Goal: Task Accomplishment & Management: Use online tool/utility

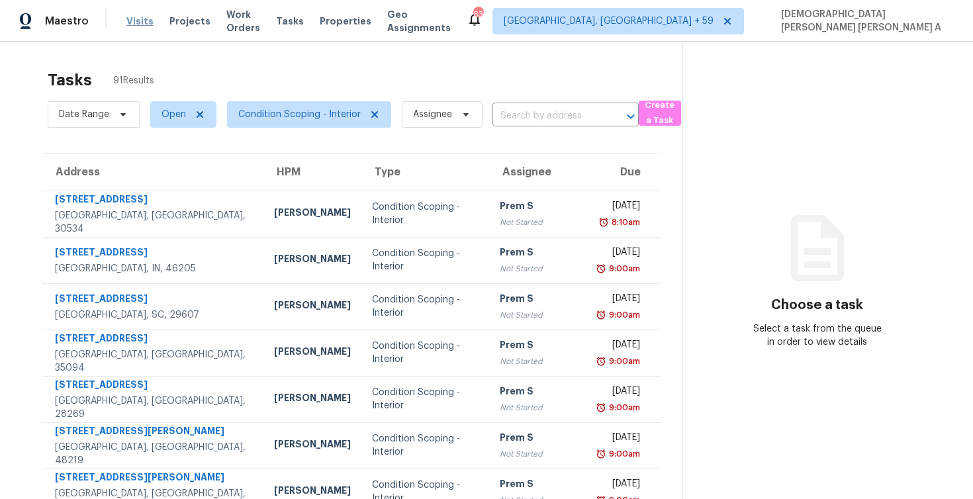
click at [127, 23] on span "Visits" at bounding box center [139, 21] width 27 height 13
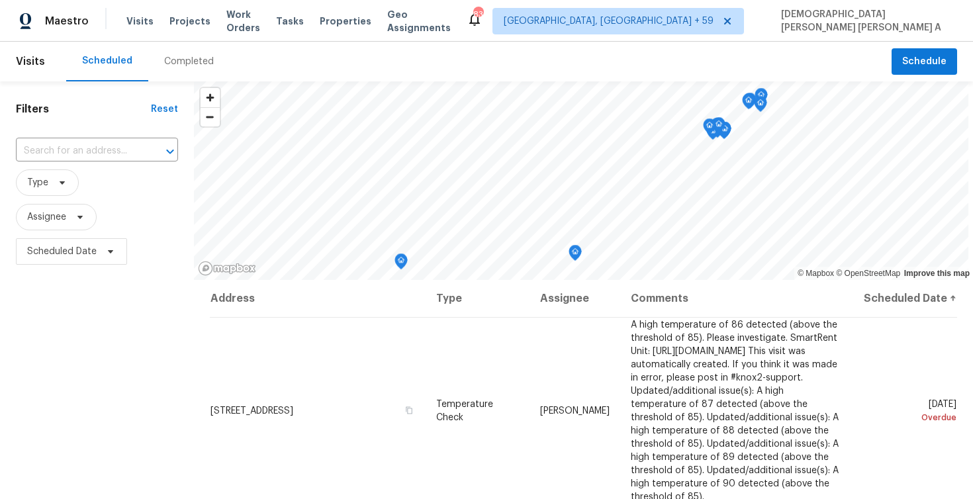
click at [177, 60] on div "Completed" at bounding box center [189, 61] width 50 height 13
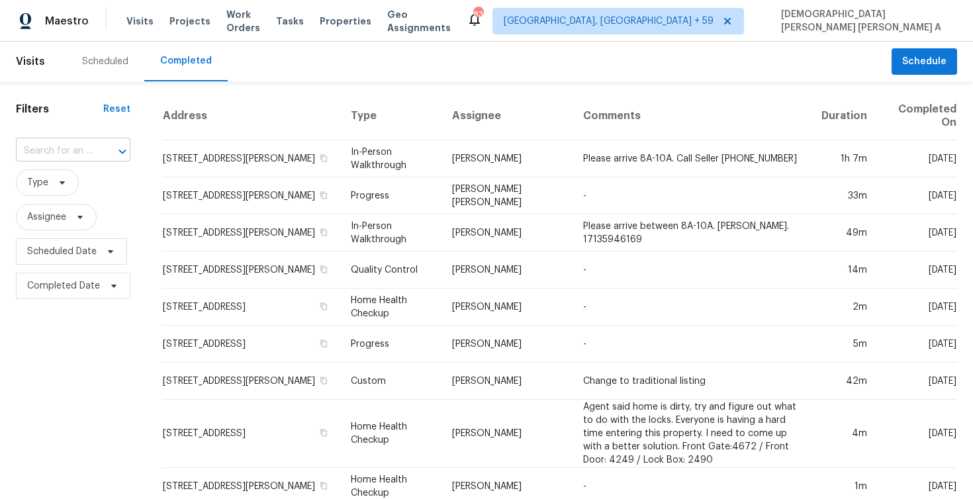
click at [44, 152] on input "text" at bounding box center [54, 151] width 77 height 21
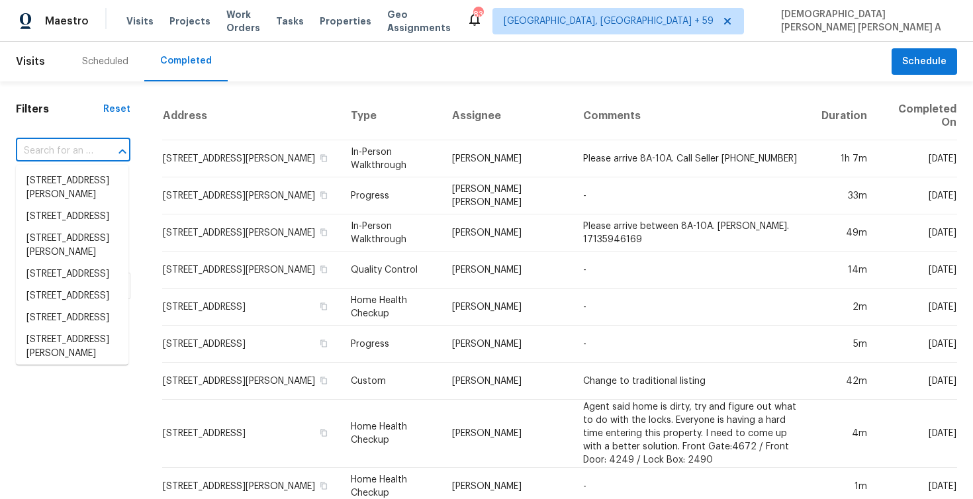
paste input "1335 Hunter Green Ln Fresno, TX, 77545"
type input "1335 Hunter Green Ln Fresno, TX, 77545"
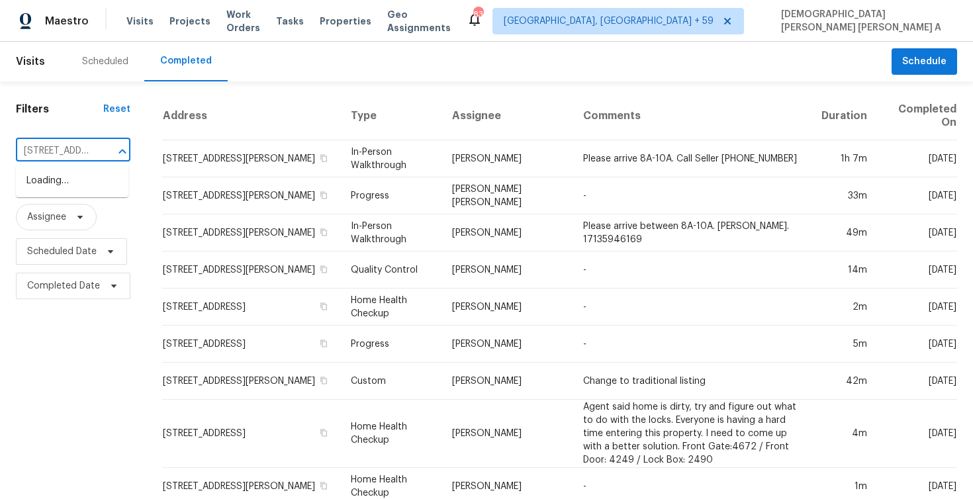
scroll to position [0, 105]
click at [62, 187] on li "1335 Hunter Green Ln, Fresno, TX 77545" at bounding box center [72, 181] width 113 height 22
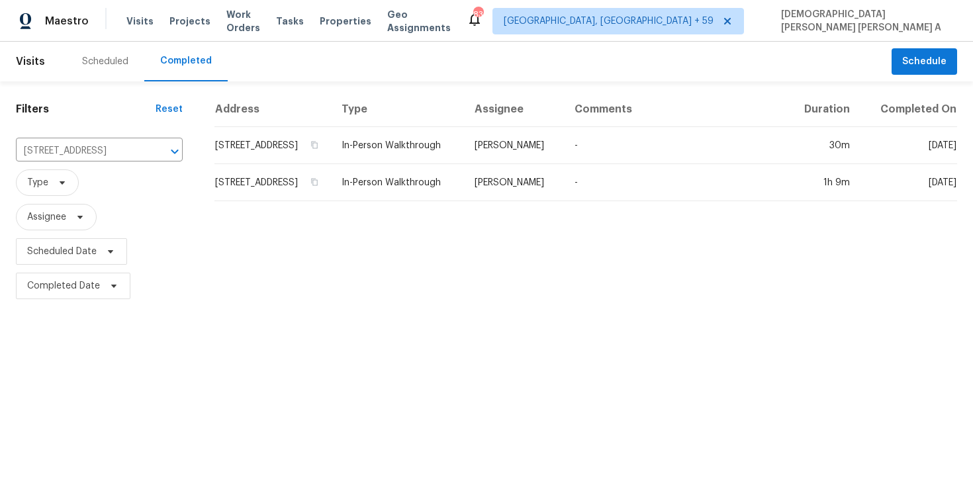
click at [518, 162] on td "Navid Ranjbar" at bounding box center [514, 145] width 100 height 37
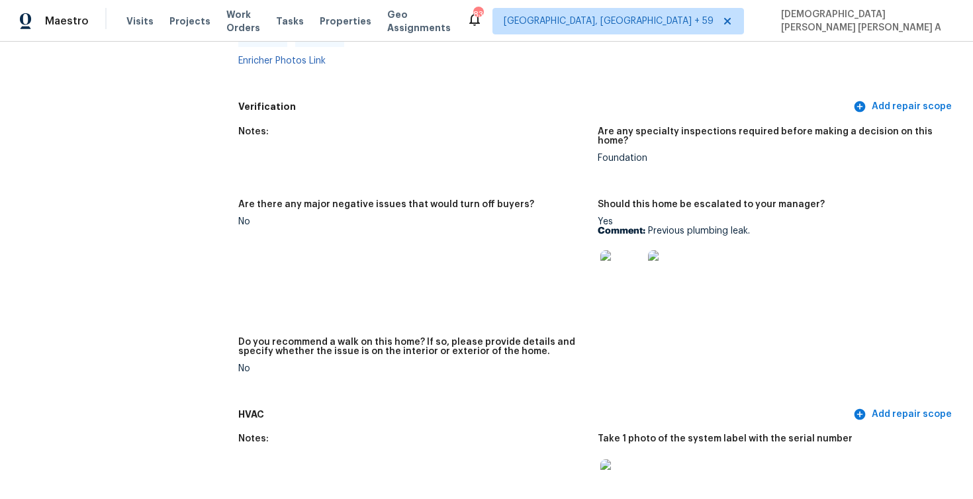
scroll to position [2794, 0]
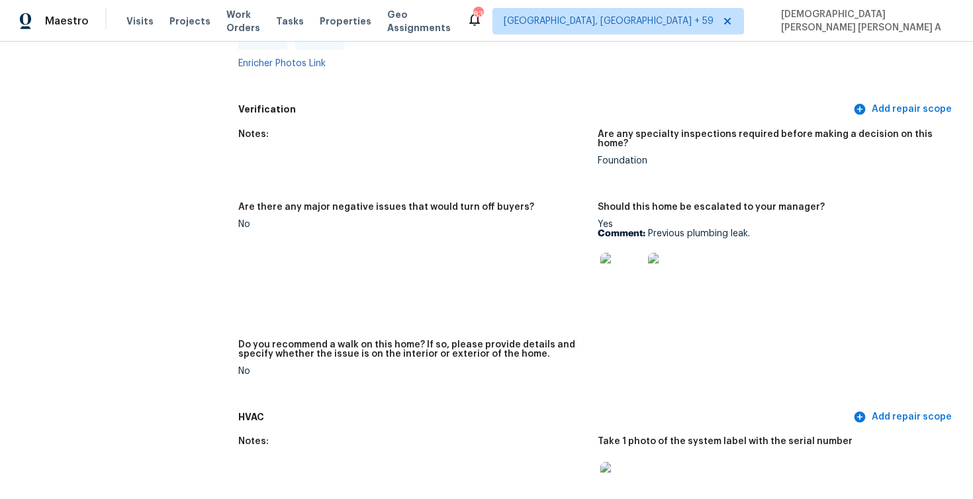
click at [626, 270] on img at bounding box center [621, 274] width 42 height 42
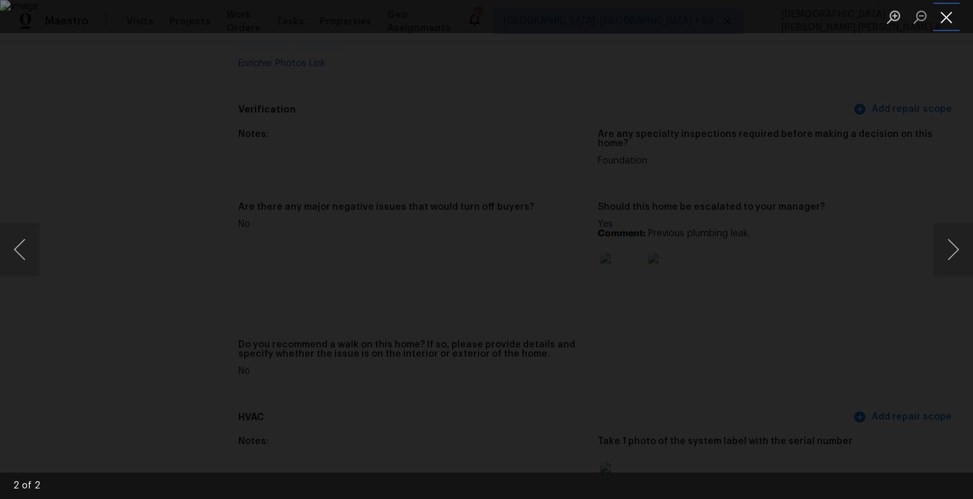
click at [955, 12] on button "Close lightbox" at bounding box center [946, 16] width 26 height 23
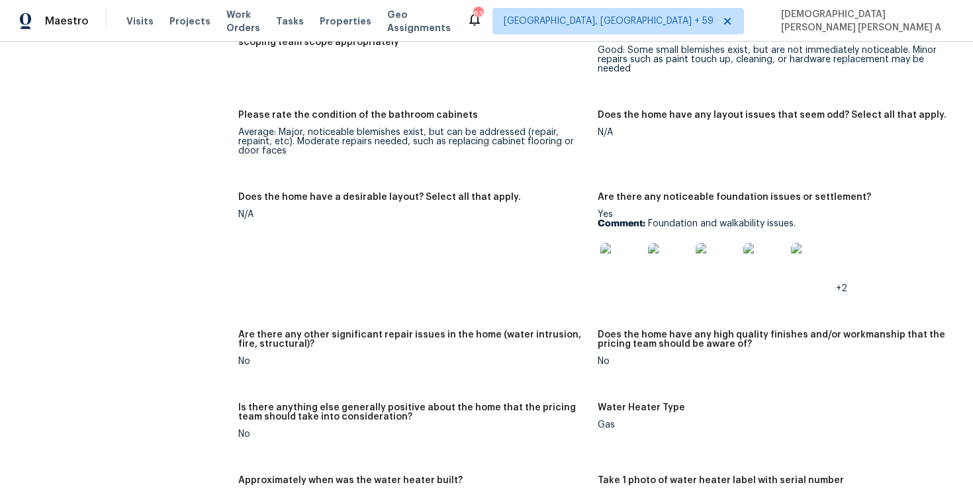
scroll to position [2562, 0]
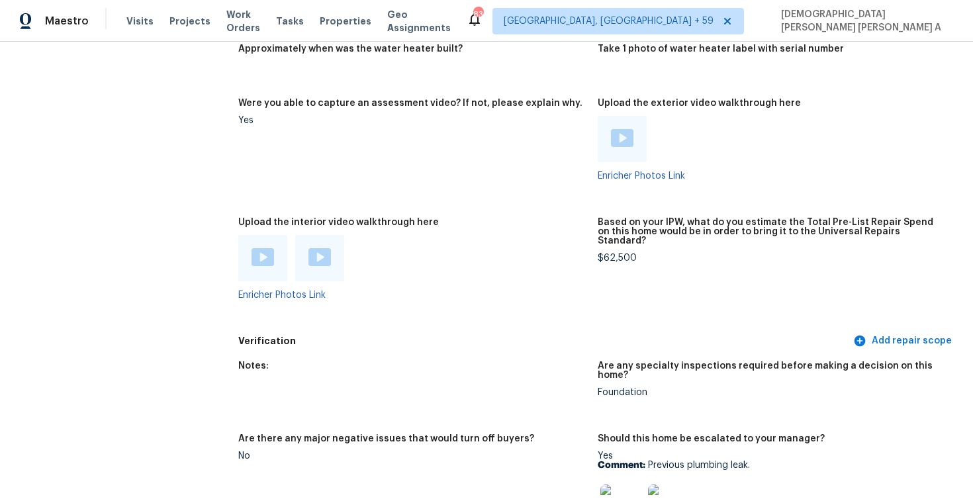
click at [265, 238] on div at bounding box center [262, 258] width 49 height 46
click at [261, 257] on div at bounding box center [262, 258] width 23 height 20
click at [324, 256] on img at bounding box center [319, 257] width 23 height 18
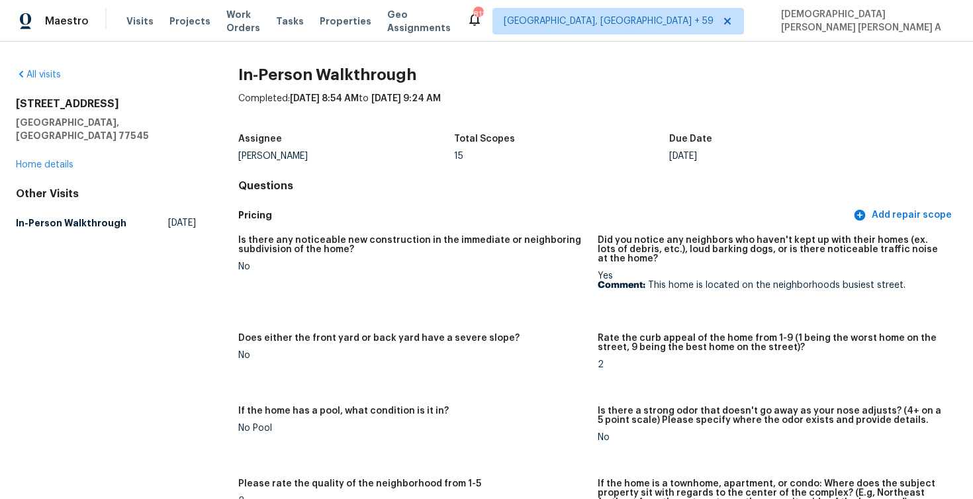
scroll to position [1966, 0]
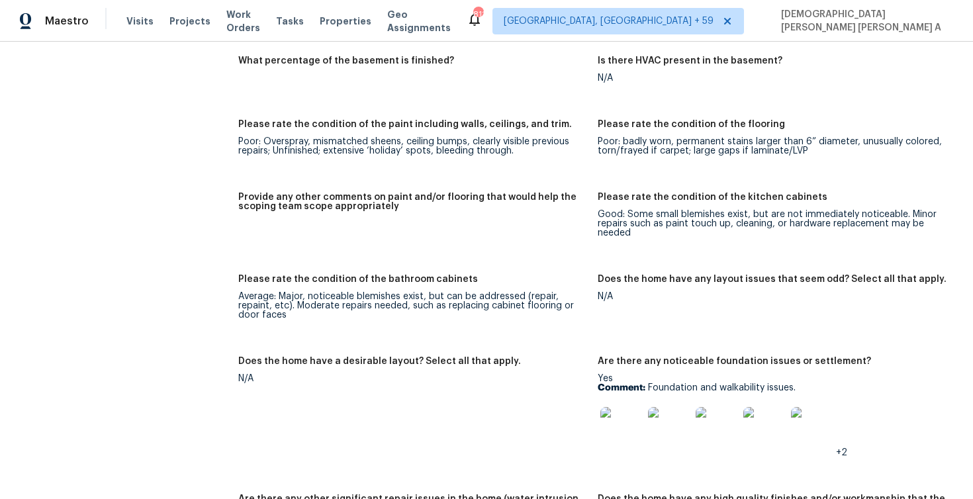
click at [621, 425] on img at bounding box center [621, 428] width 42 height 42
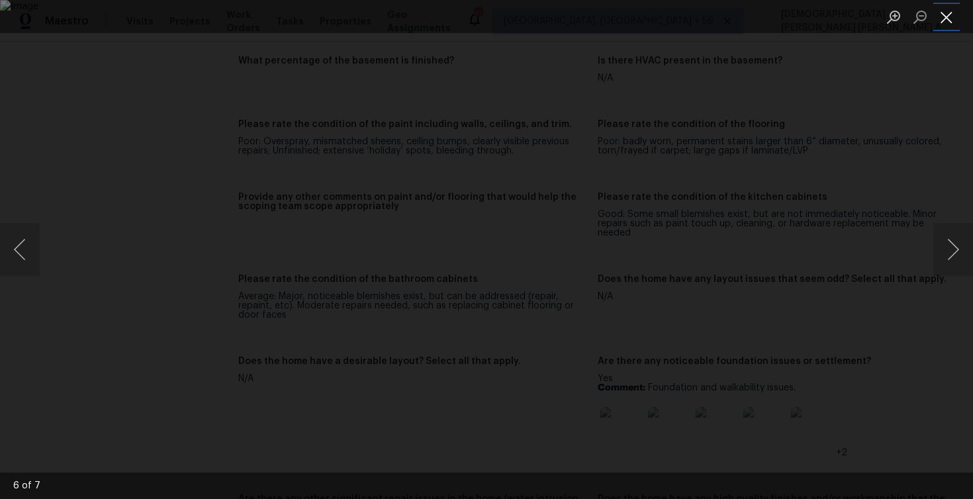
click at [944, 11] on button "Close lightbox" at bounding box center [946, 16] width 26 height 23
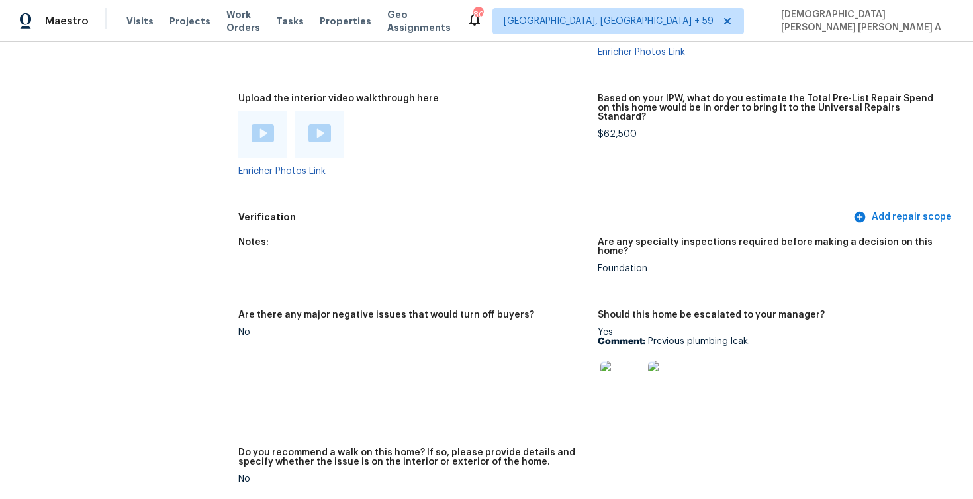
scroll to position [2865, 0]
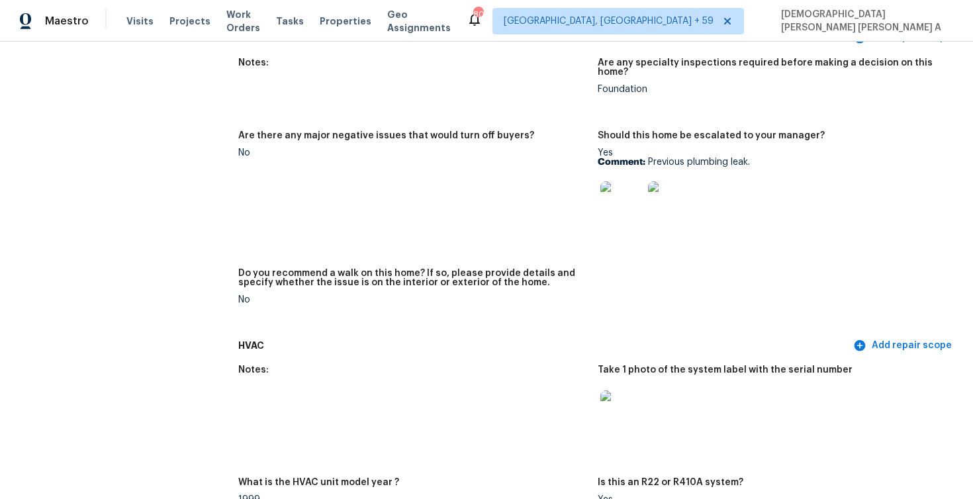
click at [614, 184] on img at bounding box center [621, 202] width 42 height 42
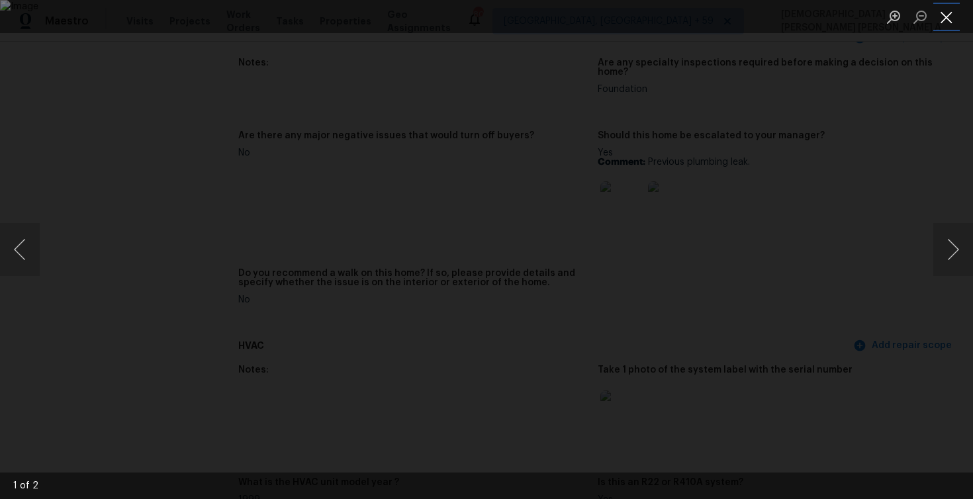
click at [948, 21] on button "Close lightbox" at bounding box center [946, 16] width 26 height 23
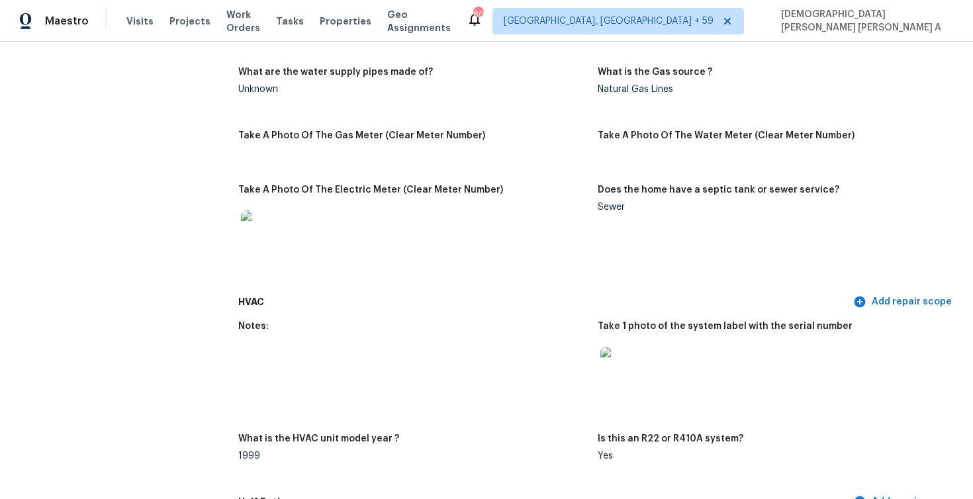
scroll to position [913, 0]
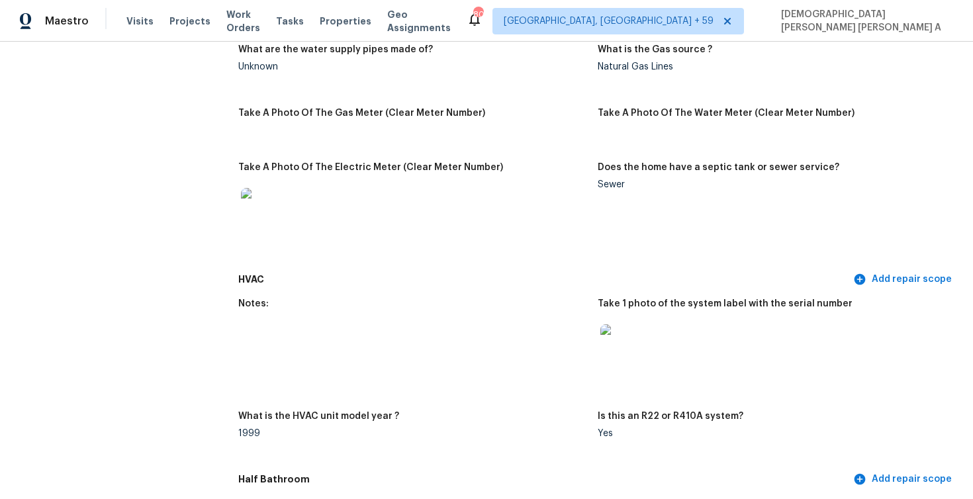
click at [627, 361] on img at bounding box center [621, 345] width 42 height 42
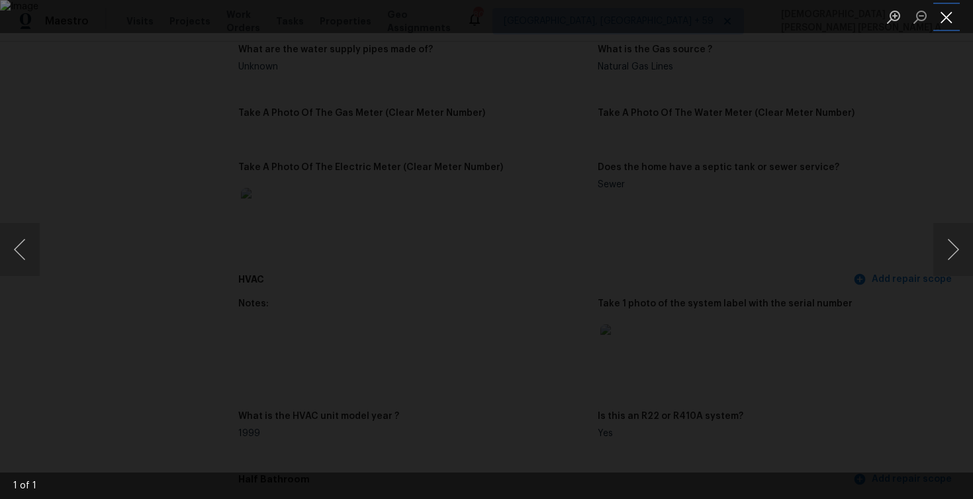
click at [943, 14] on button "Close lightbox" at bounding box center [946, 16] width 26 height 23
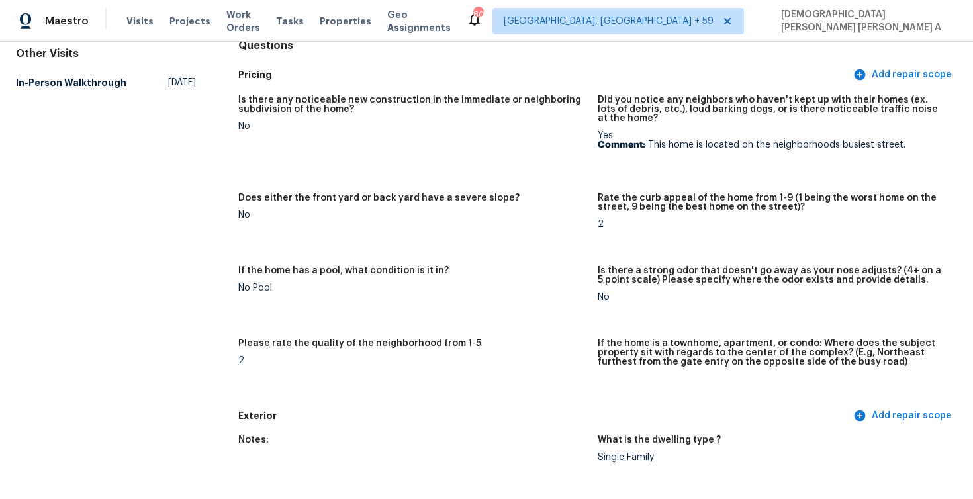
scroll to position [0, 0]
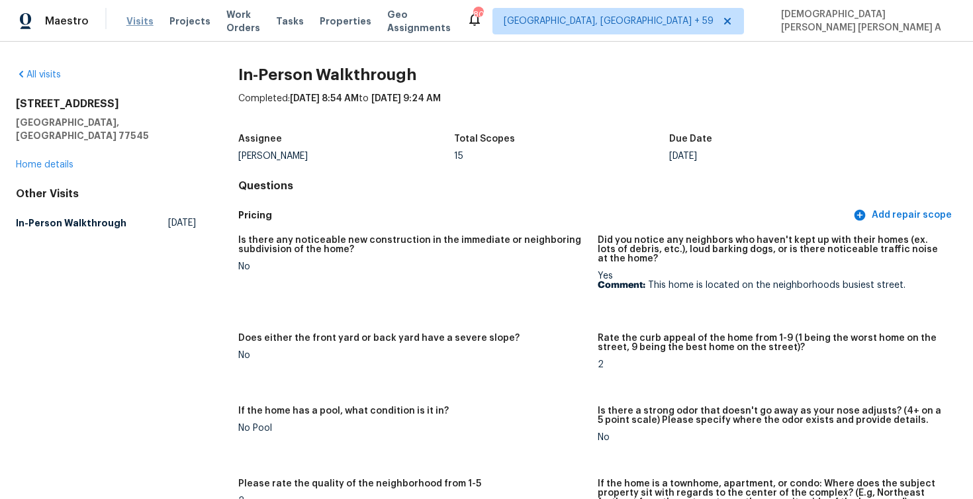
click at [140, 19] on span "Visits" at bounding box center [139, 21] width 27 height 13
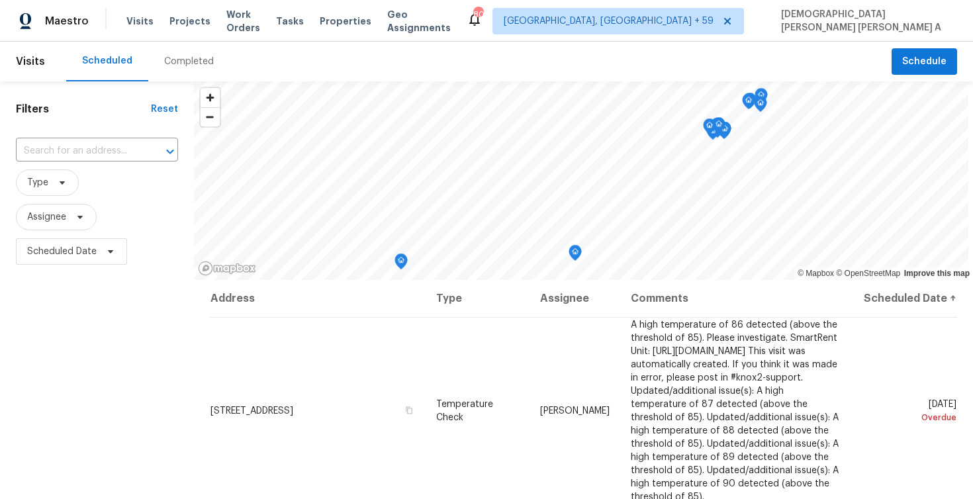
click at [184, 57] on div "Completed" at bounding box center [189, 61] width 50 height 13
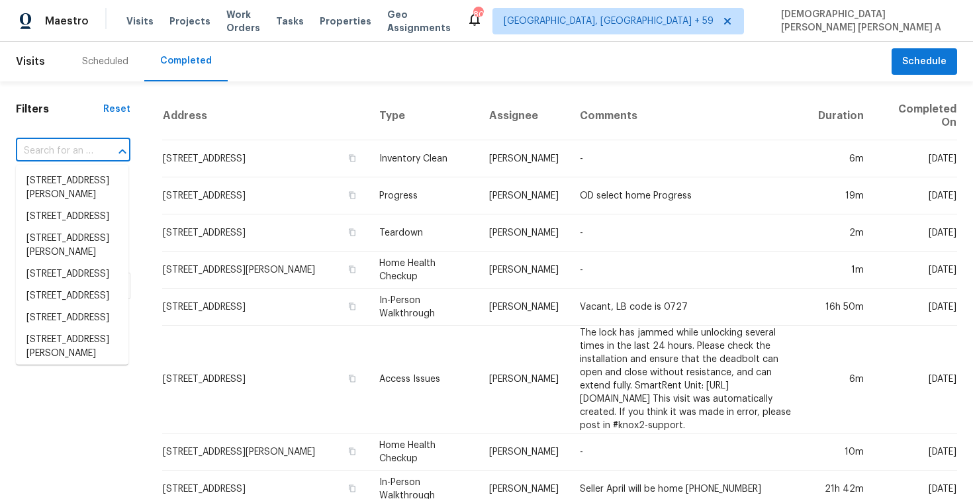
click at [85, 148] on input "text" at bounding box center [54, 151] width 77 height 21
paste input "[STREET_ADDRESS][PERSON_NAME]"
type input "[STREET_ADDRESS][PERSON_NAME]"
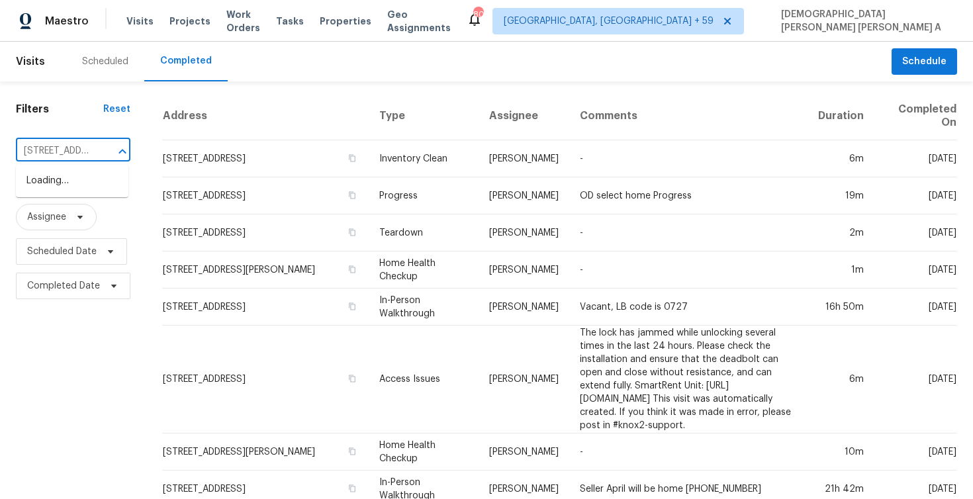
scroll to position [0, 107]
click at [74, 182] on li "[STREET_ADDRESS][PERSON_NAME]" at bounding box center [72, 188] width 113 height 36
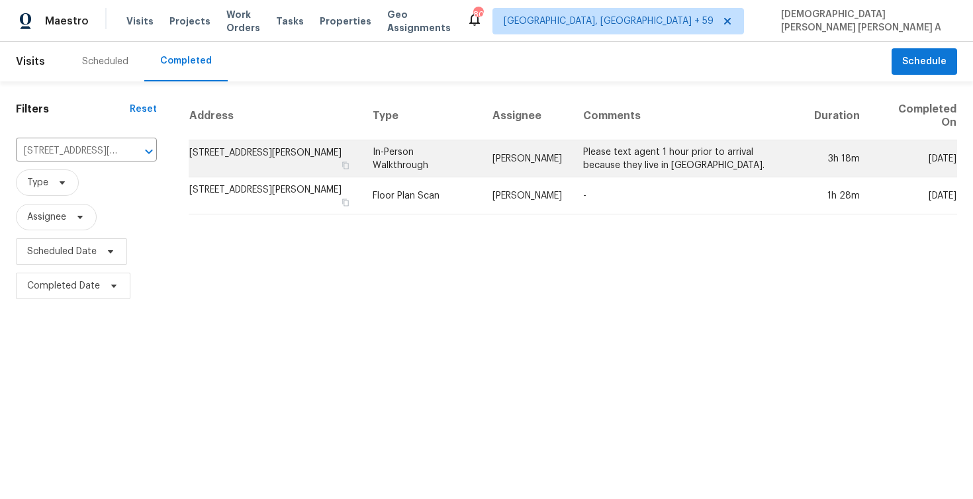
click at [543, 163] on td "[PERSON_NAME]" at bounding box center [527, 158] width 91 height 37
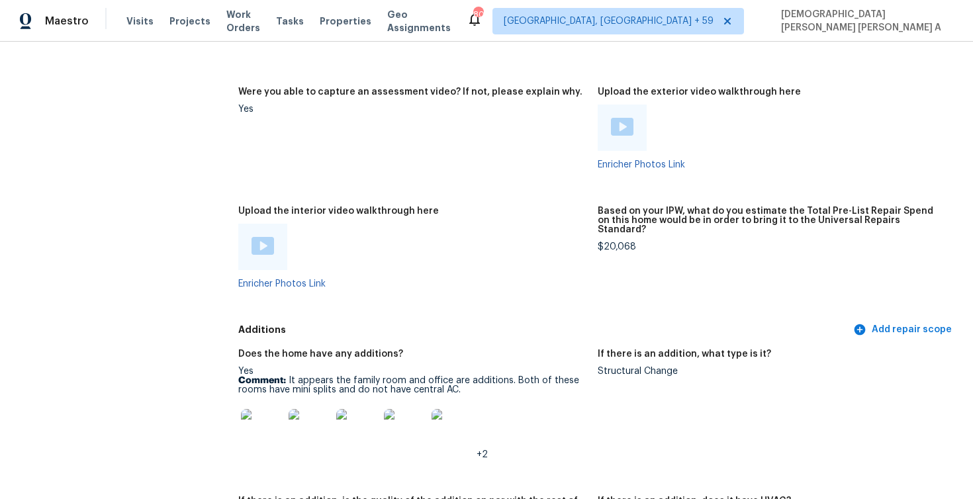
scroll to position [2725, 0]
click at [242, 225] on div at bounding box center [262, 247] width 49 height 46
click at [261, 238] on img at bounding box center [262, 247] width 23 height 18
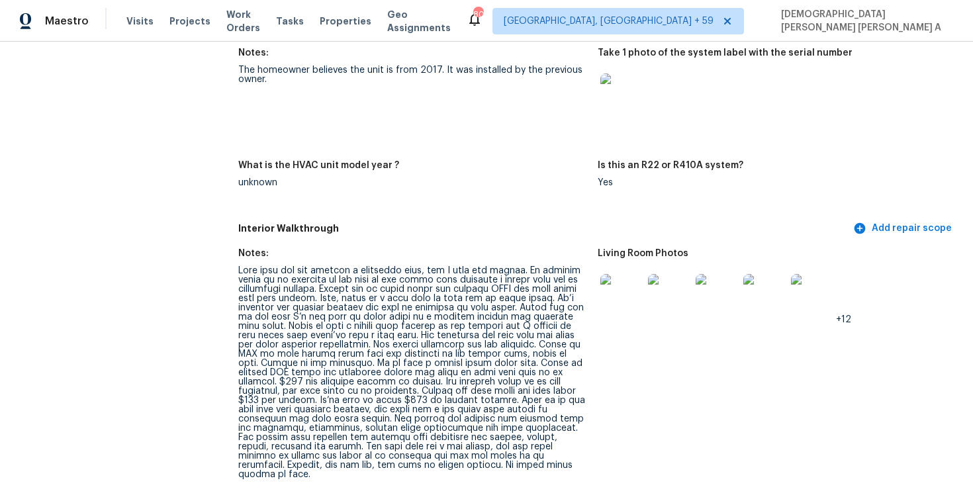
scroll to position [2756, 0]
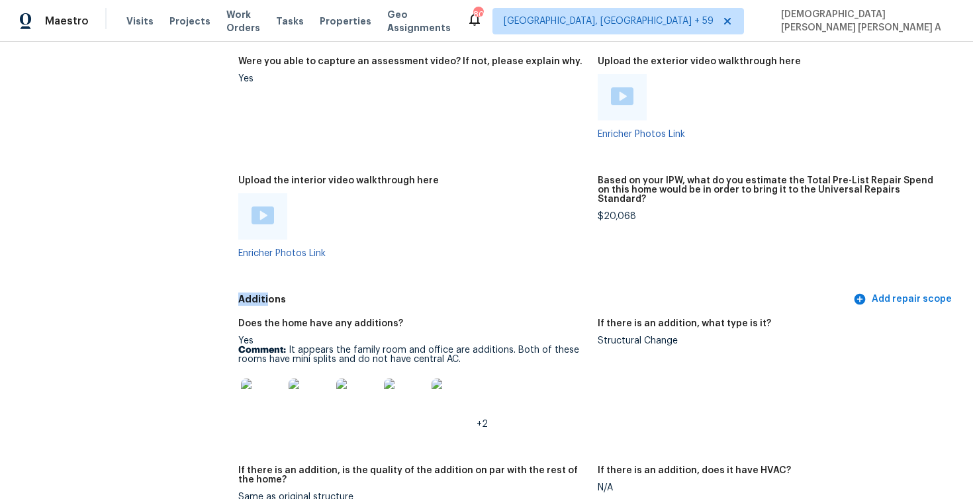
click at [259, 379] on img at bounding box center [262, 400] width 42 height 42
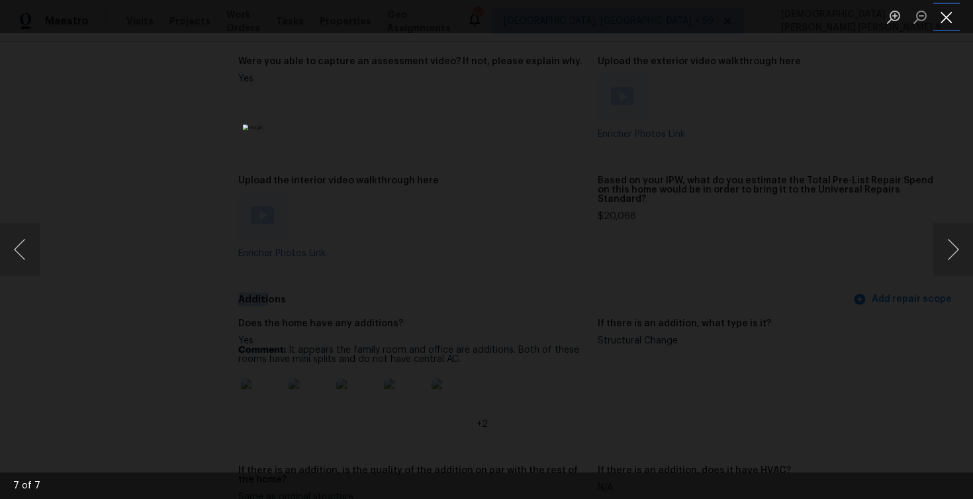
click at [944, 17] on button "Close lightbox" at bounding box center [946, 16] width 26 height 23
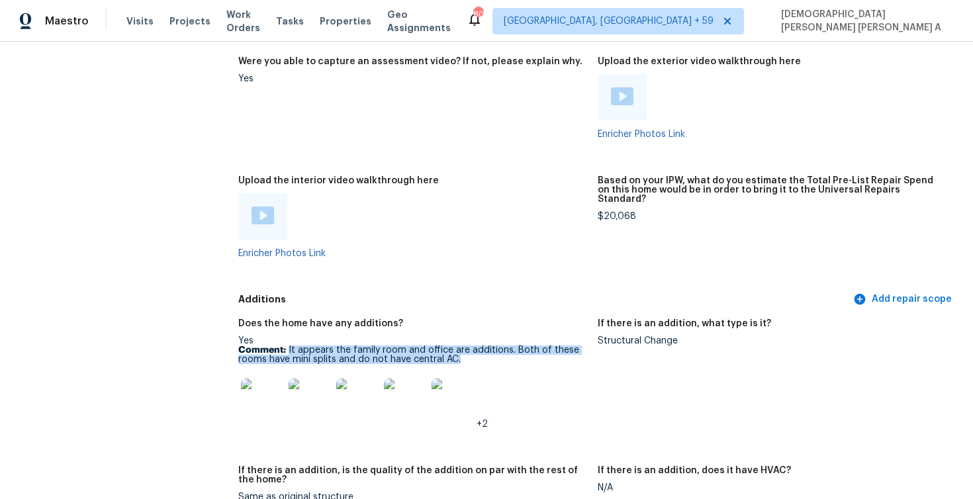
drag, startPoint x: 289, startPoint y: 322, endPoint x: 463, endPoint y: 334, distance: 173.9
click at [463, 345] on p "Comment: It appears the family room and office are additions. Both of these roo…" at bounding box center [412, 354] width 349 height 19
copy p "It appears the family room and office are additions. Both of these rooms have m…"
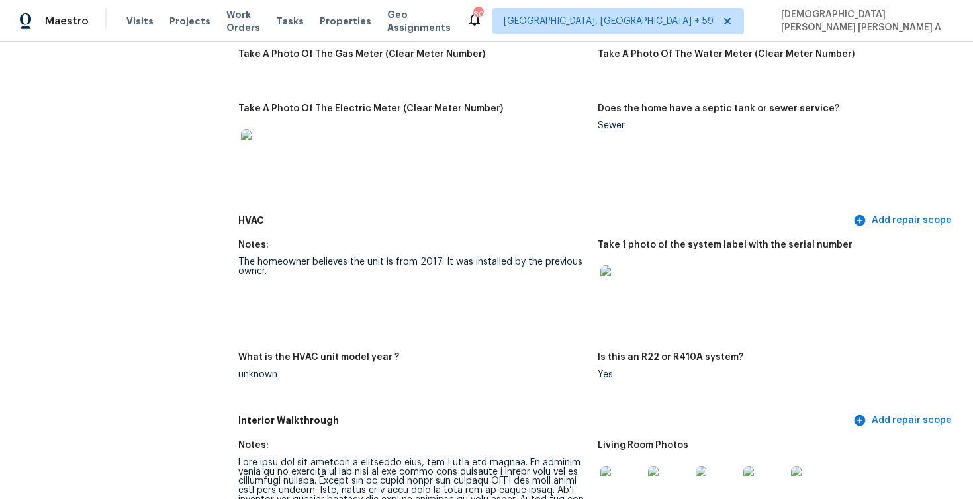
scroll to position [1401, 0]
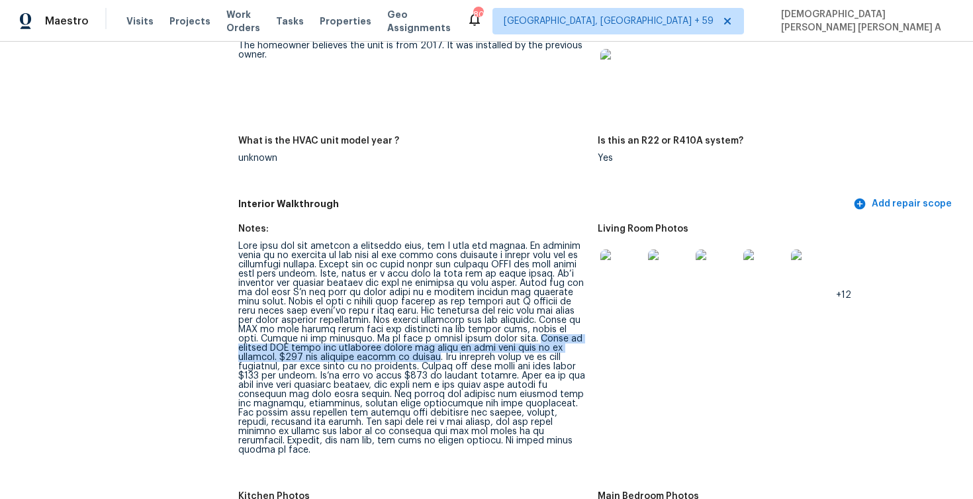
drag, startPoint x: 263, startPoint y: 338, endPoint x: 485, endPoint y: 348, distance: 221.9
click at [485, 348] on div at bounding box center [412, 348] width 349 height 213
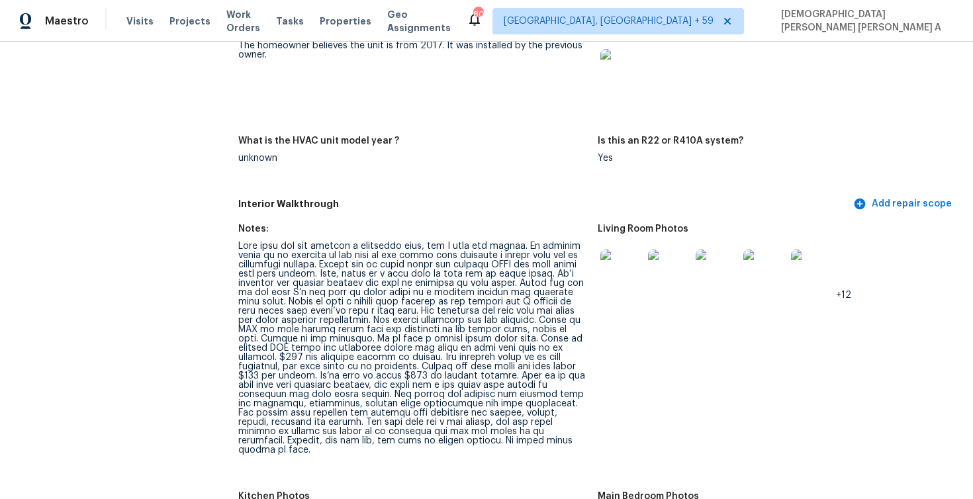
click at [258, 338] on div at bounding box center [412, 348] width 349 height 213
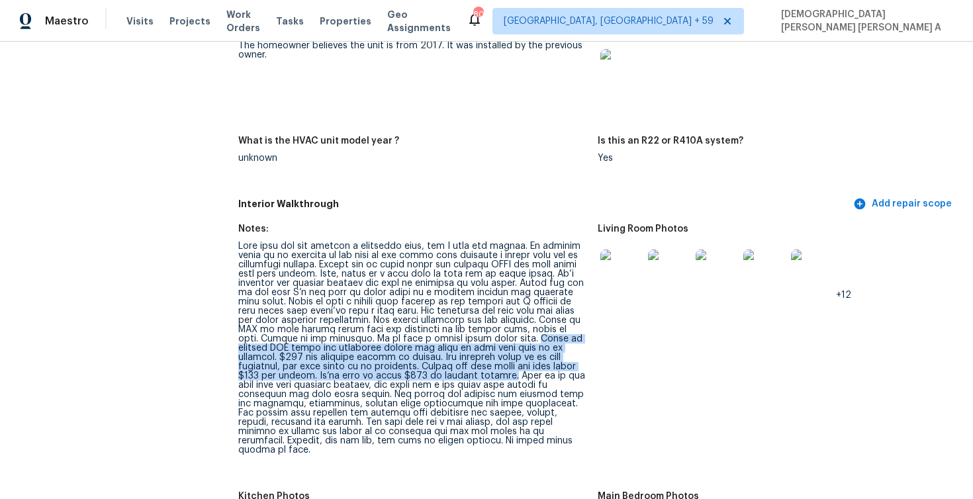
drag, startPoint x: 261, startPoint y: 338, endPoint x: 522, endPoint y: 363, distance: 261.3
click at [522, 363] on div at bounding box center [412, 348] width 349 height 213
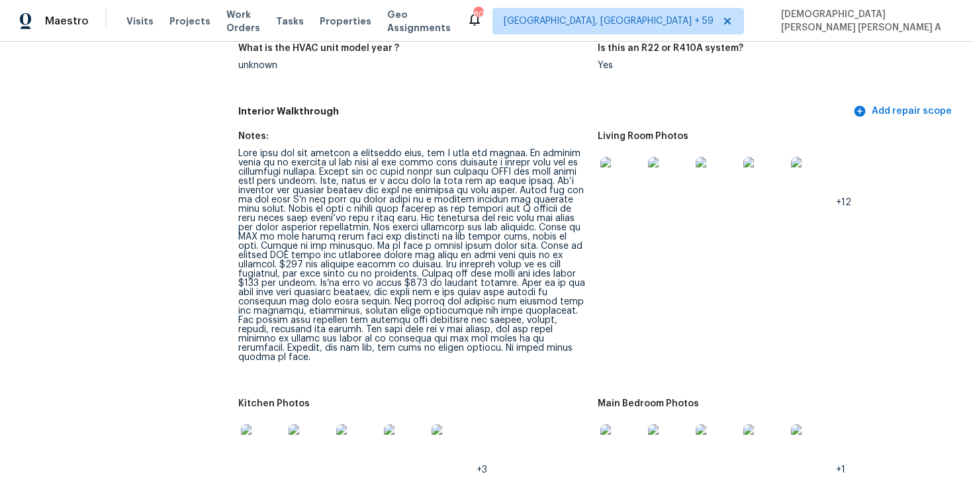
scroll to position [1537, 0]
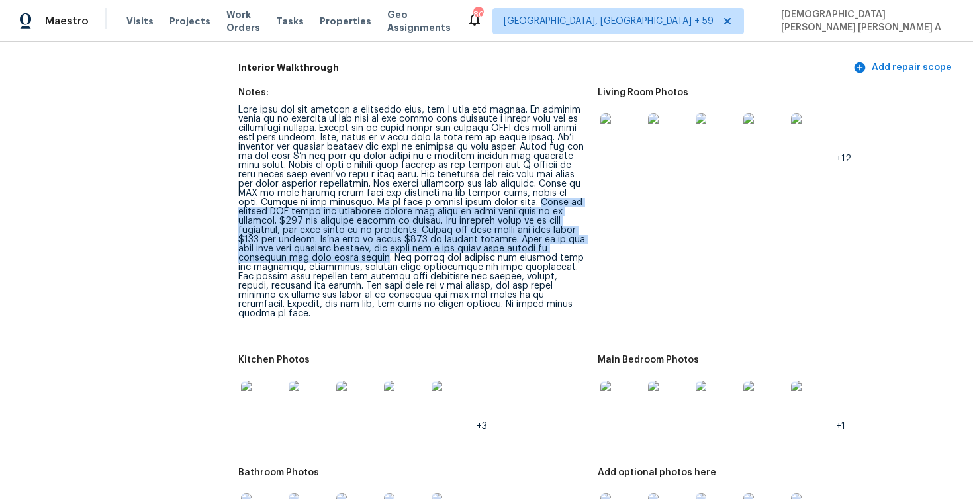
drag, startPoint x: 262, startPoint y: 203, endPoint x: 392, endPoint y: 250, distance: 138.0
click at [392, 250] on div at bounding box center [412, 211] width 349 height 213
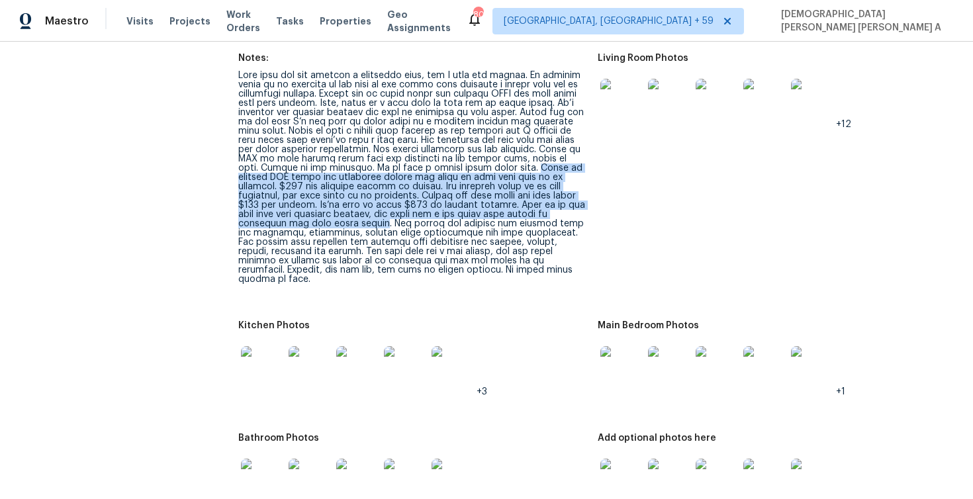
scroll to position [1411, 0]
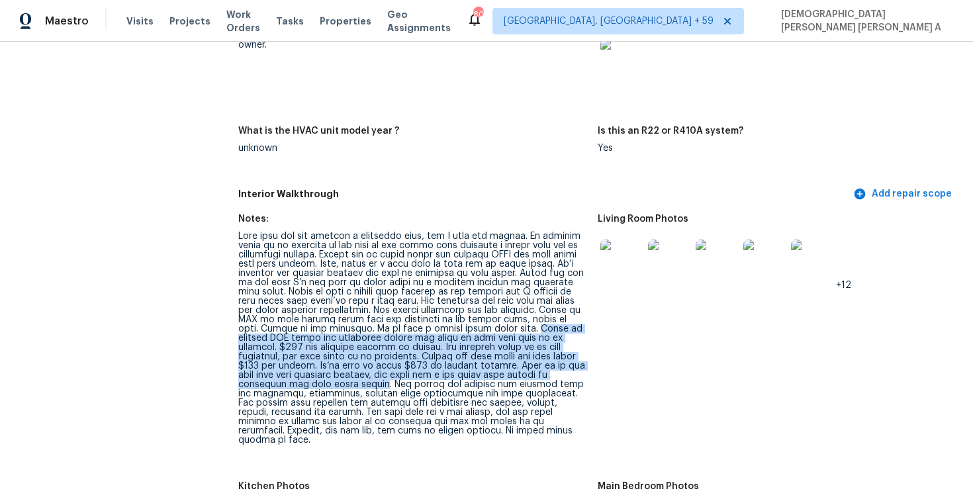
click at [629, 262] on img at bounding box center [621, 261] width 42 height 42
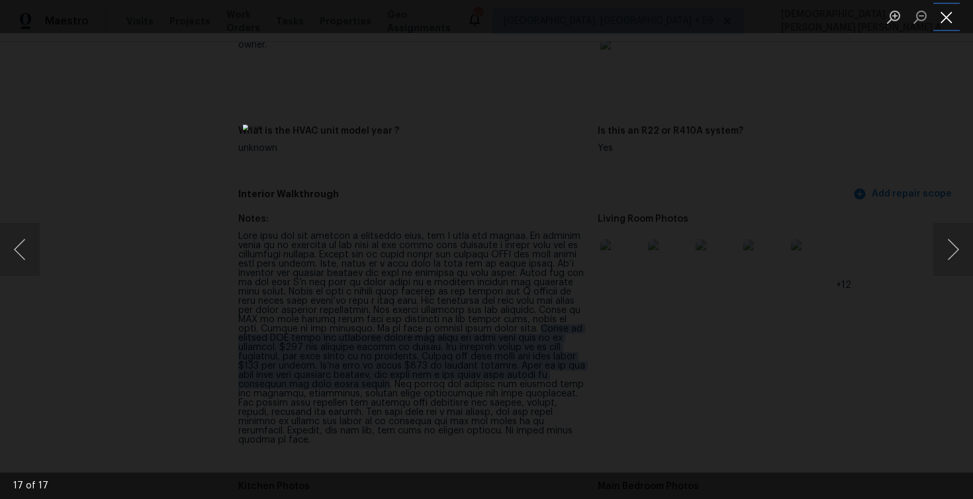
click at [938, 7] on button "Close lightbox" at bounding box center [946, 16] width 26 height 23
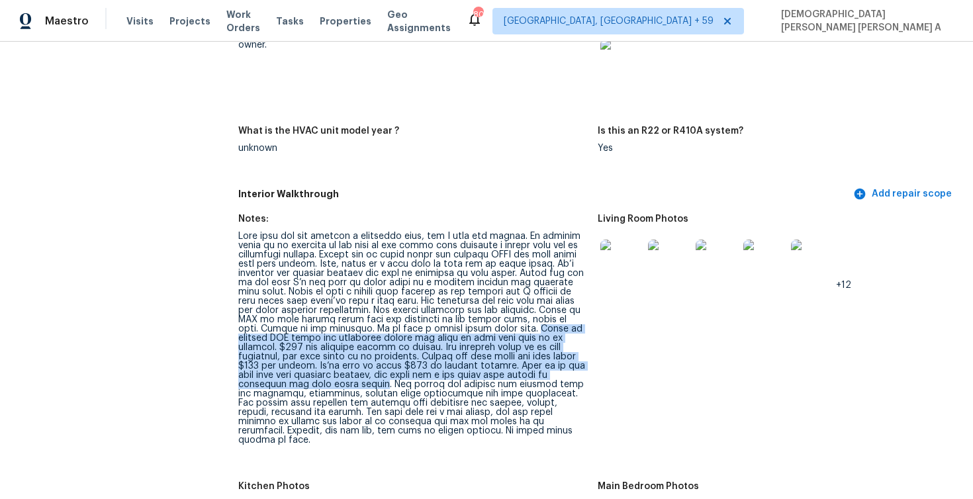
scroll to position [1621, 0]
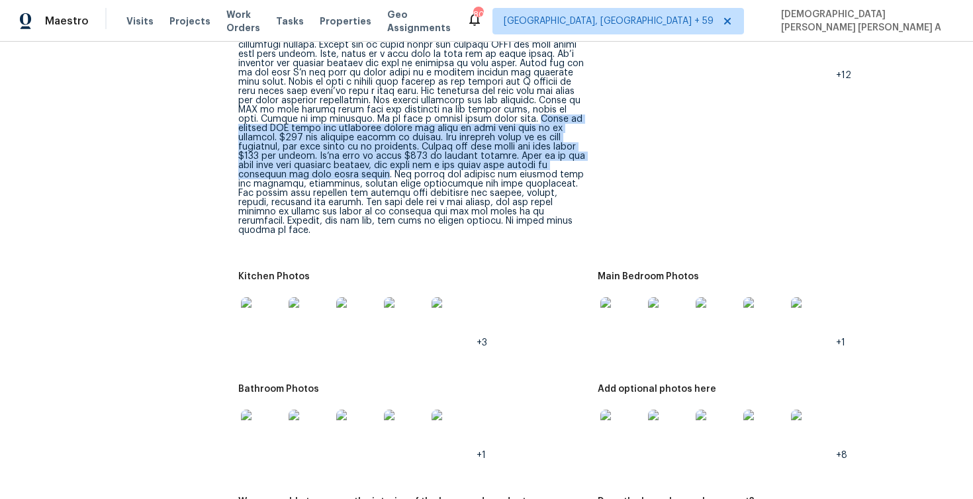
click at [620, 415] on img at bounding box center [621, 431] width 42 height 42
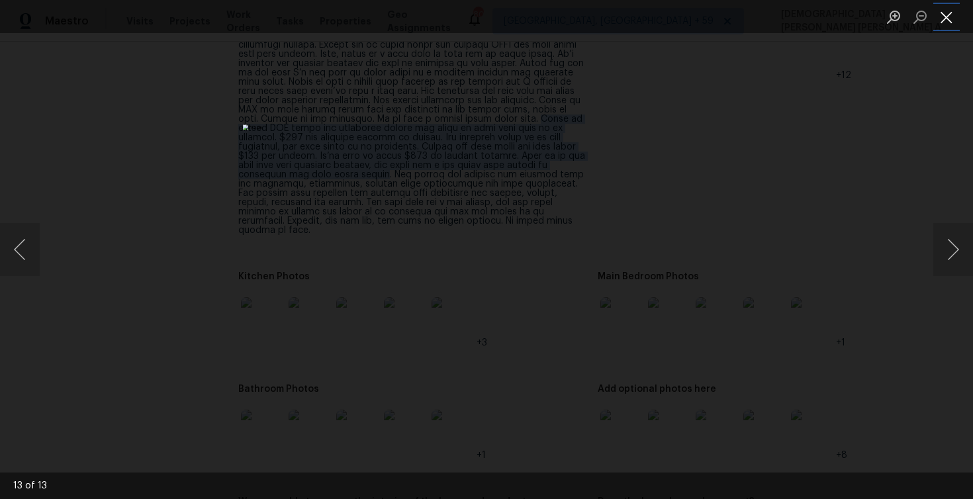
click at [946, 21] on button "Close lightbox" at bounding box center [946, 16] width 26 height 23
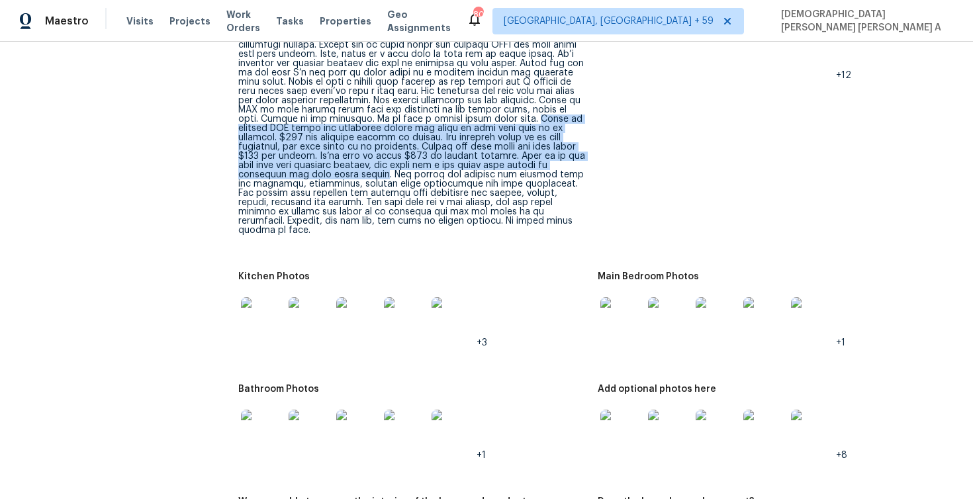
scroll to position [1794, 0]
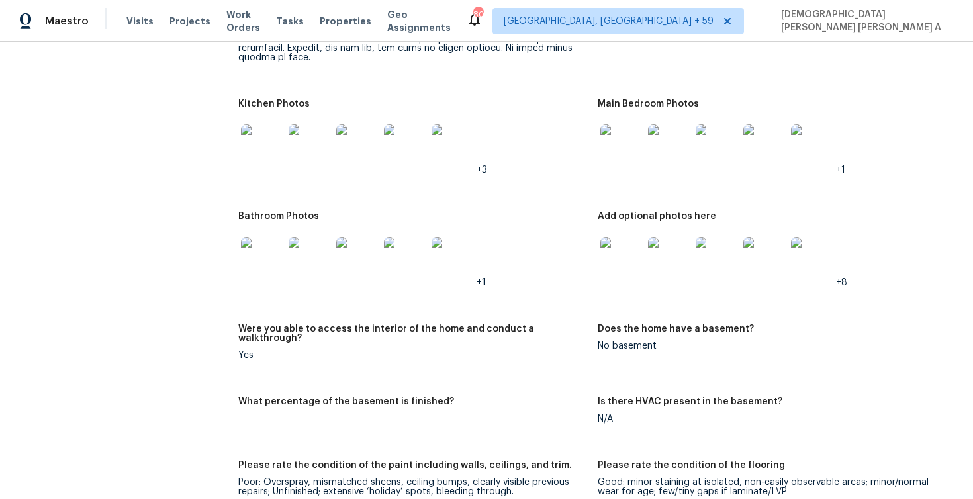
click at [260, 242] on img at bounding box center [262, 258] width 42 height 42
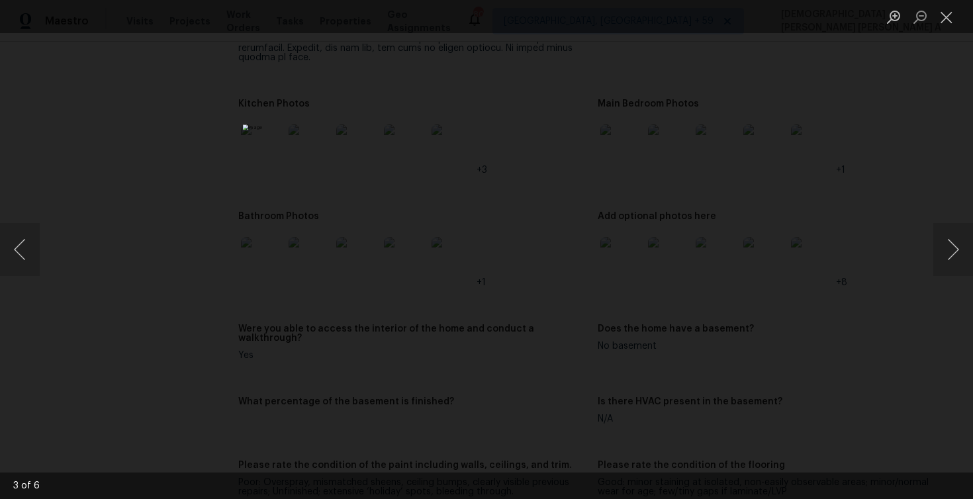
click at [943, 1] on li "Lightbox" at bounding box center [946, 16] width 26 height 33
click at [944, 9] on button "Close lightbox" at bounding box center [946, 16] width 26 height 23
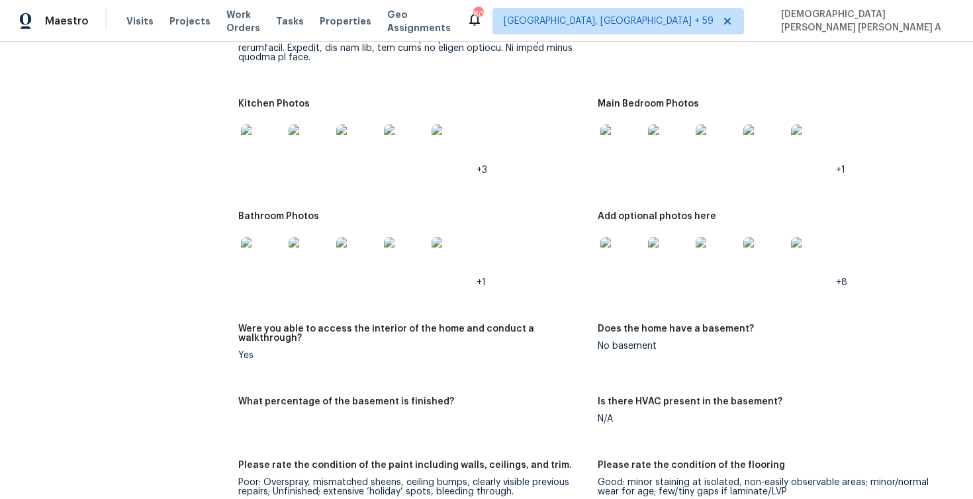
click at [713, 239] on img at bounding box center [717, 258] width 42 height 42
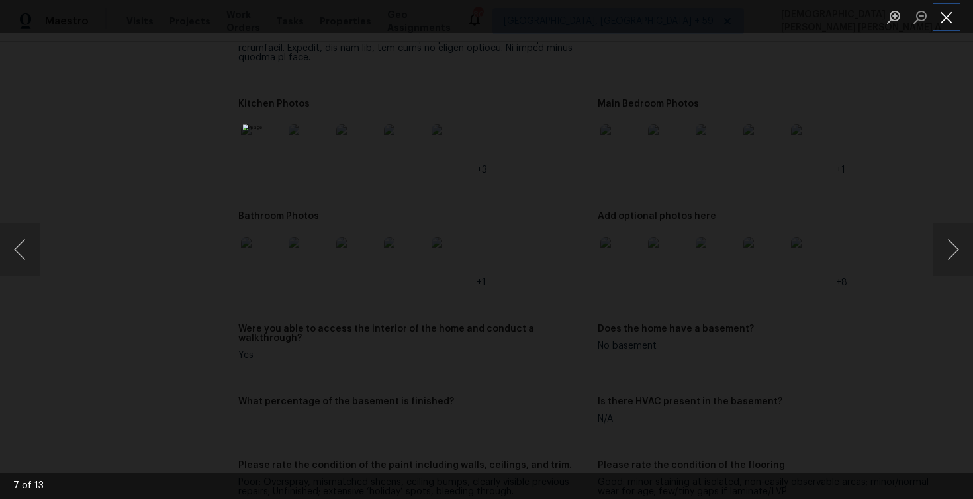
click at [941, 18] on button "Close lightbox" at bounding box center [946, 16] width 26 height 23
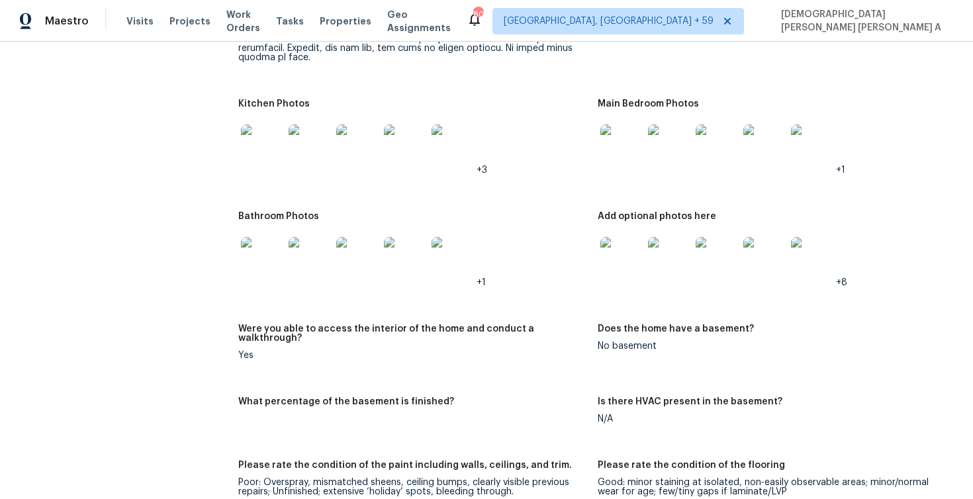
click at [637, 124] on img at bounding box center [621, 145] width 42 height 42
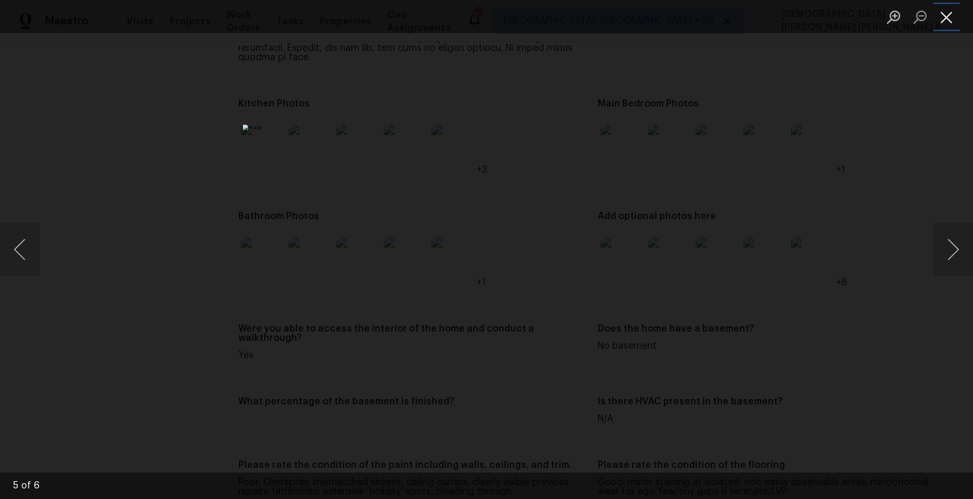
click at [945, 5] on button "Close lightbox" at bounding box center [946, 16] width 26 height 23
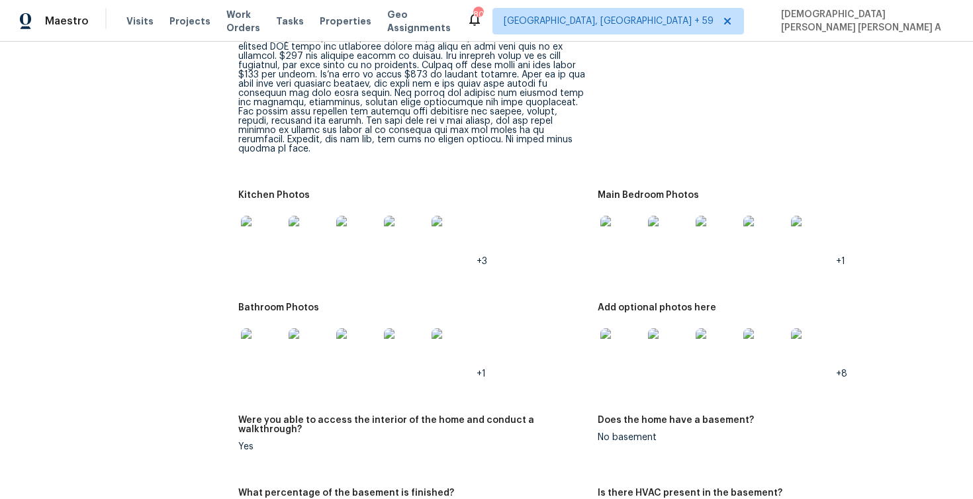
scroll to position [1613, 0]
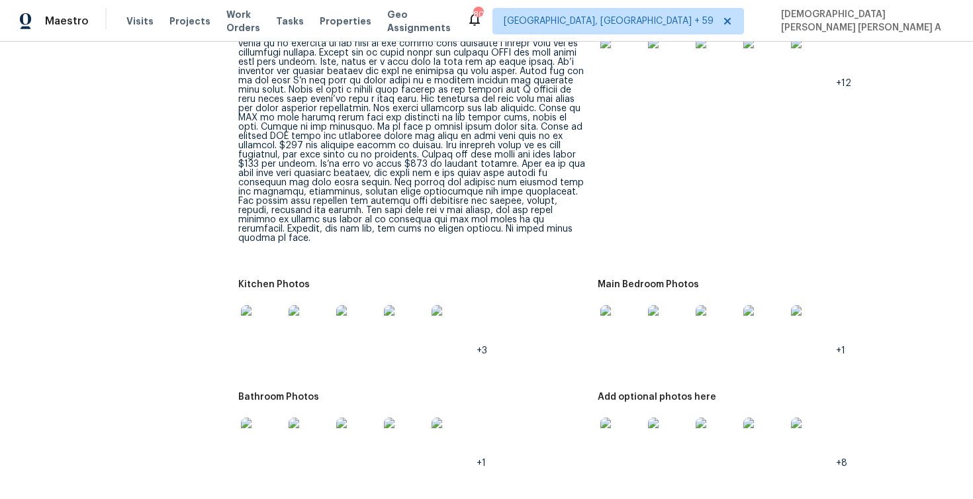
click at [619, 59] on img at bounding box center [621, 59] width 42 height 42
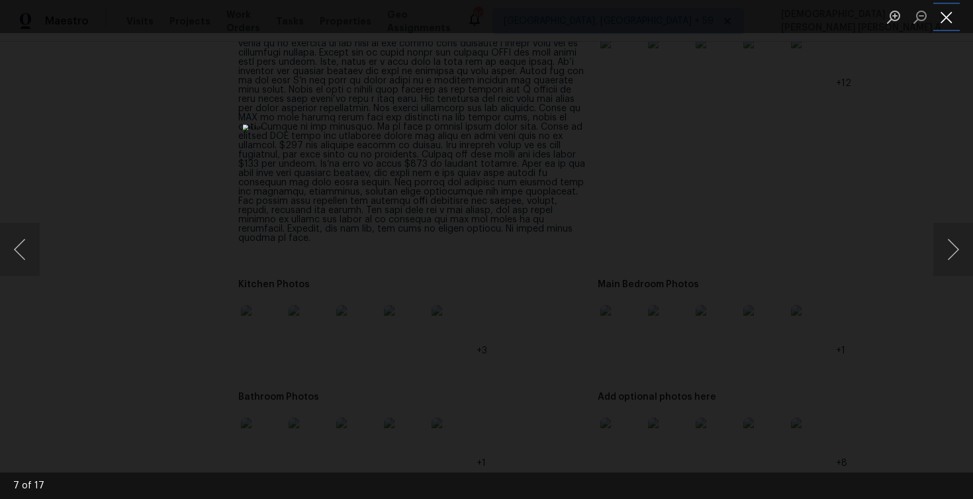
click at [954, 16] on button "Close lightbox" at bounding box center [946, 16] width 26 height 23
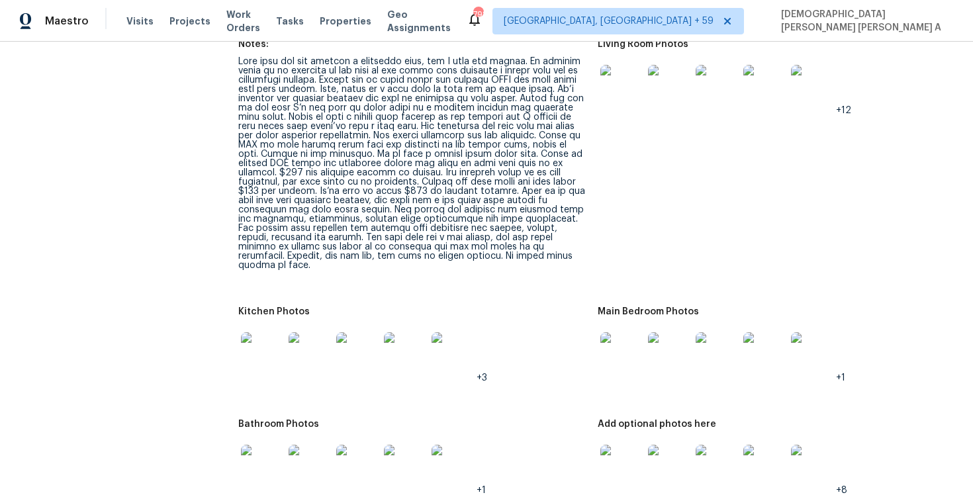
scroll to position [1582, 0]
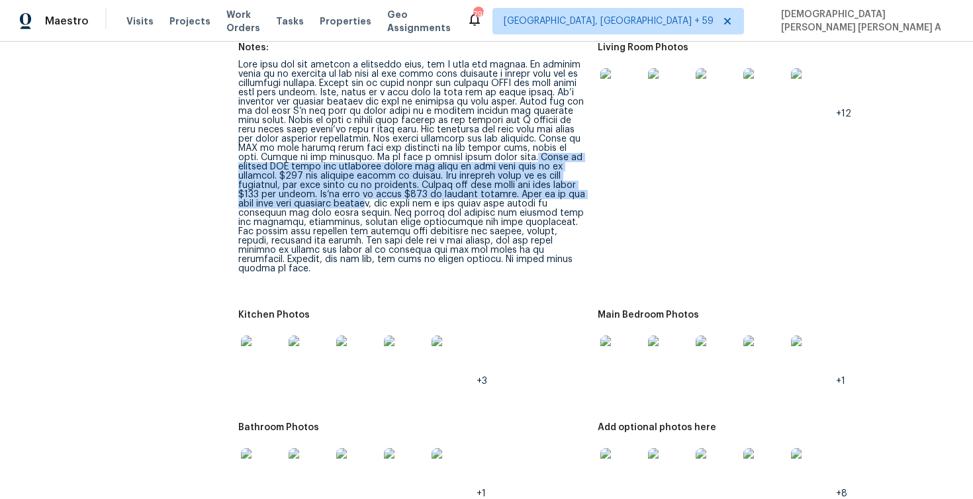
drag, startPoint x: 260, startPoint y: 159, endPoint x: 377, endPoint y: 197, distance: 122.4
click at [377, 197] on div at bounding box center [412, 166] width 349 height 213
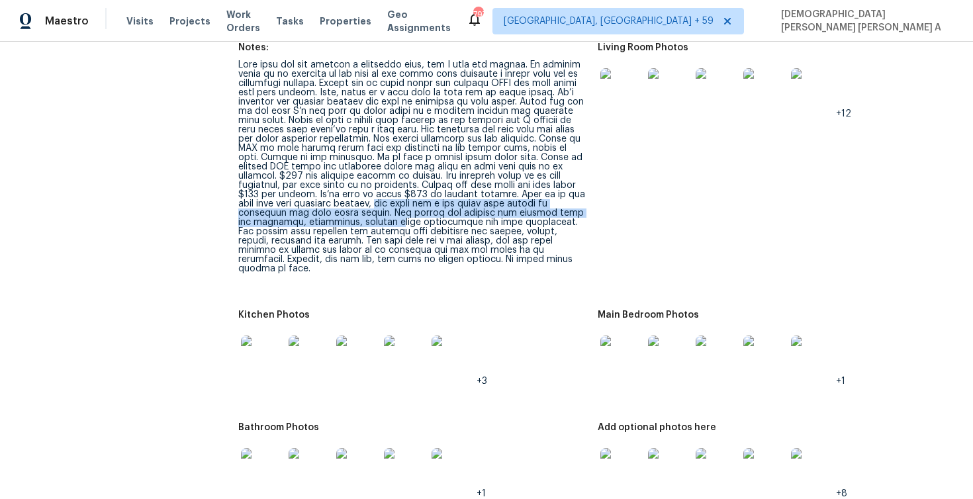
drag, startPoint x: 388, startPoint y: 198, endPoint x: 394, endPoint y: 210, distance: 13.3
click at [394, 210] on div at bounding box center [412, 166] width 349 height 213
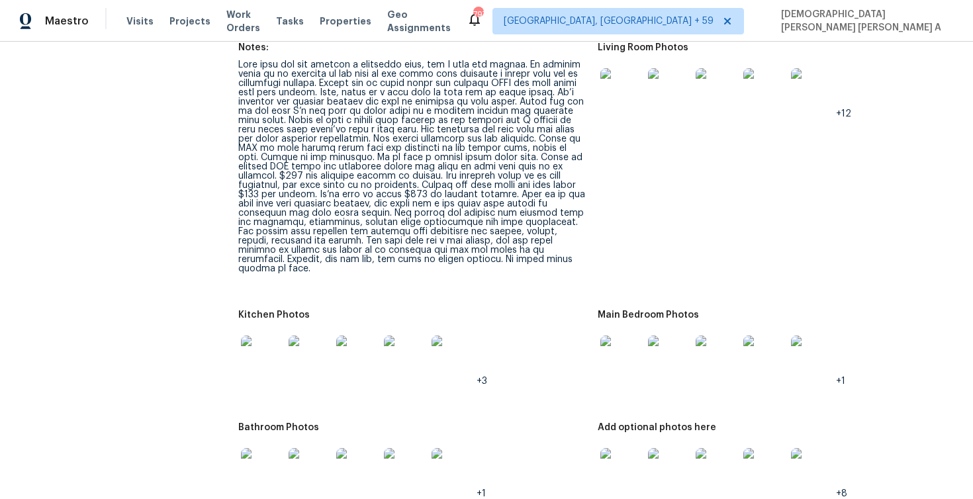
click at [397, 200] on div at bounding box center [412, 166] width 349 height 213
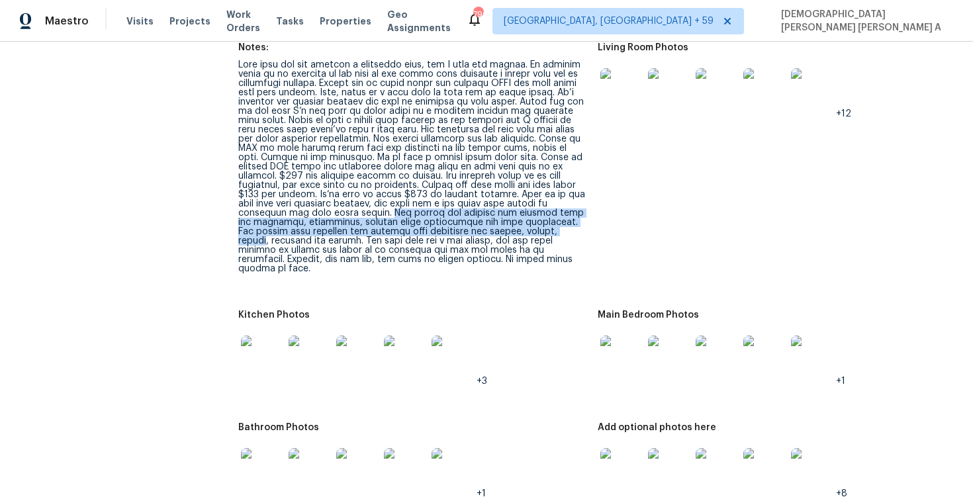
drag, startPoint x: 397, startPoint y: 200, endPoint x: 547, endPoint y: 221, distance: 151.1
click at [547, 221] on div at bounding box center [412, 166] width 349 height 213
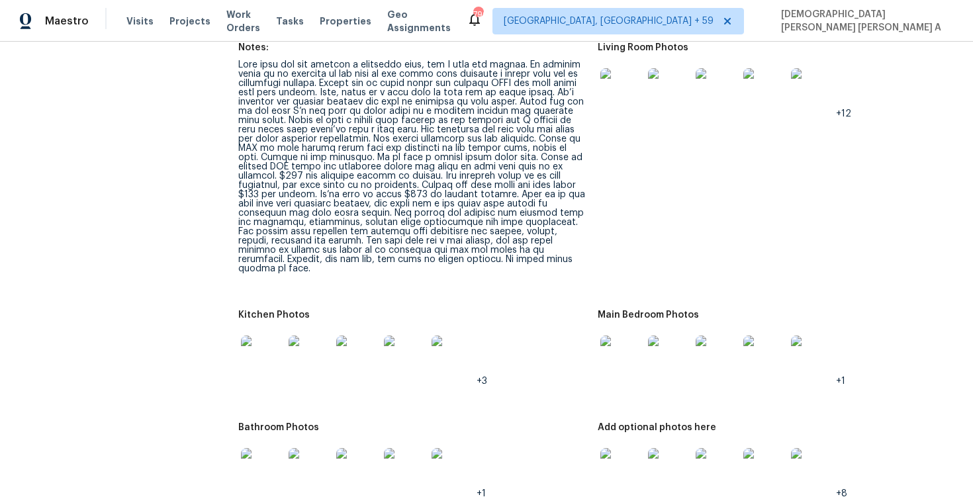
click at [396, 203] on div at bounding box center [412, 166] width 349 height 213
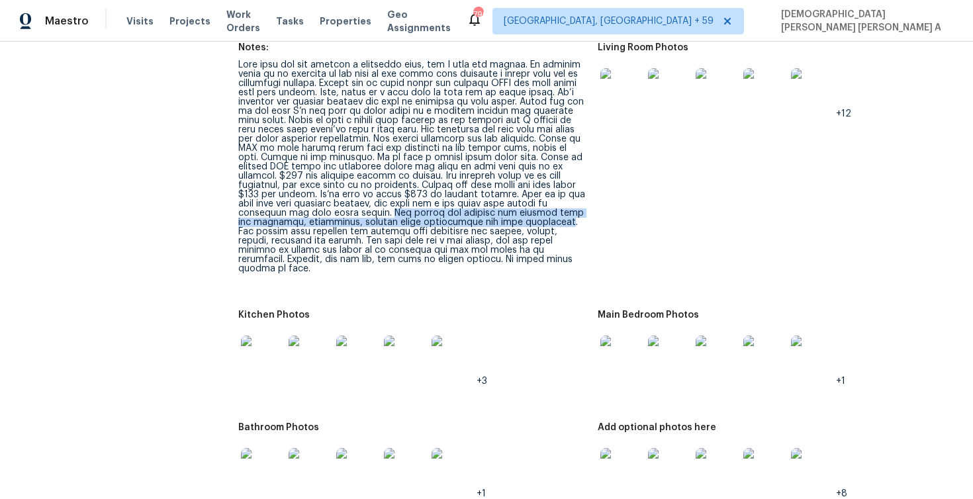
drag, startPoint x: 396, startPoint y: 203, endPoint x: 541, endPoint y: 214, distance: 145.4
click at [541, 214] on div at bounding box center [412, 166] width 349 height 213
copy div "The owners did replace the kitchen with new cabinets, appliances, butcher block…"
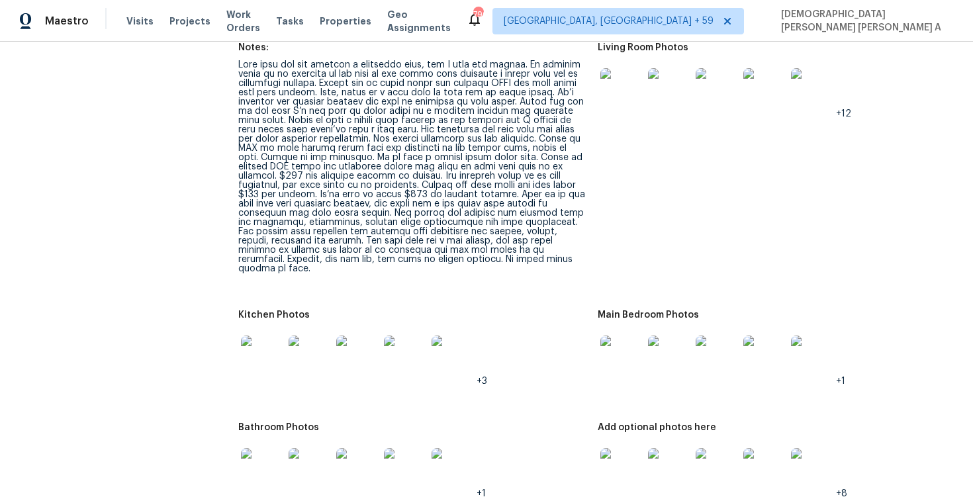
click at [558, 212] on div at bounding box center [412, 166] width 349 height 213
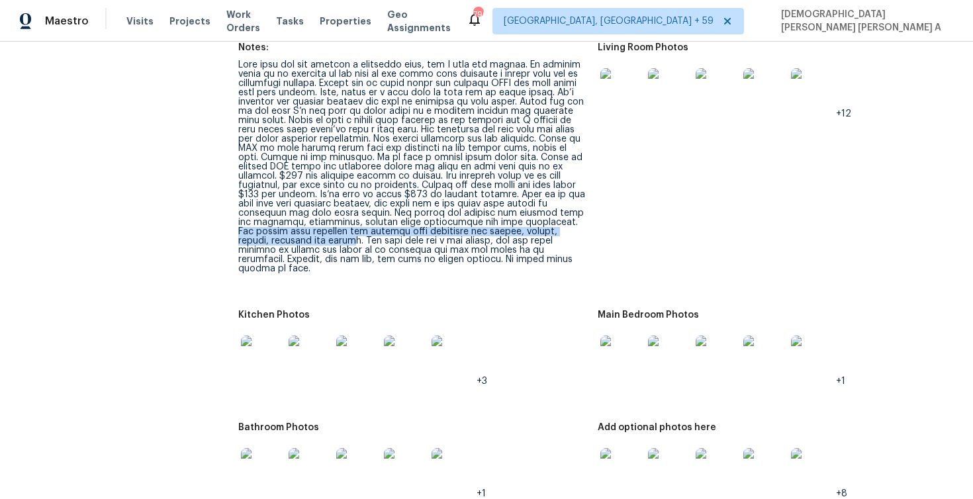
drag, startPoint x: 560, startPoint y: 210, endPoint x: 322, endPoint y: 234, distance: 239.5
click at [322, 234] on div at bounding box center [412, 166] width 349 height 213
copy div "The owners also replaced the primary bath including new vanity, toilet, mirror,…"
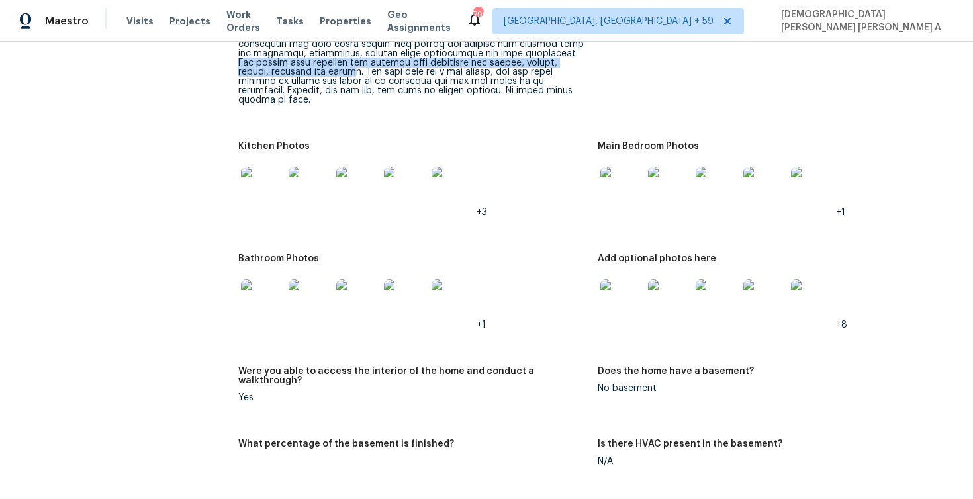
scroll to position [1796, 0]
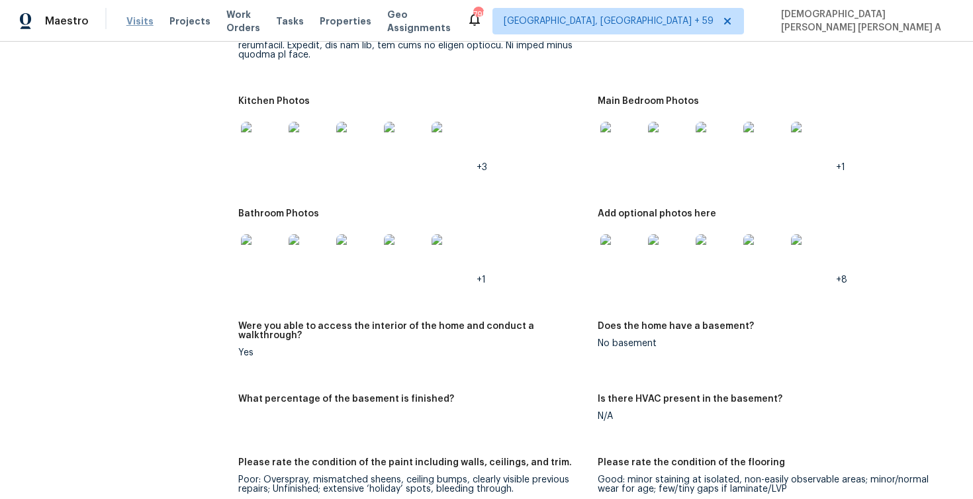
click at [136, 15] on span "Visits" at bounding box center [139, 21] width 27 height 13
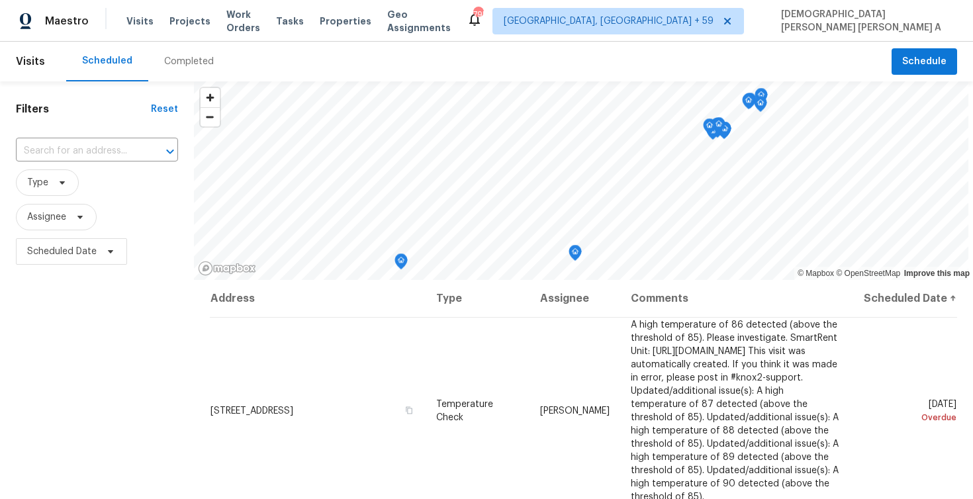
click at [176, 66] on div "Completed" at bounding box center [189, 61] width 50 height 13
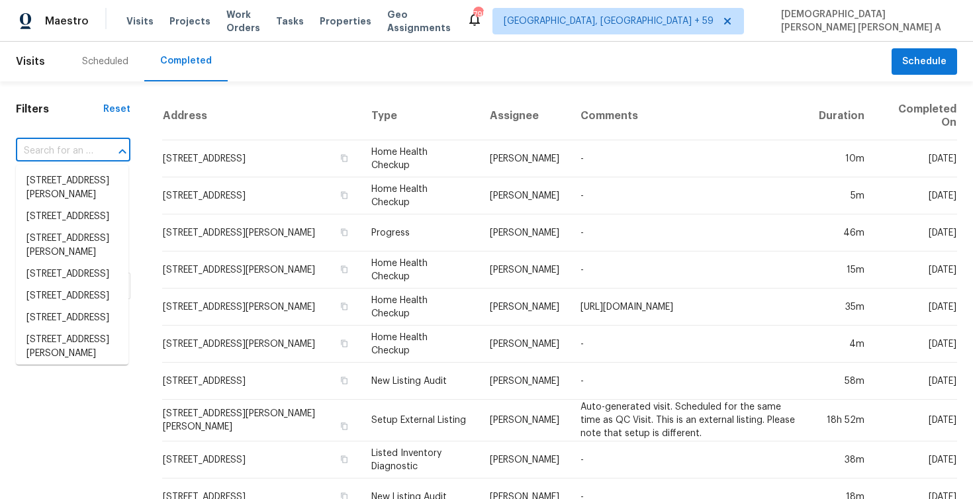
click at [66, 152] on input "text" at bounding box center [54, 151] width 77 height 21
paste input "1316 Fox Run Dr Raleigh, NC, 27610"
type input "1316 Fox Run Dr Raleigh, NC, 27610"
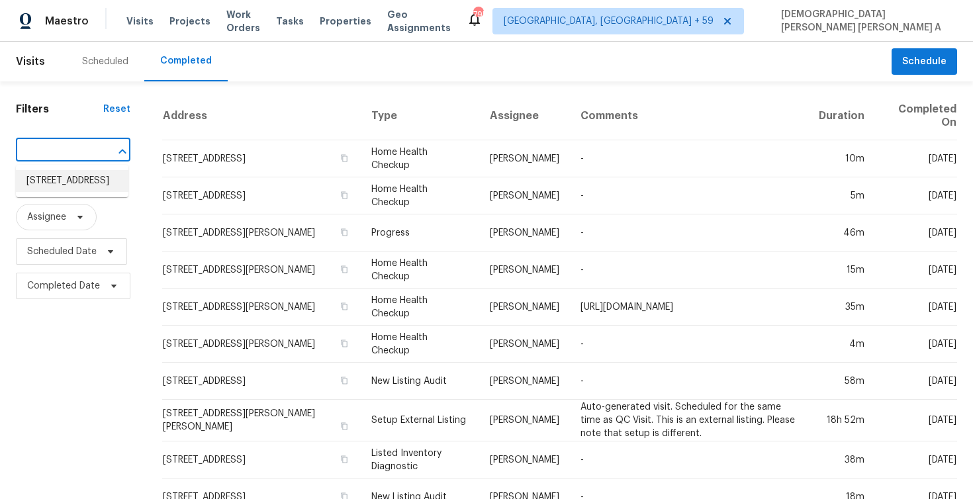
click at [103, 188] on li "1316 Fox Run Dr, Raleigh, NC 27610" at bounding box center [72, 181] width 113 height 22
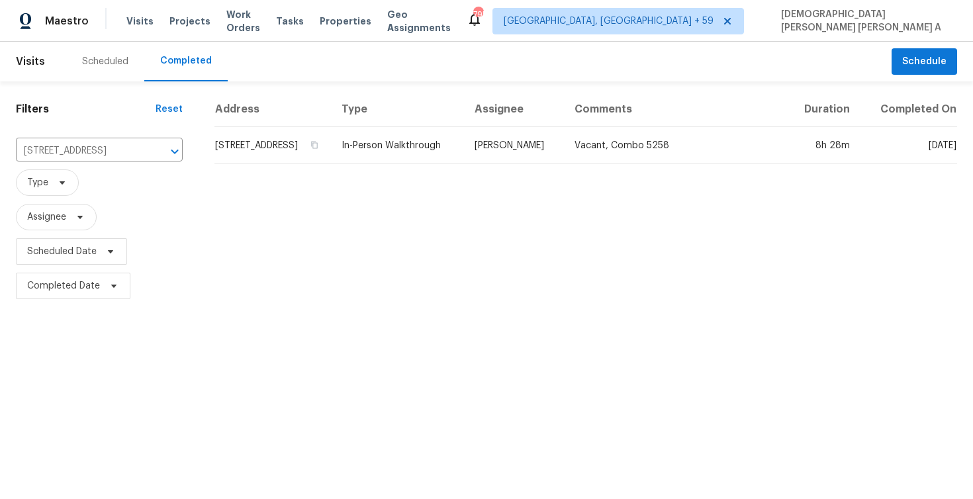
click at [461, 154] on td "In-Person Walkthrough" at bounding box center [397, 145] width 133 height 37
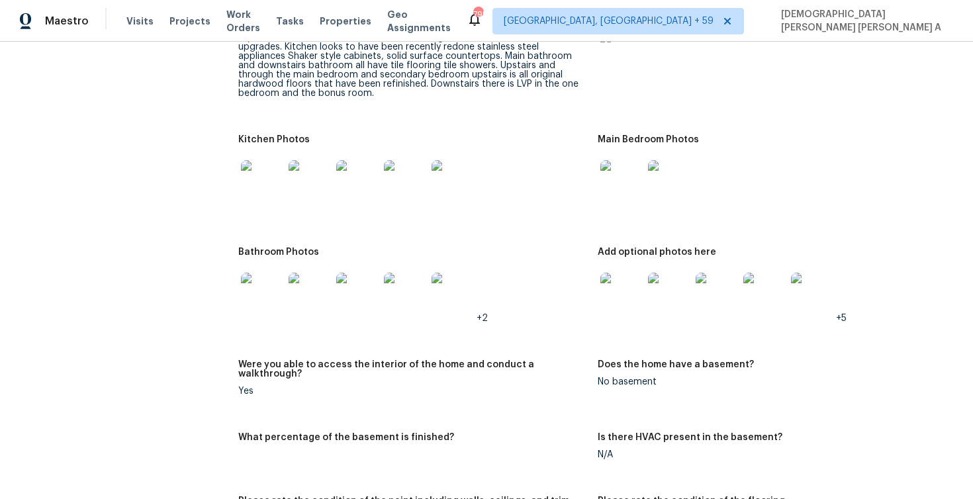
scroll to position [1681, 0]
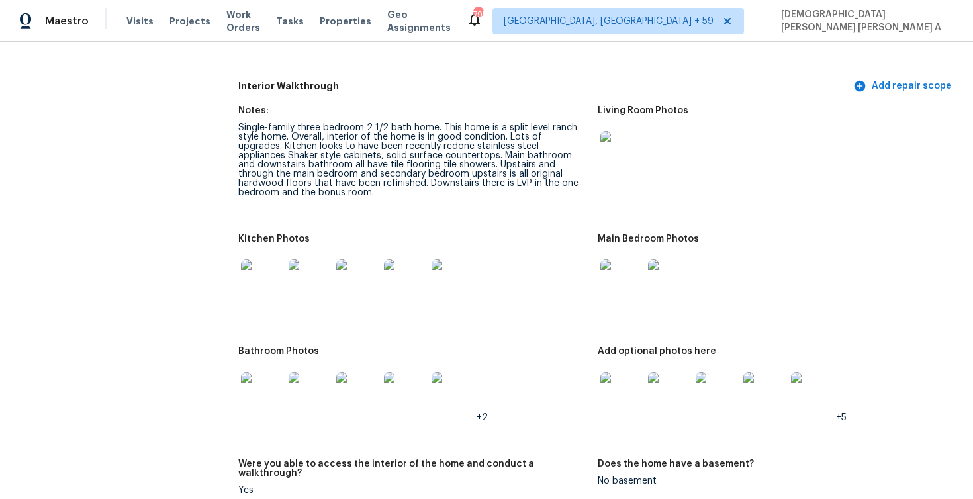
click at [351, 156] on div "Single-family three bedroom 2 1/2 bath home. This home is a split level ranch s…" at bounding box center [412, 160] width 349 height 74
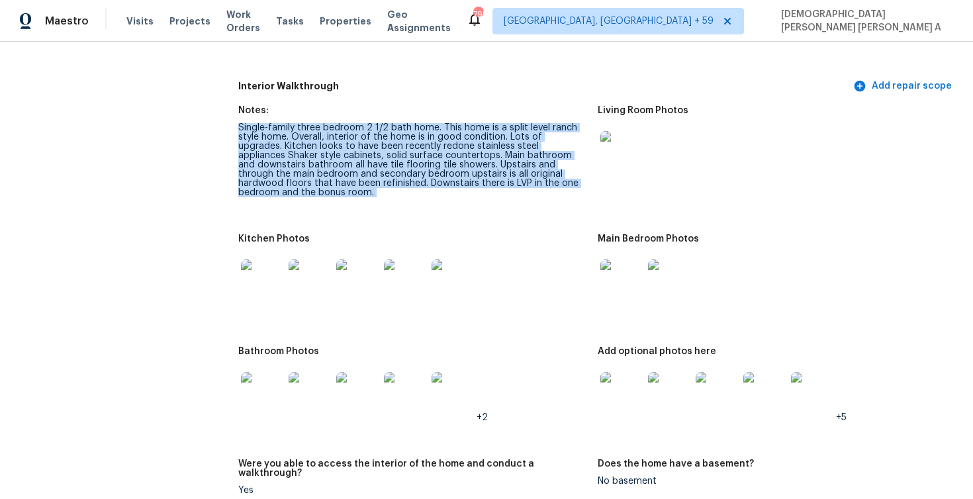
click at [351, 156] on div "Single-family three bedroom 2 1/2 bath home. This home is a split level ranch s…" at bounding box center [412, 160] width 349 height 74
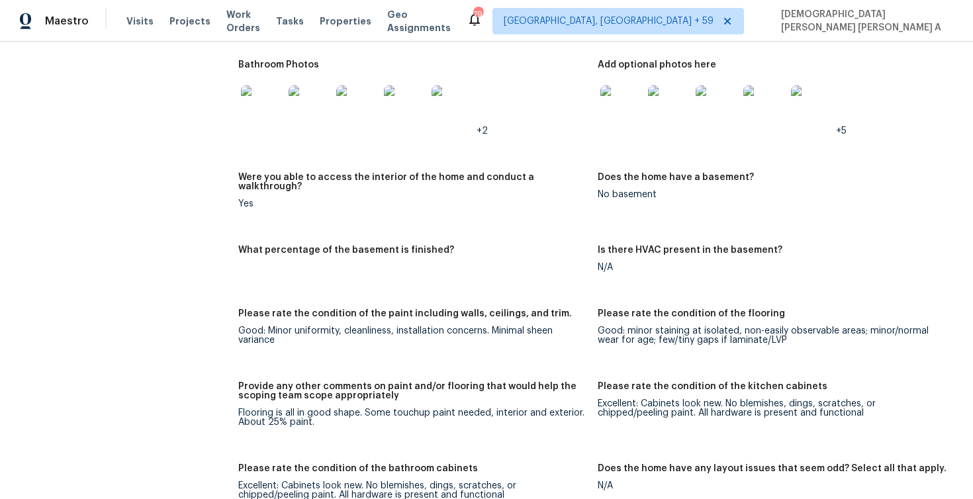
scroll to position [1970, 0]
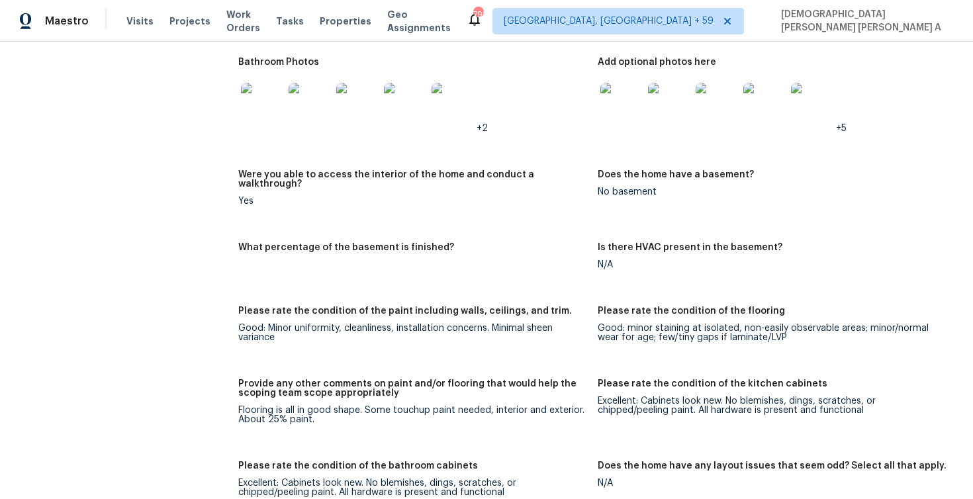
click at [612, 109] on img at bounding box center [621, 104] width 42 height 42
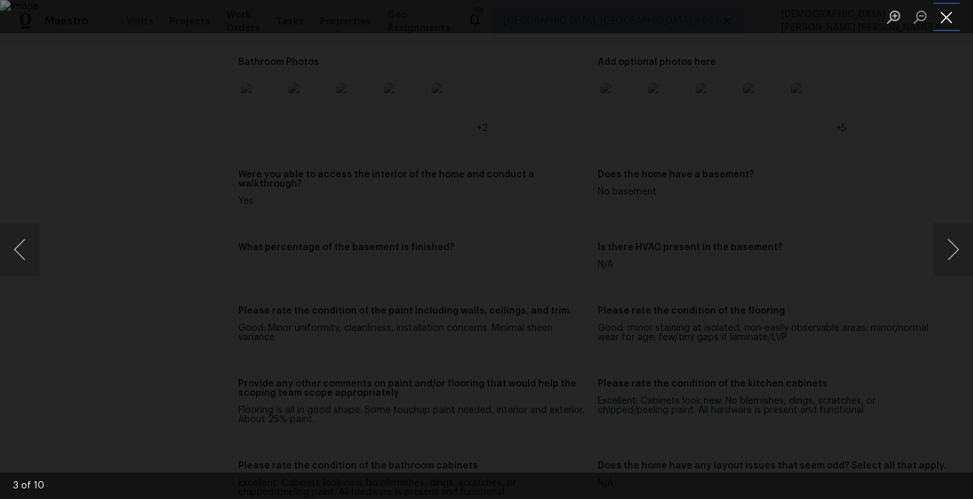
click at [943, 19] on button "Close lightbox" at bounding box center [946, 16] width 26 height 23
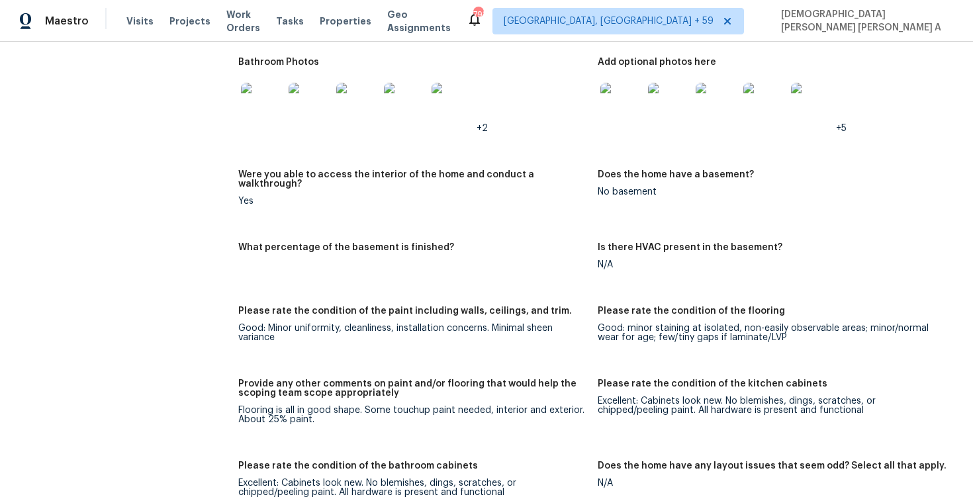
click at [625, 87] on img at bounding box center [621, 104] width 42 height 42
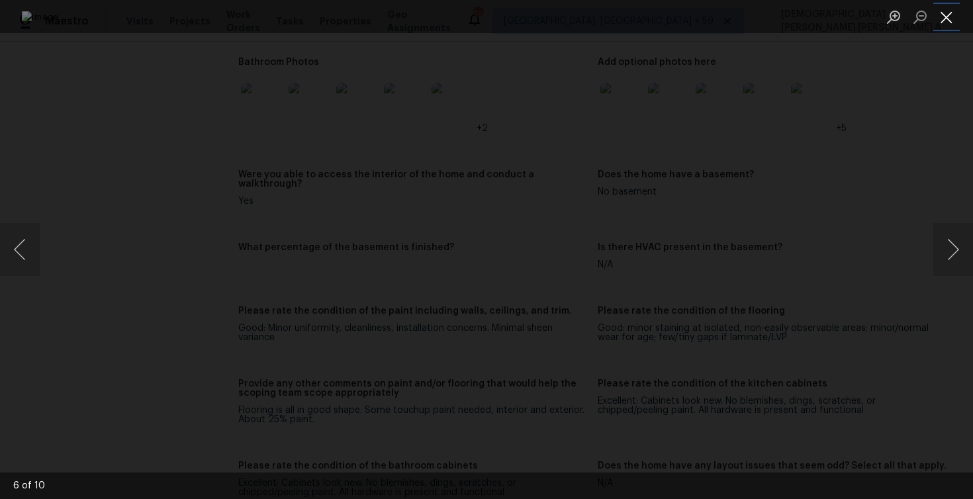
click at [946, 17] on button "Close lightbox" at bounding box center [946, 16] width 26 height 23
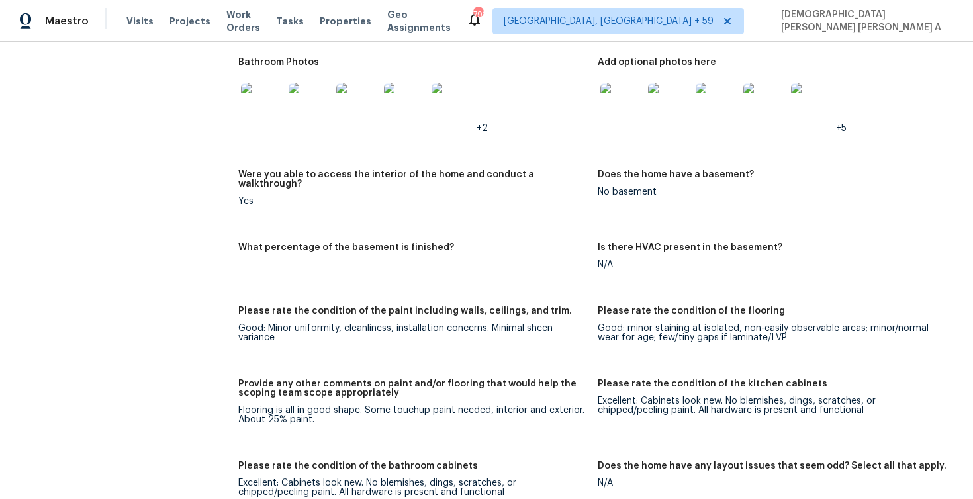
scroll to position [1719, 0]
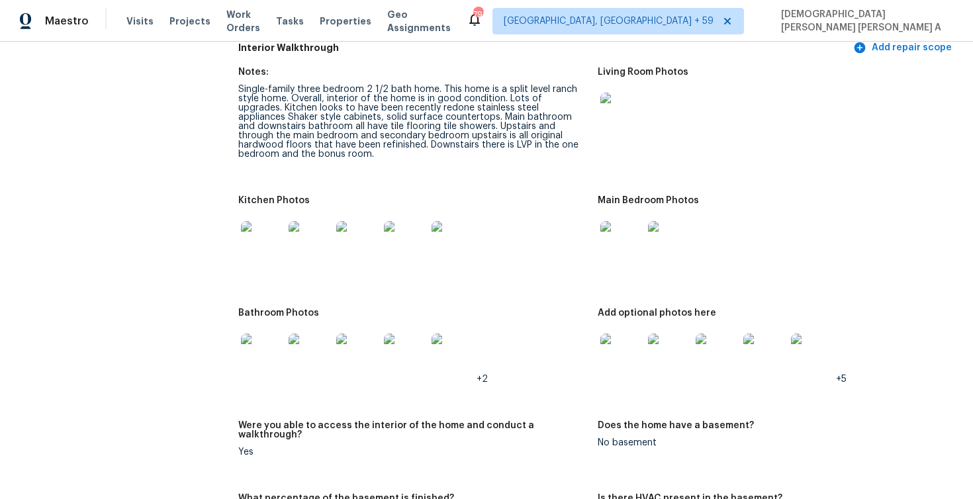
click at [617, 250] on img at bounding box center [621, 242] width 42 height 42
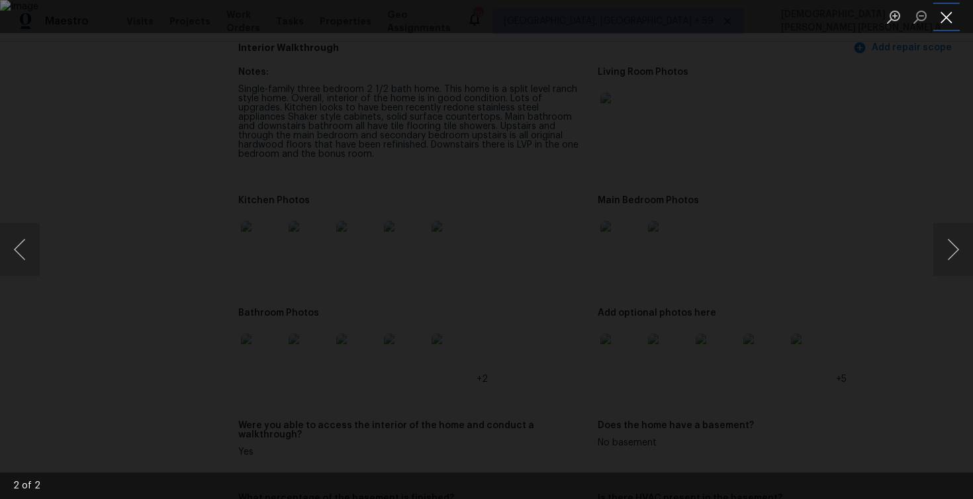
click at [941, 16] on button "Close lightbox" at bounding box center [946, 16] width 26 height 23
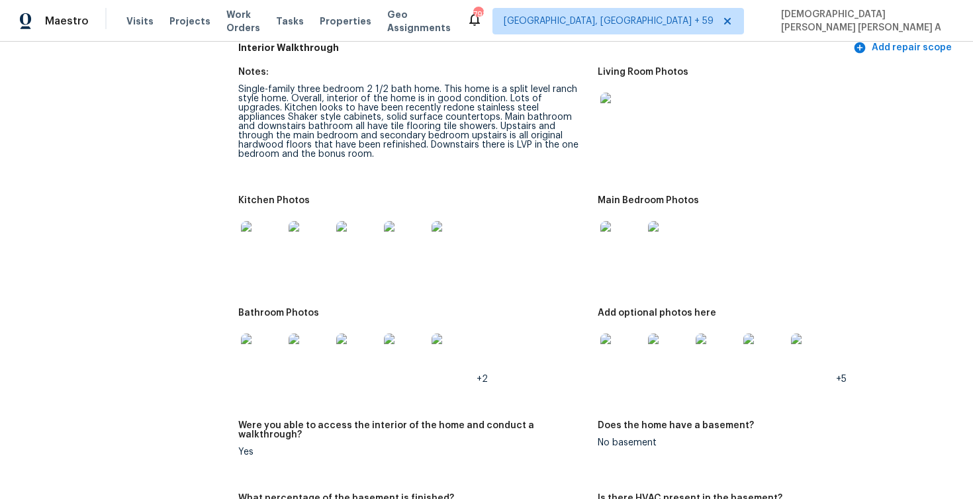
click at [267, 342] on img at bounding box center [262, 355] width 42 height 42
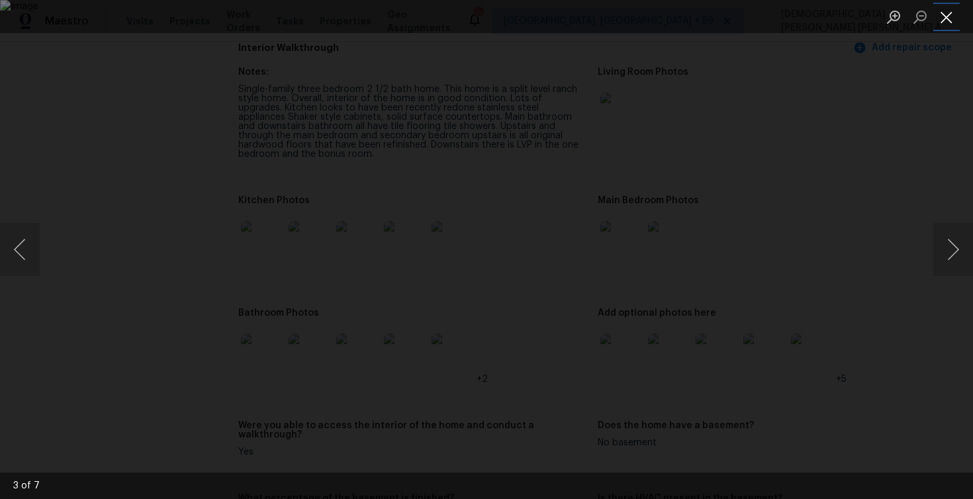
click at [955, 17] on button "Close lightbox" at bounding box center [946, 16] width 26 height 23
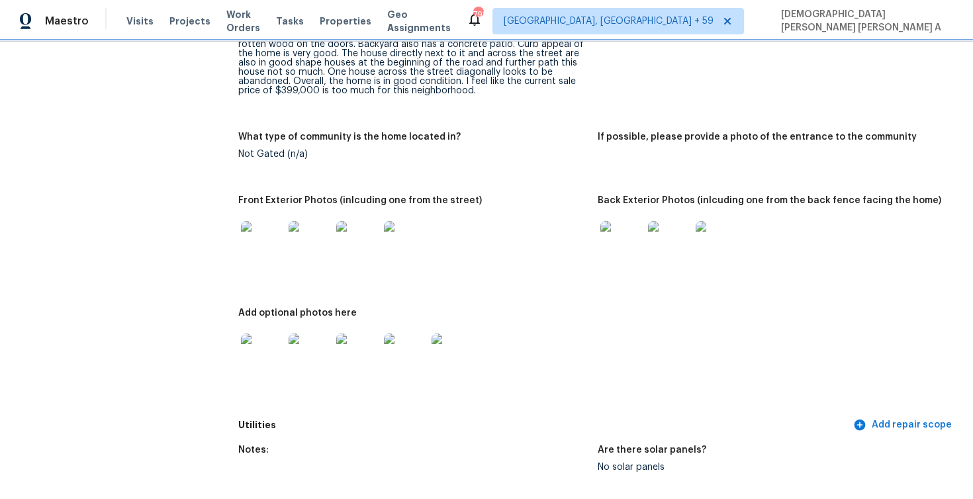
scroll to position [0, 0]
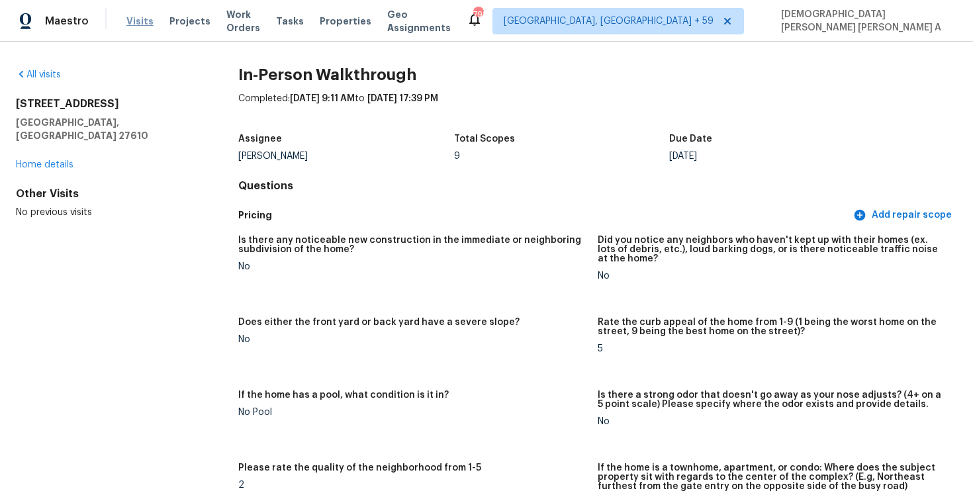
click at [132, 20] on span "Visits" at bounding box center [139, 21] width 27 height 13
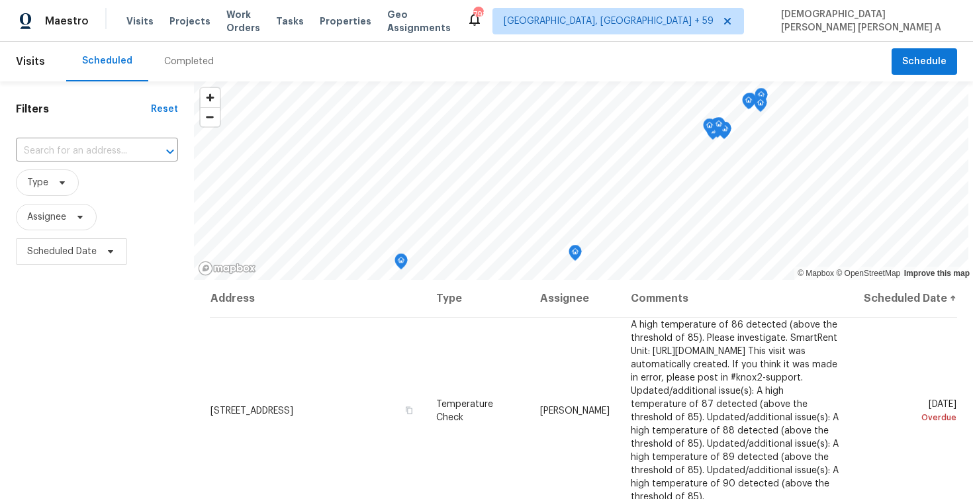
click at [193, 56] on div "Completed" at bounding box center [189, 61] width 50 height 13
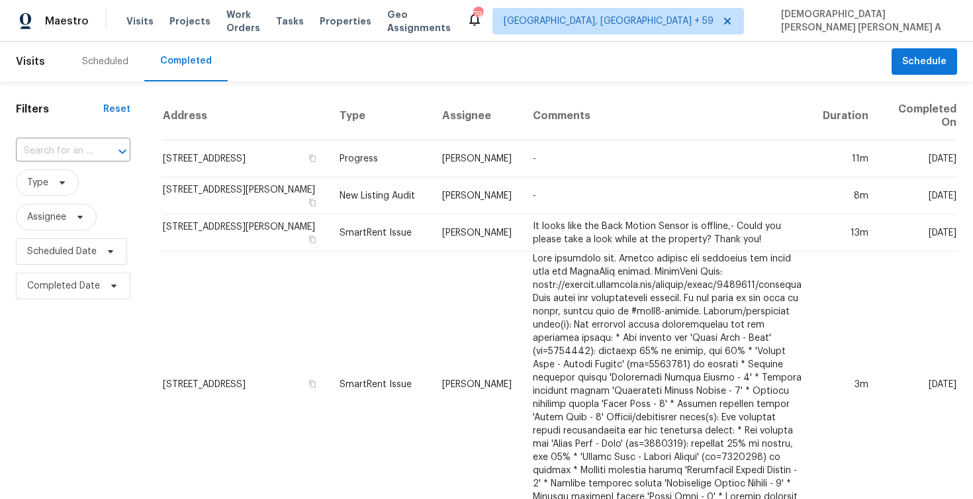
click at [80, 150] on input "text" at bounding box center [54, 151] width 77 height 21
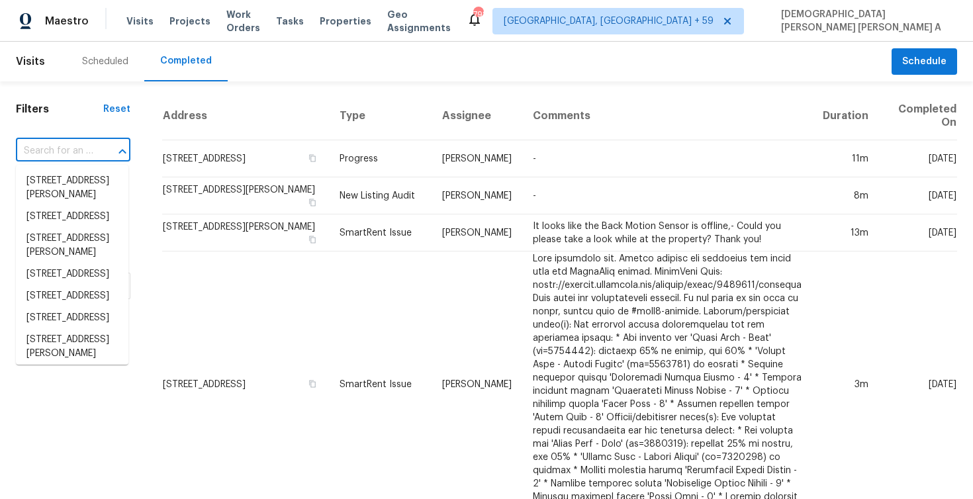
paste input "[STREET_ADDRESS]"
type input "[STREET_ADDRESS]"
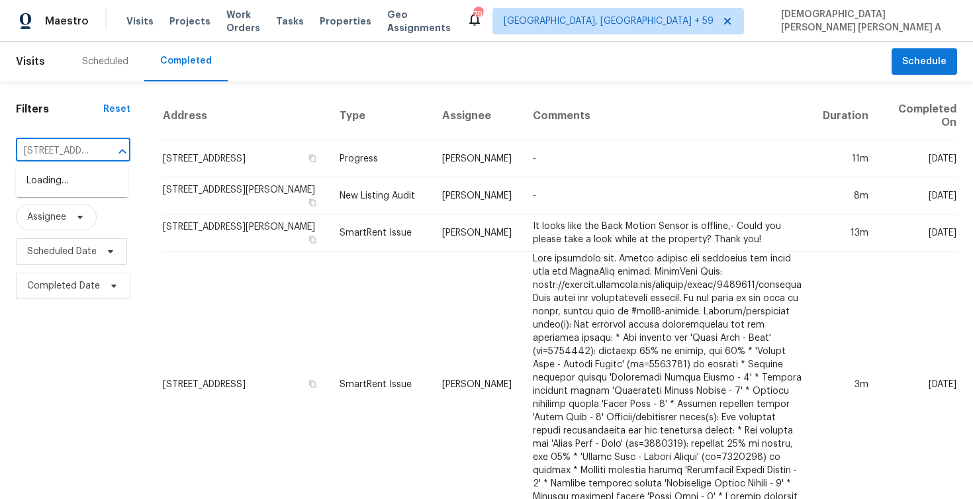
scroll to position [0, 100]
click at [98, 181] on li "[STREET_ADDRESS]" at bounding box center [72, 181] width 113 height 22
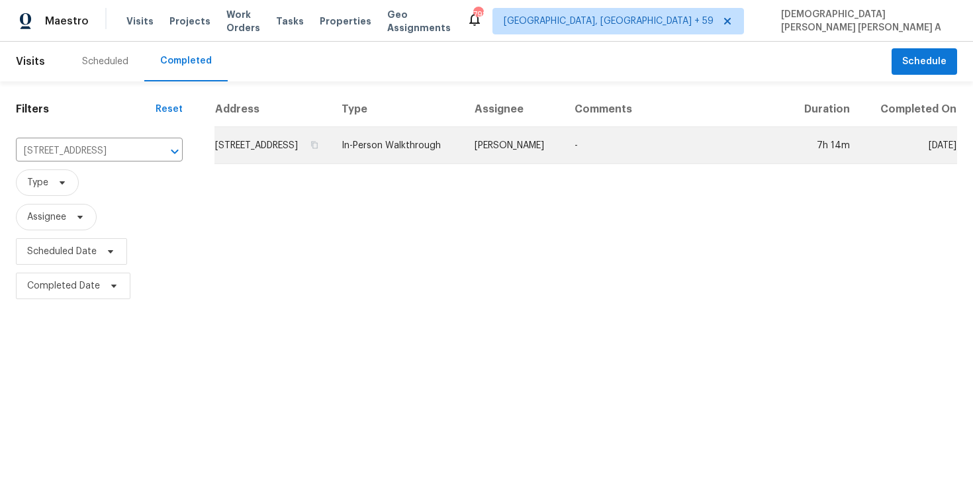
click at [460, 164] on td "In-Person Walkthrough" at bounding box center [397, 145] width 133 height 37
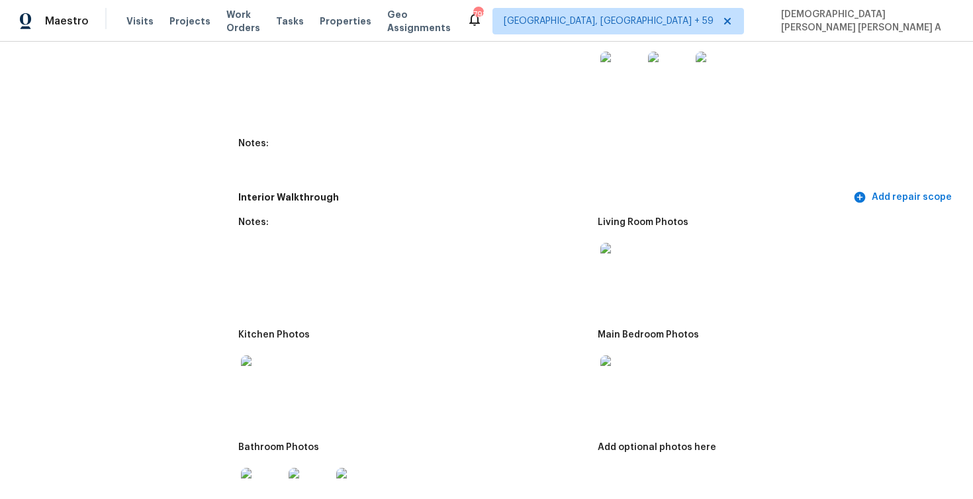
scroll to position [1595, 0]
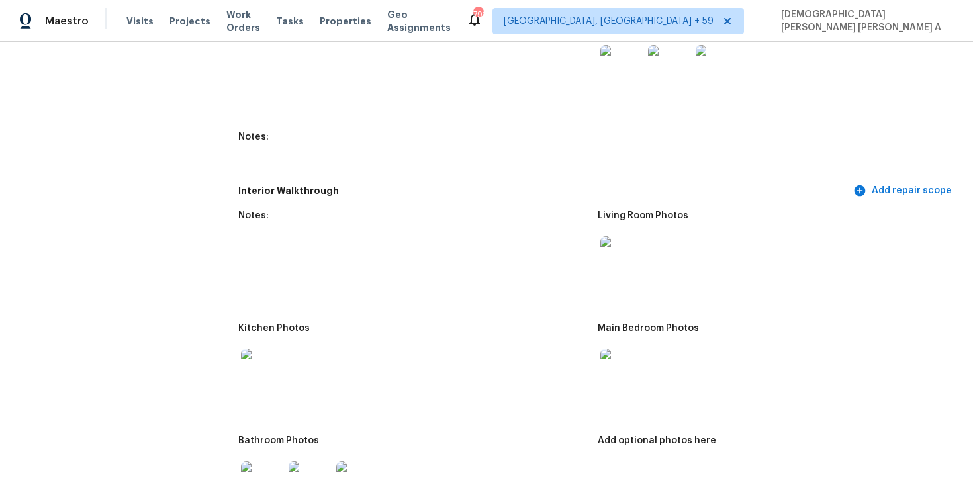
click at [629, 267] on img at bounding box center [621, 257] width 42 height 42
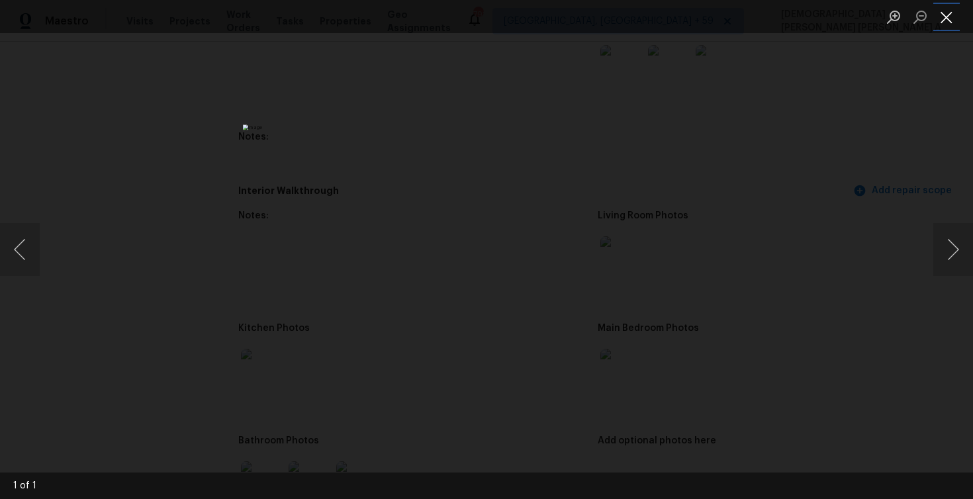
click at [949, 19] on button "Close lightbox" at bounding box center [946, 16] width 26 height 23
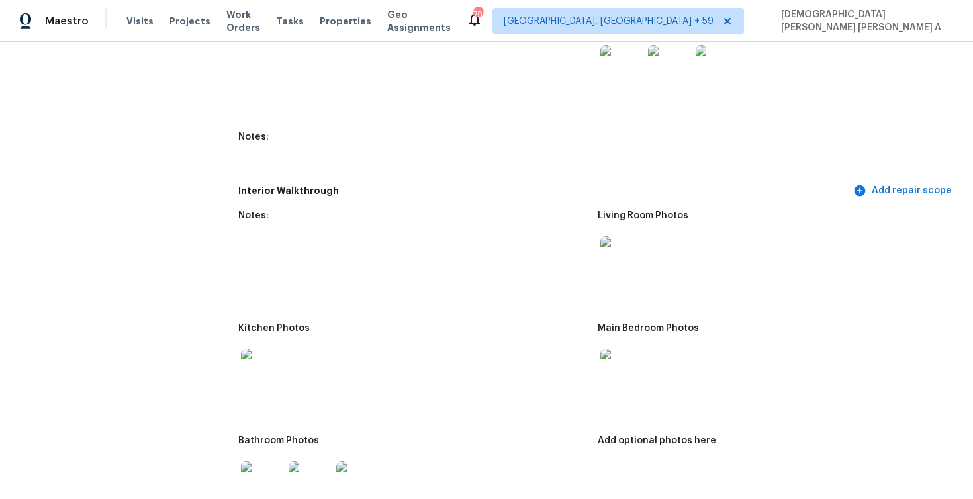
scroll to position [1815, 0]
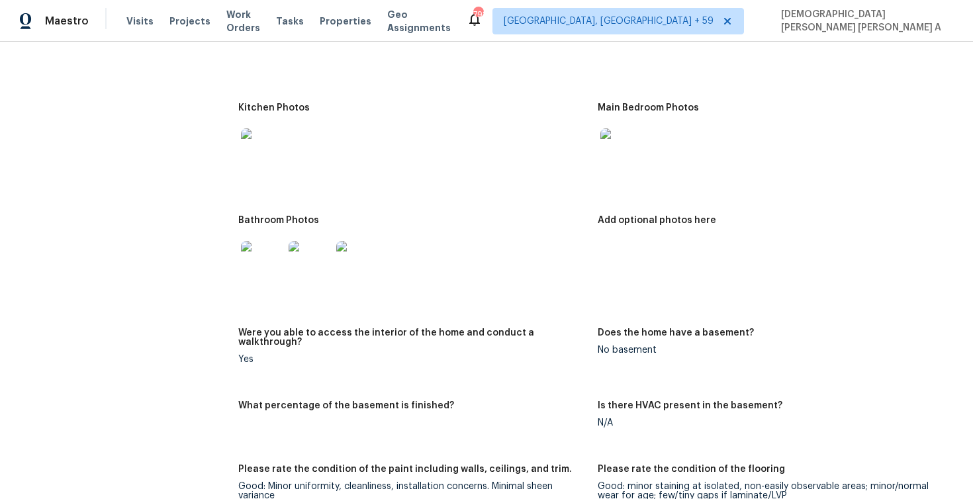
click at [272, 261] on img at bounding box center [262, 262] width 42 height 42
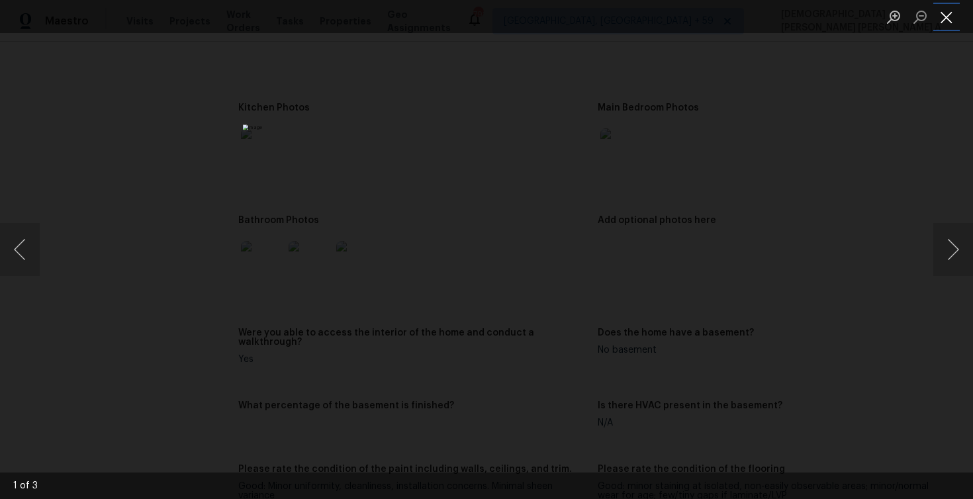
click at [940, 11] on button "Close lightbox" at bounding box center [946, 16] width 26 height 23
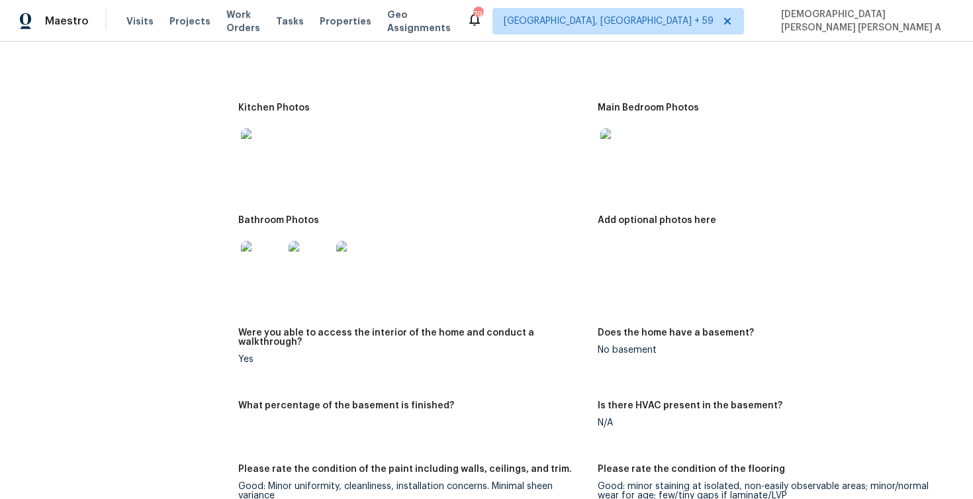
click at [621, 166] on img at bounding box center [621, 149] width 42 height 42
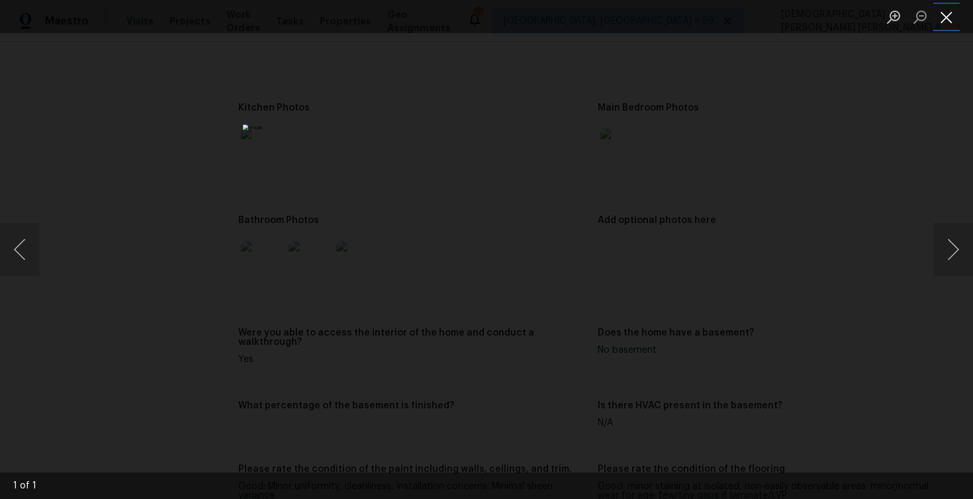
click at [945, 16] on button "Close lightbox" at bounding box center [946, 16] width 26 height 23
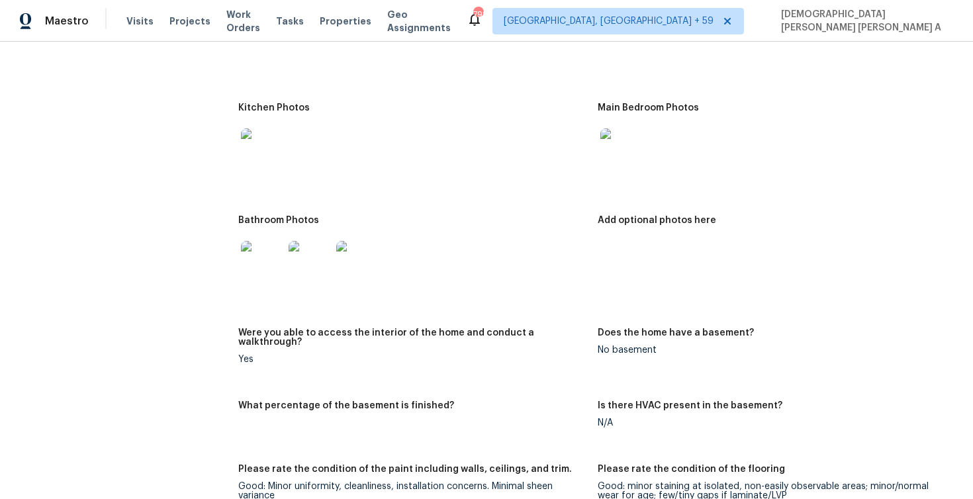
click at [263, 152] on img at bounding box center [262, 149] width 42 height 42
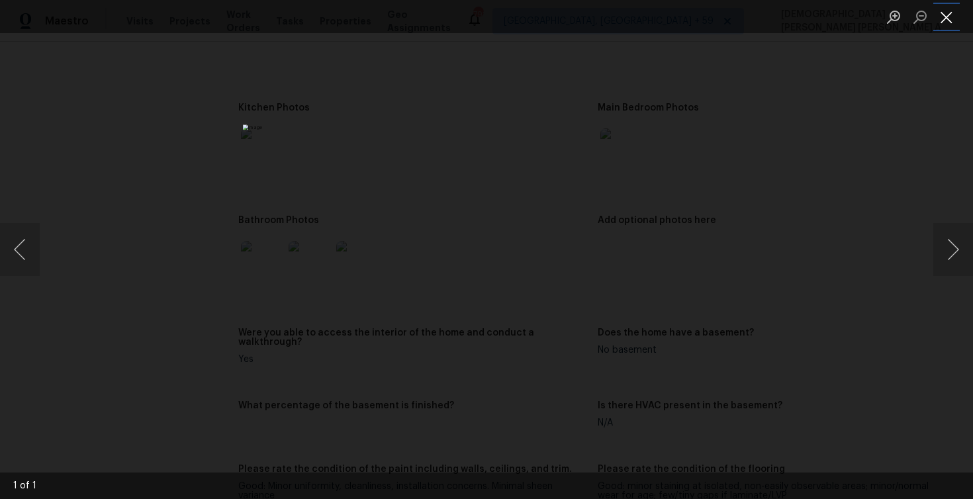
click at [940, 20] on button "Close lightbox" at bounding box center [946, 16] width 26 height 23
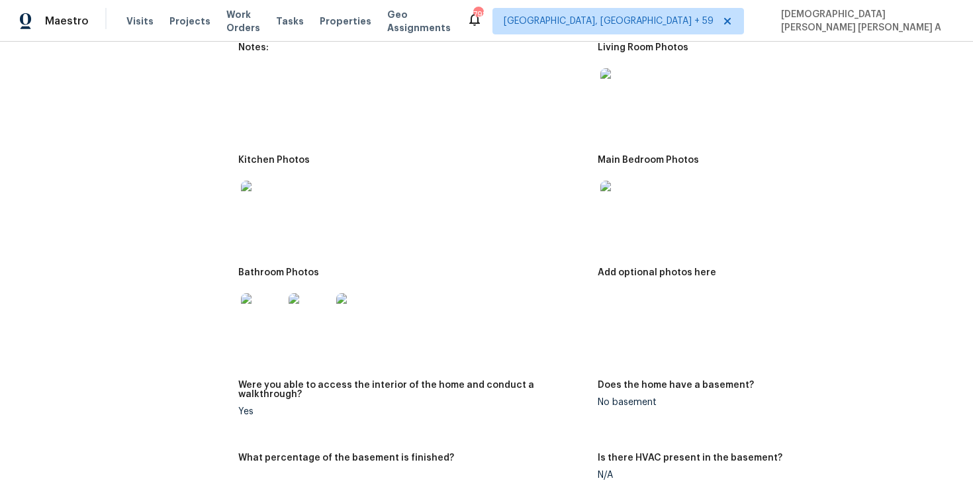
scroll to position [1661, 0]
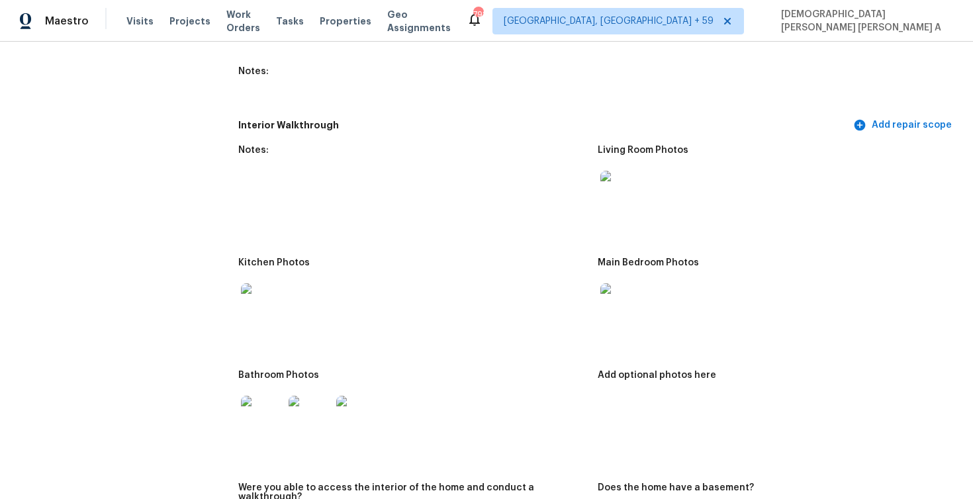
click at [608, 210] on img at bounding box center [621, 192] width 42 height 42
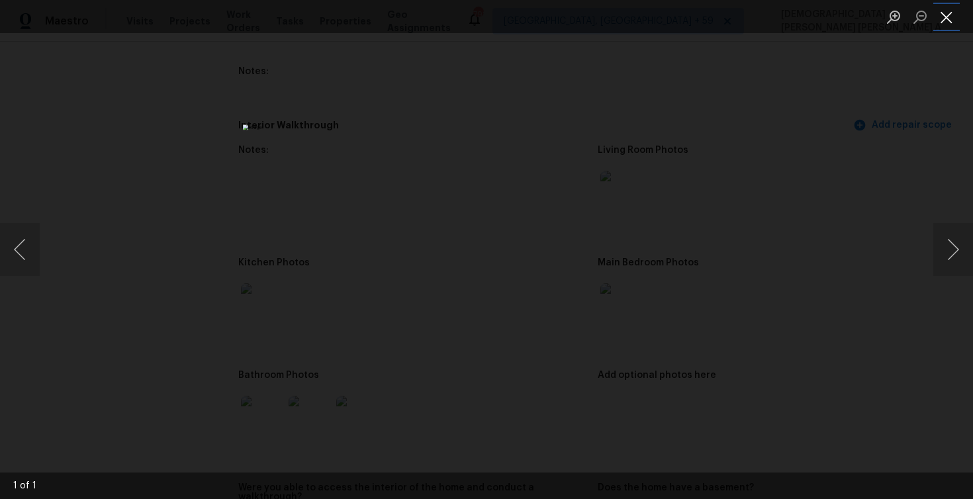
click at [946, 19] on button "Close lightbox" at bounding box center [946, 16] width 26 height 23
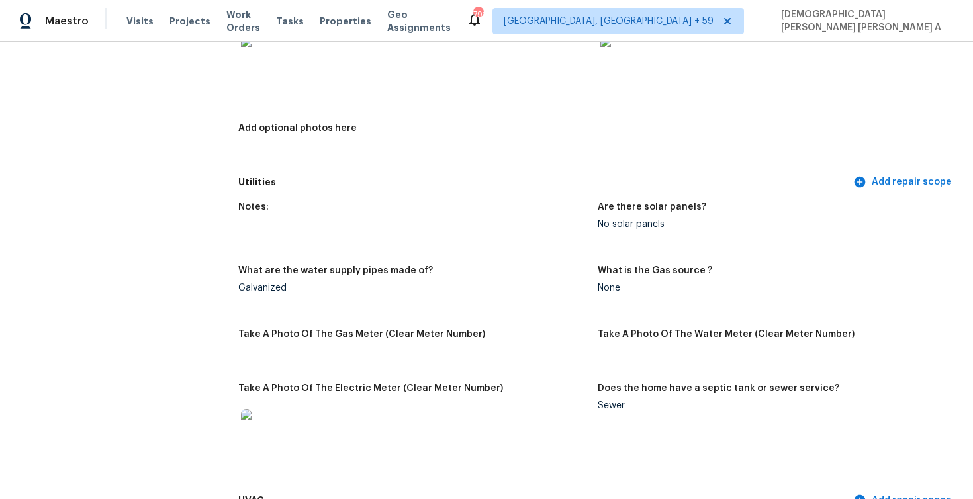
scroll to position [0, 0]
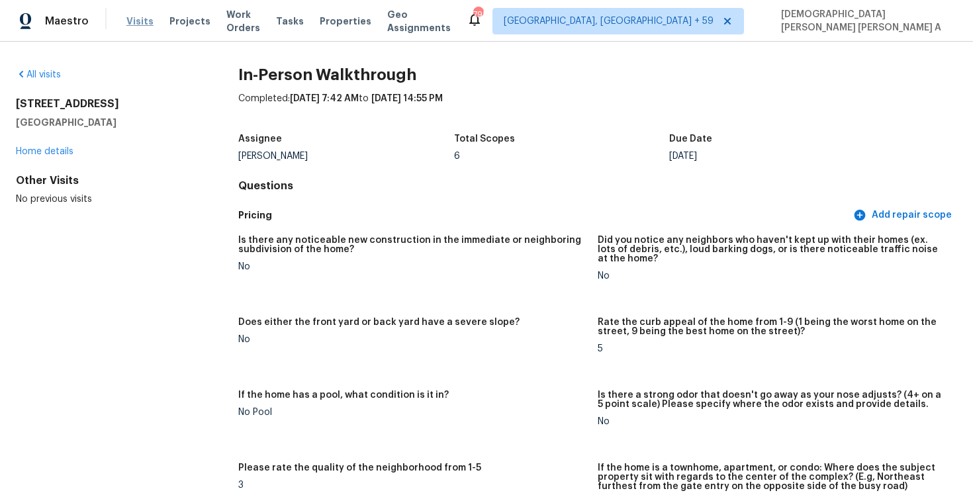
click at [126, 20] on span "Visits" at bounding box center [139, 21] width 27 height 13
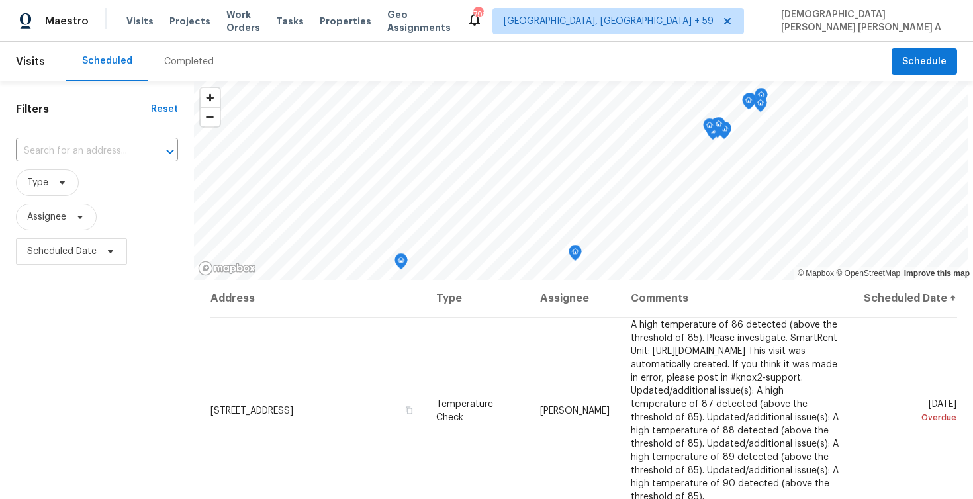
click at [181, 72] on div "Completed" at bounding box center [188, 62] width 81 height 40
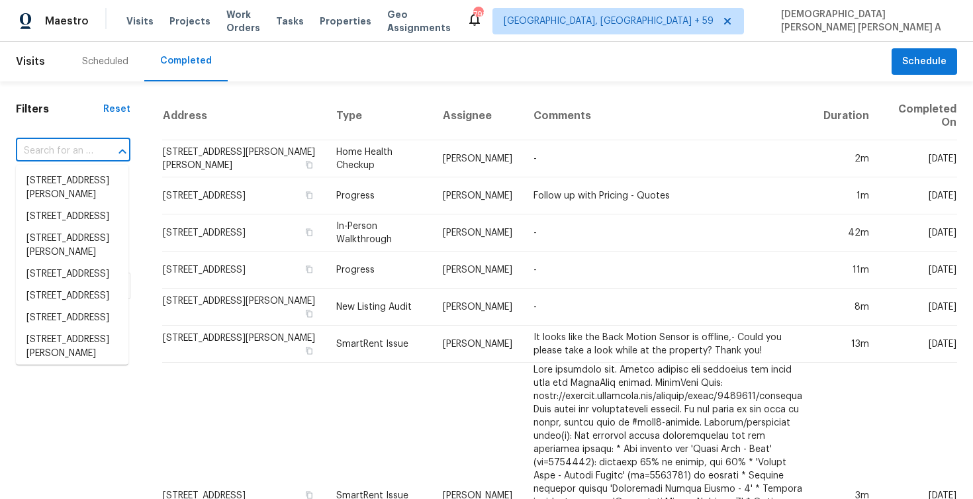
click at [67, 141] on input "text" at bounding box center [54, 151] width 77 height 21
paste input "526 Coolidge Ln Lavon, TX, 75166"
type input "526 Coolidge Ln Lavon, TX, 75166"
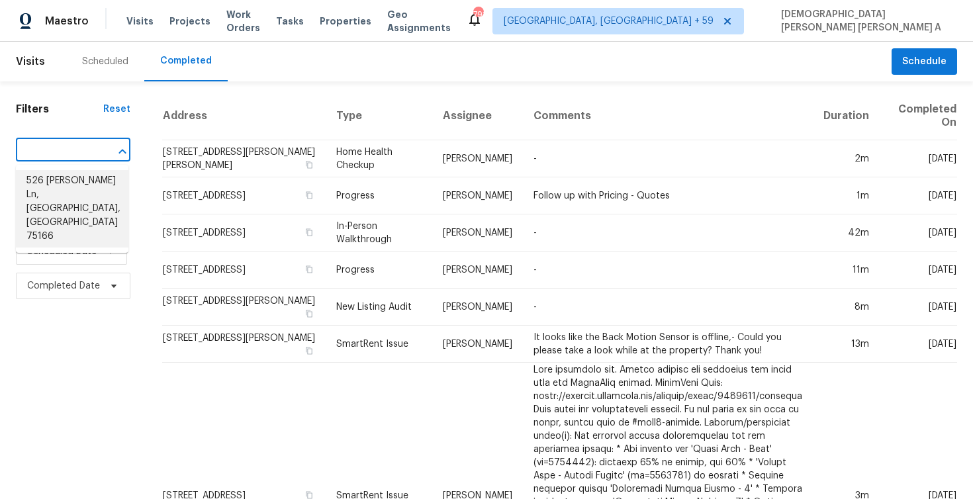
click at [81, 179] on li "526 Coolidge Ln, Lavon, TX 75166" at bounding box center [72, 208] width 113 height 77
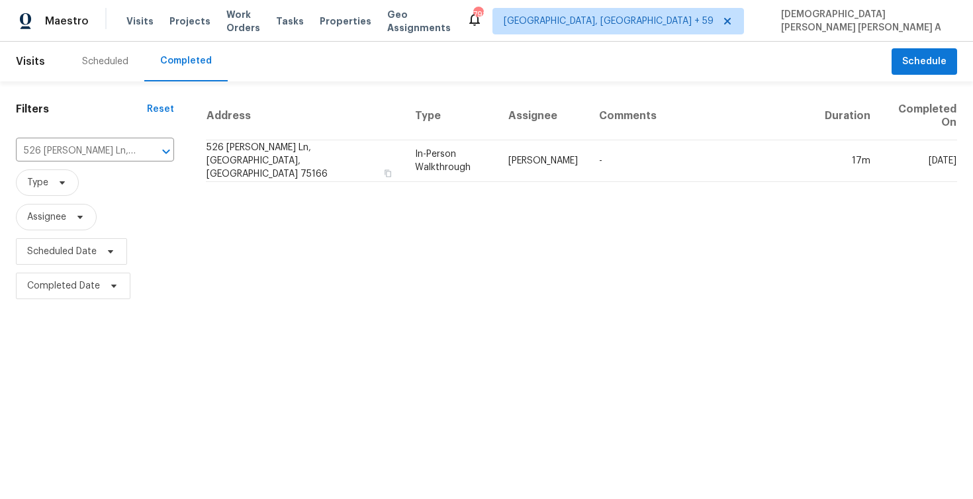
click at [498, 155] on td "In-Person Walkthrough" at bounding box center [450, 161] width 93 height 42
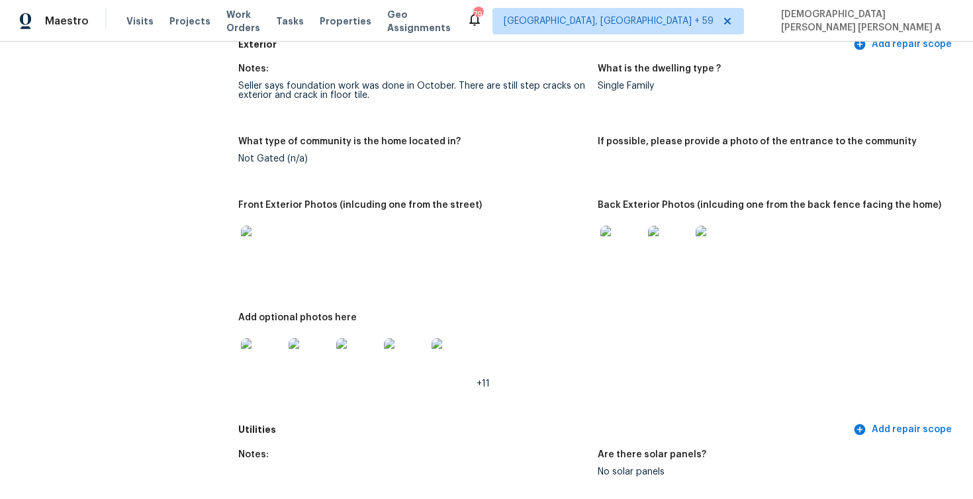
scroll to position [420, 0]
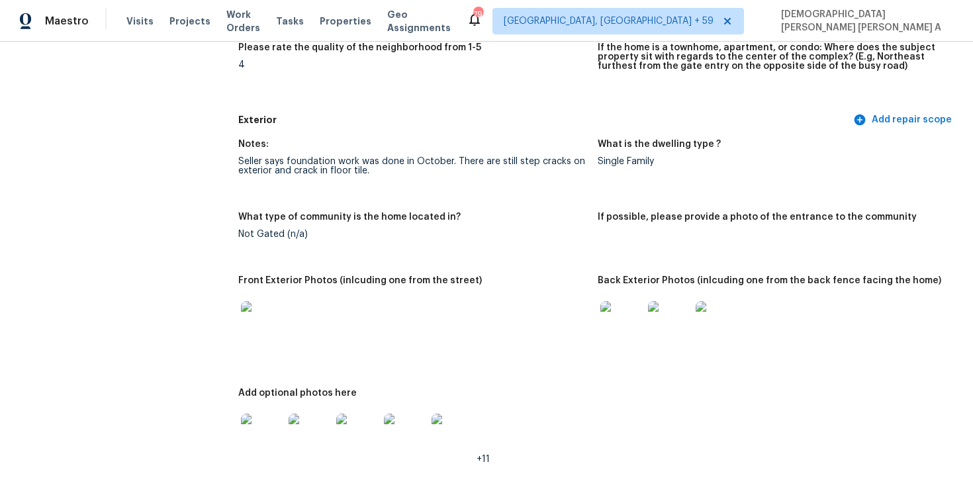
click at [398, 158] on div "Seller says foundation work was done in October. There are still step cracks on…" at bounding box center [412, 166] width 349 height 19
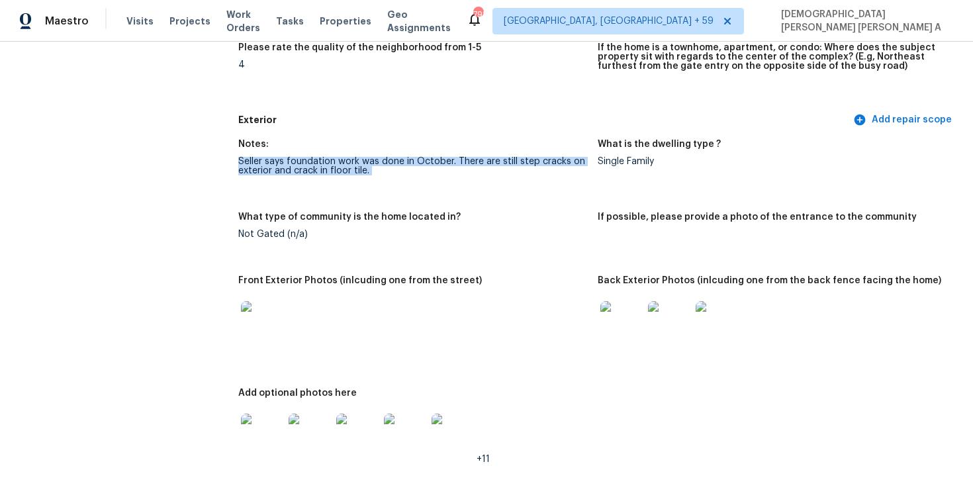
click at [398, 158] on div "Seller says foundation work was done in October. There are still step cracks on…" at bounding box center [412, 166] width 349 height 19
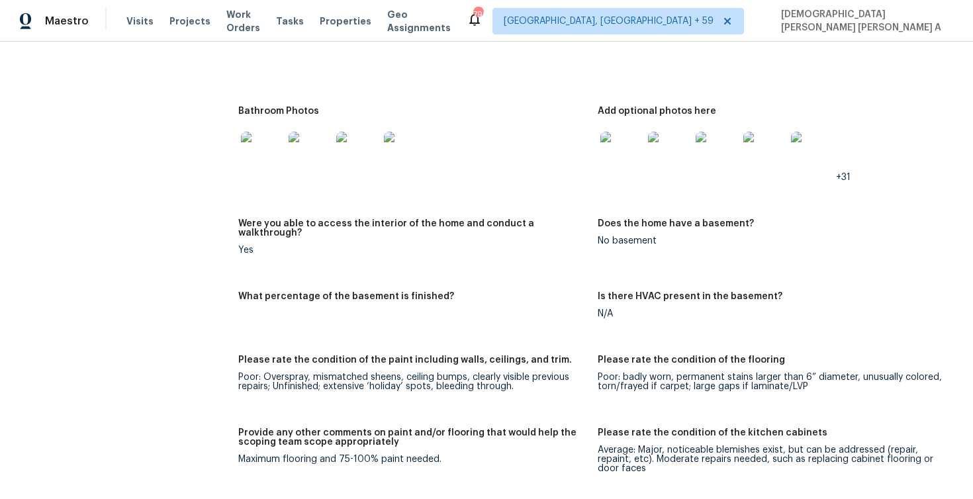
scroll to position [2184, 0]
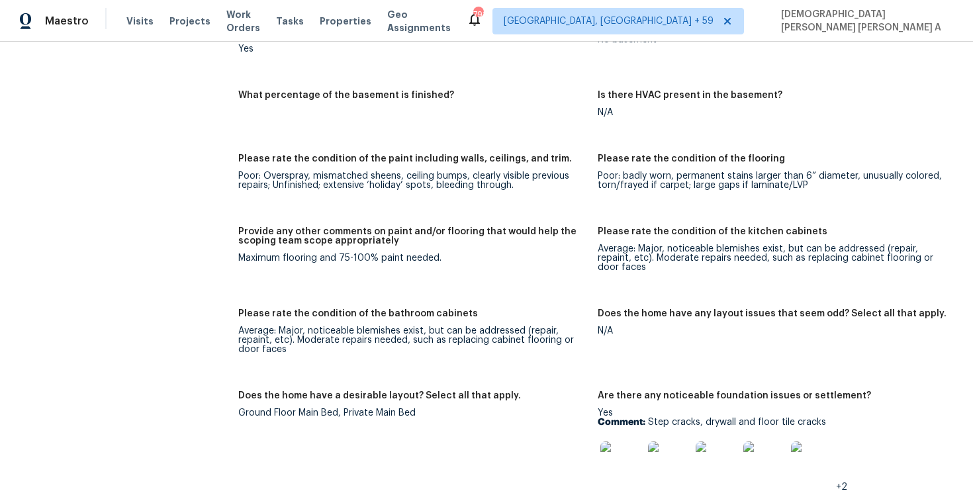
click at [342, 253] on div "Maximum flooring and 75-100% paint needed." at bounding box center [412, 257] width 349 height 9
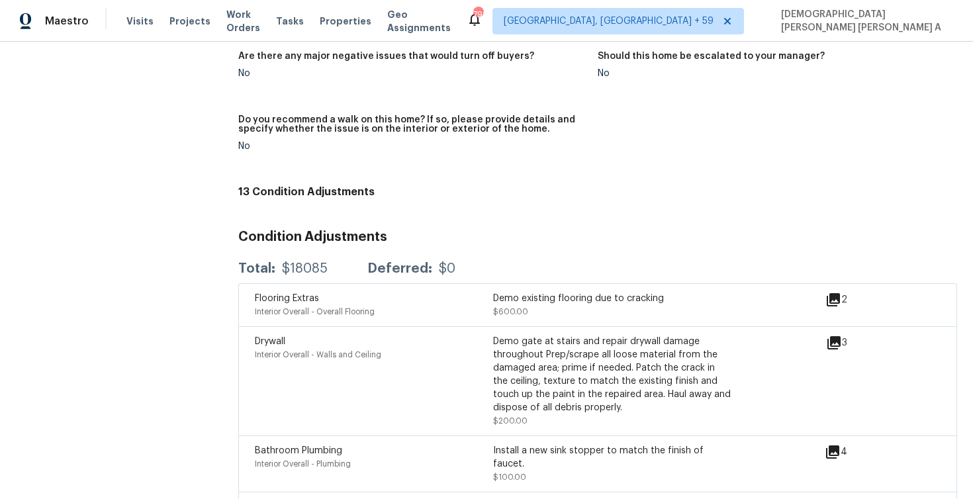
scroll to position [3453, 0]
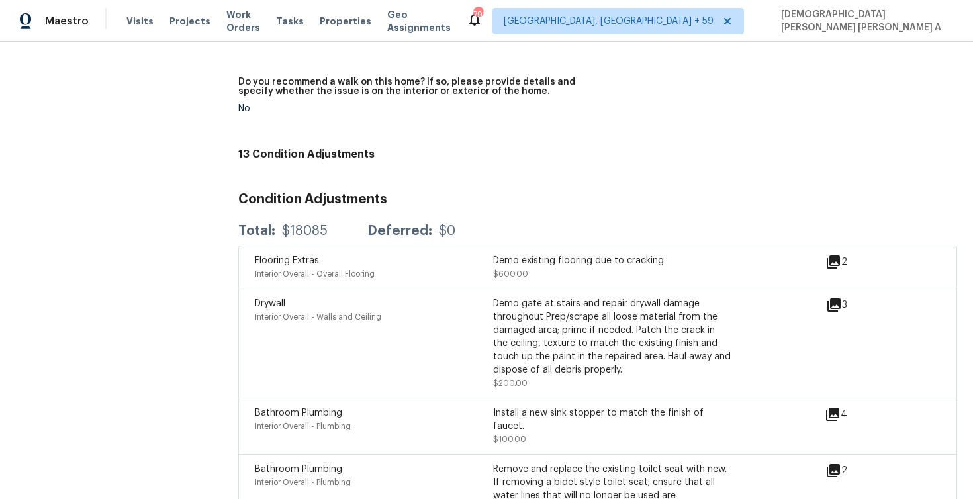
click at [526, 254] on div "Demo existing flooring due to cracking" at bounding box center [612, 260] width 238 height 13
click at [545, 303] on div "Demo gate at stairs and repair drywall damage throughout Prep/scrape all loose …" at bounding box center [612, 336] width 238 height 79
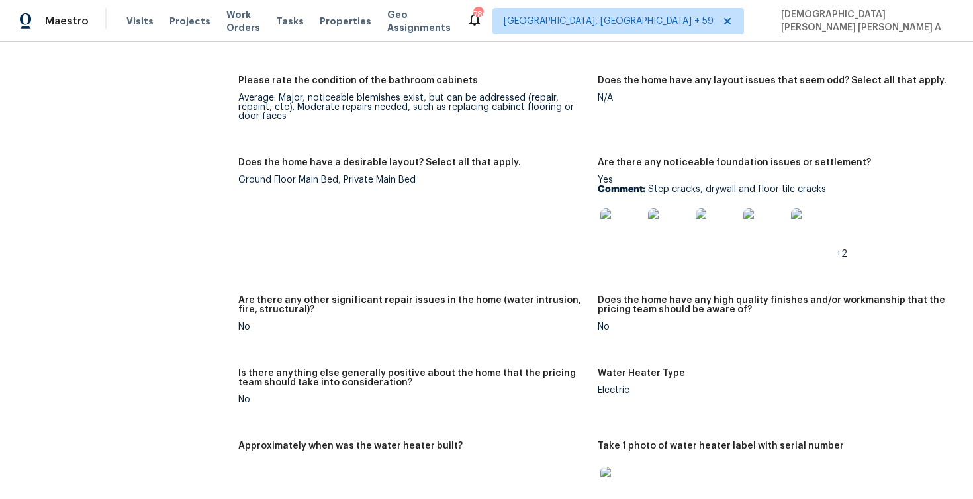
scroll to position [2344, 0]
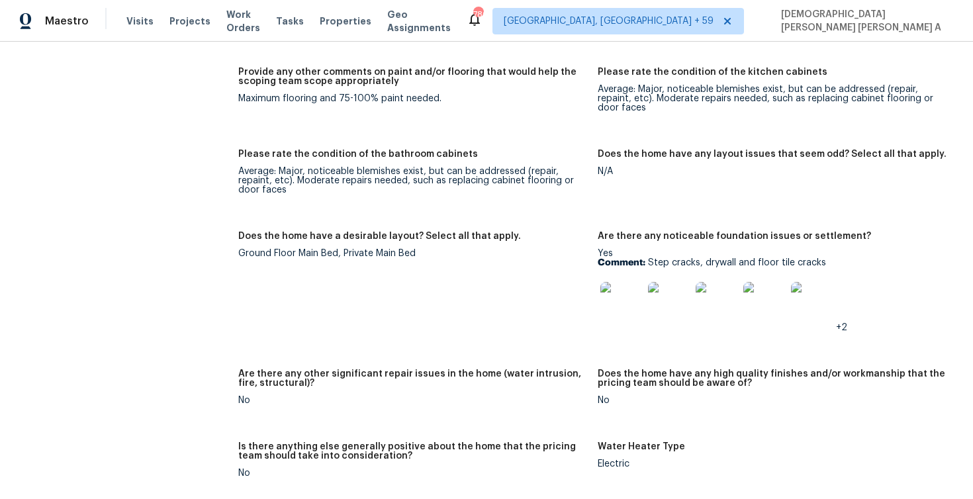
click at [623, 298] on img at bounding box center [621, 303] width 42 height 42
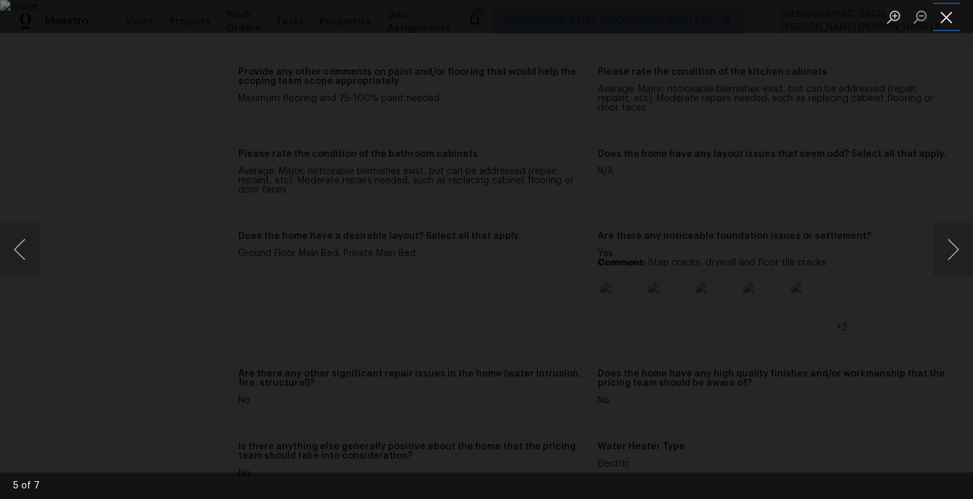
click at [938, 13] on button "Close lightbox" at bounding box center [946, 16] width 26 height 23
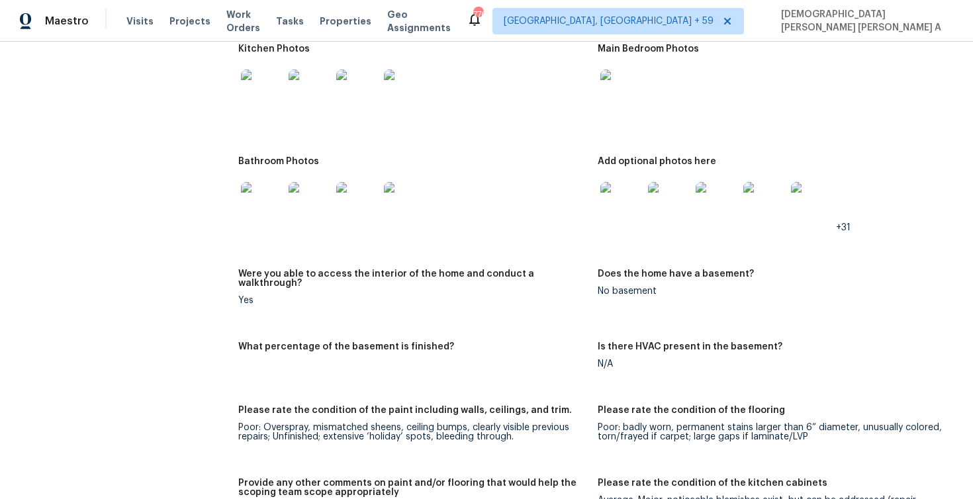
scroll to position [1776, 0]
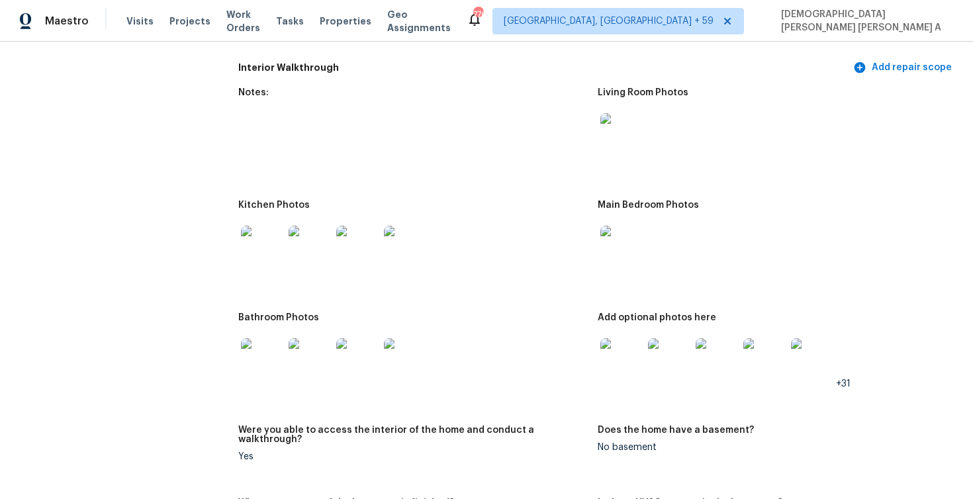
click at [627, 381] on div at bounding box center [622, 359] width 48 height 58
click at [619, 349] on img at bounding box center [621, 359] width 42 height 42
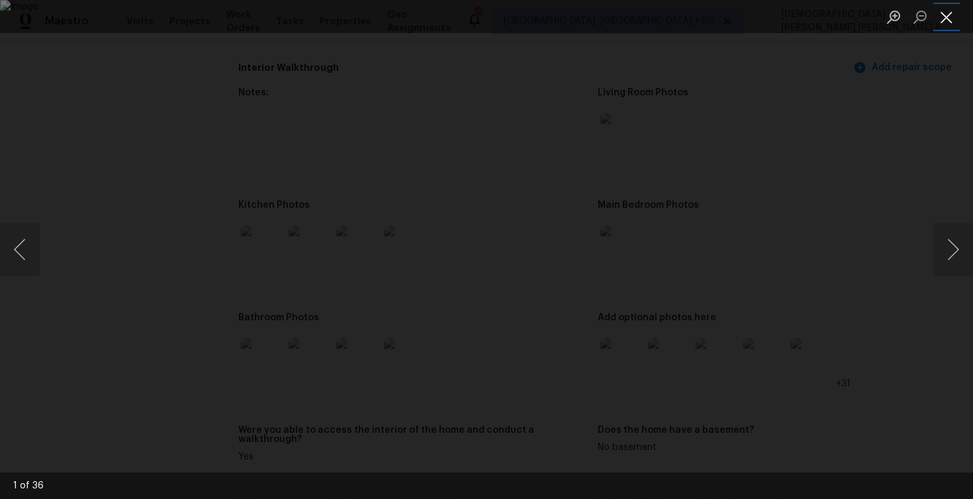
click at [940, 19] on button "Close lightbox" at bounding box center [946, 16] width 26 height 23
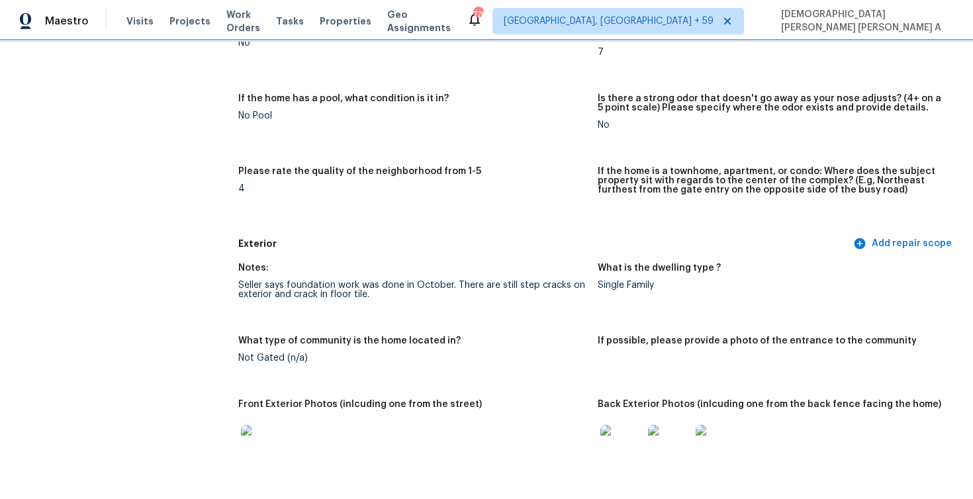
scroll to position [0, 0]
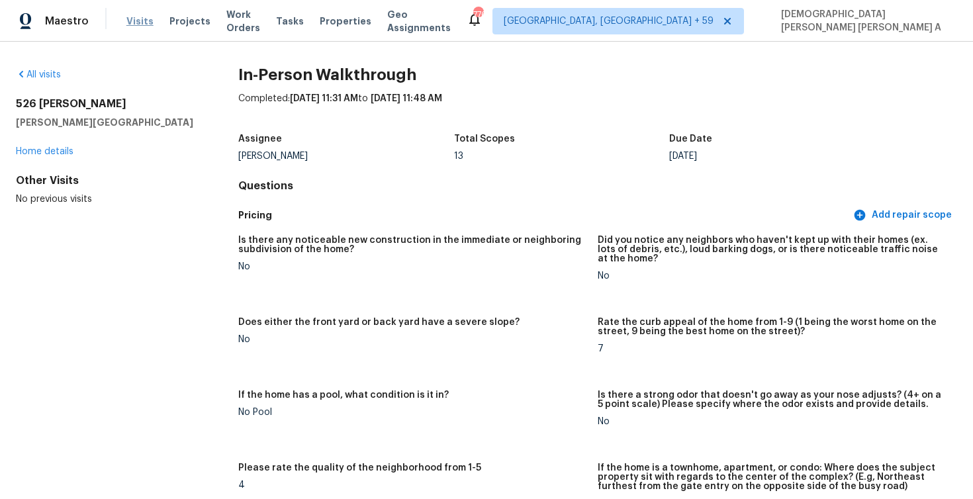
click at [128, 23] on span "Visits" at bounding box center [139, 21] width 27 height 13
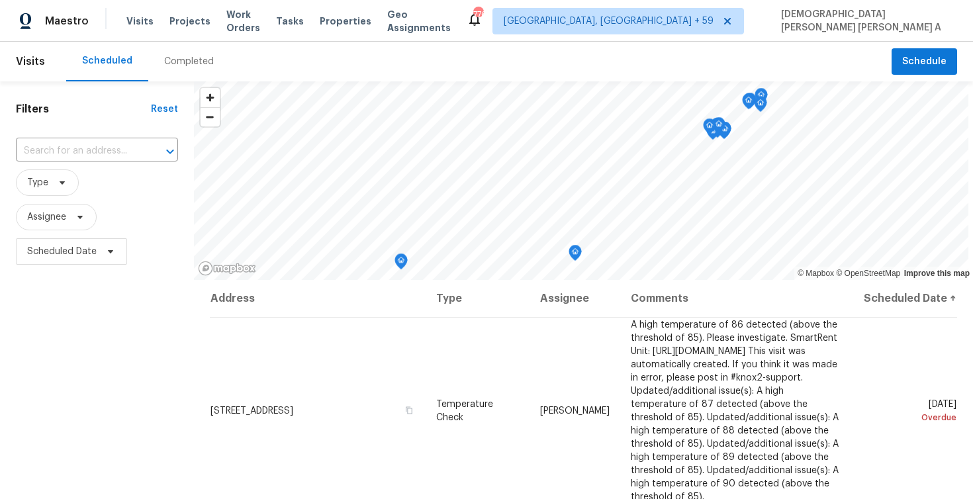
click at [166, 60] on div "Completed" at bounding box center [189, 61] width 50 height 13
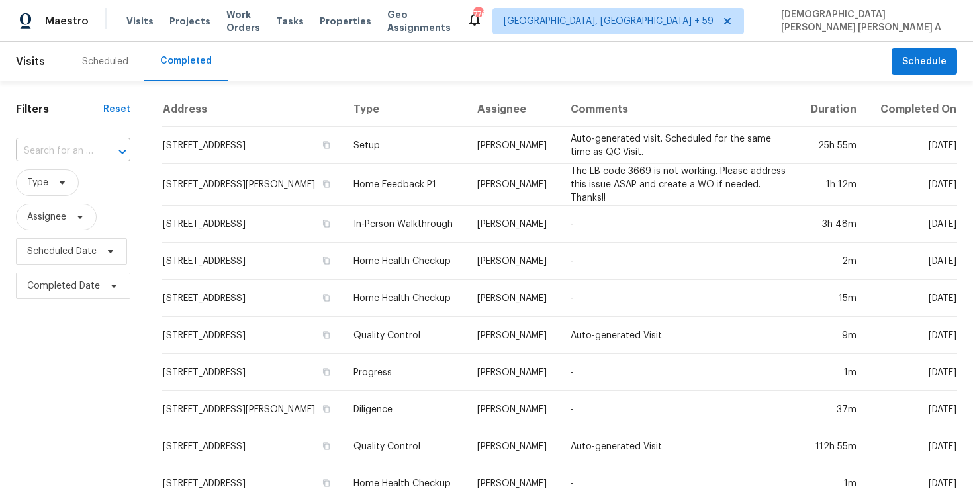
click at [77, 144] on input "text" at bounding box center [54, 151] width 77 height 21
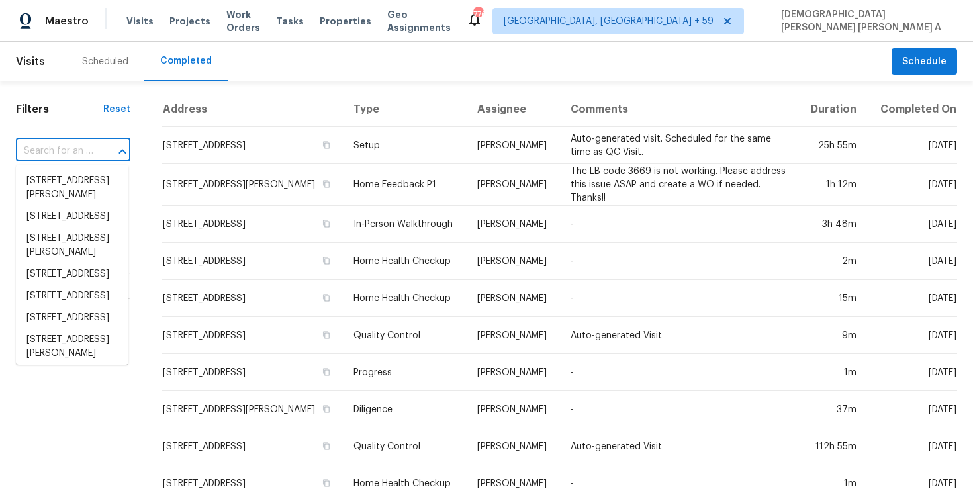
paste input "[STREET_ADDRESS][PERSON_NAME]"
type input "[STREET_ADDRESS][PERSON_NAME]"
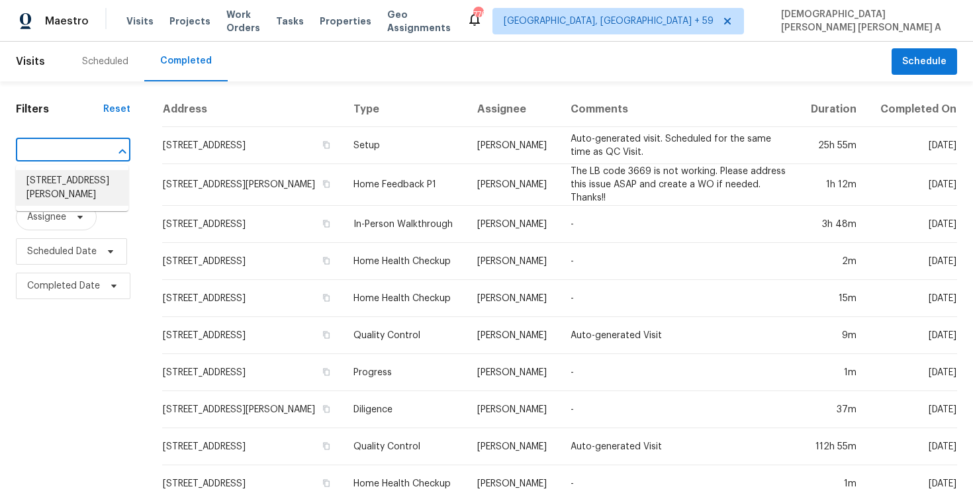
click at [97, 190] on li "[STREET_ADDRESS][PERSON_NAME]" at bounding box center [72, 188] width 113 height 36
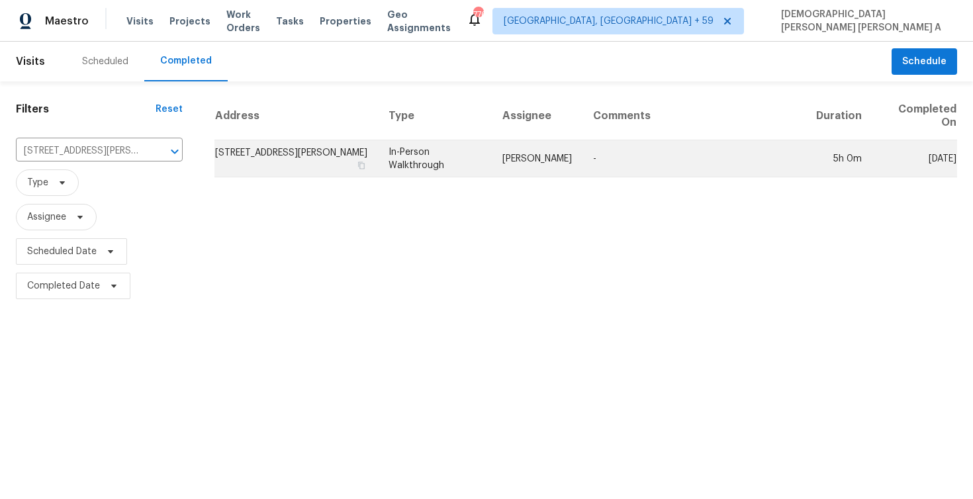
click at [521, 158] on td "[PERSON_NAME]" at bounding box center [537, 158] width 91 height 37
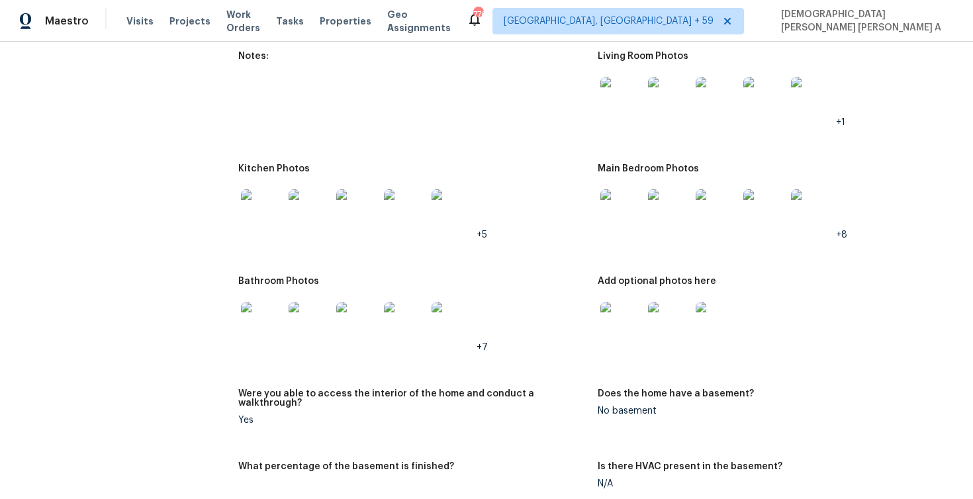
scroll to position [1383, 0]
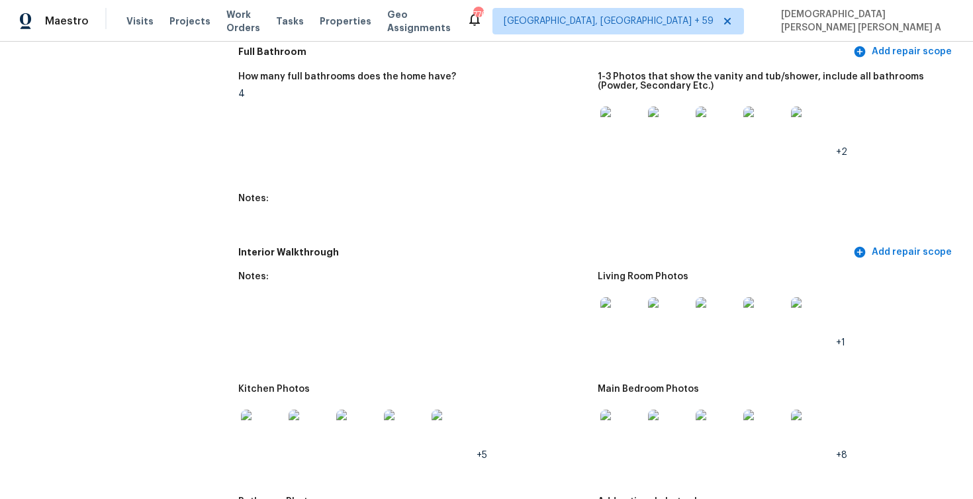
click at [618, 314] on img at bounding box center [621, 318] width 42 height 42
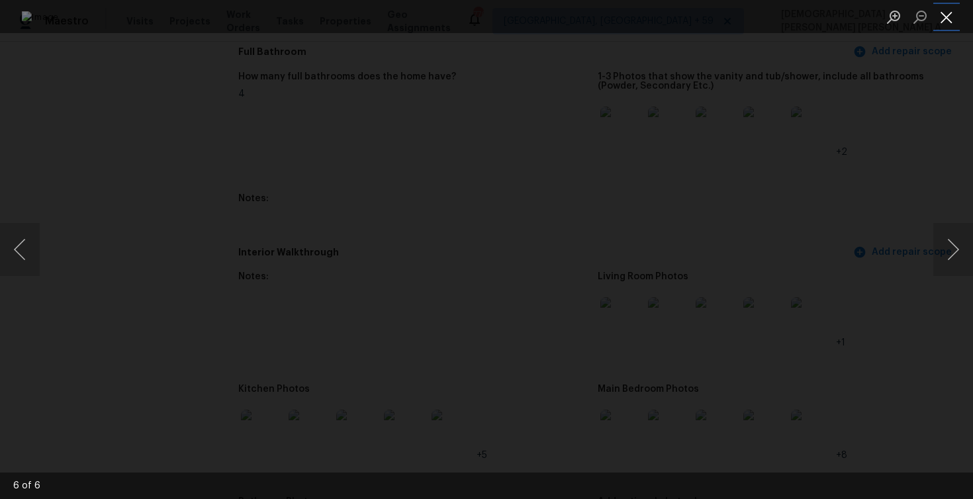
click at [953, 17] on button "Close lightbox" at bounding box center [946, 16] width 26 height 23
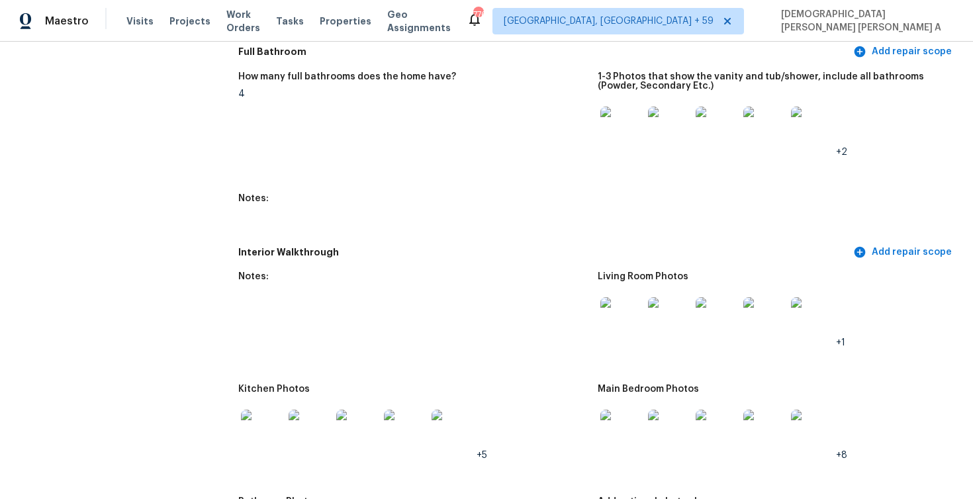
scroll to position [1596, 0]
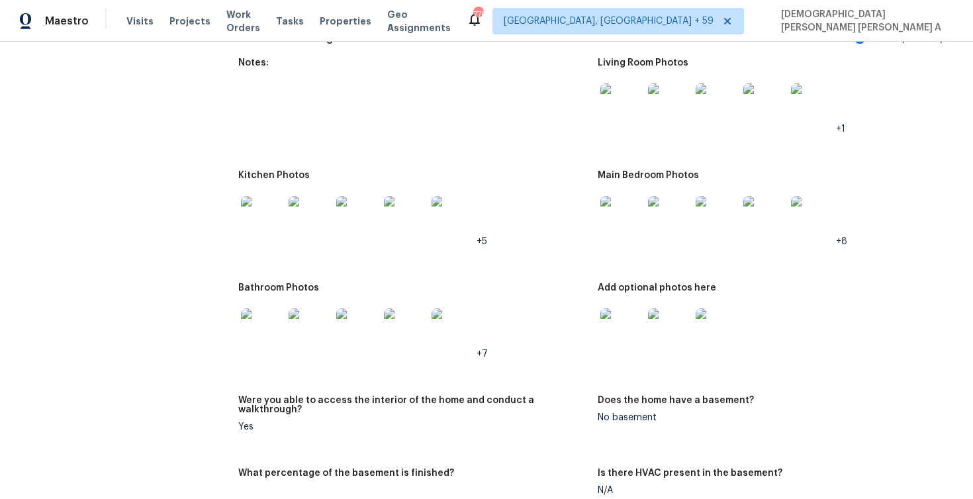
click at [273, 325] on img at bounding box center [262, 329] width 42 height 42
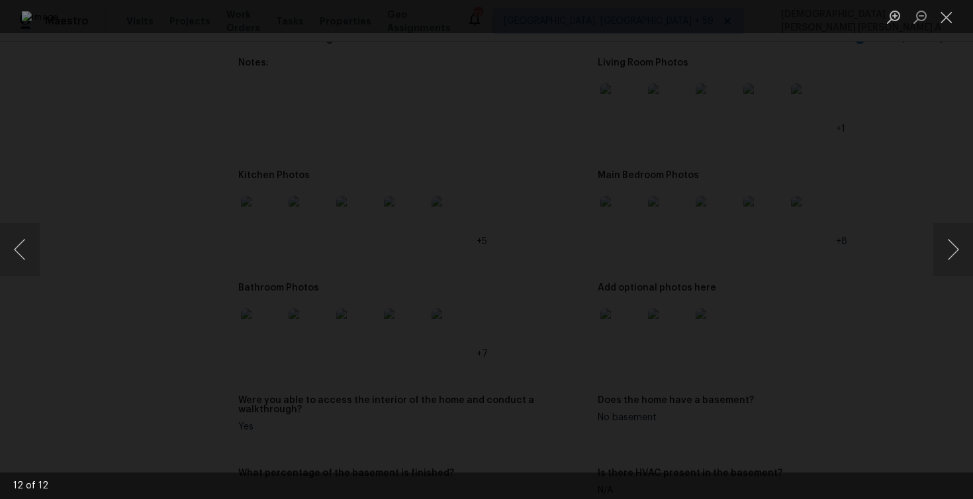
click at [964, 21] on ul "Lightbox" at bounding box center [926, 16] width 93 height 33
click at [942, 17] on button "Close lightbox" at bounding box center [946, 16] width 26 height 23
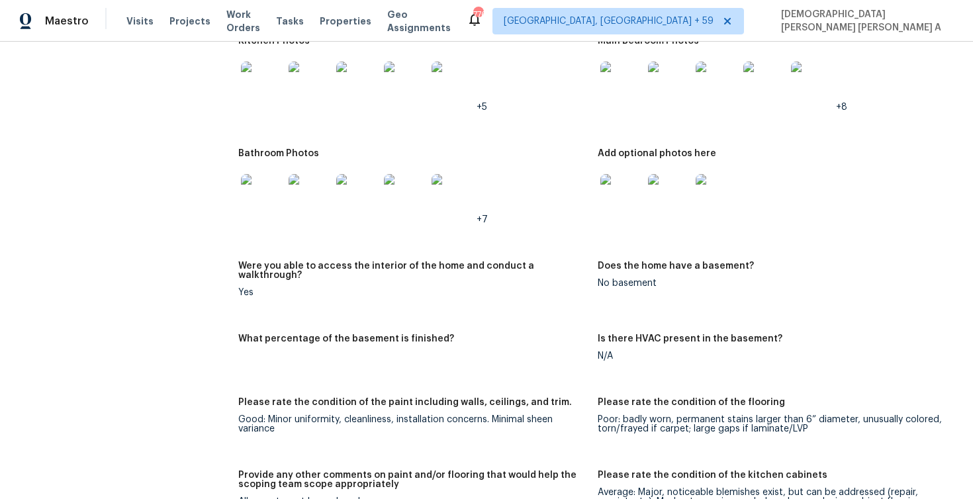
scroll to position [1649, 0]
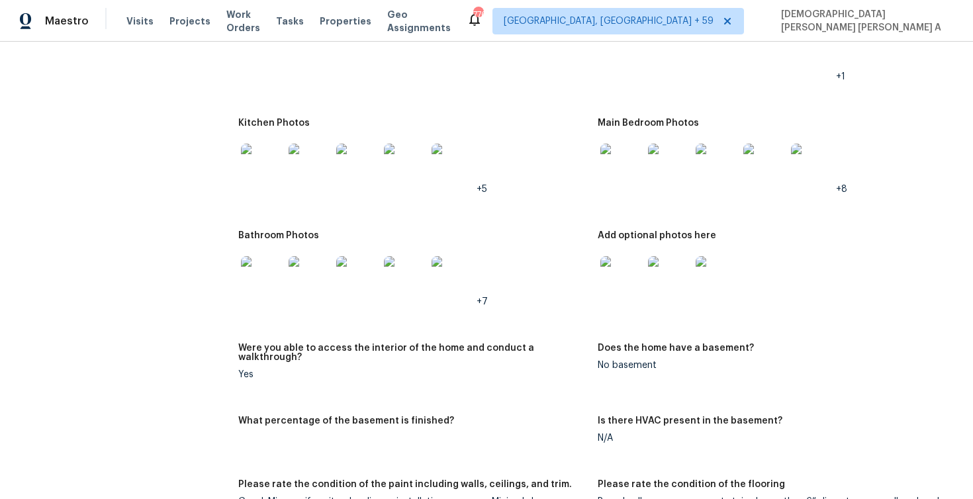
click at [612, 266] on img at bounding box center [621, 277] width 42 height 42
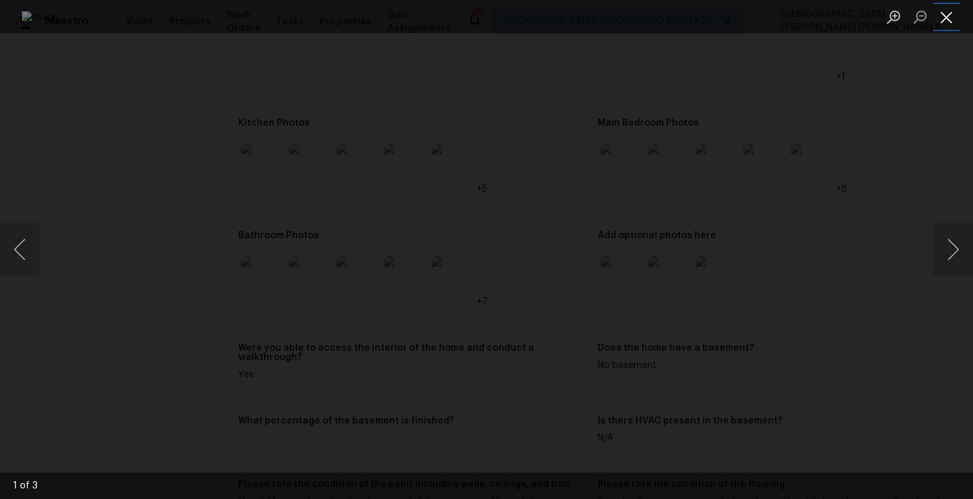
click at [939, 15] on button "Close lightbox" at bounding box center [946, 16] width 26 height 23
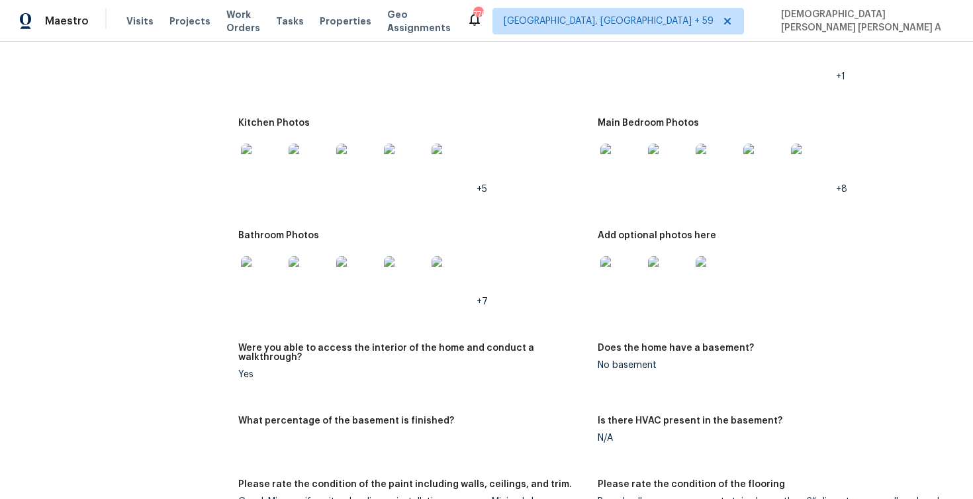
click at [672, 168] on img at bounding box center [669, 165] width 42 height 42
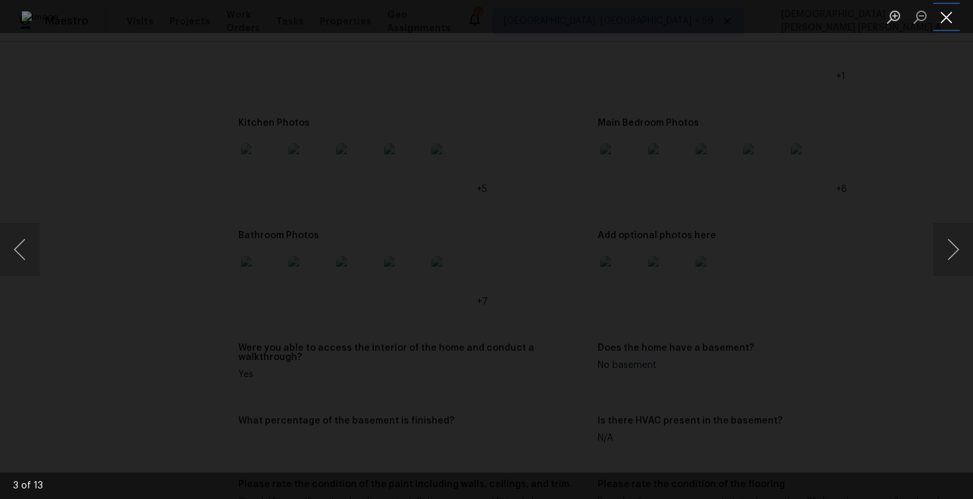
click at [947, 15] on button "Close lightbox" at bounding box center [946, 16] width 26 height 23
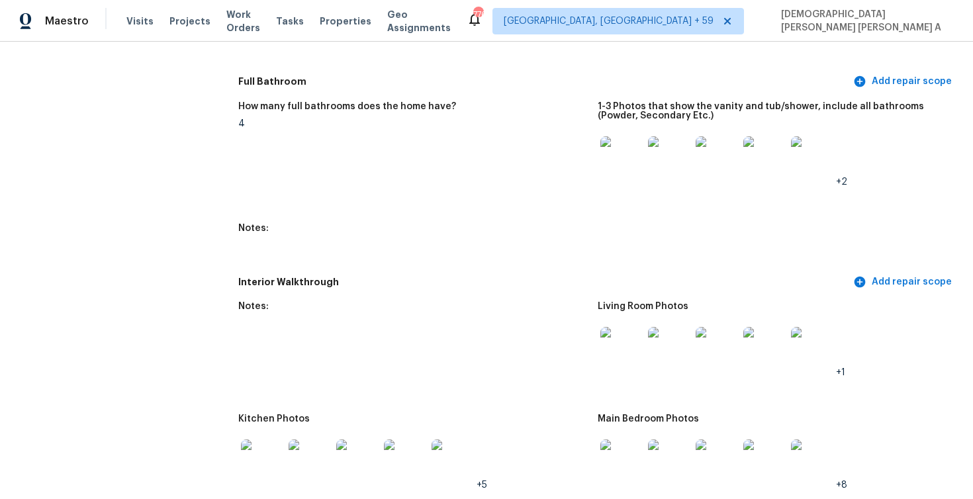
scroll to position [1587, 0]
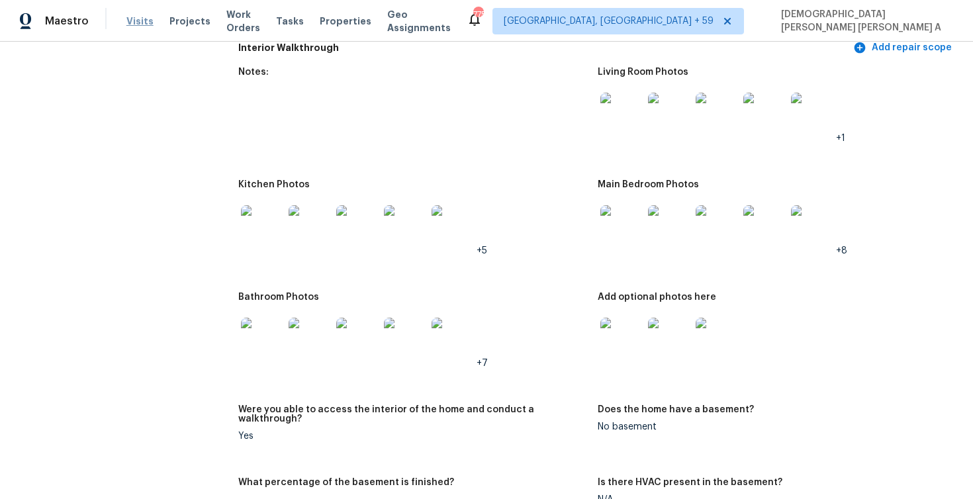
click at [129, 19] on span "Visits" at bounding box center [139, 21] width 27 height 13
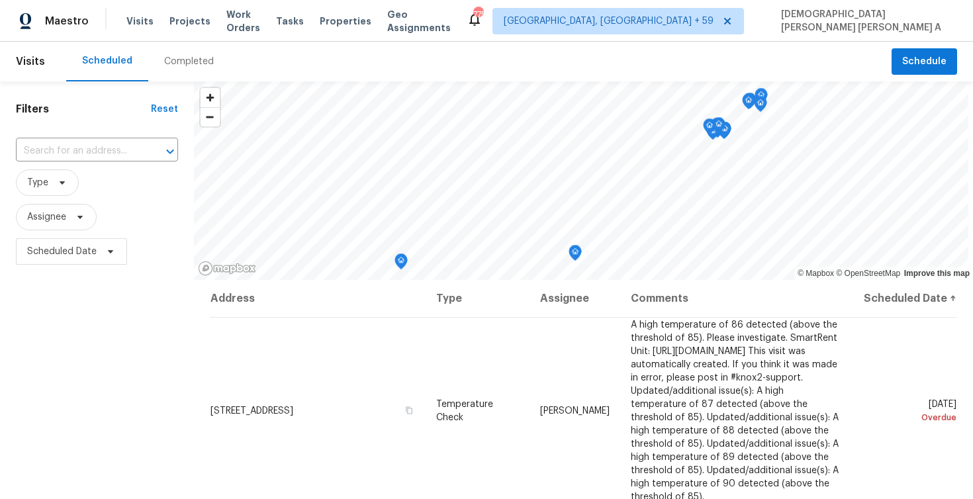
click at [200, 60] on div "Completed" at bounding box center [189, 61] width 50 height 13
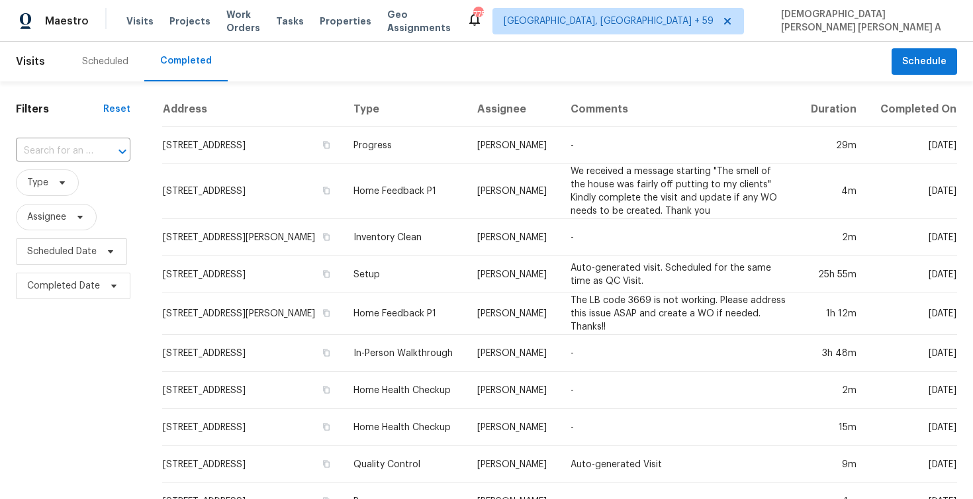
click at [99, 145] on div at bounding box center [113, 151] width 34 height 19
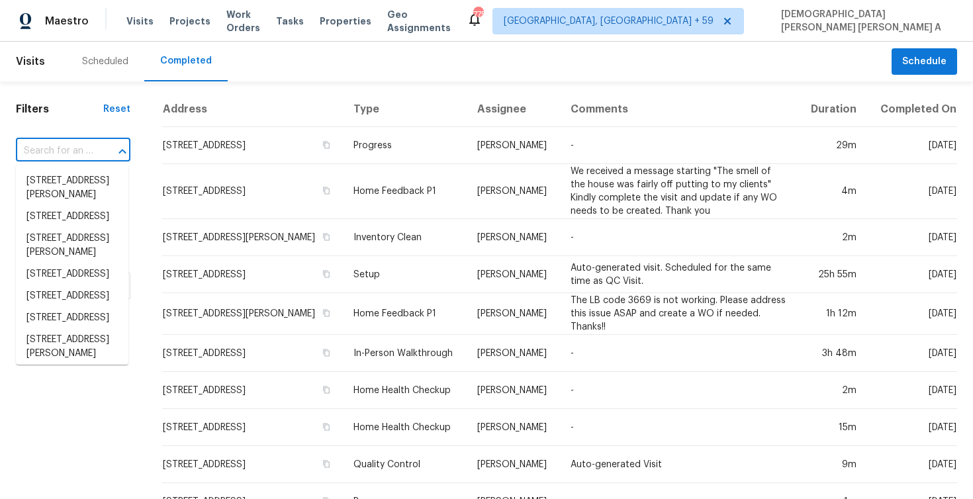
paste input "[STREET_ADDRESS][PERSON_NAME]"
type input "[STREET_ADDRESS][PERSON_NAME]"
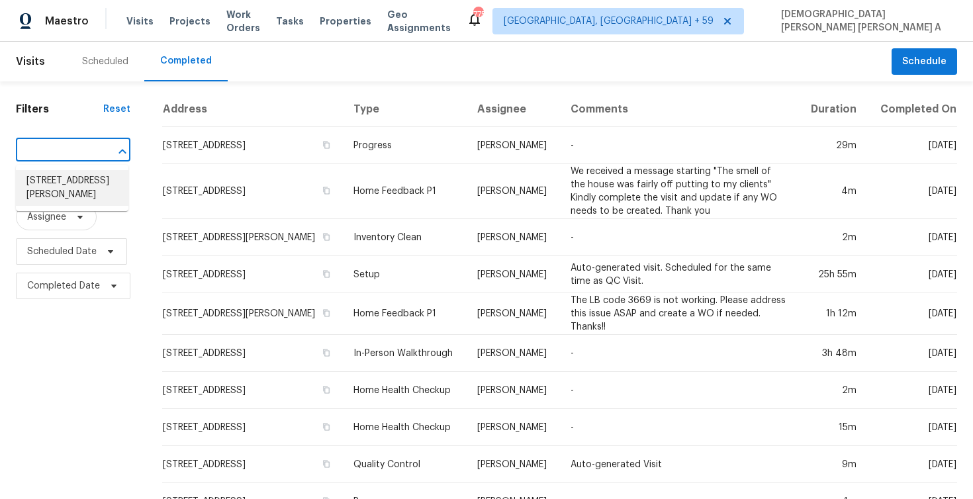
click at [85, 189] on li "[STREET_ADDRESS][PERSON_NAME]" at bounding box center [72, 188] width 113 height 36
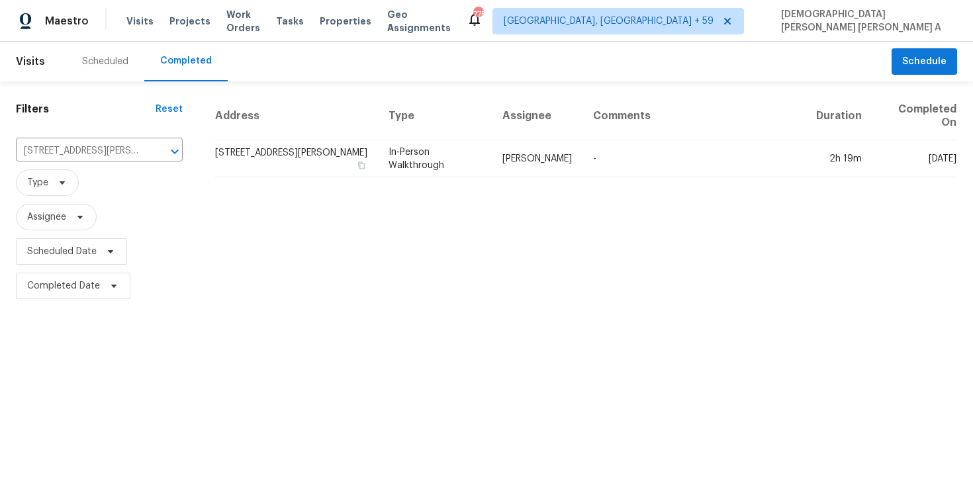
click at [554, 179] on div "Address Type Assignee Comments Duration Completed On 5786 Rockhill Rd, Fort Wor…" at bounding box center [586, 197] width 774 height 211
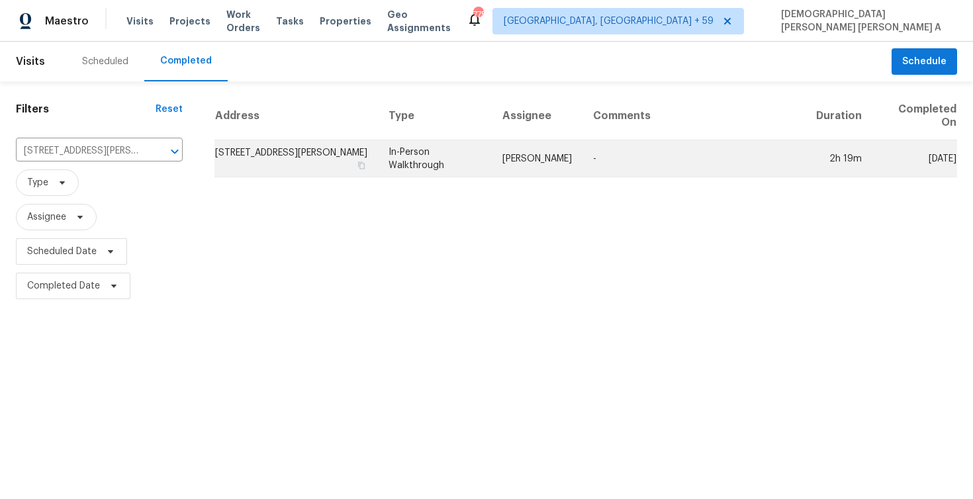
click at [565, 165] on td "[PERSON_NAME]" at bounding box center [537, 158] width 91 height 37
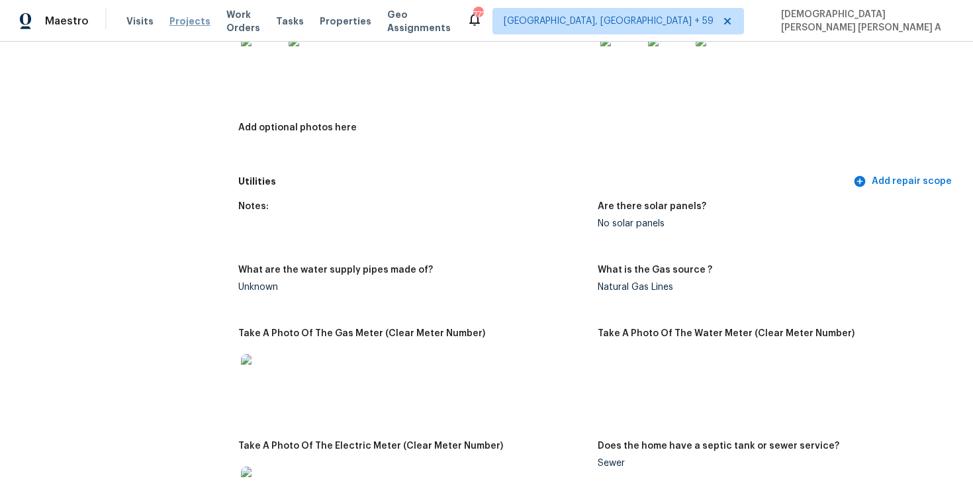
scroll to position [2197, 0]
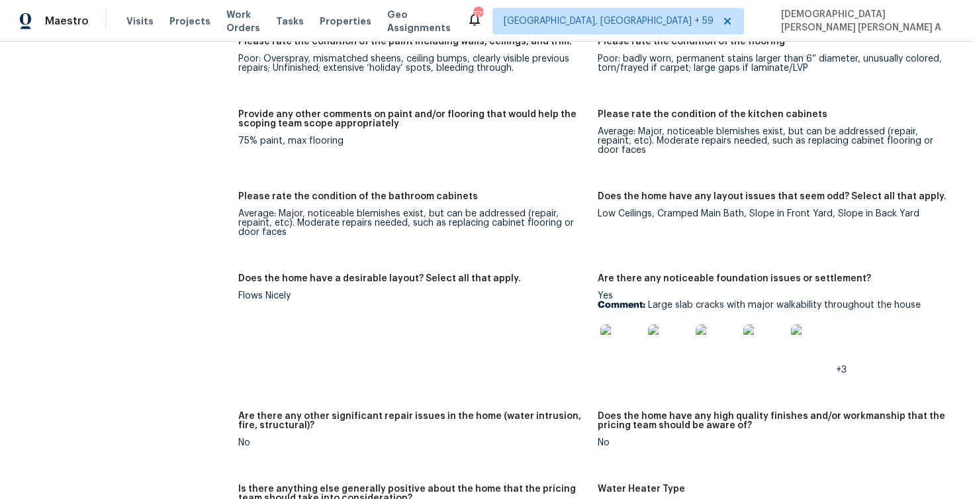
click at [617, 341] on img at bounding box center [621, 345] width 42 height 42
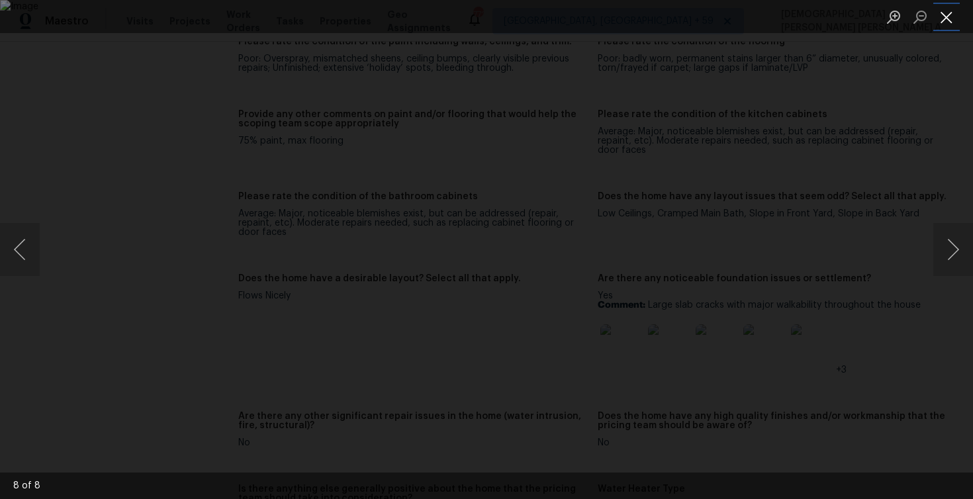
click at [947, 19] on button "Close lightbox" at bounding box center [946, 16] width 26 height 23
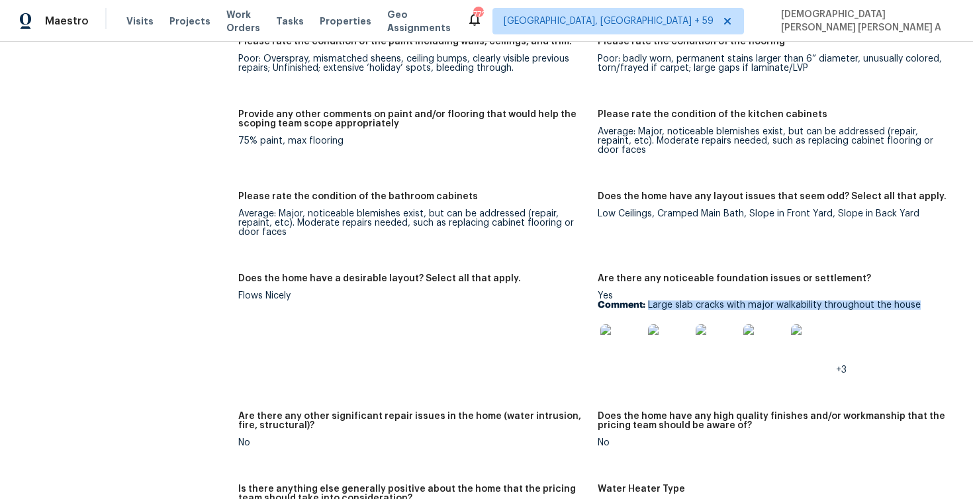
drag, startPoint x: 647, startPoint y: 296, endPoint x: 921, endPoint y: 298, distance: 274.0
click at [921, 300] on p "Comment: Large slab cracks with major walkability throughout the house" at bounding box center [772, 304] width 349 height 9
copy p "Large slab cracks with major walkability throughout the house"
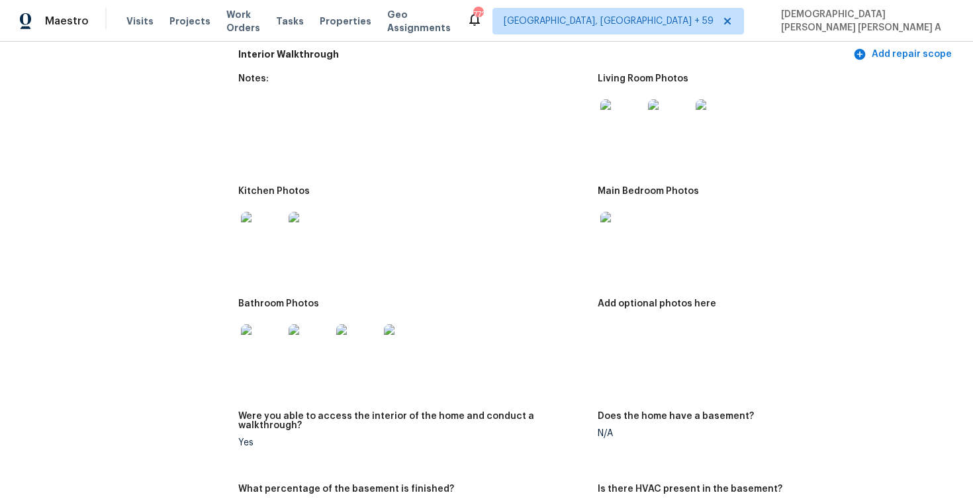
scroll to position [1530, 0]
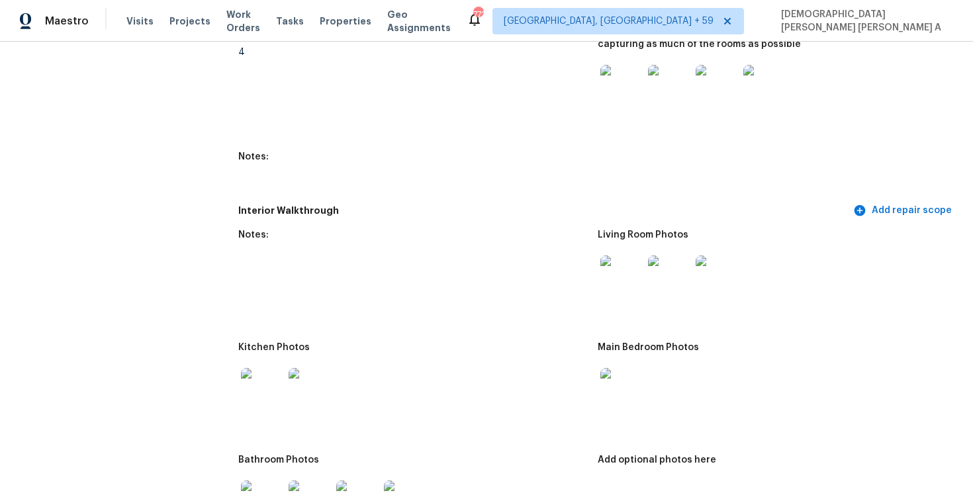
click at [637, 291] on img at bounding box center [621, 276] width 42 height 42
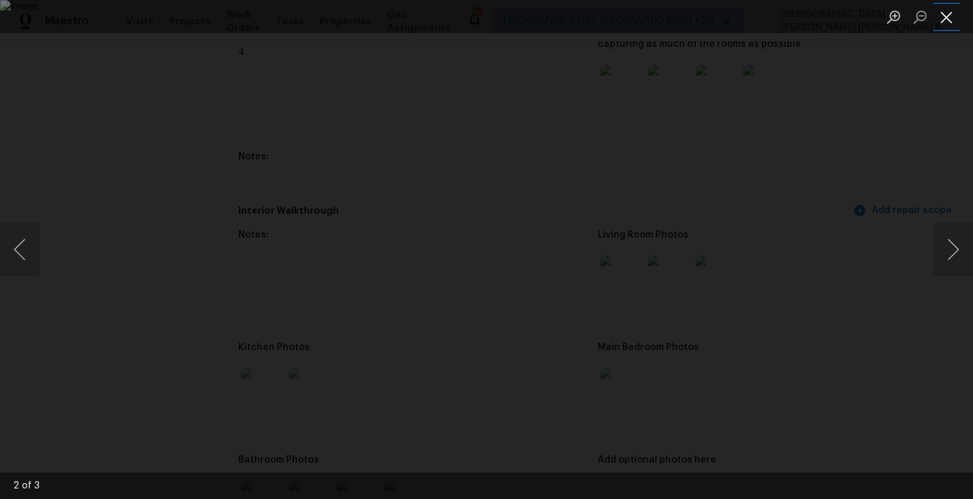
click at [945, 23] on button "Close lightbox" at bounding box center [946, 16] width 26 height 23
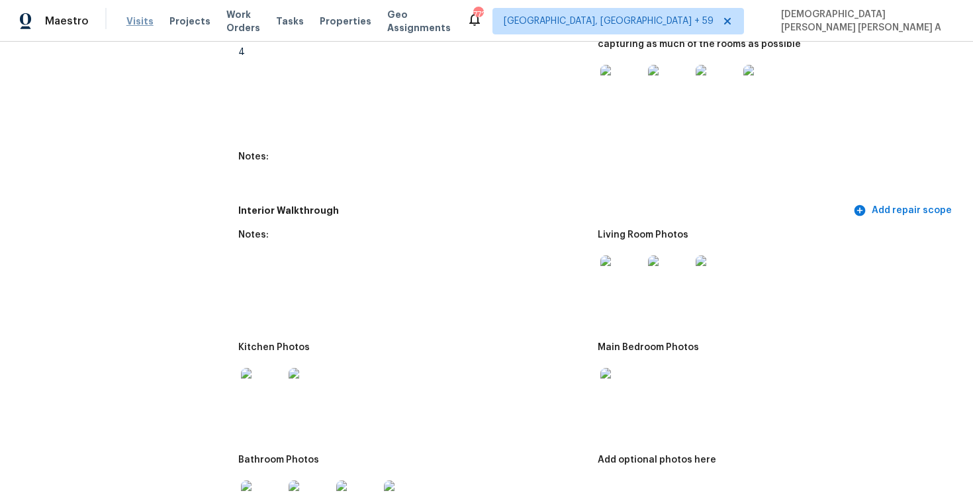
click at [131, 16] on span "Visits" at bounding box center [139, 21] width 27 height 13
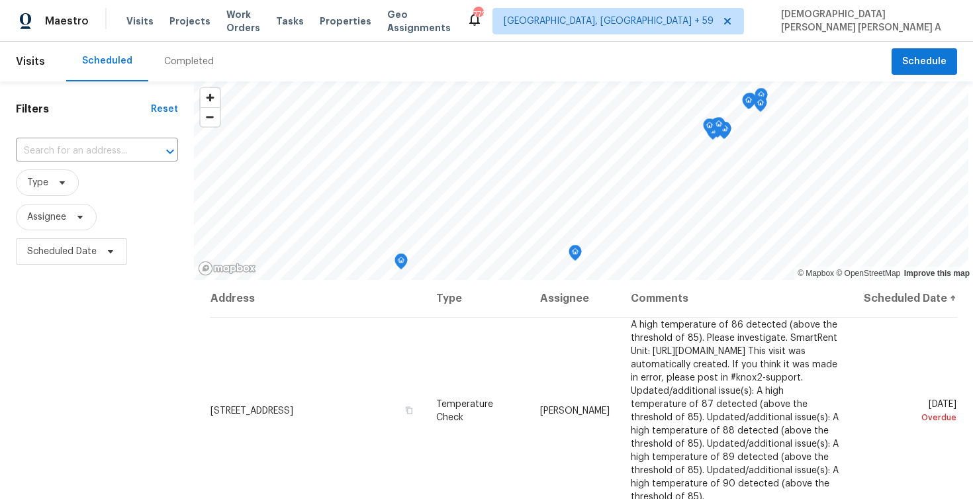
click at [196, 58] on div "Completed" at bounding box center [189, 61] width 50 height 13
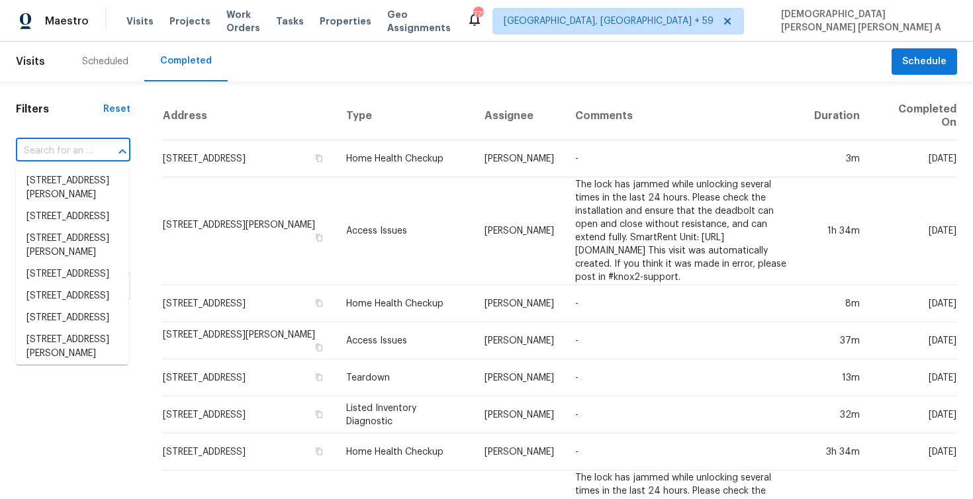
click at [83, 153] on input "text" at bounding box center [54, 151] width 77 height 21
paste input "304 Manning Dr Sanford, NC, 27332"
type input "304 Manning Dr Sanford, NC, 27332"
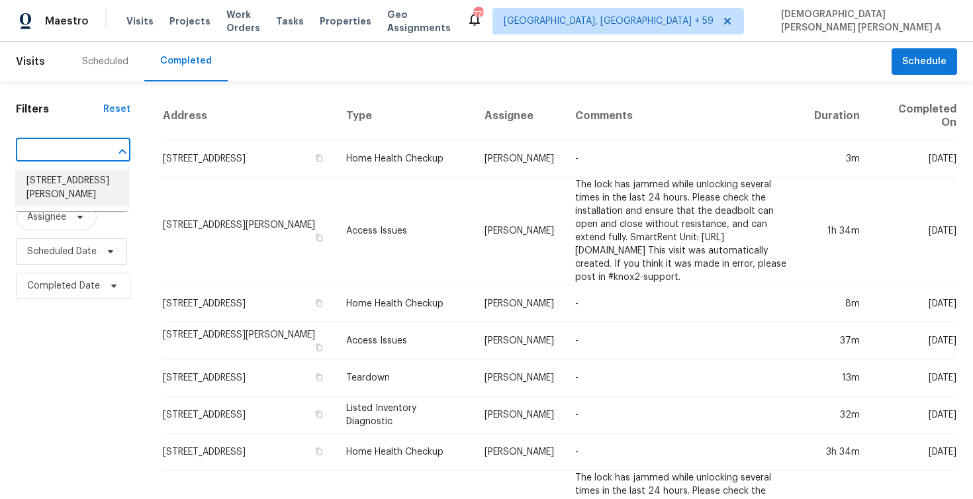
click at [85, 188] on li "304 Manning Dr, Sanford, NC 27332" at bounding box center [72, 188] width 113 height 36
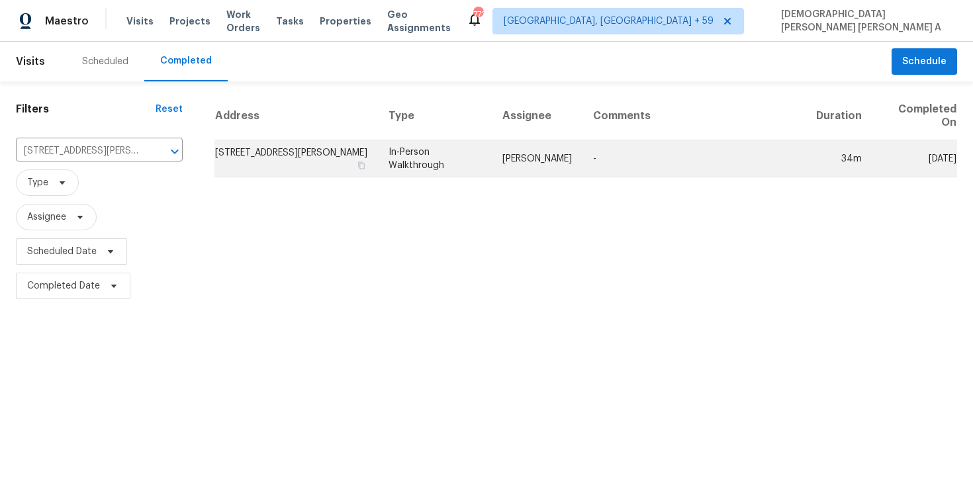
click at [510, 156] on td "Preston Sexton" at bounding box center [537, 158] width 91 height 37
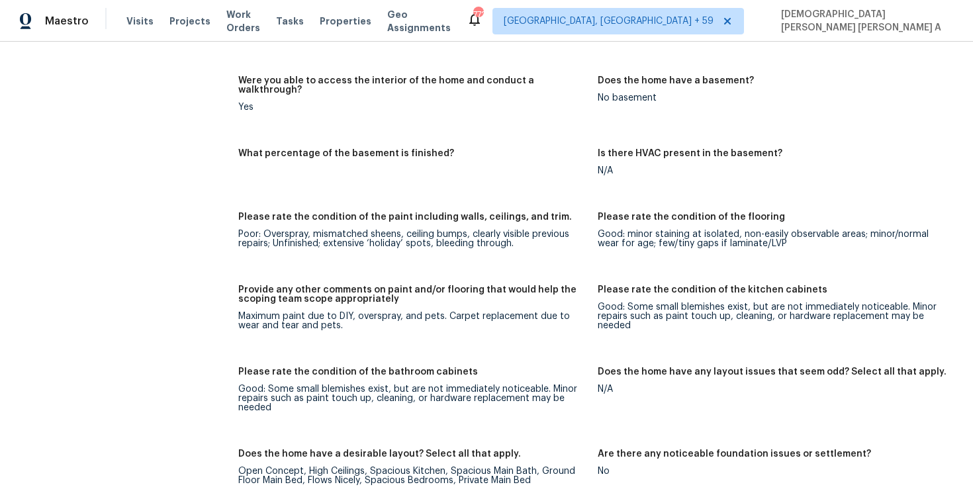
scroll to position [1776, 0]
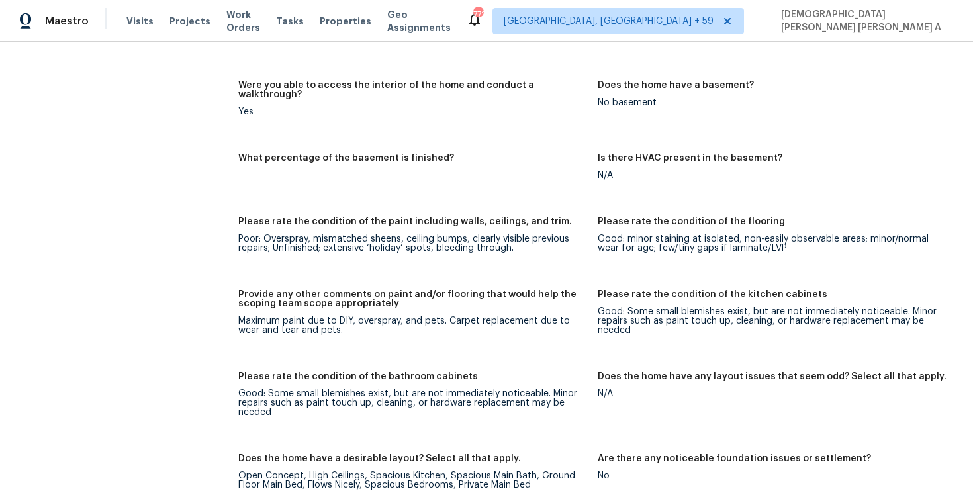
click at [420, 316] on div "Maximum paint due to DIY, overspray, and pets. Carpet replacement due to wear a…" at bounding box center [412, 325] width 349 height 19
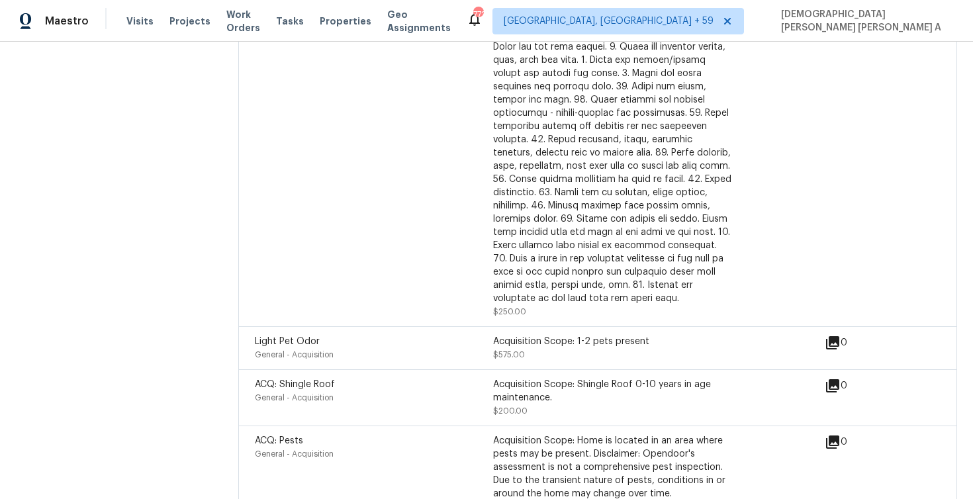
scroll to position [3453, 0]
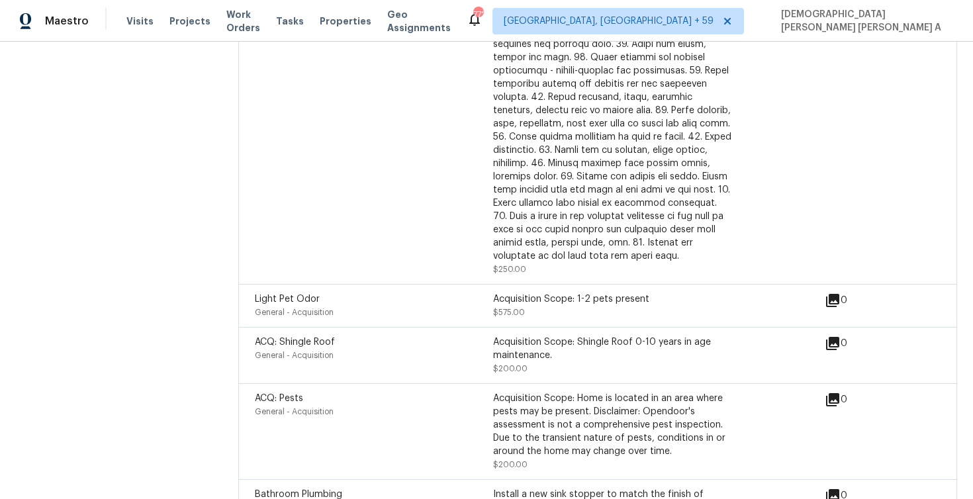
click at [526, 293] on div "Acquisition Scope: 1-2 pets present" at bounding box center [612, 299] width 238 height 13
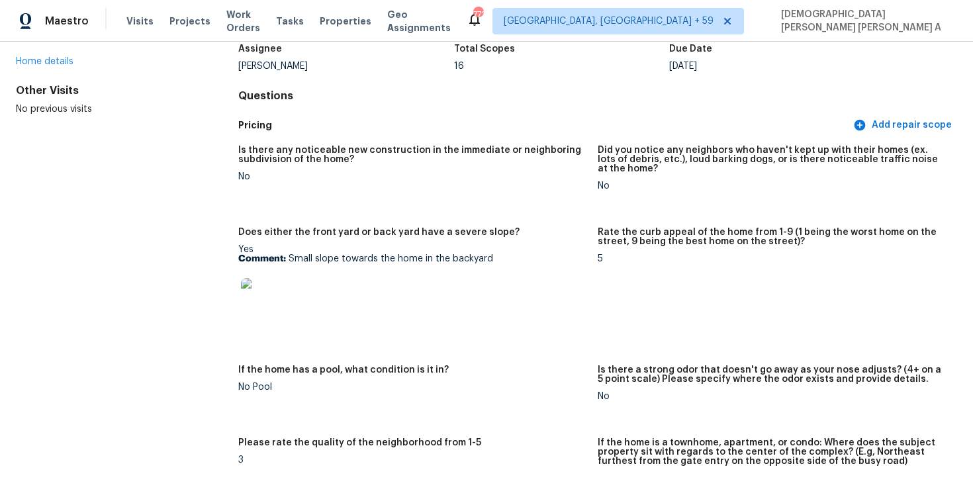
scroll to position [0, 0]
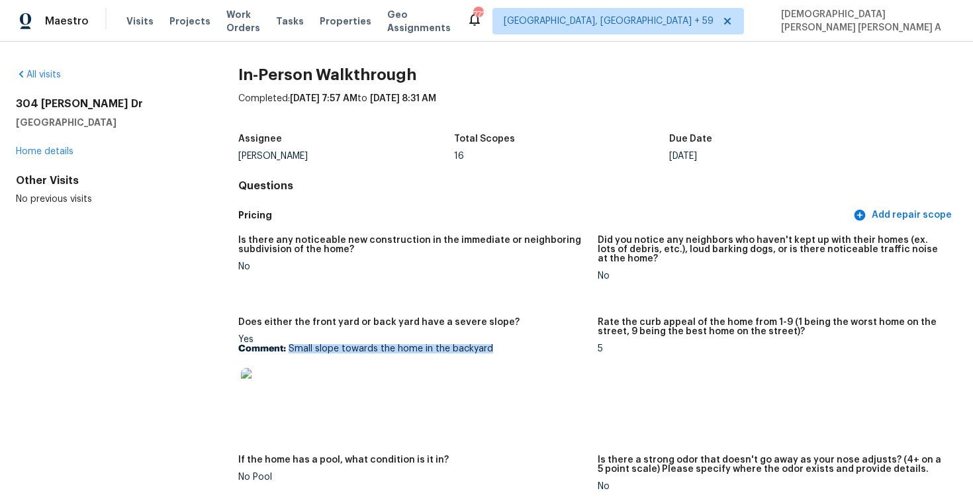
drag, startPoint x: 289, startPoint y: 348, endPoint x: 488, endPoint y: 347, distance: 199.2
click at [488, 347] on p "Comment: Small slope towards the home in the backyard" at bounding box center [412, 348] width 349 height 9
copy p "Small slope towards the home in the backyard"
click at [257, 379] on img at bounding box center [262, 389] width 42 height 42
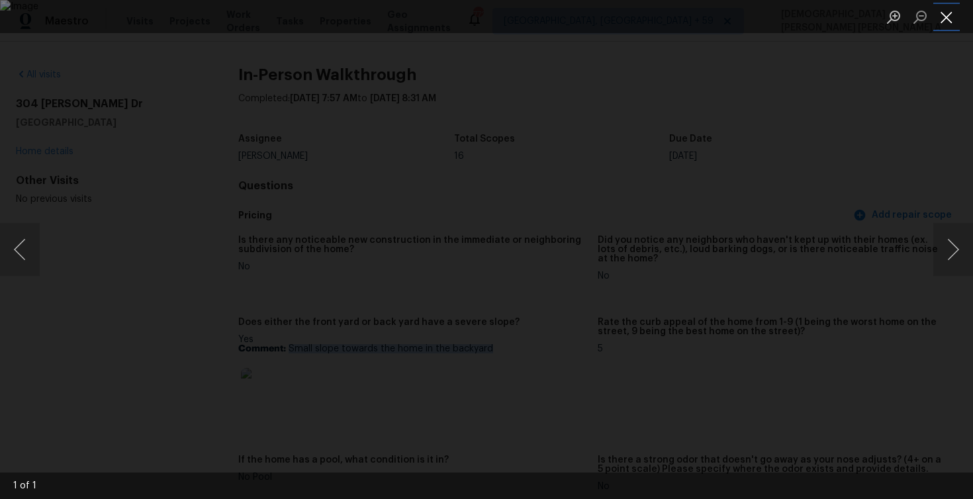
click at [957, 22] on button "Close lightbox" at bounding box center [946, 16] width 26 height 23
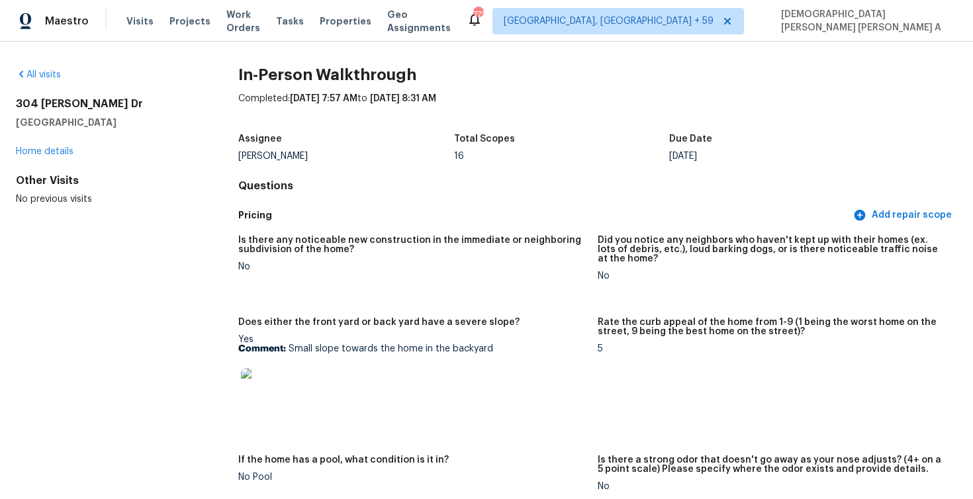
click at [122, 16] on div "Maestro Visits Projects Work Orders Tasks Properties Geo Assignments" at bounding box center [233, 21] width 467 height 26
click at [144, 19] on span "Visits" at bounding box center [139, 21] width 27 height 13
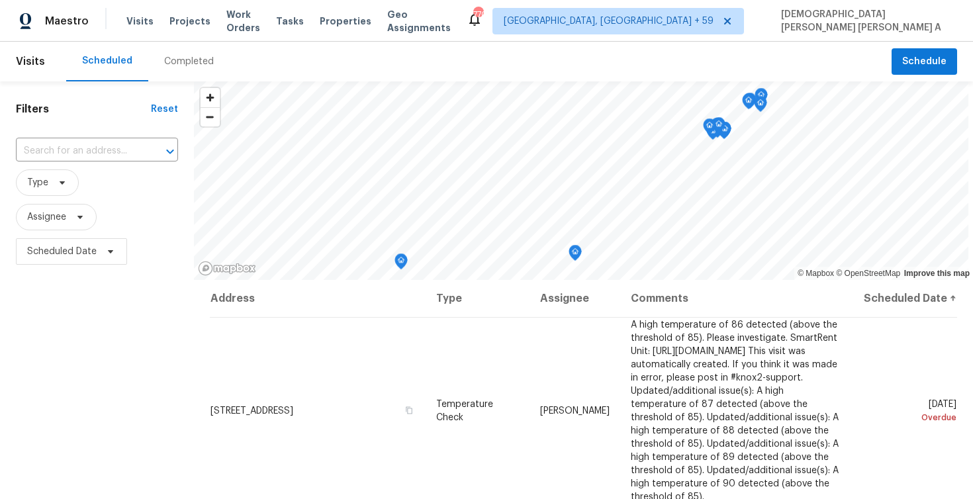
click at [152, 60] on div "Completed" at bounding box center [188, 62] width 81 height 40
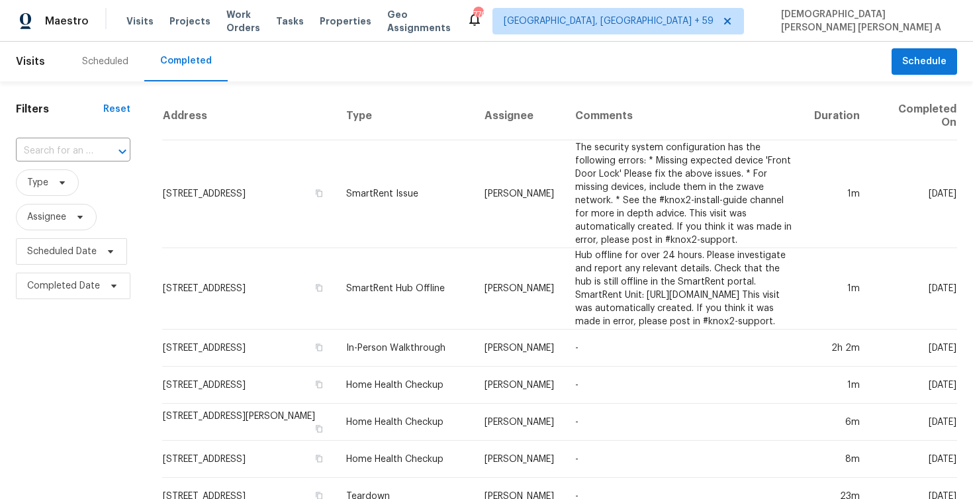
click at [69, 150] on input "text" at bounding box center [54, 151] width 77 height 21
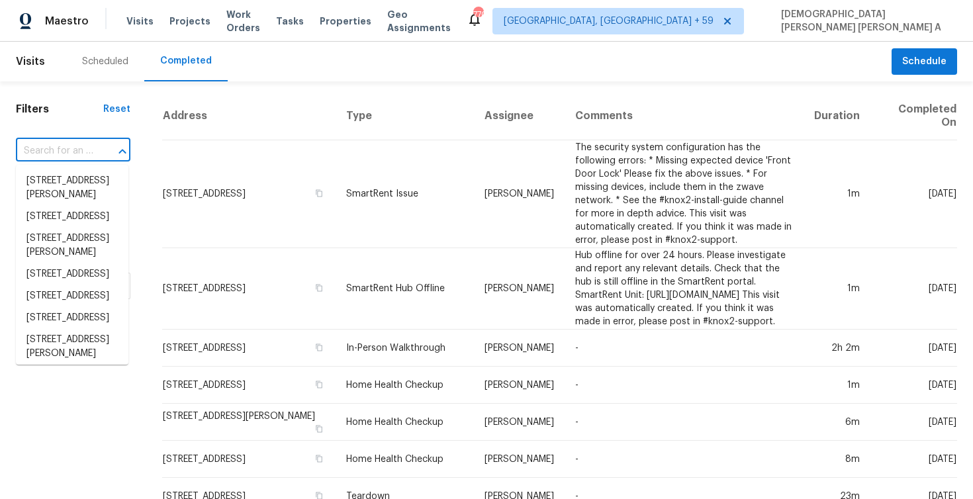
paste input "24243 Gold Cheyenne Way Katy, TX, 77493"
type input "24243 Gold Cheyenne Way Katy, TX, 77493"
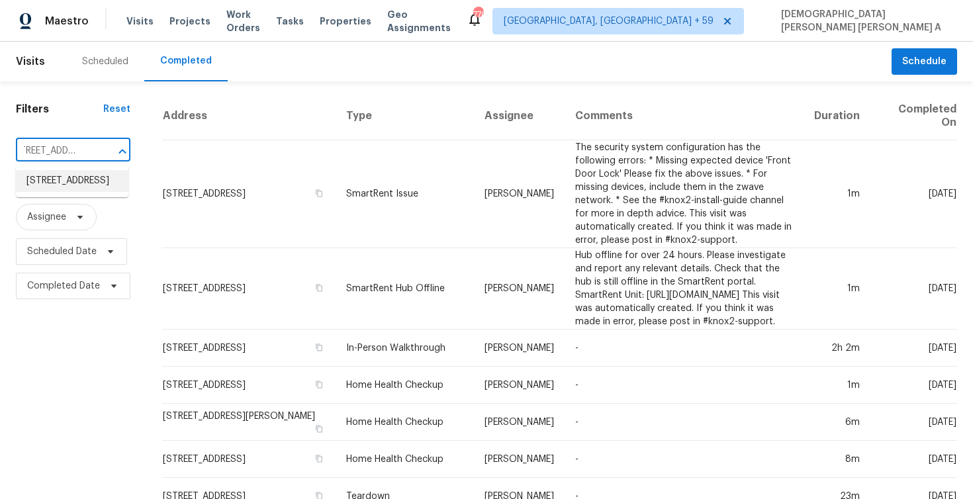
click at [64, 175] on li "24243 Gold Cheyenne Way, Katy, TX 77493" at bounding box center [72, 181] width 113 height 22
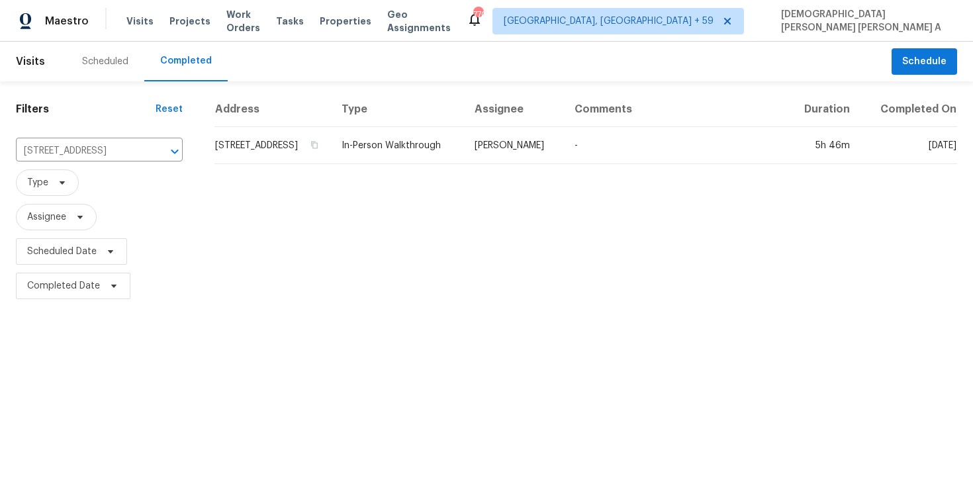
click at [429, 152] on td "In-Person Walkthrough" at bounding box center [397, 145] width 133 height 37
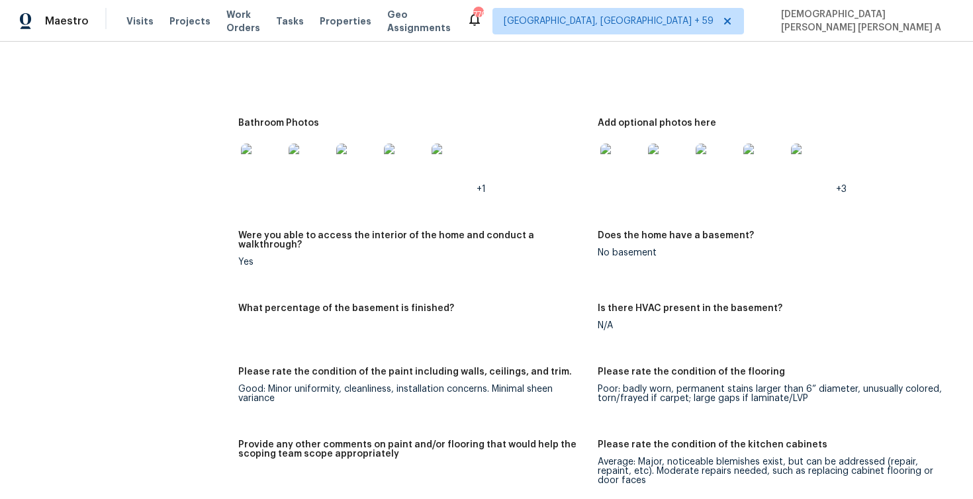
scroll to position [1539, 0]
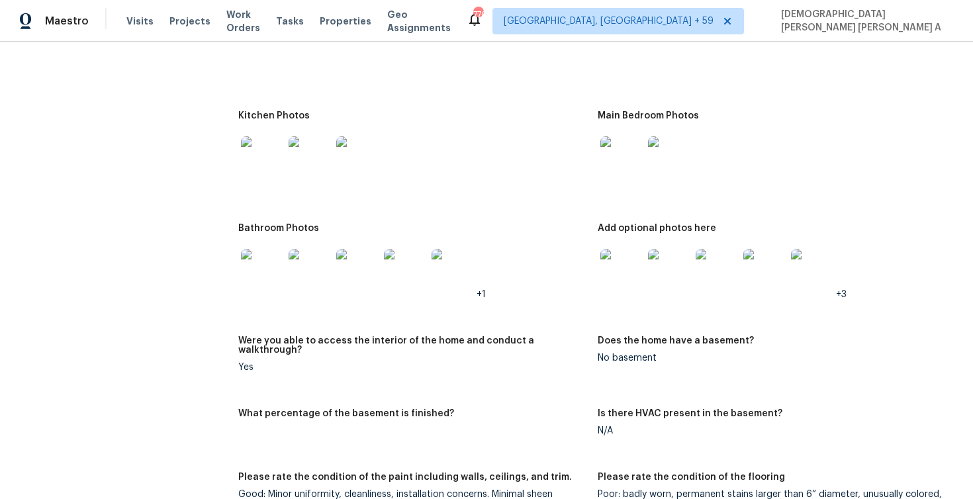
click at [623, 128] on div at bounding box center [622, 157] width 48 height 58
click at [616, 146] on img at bounding box center [621, 157] width 42 height 42
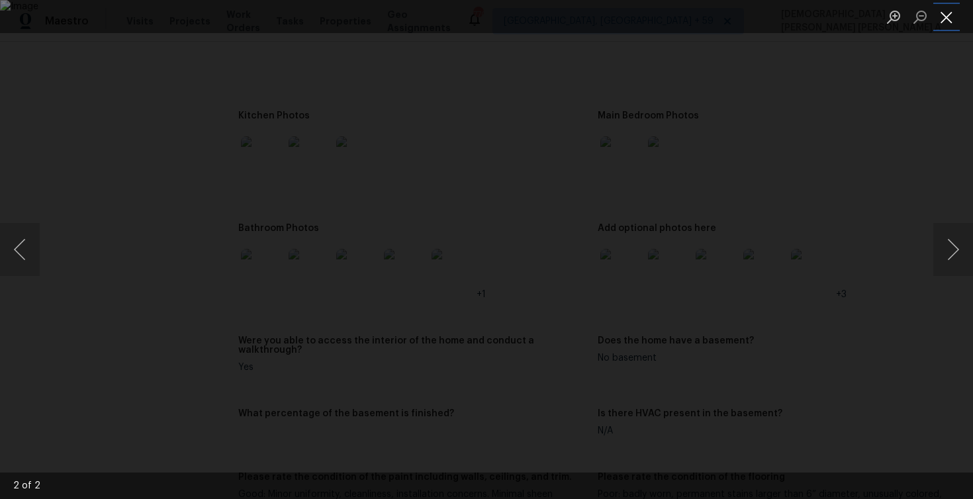
click at [948, 7] on button "Close lightbox" at bounding box center [946, 16] width 26 height 23
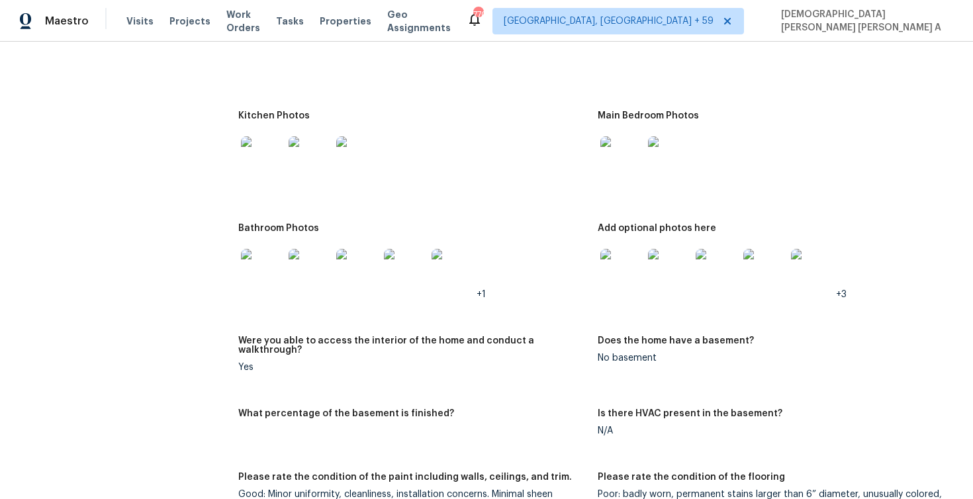
click at [629, 269] on img at bounding box center [621, 270] width 42 height 42
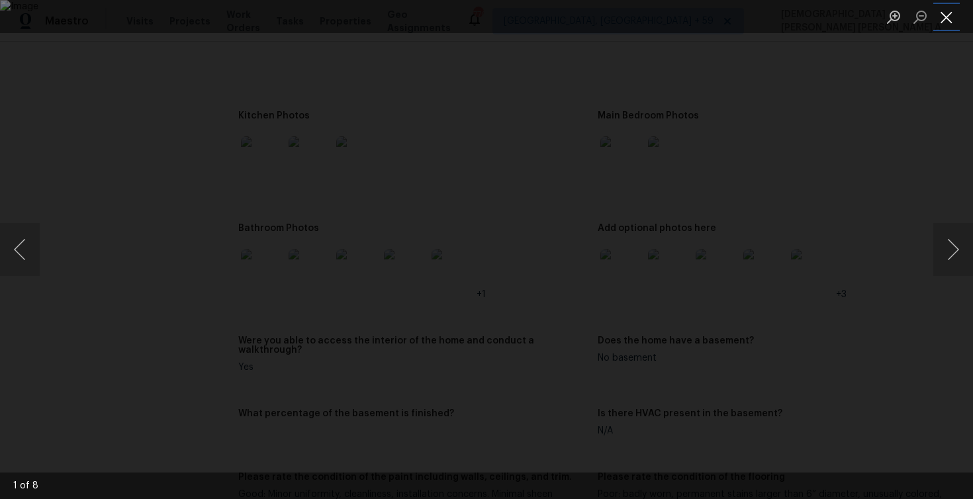
click at [949, 17] on button "Close lightbox" at bounding box center [946, 16] width 26 height 23
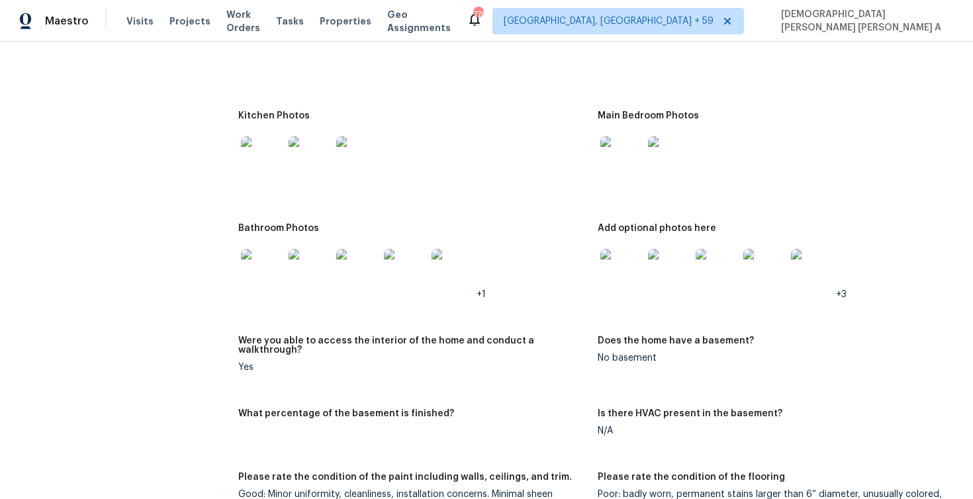
click at [285, 265] on div at bounding box center [262, 270] width 48 height 58
click at [267, 262] on img at bounding box center [262, 270] width 42 height 42
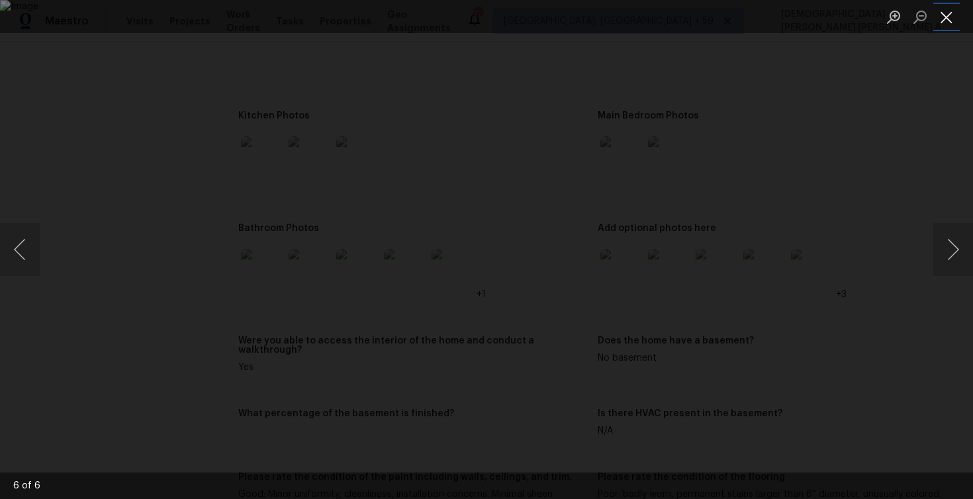
click at [939, 18] on button "Close lightbox" at bounding box center [946, 16] width 26 height 23
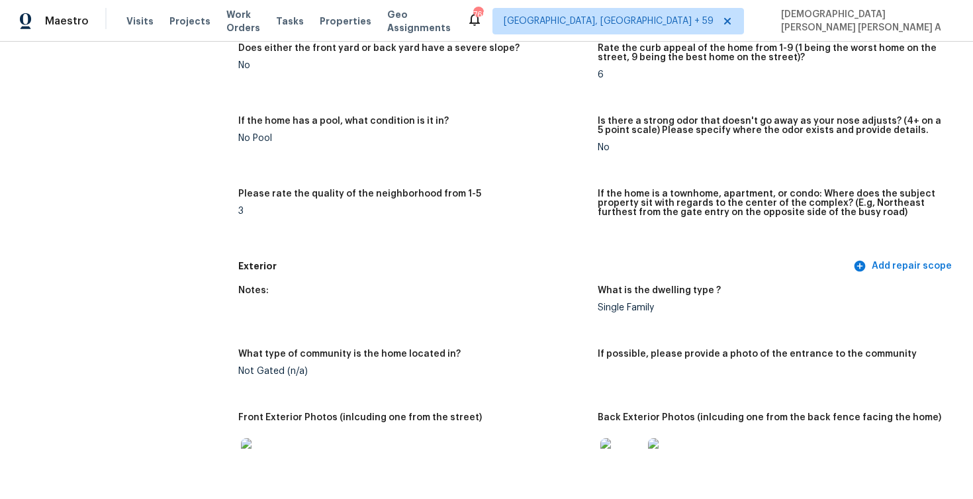
scroll to position [0, 0]
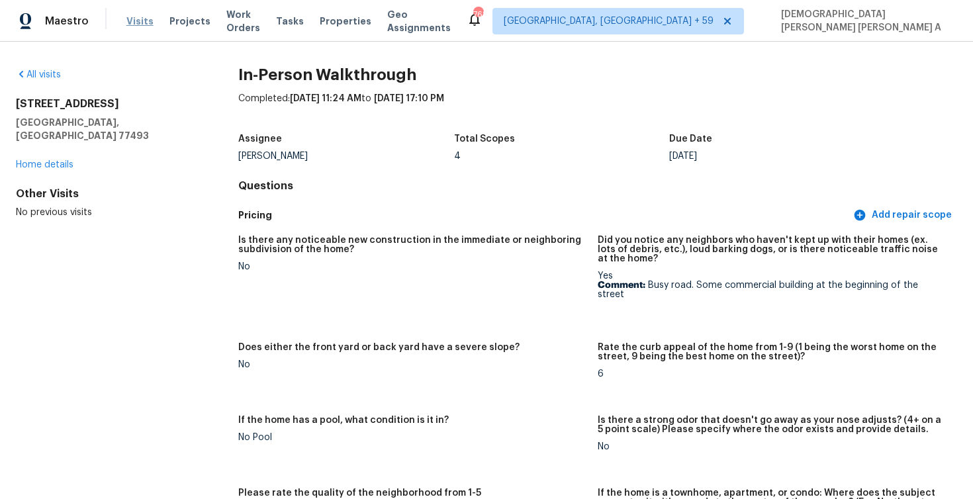
click at [136, 23] on span "Visits" at bounding box center [139, 21] width 27 height 13
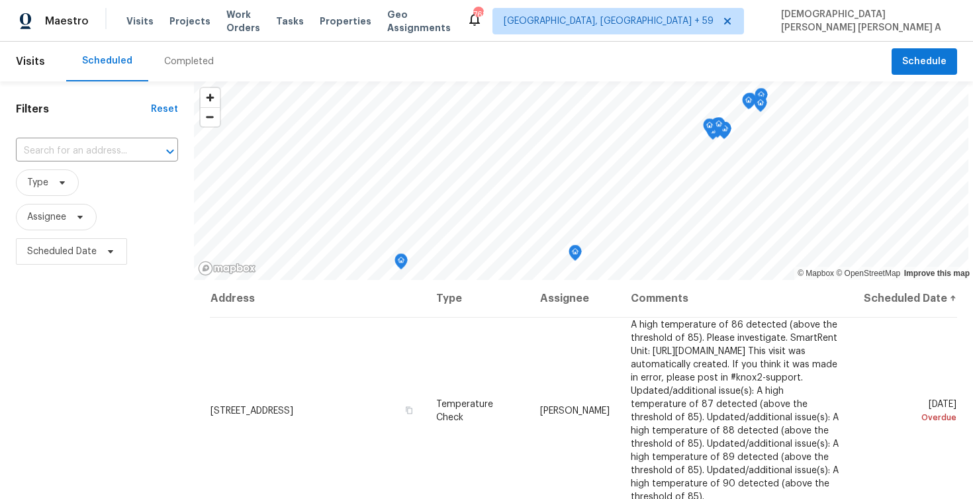
click at [175, 58] on div "Completed" at bounding box center [189, 61] width 50 height 13
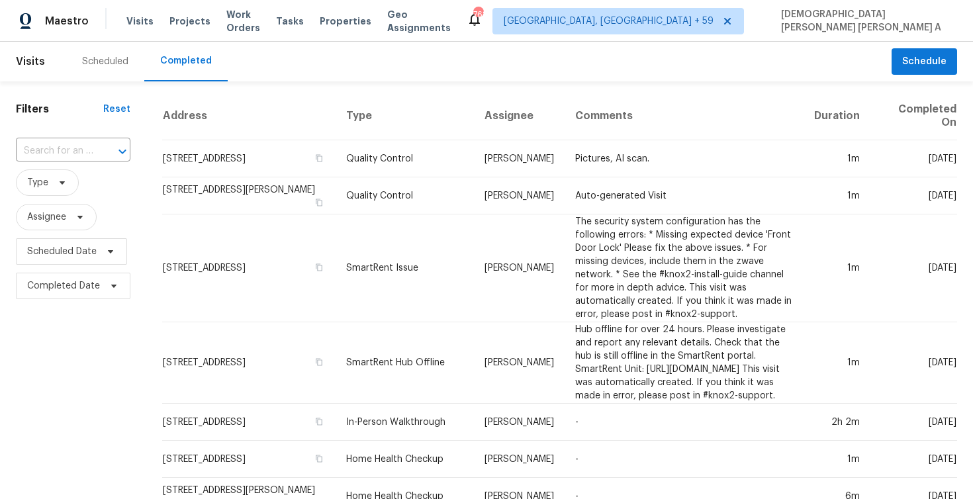
click at [92, 146] on div "​" at bounding box center [73, 151] width 114 height 21
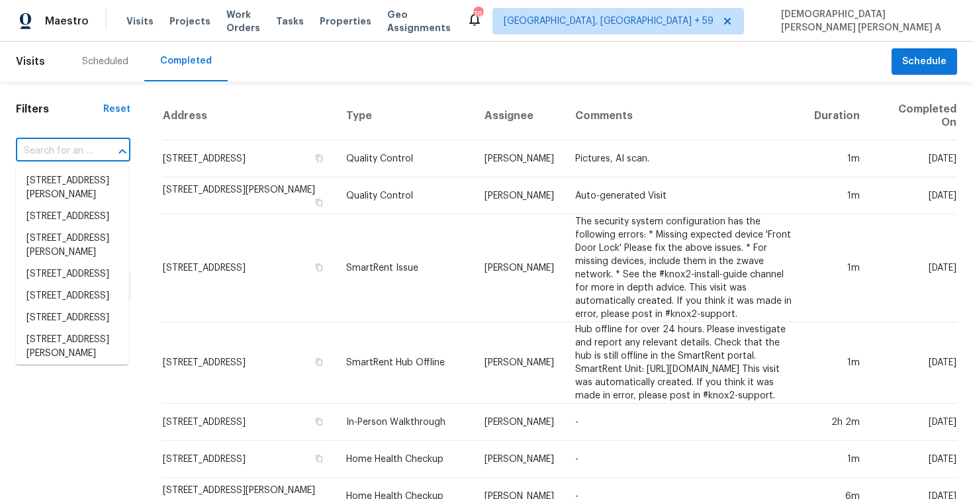
paste input "114 Dovetail Cir Summerville, SC, 29483"
type input "114 Dovetail Cir Summerville, SC, 29483"
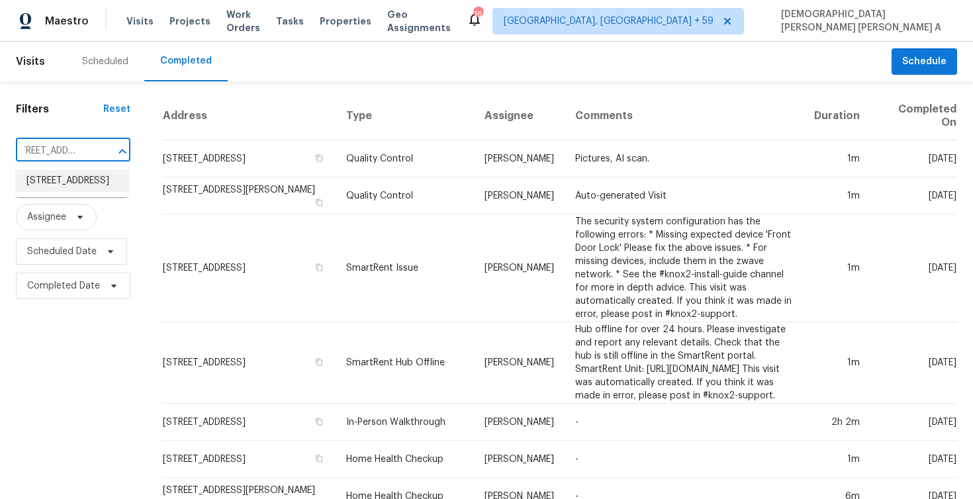
click at [96, 185] on li "114 Dovetail Cir, Summerville, SC 29483" at bounding box center [72, 181] width 113 height 22
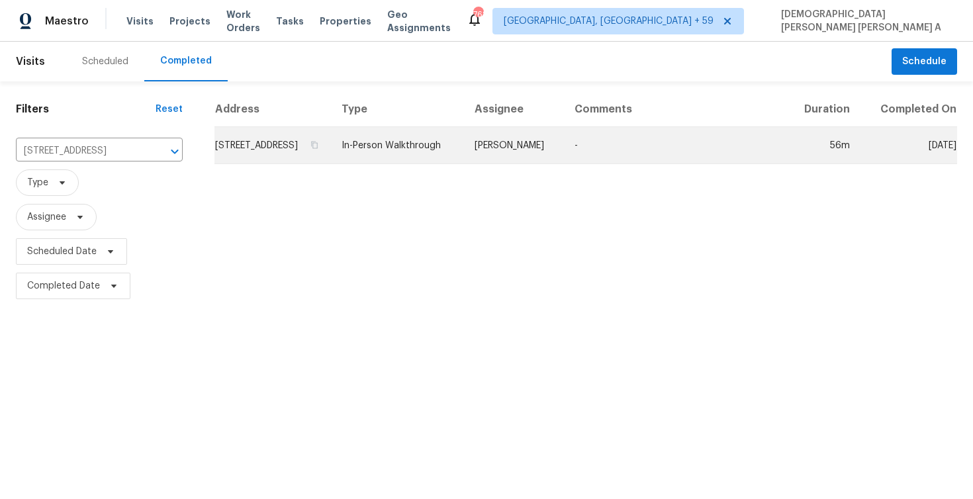
click at [420, 161] on td "In-Person Walkthrough" at bounding box center [397, 145] width 133 height 37
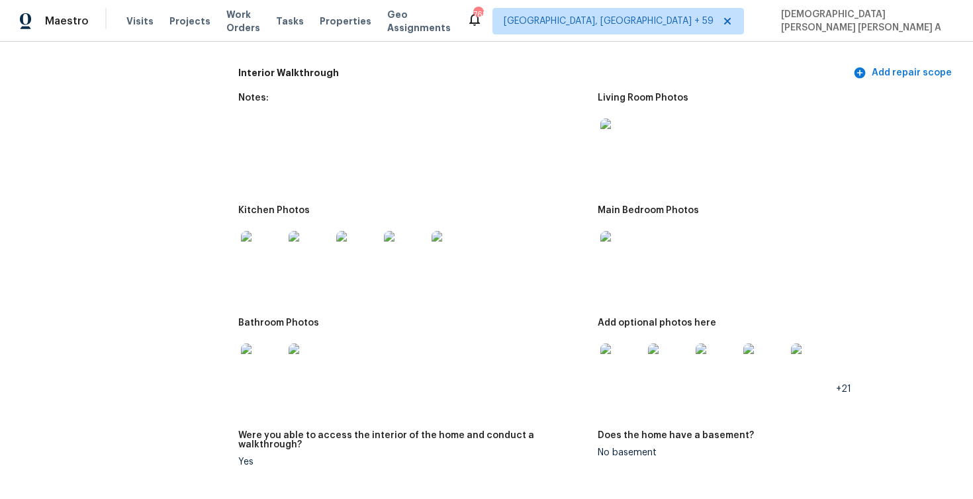
scroll to position [1736, 0]
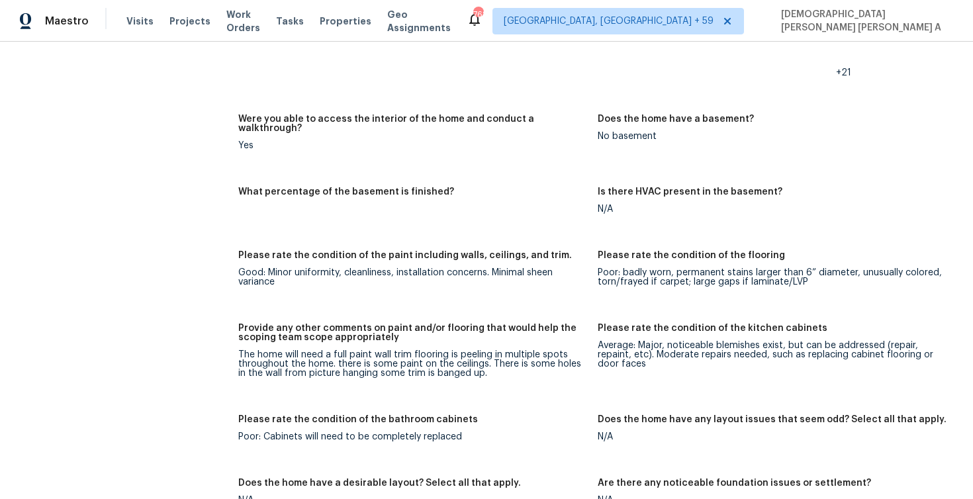
click at [312, 350] on div "The home will need a full paint wall trim flooring is peeling in multiple spots…" at bounding box center [412, 364] width 349 height 28
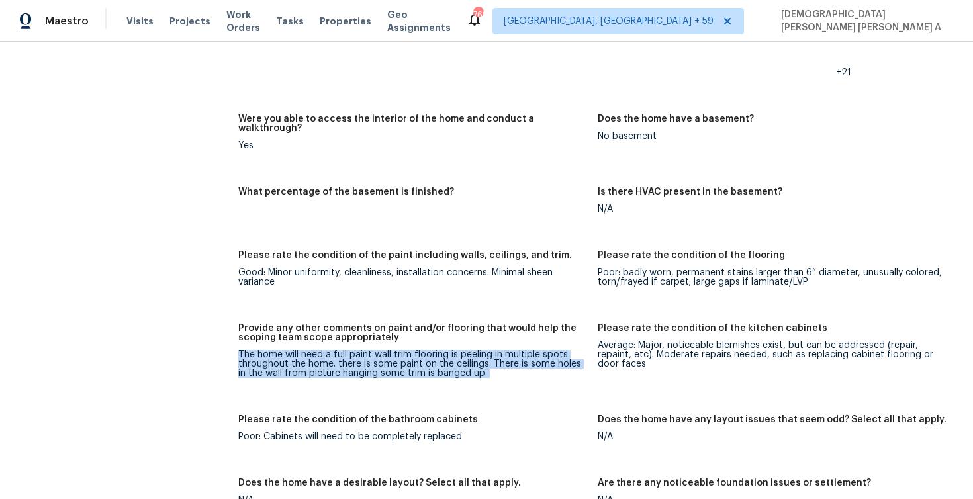
click at [312, 350] on div "The home will need a full paint wall trim flooring is peeling in multiple spots…" at bounding box center [412, 364] width 349 height 28
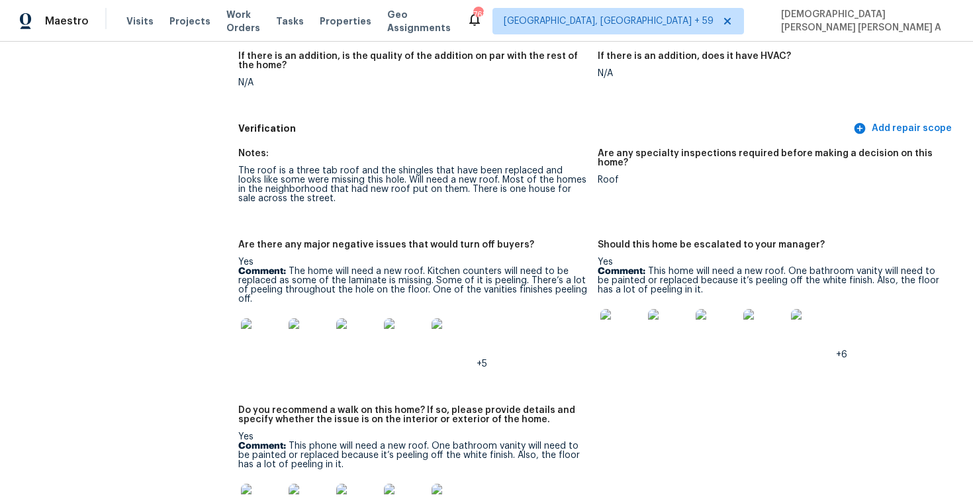
scroll to position [2821, 0]
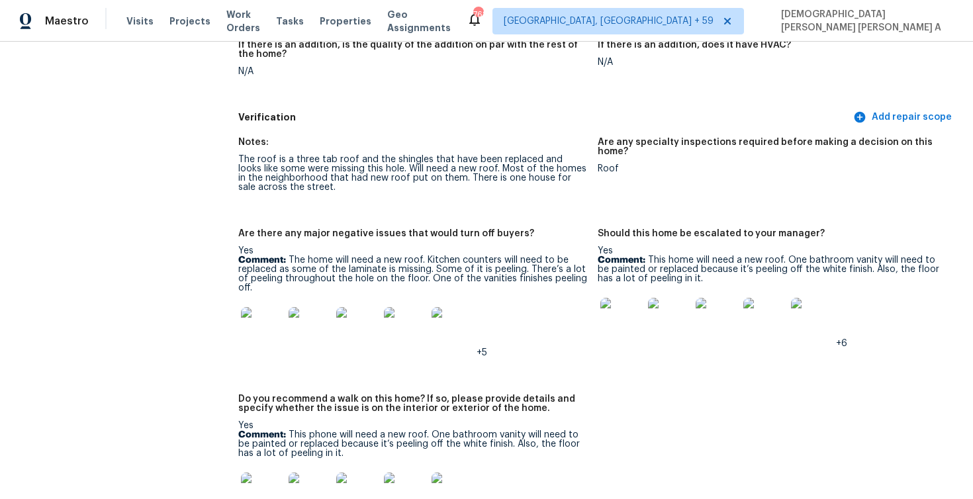
click at [792, 255] on p "Comment: This home will need a new roof. One bathroom vanity will need to be pa…" at bounding box center [772, 269] width 349 height 28
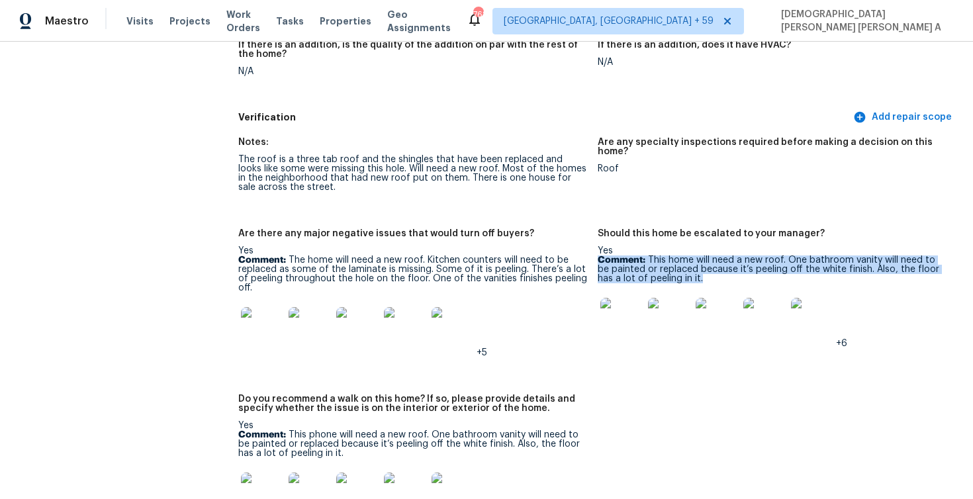
click at [792, 255] on p "Comment: This home will need a new roof. One bathroom vanity will need to be pa…" at bounding box center [772, 269] width 349 height 28
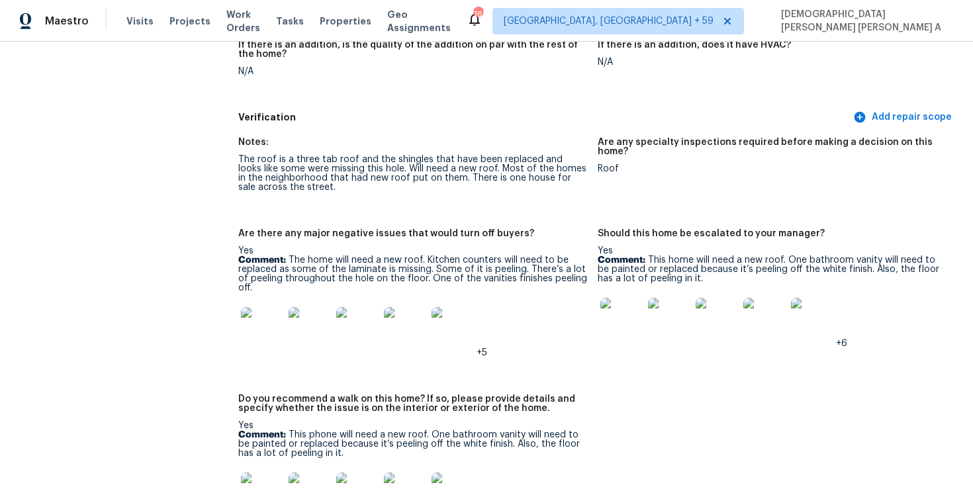
click at [413, 261] on p "Comment: The home will need a new roof. Kitchen counters will need to be replac…" at bounding box center [412, 273] width 349 height 37
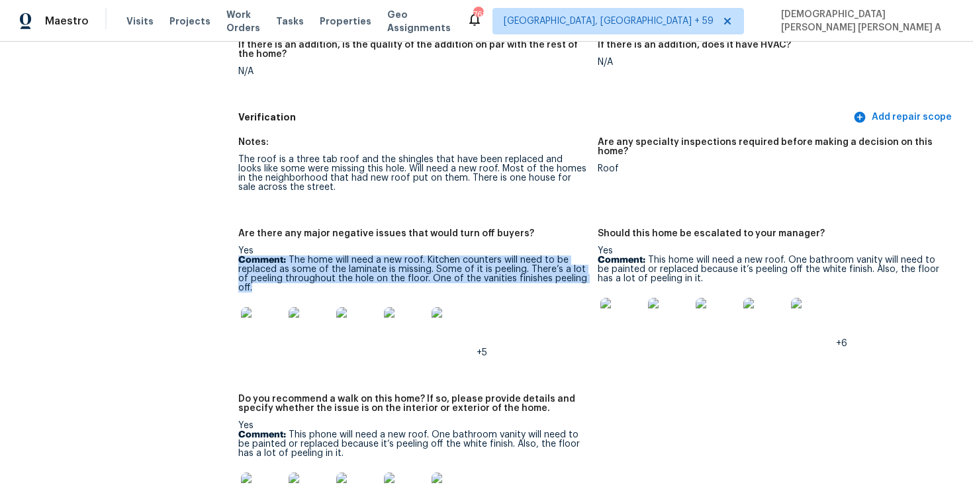
click at [413, 261] on p "Comment: The home will need a new roof. Kitchen counters will need to be replac…" at bounding box center [412, 273] width 349 height 37
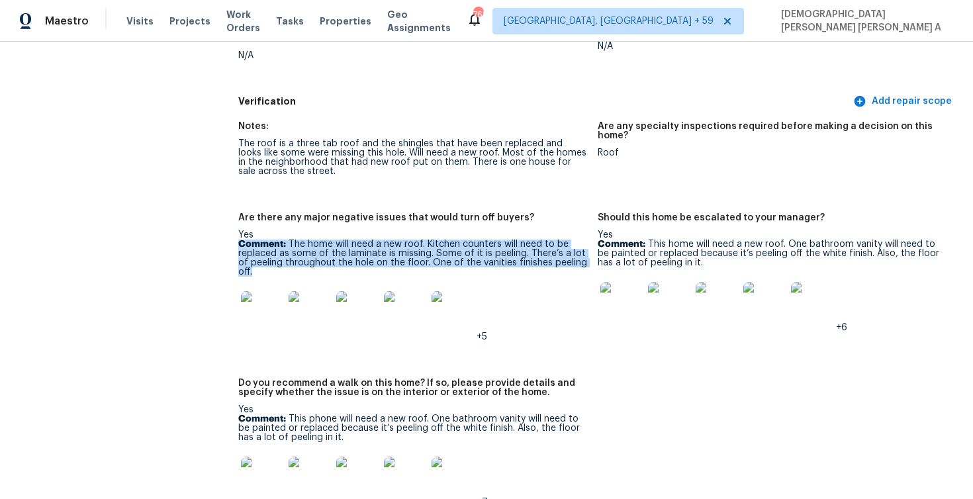
scroll to position [2963, 0]
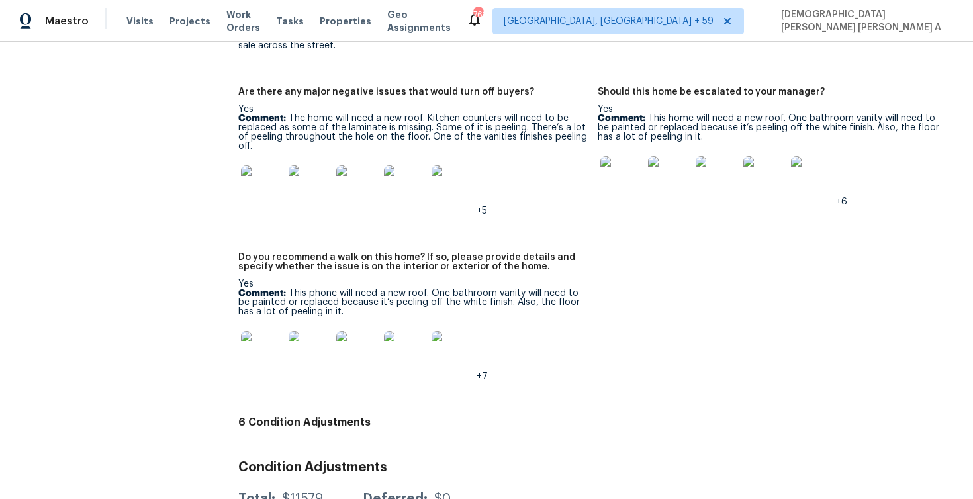
click at [455, 293] on p "Comment: This phone will need a new roof. One bathroom vanity will need to be p…" at bounding box center [412, 303] width 349 height 28
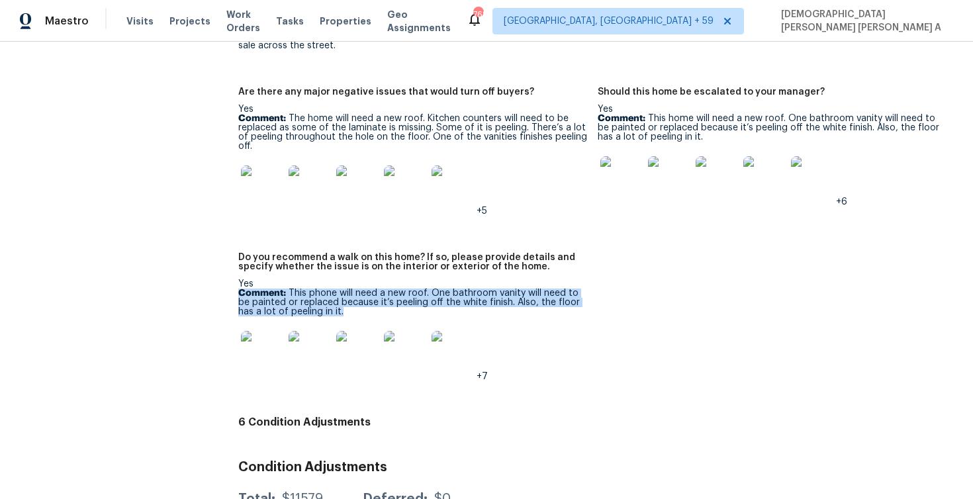
click at [455, 293] on p "Comment: This phone will need a new roof. One bathroom vanity will need to be p…" at bounding box center [412, 303] width 349 height 28
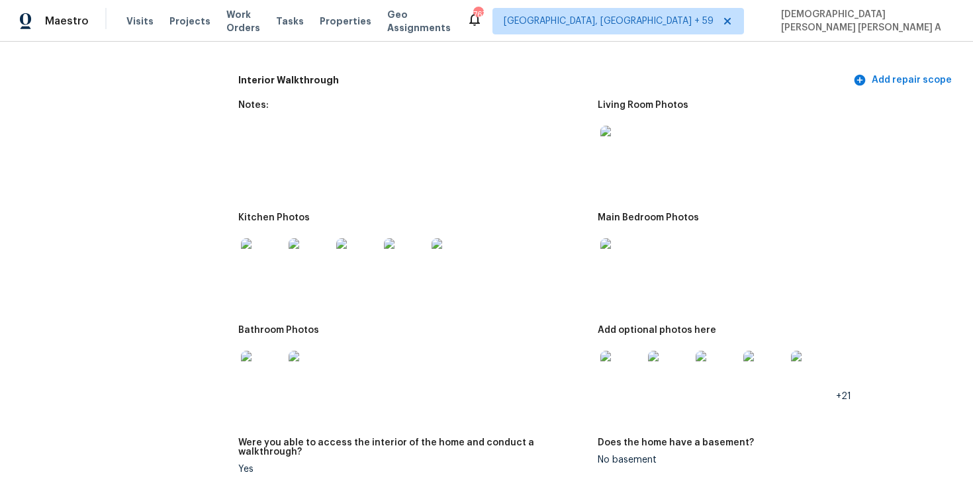
scroll to position [1434, 0]
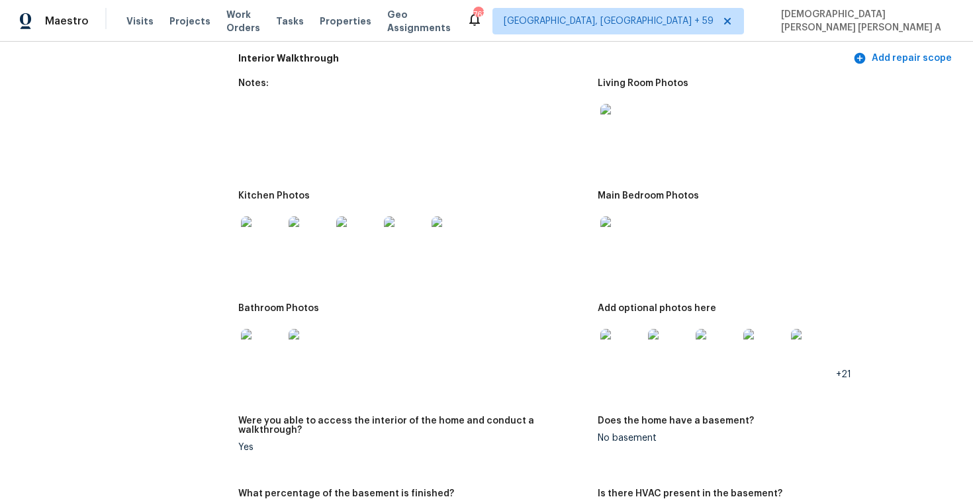
click at [621, 355] on img at bounding box center [621, 350] width 42 height 42
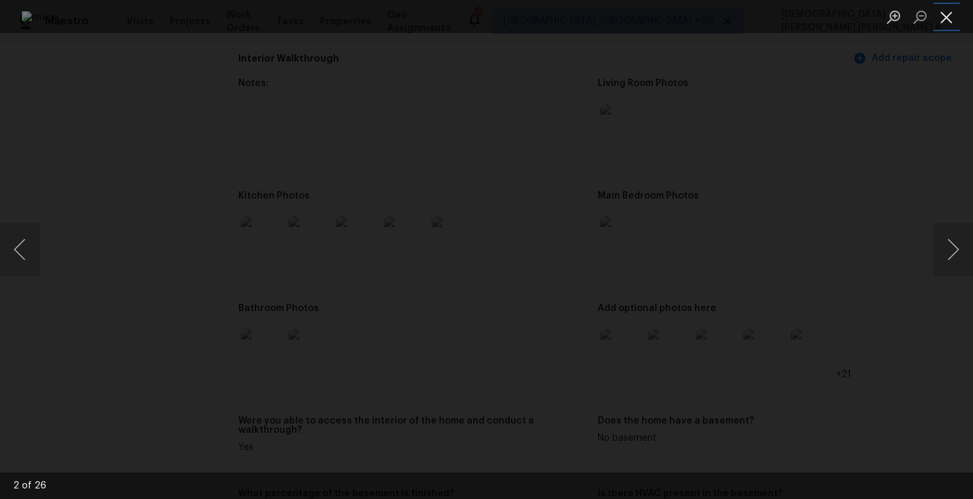
click at [950, 19] on button "Close lightbox" at bounding box center [946, 16] width 26 height 23
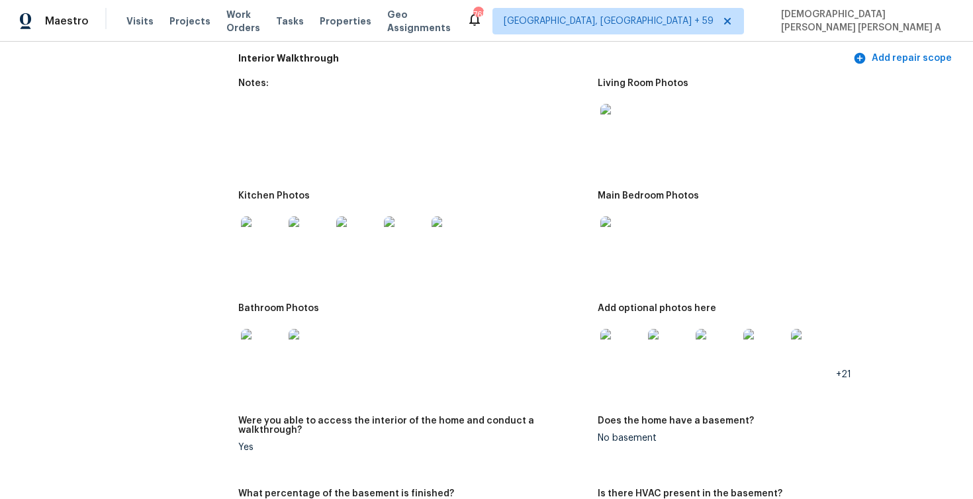
click at [266, 334] on img at bounding box center [262, 350] width 42 height 42
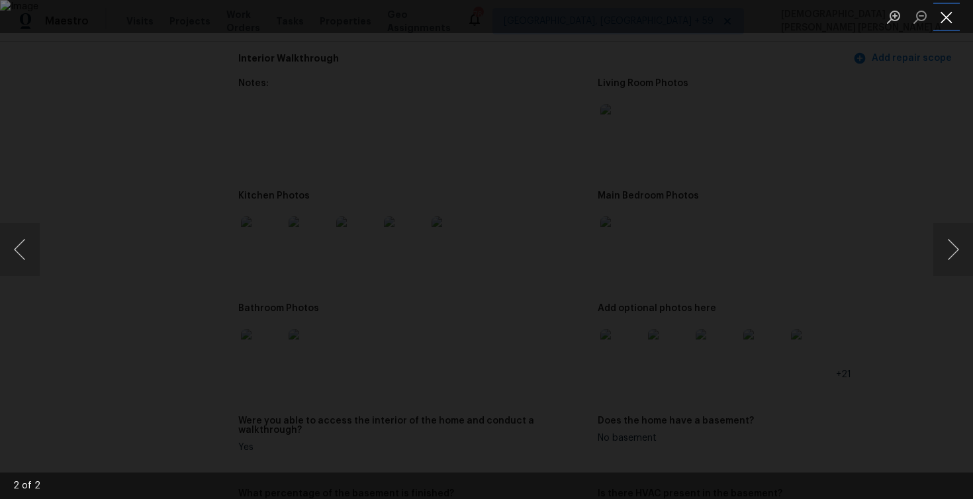
click at [946, 21] on button "Close lightbox" at bounding box center [946, 16] width 26 height 23
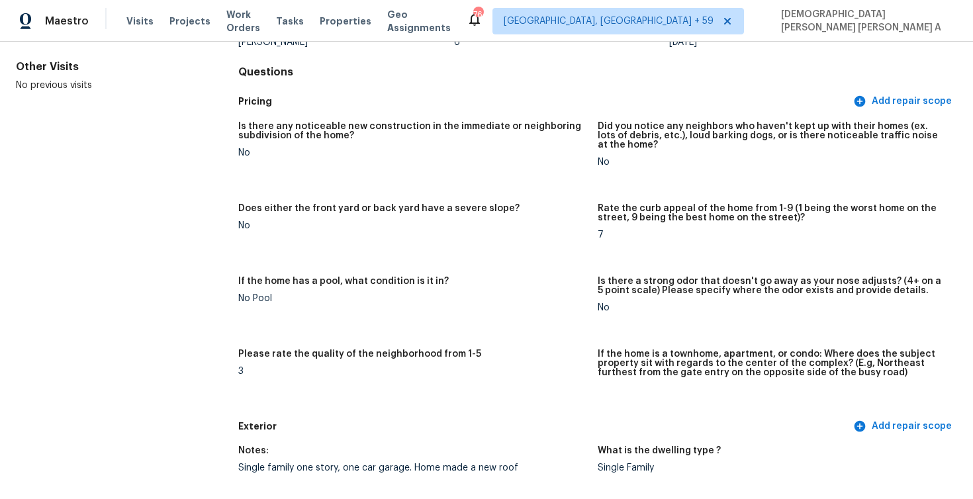
scroll to position [0, 0]
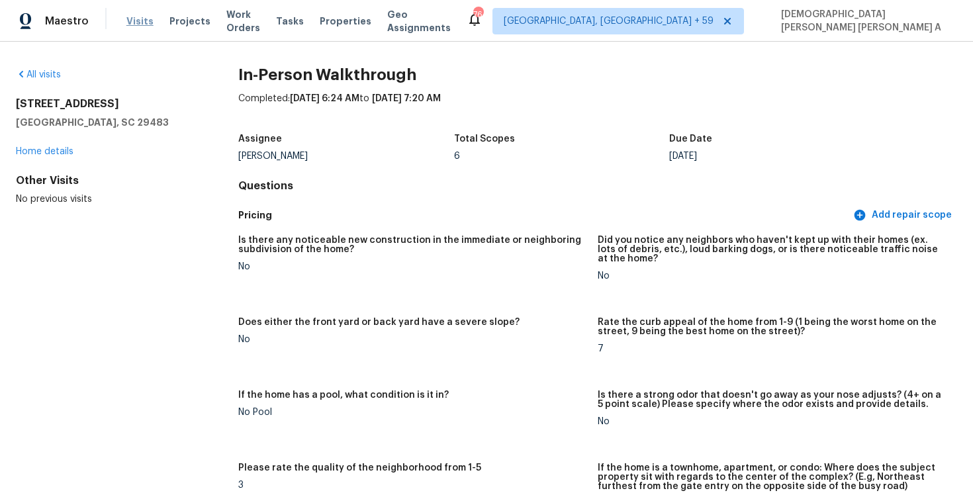
click at [132, 21] on span "Visits" at bounding box center [139, 21] width 27 height 13
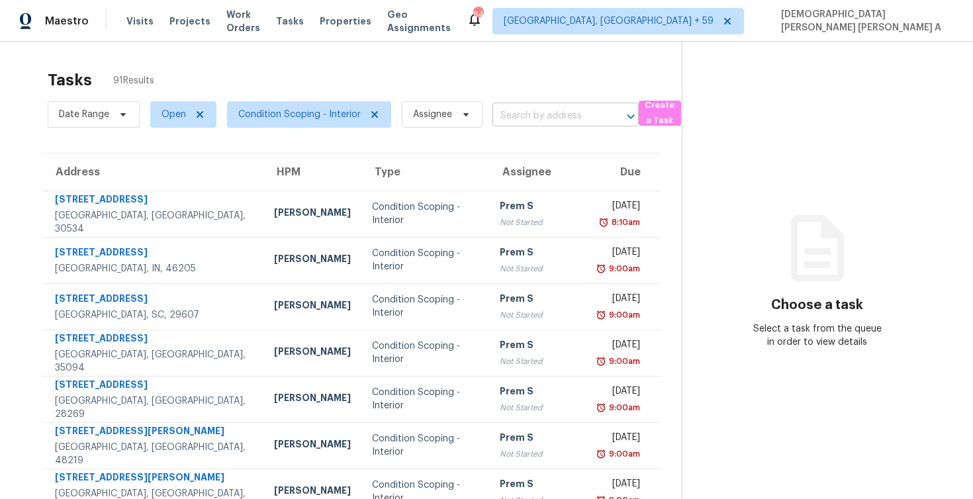
click at [544, 115] on input "text" at bounding box center [546, 116] width 109 height 21
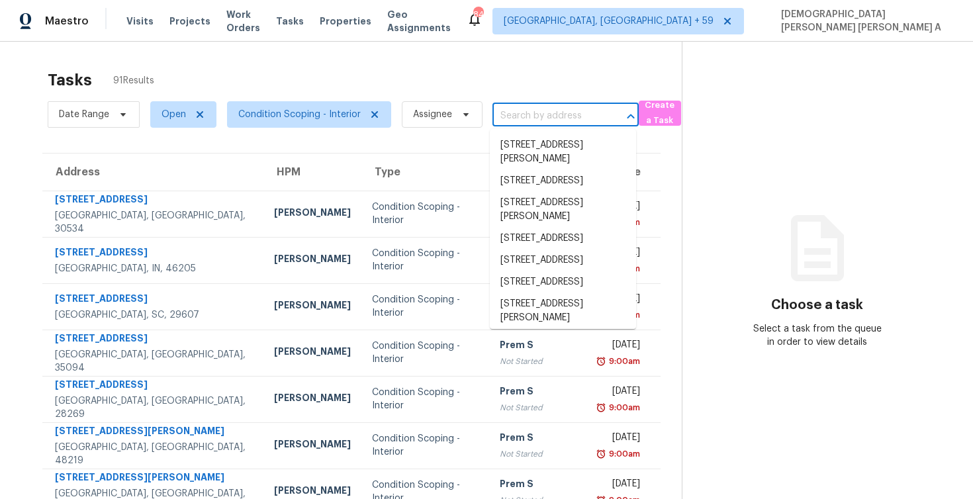
paste input "1335 Hunter Green Ln Fresno, TX, 77545"
type input "1335 Hunter Green Ln Fresno, TX, 77545"
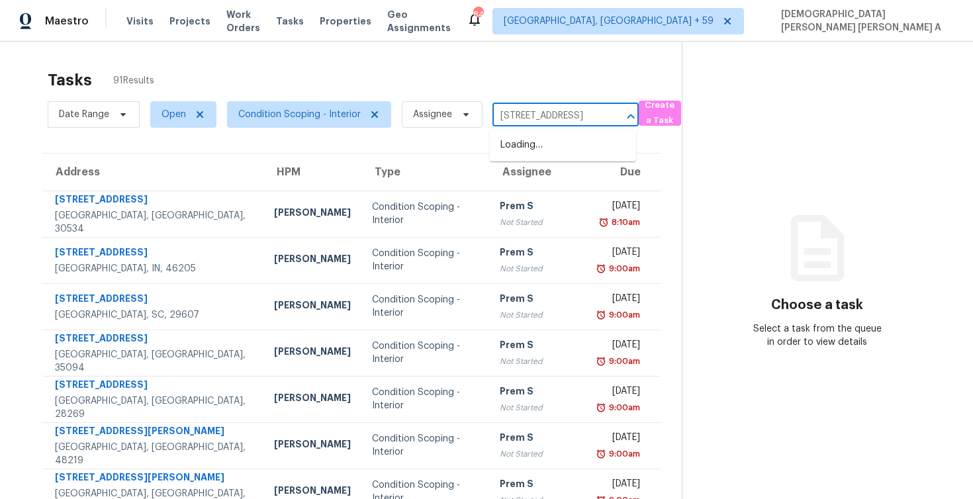
scroll to position [0, 72]
click at [545, 148] on li "1335 Hunter Green Ln, Fresno, TX 77545" at bounding box center [563, 145] width 146 height 22
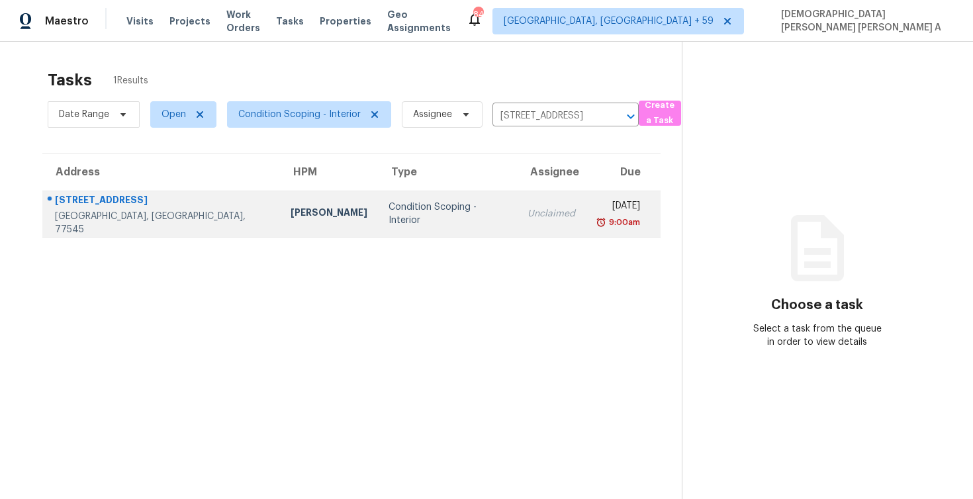
click at [517, 211] on td "Unclaimed" at bounding box center [551, 214] width 69 height 46
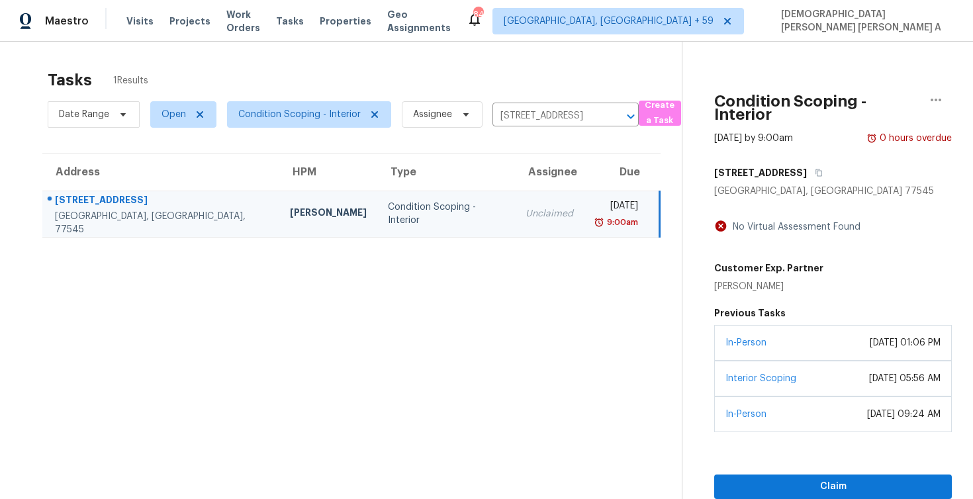
scroll to position [42, 0]
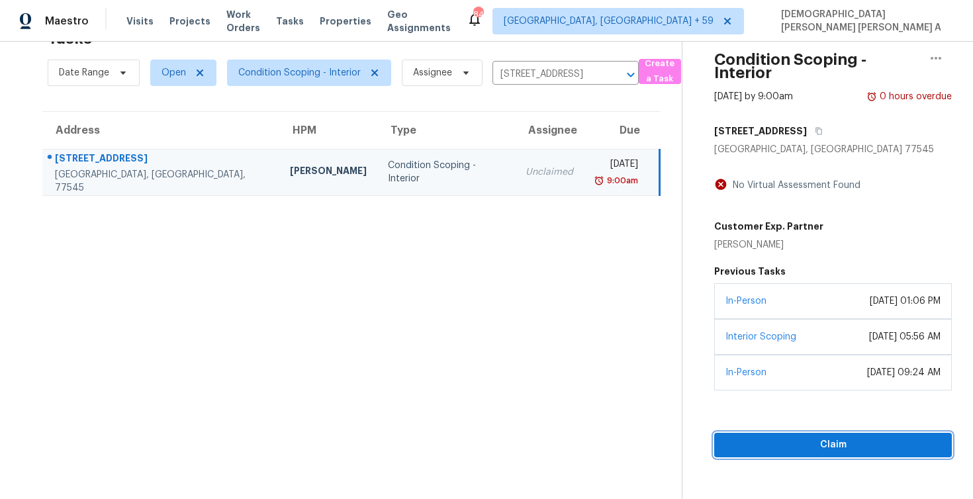
click at [815, 444] on span "Claim" at bounding box center [833, 445] width 216 height 17
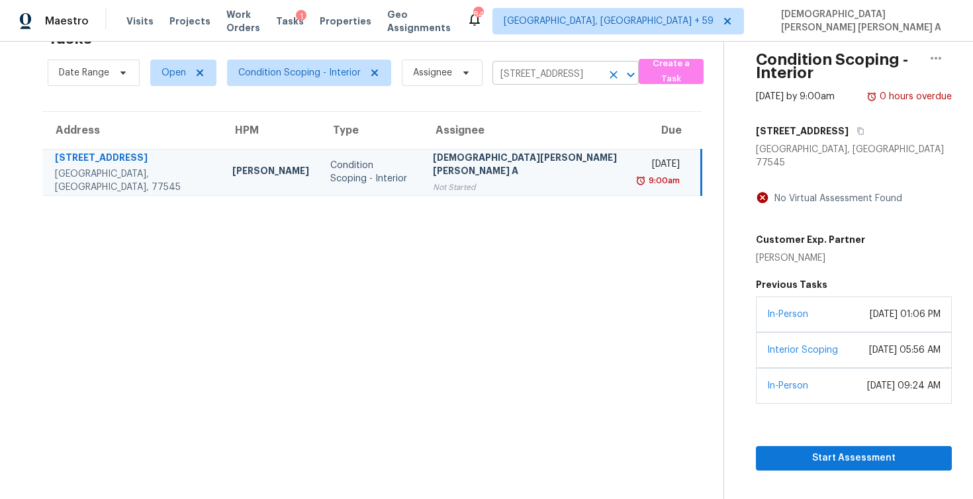
click at [521, 75] on input "1335 Hunter Green Ln, Fresno, TX 77545" at bounding box center [546, 74] width 109 height 21
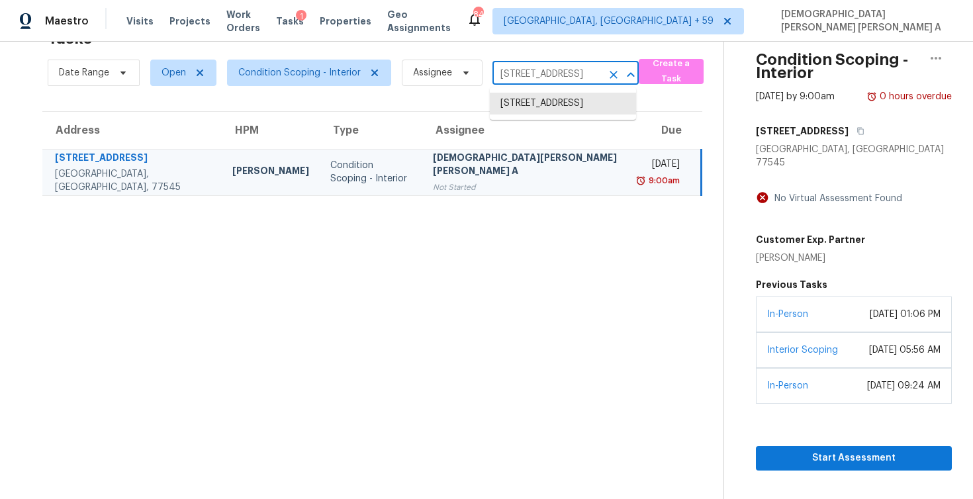
click at [521, 75] on input "1335 Hunter Green Ln, Fresno, TX 77545" at bounding box center [546, 74] width 109 height 21
paste input "226 N Ironwood Ln Coolidge, AZ, 85128"
type input "[STREET_ADDRESS][PERSON_NAME]"
click at [525, 111] on li "[STREET_ADDRESS][PERSON_NAME]" at bounding box center [563, 111] width 146 height 36
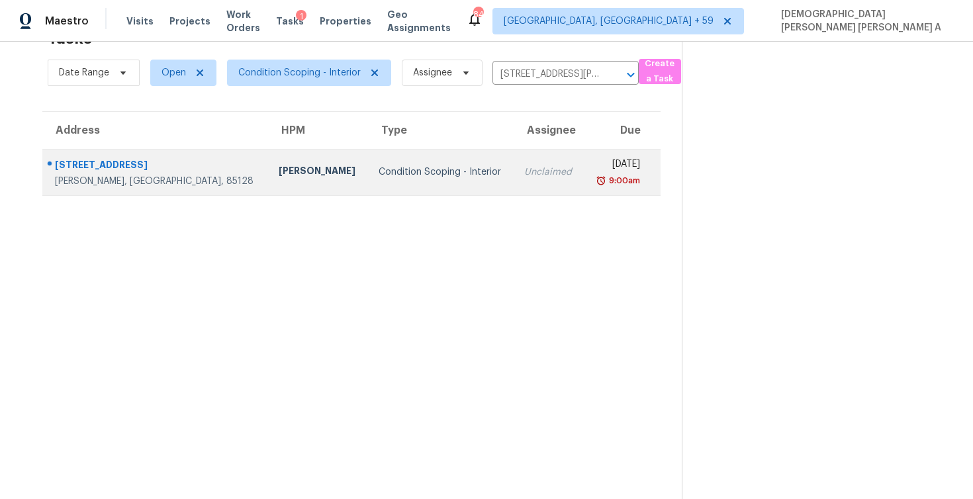
click at [524, 171] on div "Unclaimed" at bounding box center [548, 171] width 49 height 13
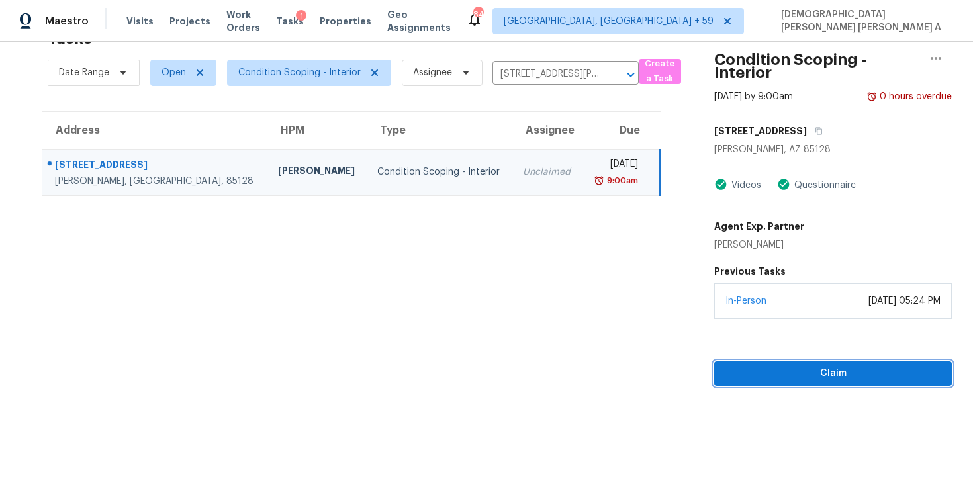
click at [785, 371] on span "Claim" at bounding box center [833, 373] width 216 height 17
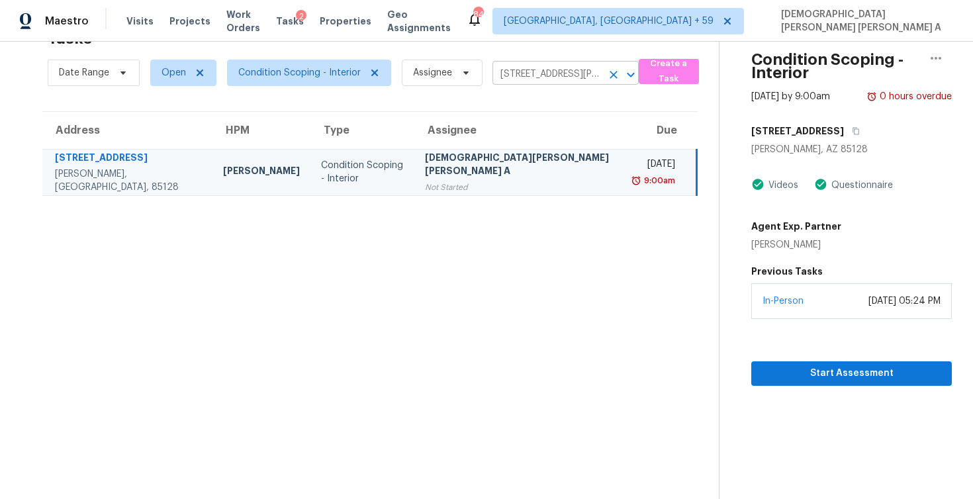
click at [567, 75] on input "[STREET_ADDRESS][PERSON_NAME]" at bounding box center [546, 74] width 109 height 21
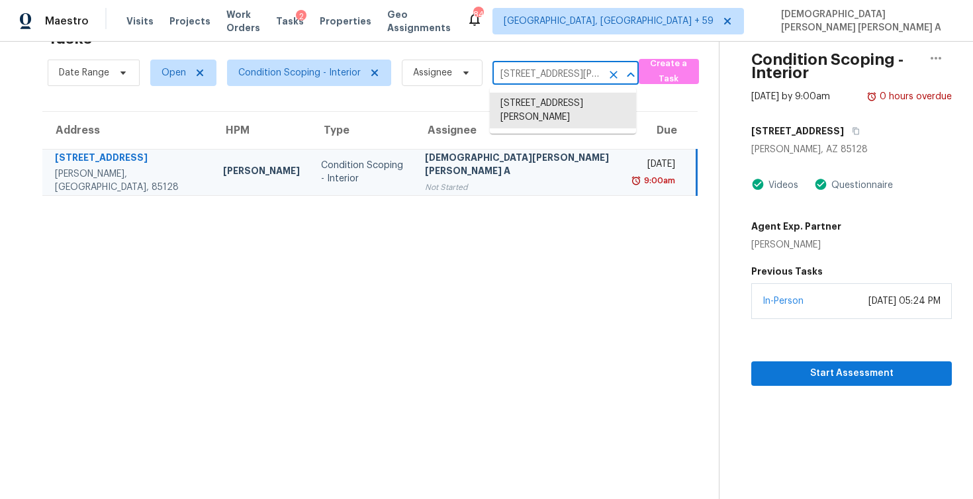
click at [567, 75] on input "[STREET_ADDRESS][PERSON_NAME]" at bounding box center [546, 74] width 109 height 21
paste input "316 Fox Run Dr Raleigh, NC, 27610"
type input "1316 Fox Run Dr Raleigh, NC, 27610"
click at [567, 97] on li "1316 Fox Run Dr, Raleigh, NC 27610" at bounding box center [563, 104] width 146 height 22
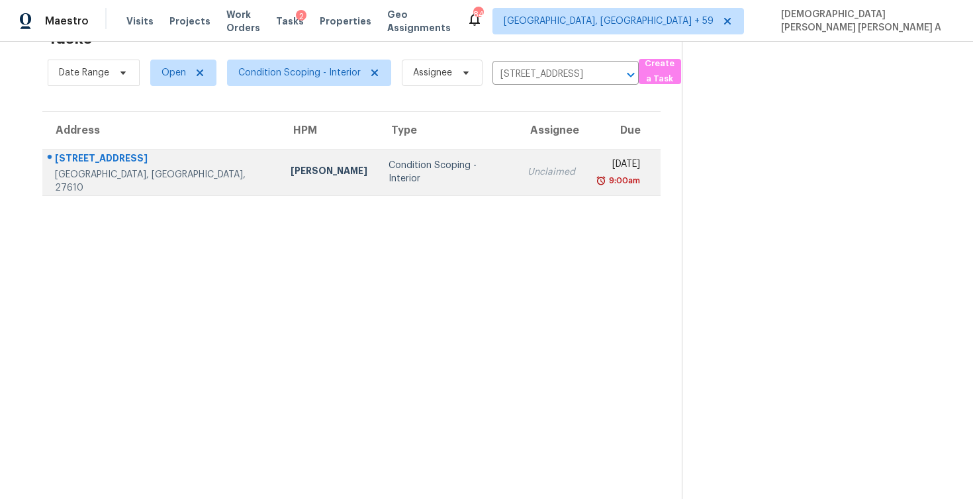
click at [596, 167] on div "[DATE]" at bounding box center [618, 166] width 44 height 17
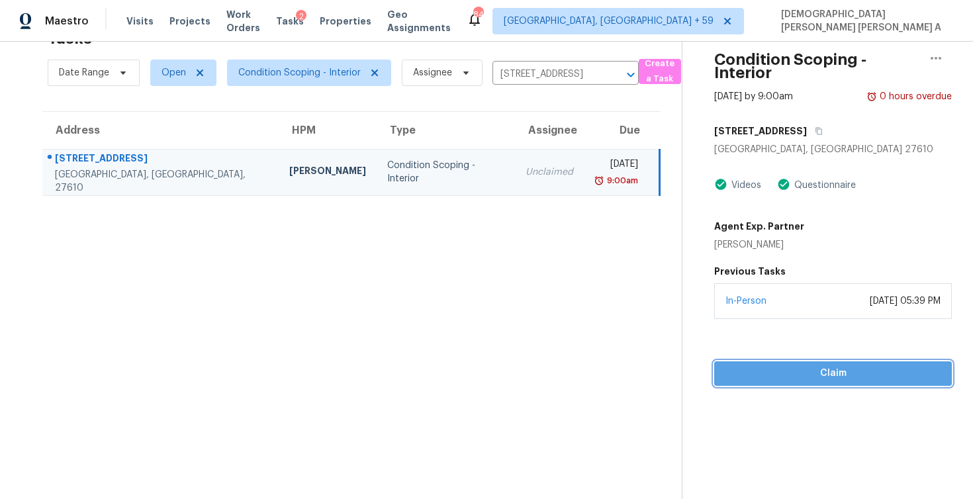
click at [762, 364] on button "Claim" at bounding box center [833, 373] width 238 height 24
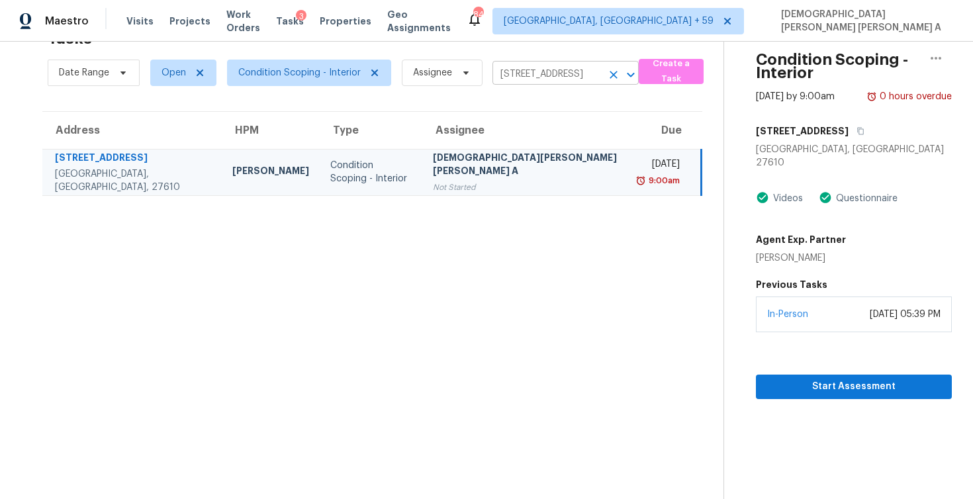
click at [537, 73] on input "1316 Fox Run Dr, Raleigh, NC 27610" at bounding box center [546, 74] width 109 height 21
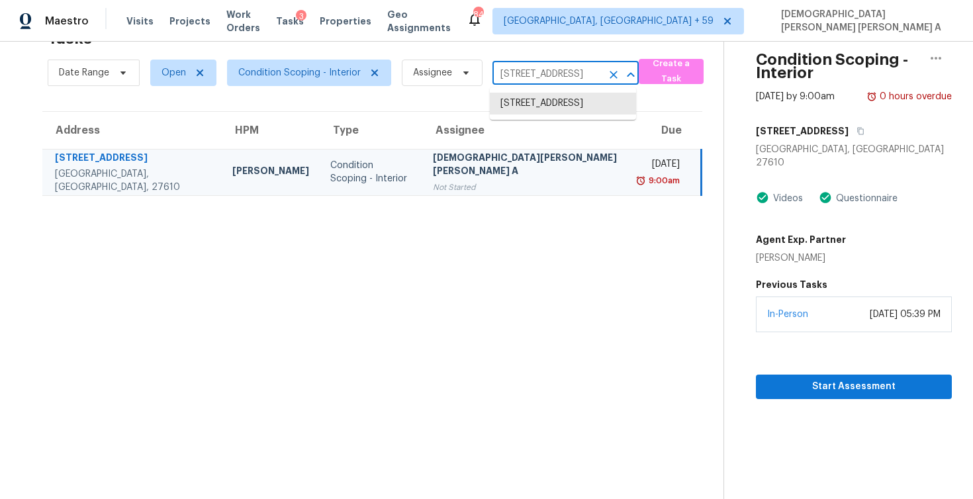
click at [537, 73] on input "1316 Fox Run Dr, Raleigh, NC 27610" at bounding box center [546, 74] width 109 height 21
paste input "541 S Highway 67 Cedar Hill, TX, 75104"
type input "541 S Highway 67 Cedar Hill, TX, 75104"
click at [546, 97] on li "541 S Highway 67, Cedar Hill, TX 75104" at bounding box center [563, 104] width 146 height 22
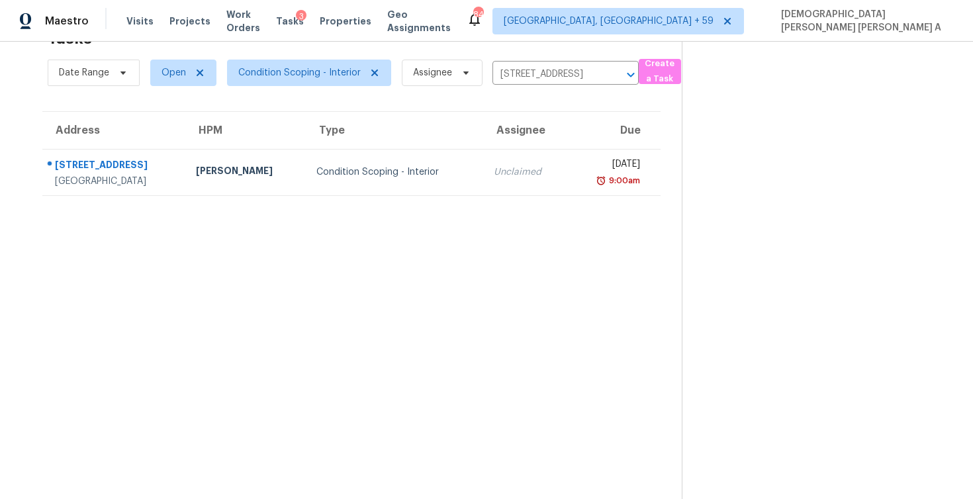
click at [524, 178] on div "Unclaimed" at bounding box center [526, 171] width 64 height 13
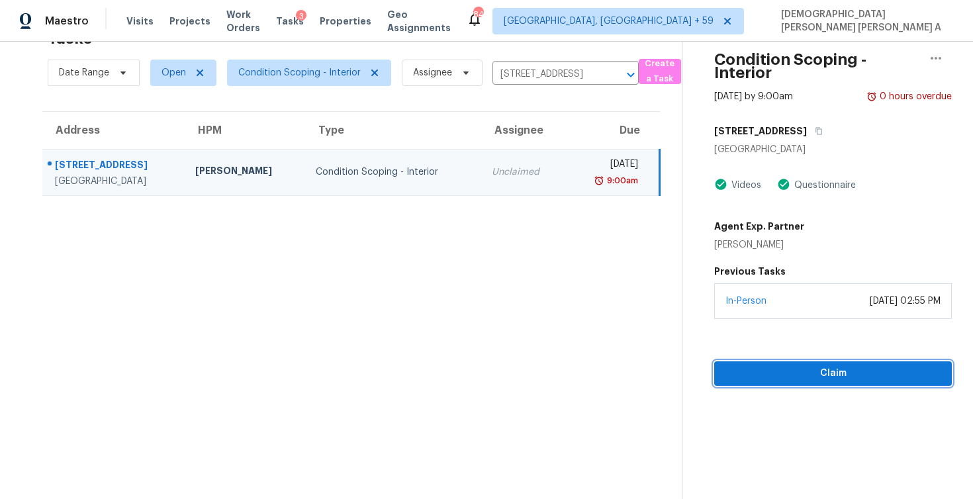
click at [799, 371] on span "Claim" at bounding box center [833, 373] width 216 height 17
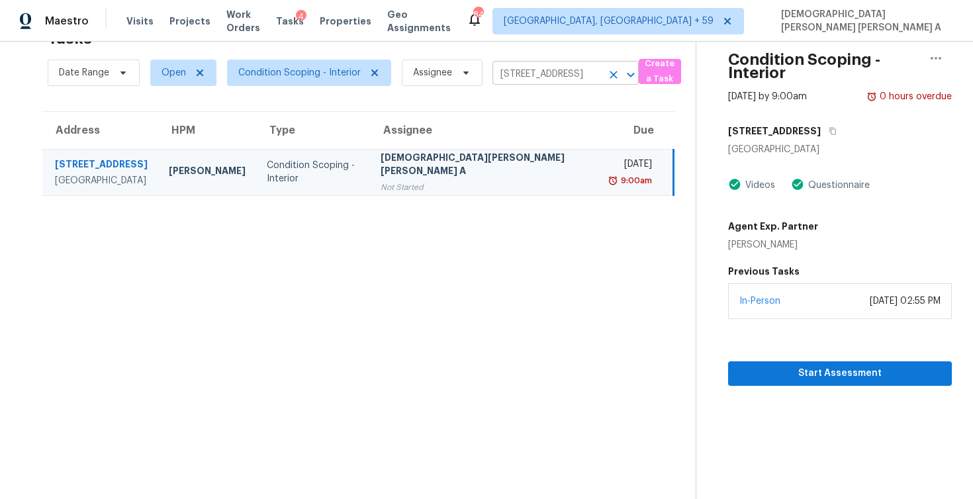
click at [581, 73] on input "541 S Highway 67, Cedar Hill, TX 75104" at bounding box center [546, 74] width 109 height 21
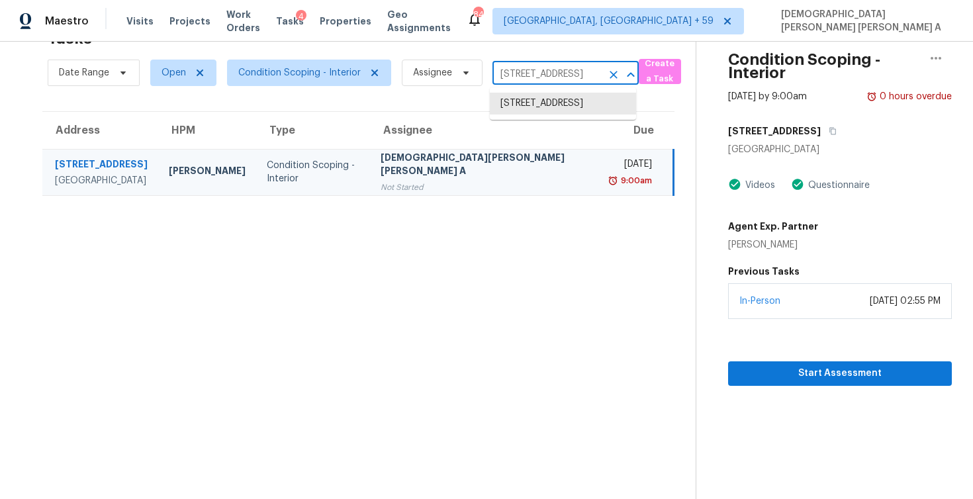
click at [581, 73] on input "541 S Highway 67, Cedar Hill, TX 75104" at bounding box center [546, 74] width 109 height 21
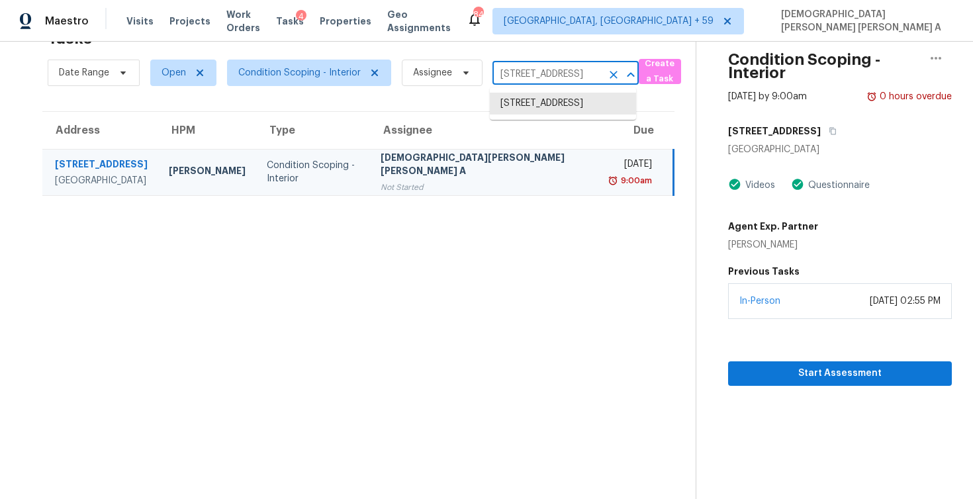
paste input "26 Coolidge Ln Lavon, TX, 75166"
type input "526 Coolidge Ln Lavon, TX, 75166"
click at [568, 109] on li "526 Coolidge Ln, Lavon, TX 75166" at bounding box center [563, 118] width 146 height 50
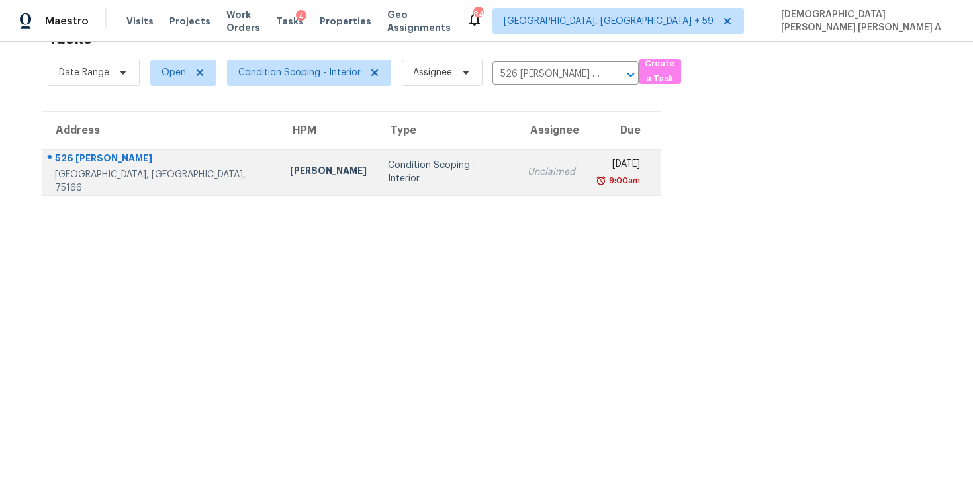
click at [586, 191] on td "Tue, Aug 26th 2025 9:00am" at bounding box center [623, 172] width 75 height 46
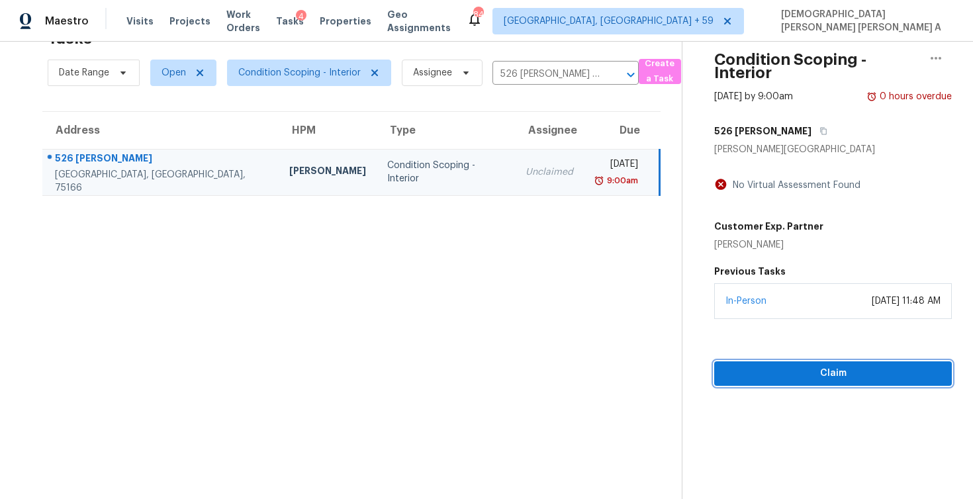
click at [778, 365] on span "Claim" at bounding box center [833, 373] width 216 height 17
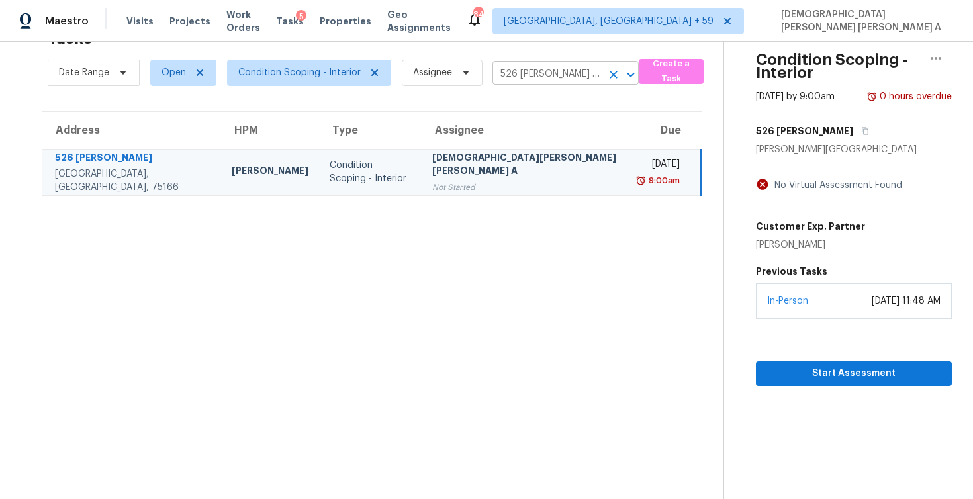
click at [528, 68] on input "526 Coolidge Ln, Lavon, TX 75166" at bounding box center [546, 74] width 109 height 21
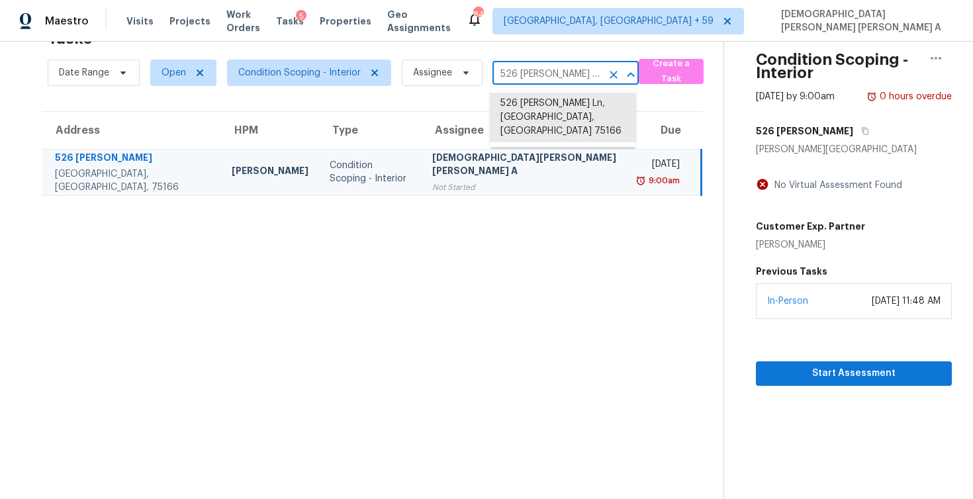
click at [528, 68] on input "526 Coolidge Ln, Lavon, TX 75166" at bounding box center [546, 74] width 109 height 21
paste input "2097 E Oriole Dr Gilbert, AZ, 85297"
type input "2097 E Oriole Dr Gilbert, AZ, 85297"
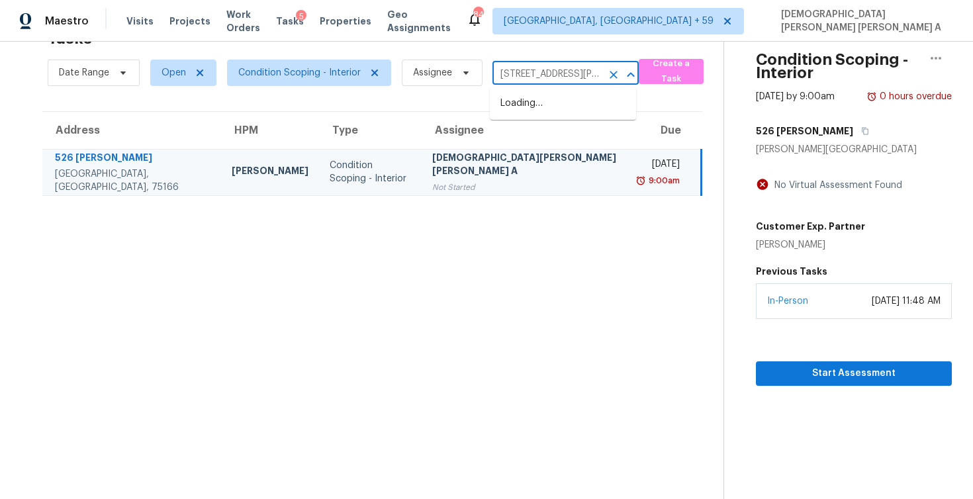
scroll to position [0, 50]
click at [529, 106] on li "2097 E Oriole Dr, Gilbert, AZ 85297" at bounding box center [563, 111] width 146 height 36
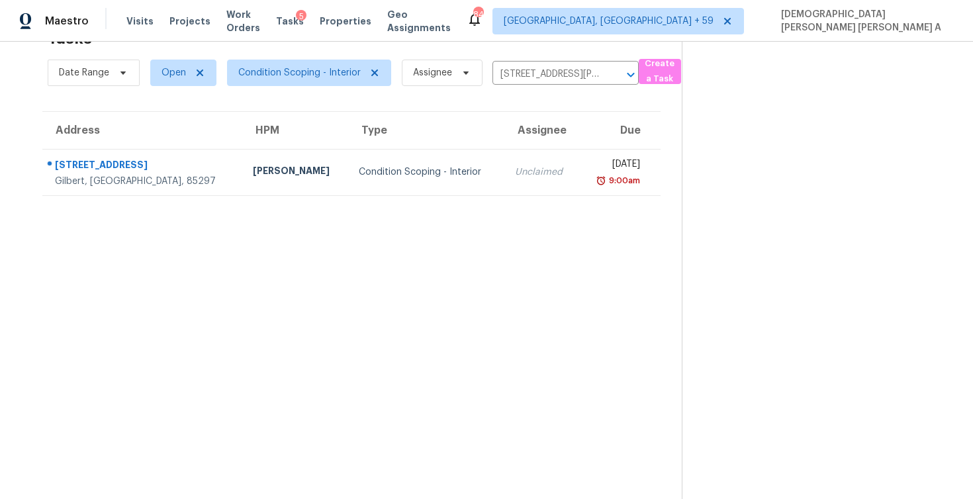
click at [515, 191] on td "Unclaimed" at bounding box center [541, 172] width 75 height 46
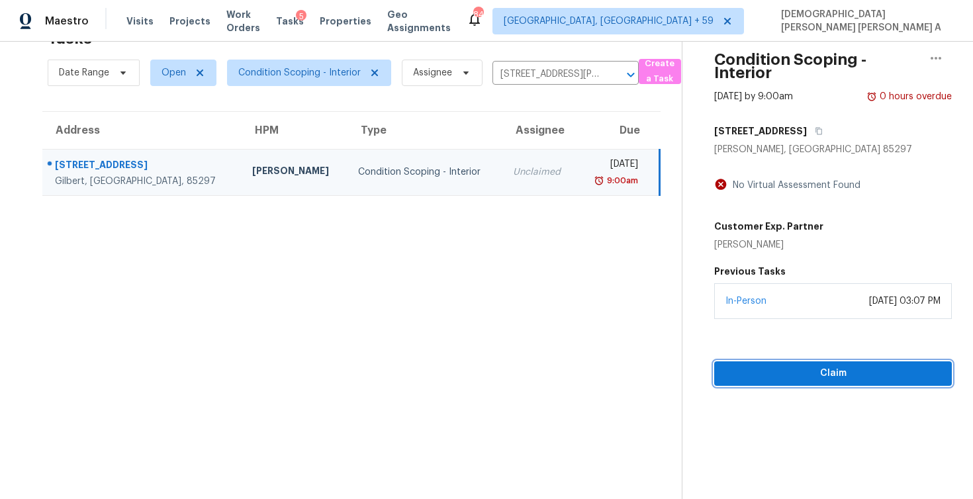
click at [807, 379] on span "Claim" at bounding box center [833, 373] width 216 height 17
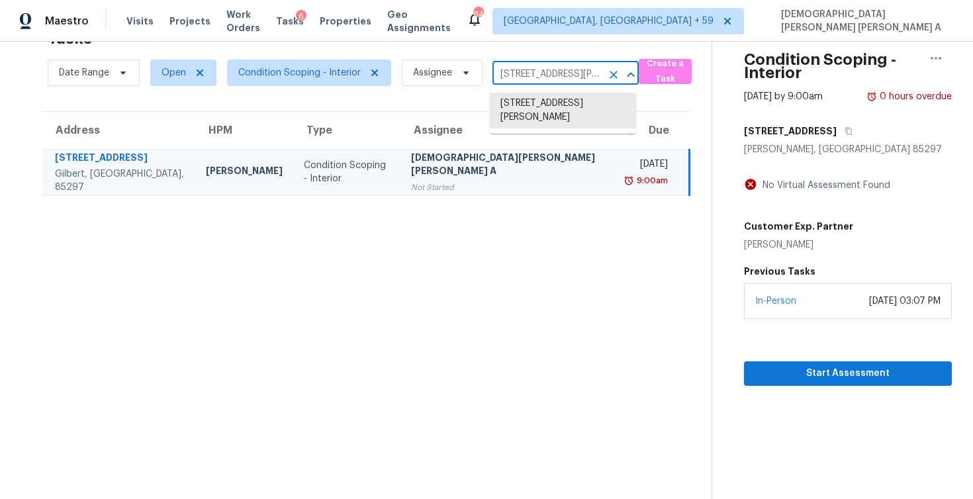
click at [546, 76] on input "2097 E Oriole Dr, Gilbert, AZ 85297" at bounding box center [546, 74] width 109 height 21
paste input "5786 Rockhill Rd Fort Worth, TX, 76112"
type input "5786 Rockhill Rd Fort Worth, TX, 76112"
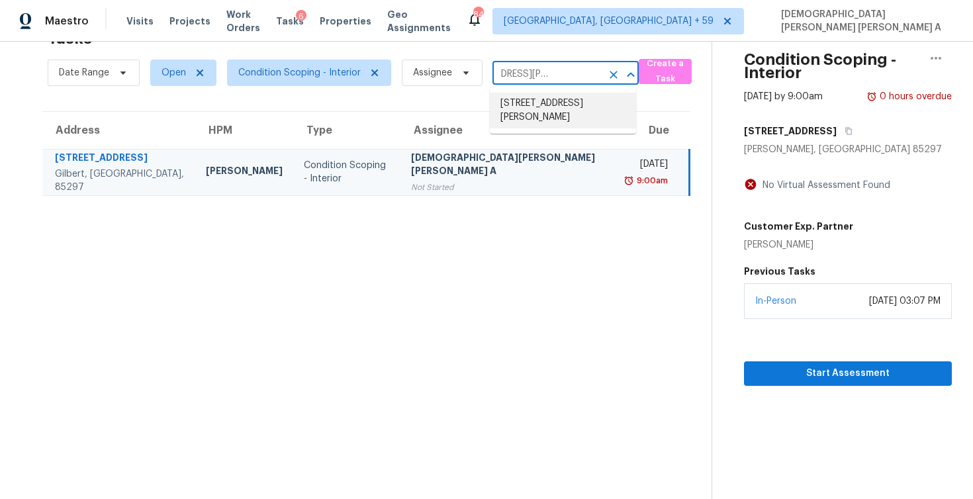
click at [527, 116] on li "5786 Rockhill Rd, Fort Worth, TX 76112" at bounding box center [563, 111] width 146 height 36
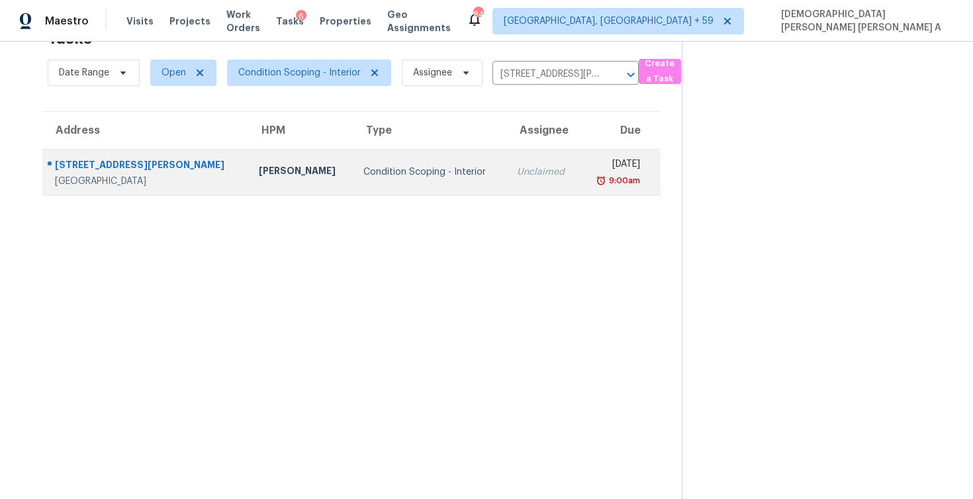
click at [519, 171] on td "Unclaimed" at bounding box center [542, 172] width 73 height 46
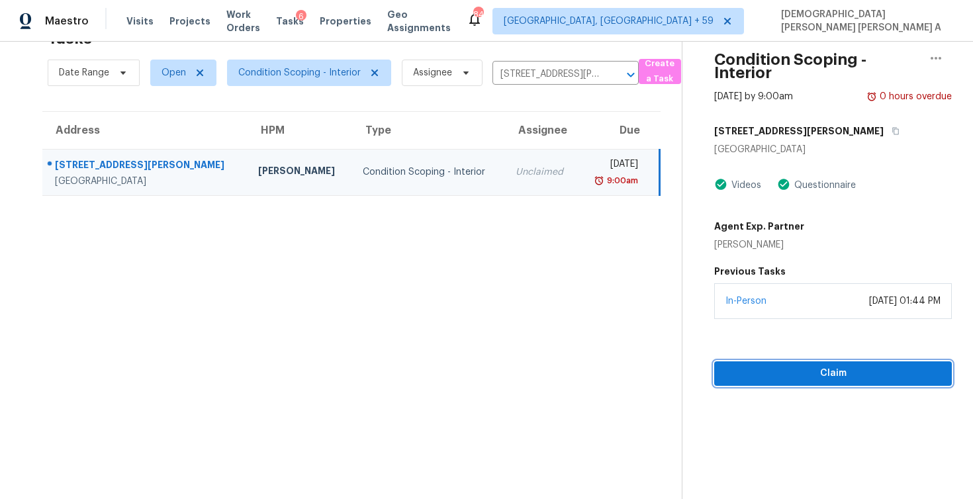
click at [789, 365] on span "Claim" at bounding box center [833, 373] width 216 height 17
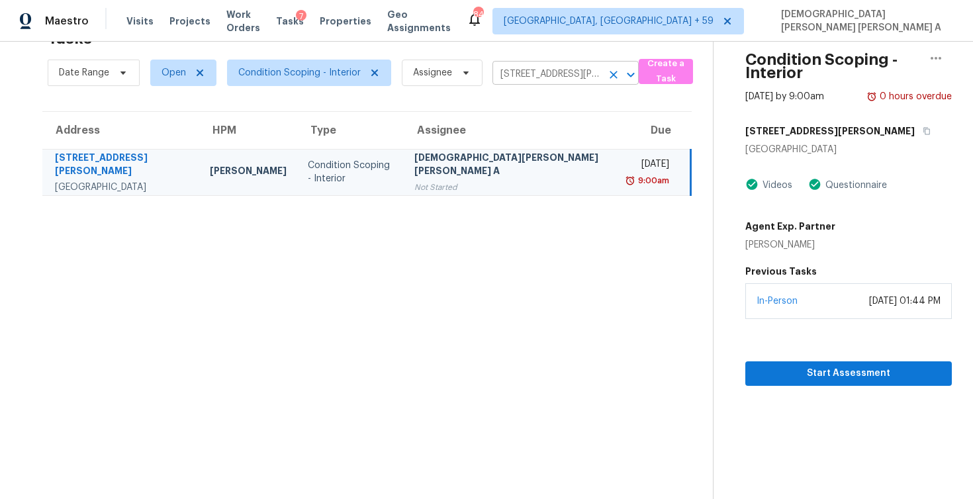
click at [522, 71] on input "5786 Rockhill Rd, Fort Worth, TX 76112" at bounding box center [546, 74] width 109 height 21
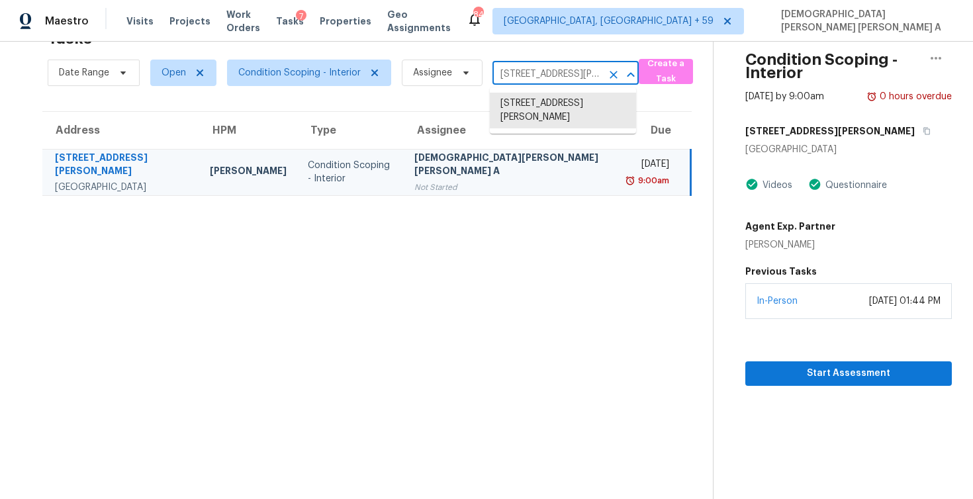
click at [522, 71] on input "5786 Rockhill Rd, Fort Worth, TX 76112" at bounding box center [546, 74] width 109 height 21
paste input "304 Manning Dr Sanford, NC, 2733"
type input "304 Manning Dr Sanford, NC, 27332"
click at [531, 127] on li "304 Manning Dr, Sanford, NC 27332" at bounding box center [563, 111] width 146 height 36
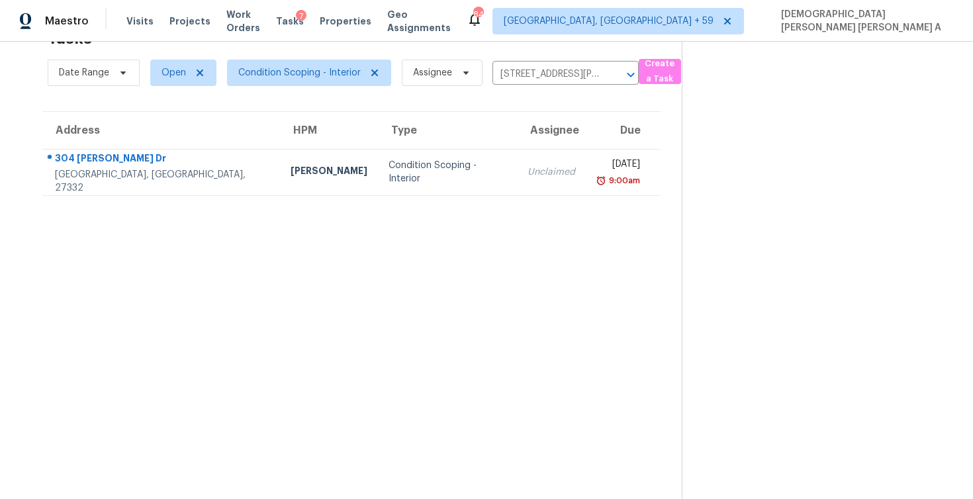
click at [517, 189] on td "Unclaimed" at bounding box center [551, 172] width 69 height 46
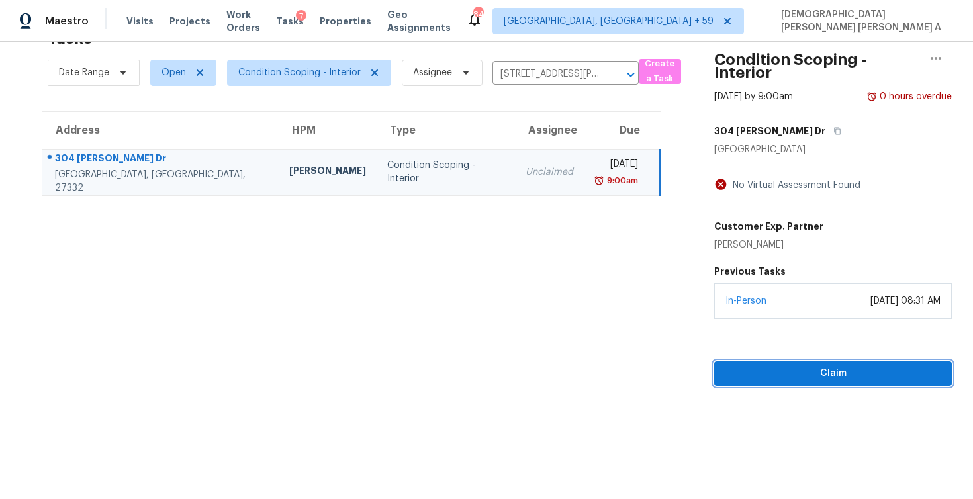
click at [805, 365] on span "Claim" at bounding box center [833, 373] width 216 height 17
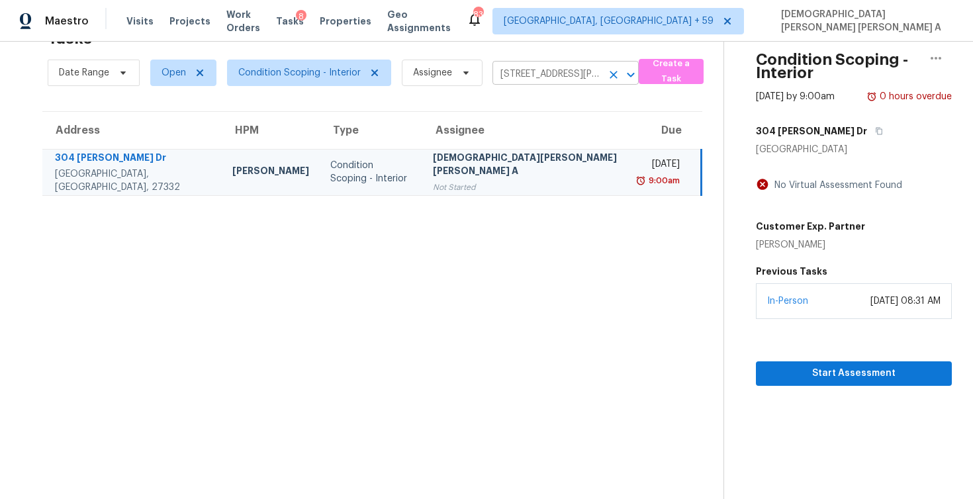
click at [519, 85] on body "Maestro Visits Projects Work Orders Tasks 8 Properties Geo Assignments 838 Albu…" at bounding box center [486, 249] width 973 height 499
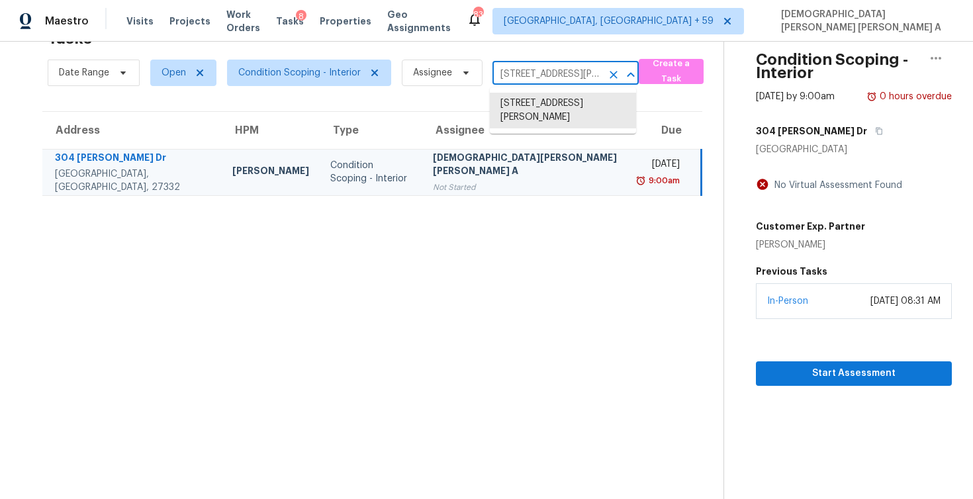
click at [524, 72] on input "304 Manning Dr, Sanford, NC 27332" at bounding box center [546, 74] width 109 height 21
paste input "24243 Gold Cheyenne Way Katy, TX, 77493"
type input "24243 Gold Cheyenne Way Katy, TX, 77493"
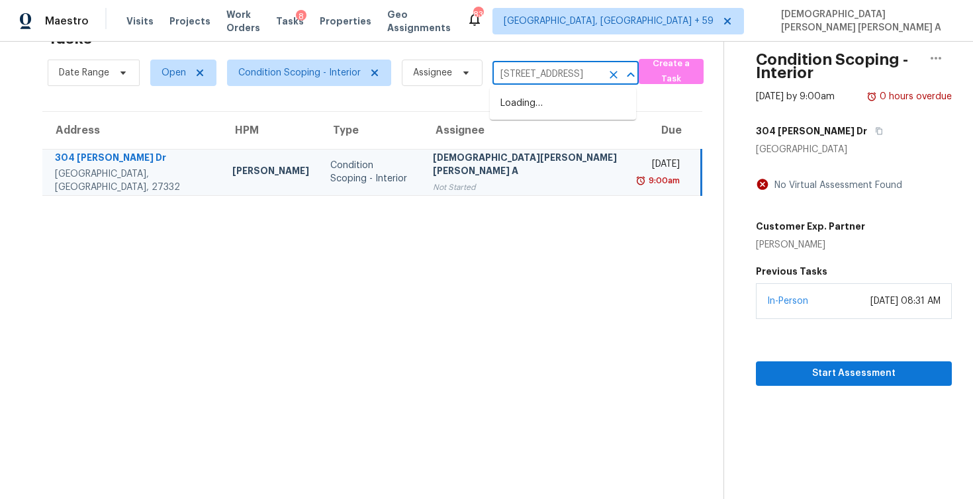
scroll to position [0, 83]
click at [529, 104] on li "24243 Gold Cheyenne Way, Katy, TX 77493" at bounding box center [563, 104] width 146 height 22
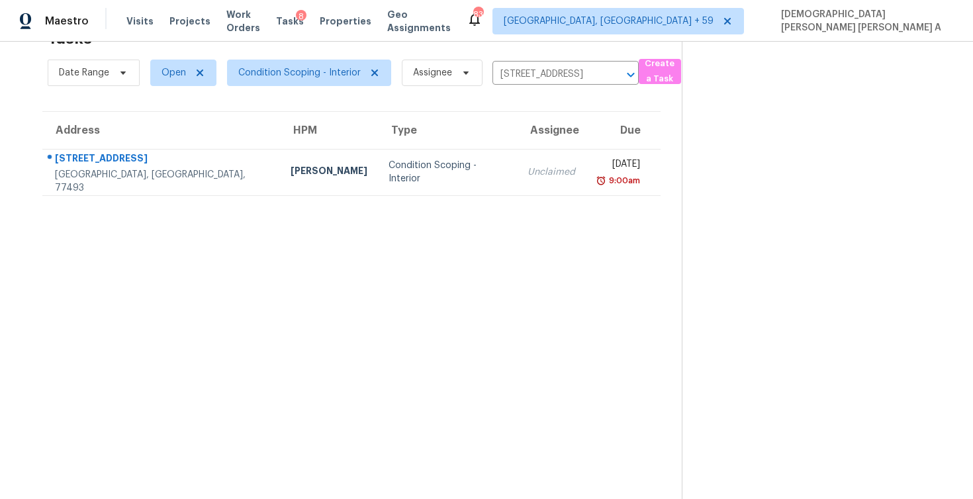
click at [527, 174] on div "Unclaimed" at bounding box center [551, 171] width 48 height 13
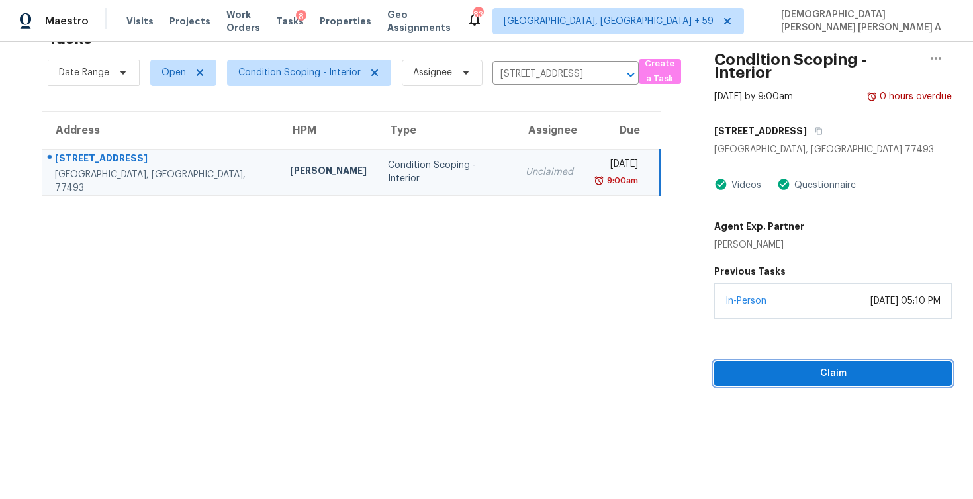
click at [766, 367] on span "Claim" at bounding box center [833, 373] width 216 height 17
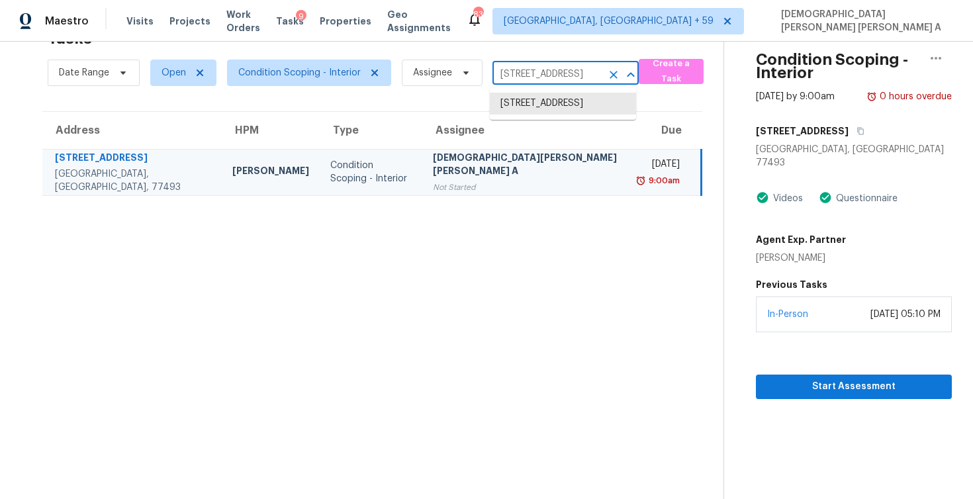
click at [568, 73] on input "24243 Gold Cheyenne Way, Katy, TX 77493" at bounding box center [546, 74] width 109 height 21
paste input "114 Dovetail Cir Summerville, SC, 2948"
type input "114 Dovetail Cir Summerville, SC, 29483"
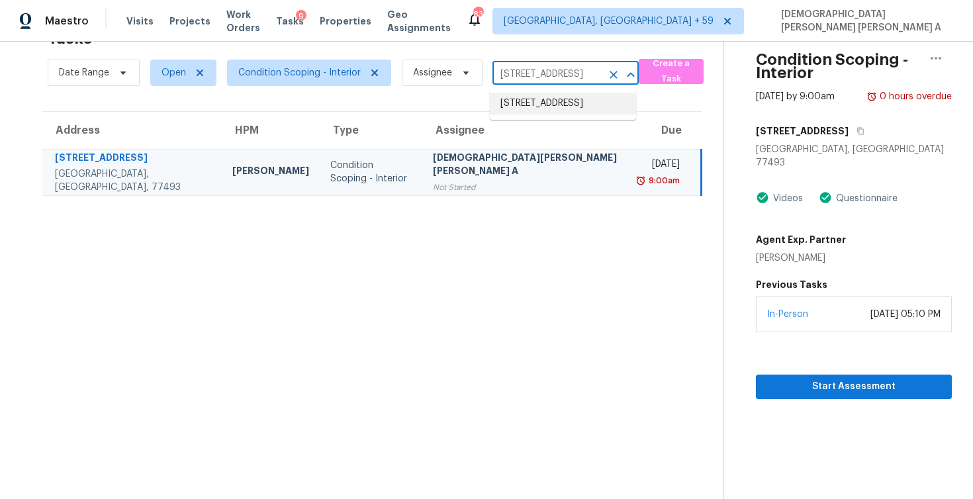
click at [562, 97] on li "114 Dovetail Cir, Summerville, SC 29483" at bounding box center [563, 104] width 146 height 22
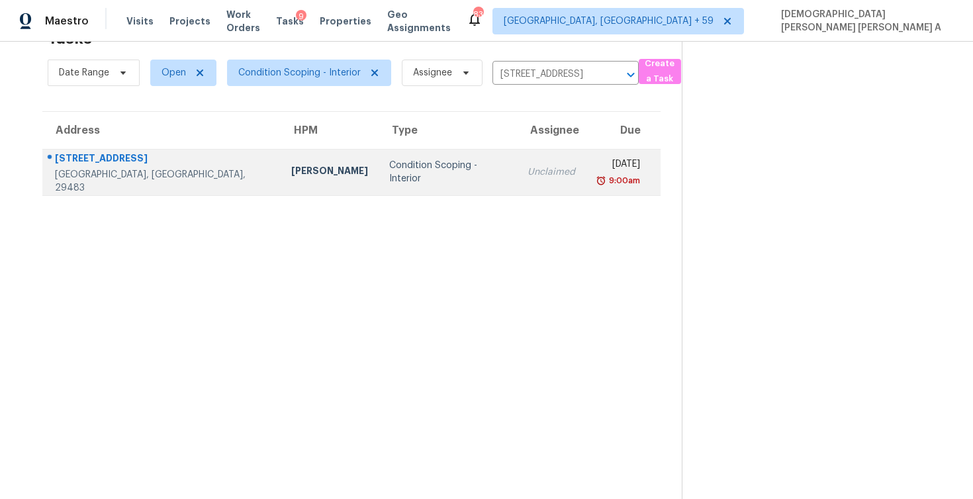
click at [586, 152] on td "Tue, Aug 26th 2025 9:00am" at bounding box center [623, 172] width 75 height 46
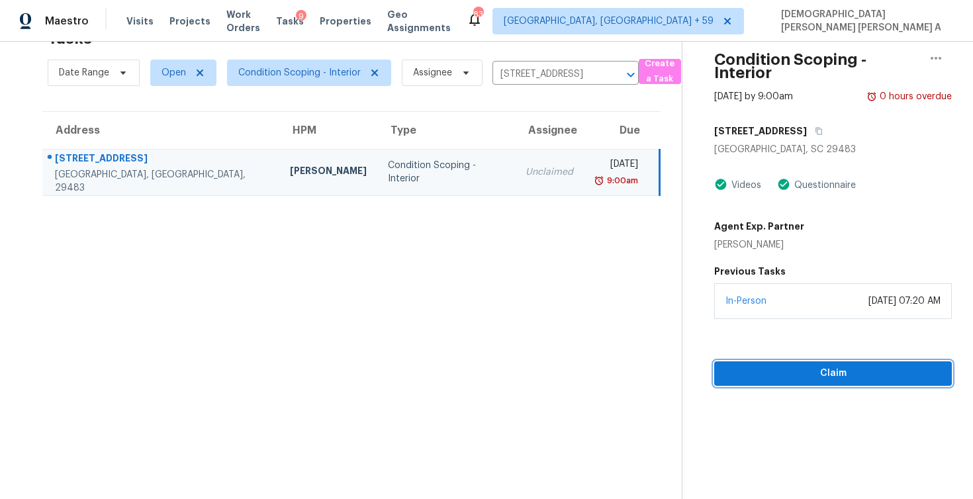
click at [782, 378] on span "Claim" at bounding box center [833, 373] width 216 height 17
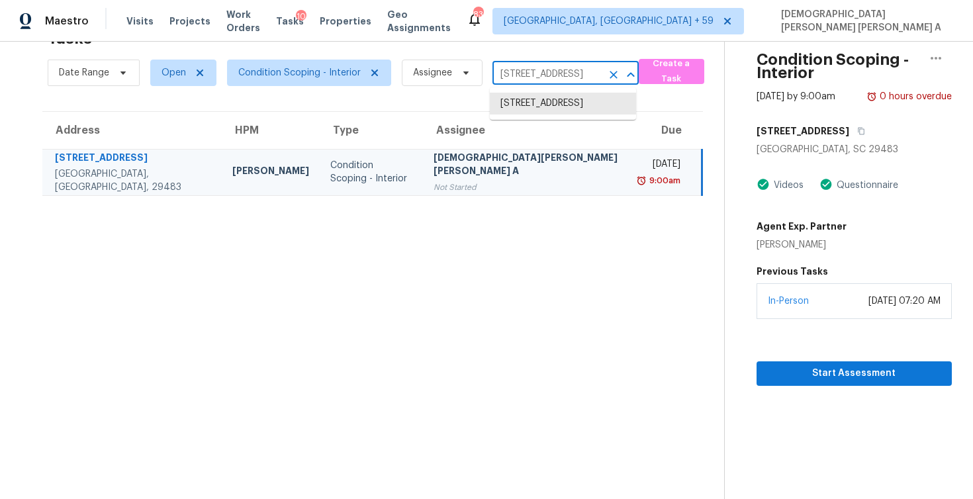
click at [555, 69] on input "114 Dovetail Cir, Summerville, SC 29483" at bounding box center [546, 74] width 109 height 21
paste input "335 Hunter Green Ln Fresno, TX, 77545"
type input "1335 Hunter Green Ln Fresno, TX, 77545"
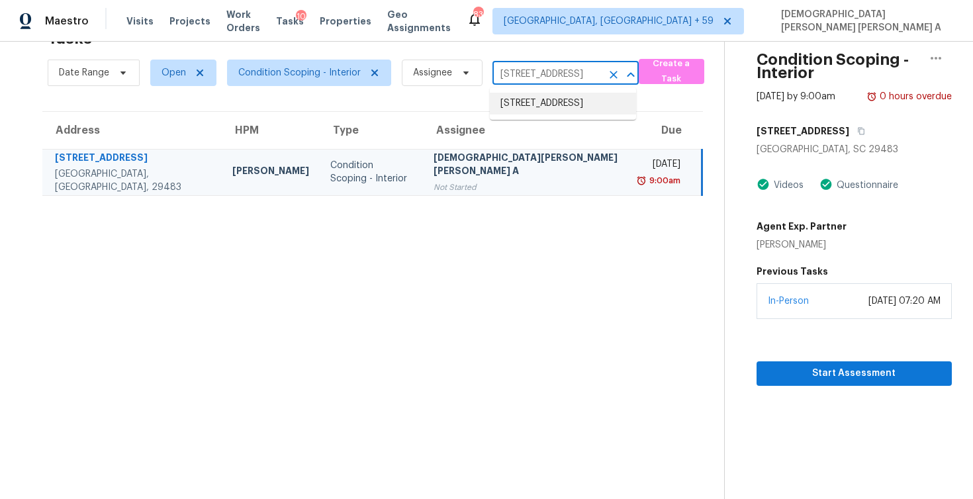
click at [555, 113] on li "1335 Hunter Green Ln, Fresno, TX 77545" at bounding box center [563, 104] width 146 height 22
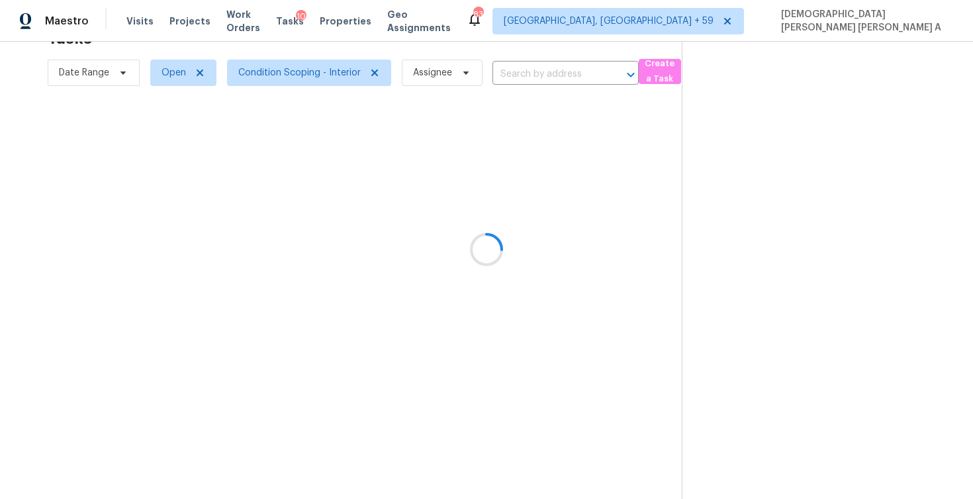
type input "1335 Hunter Green Ln, Fresno, TX 77545"
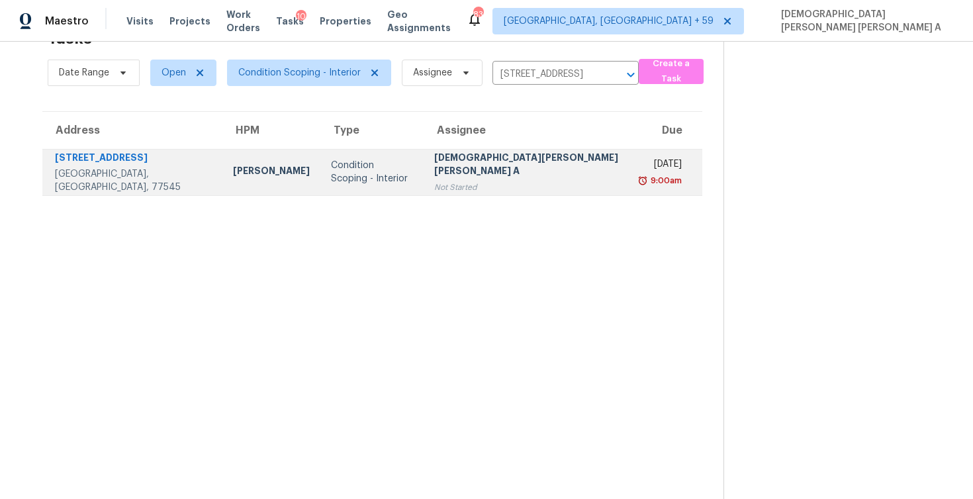
click at [524, 149] on td "Mohamed Azeem Mohsin A Not Started" at bounding box center [528, 172] width 208 height 46
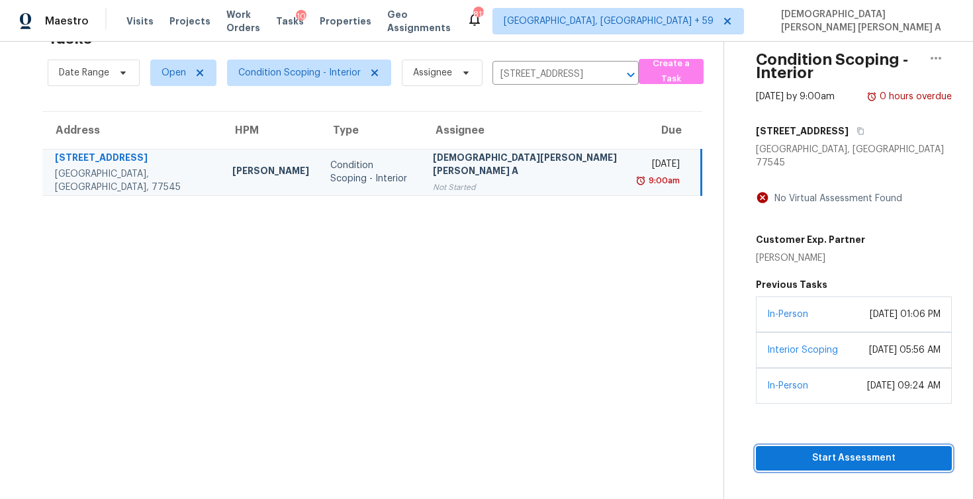
click at [846, 450] on span "Start Assessment" at bounding box center [853, 458] width 175 height 17
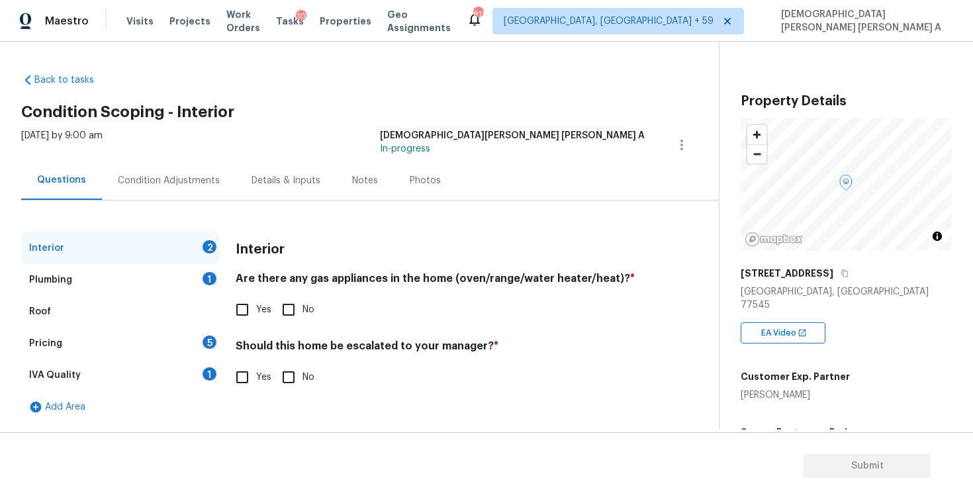
click at [508, 85] on div "Back to tasks Condition Scoping - Interior Tue, Aug 26 2025 by 9:00 am Mohamed …" at bounding box center [370, 245] width 698 height 364
click at [236, 312] on input "Yes" at bounding box center [242, 310] width 28 height 28
checkbox input "true"
click at [246, 383] on input "Yes" at bounding box center [242, 377] width 28 height 28
checkbox input "true"
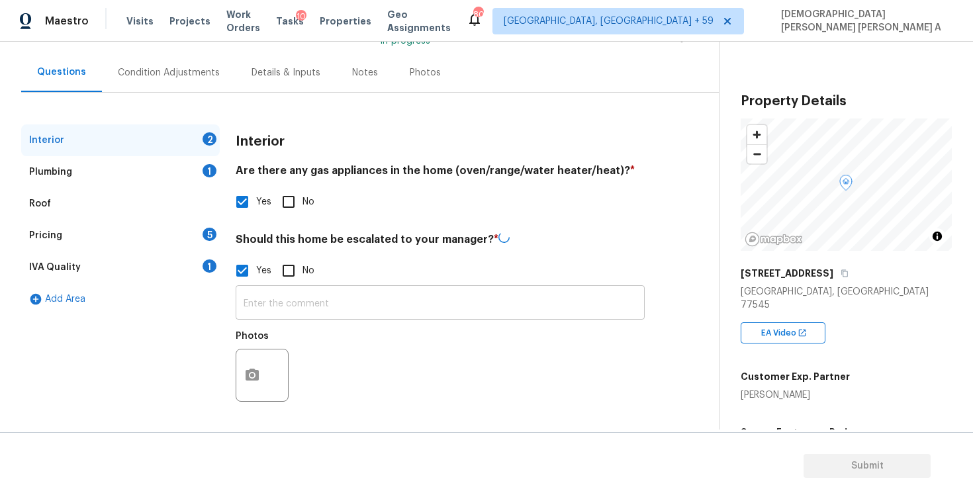
scroll to position [107, 0]
click at [304, 306] on input "text" at bounding box center [440, 304] width 409 height 31
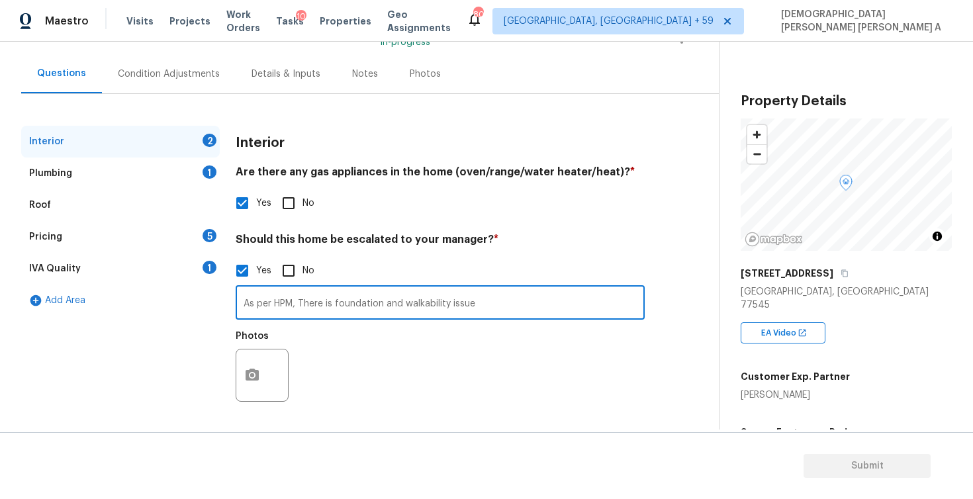
type input "As per HPM, There is foundation and walkability issue"
click at [248, 367] on button "button" at bounding box center [252, 375] width 32 height 52
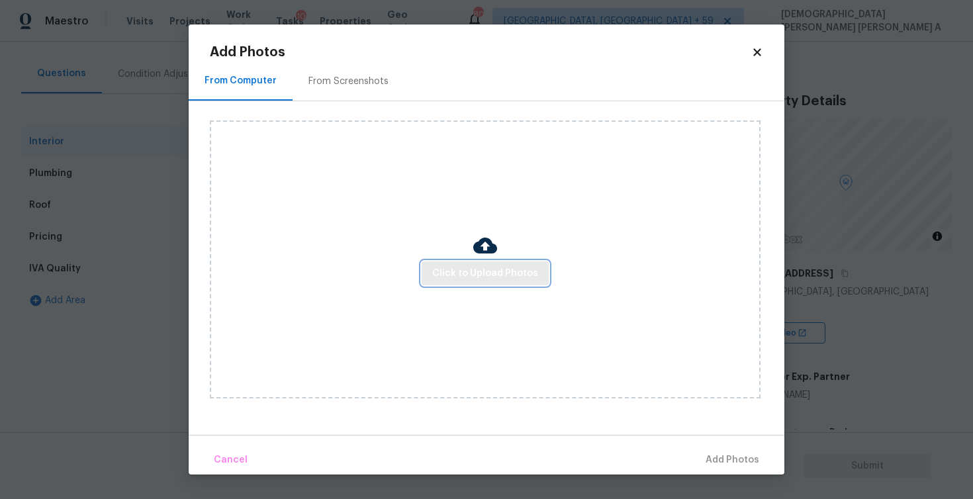
click at [518, 271] on span "Click to Upload Photos" at bounding box center [485, 273] width 106 height 17
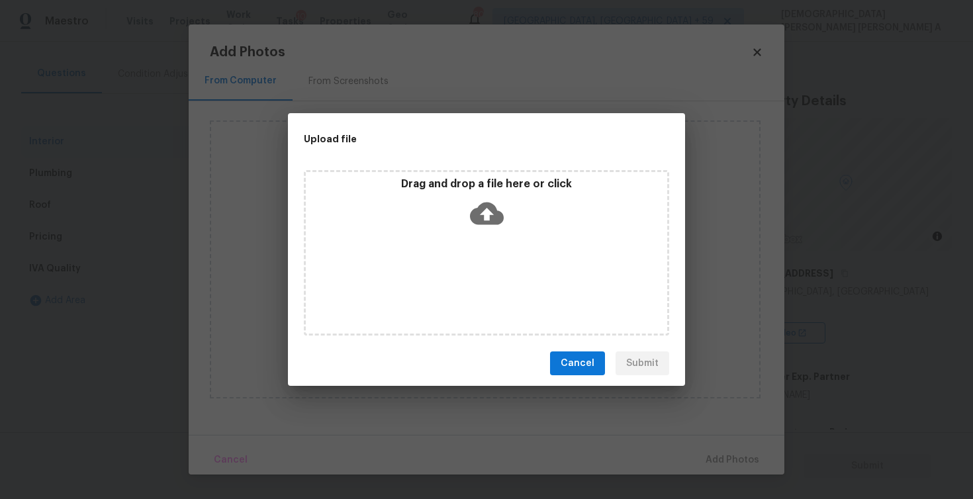
click at [507, 232] on div "Drag and drop a file here or click" at bounding box center [486, 205] width 361 height 57
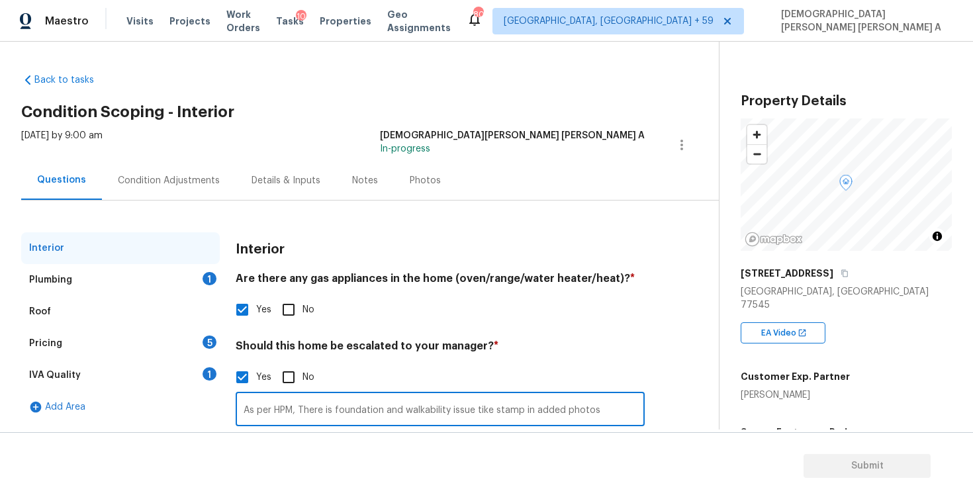
type input "As per HPM, There is foundation and walkability issue tike stamp in added photos"
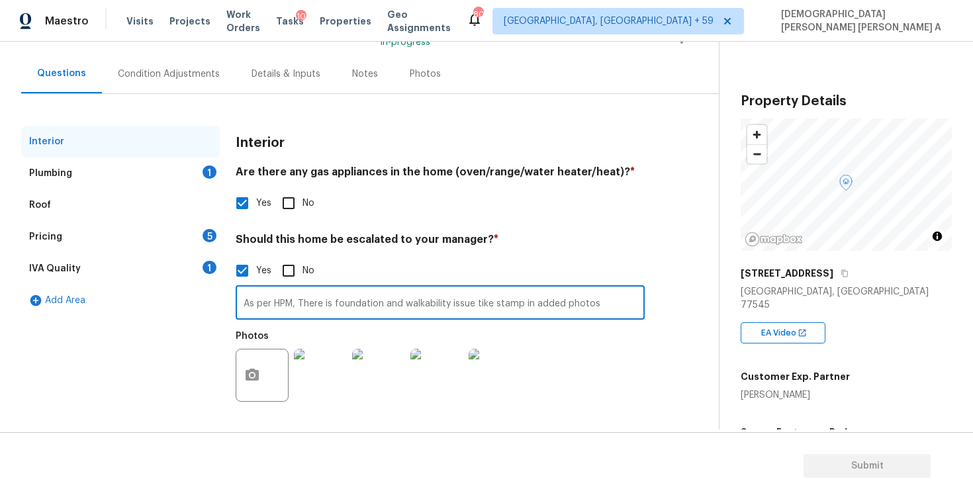
click at [173, 174] on div "Plumbing 1" at bounding box center [120, 174] width 199 height 32
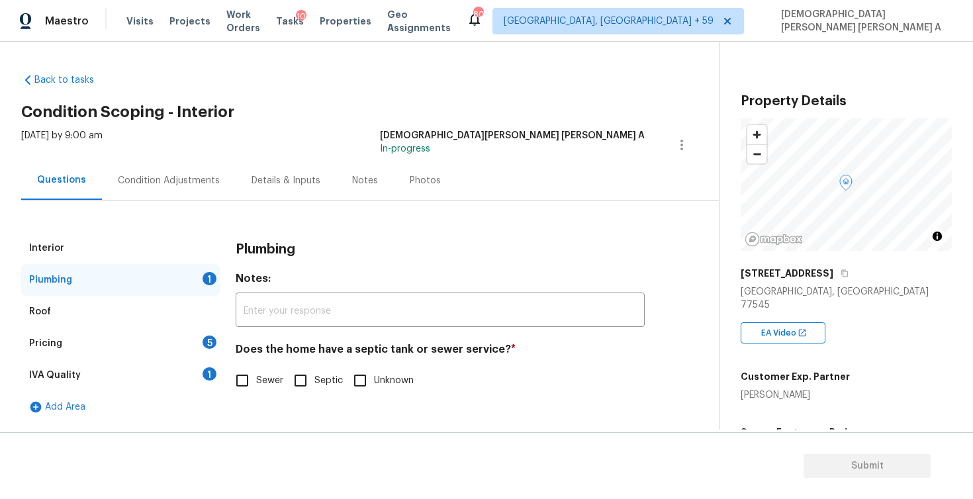
click at [237, 371] on input "Sewer" at bounding box center [242, 381] width 28 height 28
checkbox input "true"
click at [168, 347] on div "Pricing 5" at bounding box center [120, 344] width 199 height 32
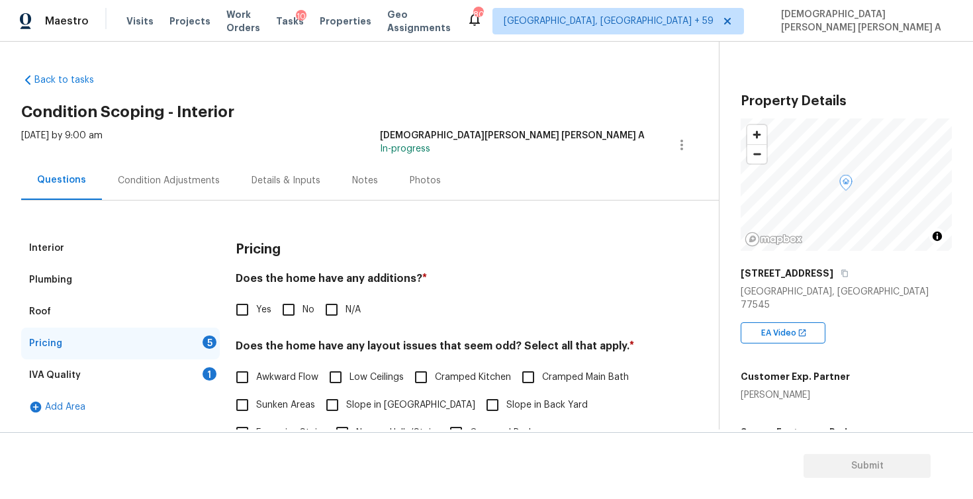
scroll to position [117, 0]
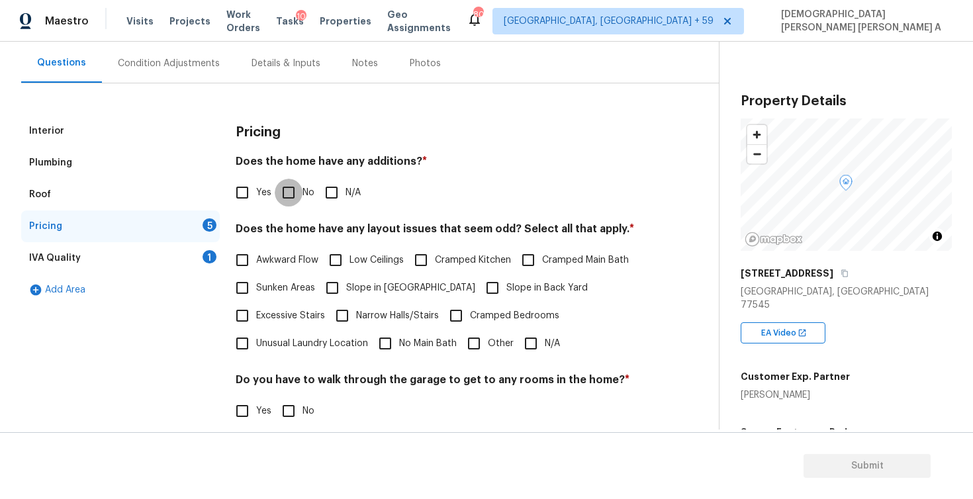
click at [288, 193] on input "No" at bounding box center [289, 193] width 28 height 28
checkbox input "true"
click at [519, 338] on input "N/A" at bounding box center [531, 344] width 28 height 28
checkbox input "true"
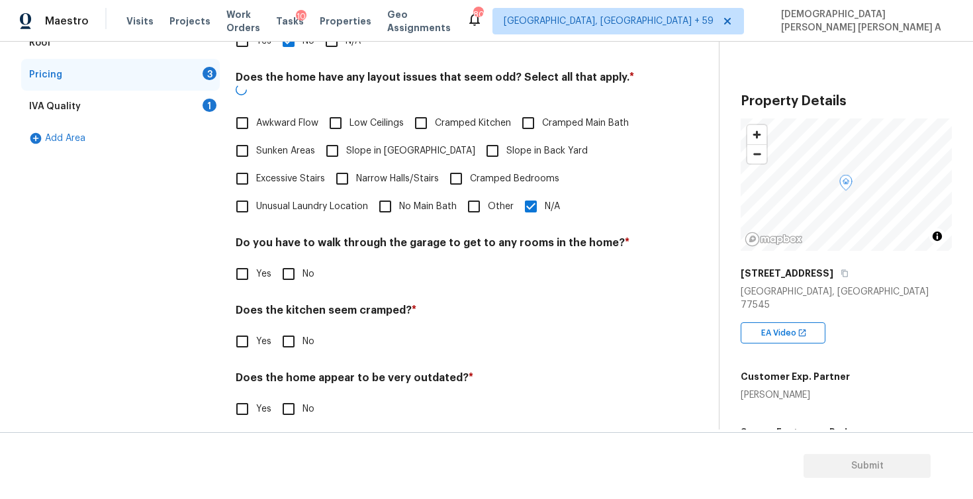
scroll to position [267, 0]
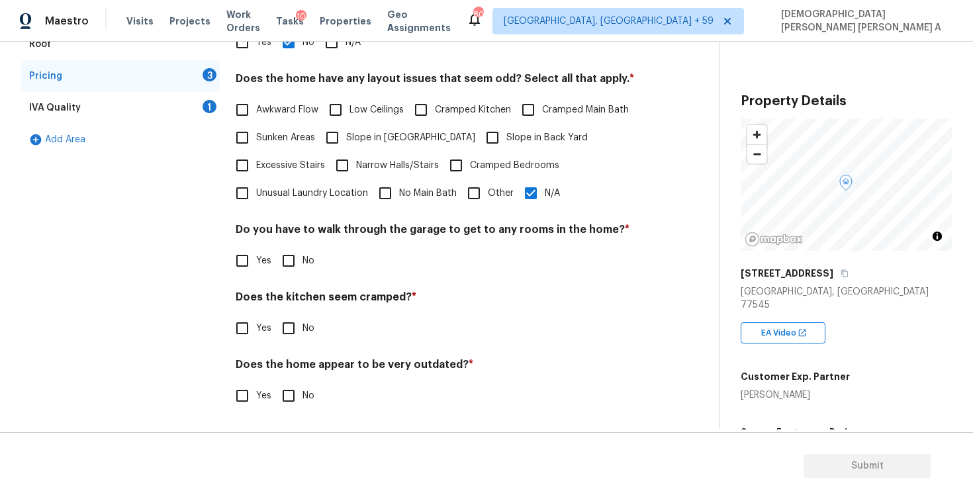
click at [275, 261] on input "No" at bounding box center [289, 261] width 28 height 28
checkbox input "true"
click at [288, 340] on input "No" at bounding box center [289, 328] width 28 height 28
checkbox input "true"
click at [287, 398] on input "No" at bounding box center [289, 397] width 28 height 28
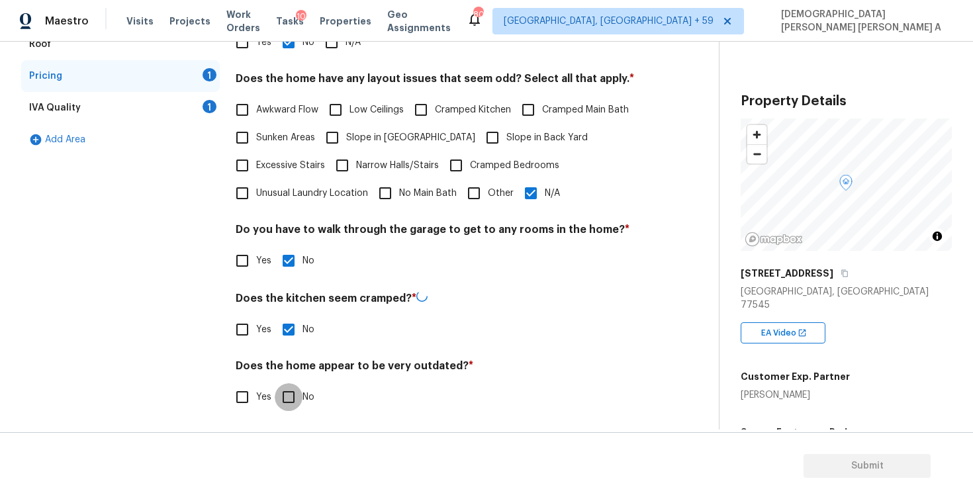
checkbox input "true"
click at [173, 113] on div "IVA Quality 1" at bounding box center [120, 108] width 199 height 32
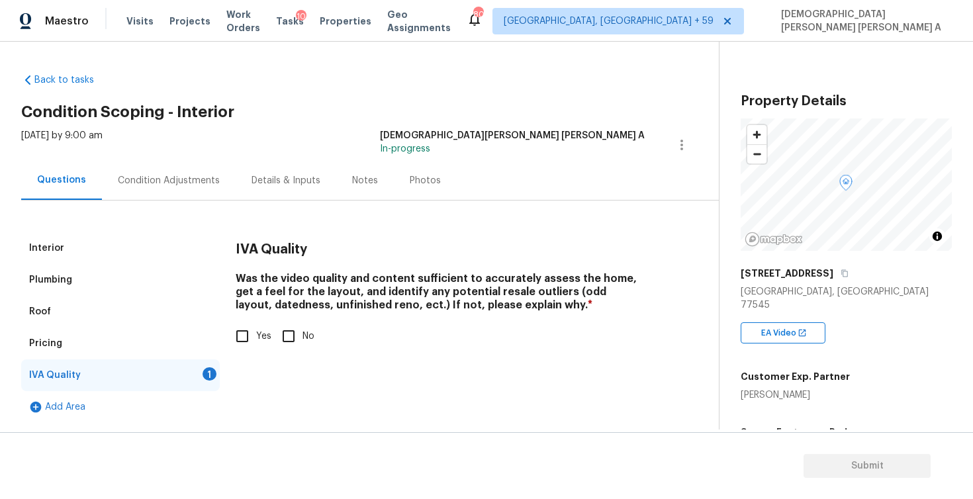
click at [245, 330] on input "Yes" at bounding box center [242, 336] width 28 height 28
checkbox input "true"
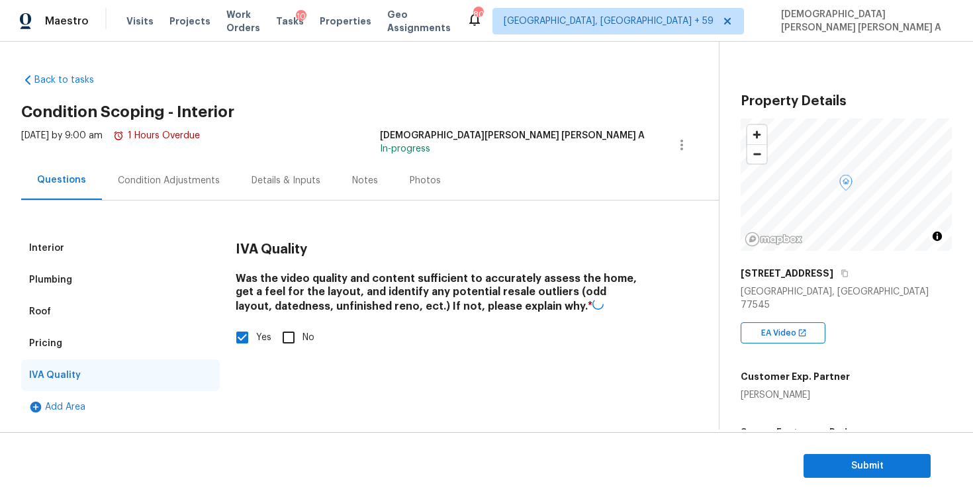
click at [181, 179] on div "Condition Adjustments" at bounding box center [169, 180] width 102 height 13
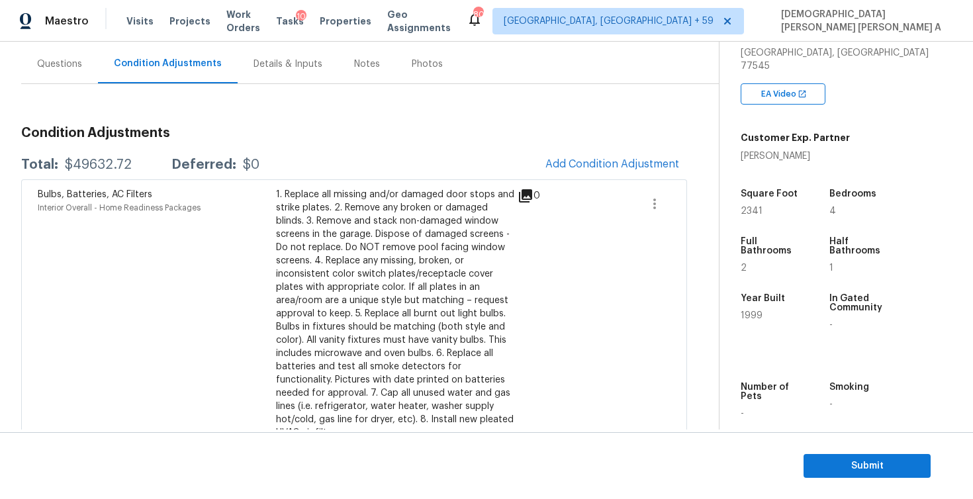
scroll to position [215, 0]
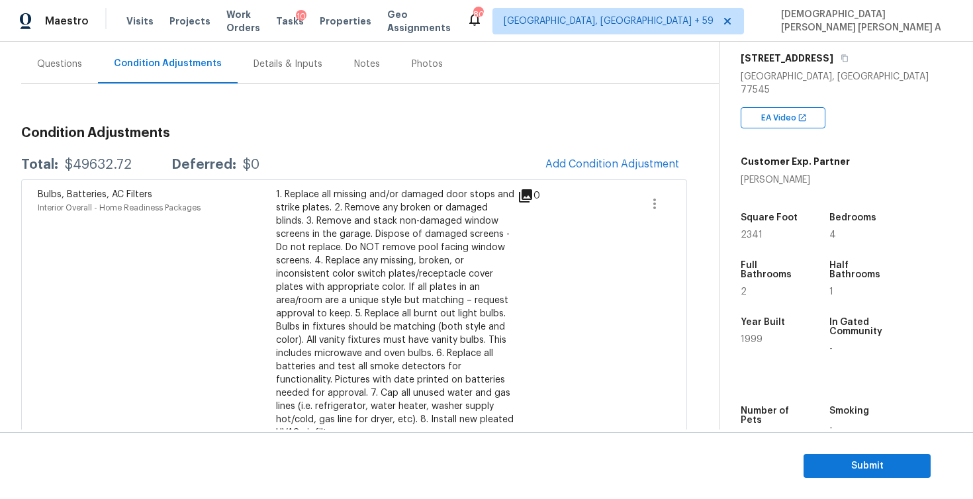
click at [600, 165] on span "Add Condition Adjustment" at bounding box center [612, 164] width 134 height 12
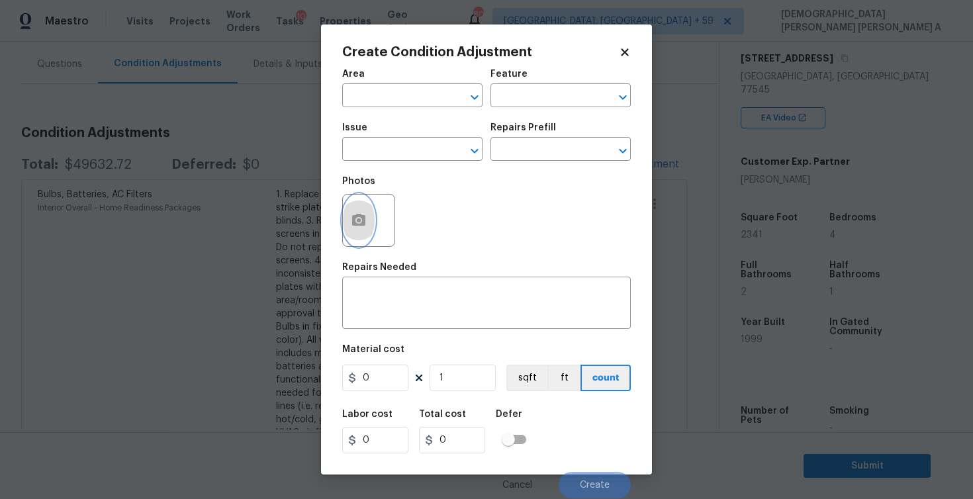
click at [355, 213] on icon "button" at bounding box center [359, 220] width 16 height 16
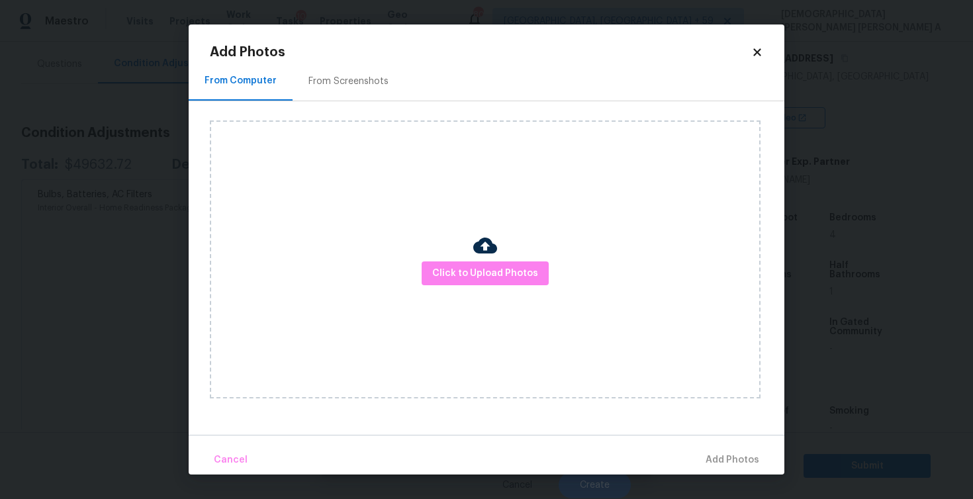
click at [351, 68] on div "From Screenshots" at bounding box center [349, 81] width 112 height 39
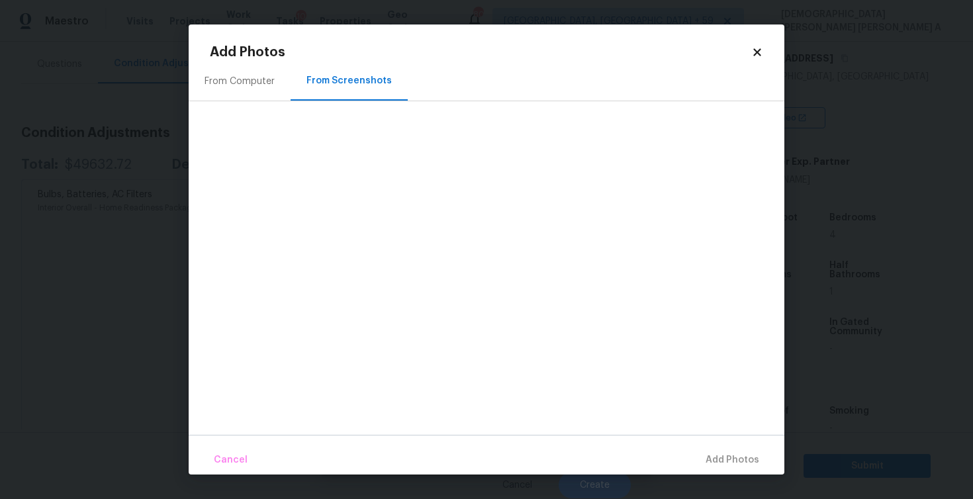
click at [218, 94] on div "From Computer" at bounding box center [240, 81] width 102 height 39
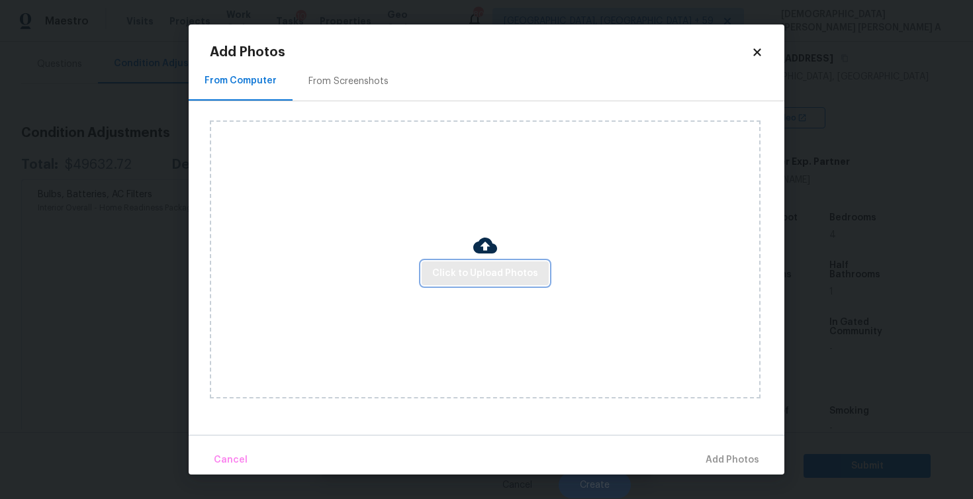
click at [471, 273] on span "Click to Upload Photos" at bounding box center [485, 273] width 106 height 17
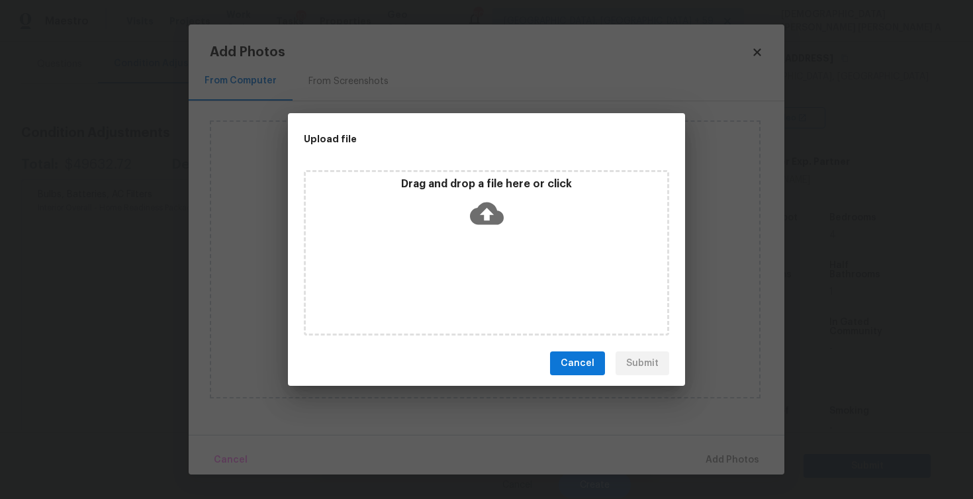
click at [485, 218] on icon at bounding box center [487, 214] width 34 height 34
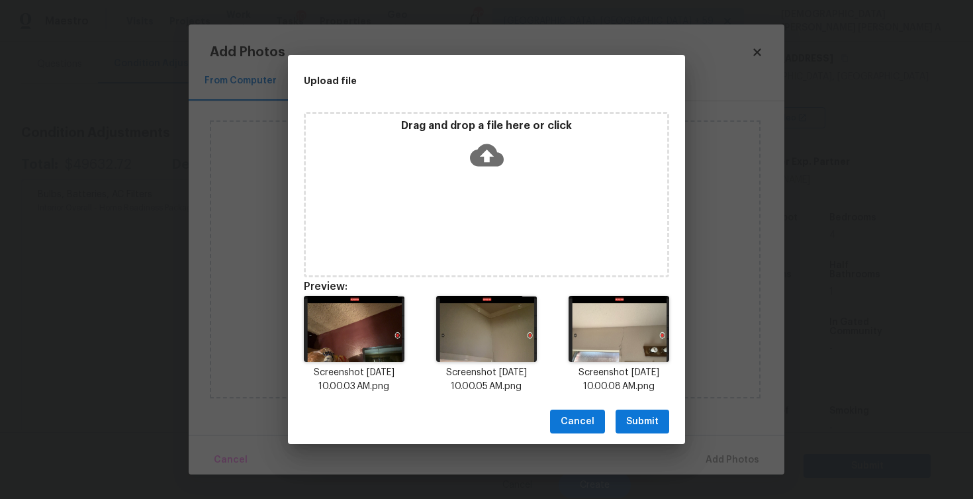
click at [647, 425] on span "Submit" at bounding box center [642, 422] width 32 height 17
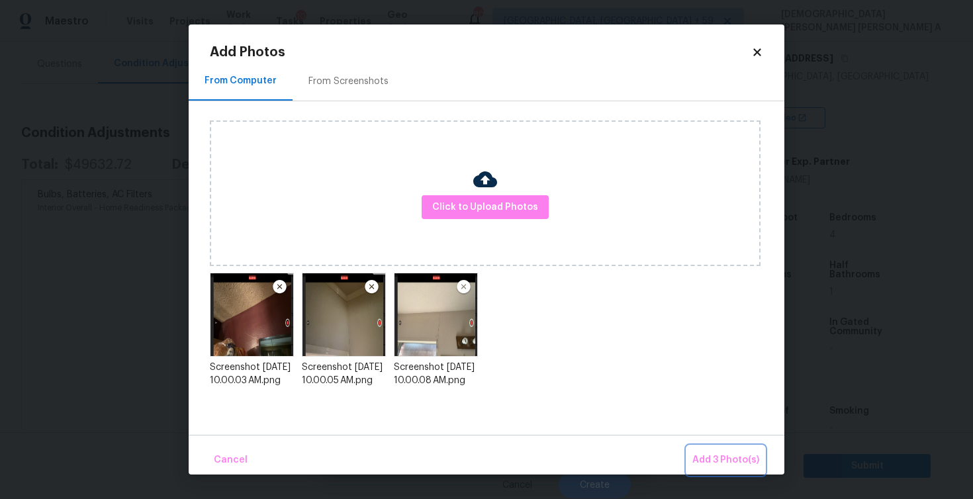
click at [755, 465] on span "Add 3 Photo(s)" at bounding box center [725, 460] width 67 height 17
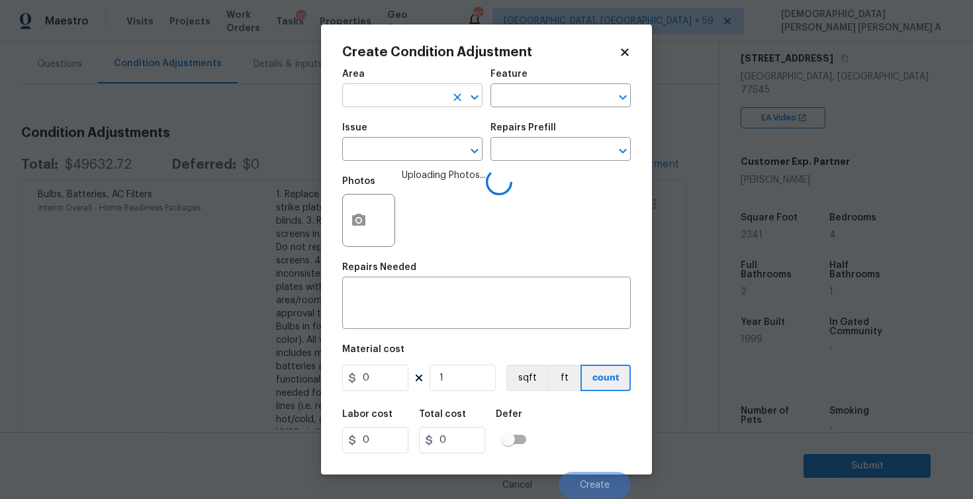
click at [346, 97] on input "text" at bounding box center [393, 97] width 103 height 21
click at [371, 157] on li "Interior Overall" at bounding box center [412, 149] width 140 height 22
type input "Interior Overall"
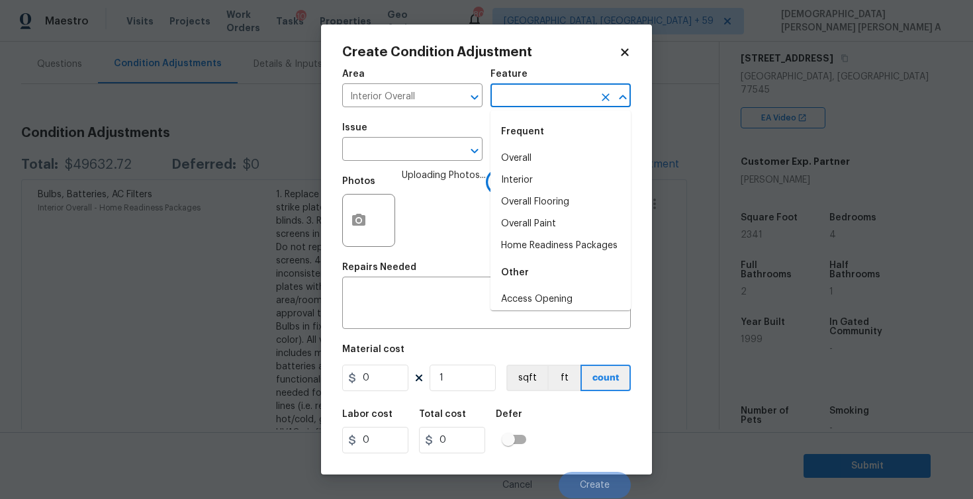
click at [570, 103] on input "text" at bounding box center [541, 97] width 103 height 21
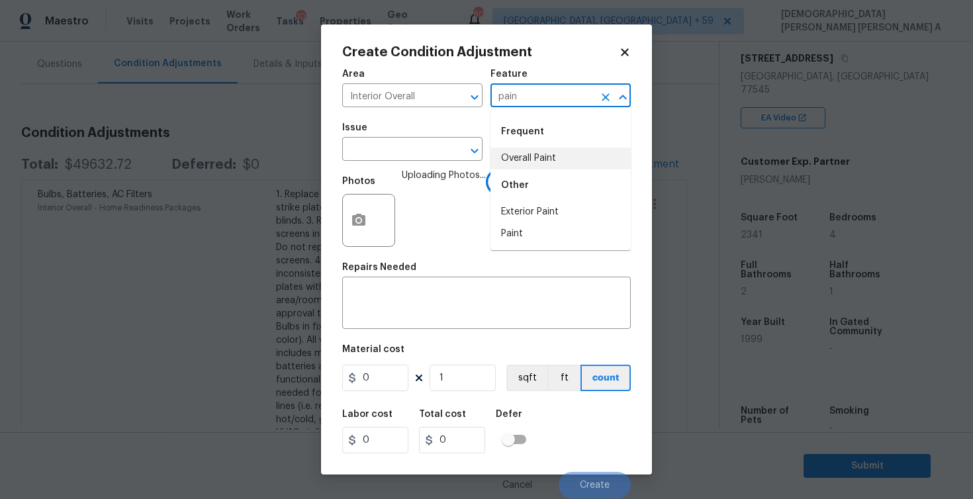
click at [569, 159] on li "Overall Paint" at bounding box center [560, 159] width 140 height 22
type input "Overall Paint"
click at [410, 151] on input "text" at bounding box center [393, 150] width 103 height 21
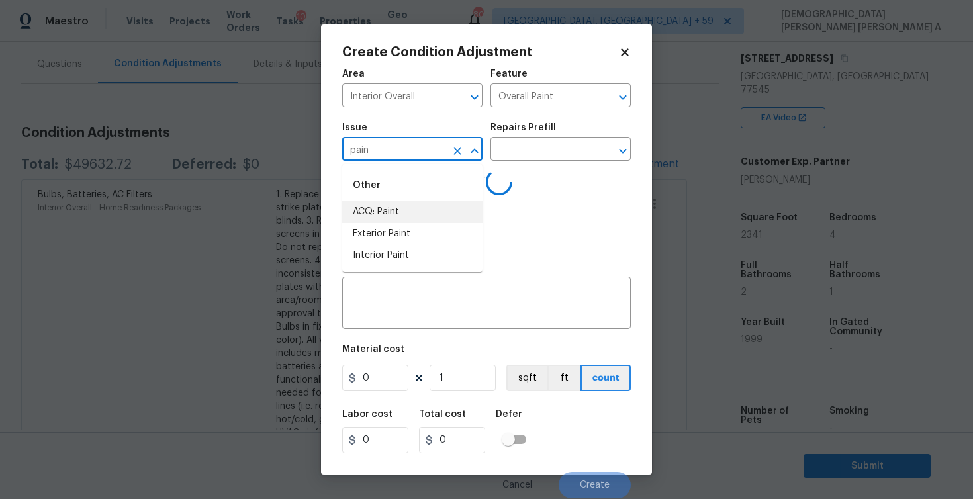
click at [414, 218] on li "ACQ: Paint" at bounding box center [412, 212] width 140 height 22
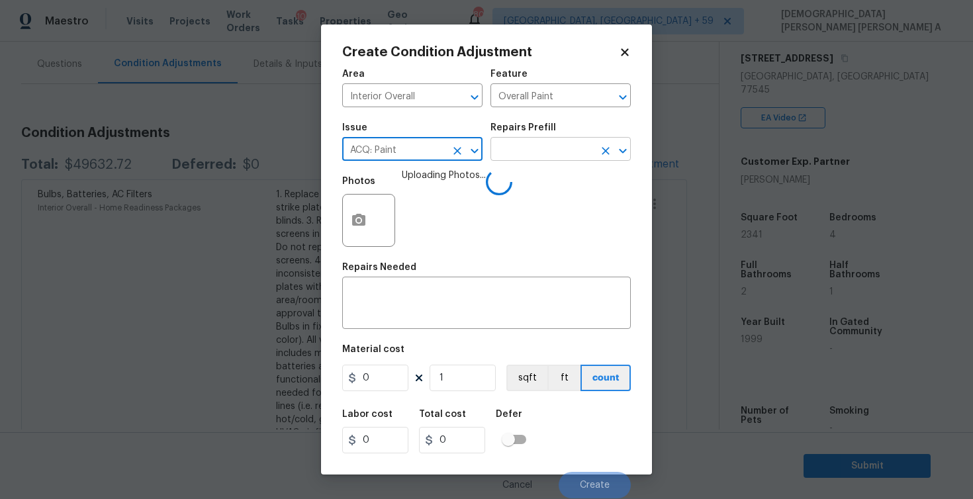
type input "ACQ: Paint"
click at [582, 153] on input "text" at bounding box center [541, 150] width 103 height 21
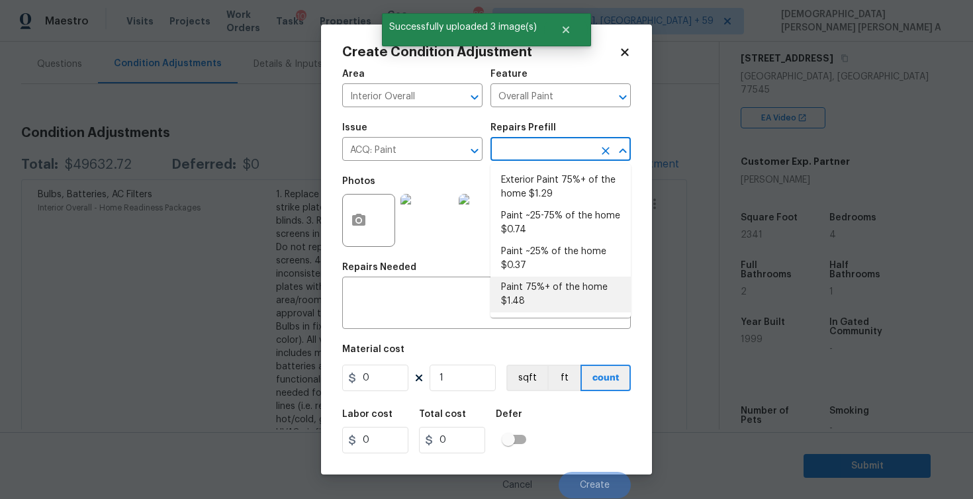
click at [562, 304] on li "Paint 75%+ of the home $1.48" at bounding box center [560, 295] width 140 height 36
type input "Acquisition"
type textarea "Acquisition Scope: 75%+ of the home will likely require interior paint"
type input "1.48"
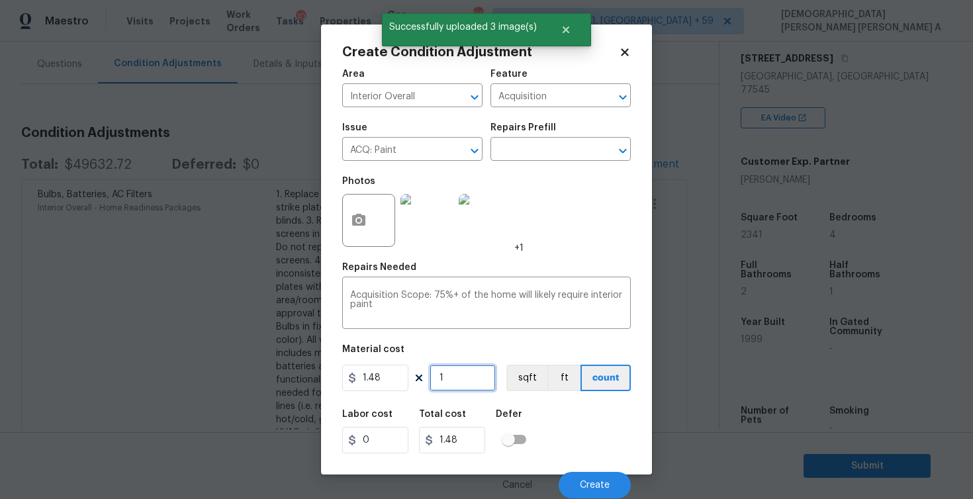
click at [464, 383] on input "1" at bounding box center [463, 378] width 66 height 26
type input "0"
type input "2"
type input "2.96"
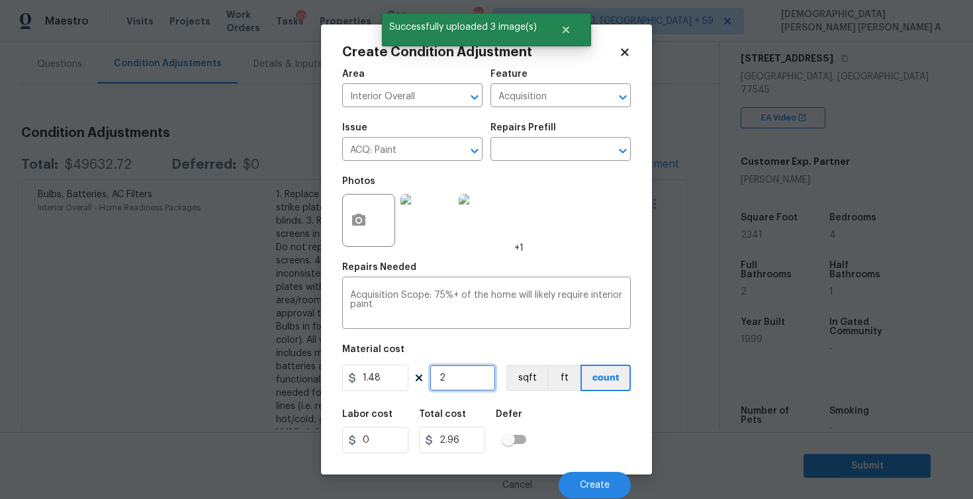
type input "23"
type input "34.04"
type input "234"
type input "346.32"
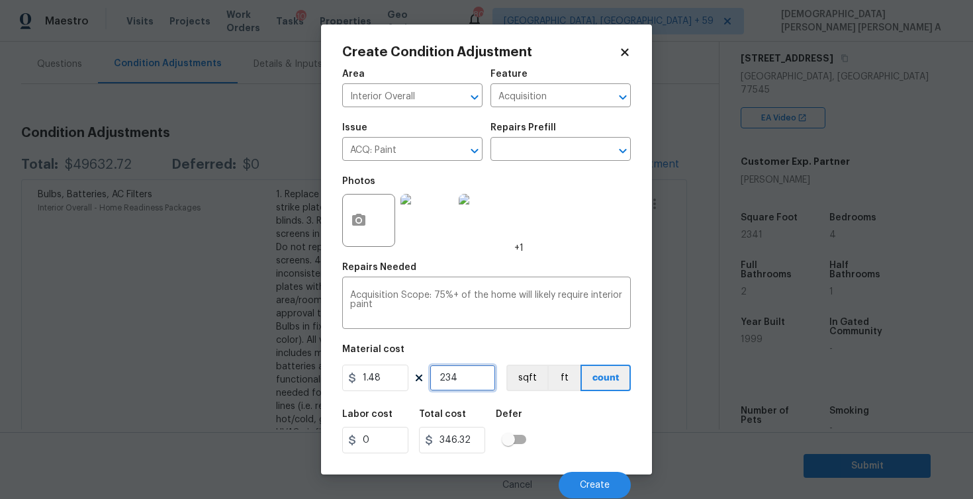
type input "2341"
type input "3464.68"
type input "2341"
click at [527, 370] on button "sqft" at bounding box center [526, 378] width 41 height 26
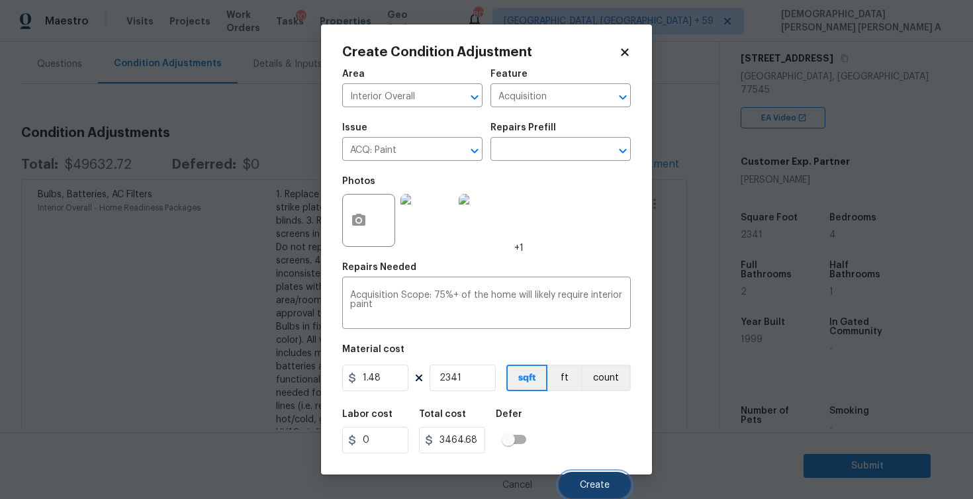
click at [586, 475] on button "Create" at bounding box center [595, 485] width 72 height 26
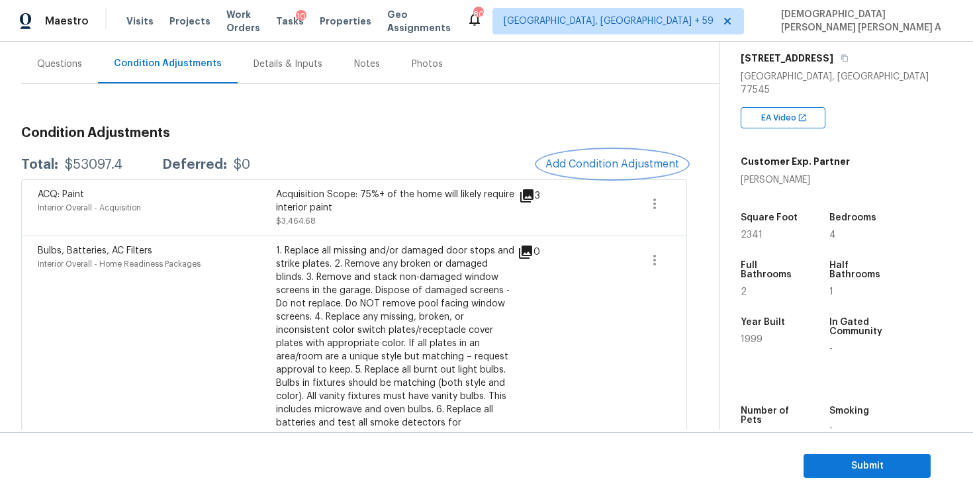
click at [619, 171] on button "Add Condition Adjustment" at bounding box center [612, 164] width 150 height 28
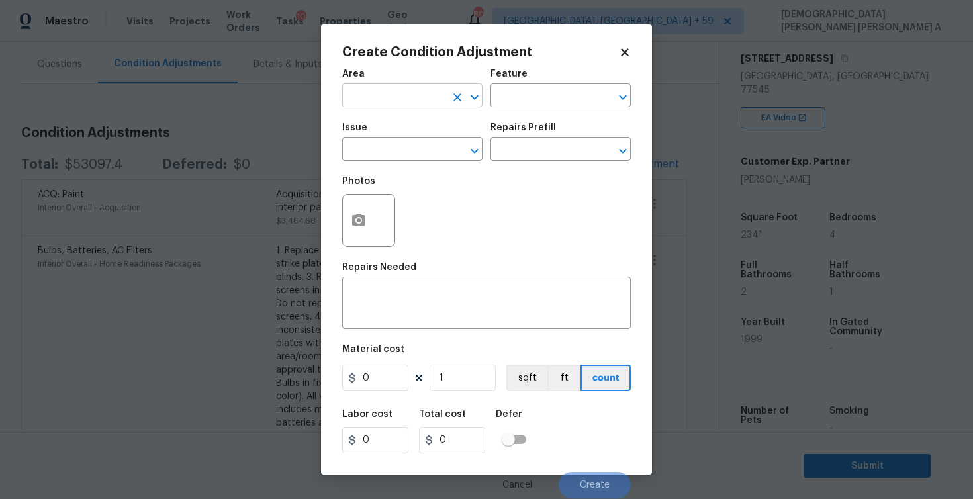
click at [410, 105] on input "text" at bounding box center [393, 97] width 103 height 21
type input "i"
click at [406, 145] on li "Interior Overall" at bounding box center [412, 149] width 140 height 22
type input "Interior Overall"
click at [524, 101] on input "text" at bounding box center [541, 97] width 103 height 21
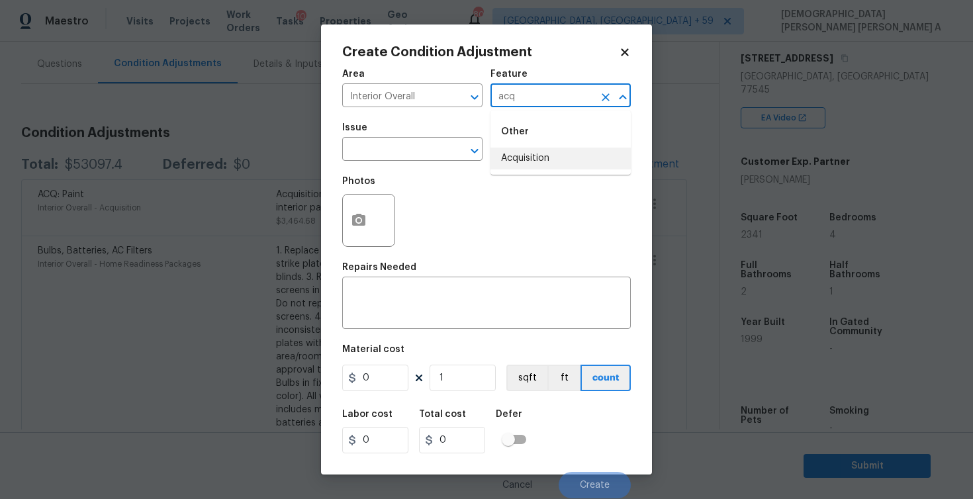
click at [510, 160] on li "Acquisition" at bounding box center [560, 159] width 140 height 22
type input "Acquisition"
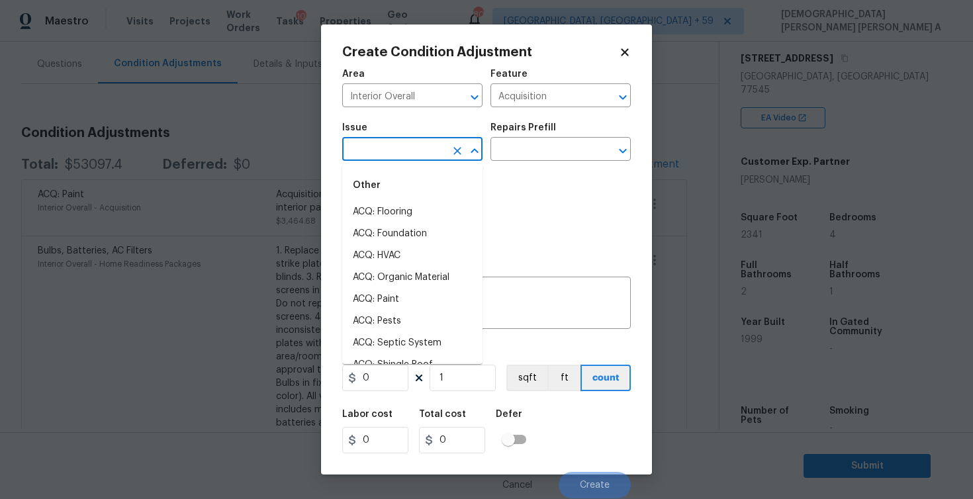
click at [409, 147] on input "text" at bounding box center [393, 150] width 103 height 21
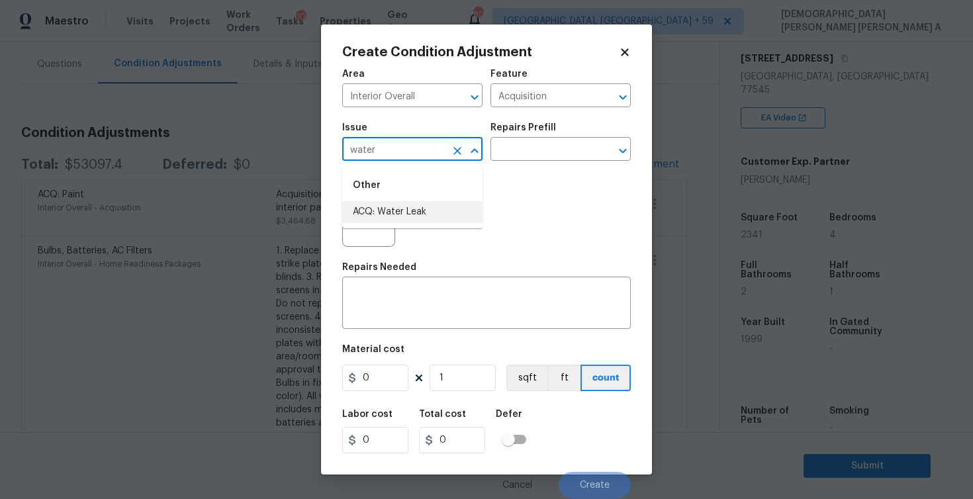
click at [420, 211] on li "ACQ: Water Leak" at bounding box center [412, 212] width 140 height 22
type input "ACQ: Water Leak"
click at [533, 151] on input "text" at bounding box center [541, 150] width 103 height 21
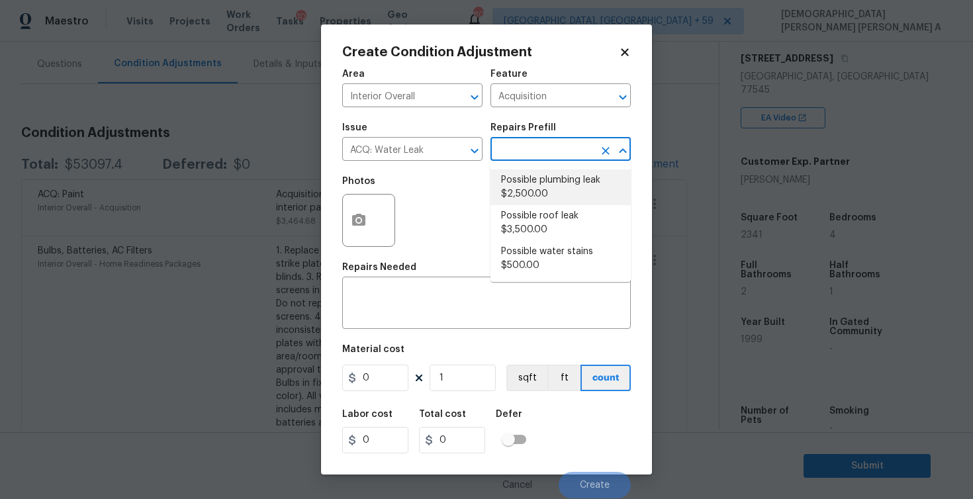
click at [539, 195] on li "Possible plumbing leak $2,500.00" at bounding box center [560, 187] width 140 height 36
type textarea "Acquisition Scope: Possible plumbing leak"
type input "2500"
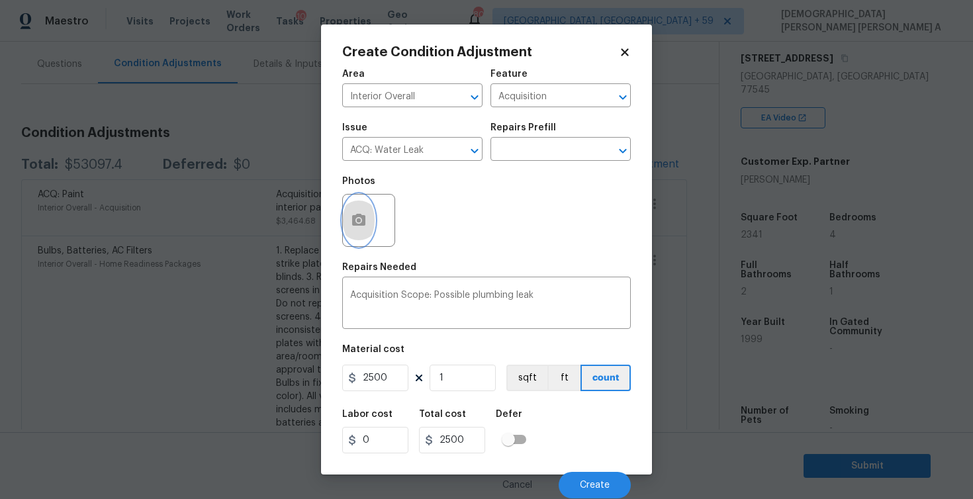
click at [363, 236] on button "button" at bounding box center [359, 221] width 32 height 52
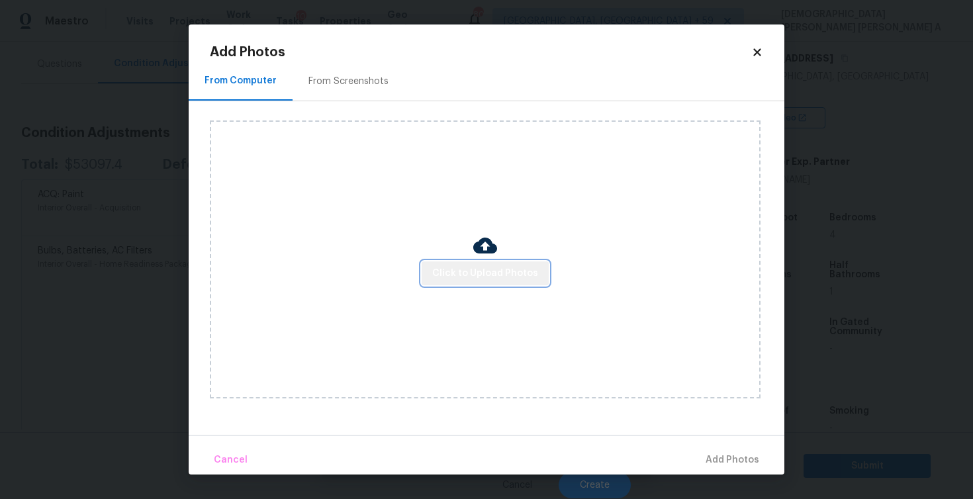
click at [488, 270] on span "Click to Upload Photos" at bounding box center [485, 273] width 106 height 17
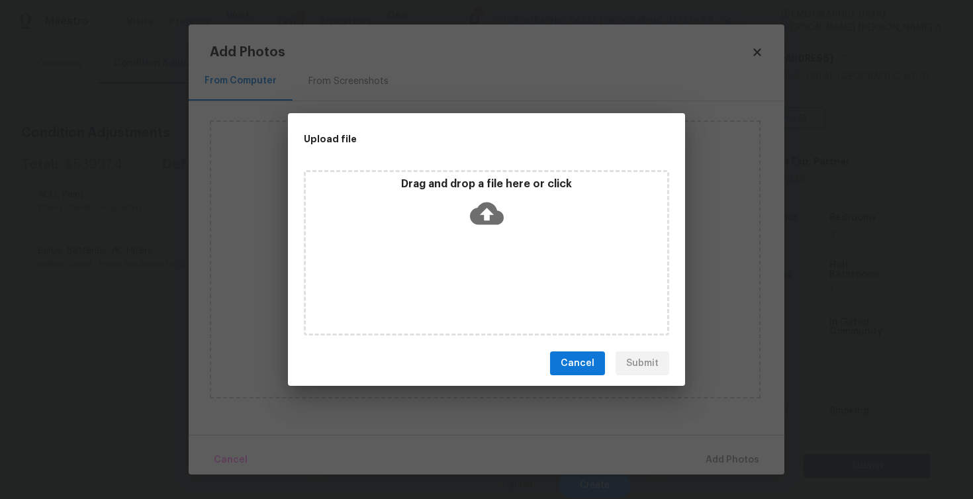
click at [488, 210] on icon at bounding box center [487, 214] width 34 height 34
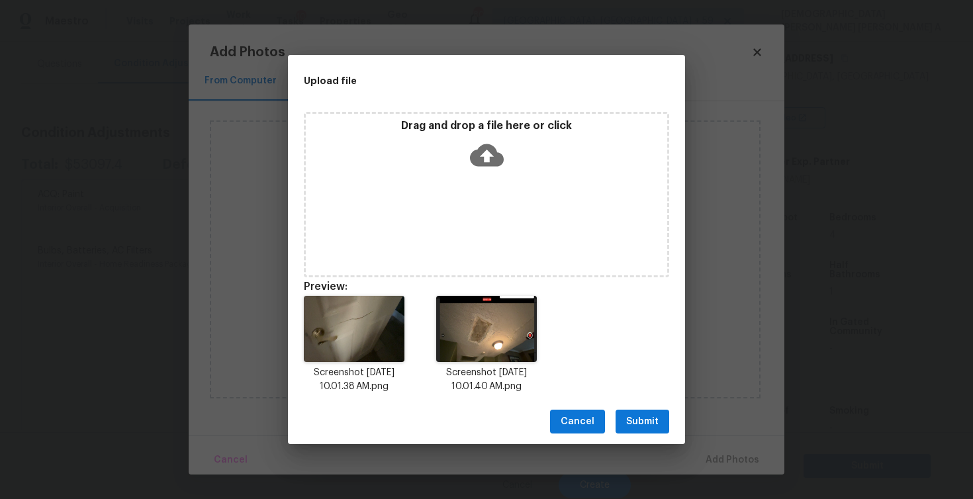
click at [643, 421] on span "Submit" at bounding box center [642, 422] width 32 height 17
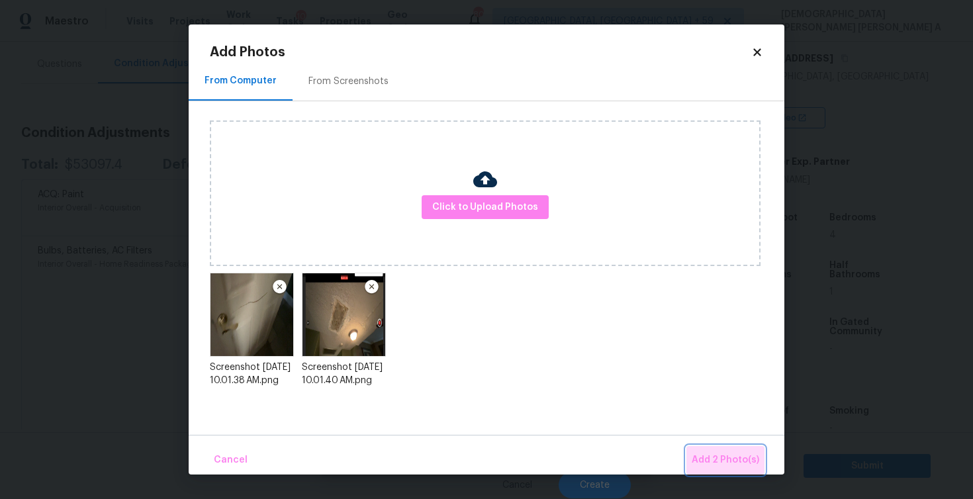
click at [730, 462] on span "Add 2 Photo(s)" at bounding box center [726, 460] width 68 height 17
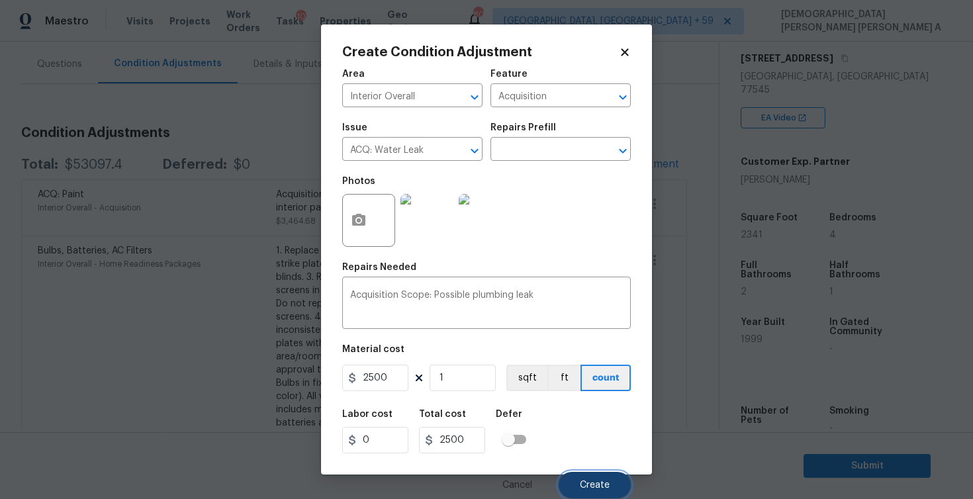
click at [592, 493] on button "Create" at bounding box center [595, 485] width 72 height 26
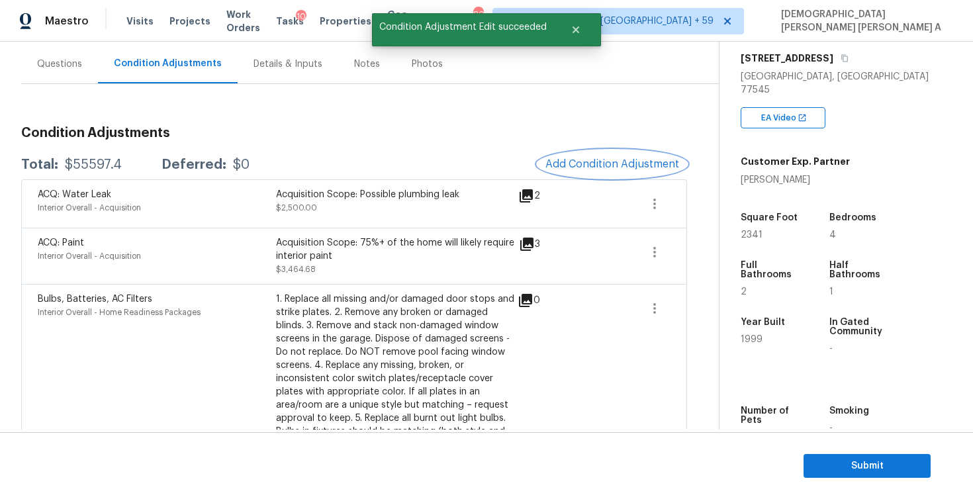
scroll to position [177, 0]
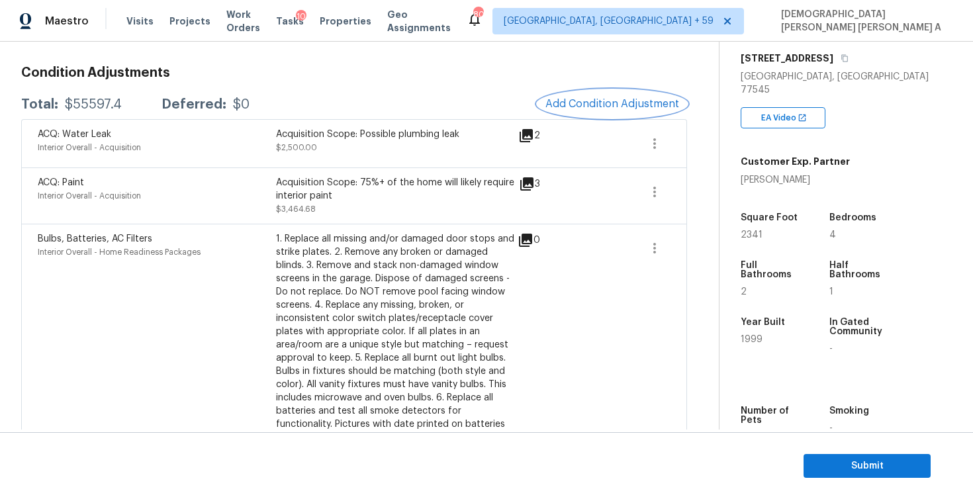
click at [596, 94] on button "Add Condition Adjustment" at bounding box center [612, 104] width 150 height 28
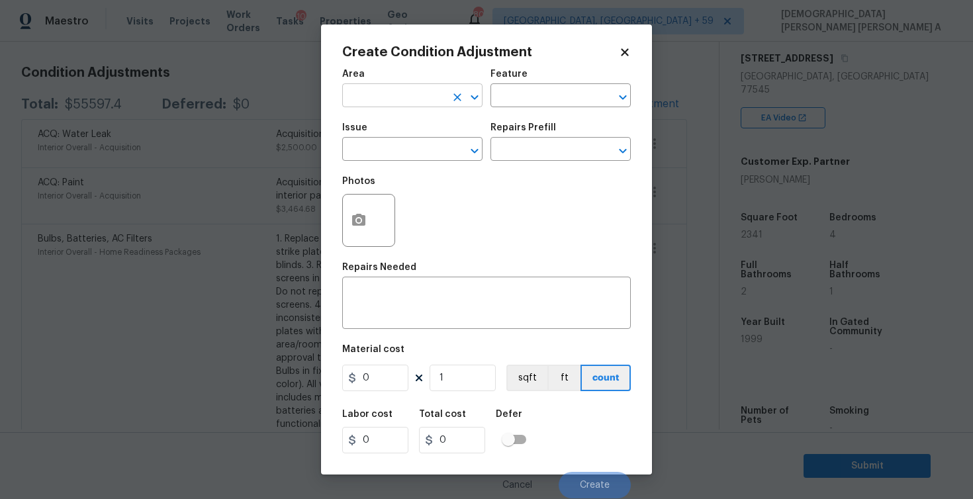
click at [391, 104] on input "text" at bounding box center [393, 97] width 103 height 21
click at [414, 150] on li "Interior Overall" at bounding box center [412, 149] width 140 height 22
type input "Interior Overall"
click at [519, 99] on input "text" at bounding box center [541, 97] width 103 height 21
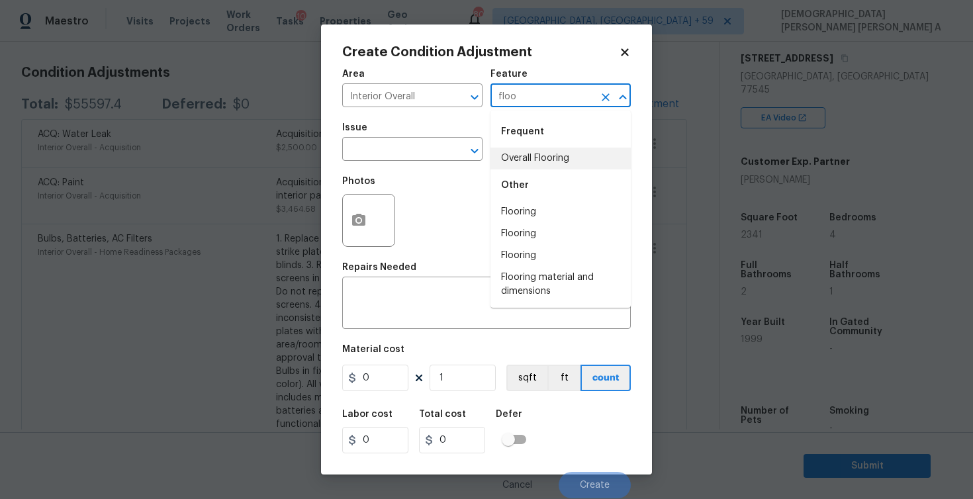
click at [510, 161] on li "Overall Flooring" at bounding box center [560, 159] width 140 height 22
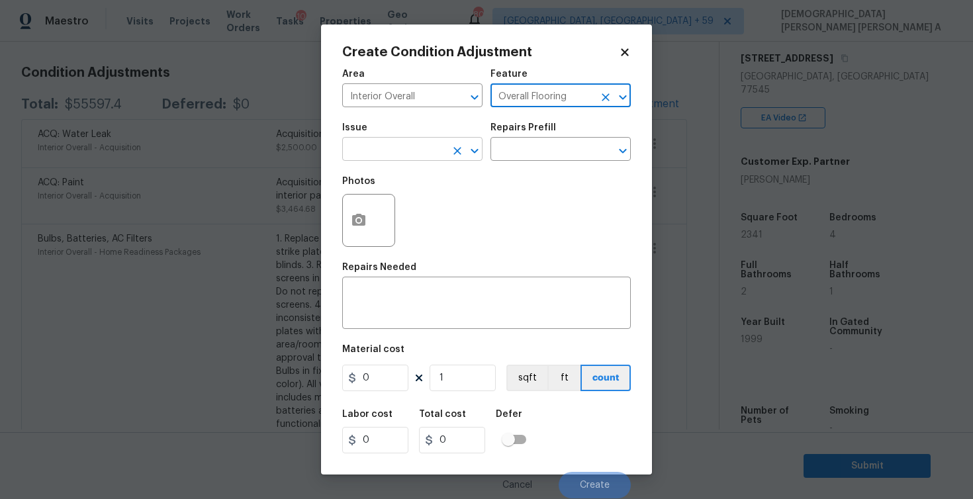
type input "Overall Flooring"
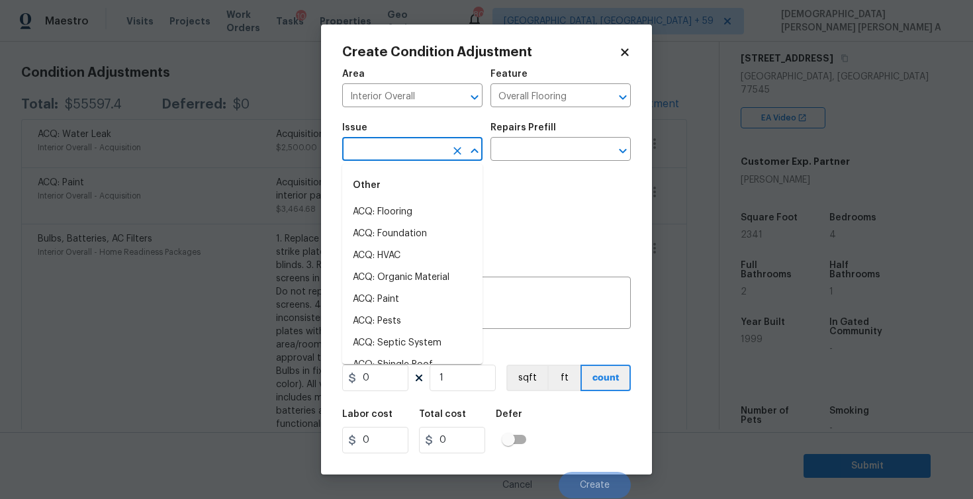
click at [412, 160] on input "text" at bounding box center [393, 150] width 103 height 21
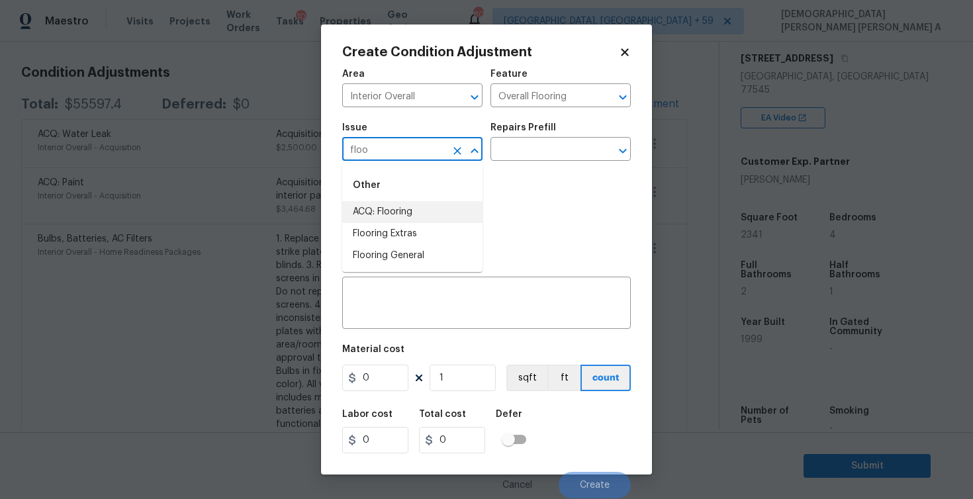
click at [396, 212] on li "ACQ: Flooring" at bounding box center [412, 212] width 140 height 22
type input "ACQ: Flooringfloo"
click at [456, 148] on icon "Clear" at bounding box center [457, 150] width 13 height 13
click at [449, 247] on li "Flooring General" at bounding box center [412, 256] width 140 height 22
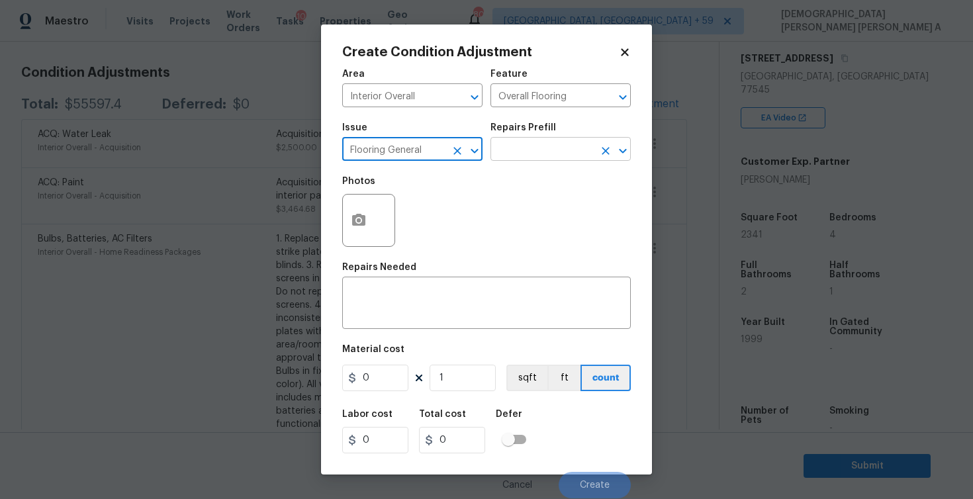
type input "Flooring General"
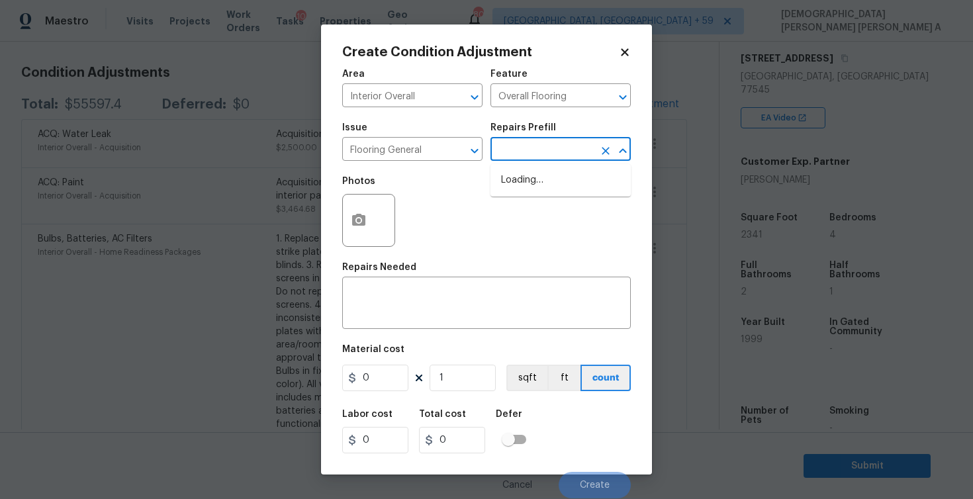
click at [545, 143] on input "text" at bounding box center [541, 150] width 103 height 21
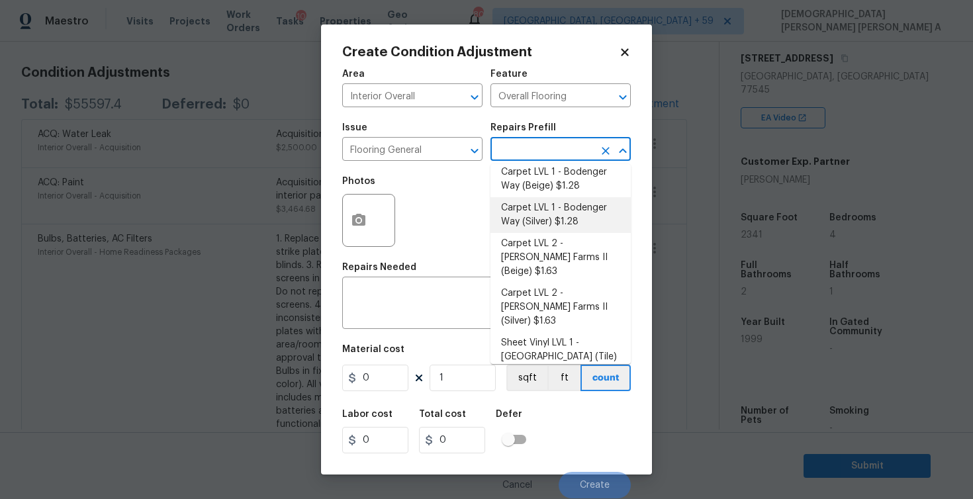
scroll to position [0, 0]
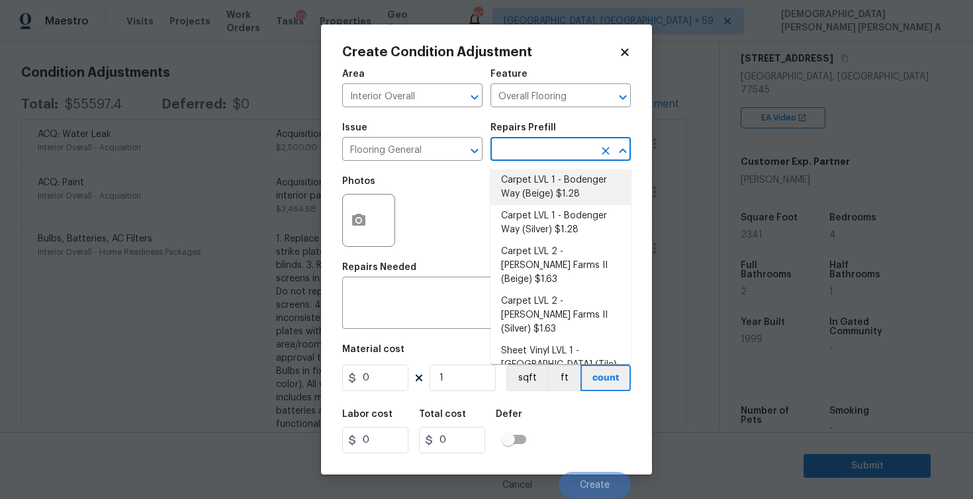
click at [563, 181] on li "Carpet LVL 1 - Bodenger Way (Beige) $1.28" at bounding box center [560, 187] width 140 height 36
type textarea "Install new carpet. (Bodenger Way 749 Bird Bath, Beige) at all previously carpe…"
type input "1.28"
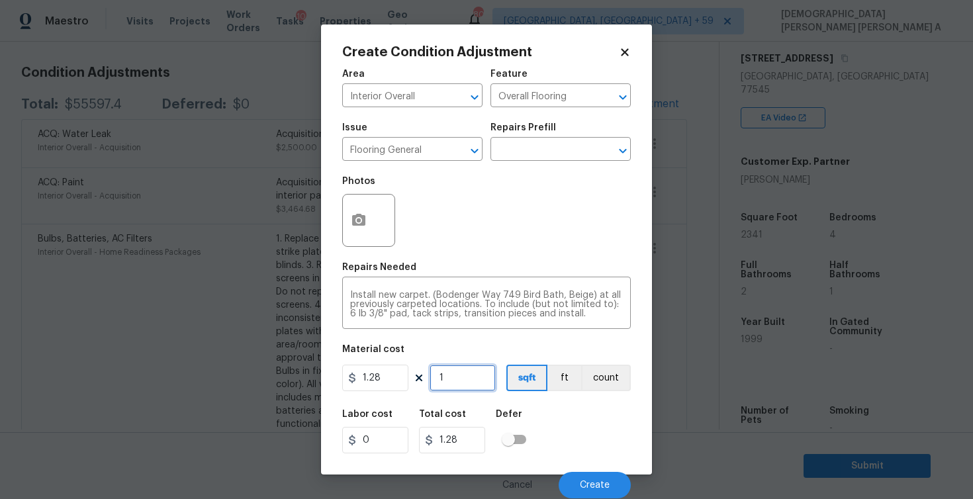
click at [458, 385] on input "1" at bounding box center [463, 378] width 66 height 26
type input "0"
type input "1"
type input "1.28"
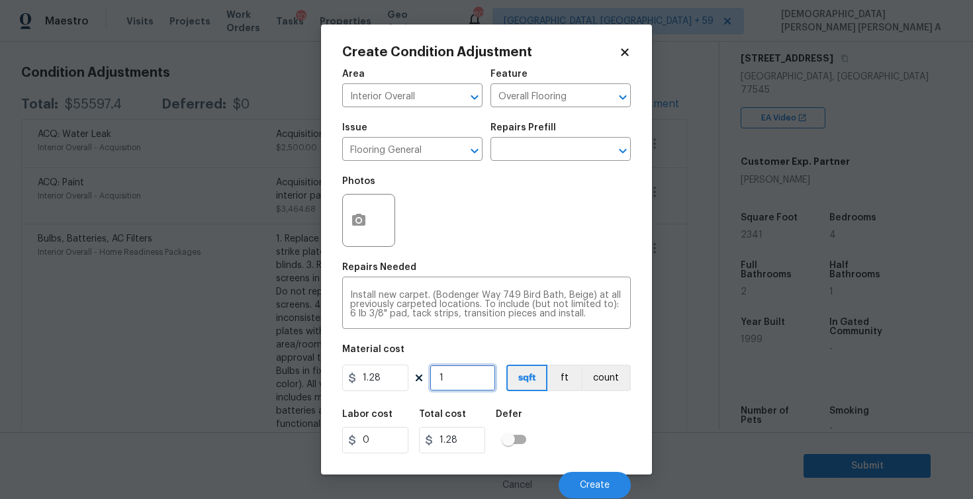
type input "18"
type input "23.04"
type input "180"
type input "230.4"
type input "1800"
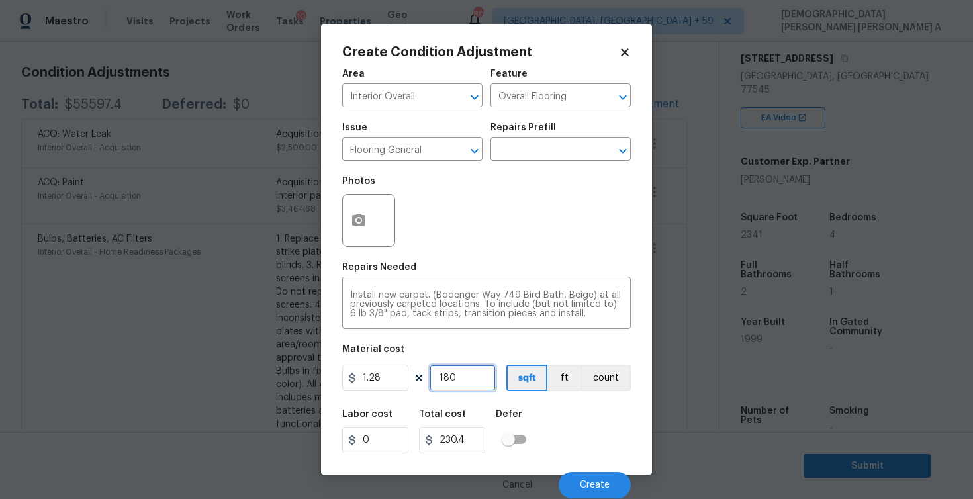
type input "2304"
type input "1800"
click at [360, 226] on icon "button" at bounding box center [359, 220] width 16 height 16
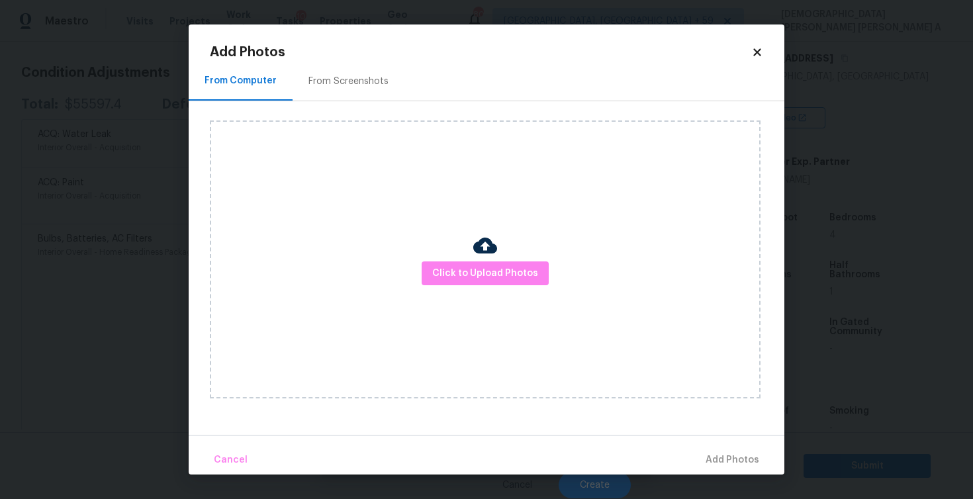
click at [508, 289] on div "Click to Upload Photos" at bounding box center [485, 259] width 551 height 278
click at [507, 279] on span "Click to Upload Photos" at bounding box center [485, 273] width 106 height 17
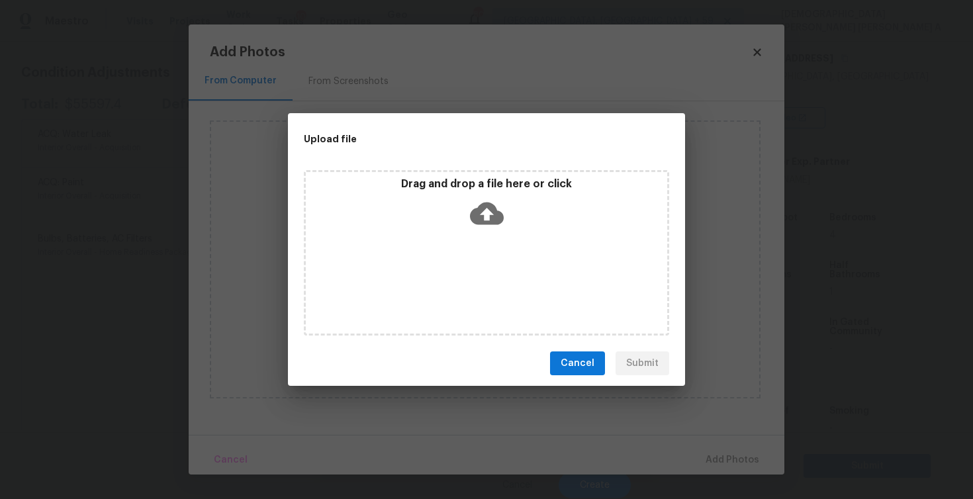
click at [503, 245] on div "Drag and drop a file here or click" at bounding box center [486, 252] width 365 height 165
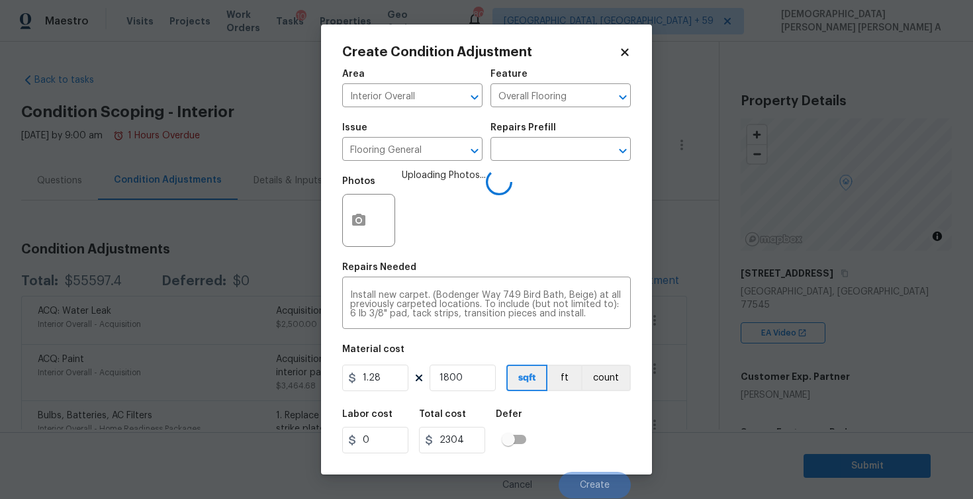
scroll to position [215, 0]
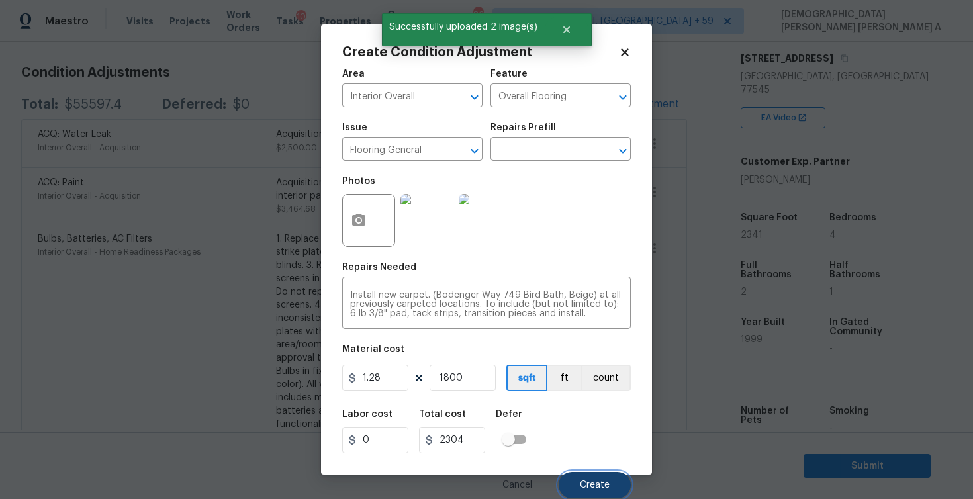
click at [588, 488] on span "Create" at bounding box center [595, 485] width 30 height 10
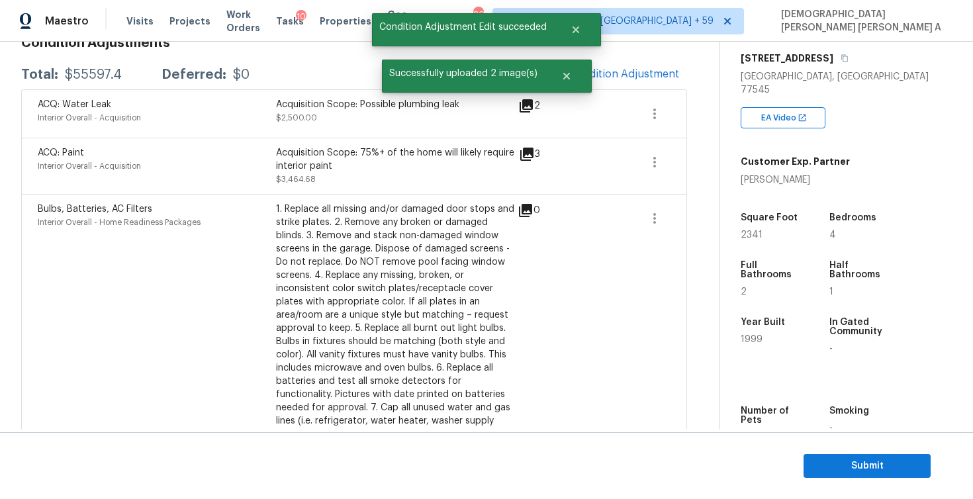
scroll to position [177, 0]
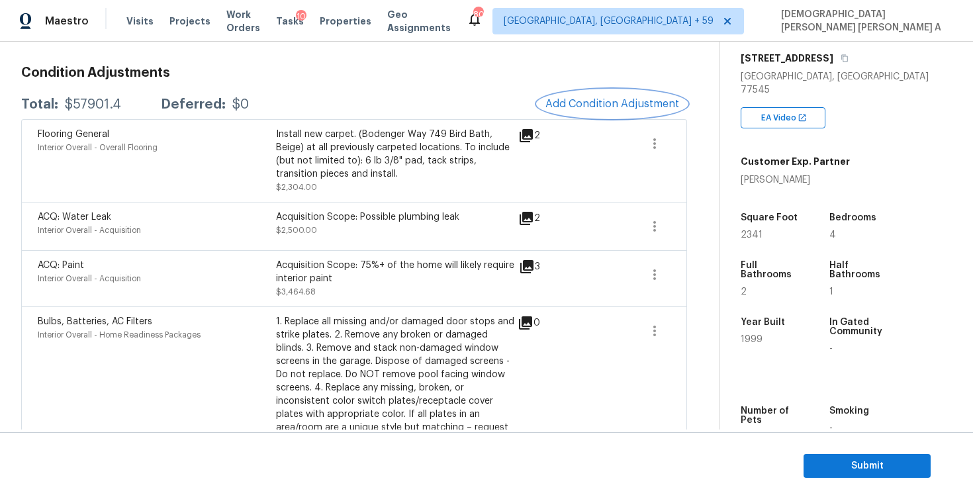
click at [614, 90] on button "Add Condition Adjustment" at bounding box center [612, 104] width 150 height 28
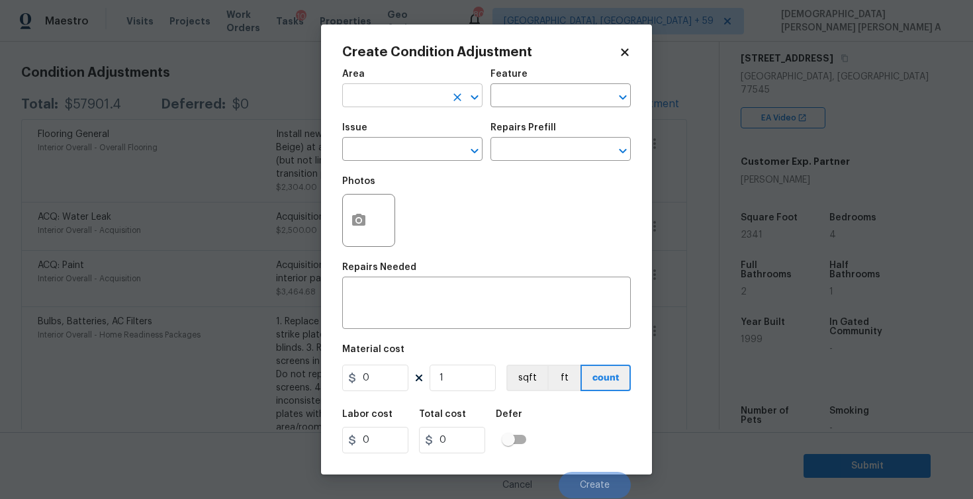
click at [398, 88] on input "text" at bounding box center [393, 97] width 103 height 21
click at [394, 153] on li "Interior Overall" at bounding box center [412, 149] width 140 height 22
type input "Interior Overall"
click at [538, 91] on input "text" at bounding box center [541, 97] width 103 height 21
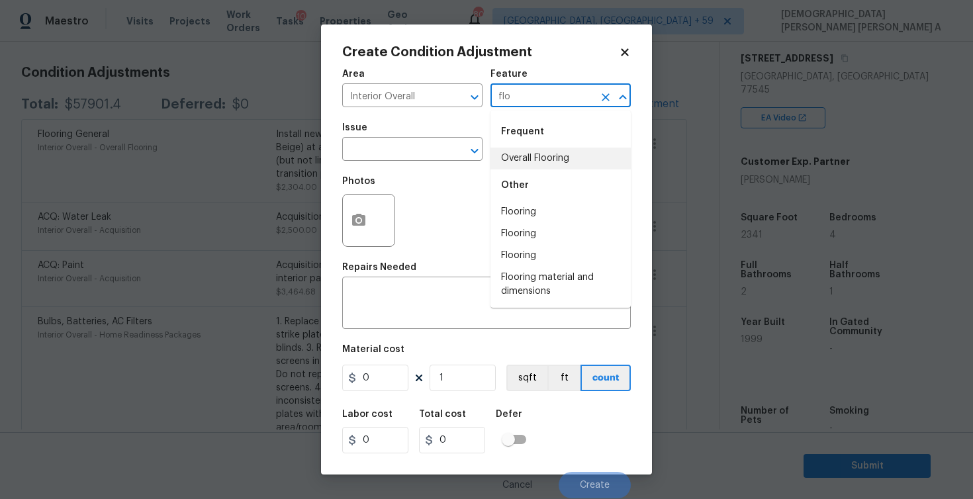
click at [525, 153] on li "Overall Flooring" at bounding box center [560, 159] width 140 height 22
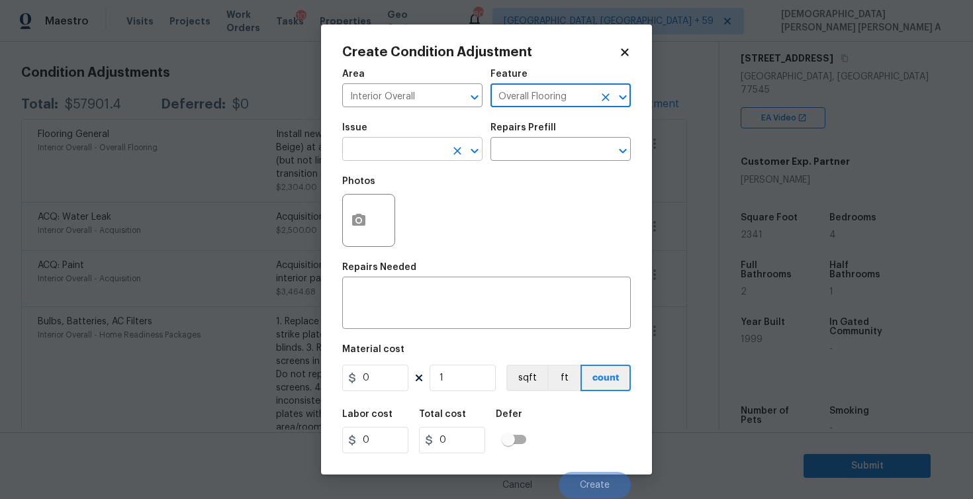
type input "Overall Flooring"
click at [430, 150] on input "text" at bounding box center [393, 150] width 103 height 21
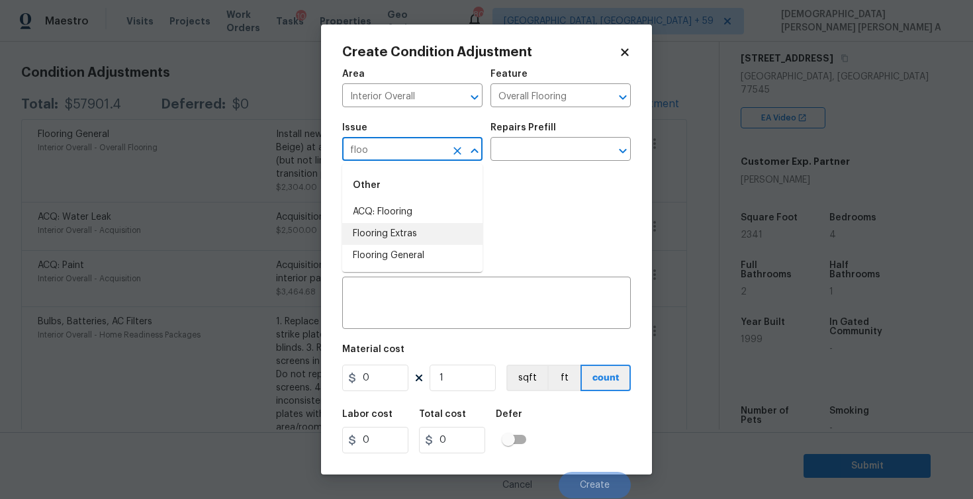
click at [417, 250] on li "Flooring General" at bounding box center [412, 256] width 140 height 22
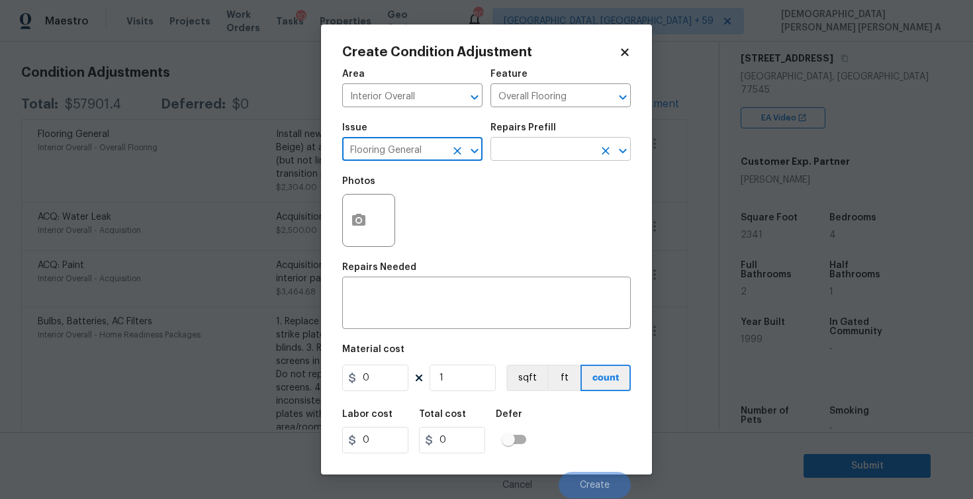
type input "Flooring General"
click at [549, 151] on input "text" at bounding box center [541, 150] width 103 height 21
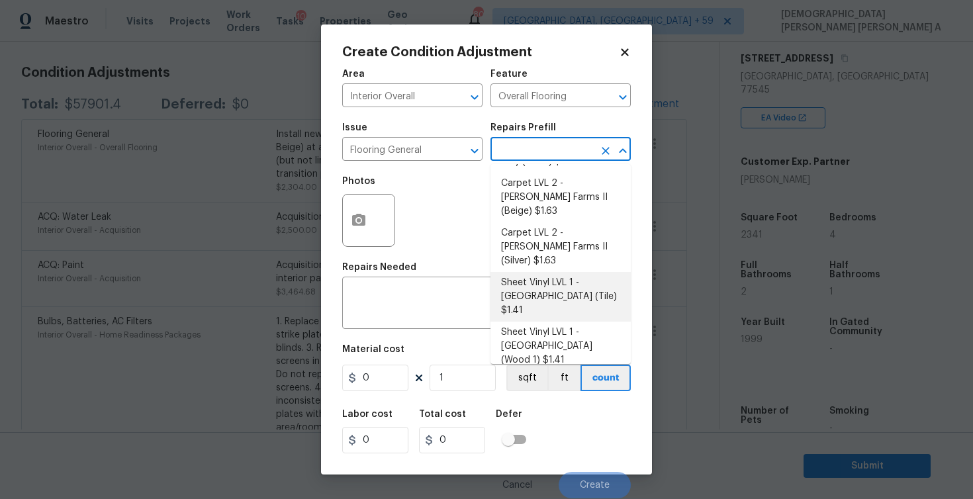
scroll to position [70, 0]
click at [564, 270] on li "Sheet Vinyl LVL 1 - [GEOGRAPHIC_DATA] (Tile) $1.41" at bounding box center [560, 295] width 140 height 50
type textarea "Install sheet vinyl flooring (Sugar Valley - Tile "Look", 592 Cool Sands) inclu…"
type input "1.41"
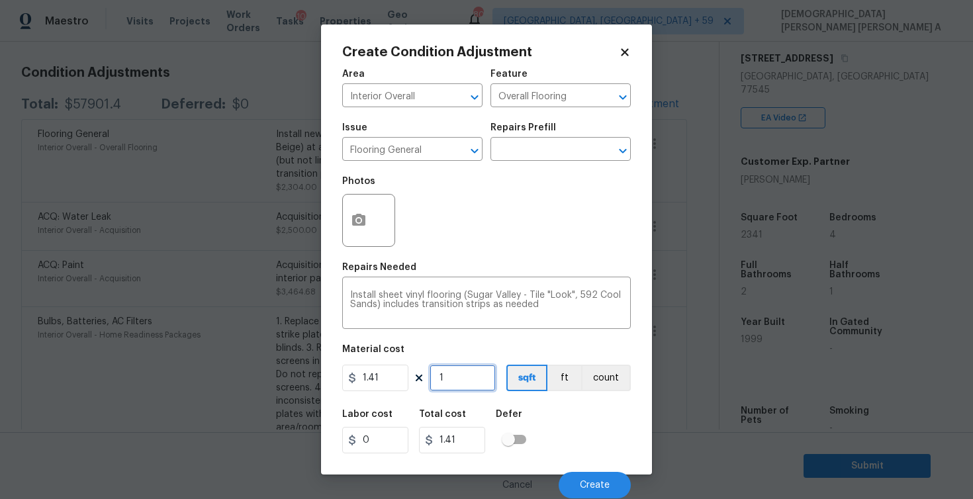
click at [467, 377] on input "1" at bounding box center [463, 378] width 66 height 26
type input "0"
type input "5"
type input "7.05"
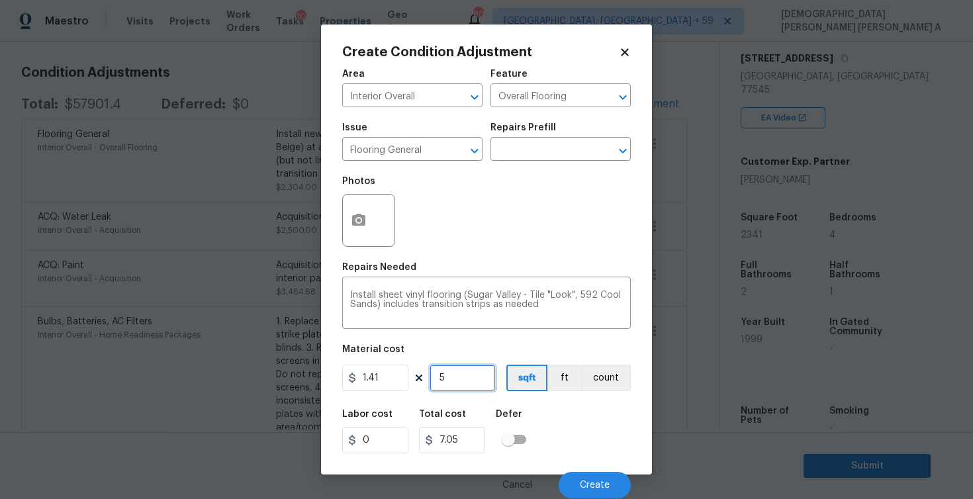
type input "54"
type input "76.14"
type input "541"
type input "762.81"
type input "541"
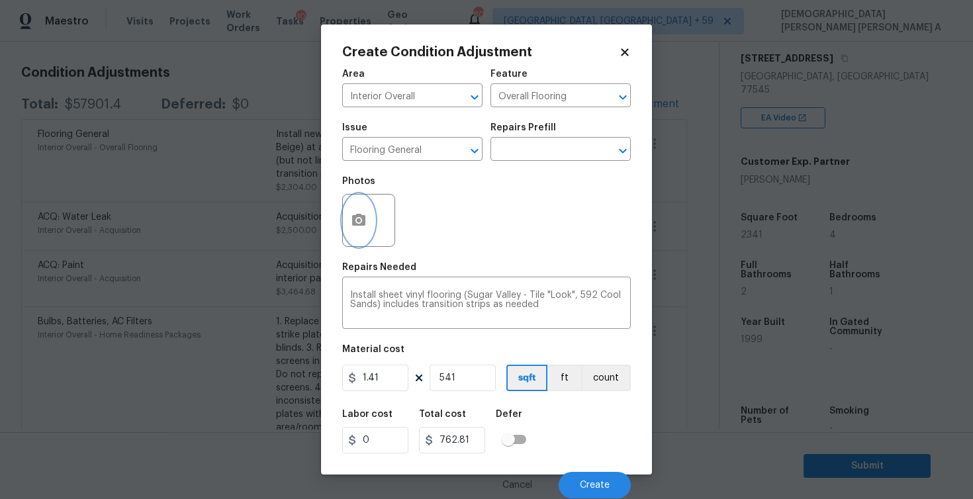
click at [345, 229] on button "button" at bounding box center [359, 221] width 32 height 52
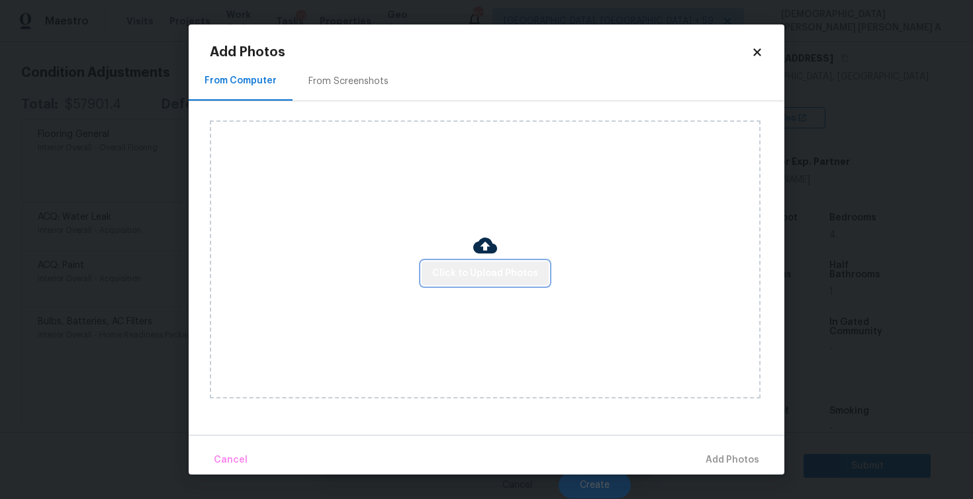
click at [496, 273] on span "Click to Upload Photos" at bounding box center [485, 273] width 106 height 17
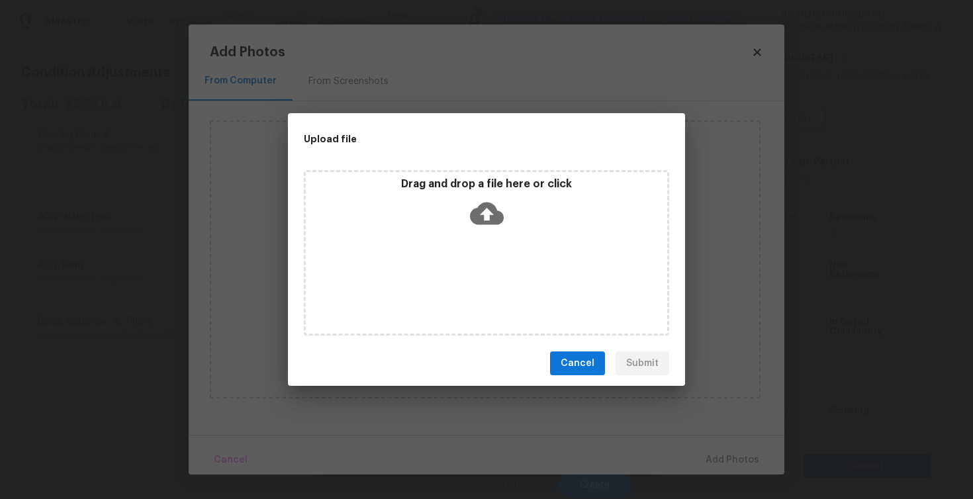
click at [496, 236] on div "Drag and drop a file here or click" at bounding box center [486, 252] width 365 height 165
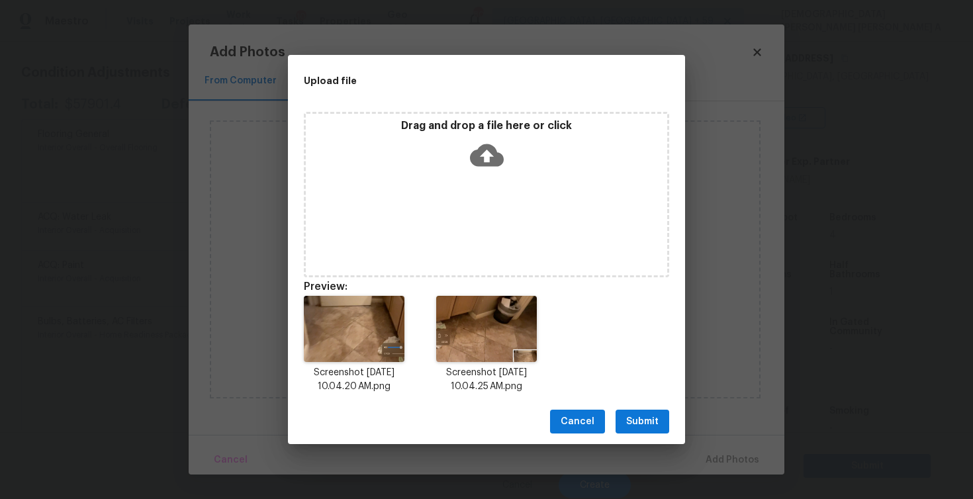
click at [650, 427] on span "Submit" at bounding box center [642, 422] width 32 height 17
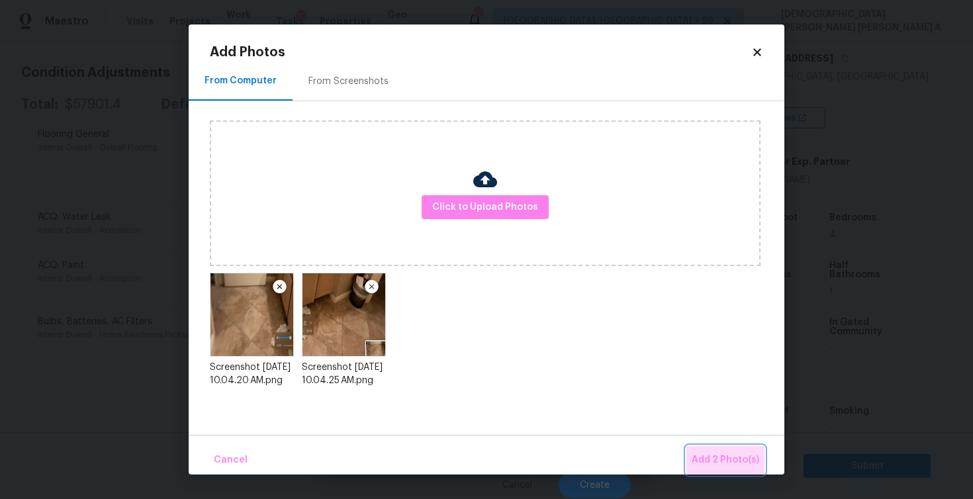
click at [737, 464] on span "Add 2 Photo(s)" at bounding box center [726, 460] width 68 height 17
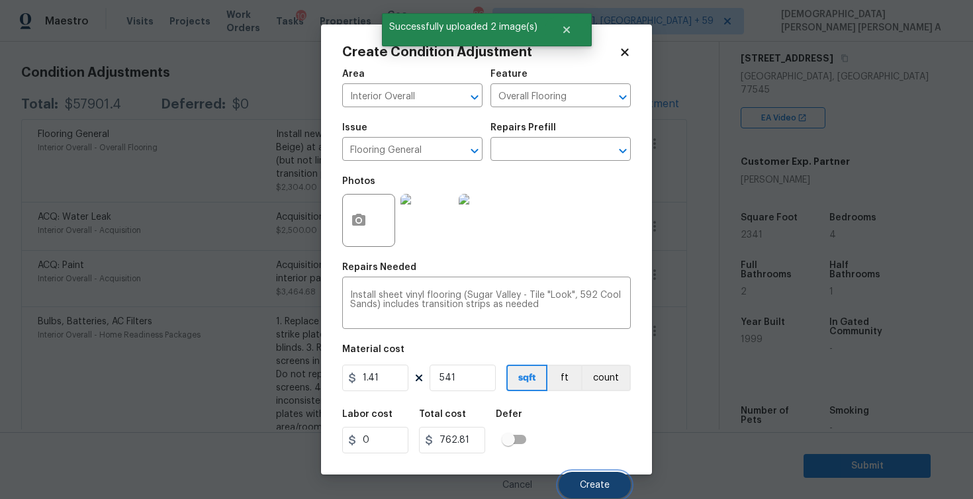
click at [598, 489] on span "Create" at bounding box center [595, 485] width 30 height 10
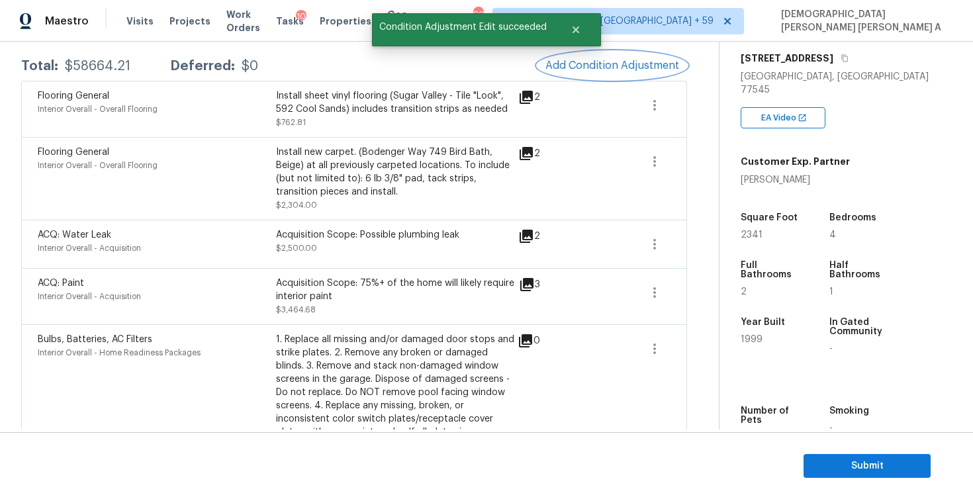
scroll to position [161, 0]
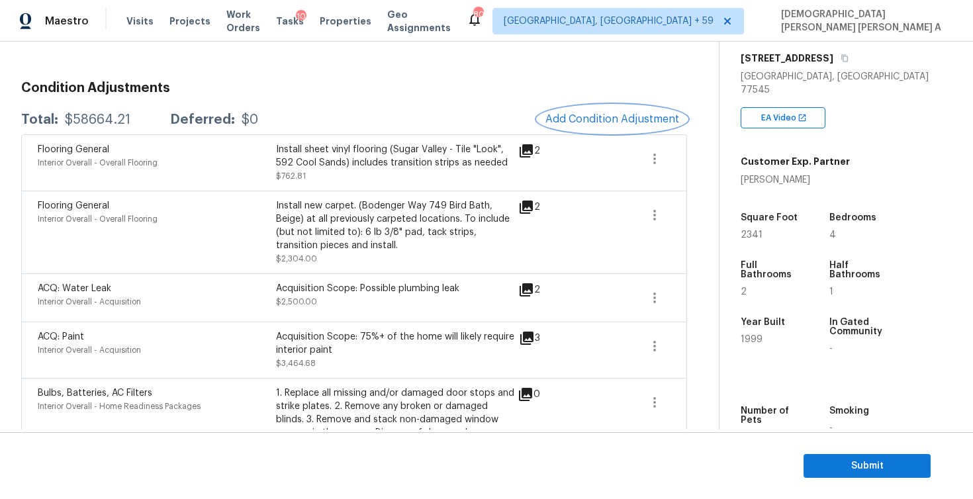
click at [582, 110] on button "Add Condition Adjustment" at bounding box center [612, 119] width 150 height 28
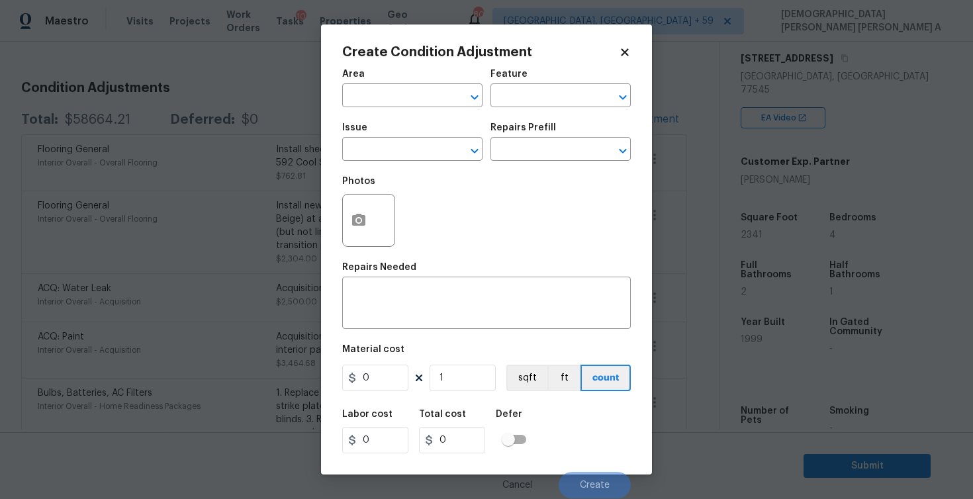
click at [375, 216] on div at bounding box center [368, 220] width 53 height 53
click at [363, 219] on icon "button" at bounding box center [358, 220] width 13 height 12
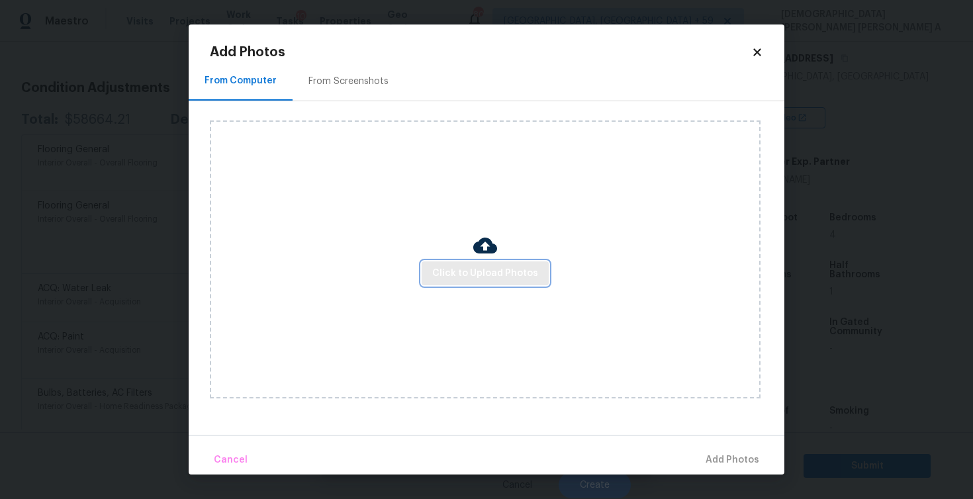
click at [516, 269] on span "Click to Upload Photos" at bounding box center [485, 273] width 106 height 17
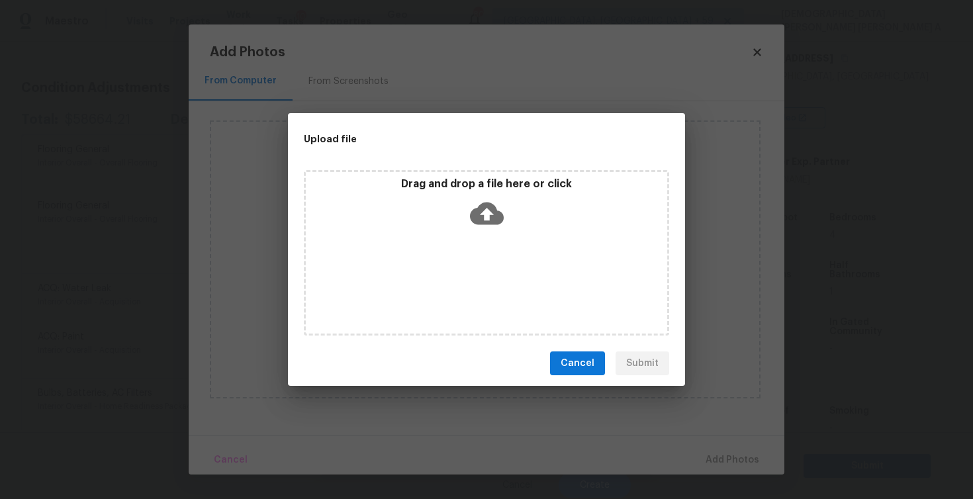
click at [510, 237] on div "Drag and drop a file here or click" at bounding box center [486, 252] width 365 height 165
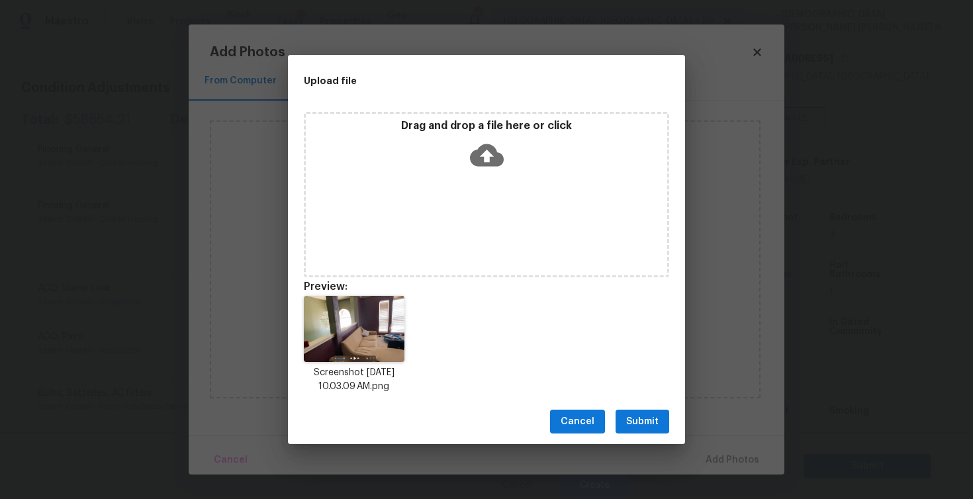
click at [643, 418] on span "Submit" at bounding box center [642, 422] width 32 height 17
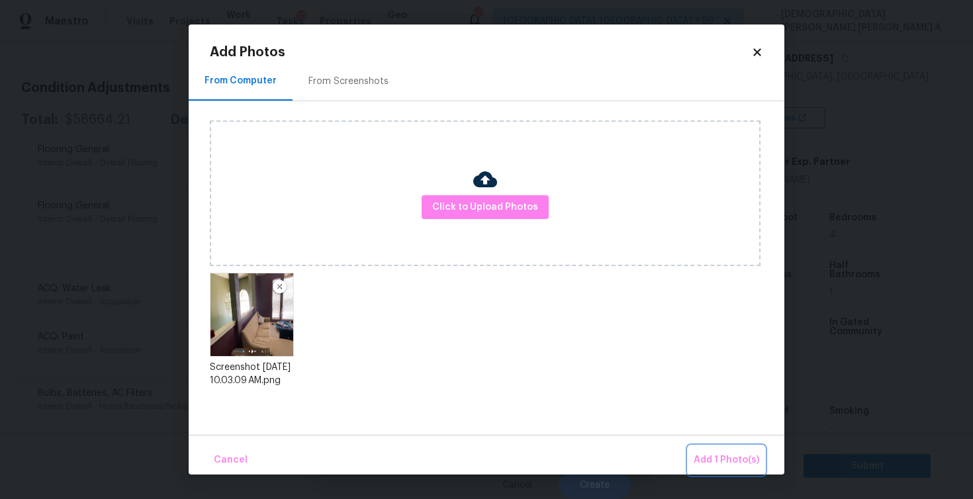
click at [723, 446] on button "Add 1 Photo(s)" at bounding box center [726, 460] width 76 height 28
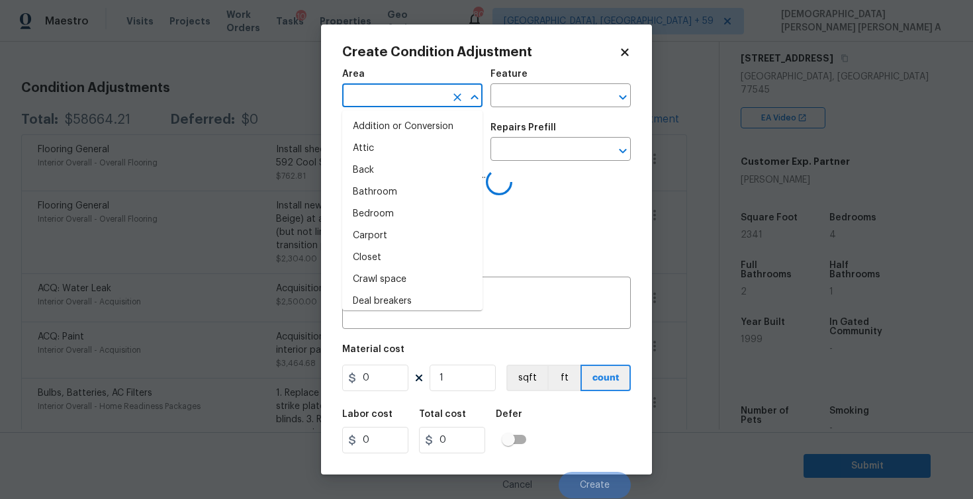
click at [392, 103] on input "text" at bounding box center [393, 97] width 103 height 21
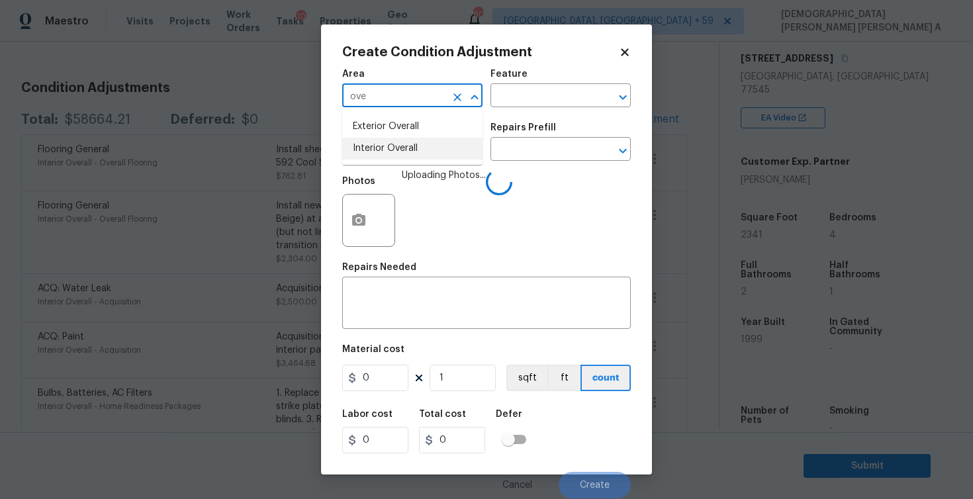
click at [408, 148] on li "Interior Overall" at bounding box center [412, 149] width 140 height 22
type input "Interior Overall"
click at [552, 101] on input "text" at bounding box center [541, 97] width 103 height 21
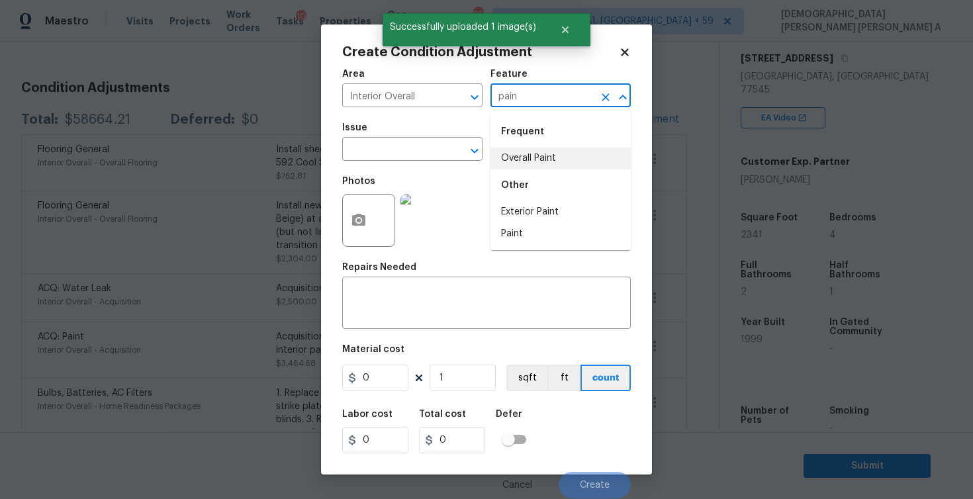
click at [533, 155] on li "Overall Paint" at bounding box center [560, 159] width 140 height 22
type input "Overall Paint"
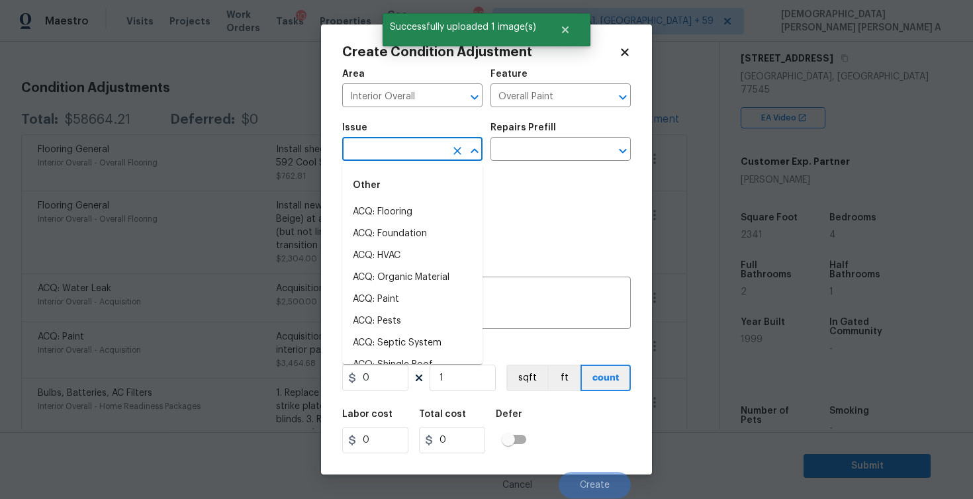
click at [410, 156] on input "text" at bounding box center [393, 150] width 103 height 21
click at [409, 269] on li "Interior Paint" at bounding box center [412, 278] width 140 height 22
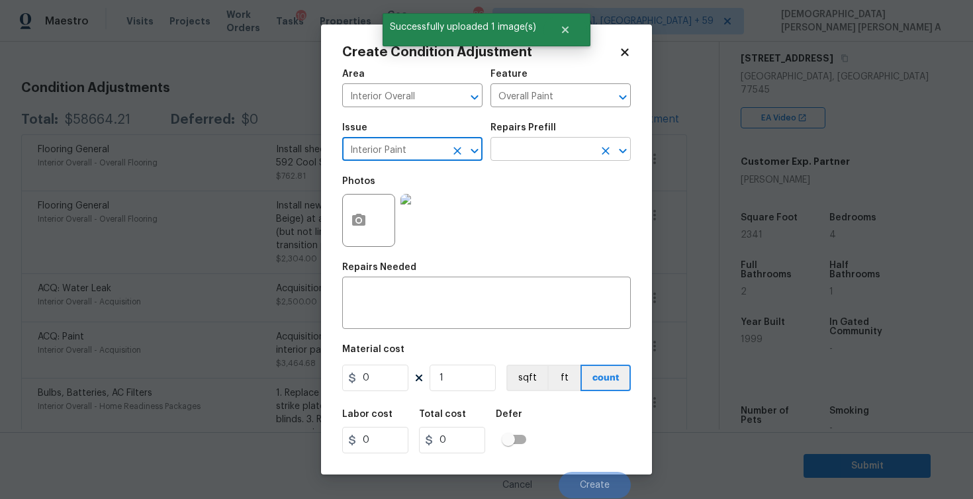
type input "Interior Paint"
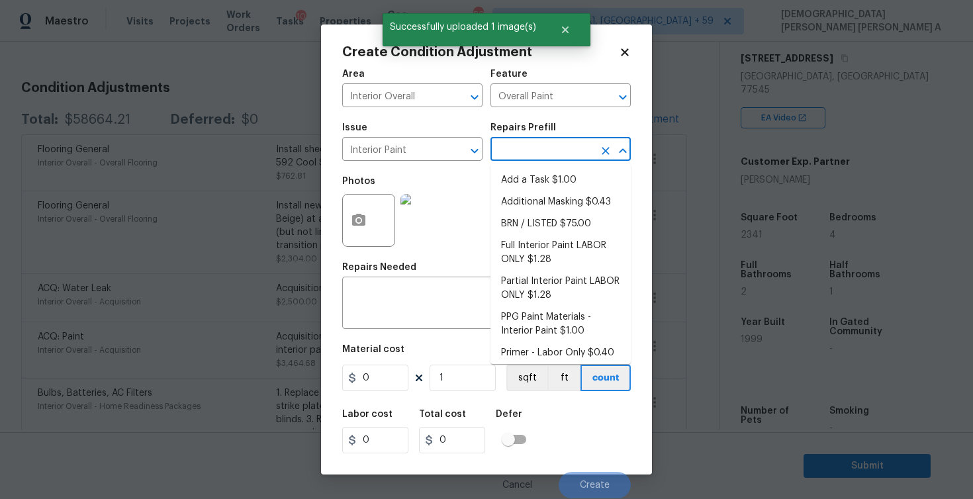
click at [562, 149] on input "text" at bounding box center [541, 150] width 103 height 21
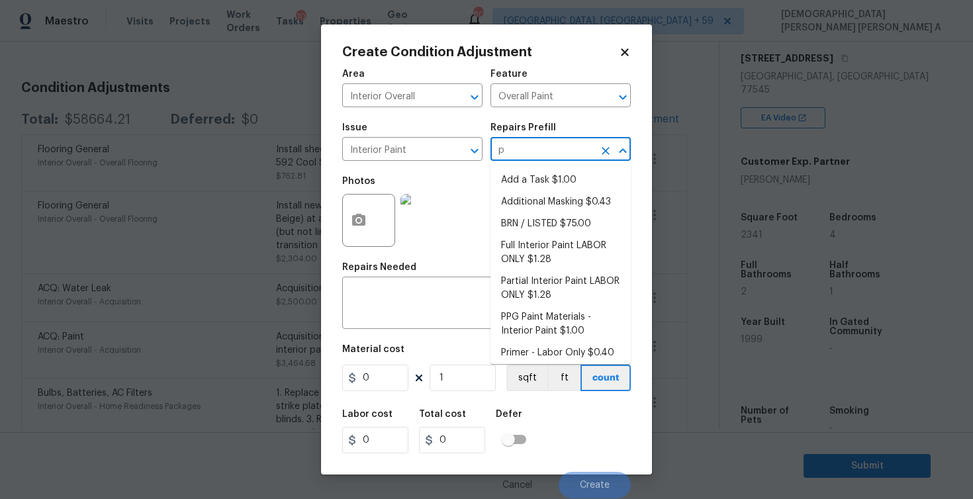
type input "pr"
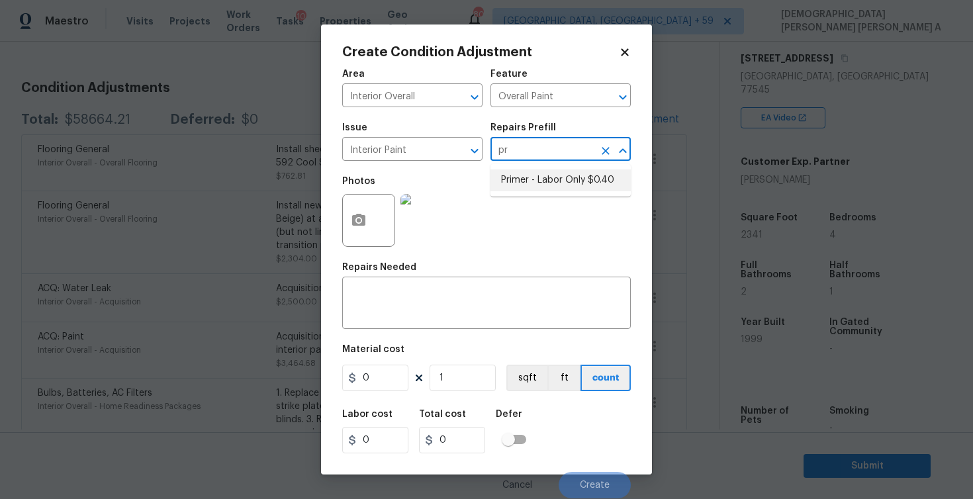
click at [563, 188] on li "Primer - Labor Only $0.40" at bounding box center [560, 180] width 140 height 22
type textarea "Interior primer - PRIMER PROVIDED BY OPENDOOR - All nails, screws, drywall anch…"
type input "0.4"
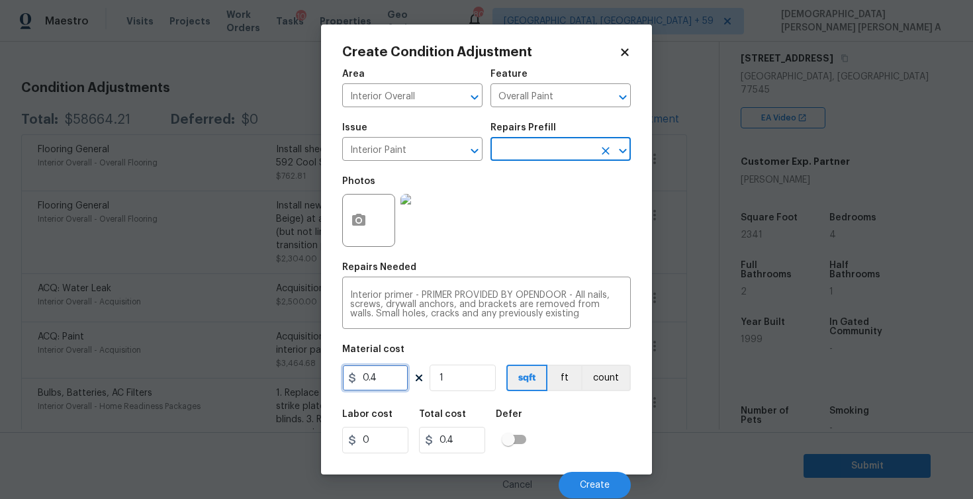
click at [381, 377] on input "0.4" at bounding box center [375, 378] width 66 height 26
type input "200"
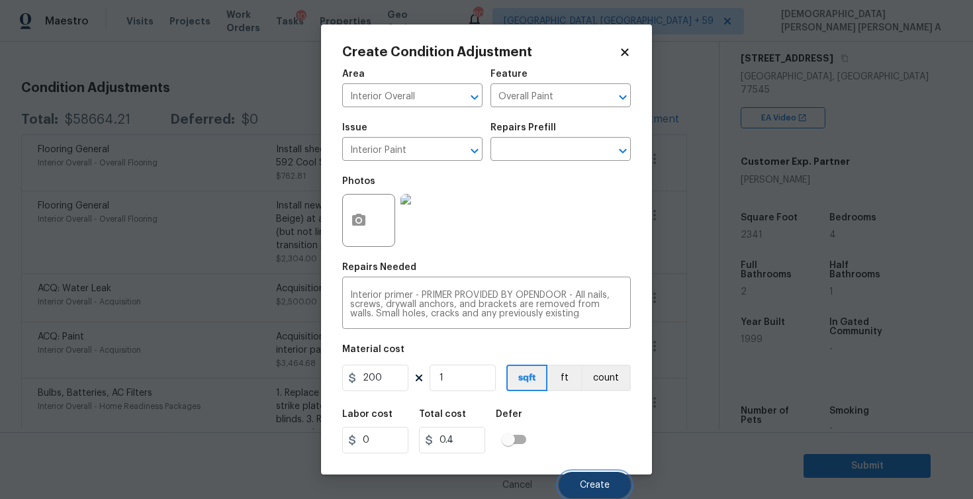
type input "200"
click at [601, 480] on span "Create" at bounding box center [595, 485] width 30 height 10
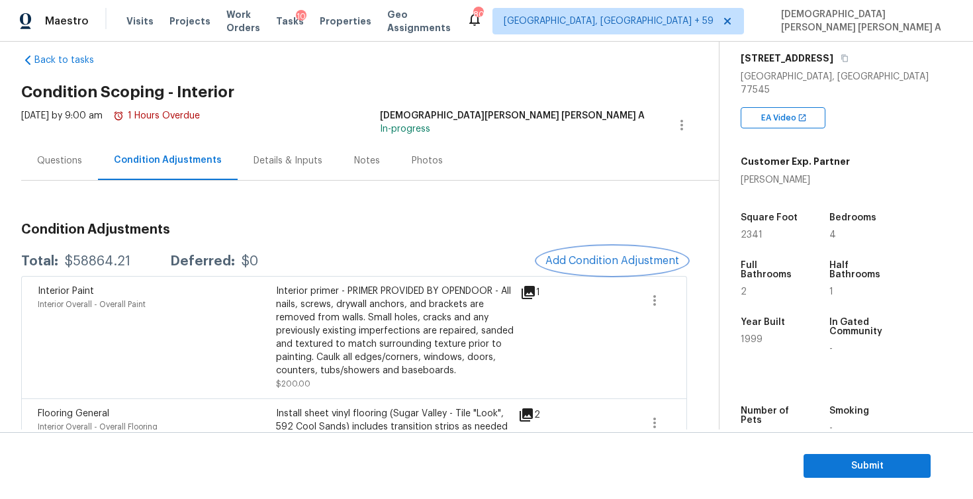
scroll to position [0, 0]
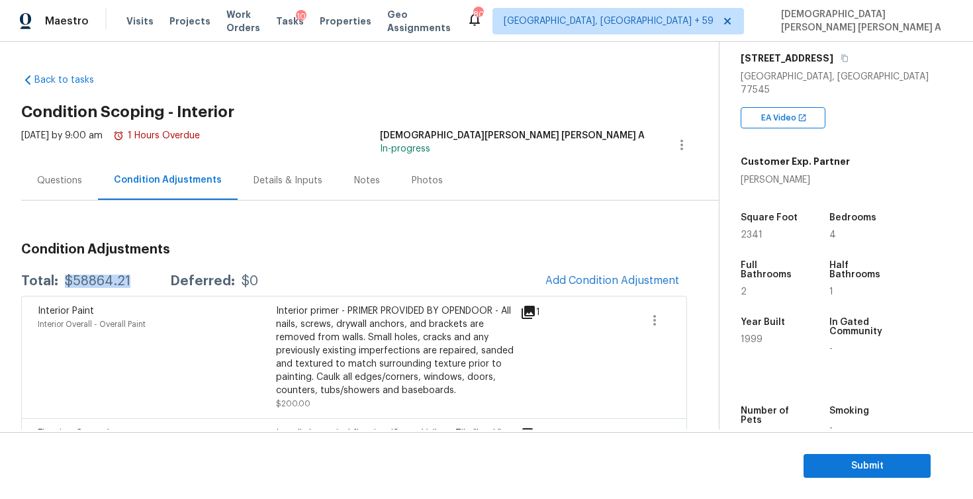
drag, startPoint x: 134, startPoint y: 283, endPoint x: 64, endPoint y: 283, distance: 70.8
click at [64, 283] on div "Total: $58864.21 Deferred: $0" at bounding box center [139, 281] width 237 height 13
copy div "$58864.21"
click at [77, 170] on div "Questions" at bounding box center [59, 180] width 77 height 39
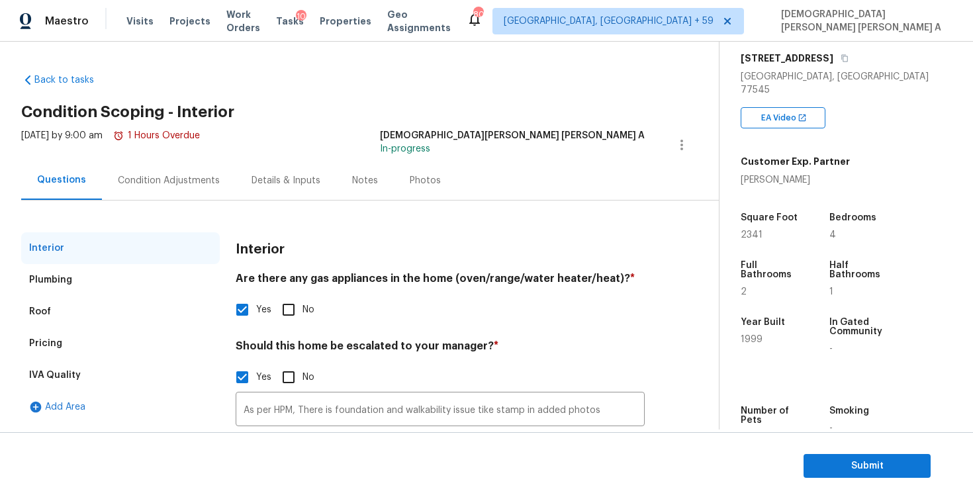
scroll to position [62, 0]
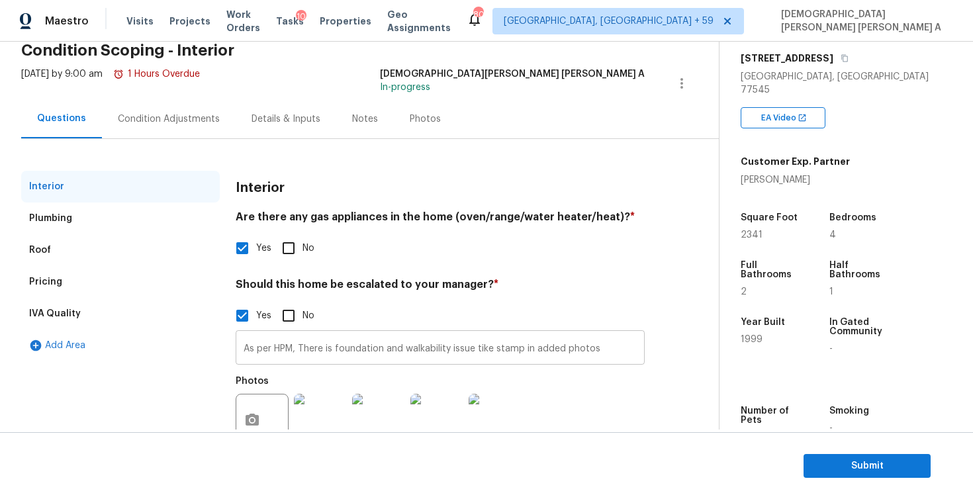
click at [396, 347] on input "As per HPM, There is foundation and walkability issue tike stamp in added photos" at bounding box center [440, 349] width 409 height 31
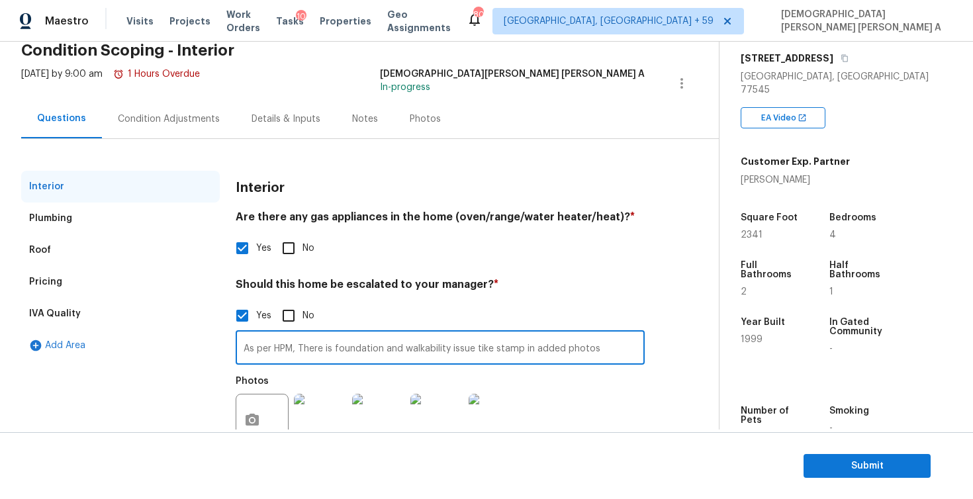
click at [396, 347] on input "As per HPM, There is foundation and walkability issue tike stamp in added photos" at bounding box center [440, 349] width 409 height 31
click at [374, 188] on div "Interior" at bounding box center [440, 188] width 409 height 34
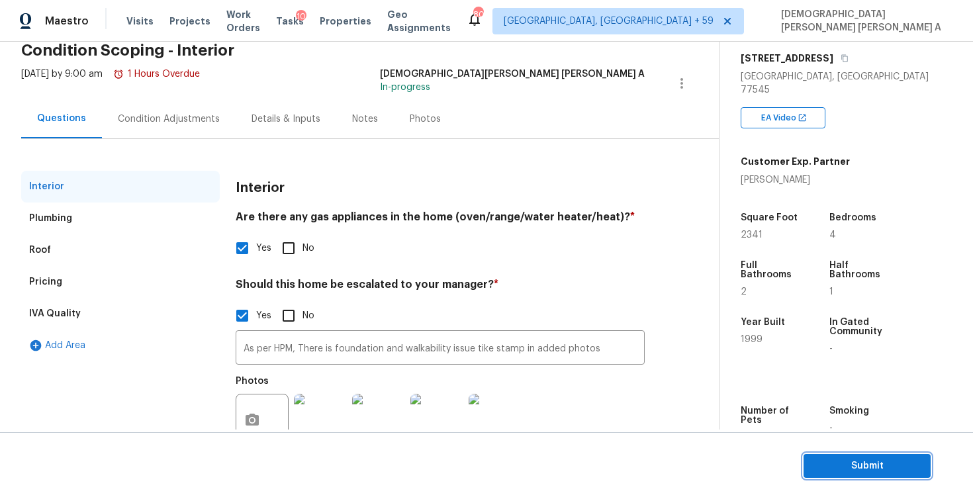
click at [860, 468] on span "Submit" at bounding box center [867, 466] width 106 height 17
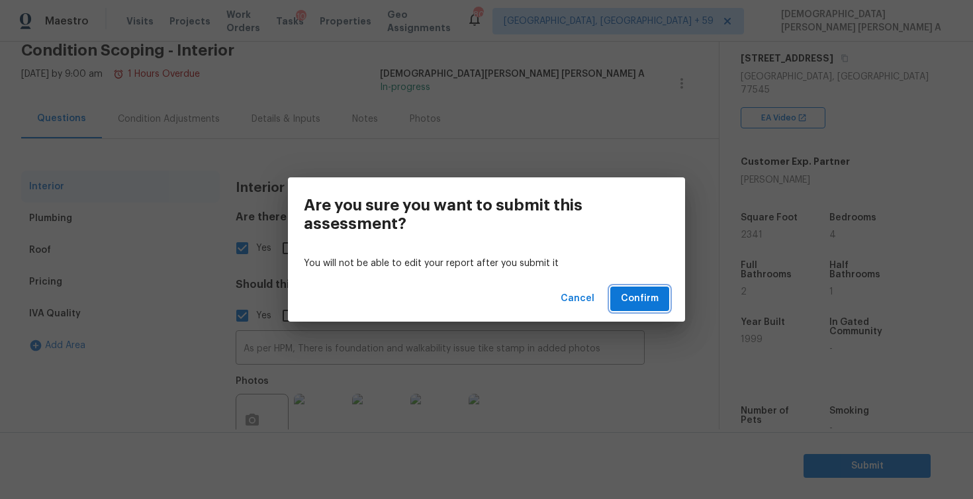
click at [649, 302] on span "Confirm" at bounding box center [640, 299] width 38 height 17
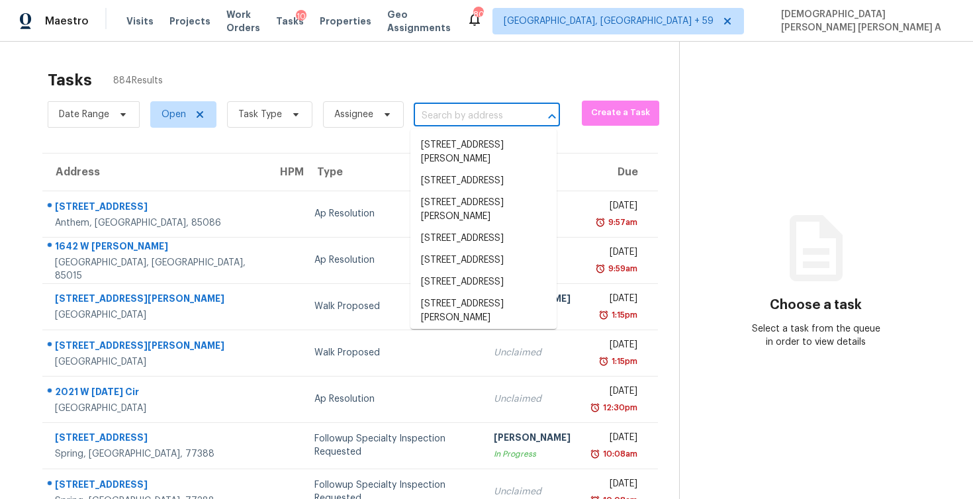
click at [453, 109] on input "text" at bounding box center [468, 116] width 109 height 21
paste input "1226 N Ironwood Ln Coolidge, AZ, 85128"
type input "1226 N Ironwood Ln Coolidge, AZ, 85128"
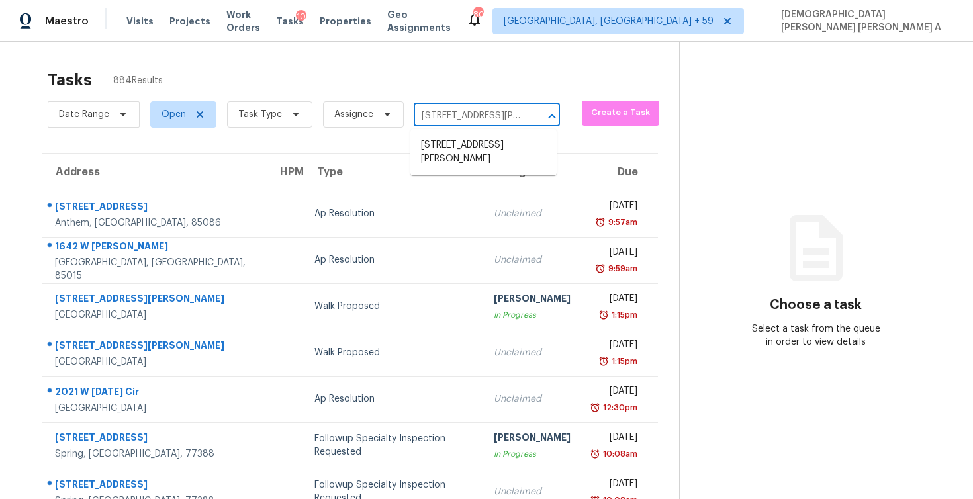
scroll to position [0, 73]
click at [451, 156] on li "1226 N Ironwood Ln, Coolidge, AZ 85128" at bounding box center [483, 152] width 146 height 36
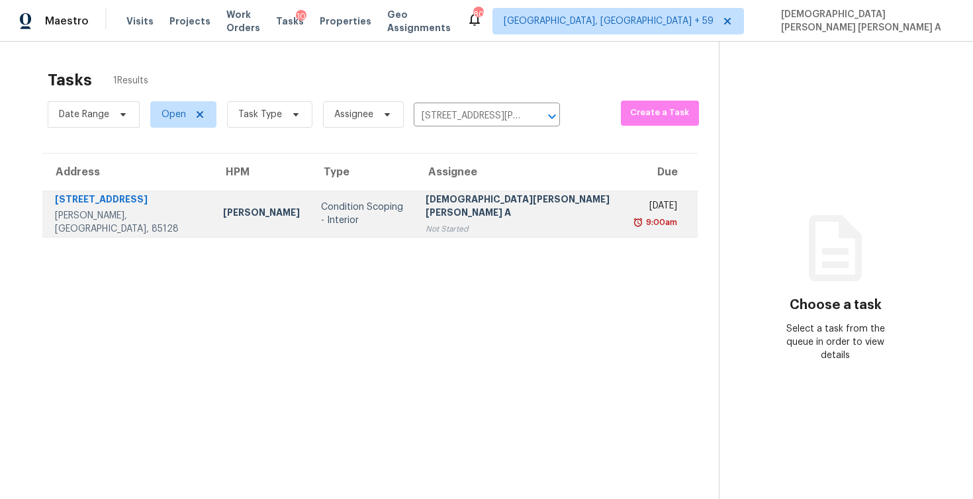
click at [484, 214] on div "[DEMOGRAPHIC_DATA][PERSON_NAME] [PERSON_NAME] A" at bounding box center [521, 208] width 191 height 30
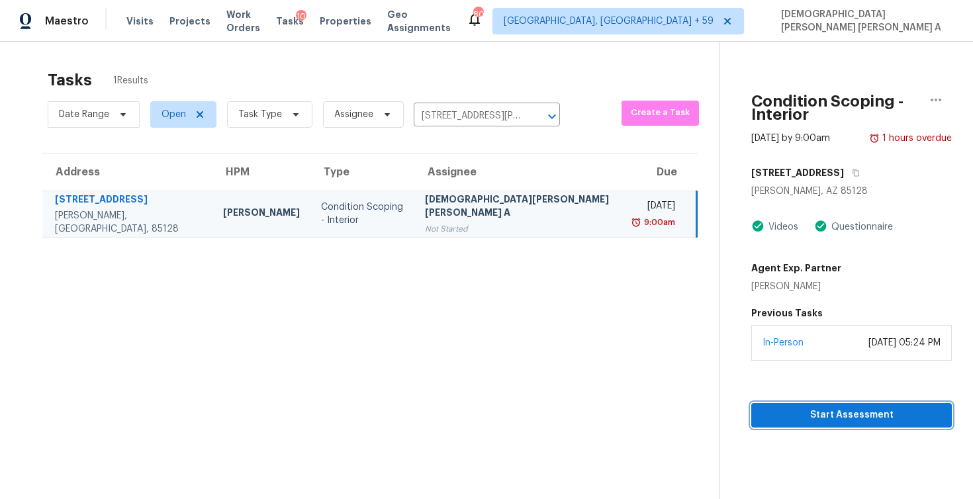
click at [767, 409] on span "Start Assessment" at bounding box center [851, 415] width 179 height 17
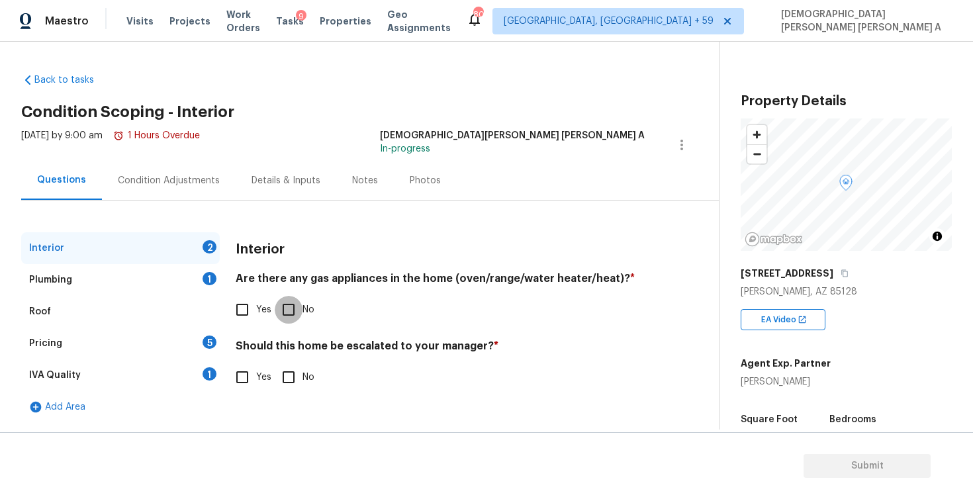
click at [295, 302] on input "No" at bounding box center [289, 310] width 28 height 28
checkbox input "true"
click at [291, 379] on input "No" at bounding box center [289, 377] width 28 height 28
checkbox input "true"
click at [160, 276] on div "Plumbing 1" at bounding box center [120, 280] width 199 height 32
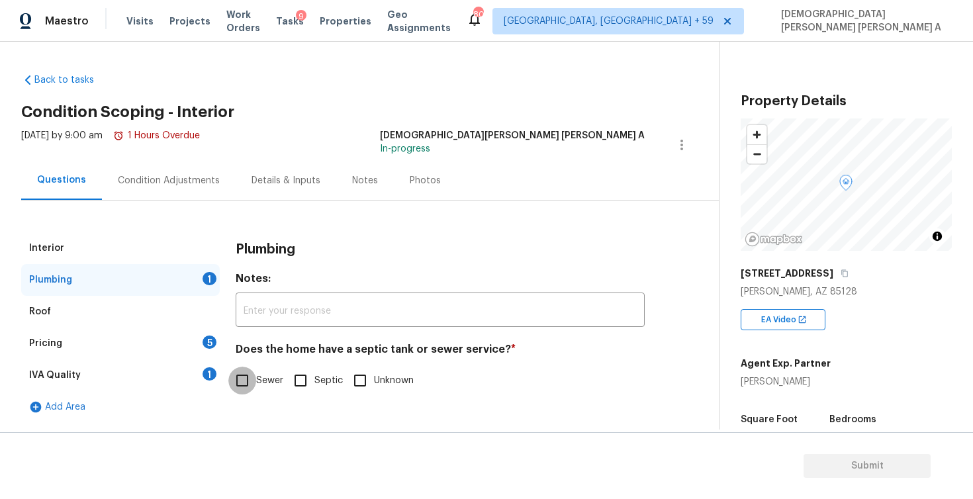
click at [241, 385] on input "Sewer" at bounding box center [242, 381] width 28 height 28
checkbox input "true"
click at [184, 347] on div "Pricing 5" at bounding box center [120, 344] width 199 height 32
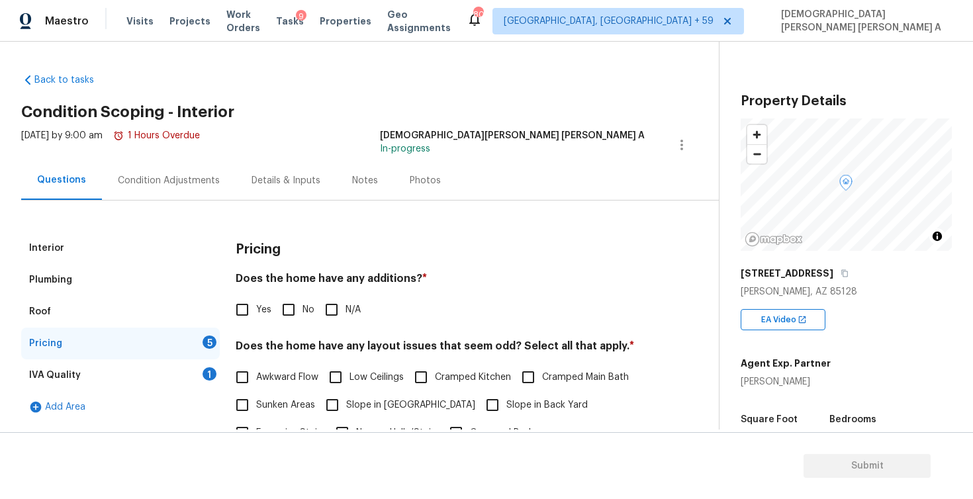
scroll to position [83, 0]
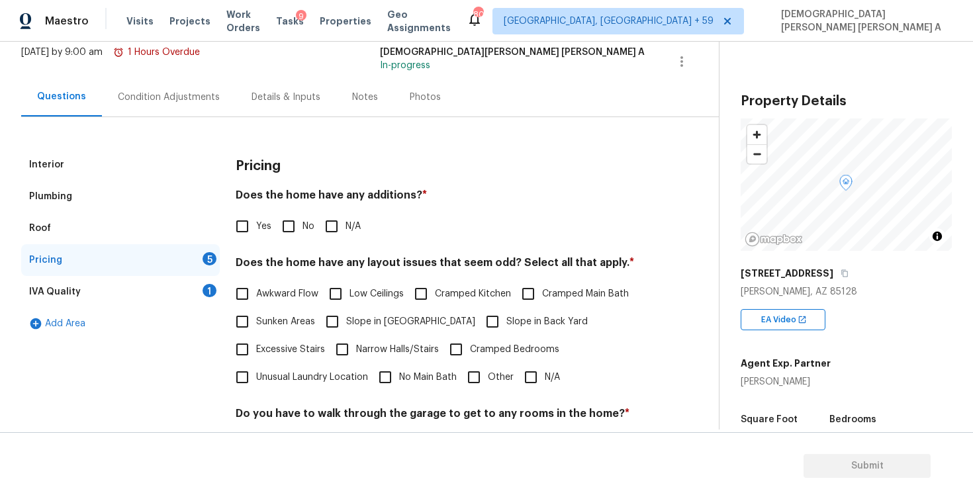
click at [232, 232] on input "Yes" at bounding box center [242, 226] width 28 height 28
checkbox input "true"
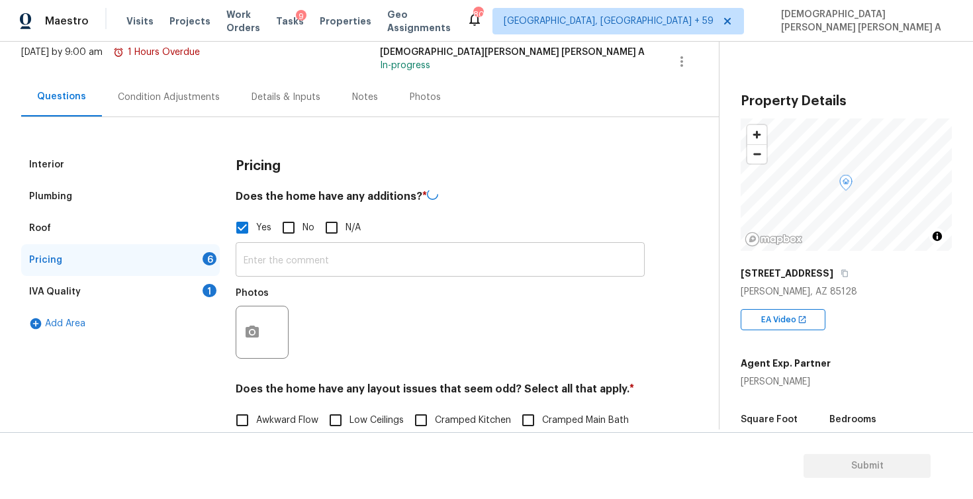
click at [300, 271] on input "text" at bounding box center [440, 261] width 409 height 31
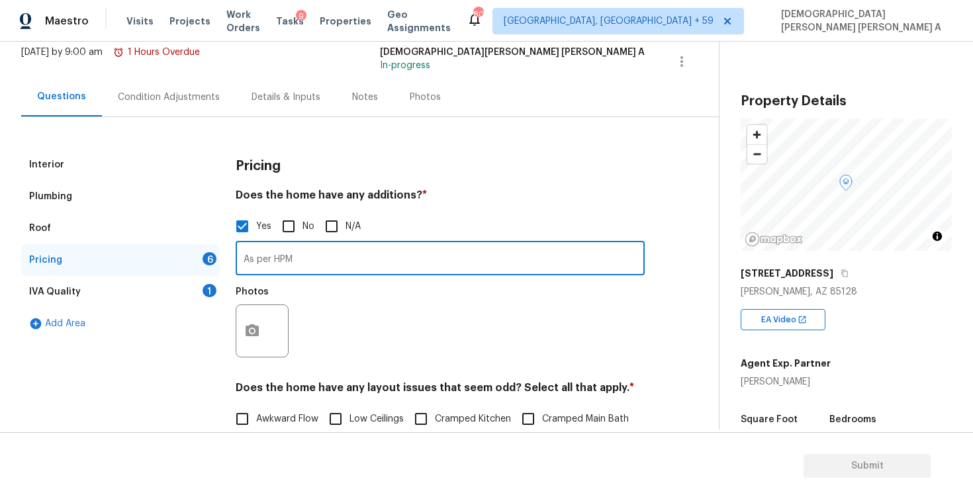
type input "As per HPM"
click at [262, 324] on button "button" at bounding box center [252, 331] width 32 height 52
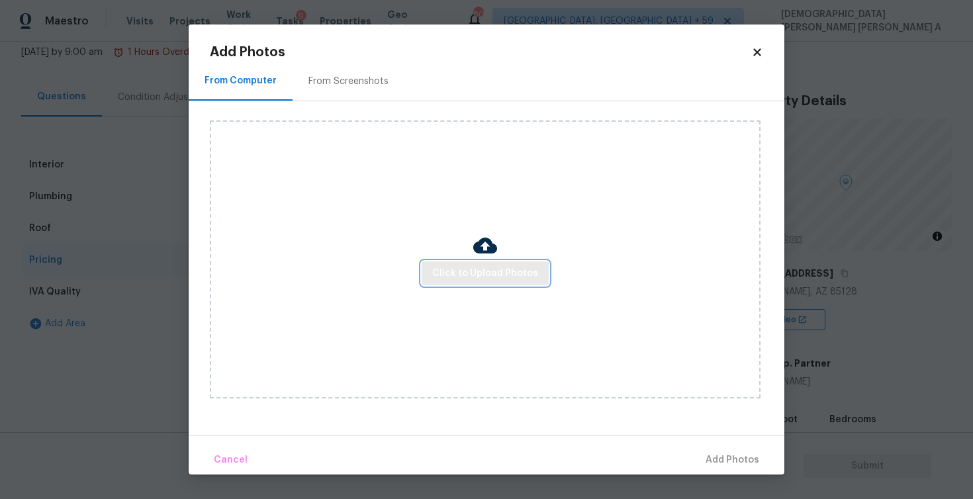
click at [457, 269] on span "Click to Upload Photos" at bounding box center [485, 273] width 106 height 17
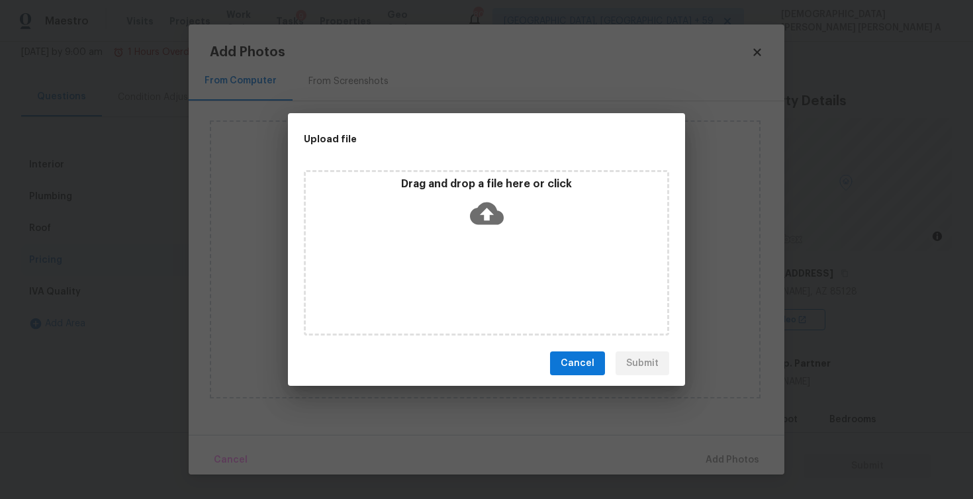
click at [460, 249] on div "Drag and drop a file here or click" at bounding box center [486, 252] width 365 height 165
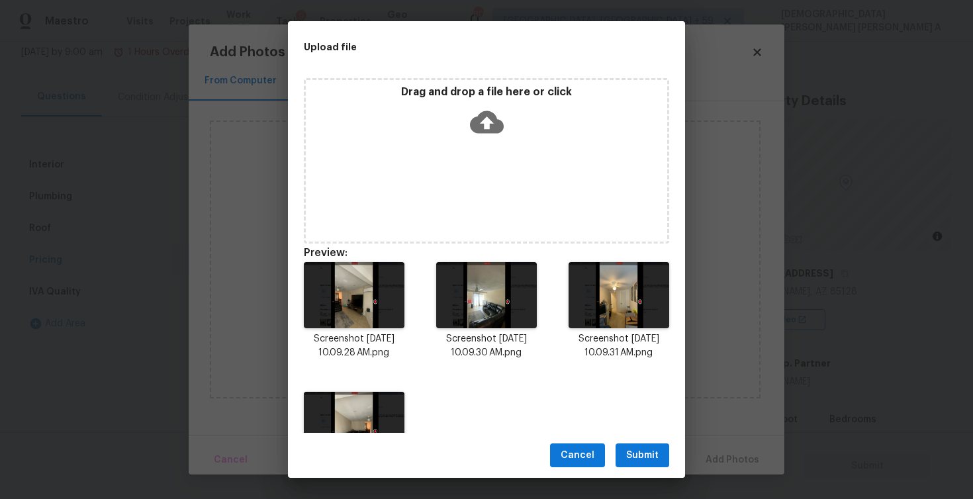
click at [639, 455] on span "Submit" at bounding box center [642, 455] width 32 height 17
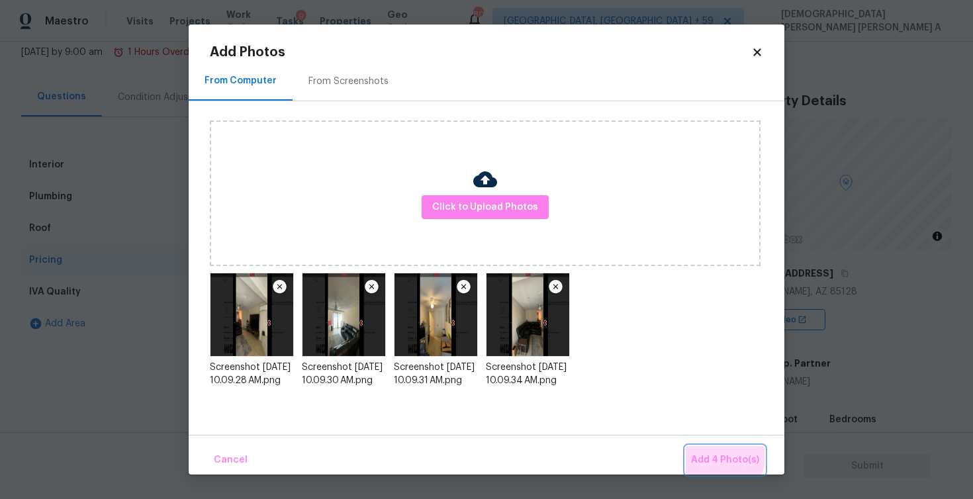
click at [717, 455] on span "Add 4 Photo(s)" at bounding box center [725, 460] width 68 height 17
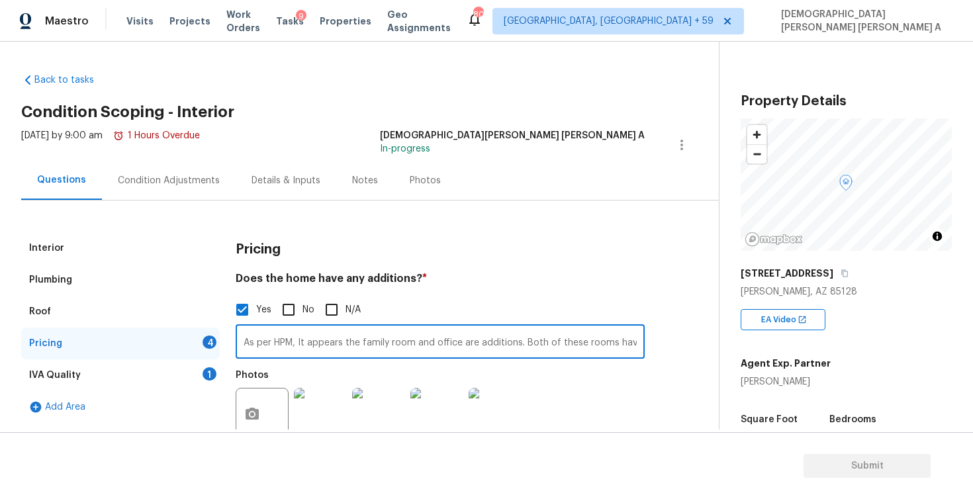
scroll to position [0, 164]
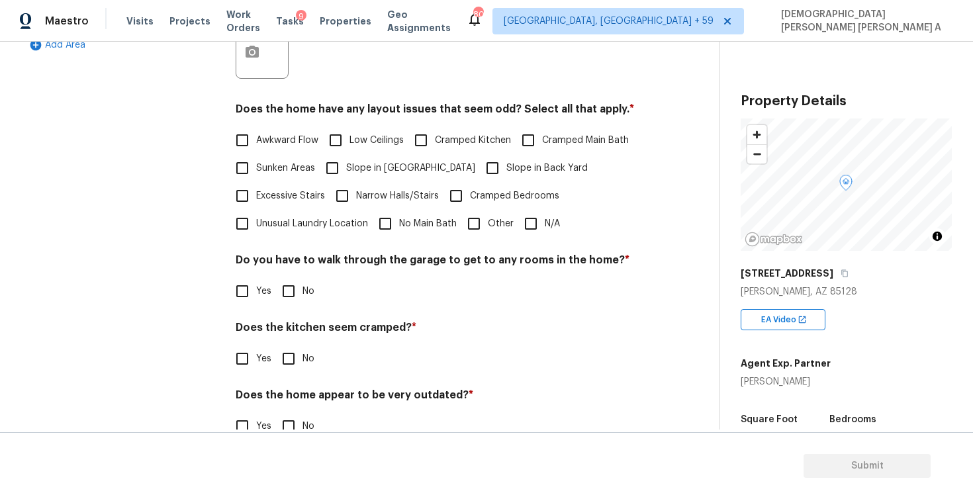
type input "As per HPM, It appears the family room and office are additions. Both of these …"
click at [247, 171] on input "Sunken Areas" at bounding box center [242, 168] width 28 height 28
checkbox input "true"
click at [345, 195] on input "Narrow Halls/Stairs" at bounding box center [342, 196] width 28 height 28
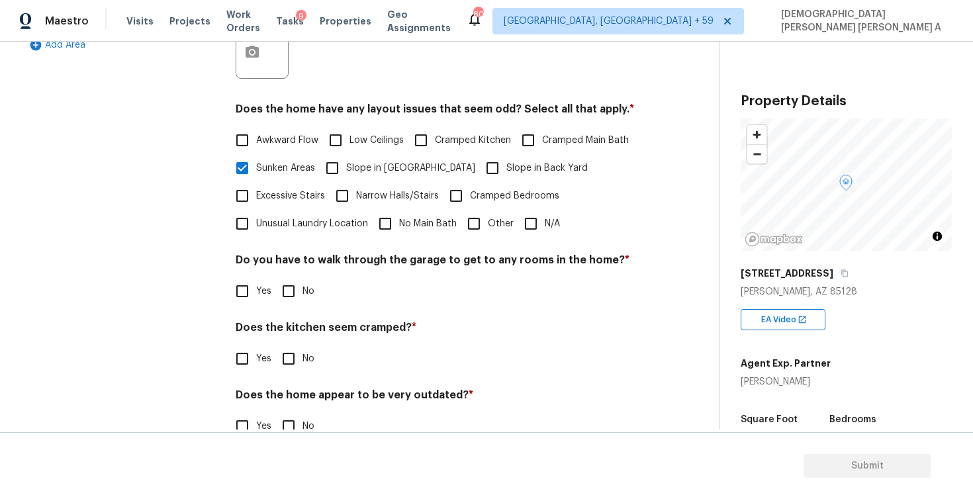
checkbox input "true"
click at [244, 226] on input "Unusual Laundry Location" at bounding box center [242, 224] width 28 height 28
checkbox input "true"
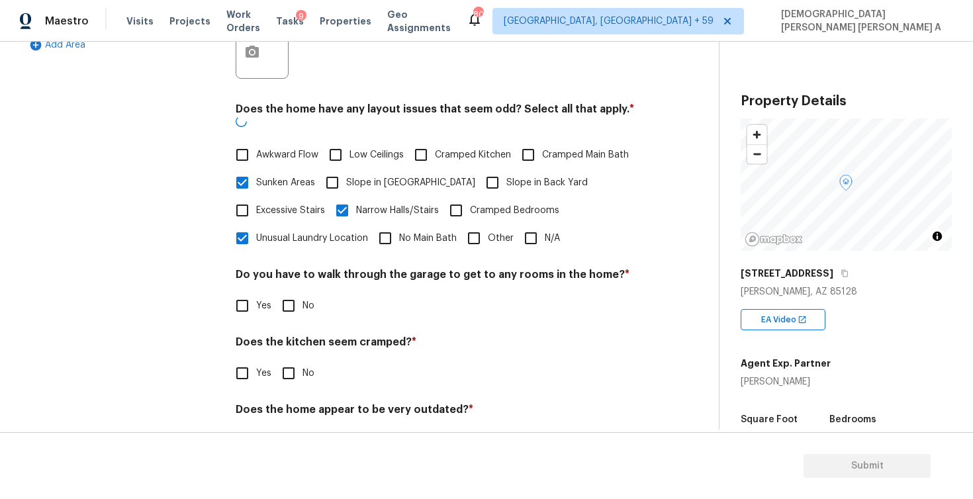
scroll to position [392, 0]
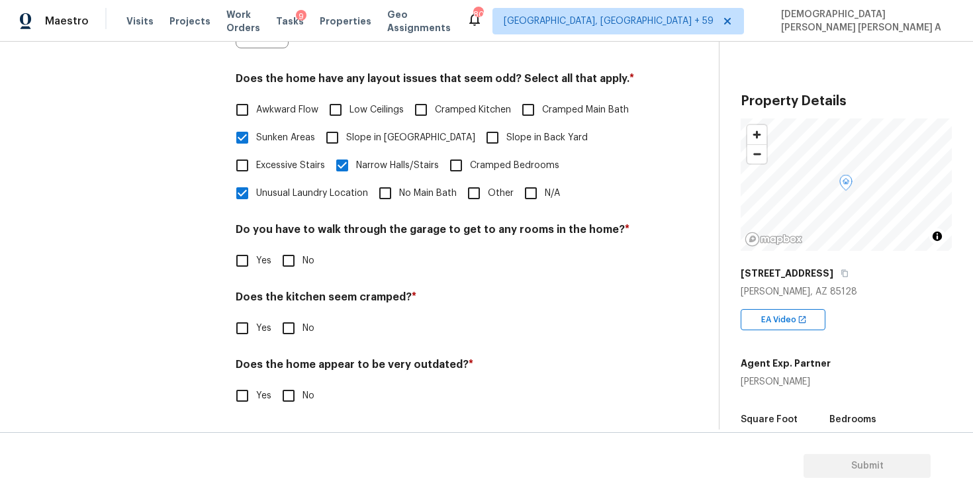
click at [298, 255] on input "No" at bounding box center [289, 261] width 28 height 28
checkbox input "true"
click at [288, 334] on input "No" at bounding box center [289, 328] width 28 height 28
checkbox input "true"
click at [285, 404] on input "No" at bounding box center [289, 396] width 28 height 28
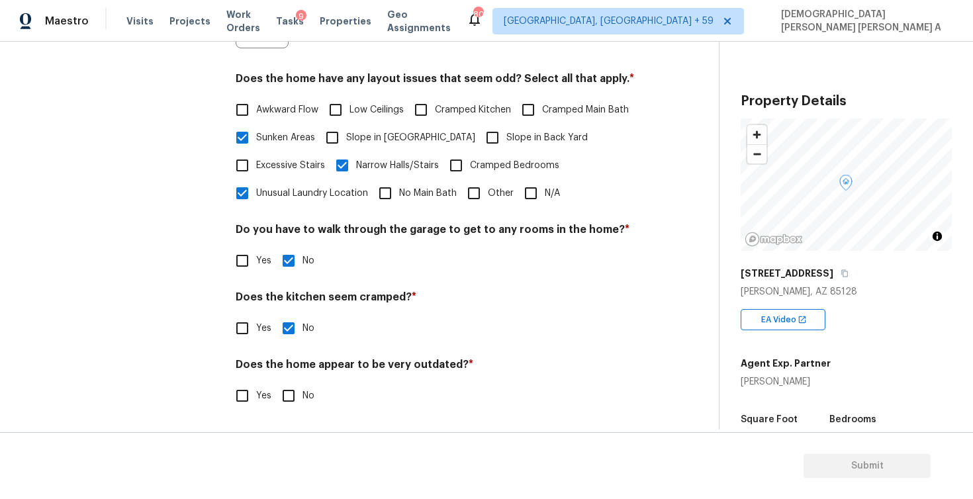
checkbox input "true"
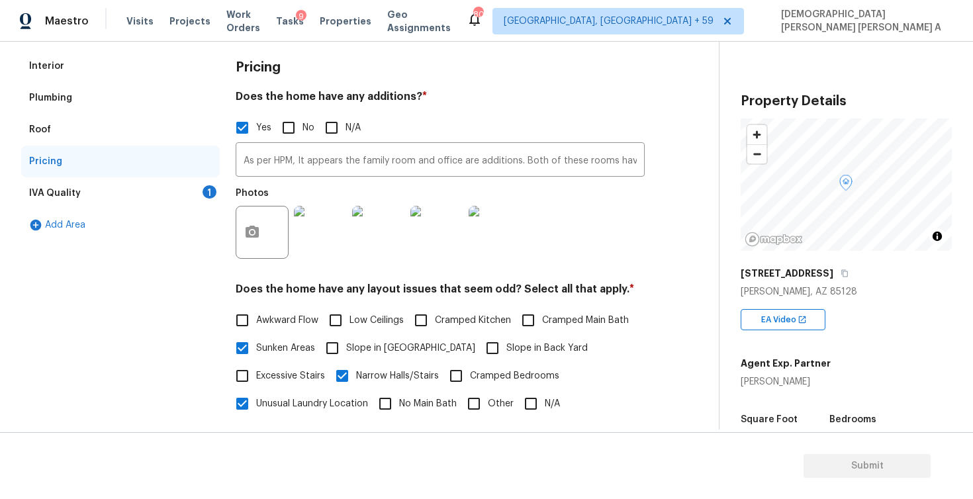
scroll to position [47, 0]
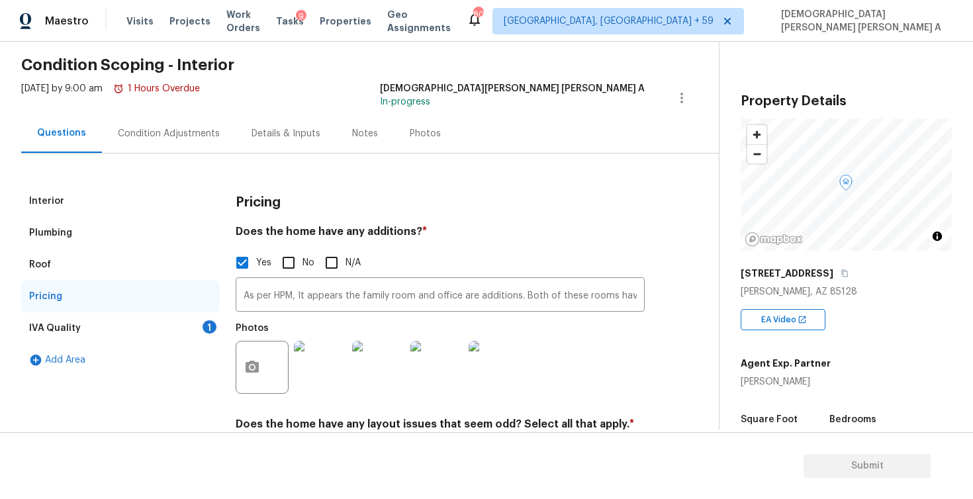
click at [161, 328] on div "IVA Quality 1" at bounding box center [120, 328] width 199 height 32
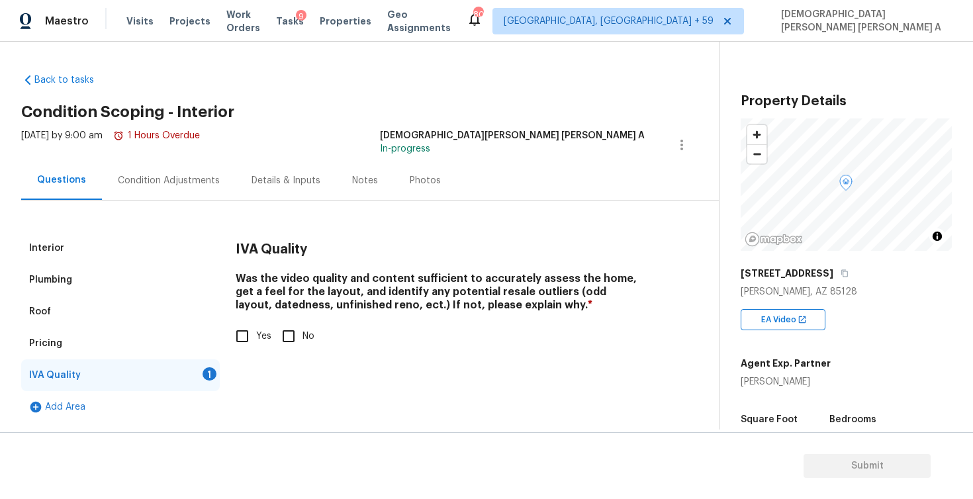
scroll to position [0, 0]
click at [240, 345] on input "Yes" at bounding box center [242, 336] width 28 height 28
checkbox input "true"
click at [158, 179] on div "Condition Adjustments" at bounding box center [169, 180] width 102 height 13
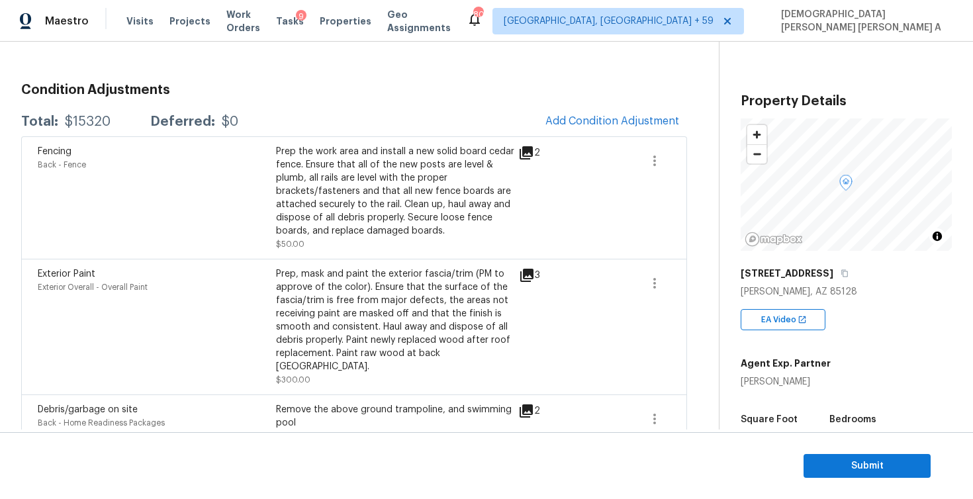
scroll to position [77, 0]
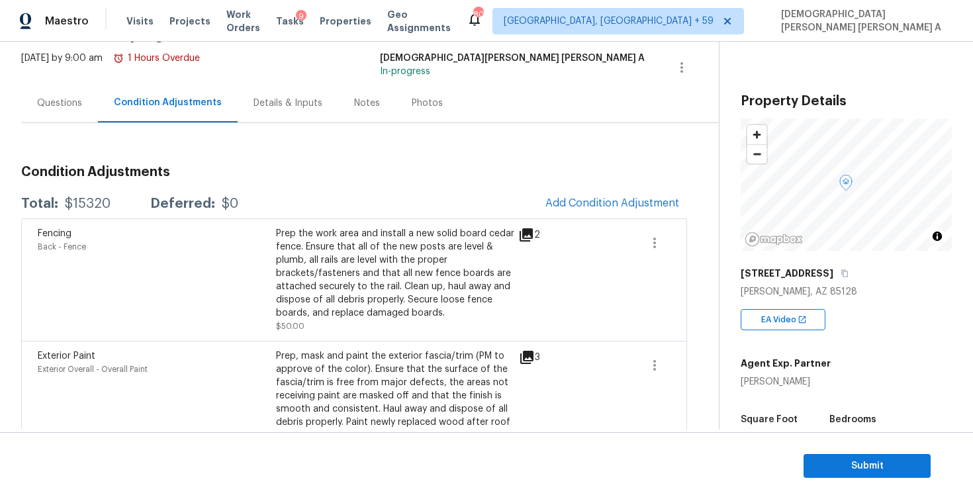
click at [590, 196] on button "Add Condition Adjustment" at bounding box center [612, 203] width 150 height 28
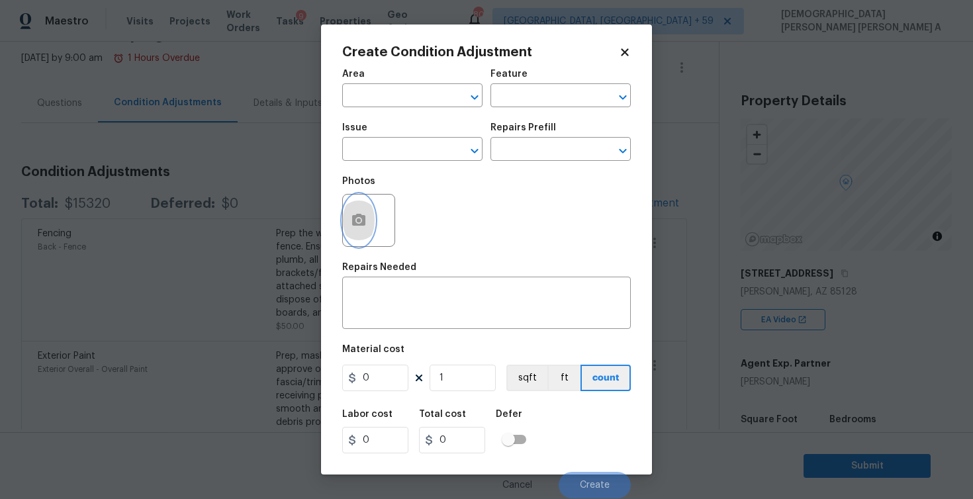
click at [354, 222] on icon "button" at bounding box center [358, 220] width 13 height 12
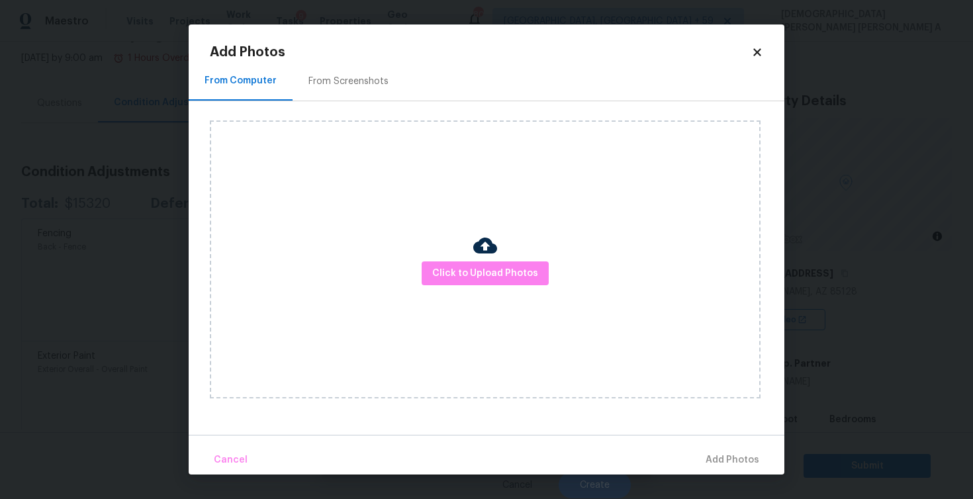
click at [345, 69] on div "From Screenshots" at bounding box center [349, 81] width 112 height 39
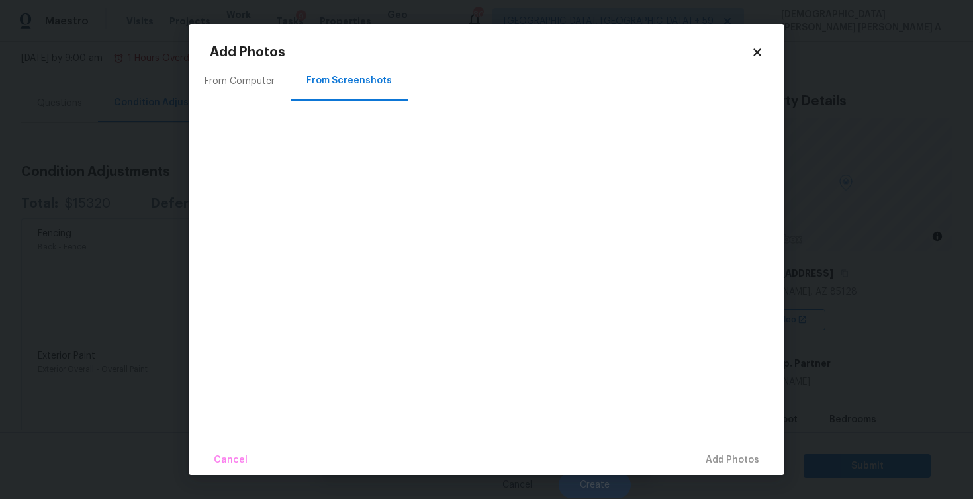
click at [236, 84] on div "From Computer" at bounding box center [240, 81] width 70 height 13
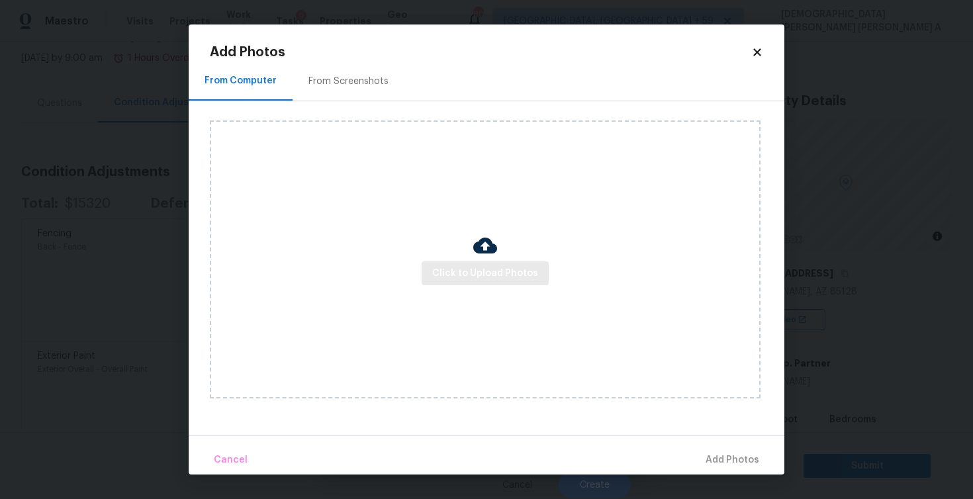
click at [494, 288] on div "Click to Upload Photos" at bounding box center [485, 259] width 551 height 278
click at [494, 285] on button "Click to Upload Photos" at bounding box center [485, 273] width 127 height 24
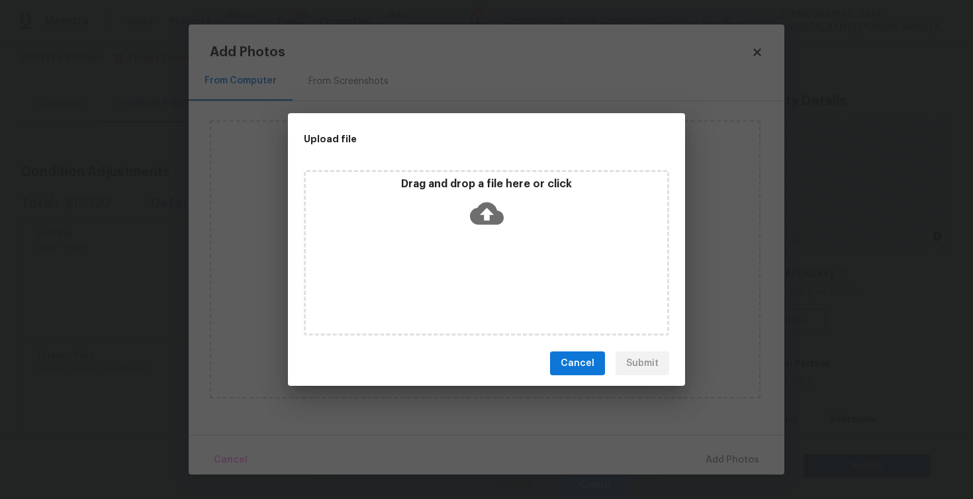
click at [480, 224] on icon at bounding box center [487, 214] width 34 height 34
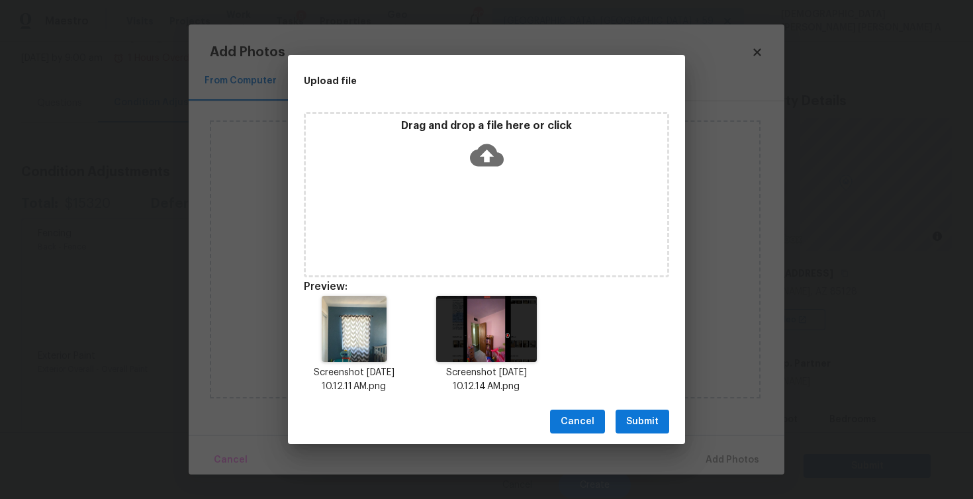
click at [638, 428] on span "Submit" at bounding box center [642, 422] width 32 height 17
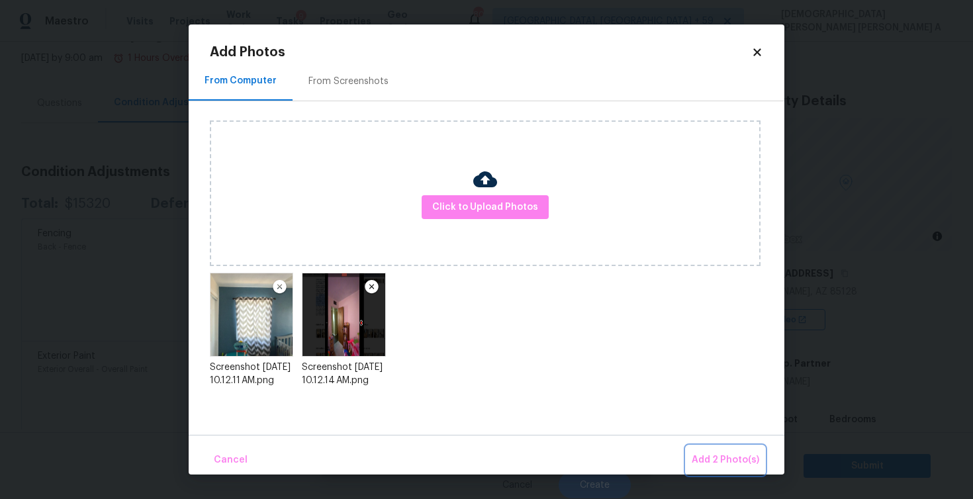
click at [733, 457] on span "Add 2 Photo(s)" at bounding box center [726, 460] width 68 height 17
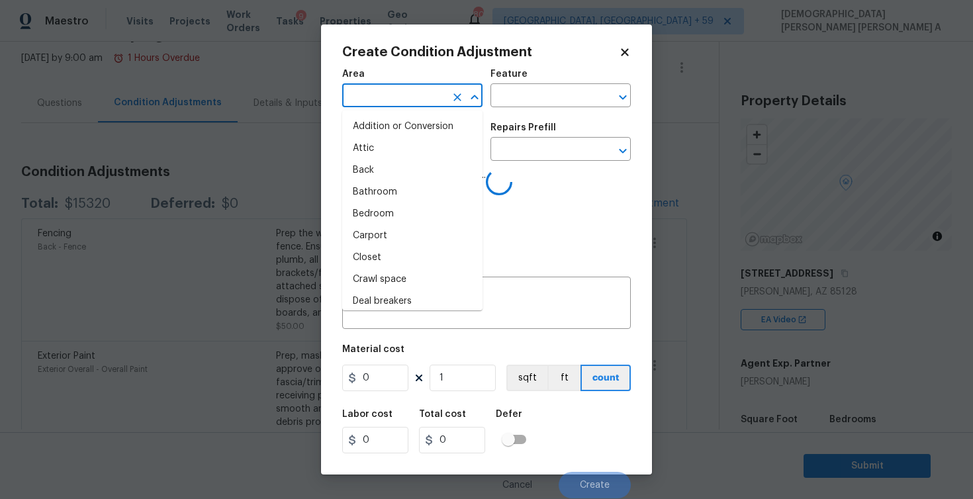
click at [382, 99] on input "text" at bounding box center [393, 97] width 103 height 21
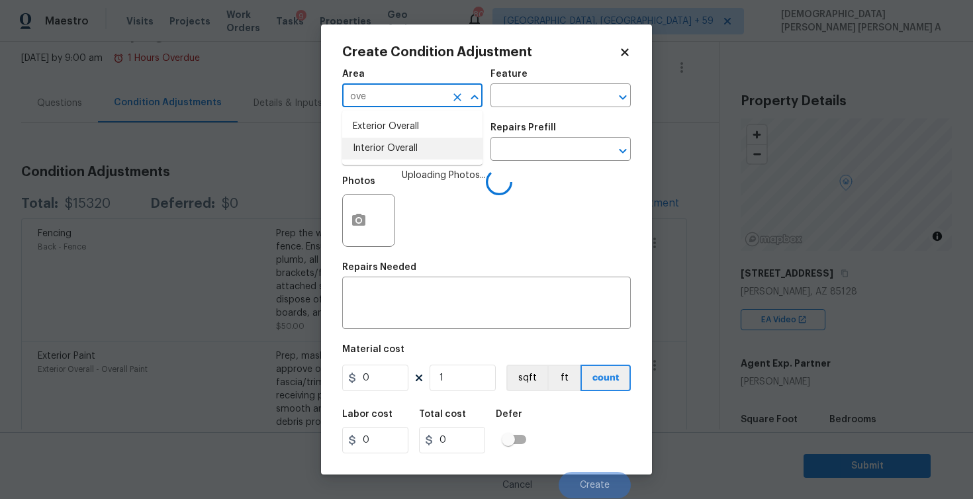
click at [388, 152] on li "Interior Overall" at bounding box center [412, 149] width 140 height 22
type input "Interior Overall"
click at [547, 99] on input "text" at bounding box center [541, 97] width 103 height 21
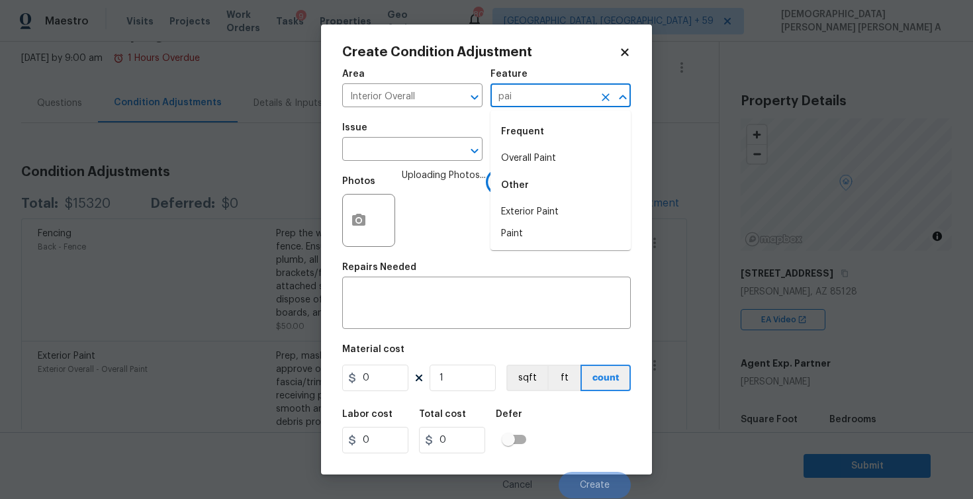
type input "pain"
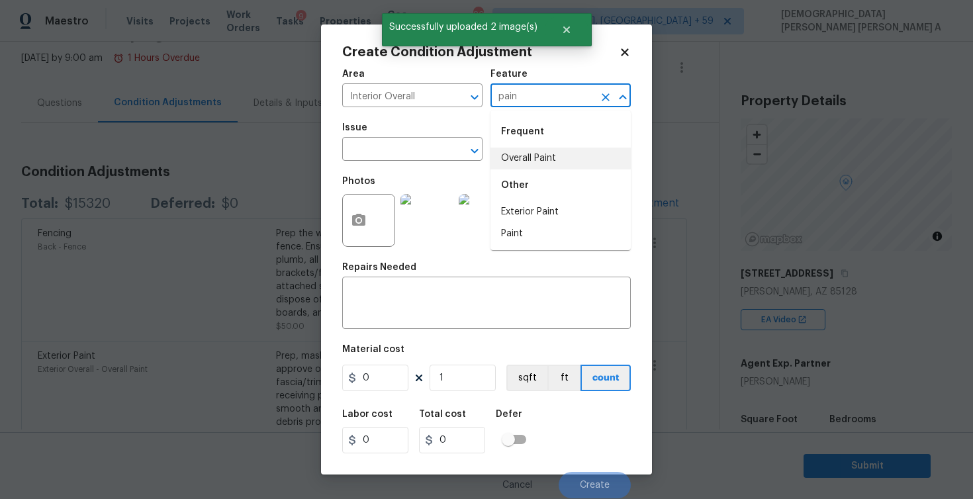
click at [524, 154] on li "Overall Paint" at bounding box center [560, 159] width 140 height 22
type input "Overall Paint"
click at [404, 142] on input "text" at bounding box center [393, 150] width 103 height 21
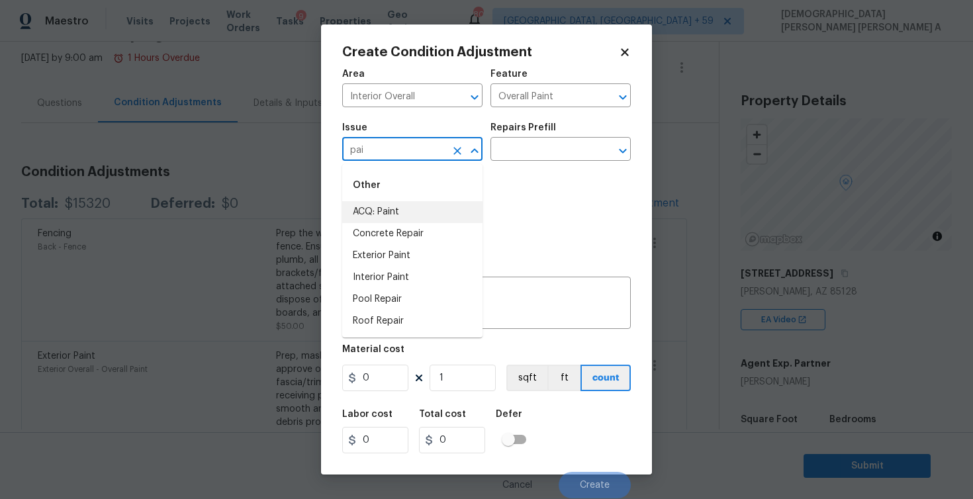
click at [392, 205] on li "ACQ: Paint" at bounding box center [412, 212] width 140 height 22
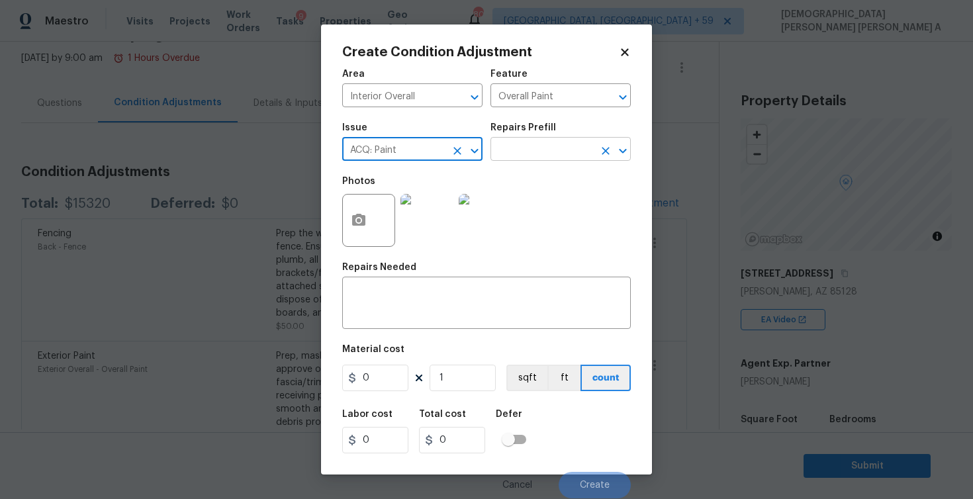
type input "ACQ: Paint"
click at [570, 152] on input "text" at bounding box center [541, 150] width 103 height 21
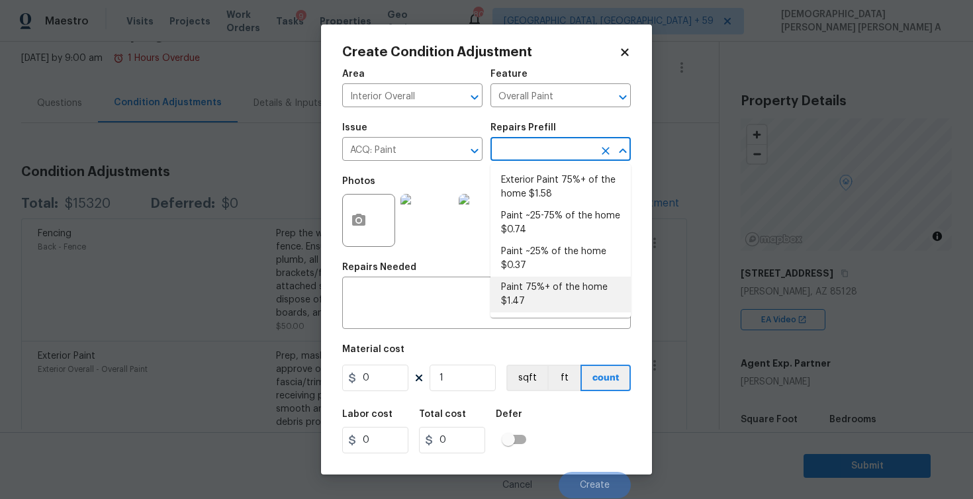
click at [544, 308] on li "Paint 75%+ of the home $1.47" at bounding box center [560, 295] width 140 height 36
type input "Acquisition"
type textarea "Acquisition Scope: 75%+ of the home will likely require interior paint"
type input "1.47"
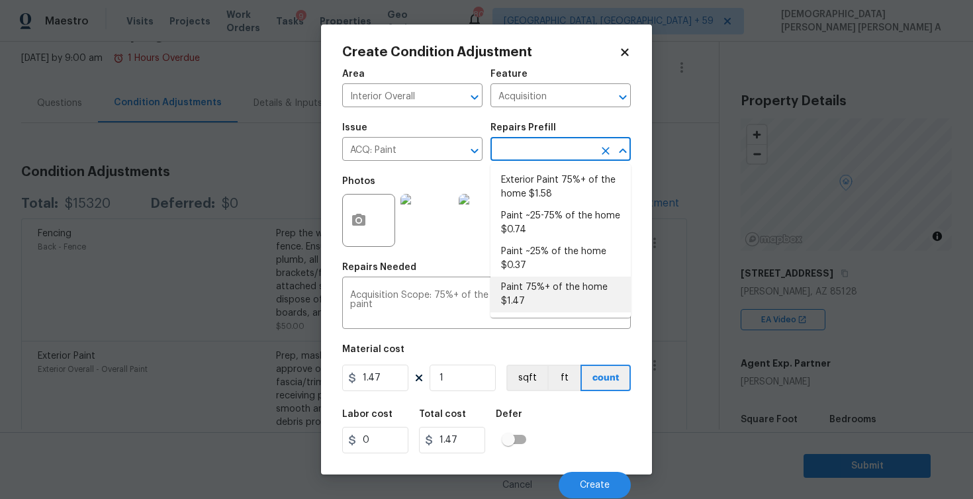
click at [628, 48] on icon at bounding box center [624, 51] width 7 height 7
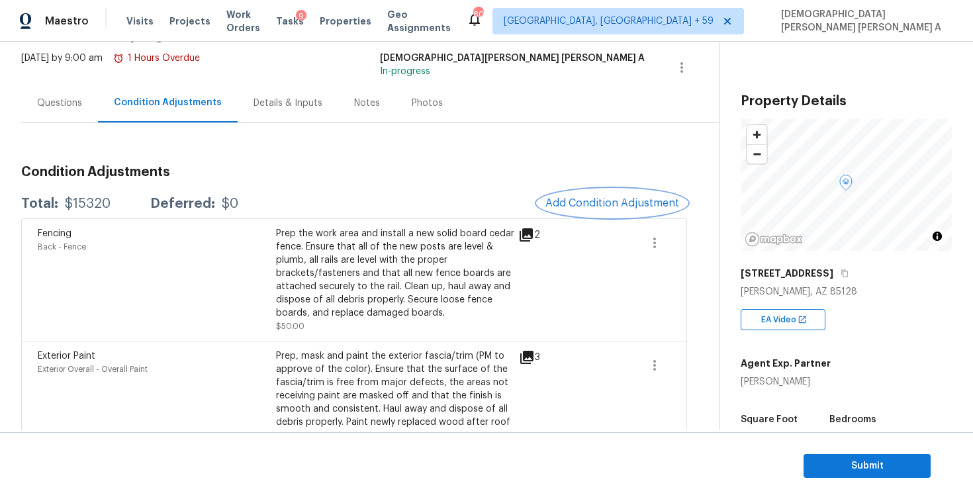
scroll to position [271, 0]
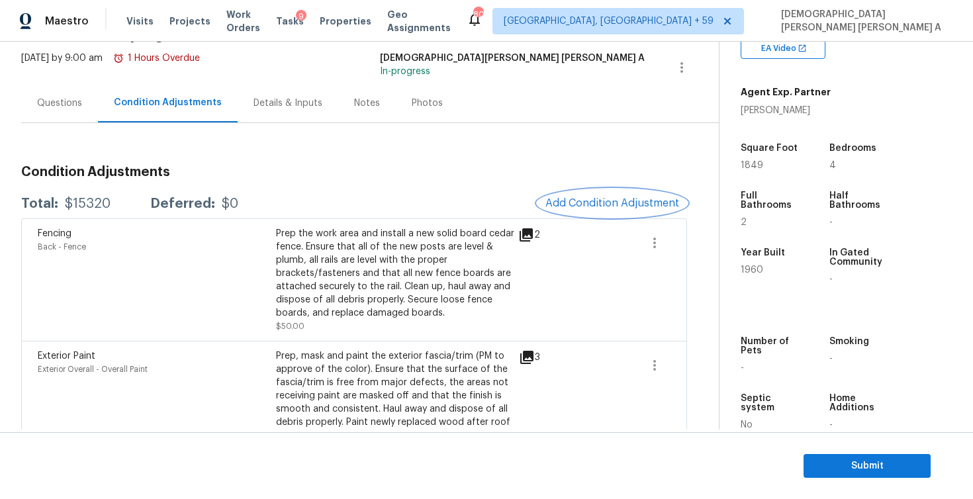
click at [576, 198] on span "Add Condition Adjustment" at bounding box center [612, 203] width 134 height 12
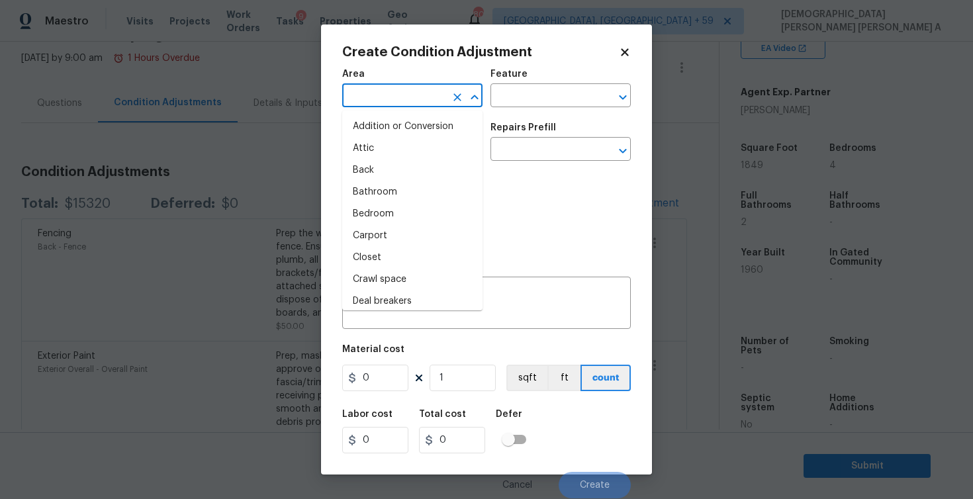
click at [363, 99] on input "text" at bounding box center [393, 97] width 103 height 21
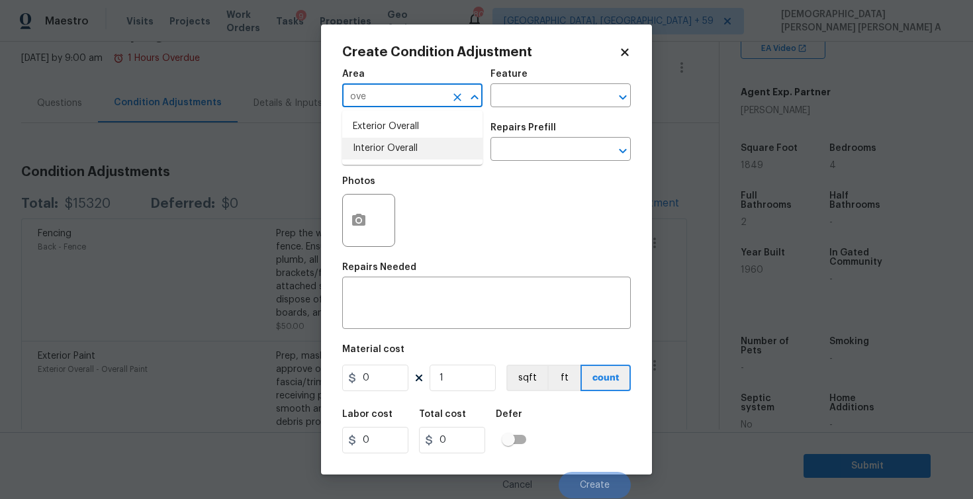
click at [396, 146] on li "Interior Overall" at bounding box center [412, 149] width 140 height 22
type input "Interior Overall"
click at [360, 224] on icon "button" at bounding box center [358, 220] width 13 height 12
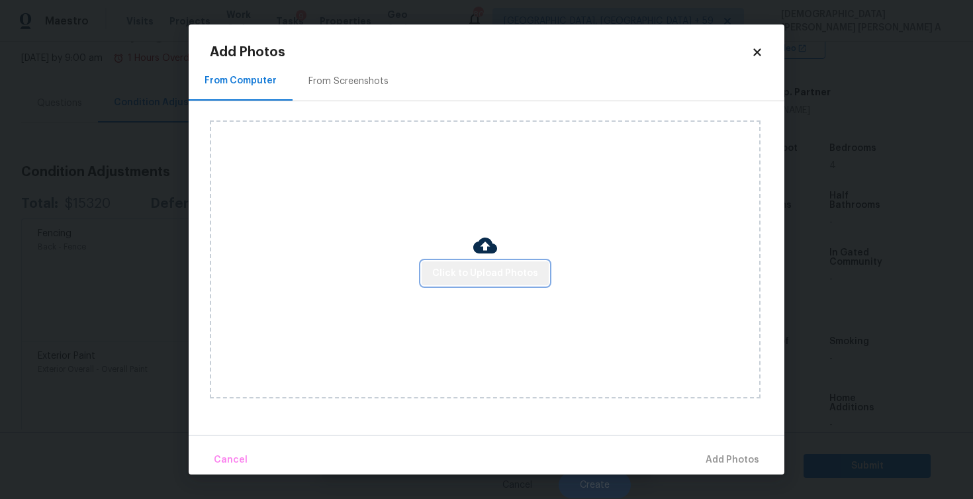
click at [508, 261] on button "Click to Upload Photos" at bounding box center [485, 273] width 127 height 24
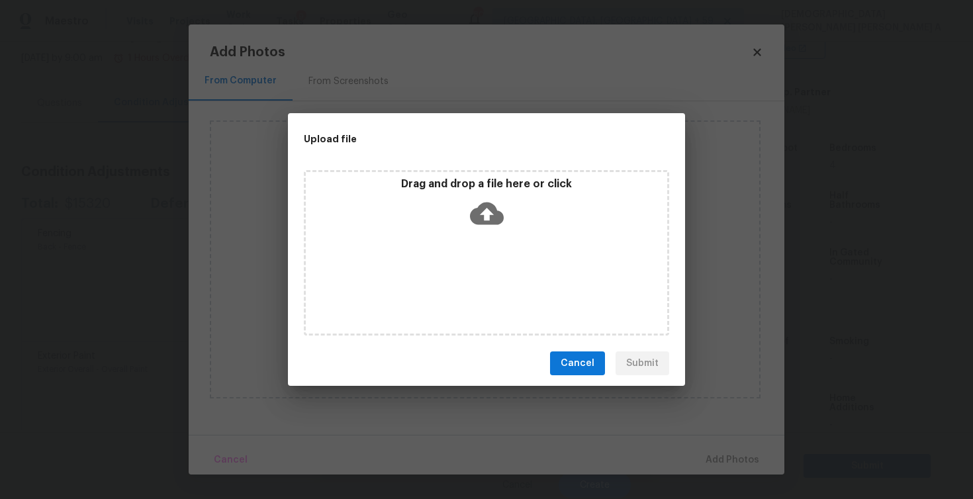
click at [502, 224] on icon at bounding box center [487, 214] width 34 height 34
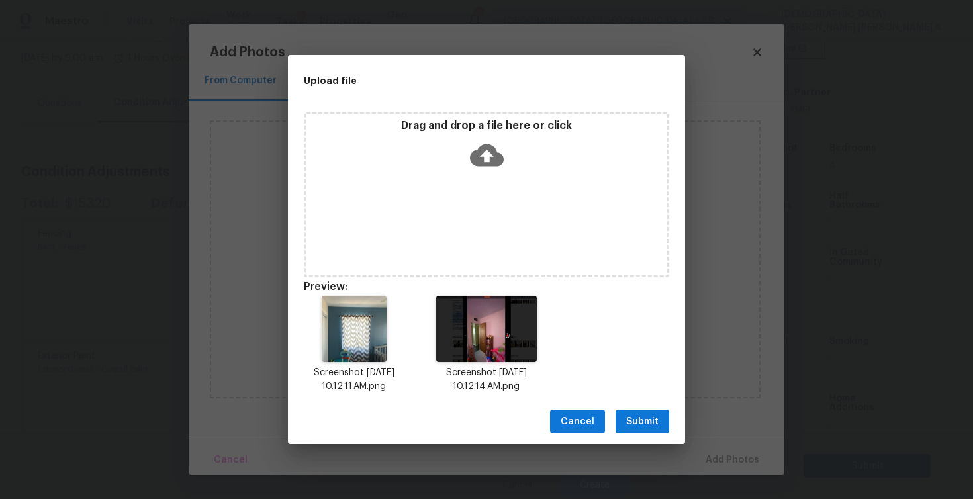
click at [648, 416] on span "Submit" at bounding box center [642, 422] width 32 height 17
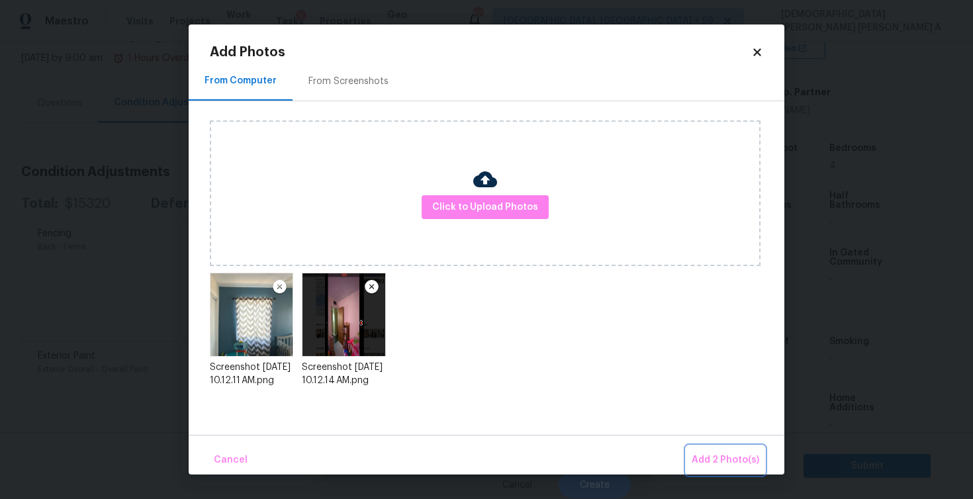
click at [715, 447] on button "Add 2 Photo(s)" at bounding box center [725, 460] width 78 height 28
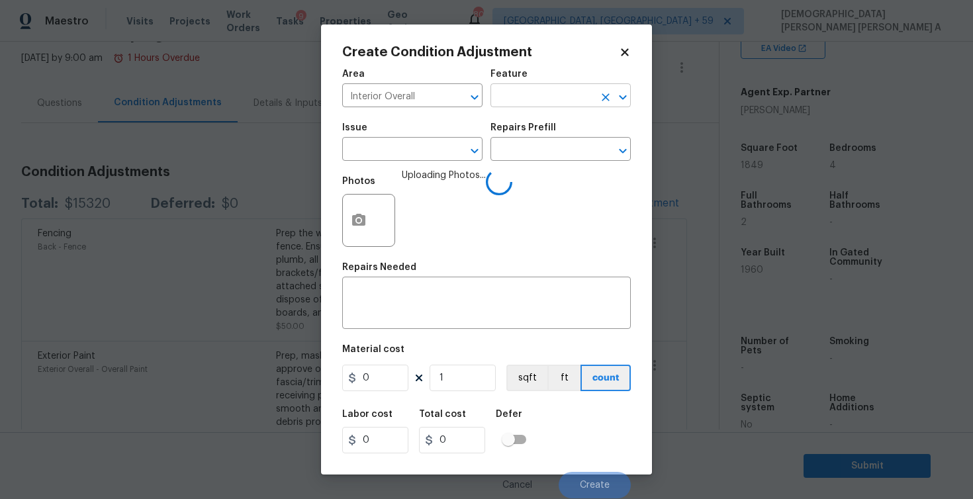
click at [525, 96] on input "text" at bounding box center [541, 97] width 103 height 21
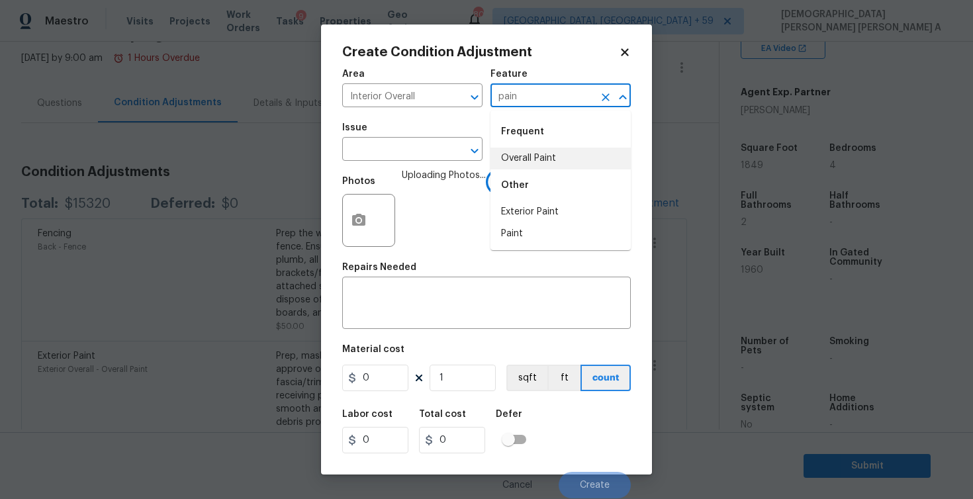
click at [518, 156] on li "Overall Paint" at bounding box center [560, 159] width 140 height 22
type input "Overall Paint"
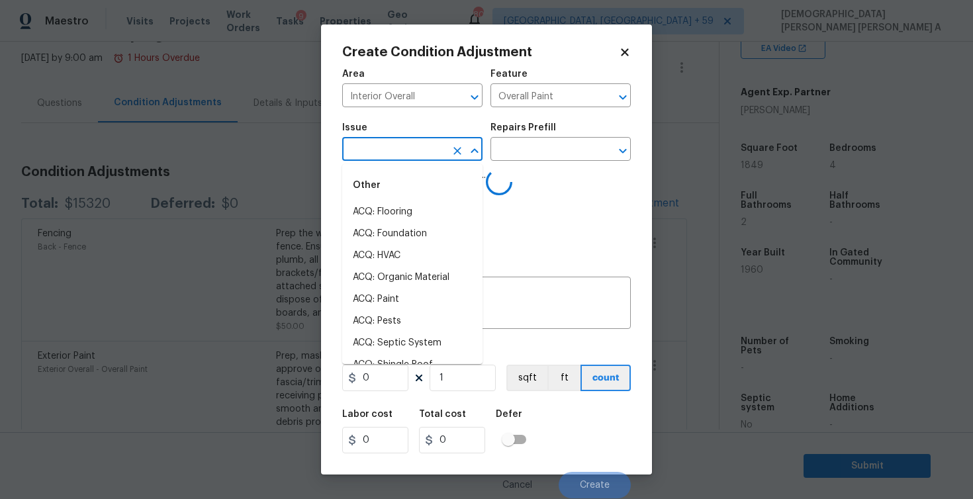
click at [404, 148] on input "text" at bounding box center [393, 150] width 103 height 21
type input "p"
type input "ain"
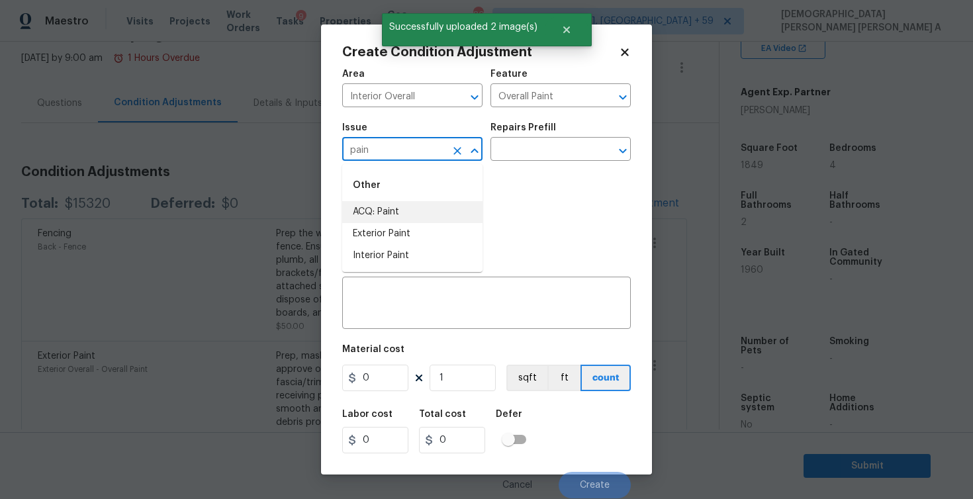
click at [393, 215] on li "ACQ: Paint" at bounding box center [412, 212] width 140 height 22
type input "ACQ: Paint"
click at [576, 150] on input "text" at bounding box center [541, 150] width 103 height 21
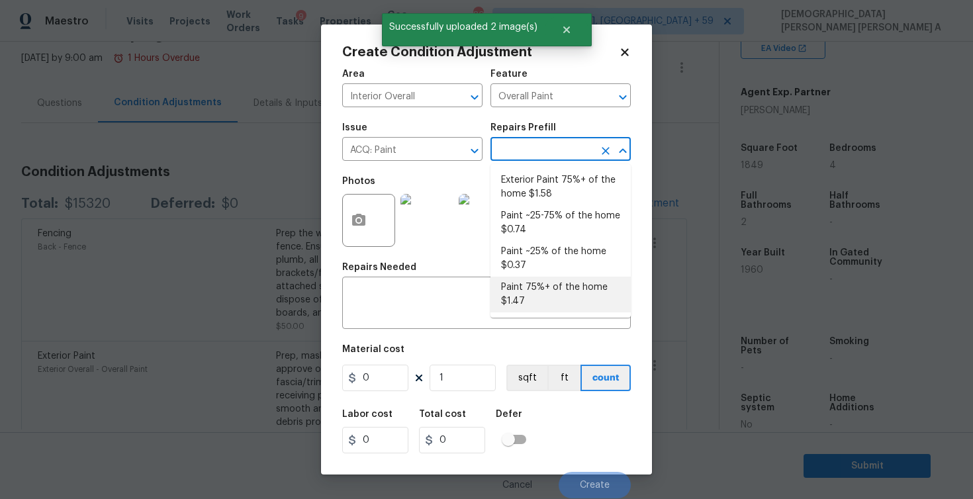
click at [569, 309] on li "Paint 75%+ of the home $1.47" at bounding box center [560, 295] width 140 height 36
type input "Acquisition"
type textarea "Acquisition Scope: 75%+ of the home will likely require interior paint"
type input "1.47"
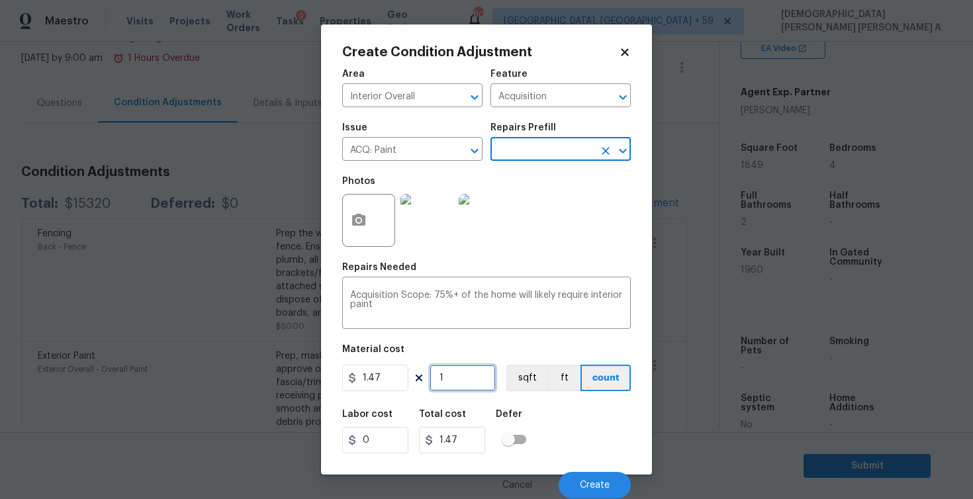
click at [471, 379] on input "1" at bounding box center [463, 378] width 66 height 26
type input "18"
type input "26.46"
type input "184"
type input "270.48"
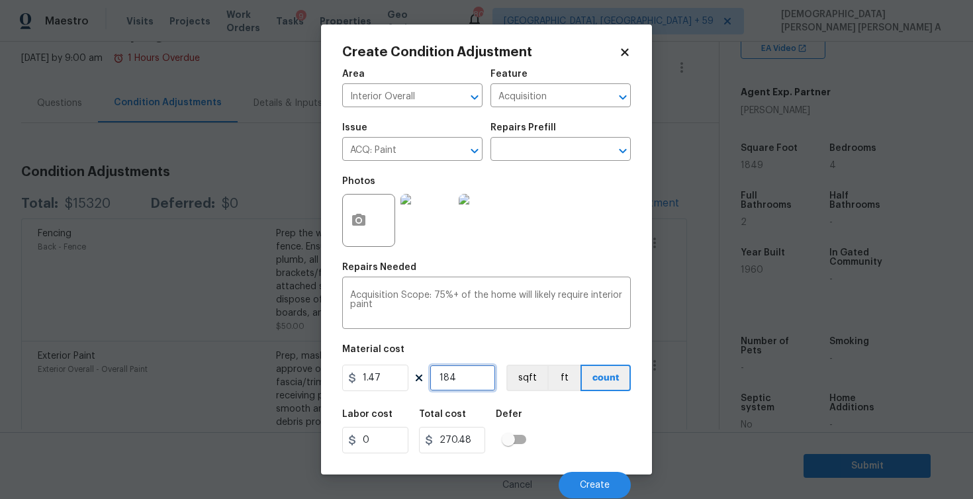
type input "1849"
type input "2718.03"
type input "1849"
click at [535, 383] on button "sqft" at bounding box center [526, 378] width 41 height 26
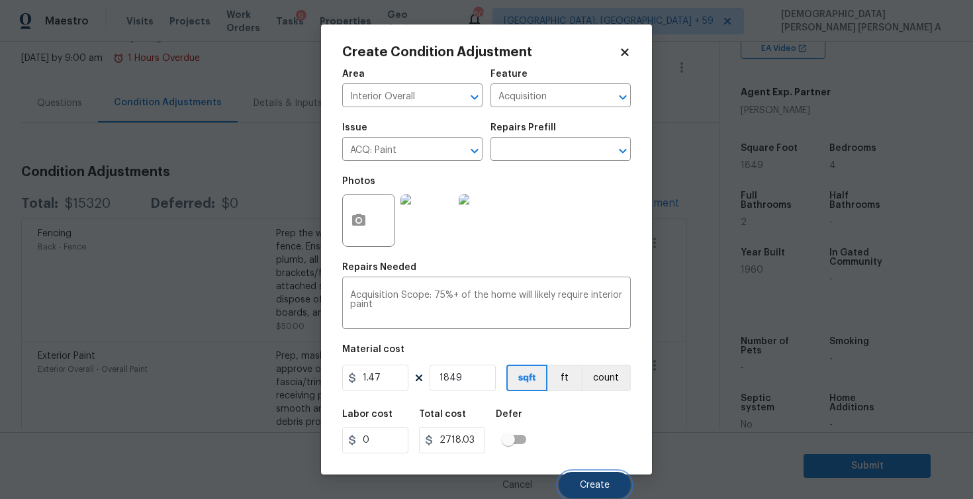
click at [621, 480] on button "Create" at bounding box center [595, 485] width 72 height 26
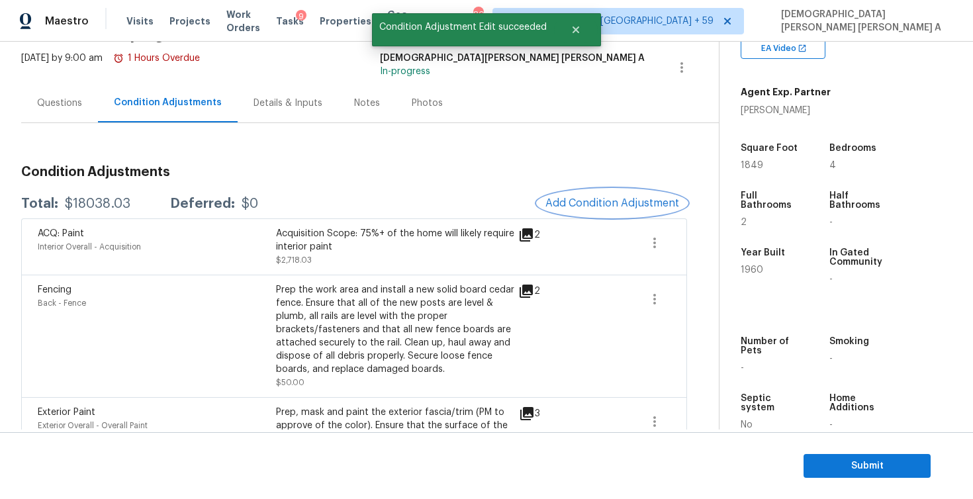
click at [631, 203] on span "Add Condition Adjustment" at bounding box center [612, 203] width 134 height 12
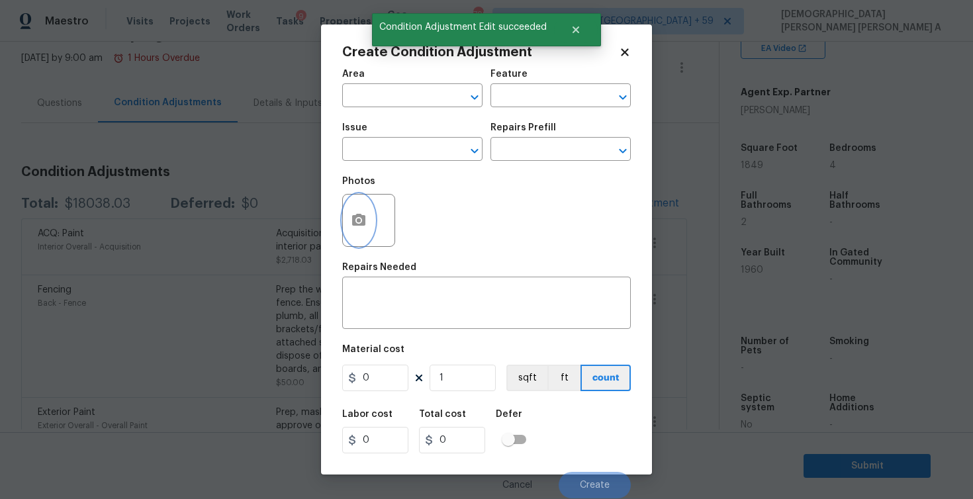
click at [352, 222] on icon "button" at bounding box center [358, 220] width 13 height 12
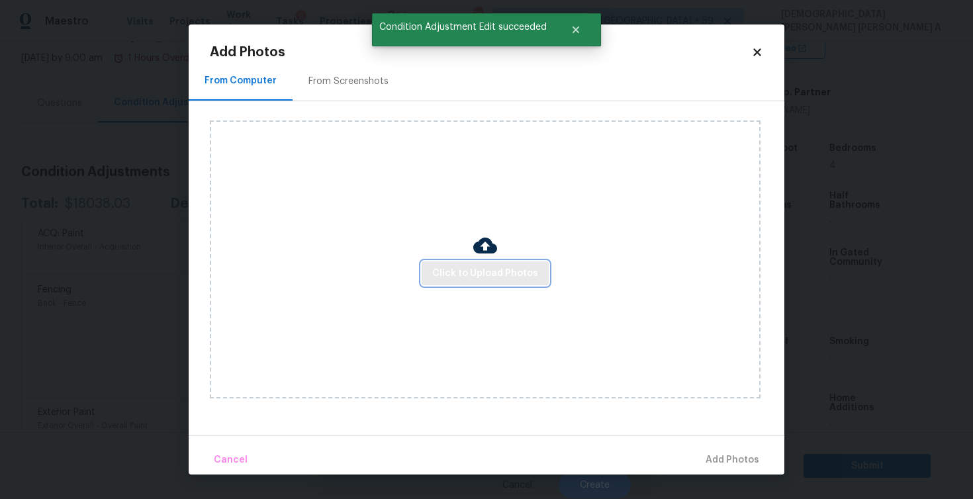
click at [502, 275] on span "Click to Upload Photos" at bounding box center [485, 273] width 106 height 17
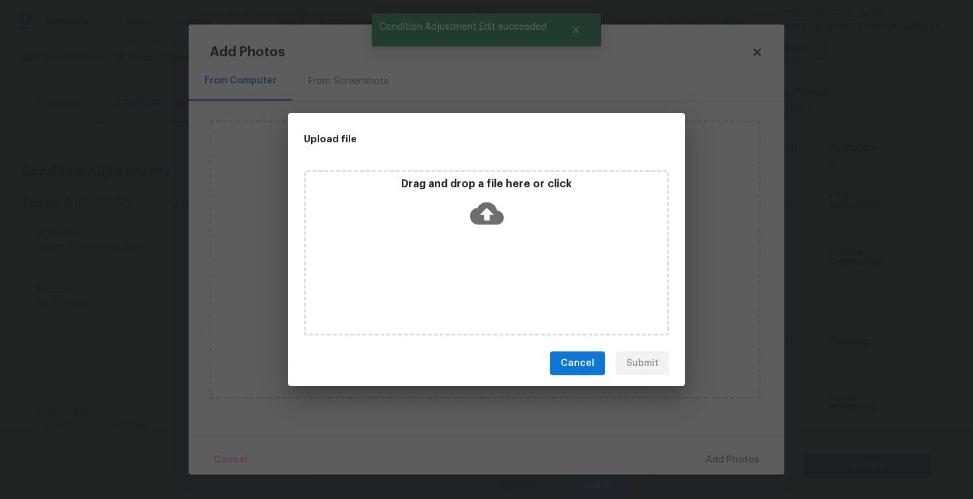
click at [490, 220] on icon at bounding box center [487, 214] width 34 height 23
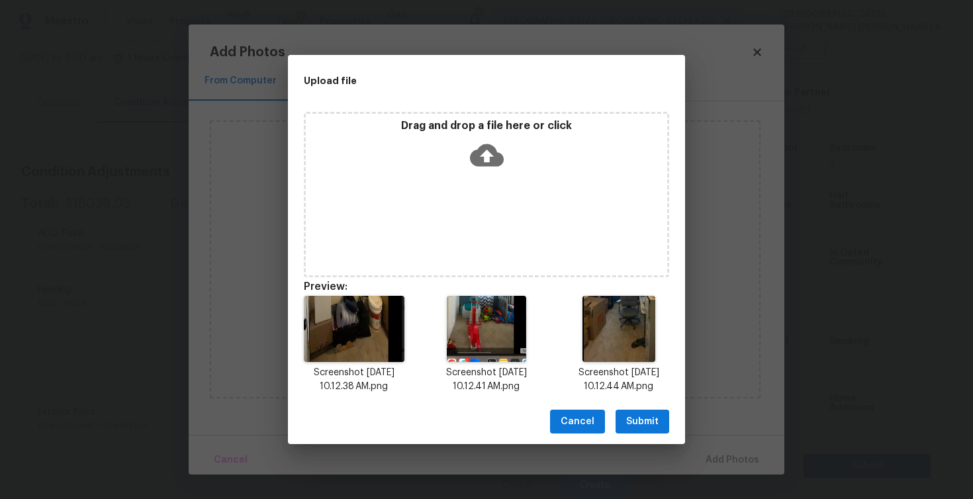
click at [647, 424] on span "Submit" at bounding box center [642, 422] width 32 height 17
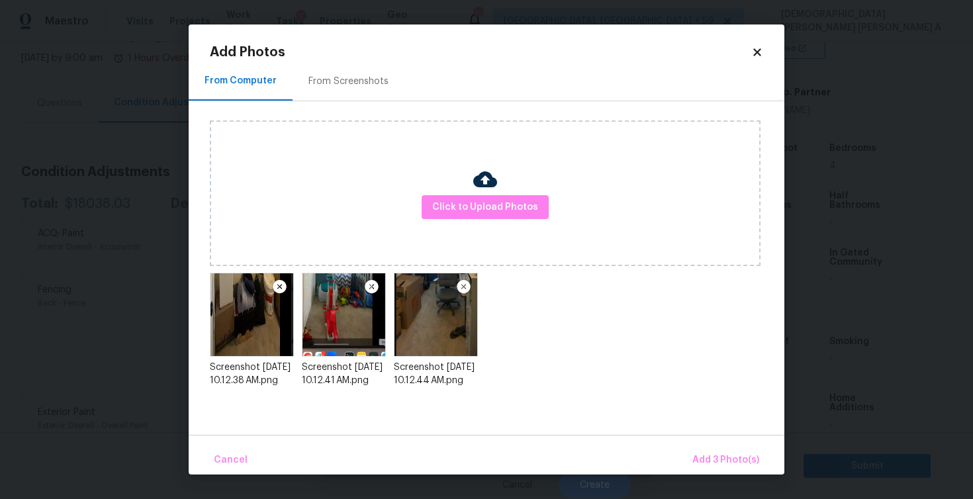
click at [711, 444] on div "Cancel Add 3 Photo(s)" at bounding box center [487, 455] width 596 height 40
click at [711, 458] on span "Add 3 Photo(s)" at bounding box center [725, 460] width 67 height 17
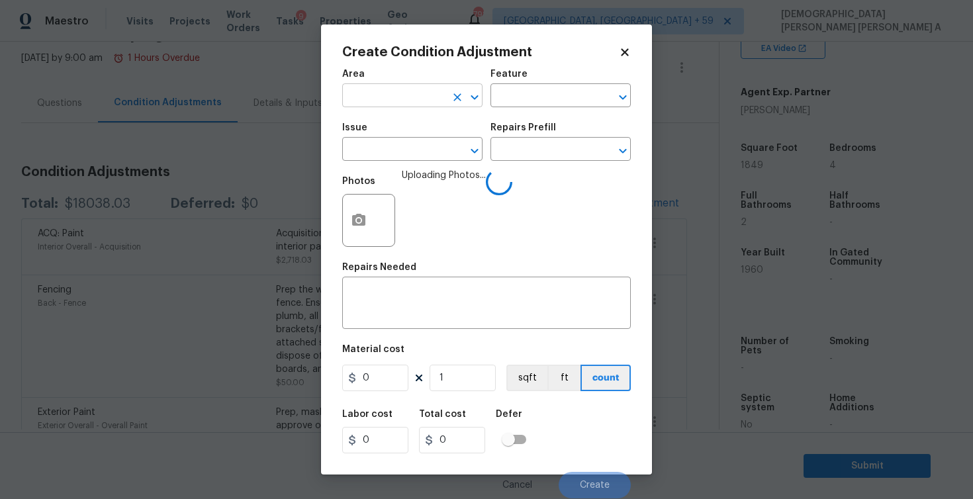
click at [367, 92] on input "text" at bounding box center [393, 97] width 103 height 21
click at [404, 142] on li "Interior Overall" at bounding box center [412, 149] width 140 height 22
type input "Interior Overall"
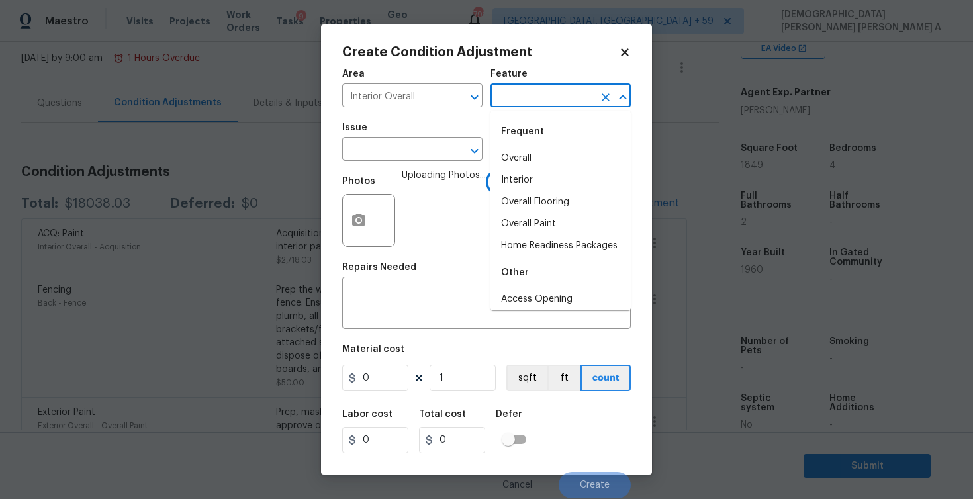
click at [566, 97] on input "text" at bounding box center [541, 97] width 103 height 21
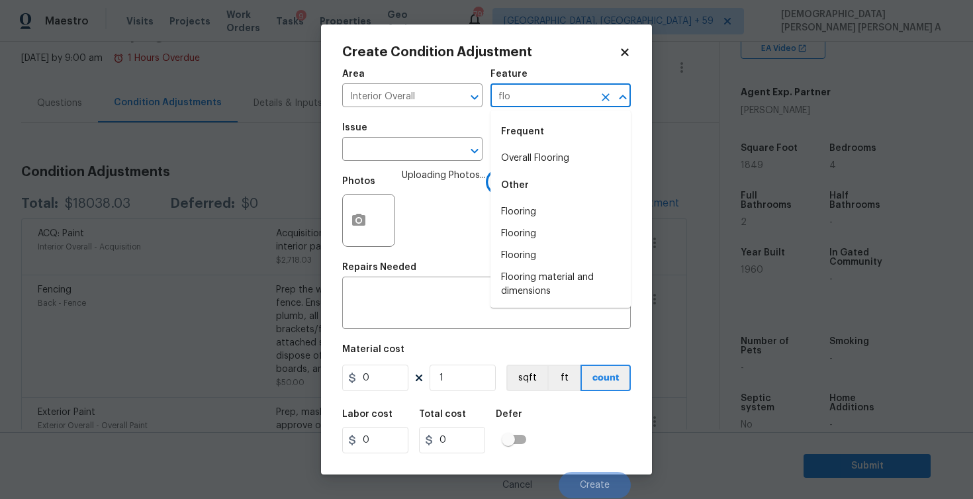
type input "floo"
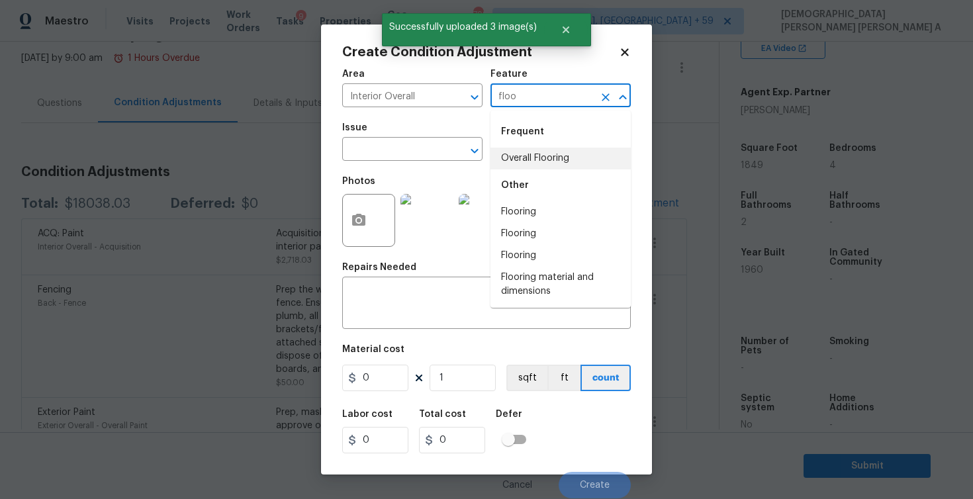
click at [537, 160] on li "Overall Flooring" at bounding box center [560, 159] width 140 height 22
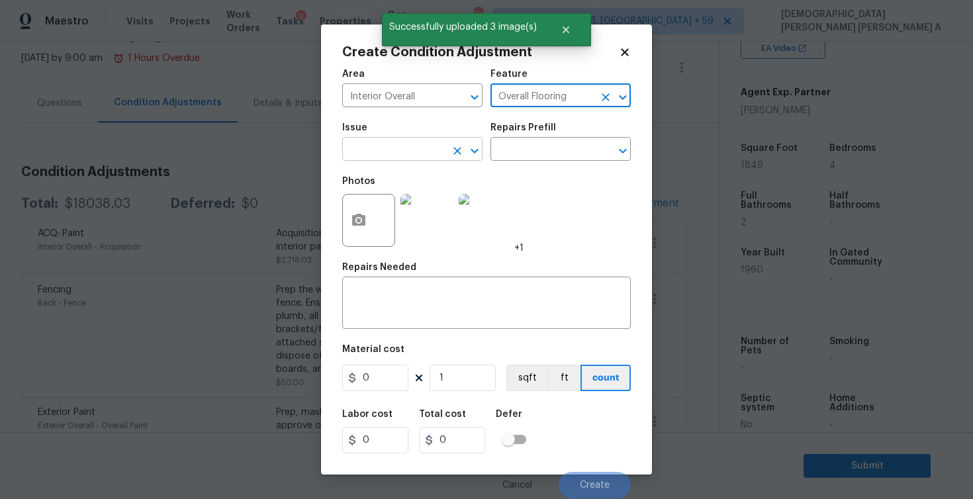
type input "Overall Flooring"
click at [384, 148] on input "text" at bounding box center [393, 150] width 103 height 21
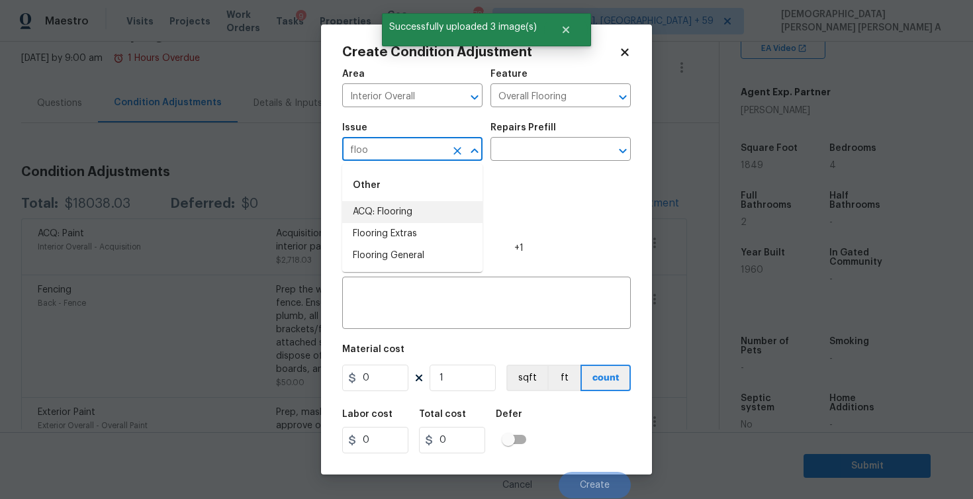
click at [384, 215] on li "ACQ: Flooring" at bounding box center [412, 212] width 140 height 22
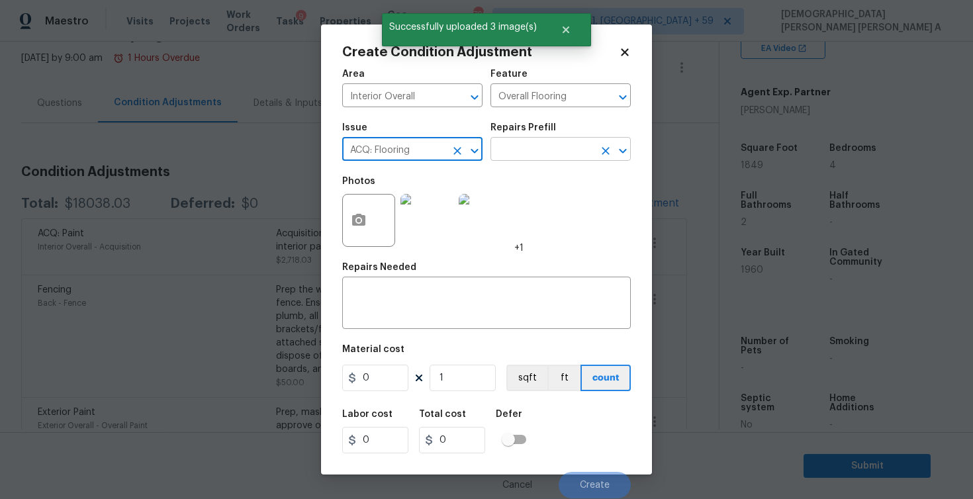
click at [551, 148] on input "text" at bounding box center [541, 150] width 103 height 21
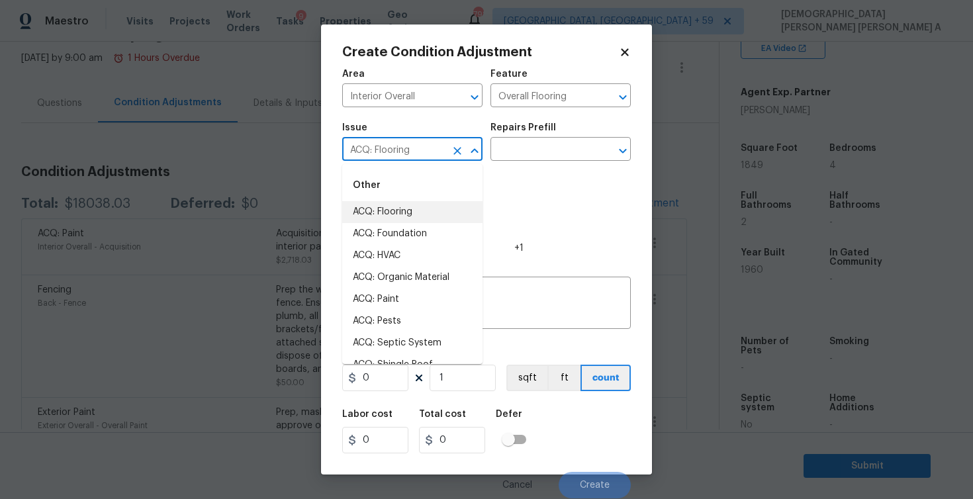
click at [400, 154] on input "ACQ: Flooring" at bounding box center [393, 150] width 103 height 21
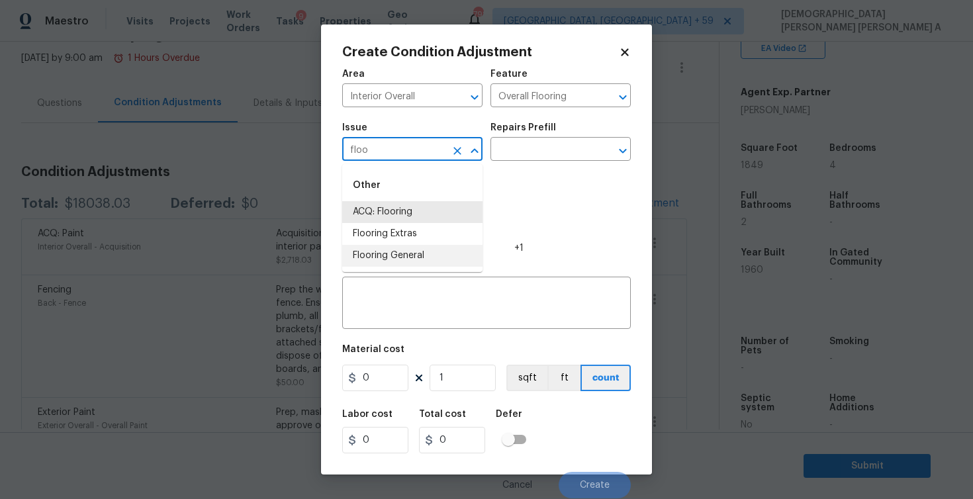
click at [400, 253] on li "Flooring General" at bounding box center [412, 256] width 140 height 22
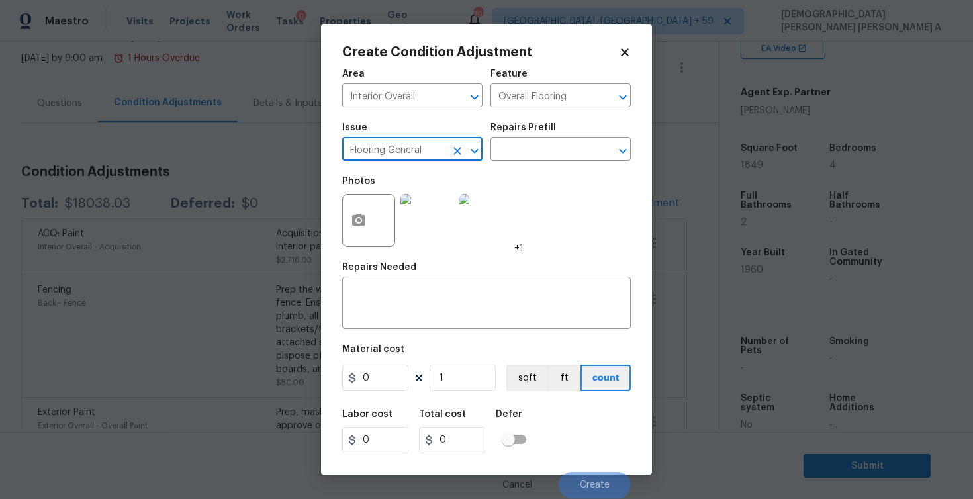
type input "Flooring General"
click at [561, 137] on div "Repairs Prefill" at bounding box center [560, 131] width 140 height 17
click at [555, 157] on input "text" at bounding box center [541, 150] width 103 height 21
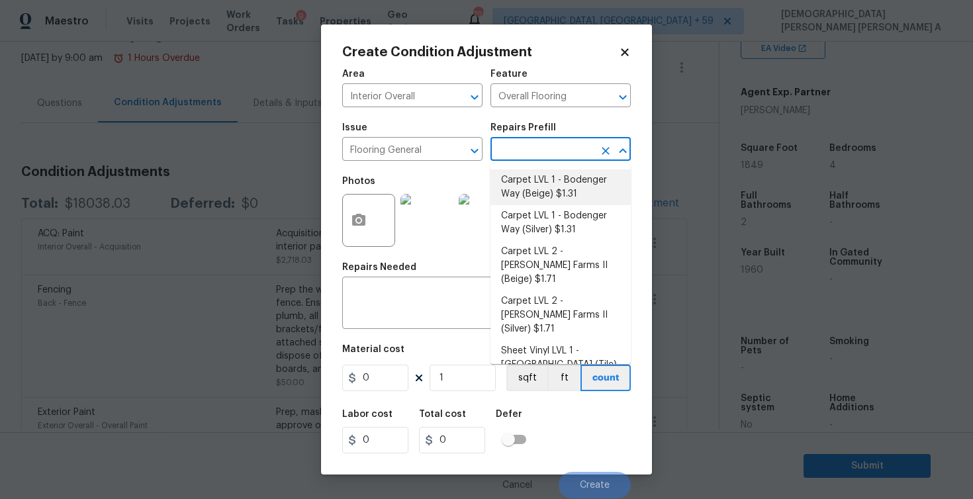
click at [549, 187] on li "Carpet LVL 1 - Bodenger Way (Beige) $1.31" at bounding box center [560, 187] width 140 height 36
type textarea "Install new carpet. (Bodenger Way 749 Bird Bath, Beige) at all previously carpe…"
type input "1.31"
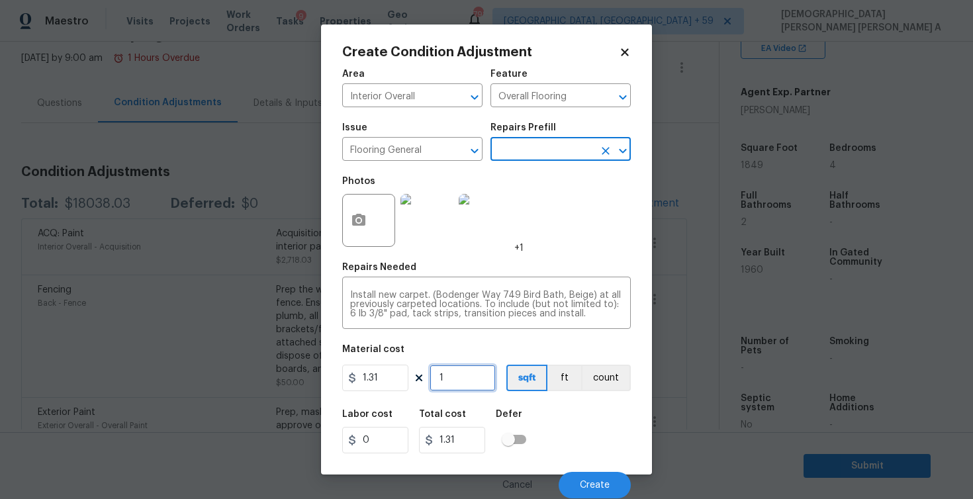
click at [478, 383] on input "1" at bounding box center [463, 378] width 66 height 26
type input "10"
type input "13.1"
type input "100"
type input "131"
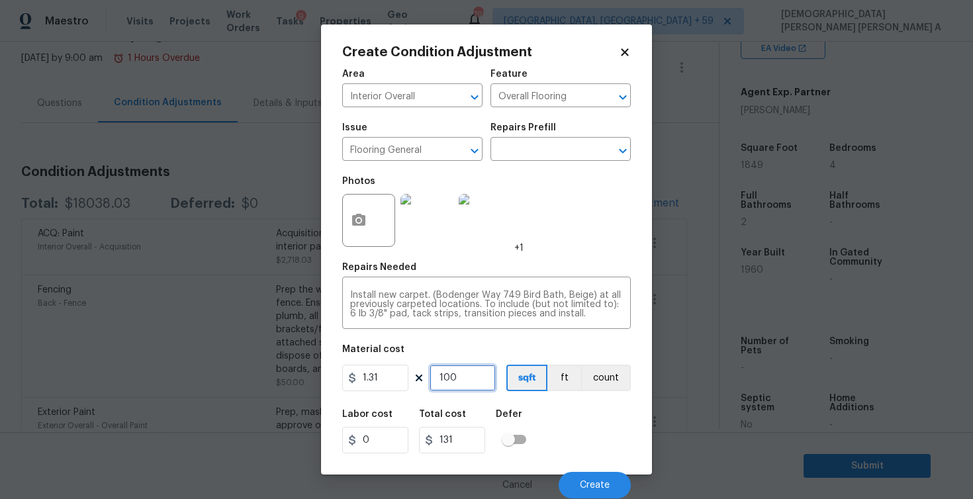
type input "1000"
type input "1310"
click at [591, 320] on div "Install new carpet. (Bodenger Way 749 Bird Bath, Beige) at all previously carpe…" at bounding box center [486, 304] width 289 height 49
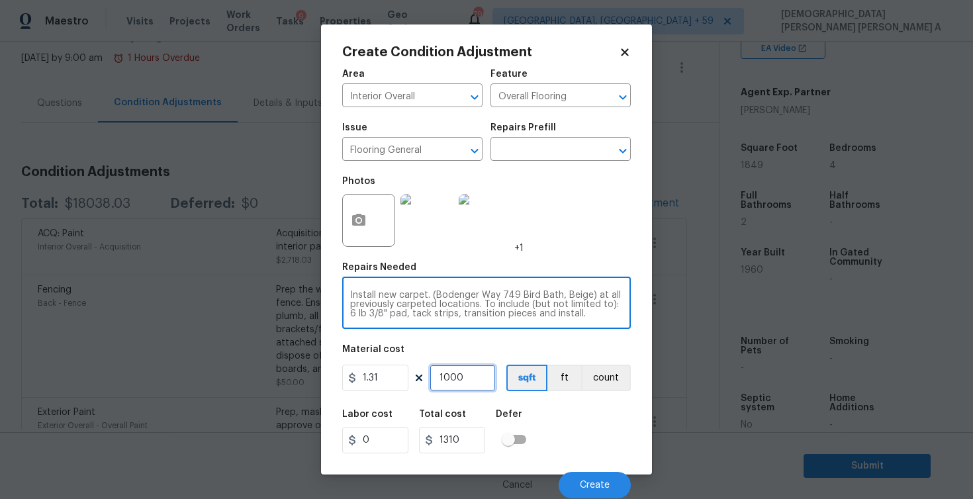
click at [479, 386] on input "1000" at bounding box center [463, 378] width 66 height 26
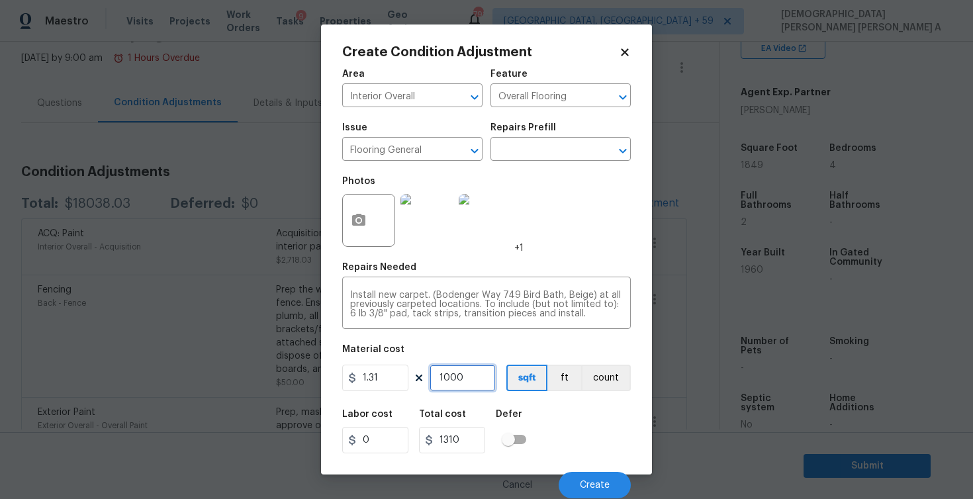
type input "100"
type input "131"
type input "10"
type input "13.1"
type input "1"
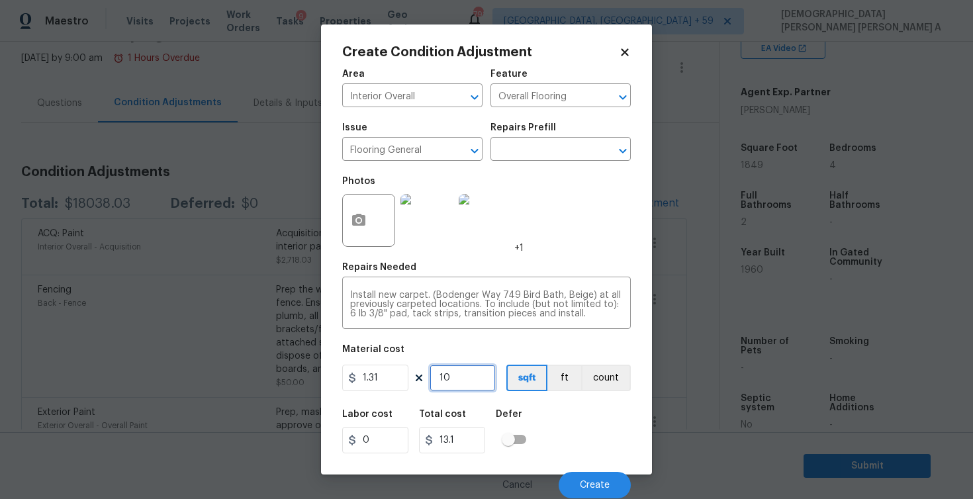
type input "1.31"
type input "12"
type input "15.72"
type input "120"
type input "157.2"
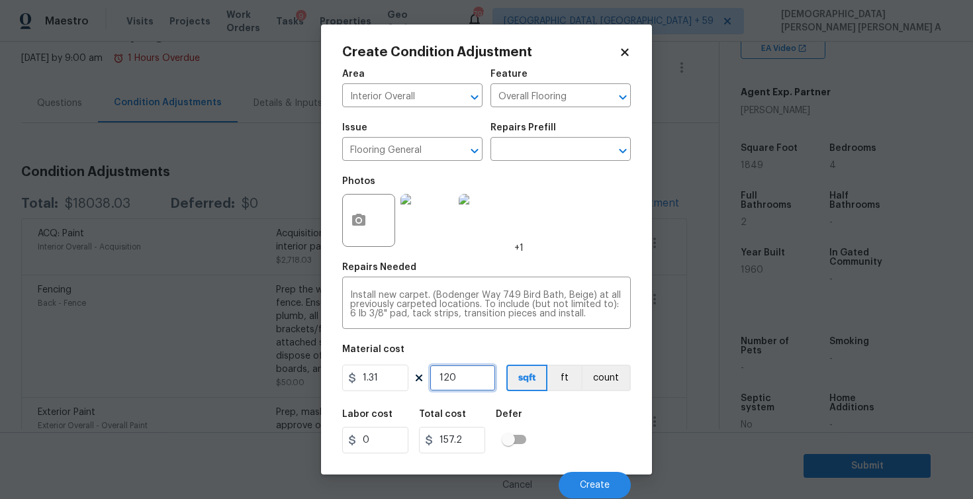
type input "1200"
type input "1572"
type input "1200"
click at [621, 489] on button "Create" at bounding box center [595, 485] width 72 height 26
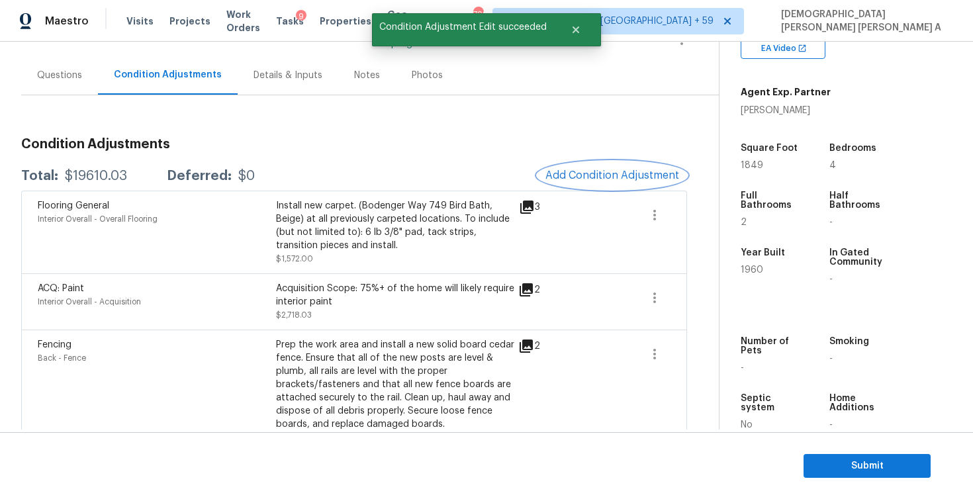
scroll to position [113, 0]
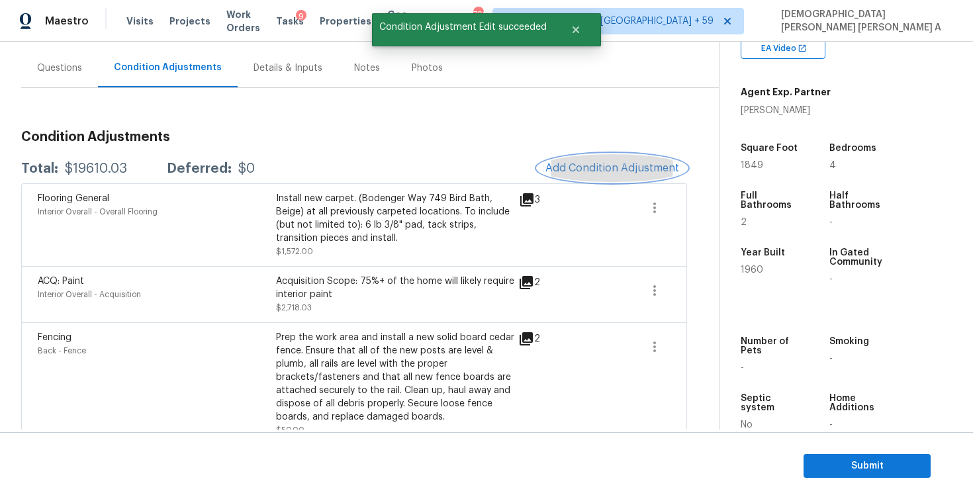
click at [642, 174] on button "Add Condition Adjustment" at bounding box center [612, 168] width 150 height 28
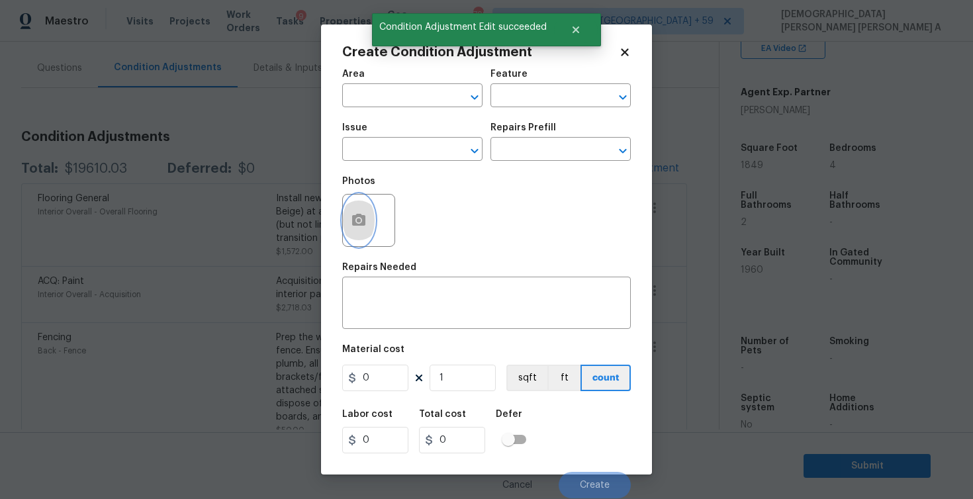
click at [364, 218] on icon "button" at bounding box center [358, 220] width 13 height 12
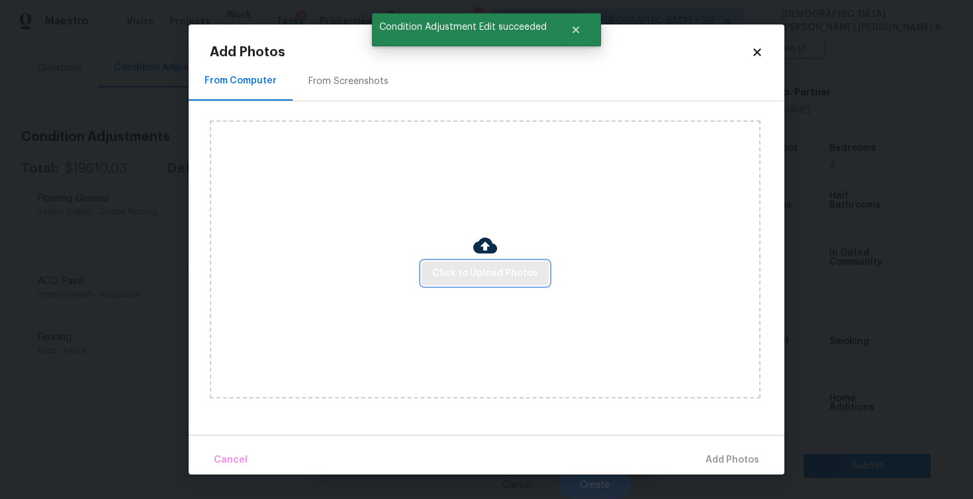
click at [473, 269] on span "Click to Upload Photos" at bounding box center [485, 273] width 106 height 17
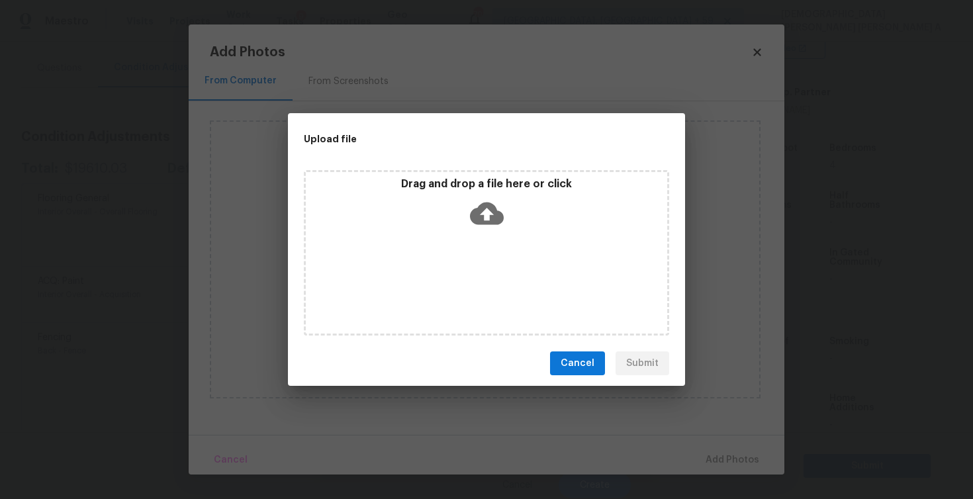
click at [482, 206] on icon at bounding box center [487, 214] width 34 height 23
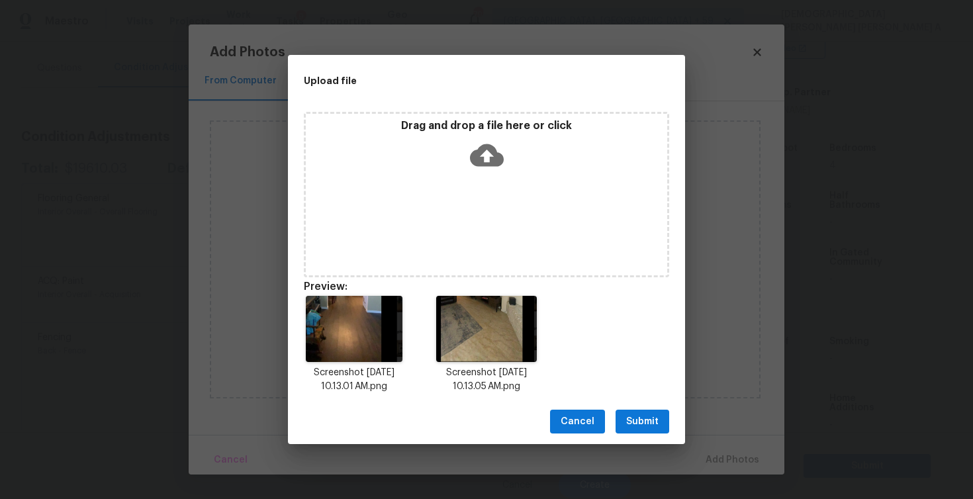
click at [635, 424] on span "Submit" at bounding box center [642, 422] width 32 height 17
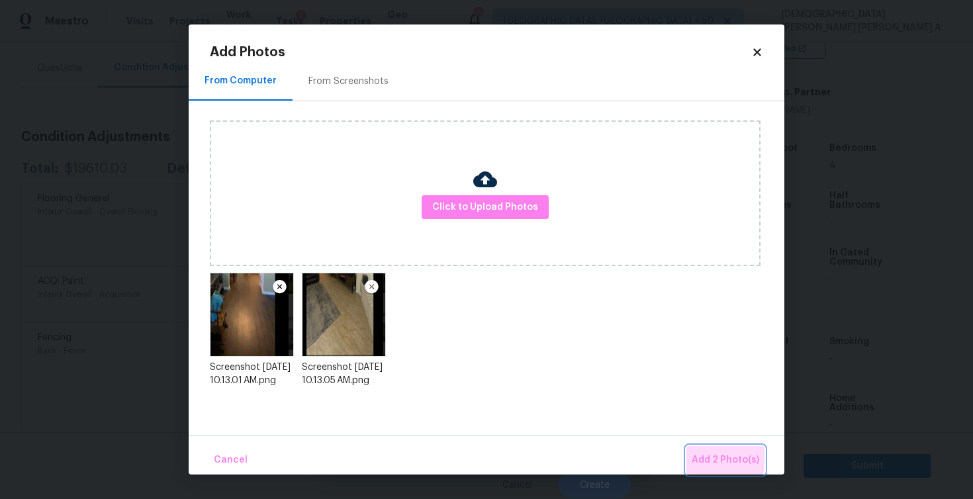
click at [722, 456] on span "Add 2 Photo(s)" at bounding box center [726, 460] width 68 height 17
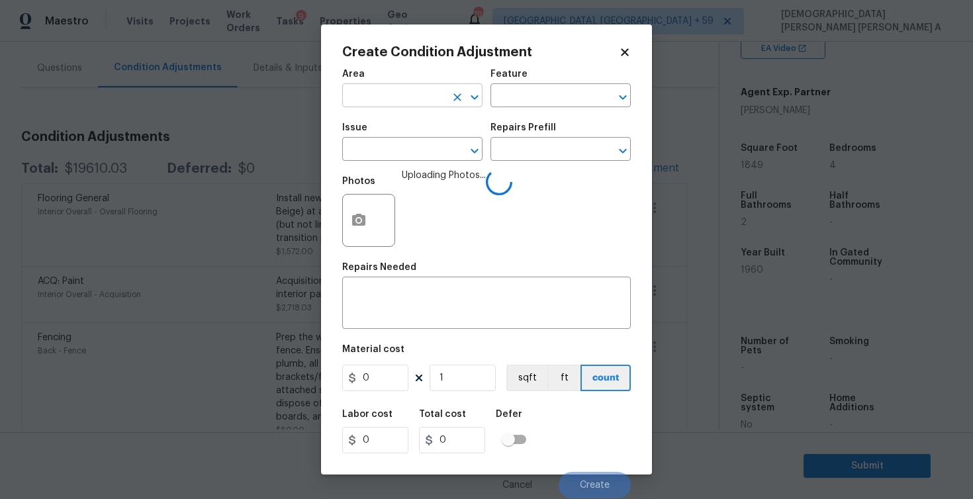
click at [385, 103] on input "text" at bounding box center [393, 97] width 103 height 21
click at [404, 148] on li "Interior Overall" at bounding box center [412, 149] width 140 height 22
type input "Interior Overall"
click at [529, 97] on input "text" at bounding box center [541, 97] width 103 height 21
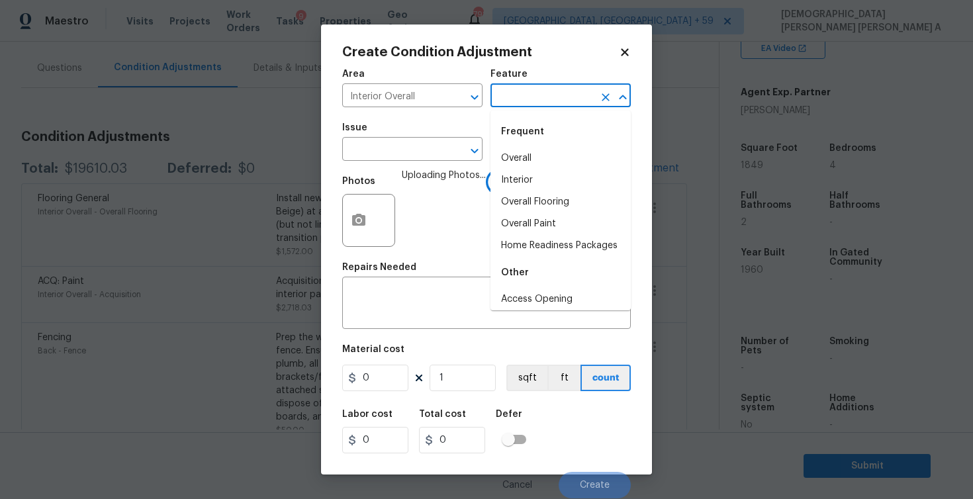
type input "f"
type input "loo"
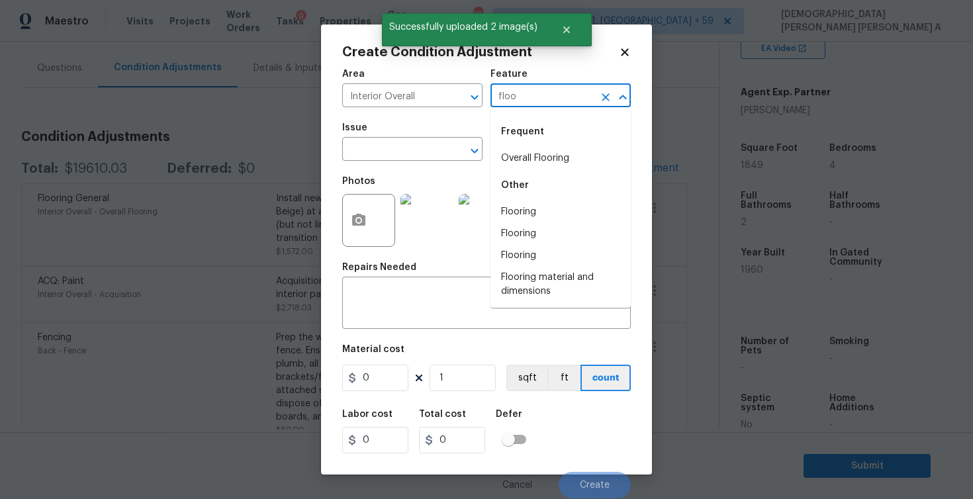
click at [516, 155] on li "Overall Flooring" at bounding box center [560, 159] width 140 height 22
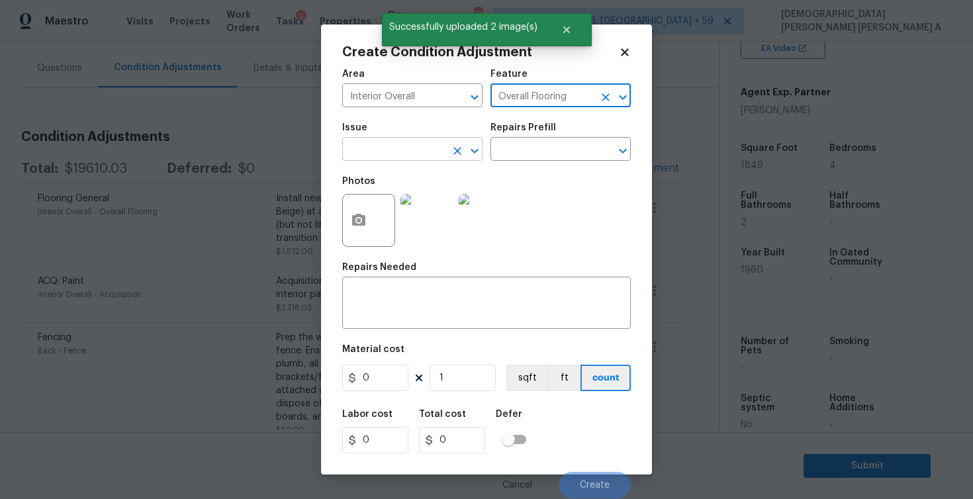
type input "Overall Flooring"
click at [418, 158] on input "text" at bounding box center [393, 150] width 103 height 21
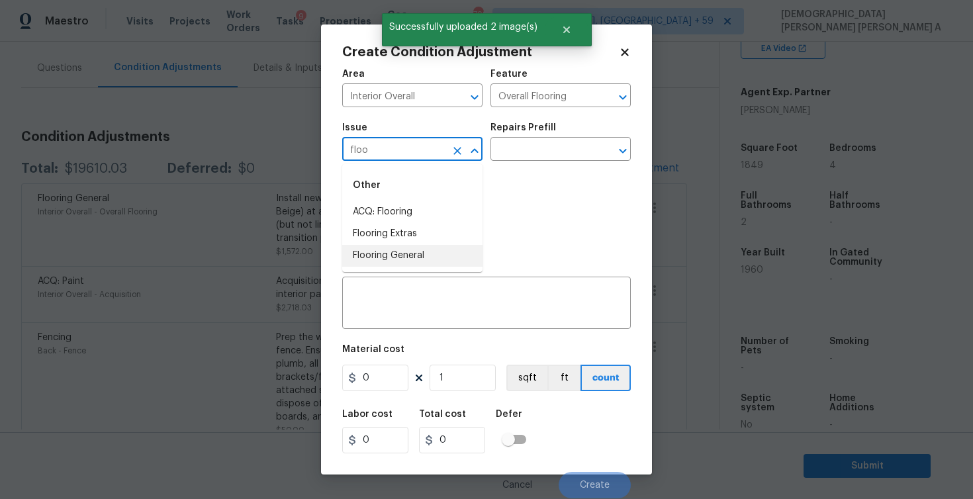
click at [424, 259] on li "Flooring General" at bounding box center [412, 256] width 140 height 22
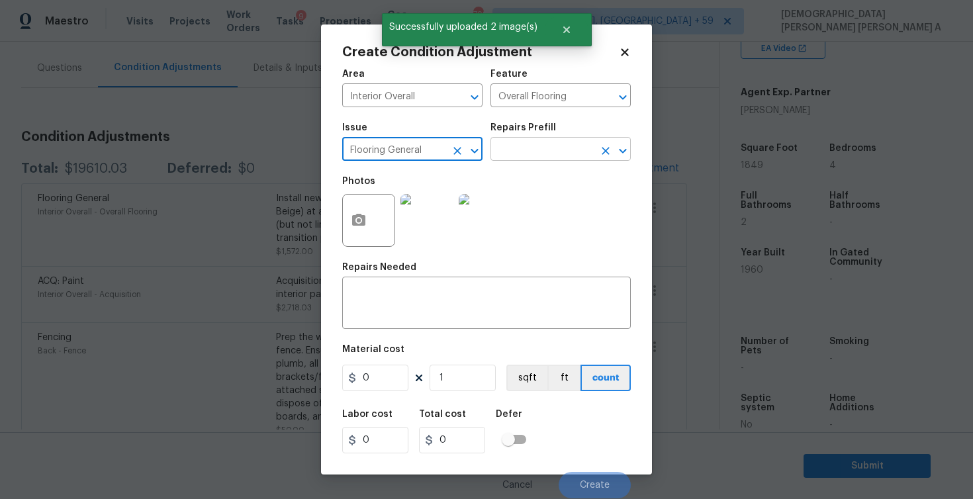
type input "Flooring General"
click at [514, 148] on input "text" at bounding box center [541, 150] width 103 height 21
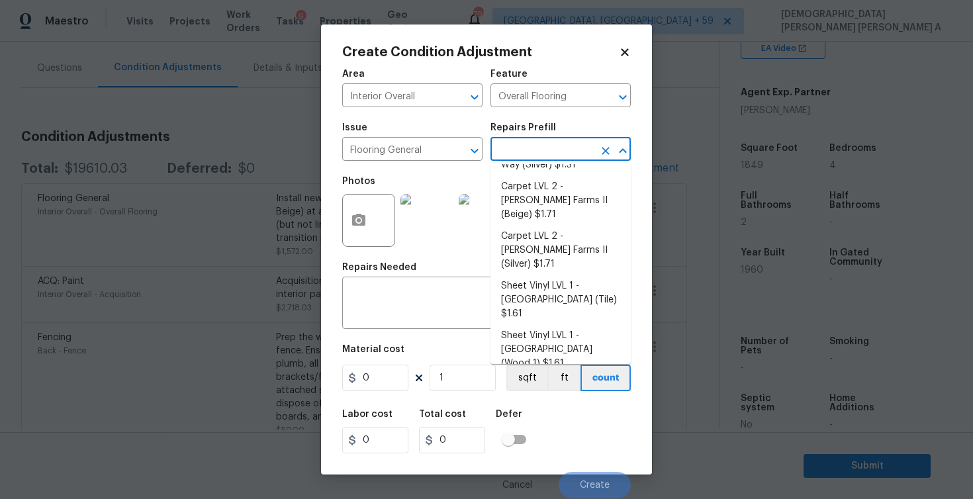
scroll to position [76, 0]
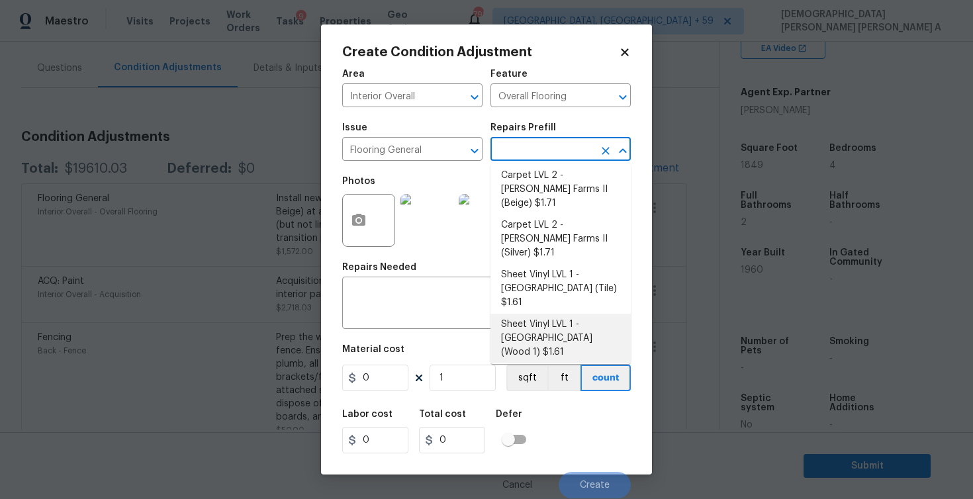
click at [563, 314] on li "Sheet Vinyl LVL 1 - Sugar Valley (Wood 1) $1.61" at bounding box center [560, 339] width 140 height 50
type textarea "Install sheet vinyl flooring ([GEOGRAPHIC_DATA] - Wood "Look", [STREET_ADDRESS]…"
type input "1.61"
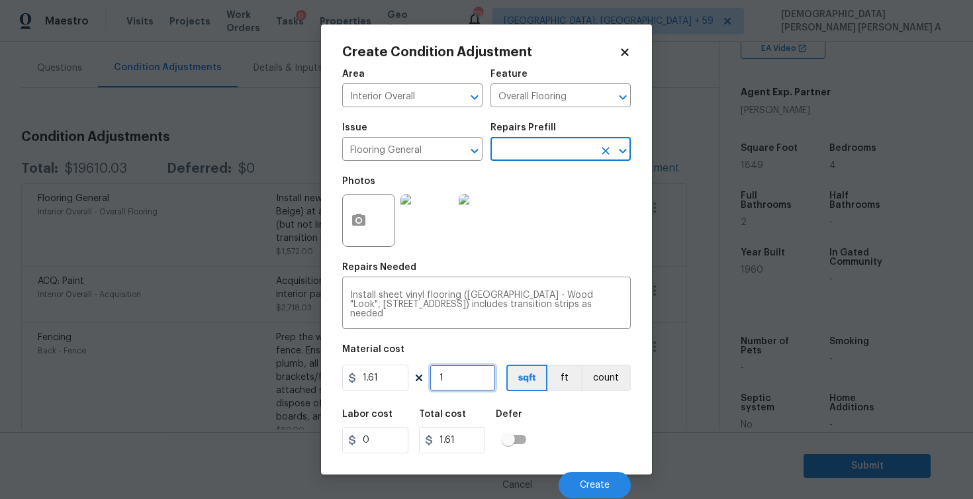
click at [476, 383] on input "1" at bounding box center [463, 378] width 66 height 26
type input "0"
type input "6"
type input "9.66"
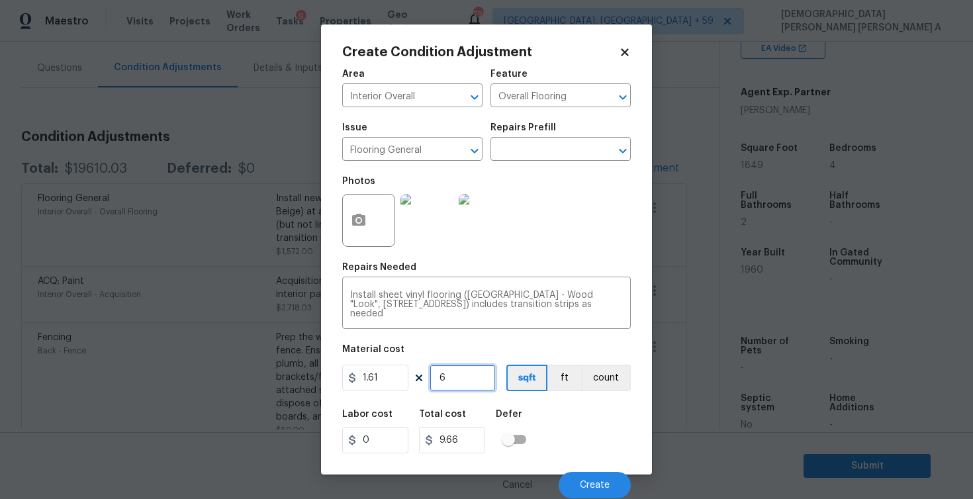
type input "64"
type input "103.04"
type input "649"
type input "1044.89"
type input "649"
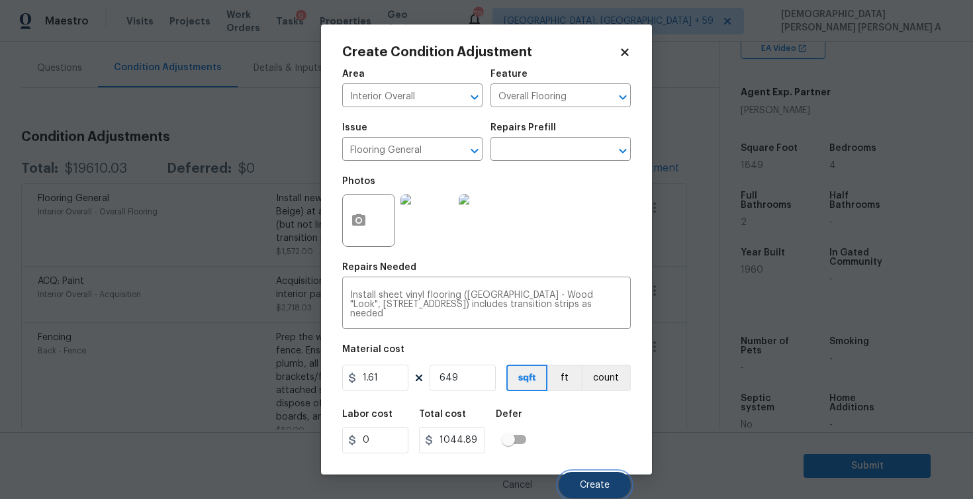
click at [599, 494] on button "Create" at bounding box center [595, 485] width 72 height 26
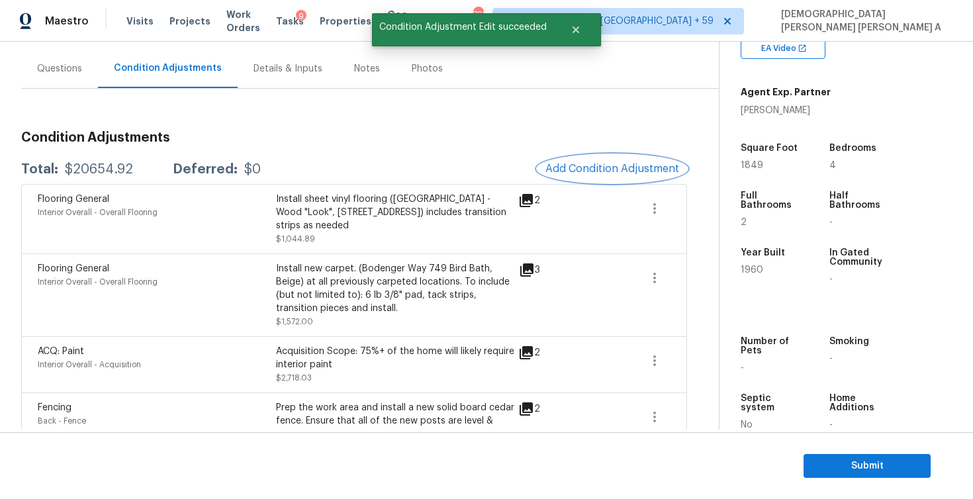
scroll to position [137, 0]
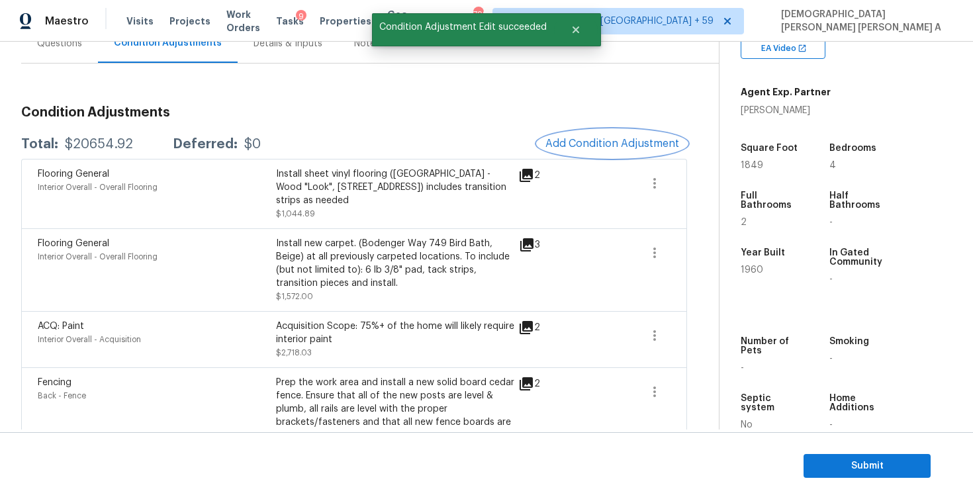
click at [586, 148] on span "Add Condition Adjustment" at bounding box center [612, 144] width 134 height 12
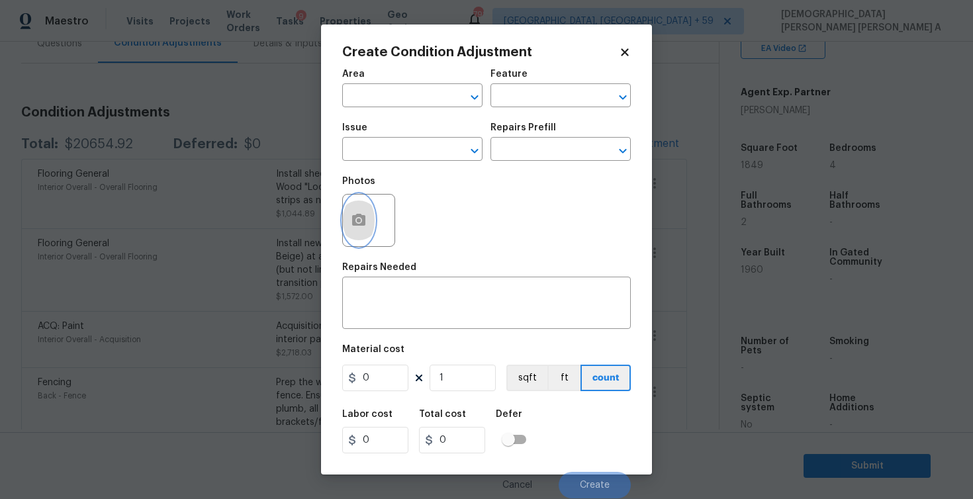
click at [351, 226] on icon "button" at bounding box center [359, 220] width 16 height 16
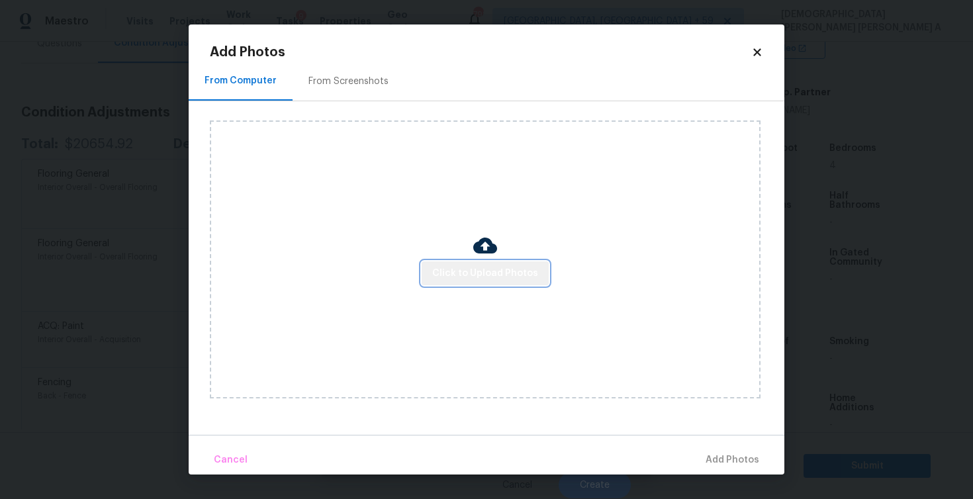
click at [495, 279] on span "Click to Upload Photos" at bounding box center [485, 273] width 106 height 17
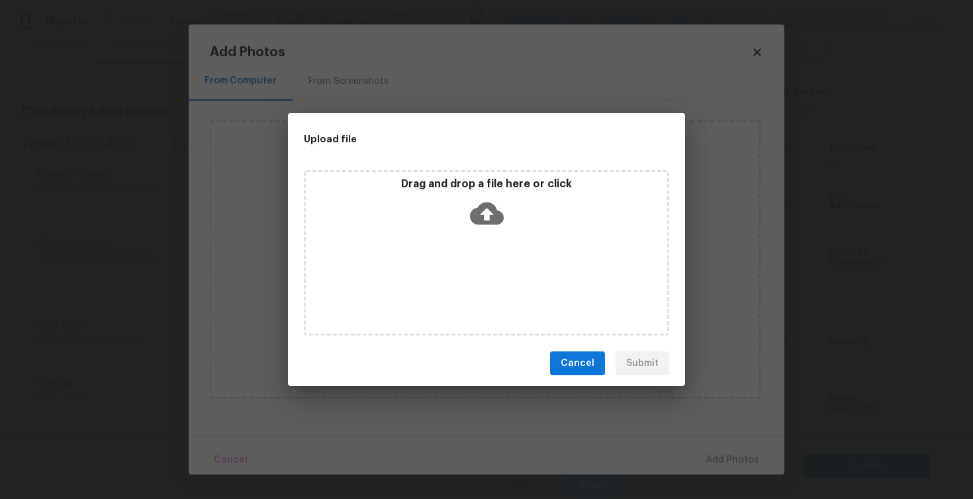
click at [494, 234] on div "Drag and drop a file here or click" at bounding box center [486, 252] width 365 height 165
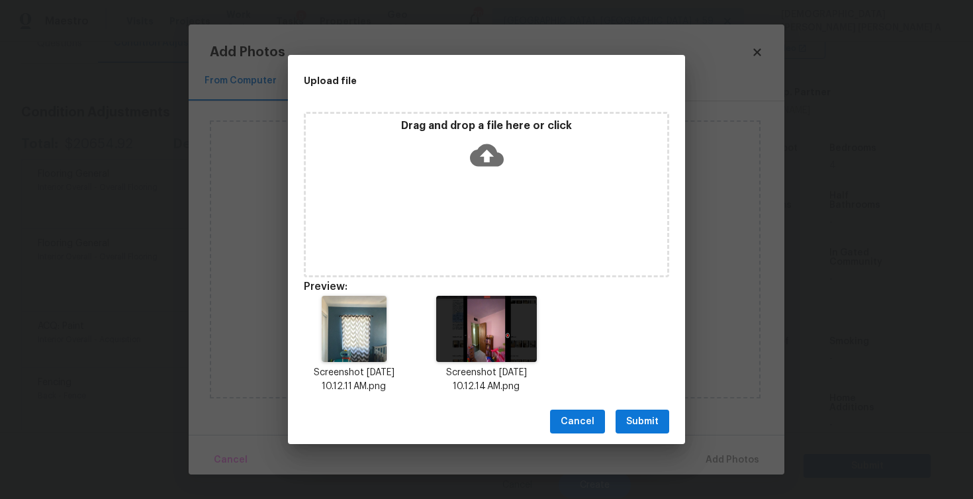
click at [641, 427] on span "Submit" at bounding box center [642, 422] width 32 height 17
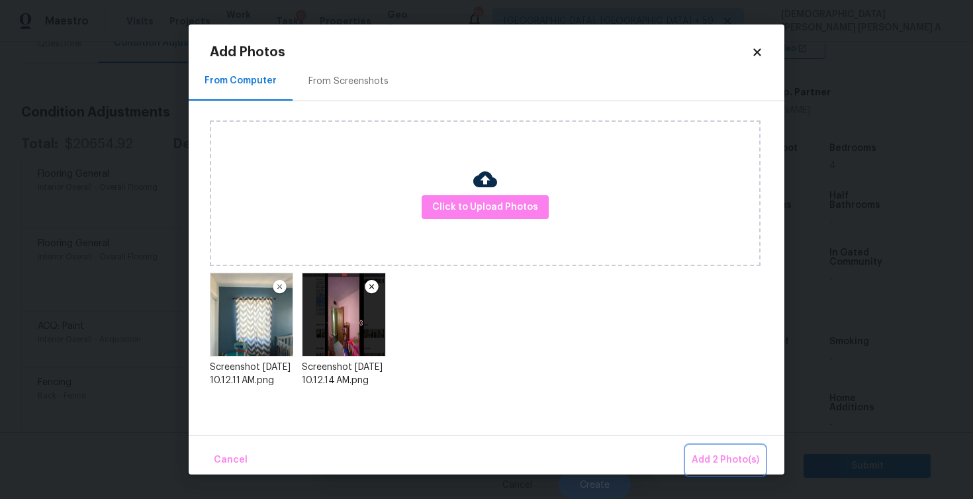
click at [725, 447] on button "Add 2 Photo(s)" at bounding box center [725, 460] width 78 height 28
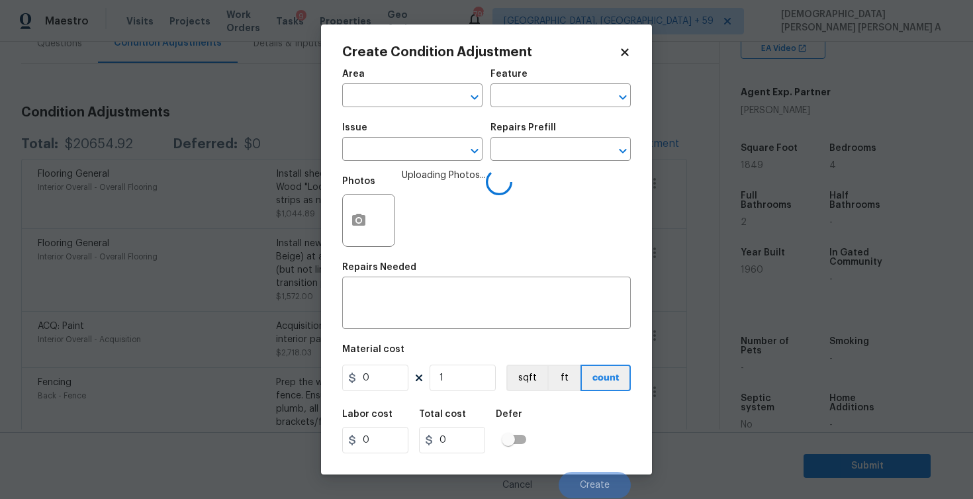
click at [368, 84] on div "Area" at bounding box center [412, 77] width 140 height 17
click at [368, 94] on input "text" at bounding box center [393, 97] width 103 height 21
click at [384, 159] on li "Interior Overall" at bounding box center [412, 149] width 140 height 22
type input "Interior Overall"
click at [558, 103] on input "text" at bounding box center [541, 97] width 103 height 21
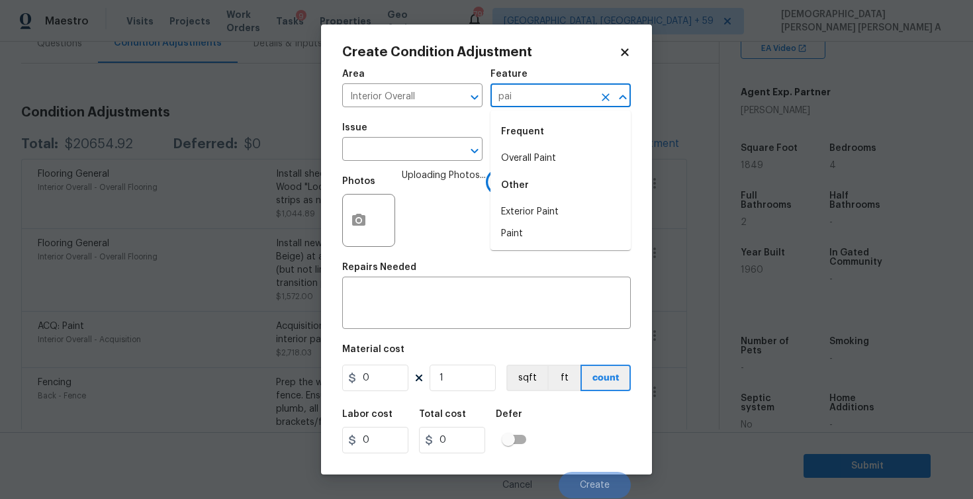
type input "pain"
click at [553, 164] on li "Overall Paint" at bounding box center [560, 159] width 140 height 22
type input "Overall"
click at [371, 148] on input "text" at bounding box center [393, 150] width 103 height 21
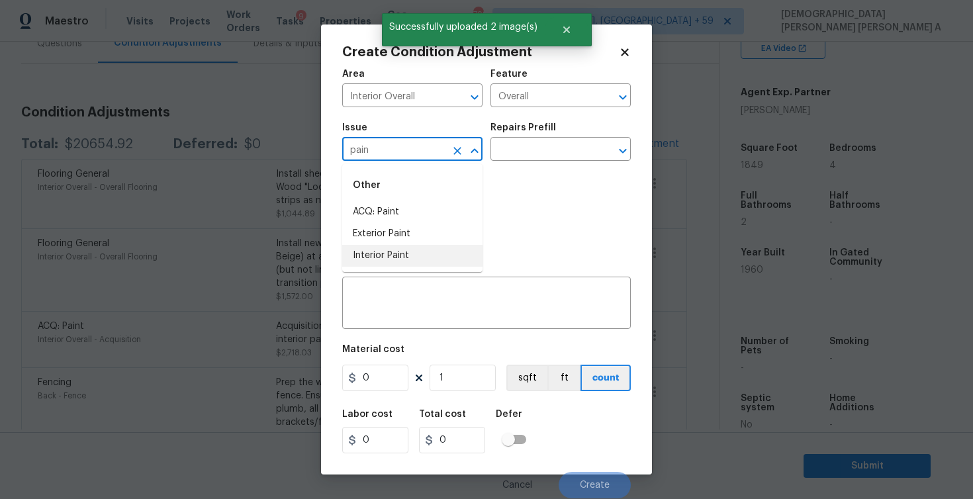
click at [367, 257] on li "Interior Paint" at bounding box center [412, 256] width 140 height 22
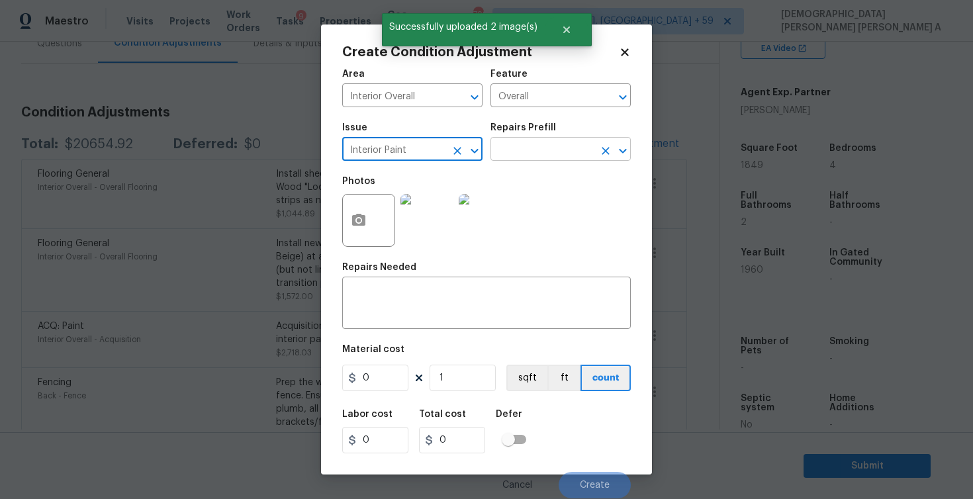
type input "Interior Paint"
click at [535, 143] on input "text" at bounding box center [541, 150] width 103 height 21
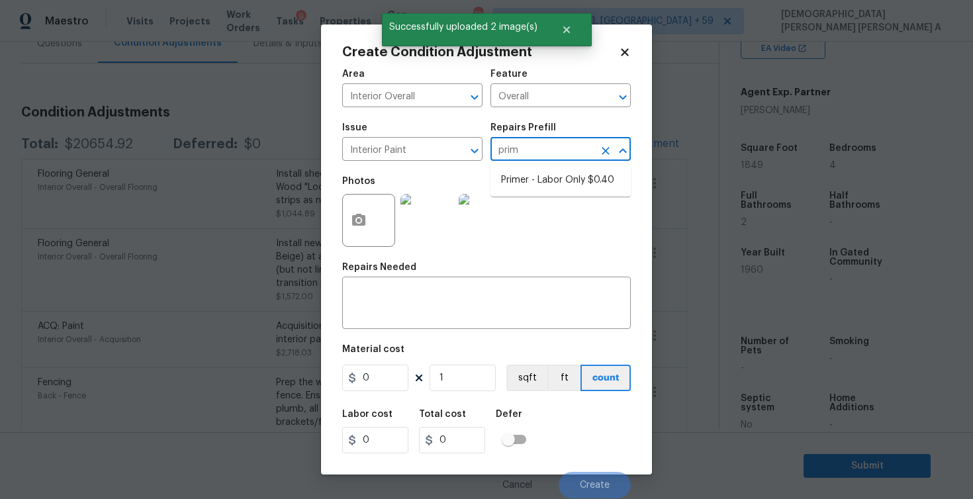
type input "prime"
click at [532, 179] on li "Primer - Labor Only $0.40" at bounding box center [560, 180] width 140 height 22
type input "Overall Paint"
type textarea "Interior primer - PRIMER PROVIDED BY OPENDOOR - All nails, screws, drywall anch…"
type input "0.4"
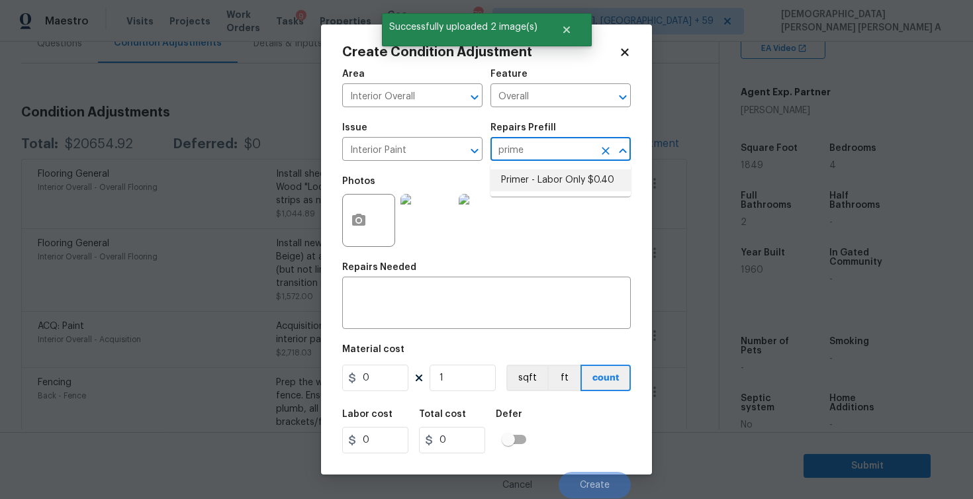
type input "0.4"
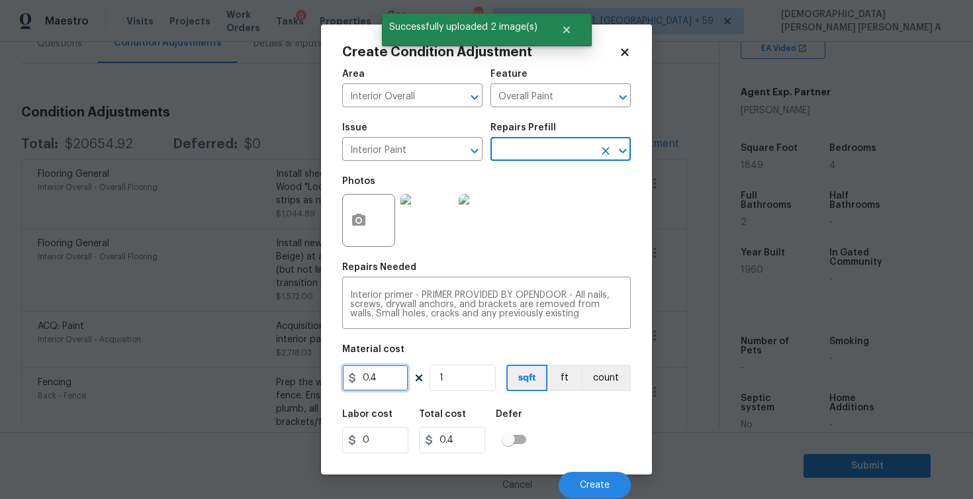
click at [379, 387] on input "0.4" at bounding box center [375, 378] width 66 height 26
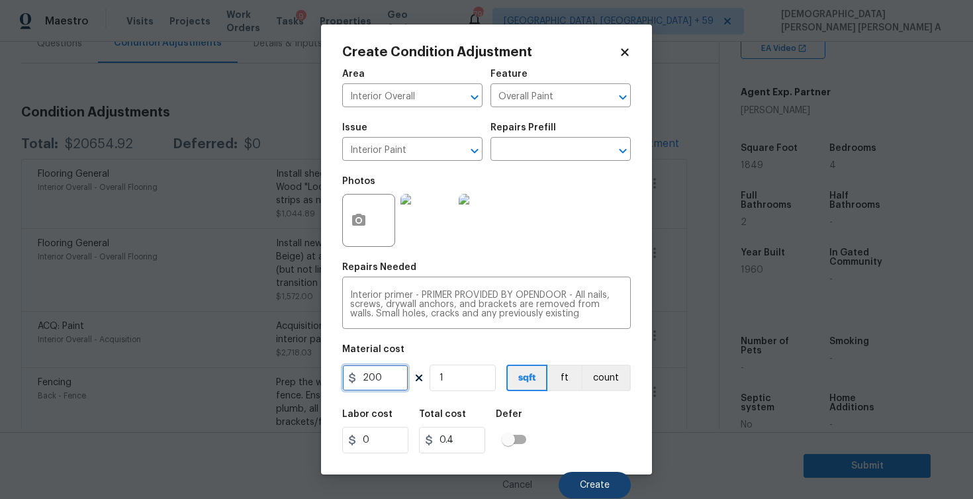
type input "200"
click at [597, 482] on span "Create" at bounding box center [595, 485] width 30 height 10
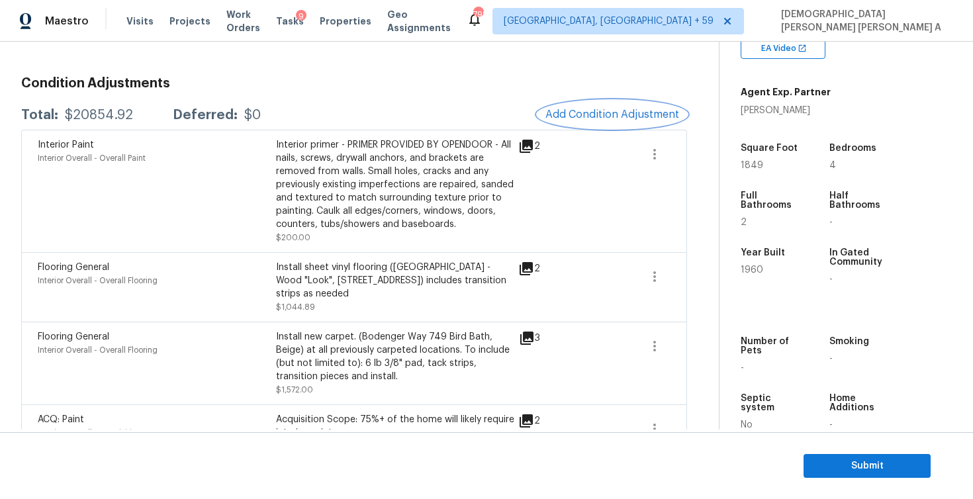
scroll to position [177, 0]
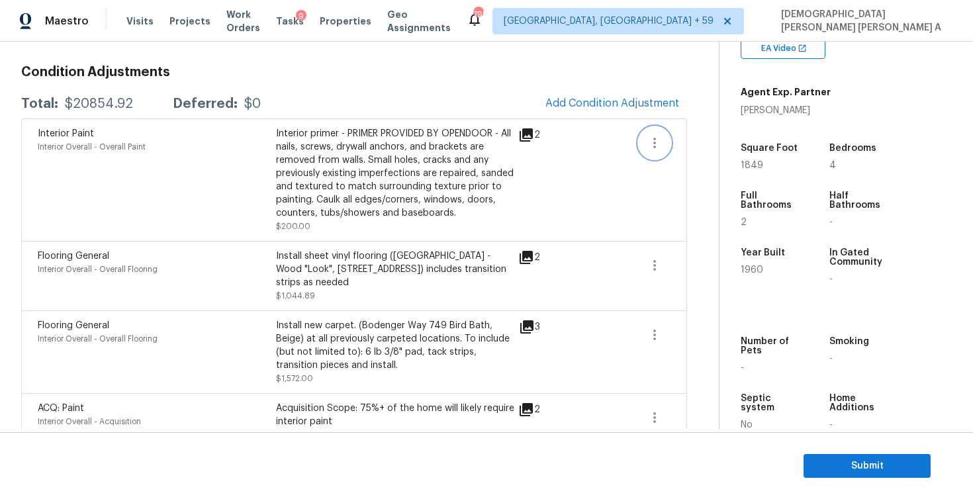
click at [657, 142] on icon "button" at bounding box center [655, 143] width 16 height 16
click at [680, 144] on div "Edit" at bounding box center [729, 140] width 103 height 13
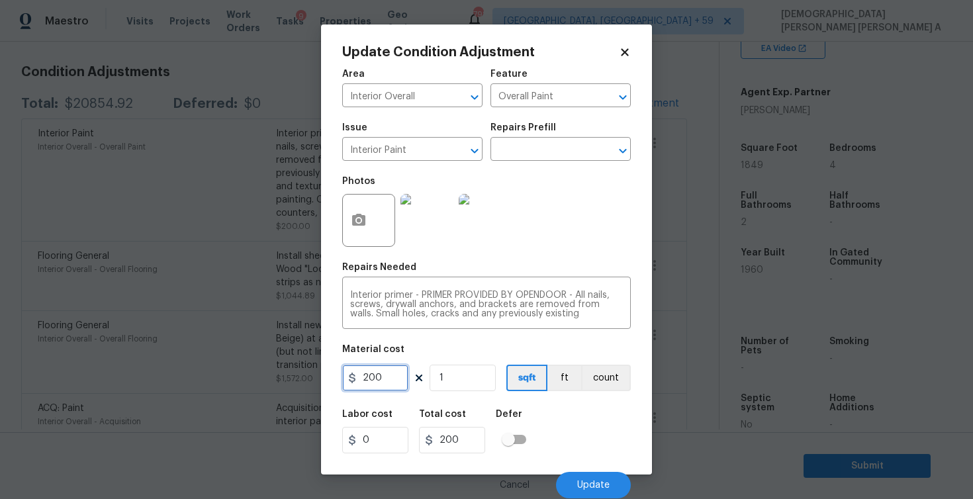
click at [370, 374] on input "200" at bounding box center [375, 378] width 66 height 26
type input "250"
click at [602, 480] on span "Update" at bounding box center [593, 485] width 32 height 10
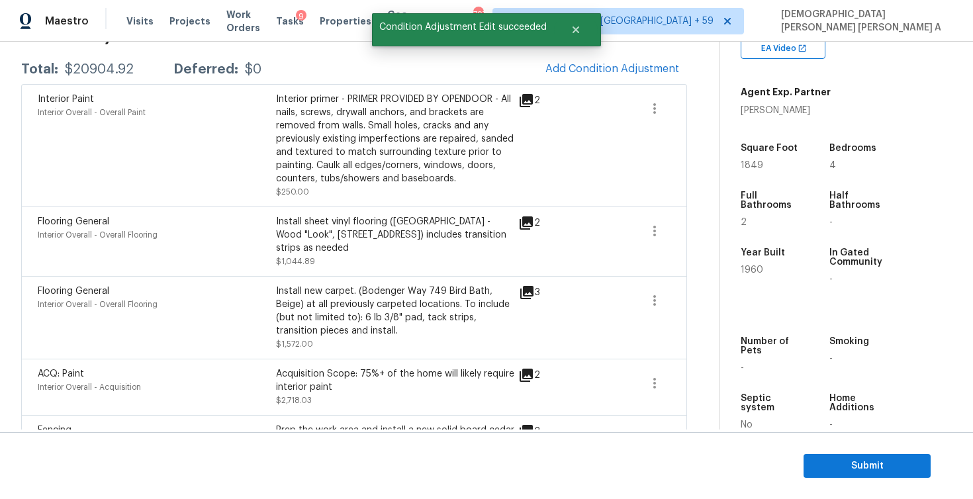
scroll to position [214, 0]
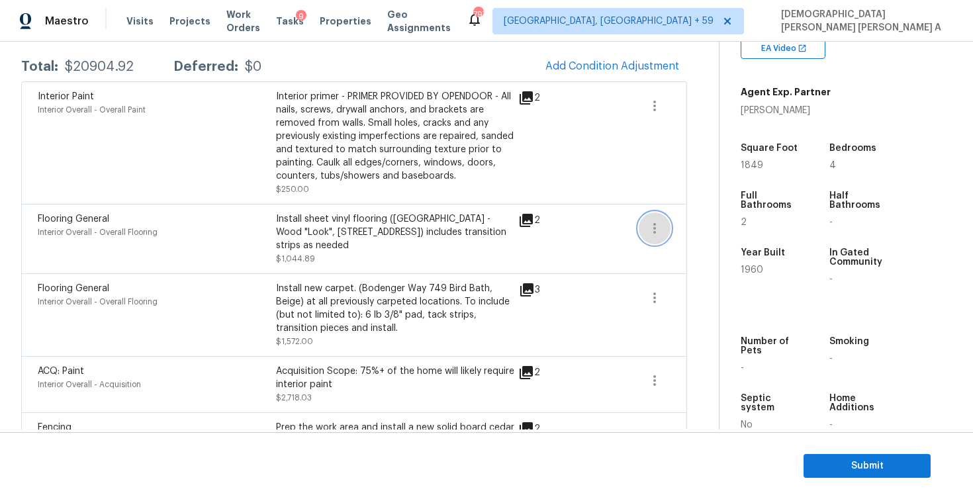
click at [649, 228] on icon "button" at bounding box center [655, 228] width 16 height 16
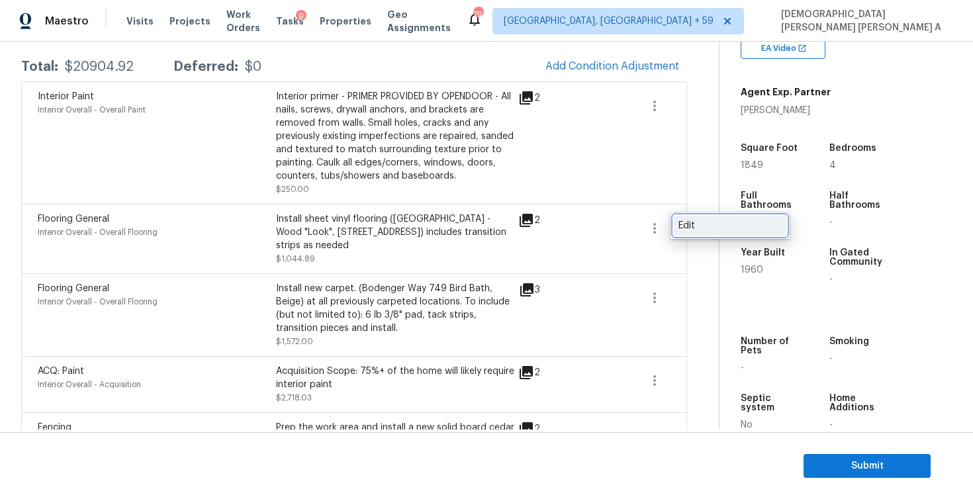
click at [680, 227] on div "Edit" at bounding box center [729, 225] width 103 height 13
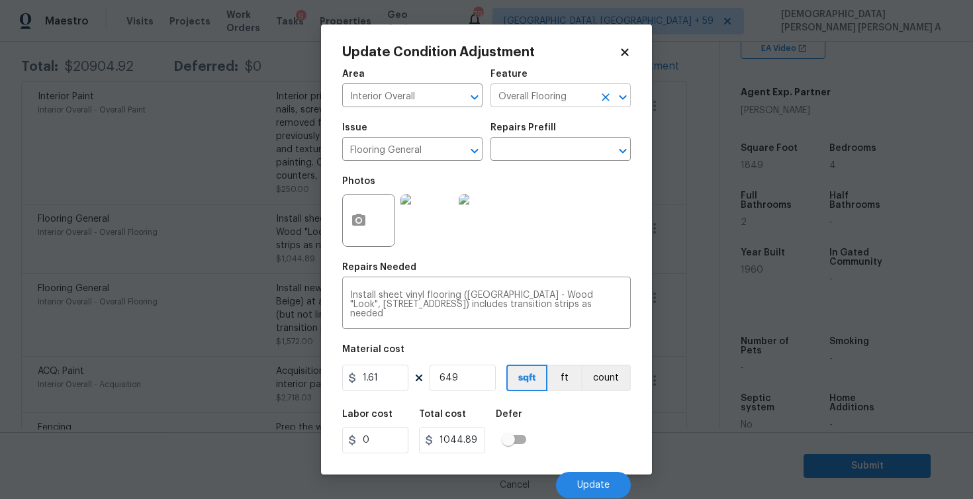
click at [552, 96] on input "Overall Flooring" at bounding box center [541, 97] width 103 height 21
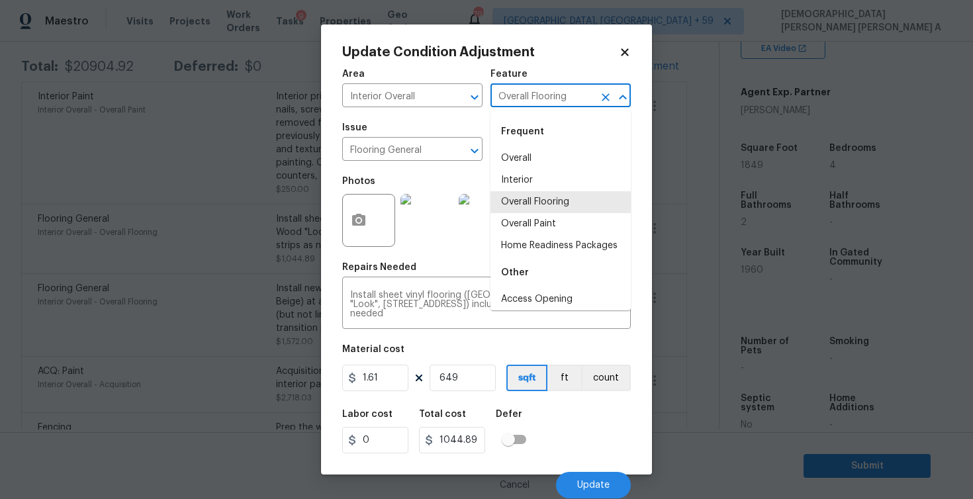
click at [552, 96] on input "Overall Flooring" at bounding box center [541, 97] width 103 height 21
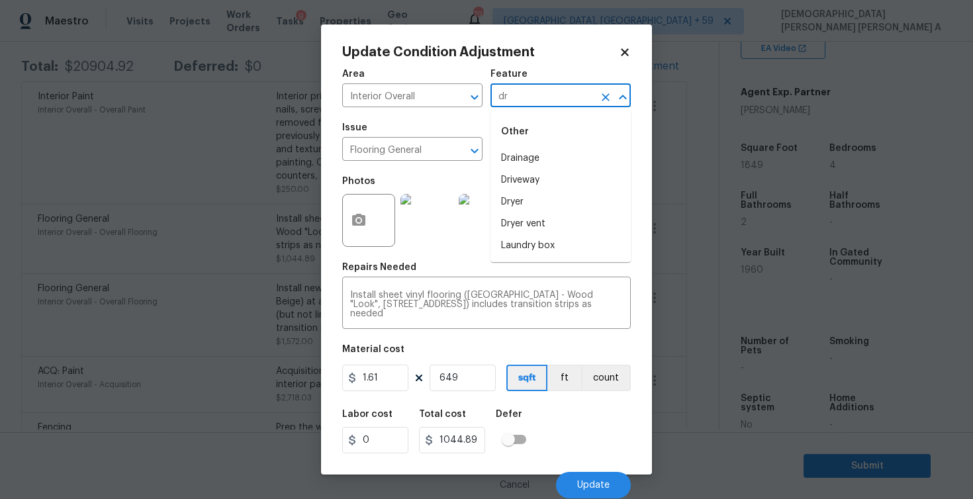
type input "d"
click at [552, 152] on li "Walls and Ceiling" at bounding box center [560, 159] width 140 height 22
type input "Walls and Ceiling"
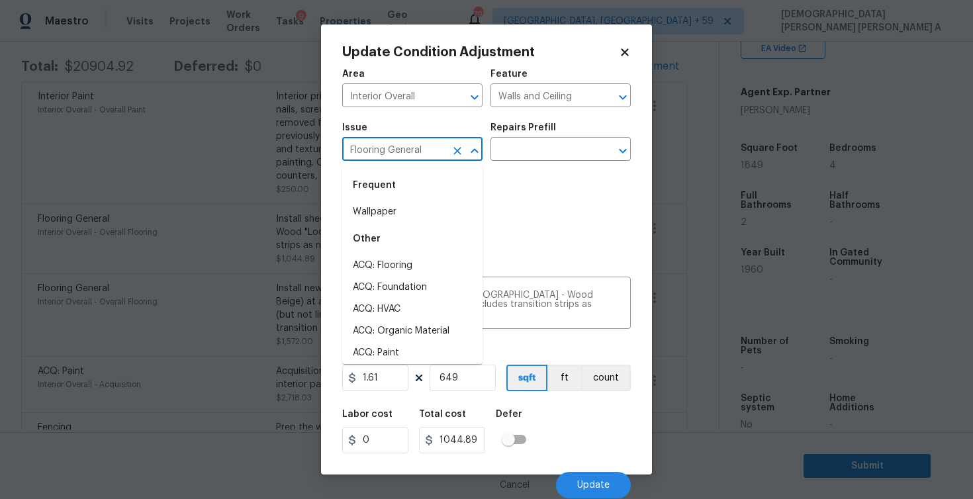
click at [376, 143] on input "Flooring General" at bounding box center [393, 150] width 103 height 21
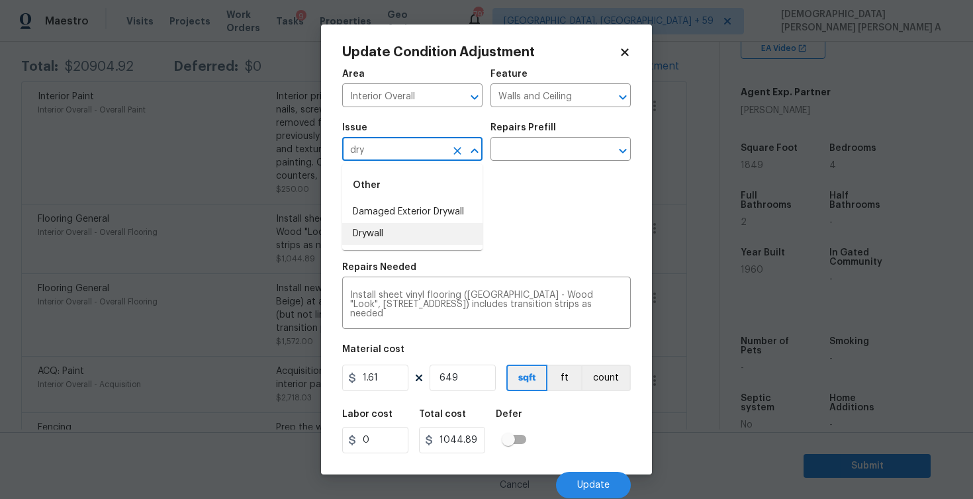
click at [386, 242] on li "Drywall" at bounding box center [412, 234] width 140 height 22
type input "Drywall"
click at [549, 150] on input "text" at bounding box center [541, 150] width 103 height 21
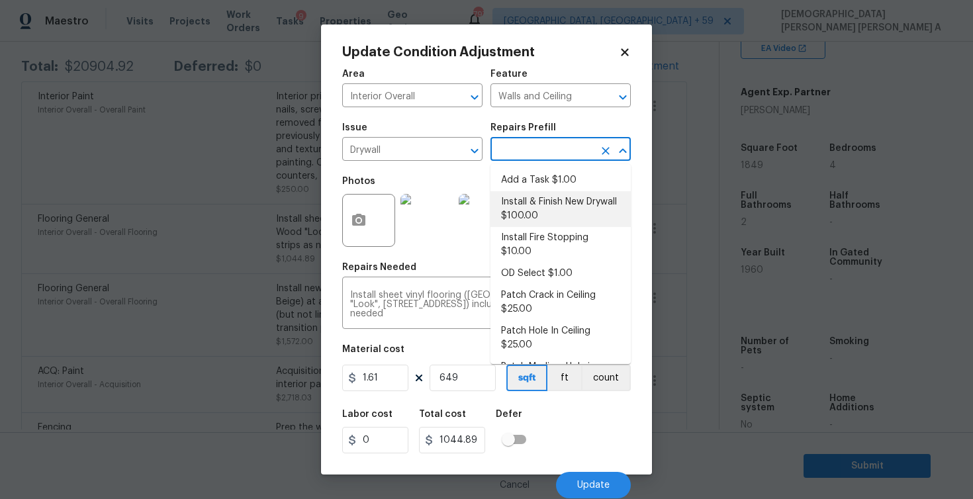
click at [539, 207] on li "Install & Finish New Drywall $100.00" at bounding box center [560, 209] width 140 height 36
type textarea "Remove the existing damaged drywall and replace with new. Ensure that the new d…"
type input "100"
type input "64900"
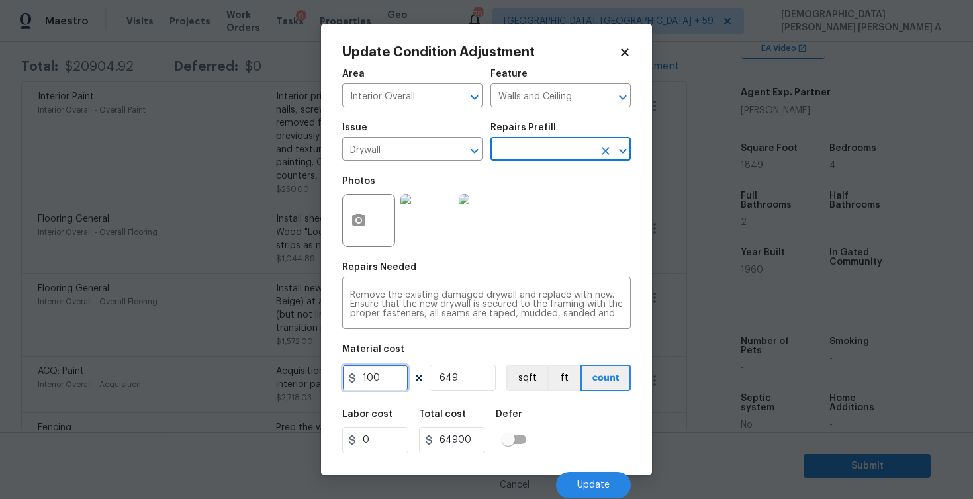
click at [384, 379] on input "100" at bounding box center [375, 378] width 66 height 26
type input "300"
type input "194700"
click at [348, 296] on div "Remove the existing damaged drywall and replace with new. Ensure that the new d…" at bounding box center [486, 304] width 289 height 49
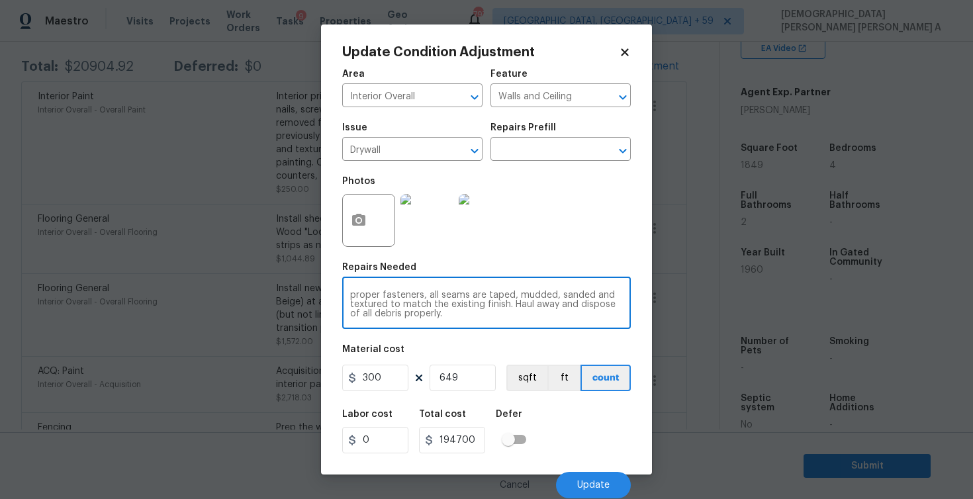
scroll to position [0, 0]
click at [352, 296] on textarea "Remove the existing damaged drywall and replace with new. Ensure that the new d…" at bounding box center [486, 305] width 273 height 28
type textarea "As per HPM, Remove the existing damaged drywall and replace with new. Ensure th…"
click at [596, 473] on button "Update" at bounding box center [593, 485] width 75 height 26
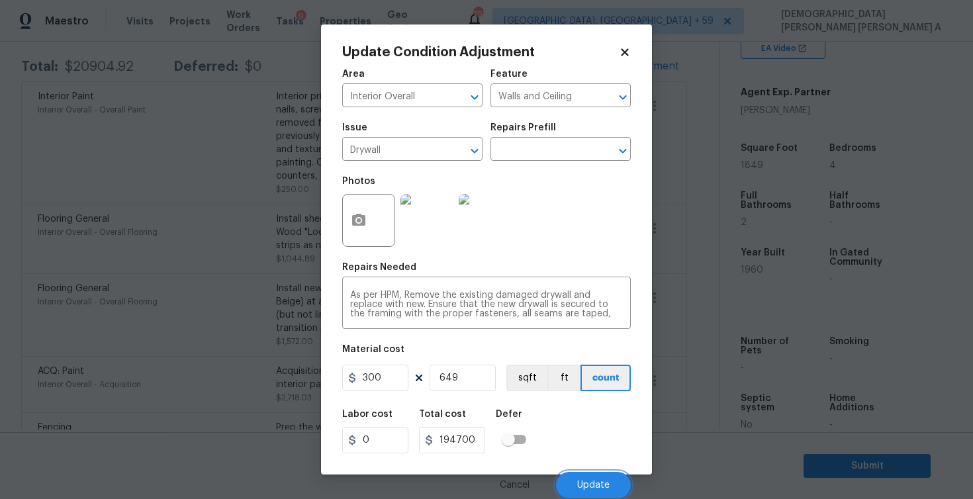
scroll to position [214, 0]
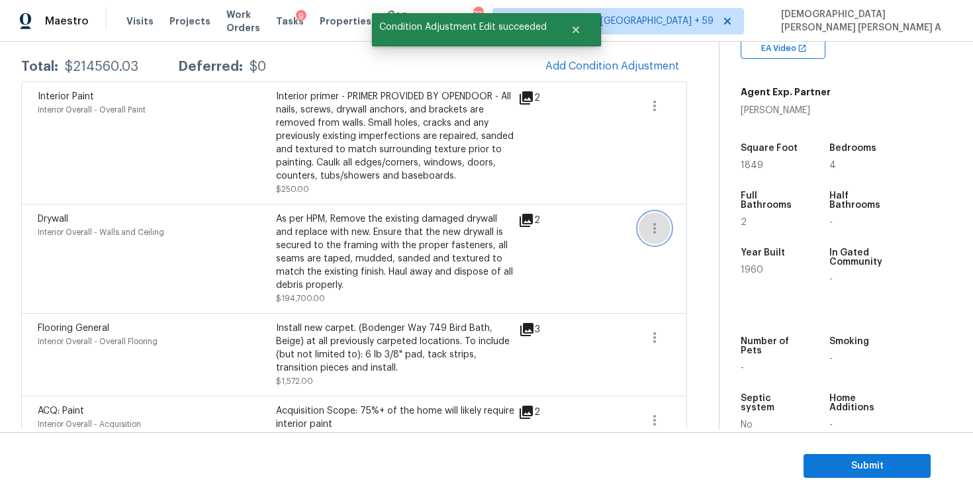
click at [657, 230] on icon "button" at bounding box center [655, 228] width 16 height 16
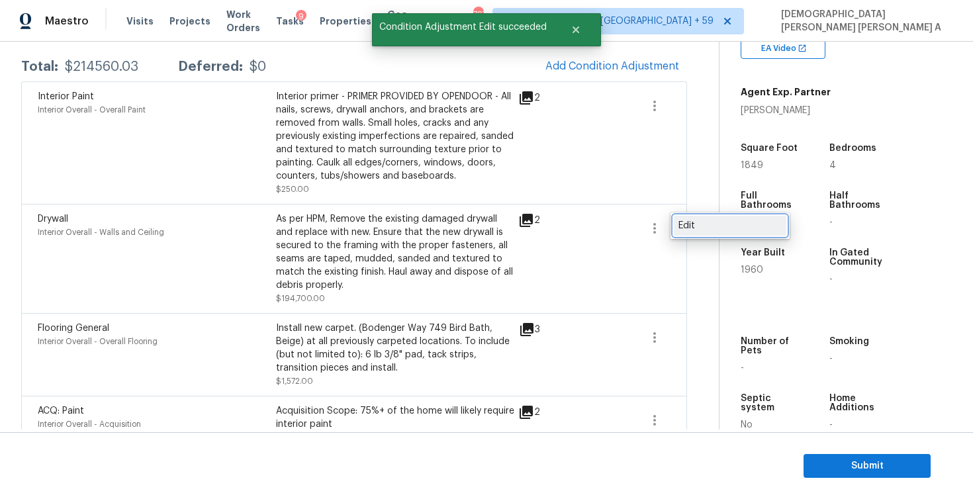
click at [690, 224] on div "Edit" at bounding box center [729, 225] width 103 height 13
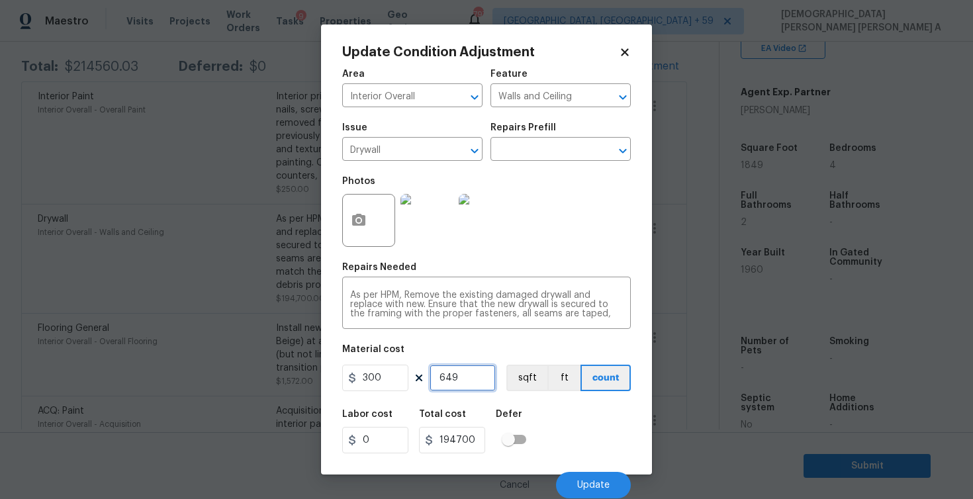
click at [447, 375] on input "649" at bounding box center [463, 378] width 66 height 26
type input "1"
type input "300"
type input "1"
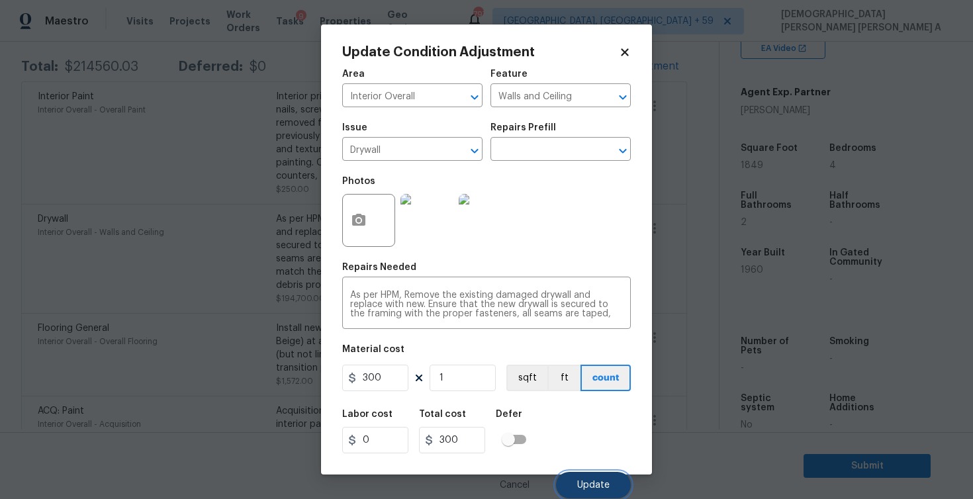
click at [586, 488] on span "Update" at bounding box center [593, 485] width 32 height 10
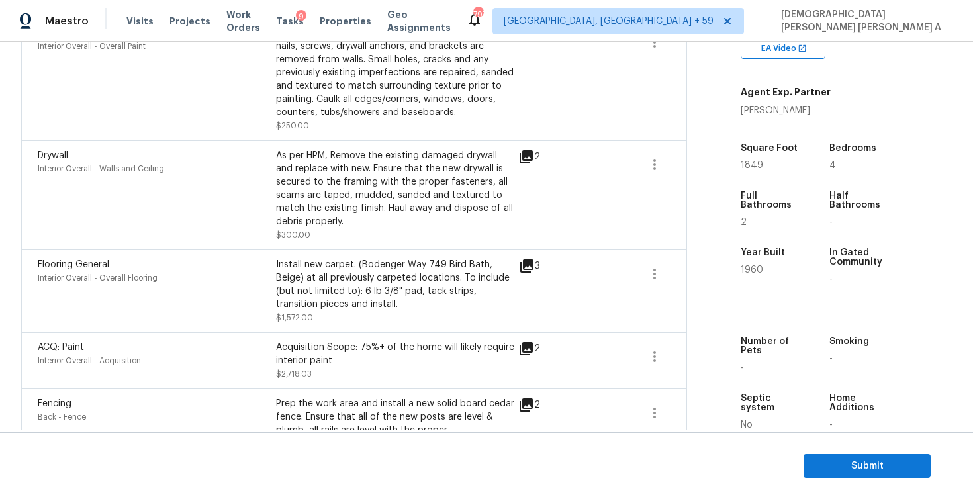
scroll to position [326, 0]
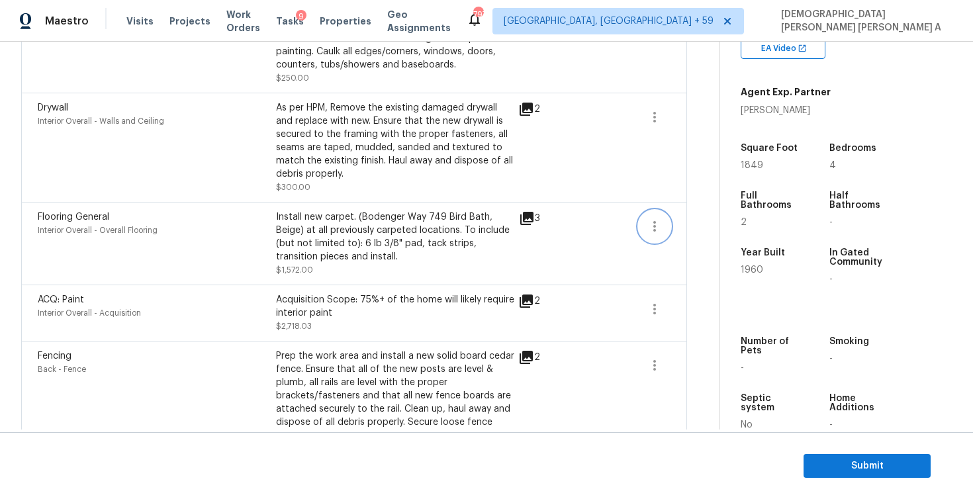
click at [651, 226] on icon "button" at bounding box center [655, 226] width 16 height 16
click at [715, 225] on div "Edit" at bounding box center [729, 224] width 103 height 13
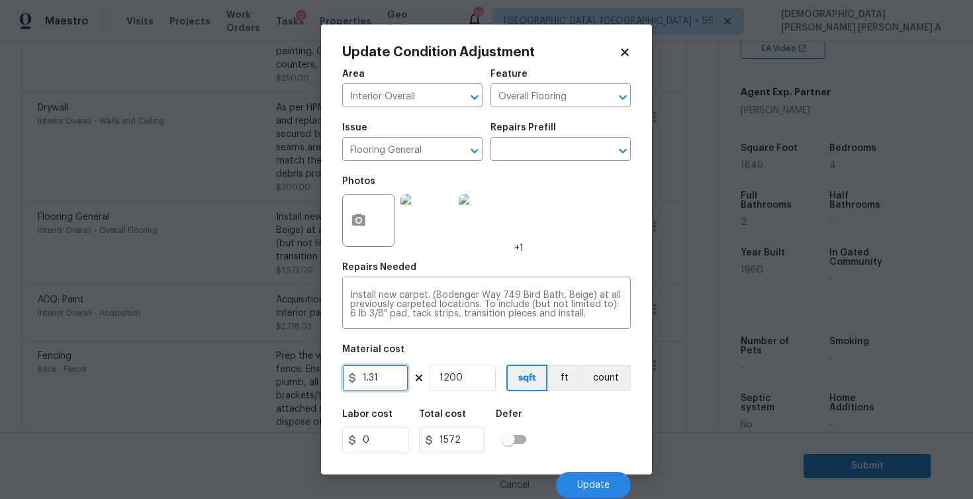
click at [375, 379] on input "1.31" at bounding box center [375, 378] width 66 height 26
type input "1"
type input "1200"
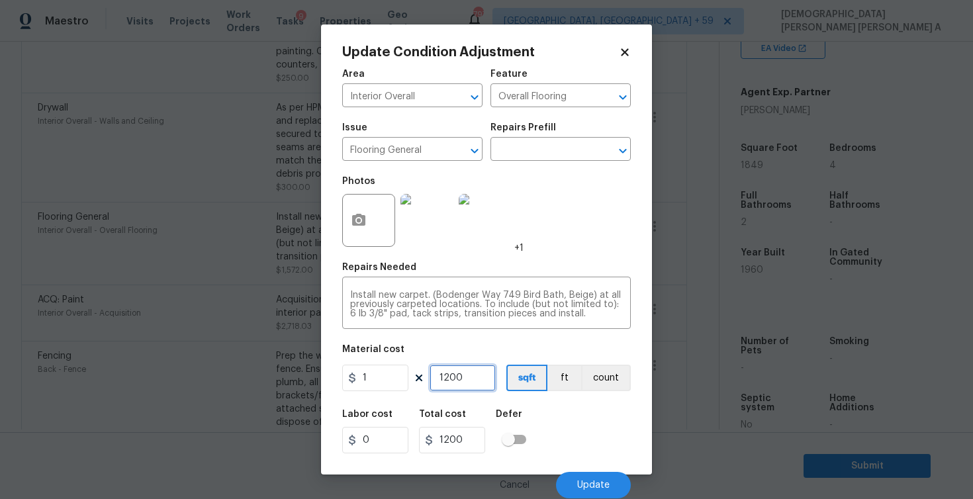
click at [444, 380] on input "1200" at bounding box center [463, 378] width 66 height 26
type input "5"
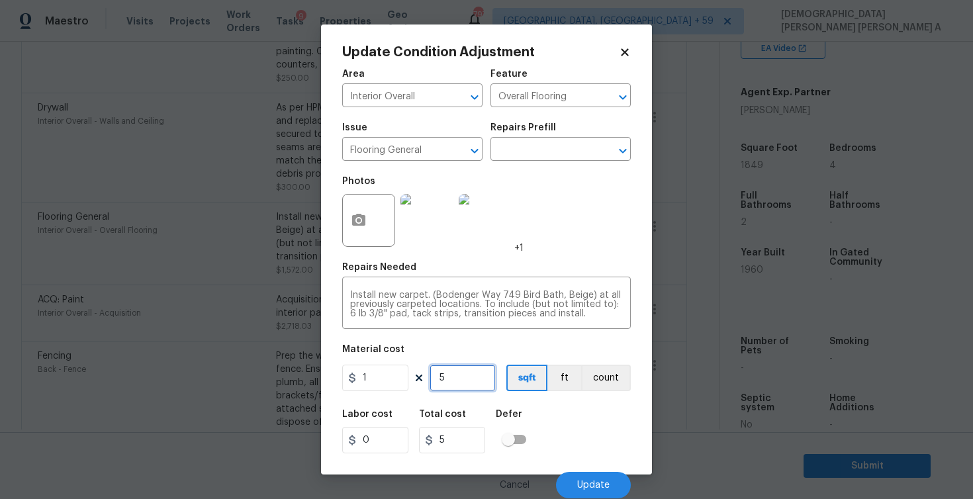
type input "50"
type input "500"
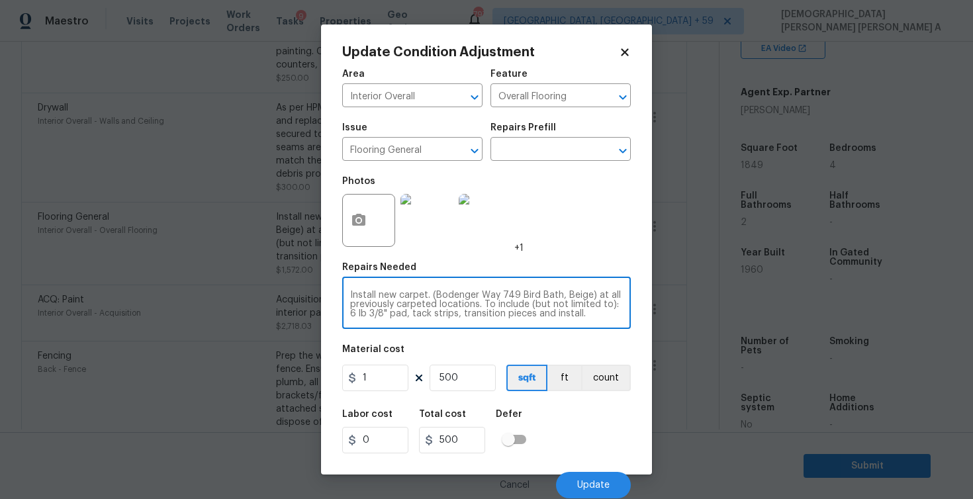
click at [491, 308] on textarea "Install new carpet. (Bodenger Way 749 Bird Bath, Beige) at all previously carpe…" at bounding box center [486, 305] width 273 height 28
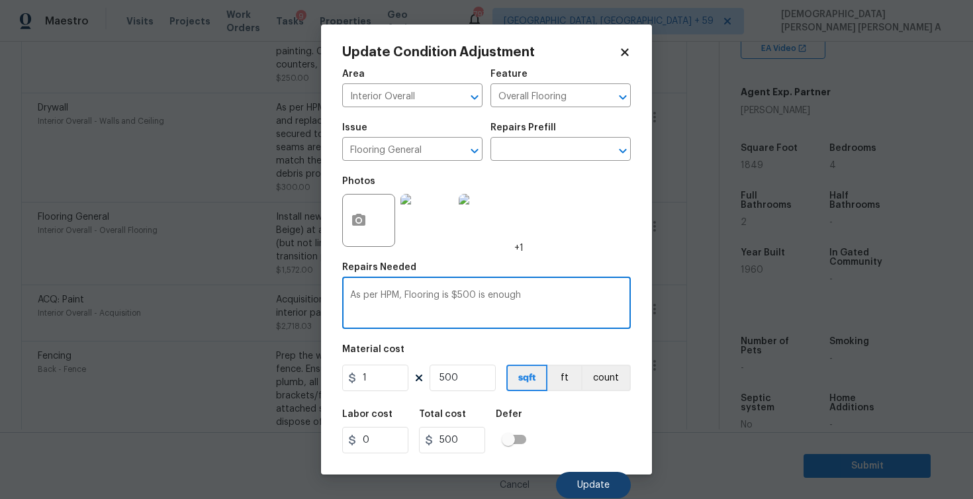
type textarea "As per HPM, Flooring is $500 is enough"
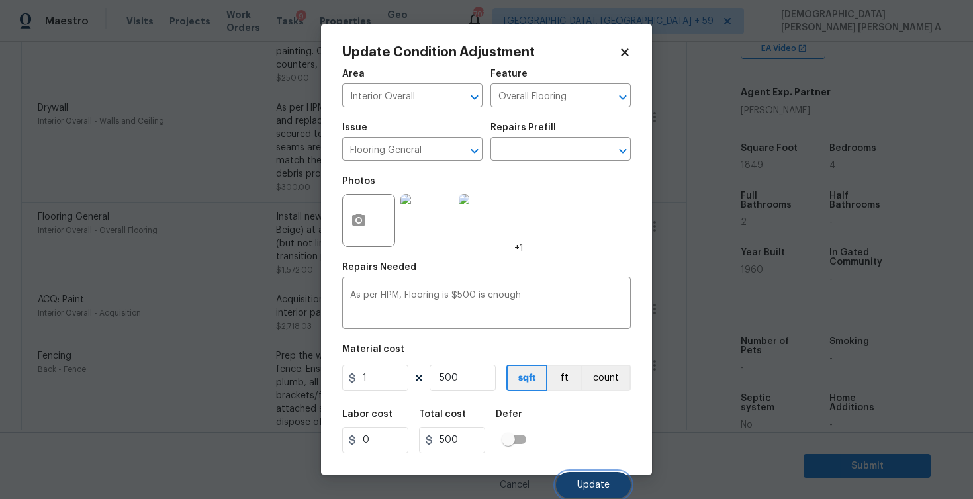
click at [592, 487] on span "Update" at bounding box center [593, 485] width 32 height 10
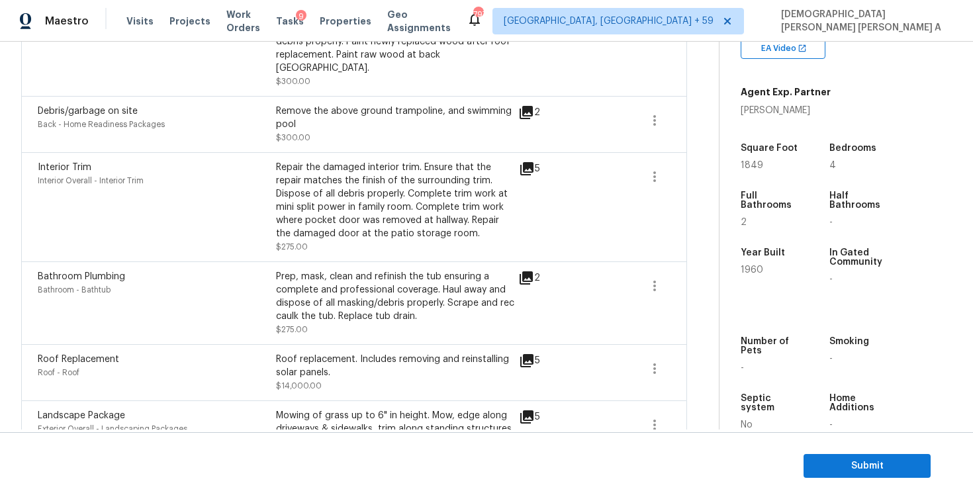
scroll to position [830, 0]
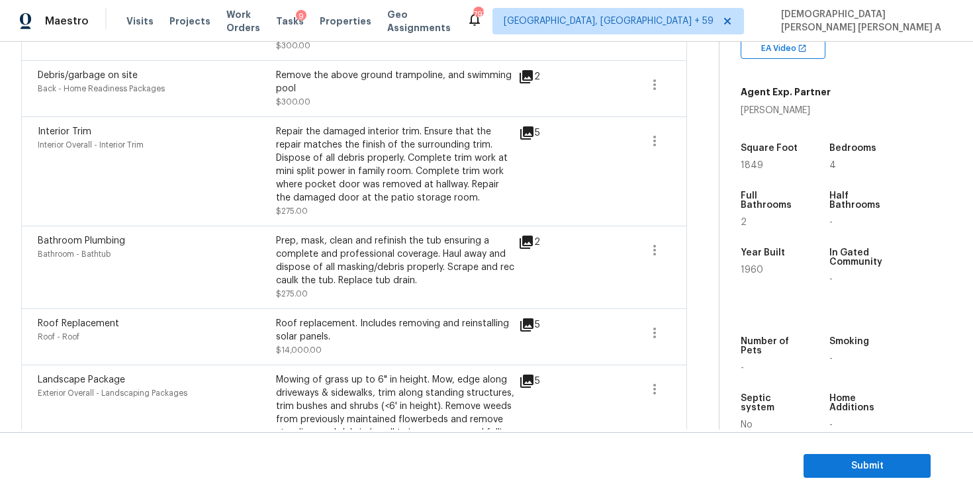
click at [531, 236] on icon at bounding box center [526, 242] width 13 height 13
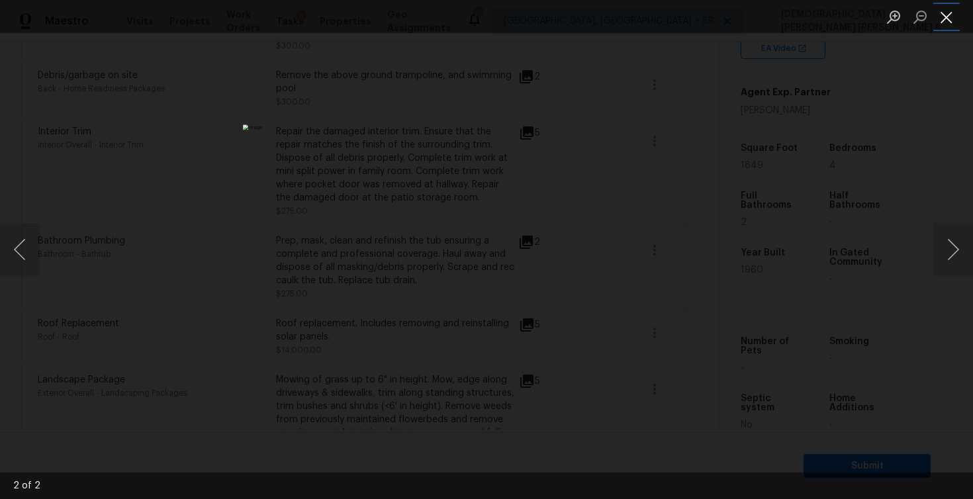
click at [952, 15] on button "Close lightbox" at bounding box center [946, 16] width 26 height 23
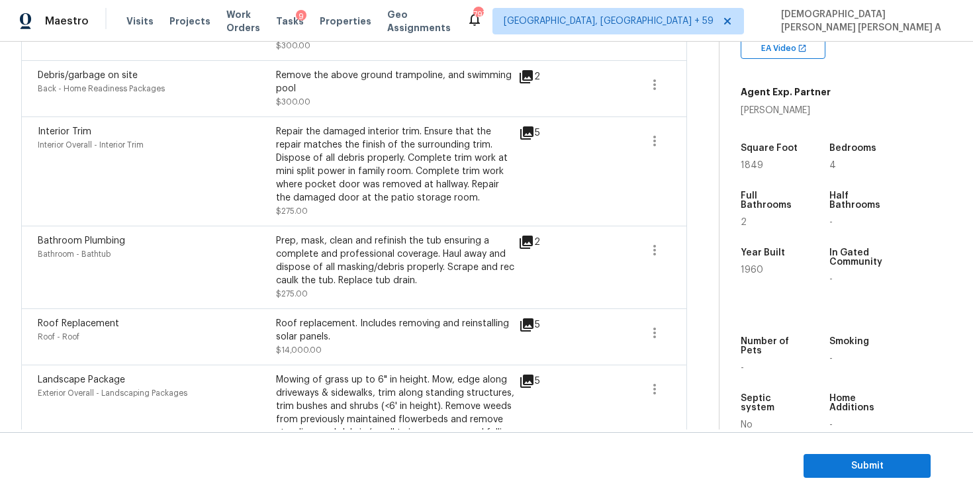
click at [524, 126] on icon at bounding box center [526, 132] width 13 height 13
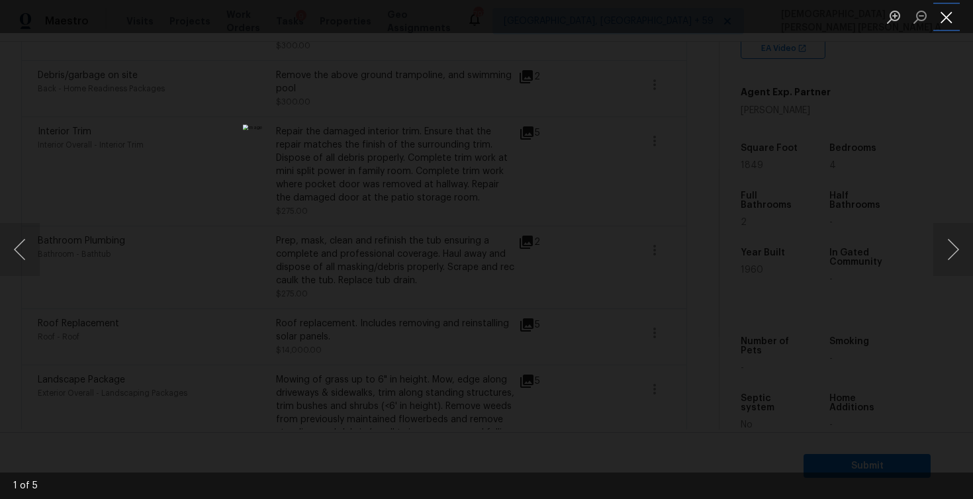
click at [956, 8] on button "Close lightbox" at bounding box center [946, 16] width 26 height 23
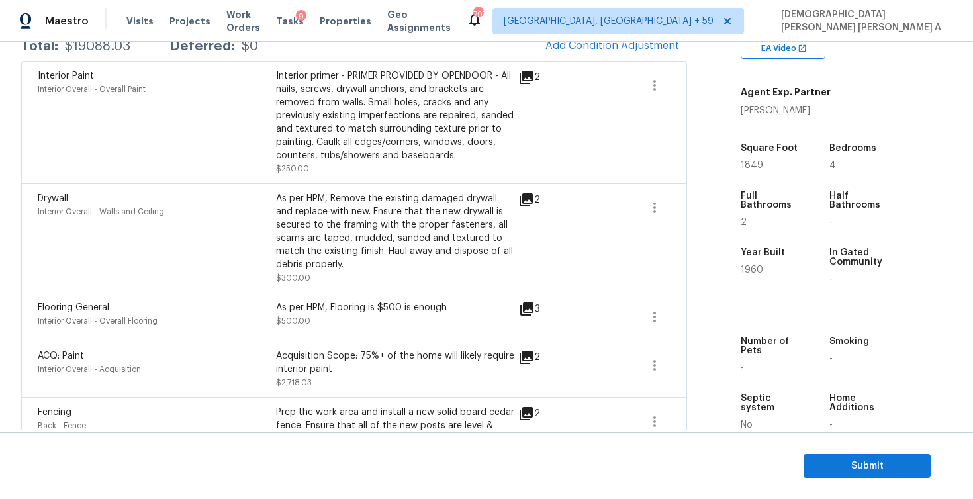
scroll to position [169, 0]
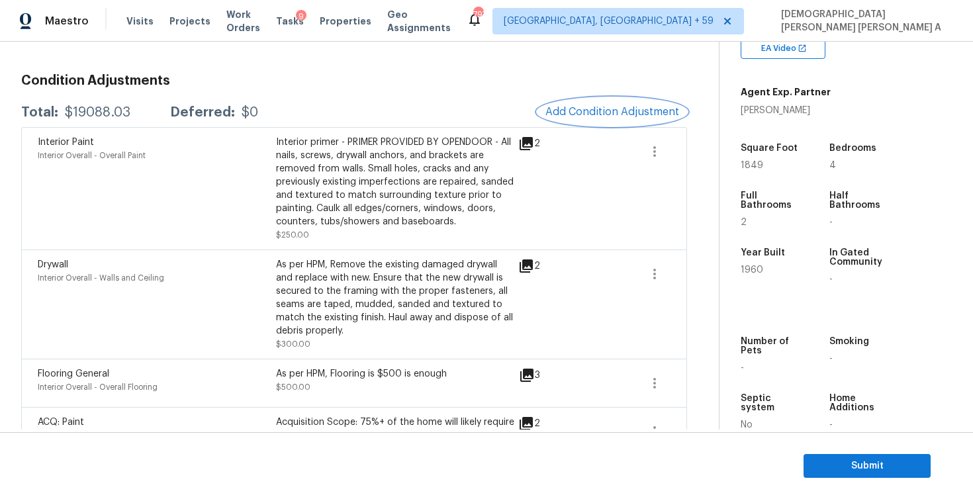
click at [635, 100] on button "Add Condition Adjustment" at bounding box center [612, 112] width 150 height 28
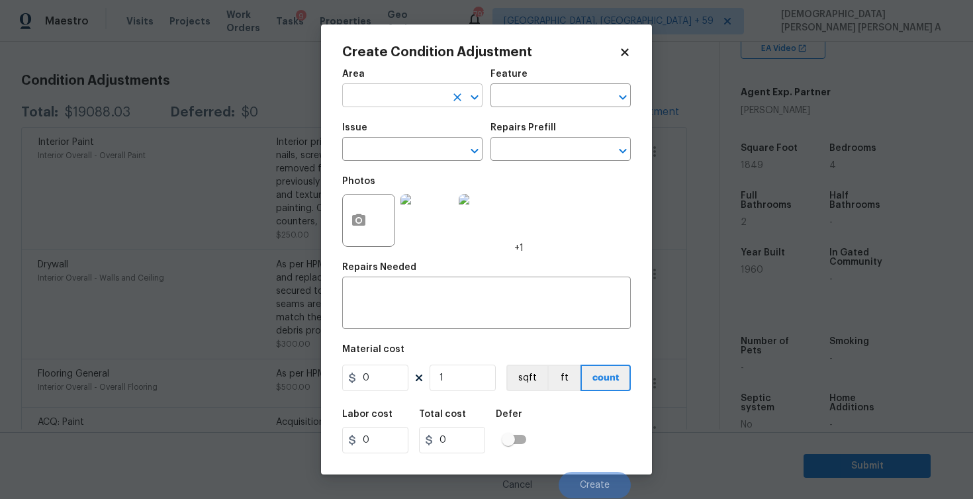
click at [435, 97] on input "text" at bounding box center [393, 97] width 103 height 21
click at [449, 153] on li "Interior Overall" at bounding box center [412, 149] width 140 height 22
type input "Interior Overall"
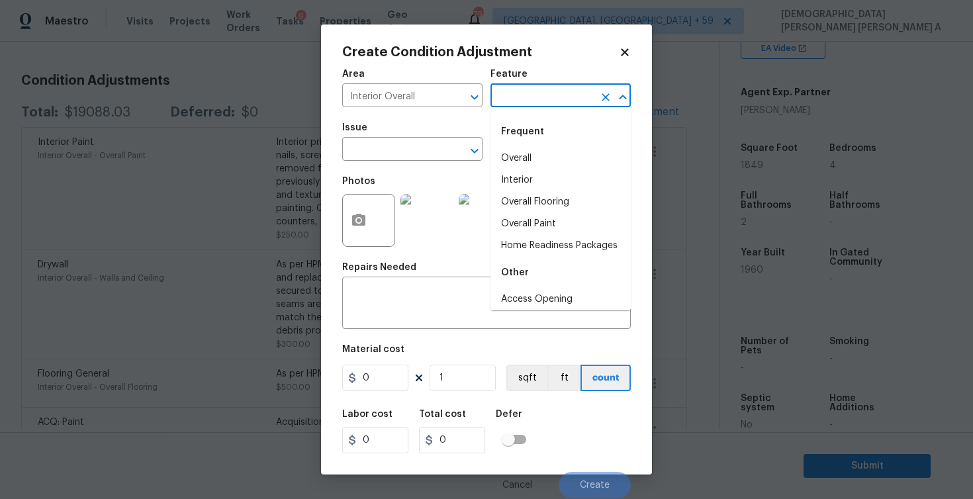
click at [535, 101] on input "text" at bounding box center [541, 97] width 103 height 21
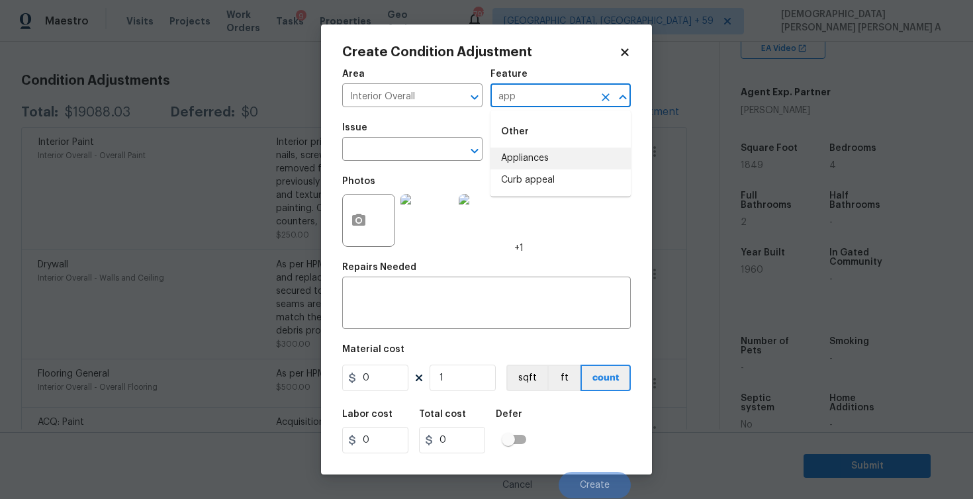
click at [531, 156] on li "Appliances" at bounding box center [560, 159] width 140 height 22
type input "Appliances"
click at [367, 145] on input "text" at bounding box center [393, 150] width 103 height 21
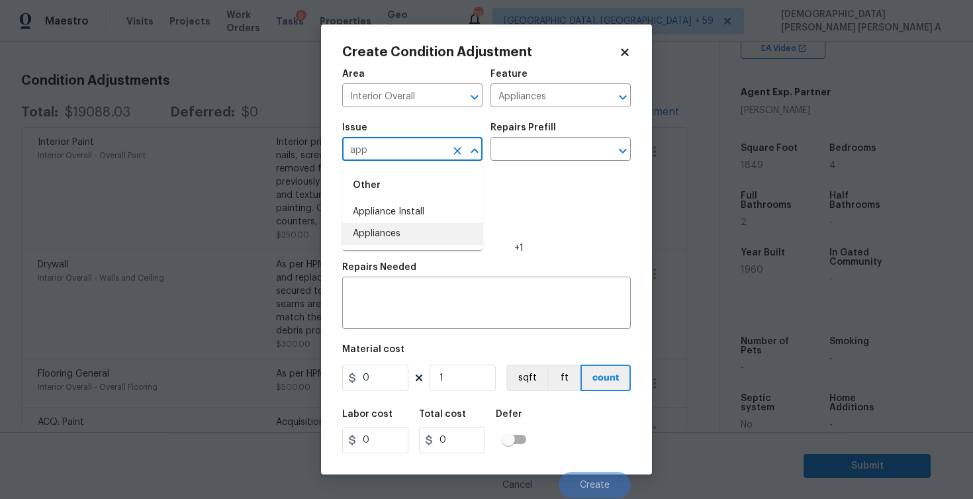
click at [368, 223] on li "Appliances" at bounding box center [412, 234] width 140 height 22
type input "Appliances"
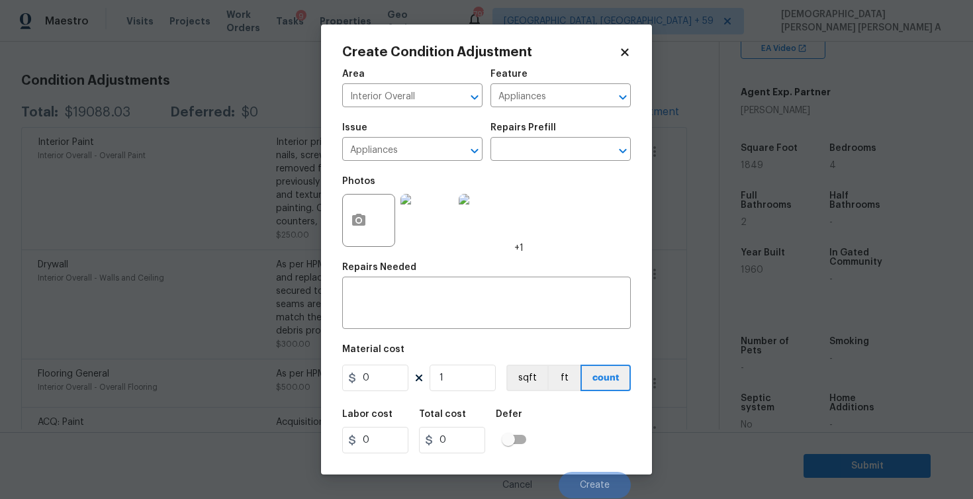
click at [527, 163] on div "Issue Appliances ​ Repairs Prefill ​" at bounding box center [486, 142] width 289 height 54
click at [527, 161] on body "Maestro Visits Projects Work Orders Tasks 9 Properties Geo Assignments 797 Albu…" at bounding box center [486, 249] width 973 height 499
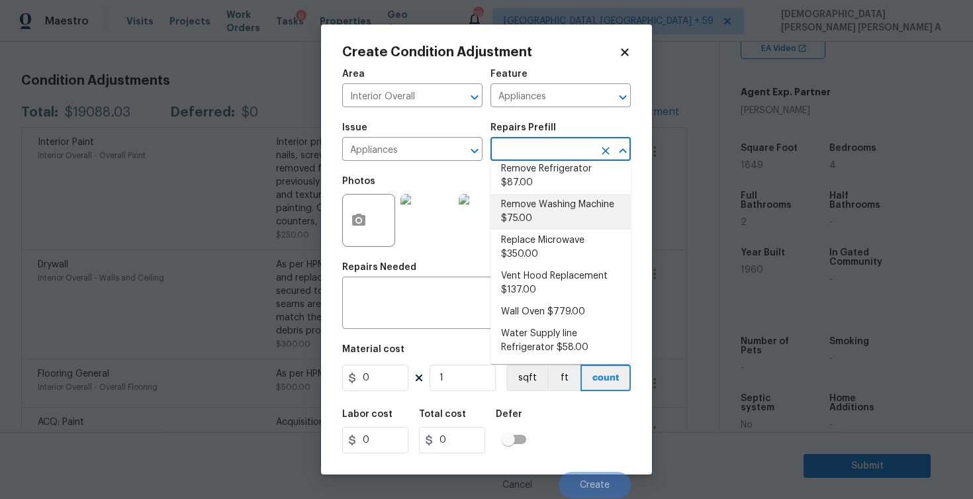
scroll to position [0, 0]
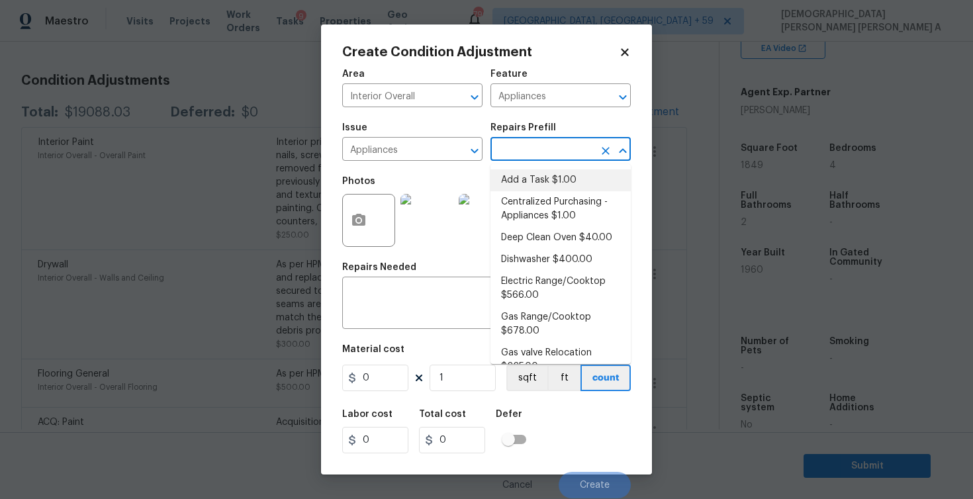
click at [565, 173] on li "Add a Task $1.00" at bounding box center [560, 180] width 140 height 22
type textarea "HPM to detail"
type input "1"
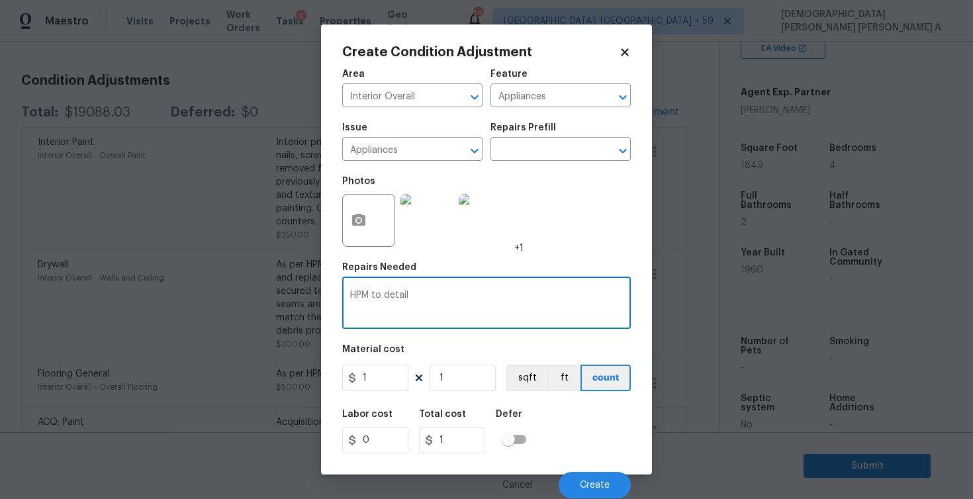
click at [382, 298] on textarea "HPM to detail" at bounding box center [486, 305] width 273 height 28
click at [417, 296] on textarea "HPM to detail" at bounding box center [486, 305] width 273 height 28
click at [353, 295] on textarea "HPM" at bounding box center [486, 305] width 273 height 28
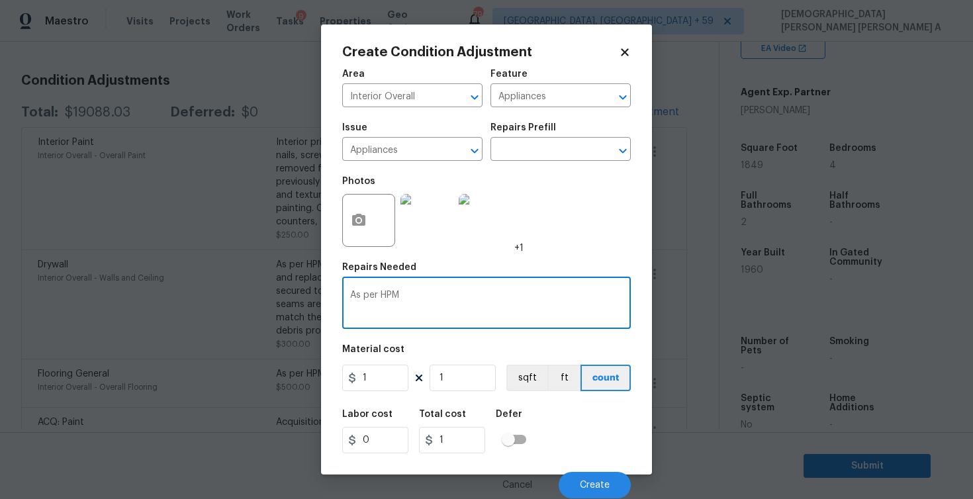
click at [406, 298] on textarea "As per HPM" at bounding box center [486, 305] width 273 height 28
paste textarea "The owners did replace the kitchen with new cabinets, appliances, butcher block…"
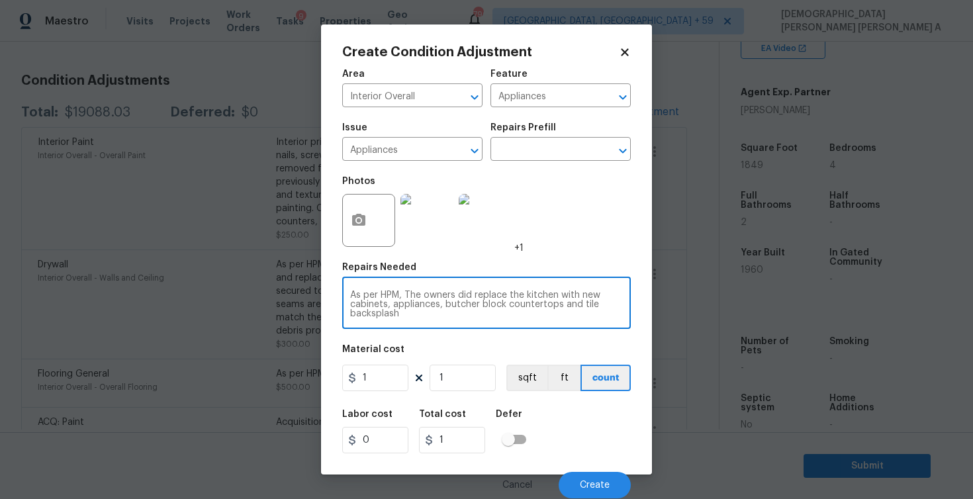
type textarea "As per HPM, The owners did replace the kitchen with new cabinets, appliances, b…"
click at [398, 380] on input "1" at bounding box center [375, 378] width 66 height 26
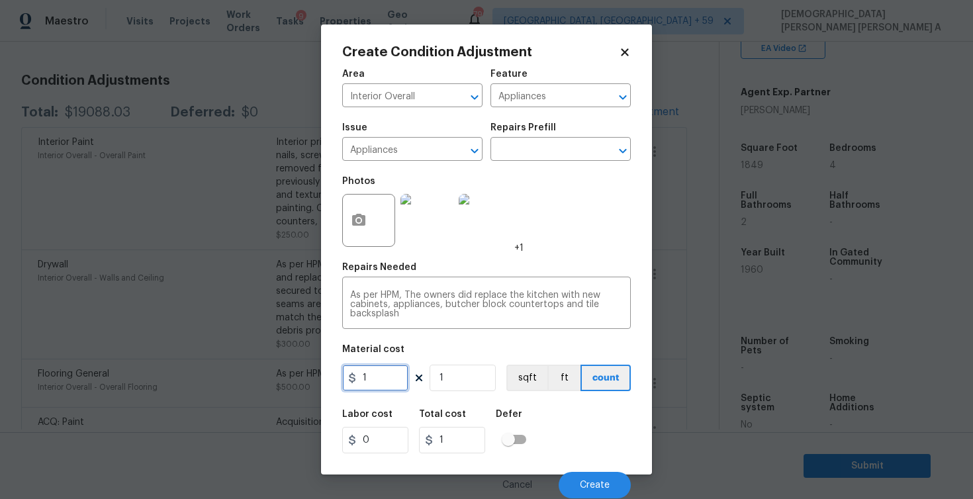
click at [398, 380] on input "1" at bounding box center [375, 378] width 66 height 26
type input "1000"
click at [598, 488] on span "Create" at bounding box center [595, 485] width 30 height 10
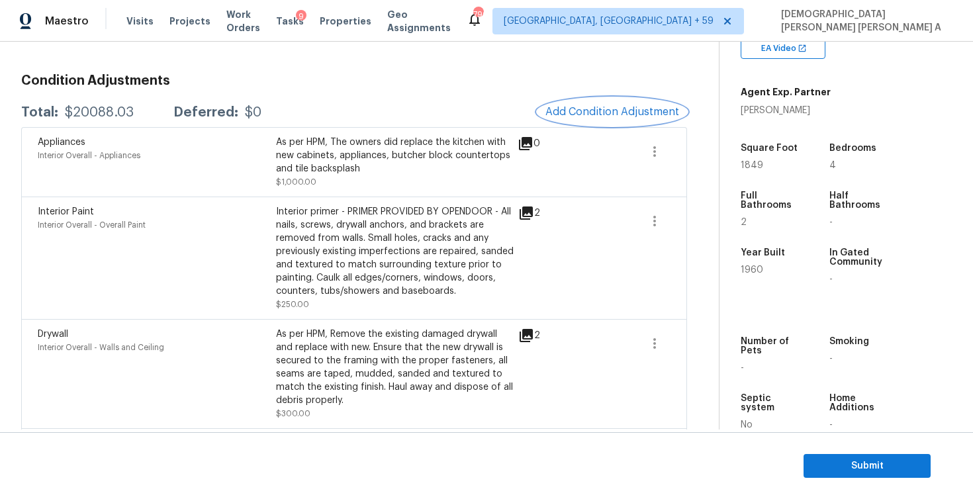
click at [589, 105] on button "Add Condition Adjustment" at bounding box center [612, 112] width 150 height 28
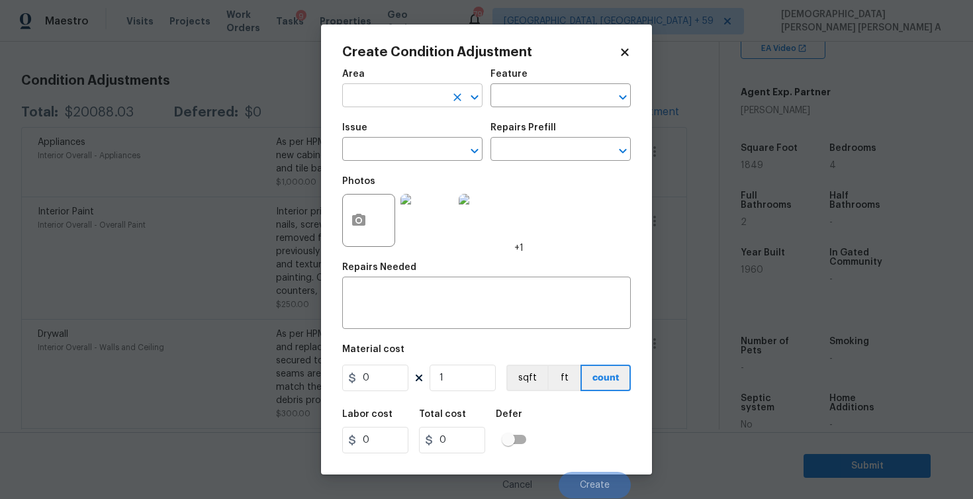
click at [387, 107] on input "text" at bounding box center [393, 97] width 103 height 21
click at [406, 144] on li "Interior Overall" at bounding box center [412, 149] width 140 height 22
type input "Interior Overall"
click at [514, 91] on input "text" at bounding box center [541, 97] width 103 height 21
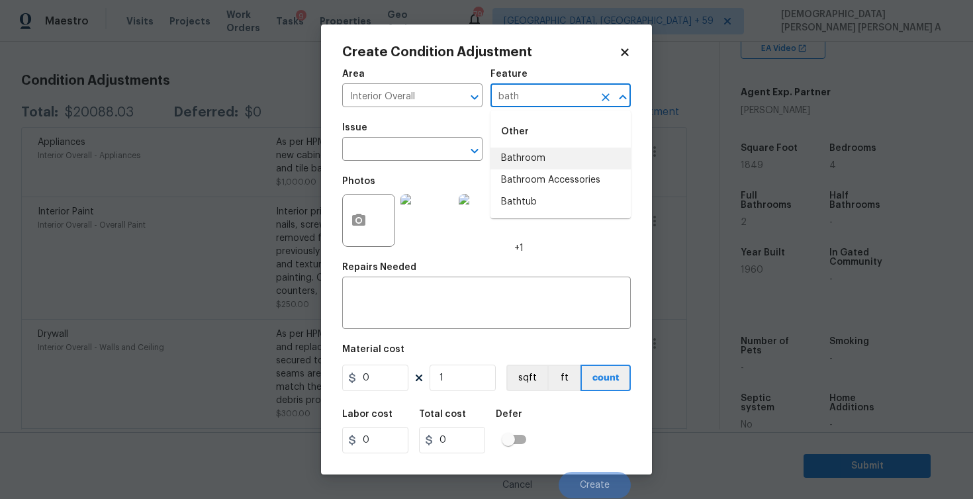
click at [518, 154] on li "Bathroom" at bounding box center [560, 159] width 140 height 22
type input "Bathroom"
click at [387, 150] on input "text" at bounding box center [393, 150] width 103 height 21
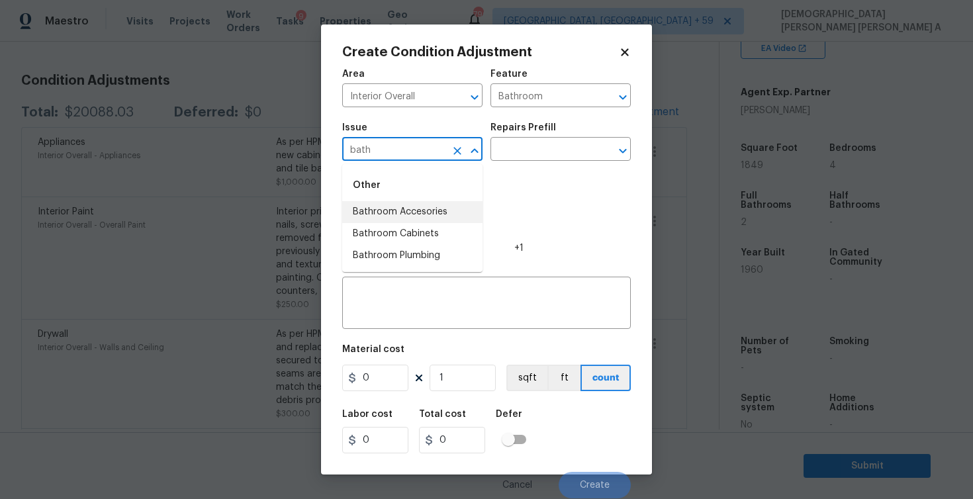
click at [408, 208] on li "Bathroom Accesories" at bounding box center [412, 212] width 140 height 22
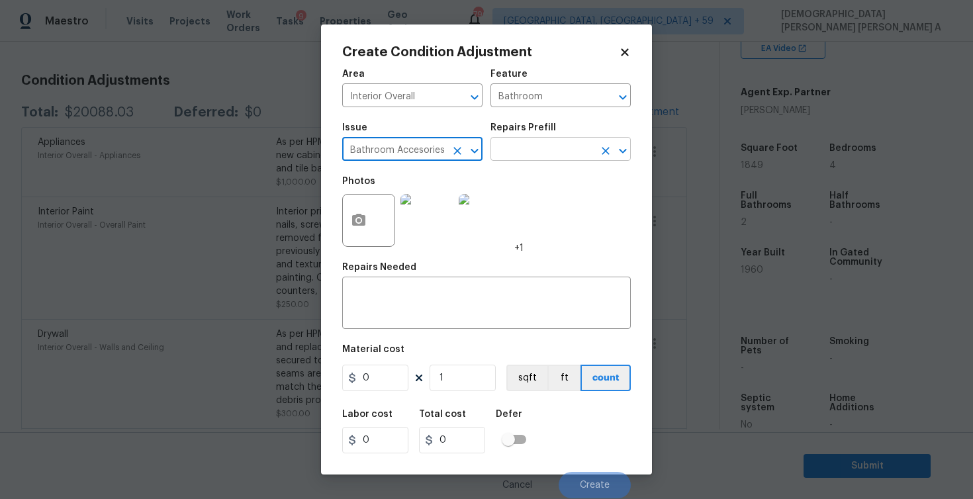
type input "Bathroom Accesories"
click at [533, 149] on input "text" at bounding box center [541, 150] width 103 height 21
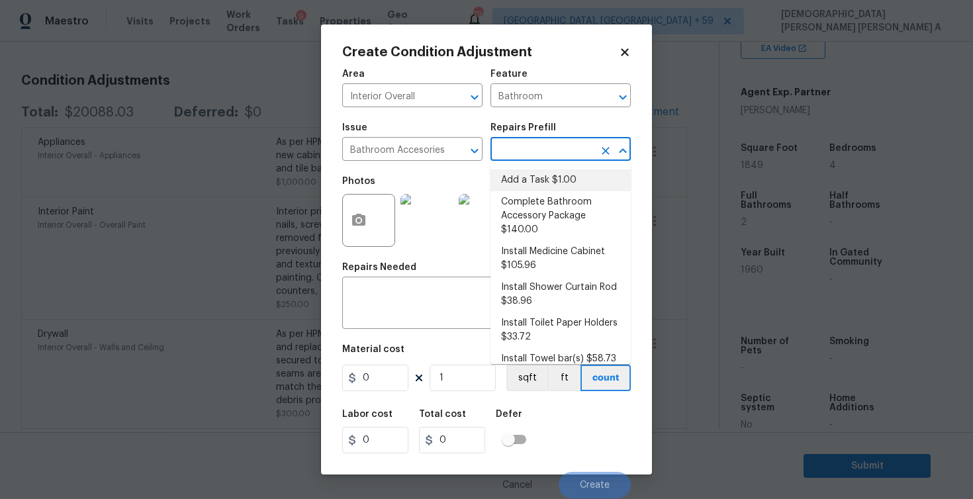
click at [533, 189] on li "Add a Task $1.00" at bounding box center [560, 180] width 140 height 22
type input "Interior Trim"
type textarea "HPM to detail"
type input "1"
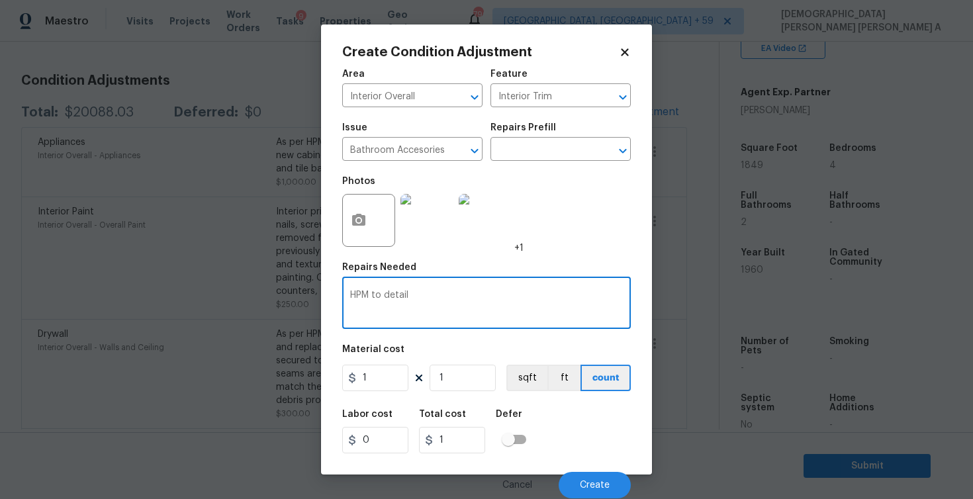
drag, startPoint x: 414, startPoint y: 296, endPoint x: 322, endPoint y: 296, distance: 91.3
click at [322, 296] on div "Create Condition Adjustment Area Interior Overall ​ Feature Interior Trim ​ Iss…" at bounding box center [486, 249] width 331 height 450
paste textarea "The owners also replaced the primary bath including new vanity, toilet, mirror,…"
type textarea "As per HPM, The owners also replaced the primary bath including new vanity, toi…"
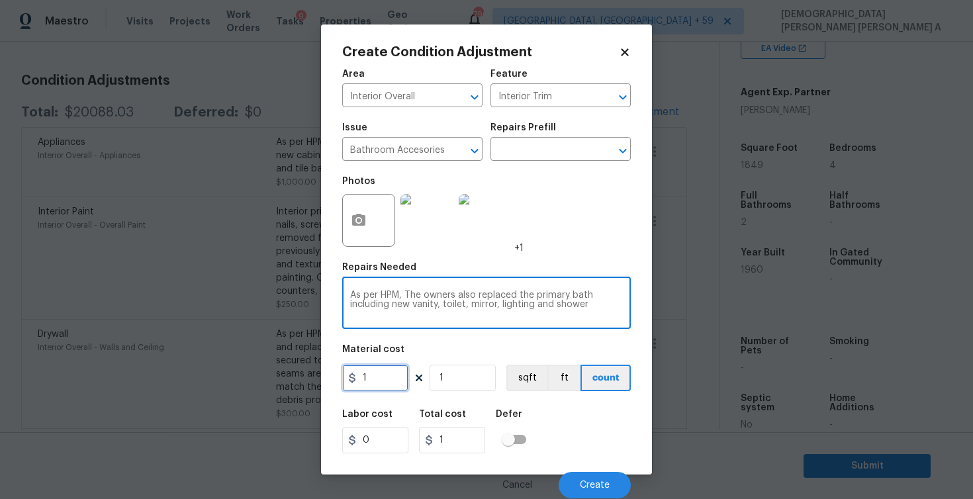
click at [377, 381] on input "1" at bounding box center [375, 378] width 66 height 26
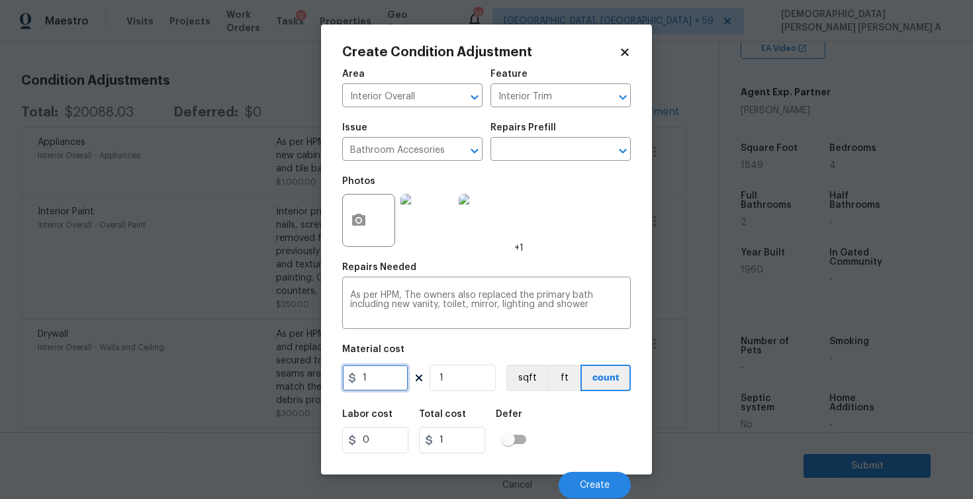
click at [377, 381] on input "1" at bounding box center [375, 378] width 66 height 26
type input "1500"
click at [617, 480] on button "Create" at bounding box center [595, 485] width 72 height 26
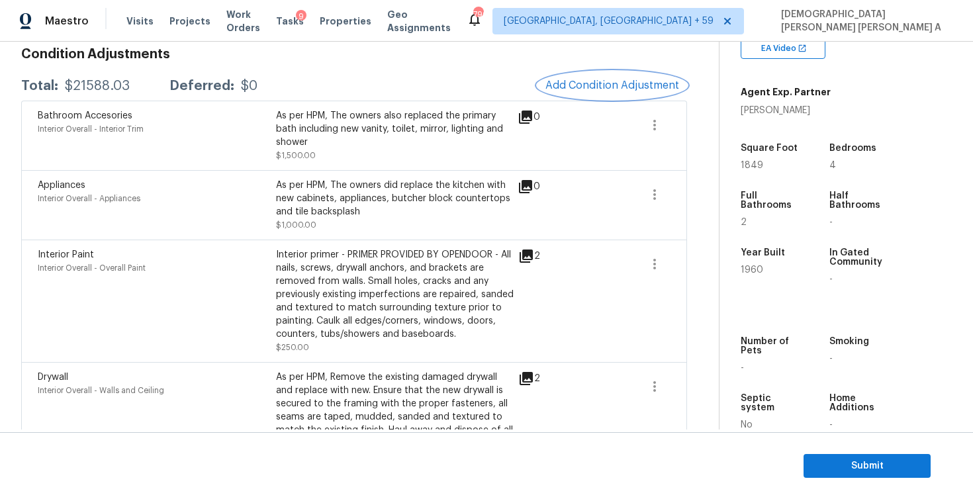
scroll to position [91, 0]
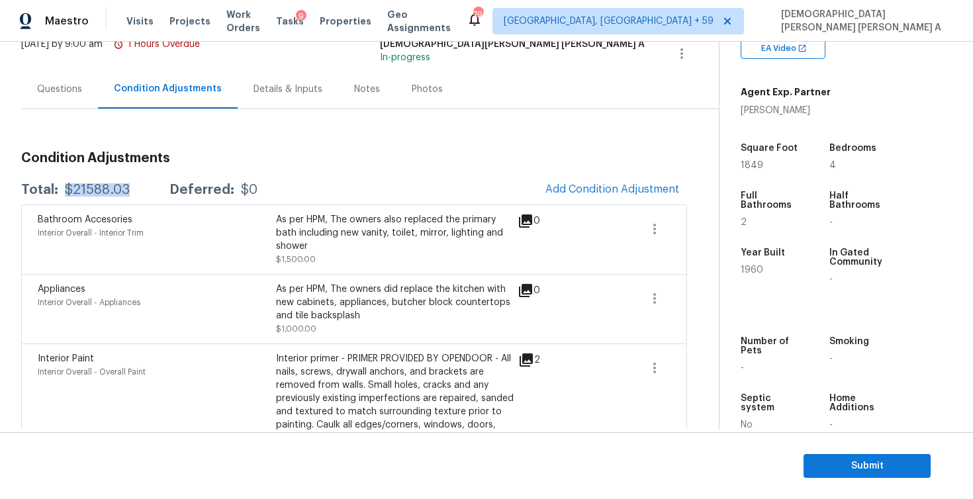
drag, startPoint x: 139, startPoint y: 198, endPoint x: 66, endPoint y: 193, distance: 72.9
click at [66, 193] on div "Total: $21588.03 Deferred: $0 Add Condition Adjustment" at bounding box center [354, 189] width 666 height 29
copy div "$21588.03"
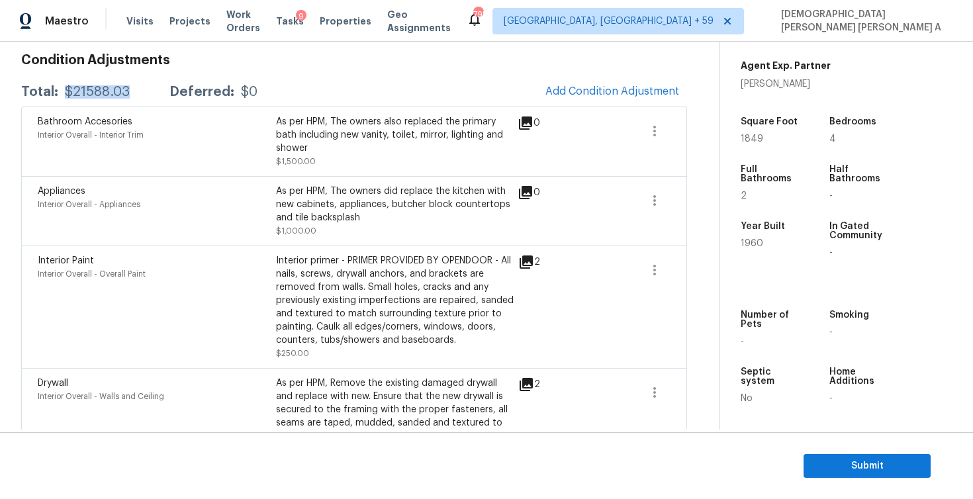
scroll to position [137, 0]
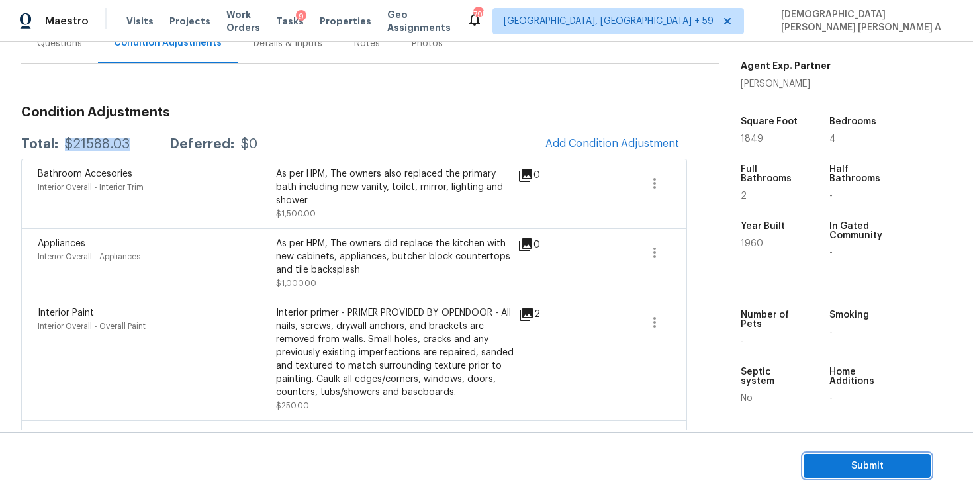
click at [875, 475] on button "Submit" at bounding box center [866, 466] width 127 height 24
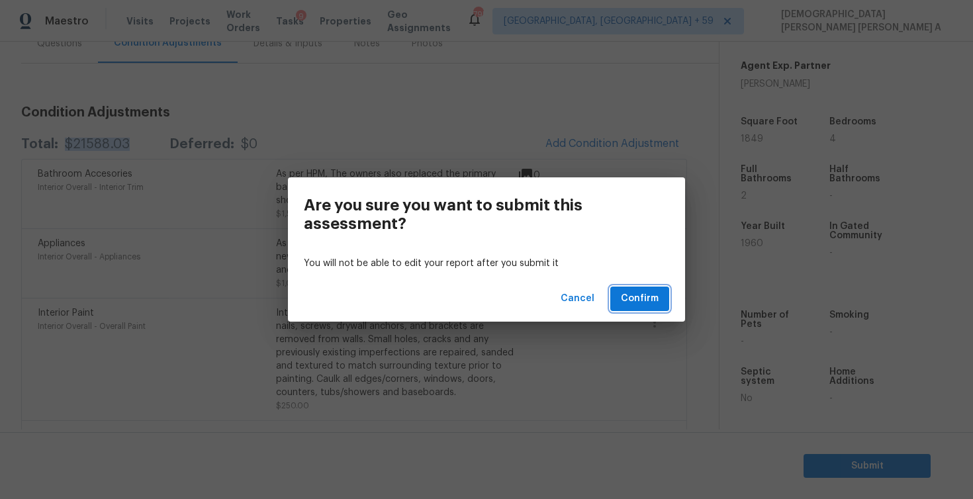
click at [625, 288] on button "Confirm" at bounding box center [639, 299] width 59 height 24
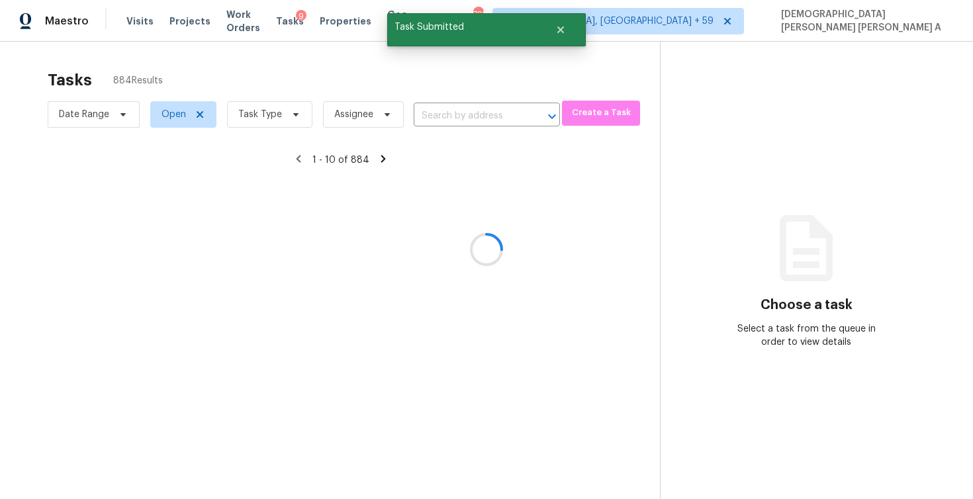
click at [555, 71] on div at bounding box center [486, 249] width 973 height 499
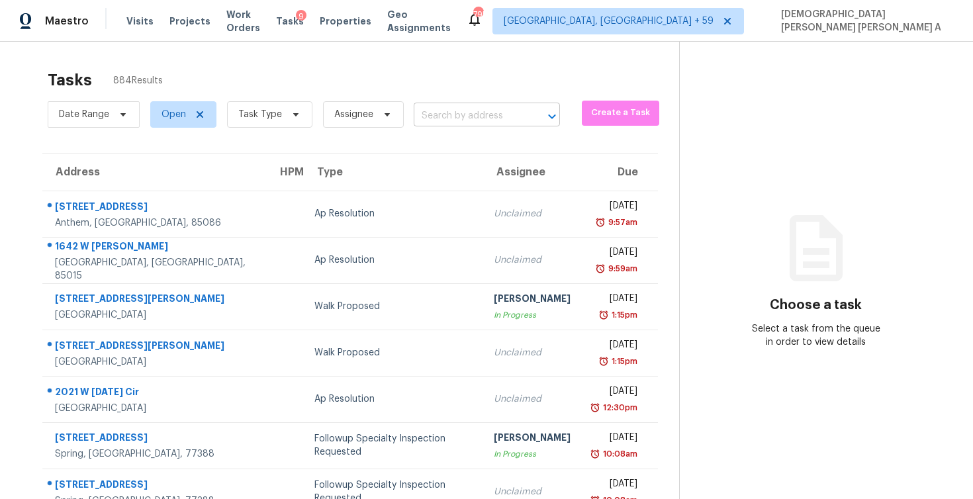
click at [475, 122] on input "text" at bounding box center [468, 116] width 109 height 21
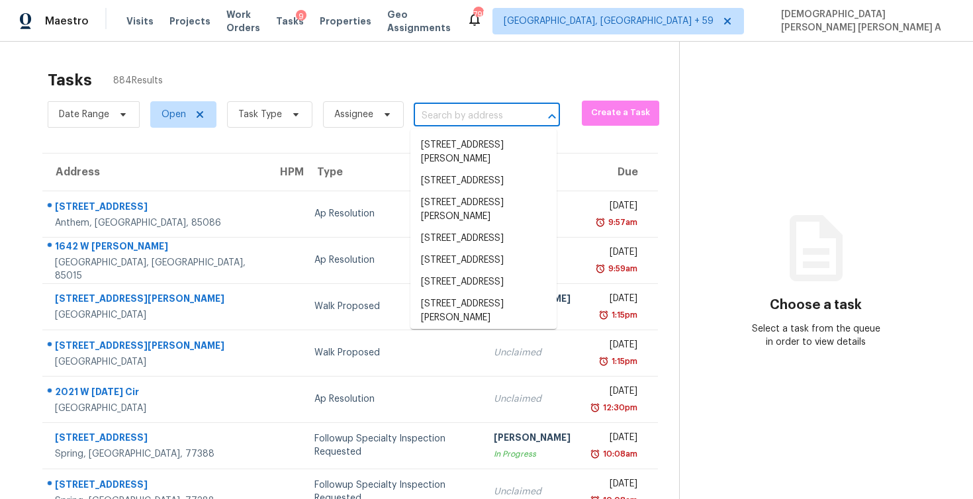
paste input "1316 Fox Run Dr Raleigh, NC, 27610"
type input "1316 Fox Run Dr Raleigh, NC, 27610"
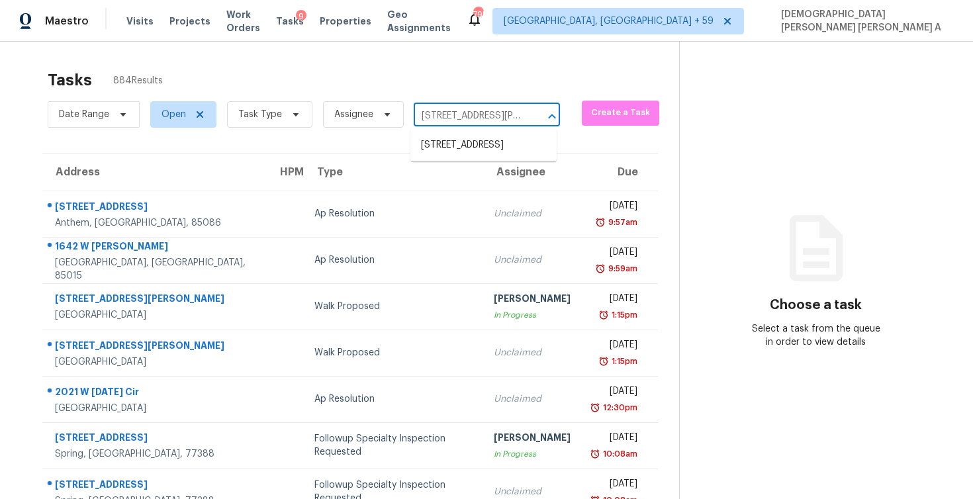
scroll to position [0, 50]
click at [482, 143] on li "1316 Fox Run Dr, Raleigh, NC 27610" at bounding box center [483, 145] width 146 height 22
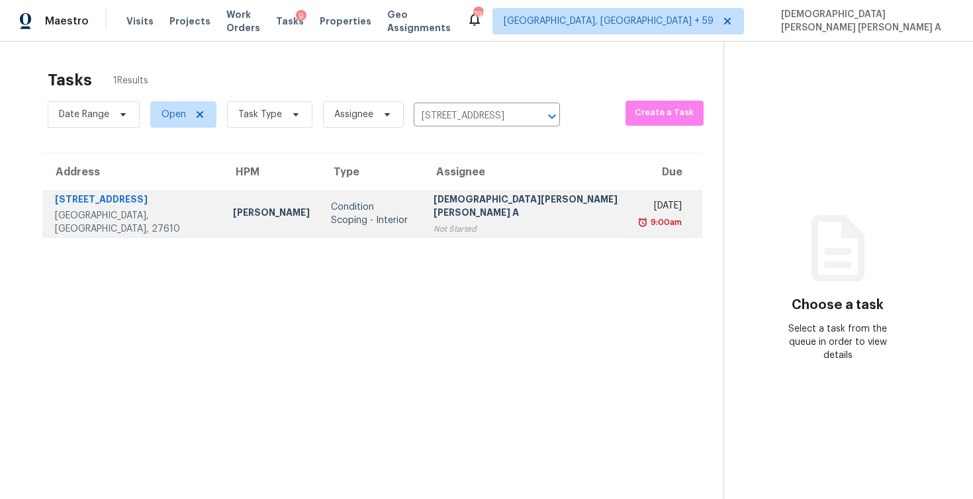
click at [643, 226] on div "9:00am" at bounding box center [662, 222] width 39 height 13
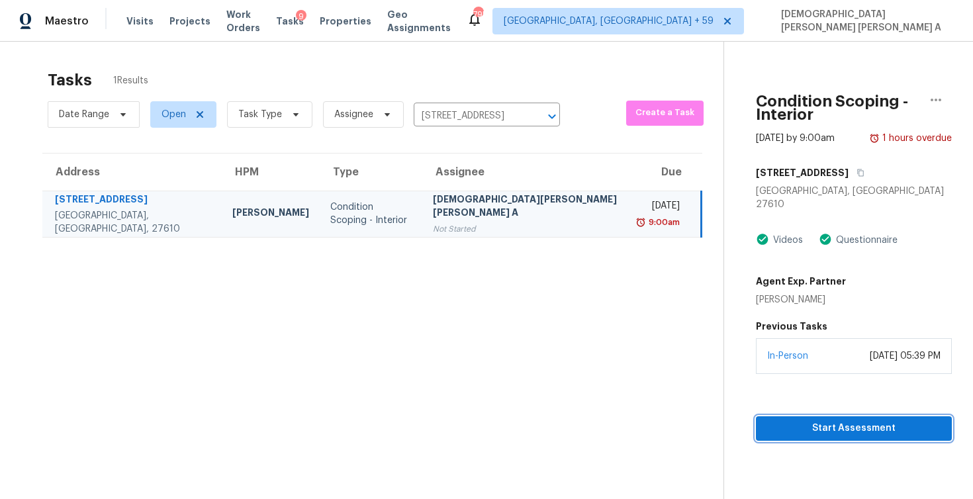
click at [766, 420] on span "Start Assessment" at bounding box center [853, 428] width 175 height 17
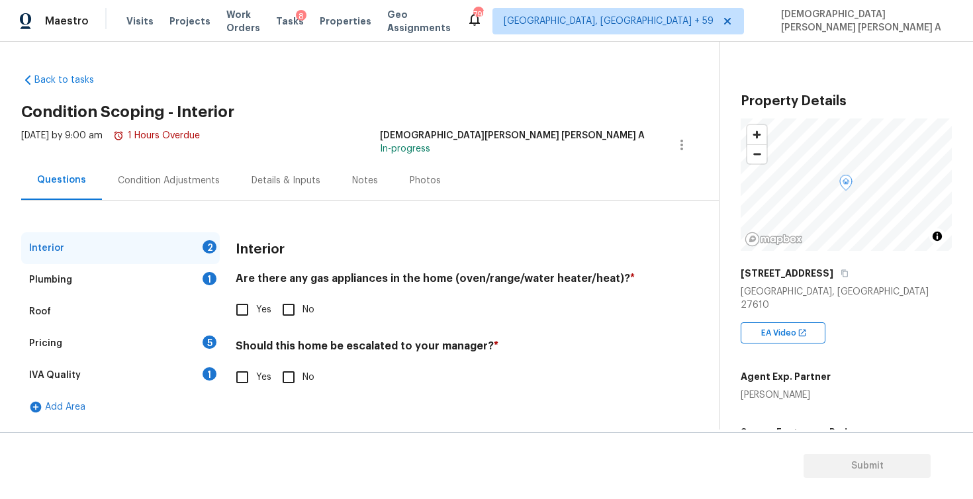
click at [578, 94] on div "Back to tasks Condition Scoping - Interior Tue, Aug 26 2025 by 9:00 am 1 Hours …" at bounding box center [370, 245] width 698 height 364
click at [251, 311] on input "Yes" at bounding box center [242, 310] width 28 height 28
checkbox input "true"
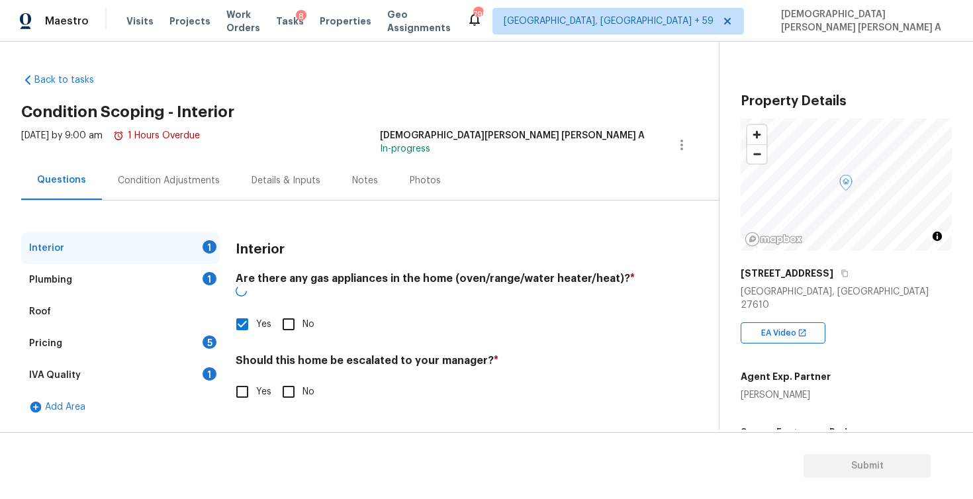
click at [275, 381] on input "No" at bounding box center [289, 392] width 28 height 28
checkbox input "true"
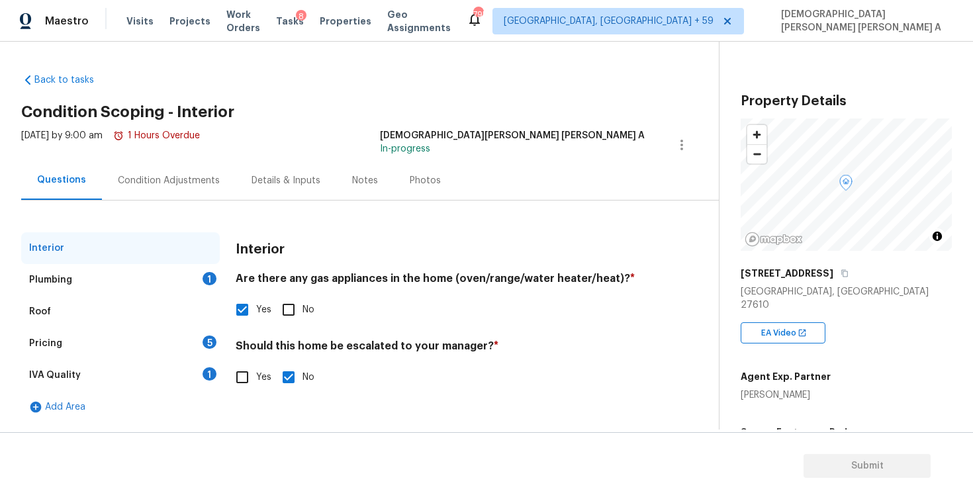
click at [160, 274] on div "Plumbing 1" at bounding box center [120, 280] width 199 height 32
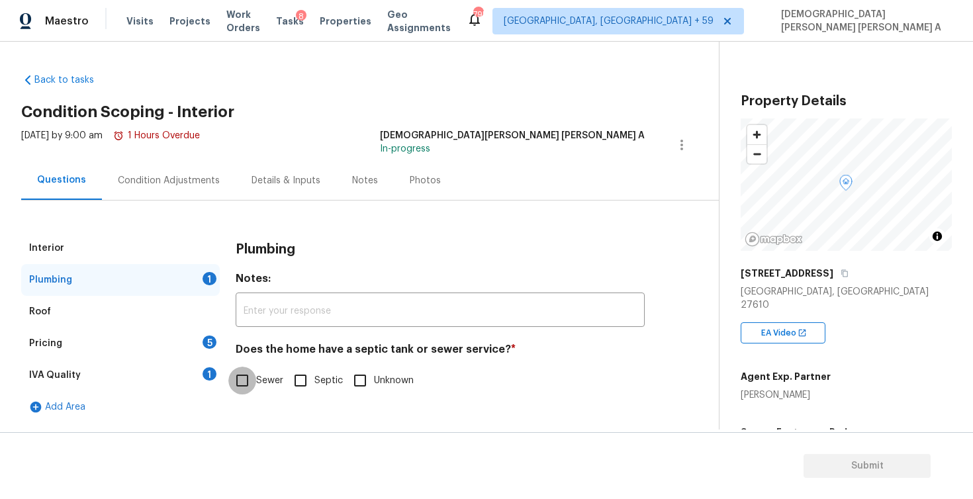
click at [244, 383] on input "Sewer" at bounding box center [242, 381] width 28 height 28
checkbox input "true"
click at [171, 344] on div "Pricing 5" at bounding box center [120, 344] width 199 height 32
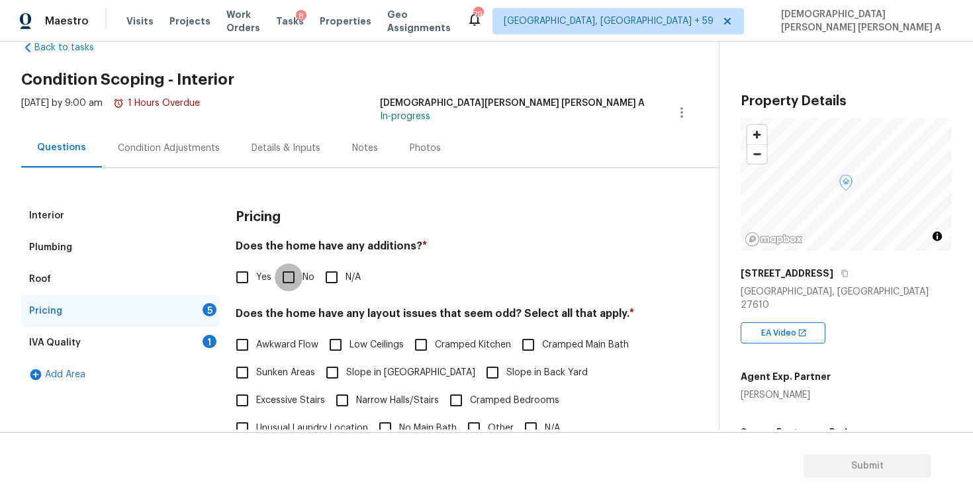
click at [289, 281] on input "No" at bounding box center [289, 277] width 28 height 28
checkbox input "true"
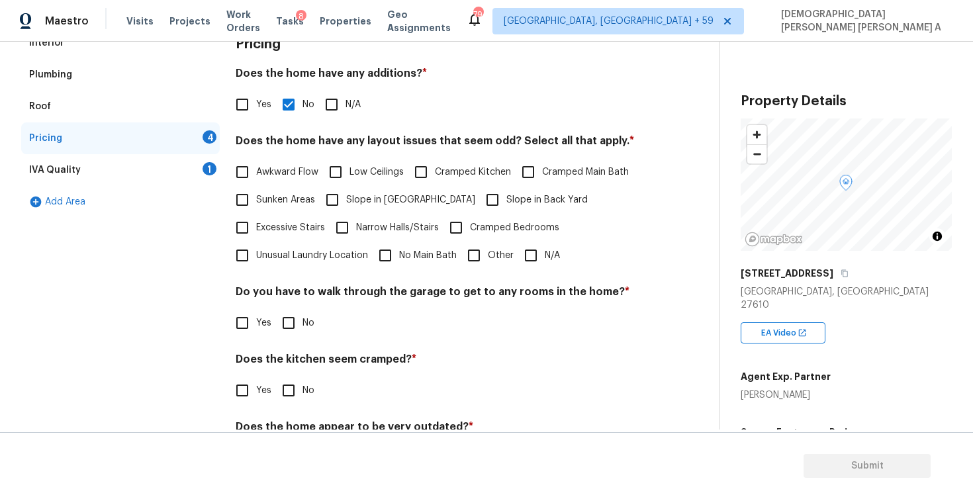
click at [544, 259] on input "N/A" at bounding box center [531, 256] width 28 height 28
checkbox input "true"
click at [275, 330] on input "No" at bounding box center [289, 323] width 28 height 28
checkbox input "true"
click at [280, 390] on input "No" at bounding box center [289, 391] width 28 height 28
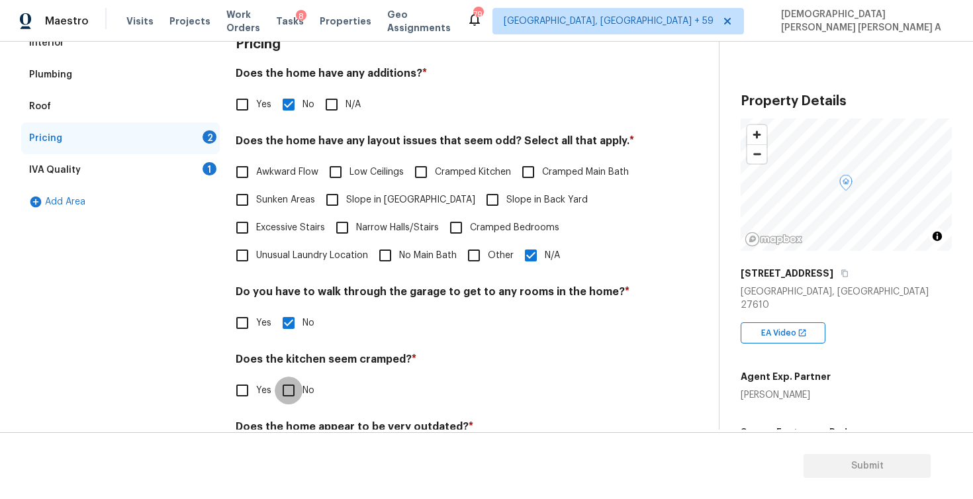
checkbox input "true"
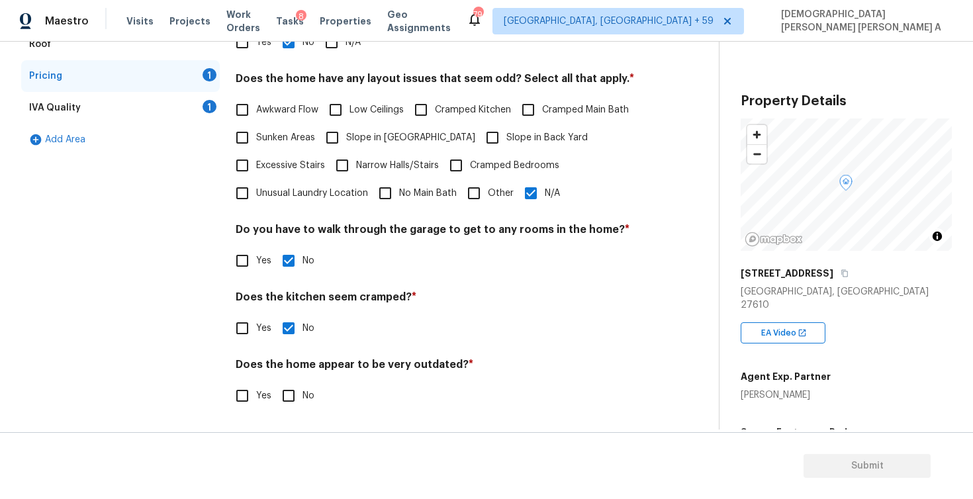
scroll to position [267, 0]
click at [288, 387] on input "No" at bounding box center [289, 396] width 28 height 28
checkbox input "true"
click at [203, 113] on div "IVA Quality 1" at bounding box center [120, 108] width 199 height 32
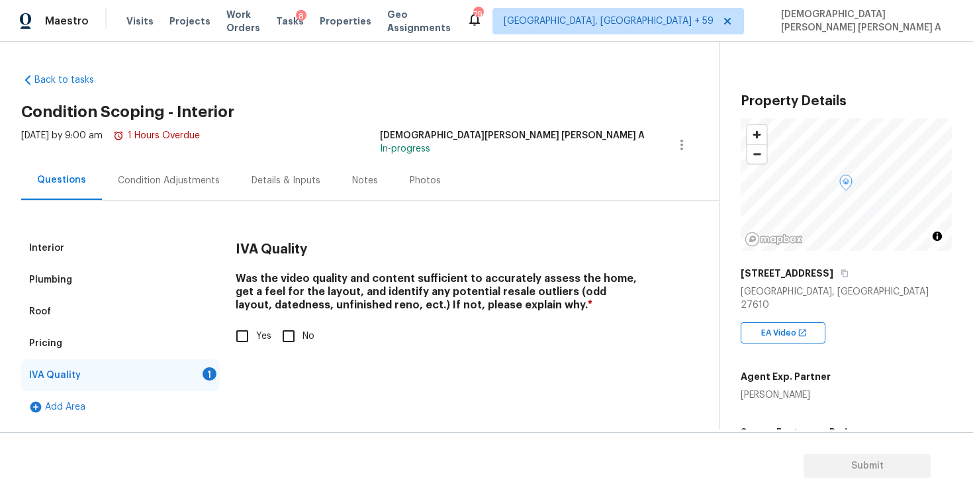
scroll to position [0, 0]
click at [238, 340] on input "Yes" at bounding box center [242, 336] width 28 height 28
checkbox input "true"
click at [199, 173] on div "Condition Adjustments" at bounding box center [169, 180] width 134 height 39
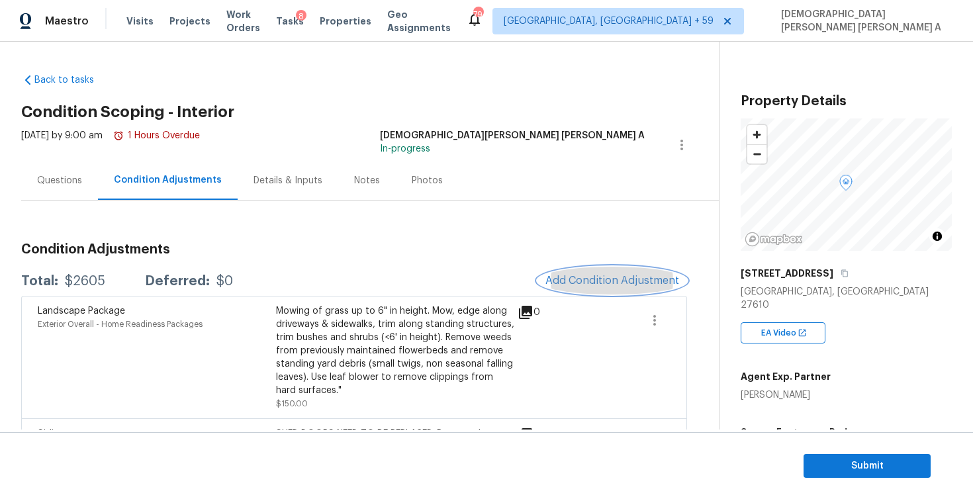
click at [585, 280] on span "Add Condition Adjustment" at bounding box center [612, 281] width 134 height 12
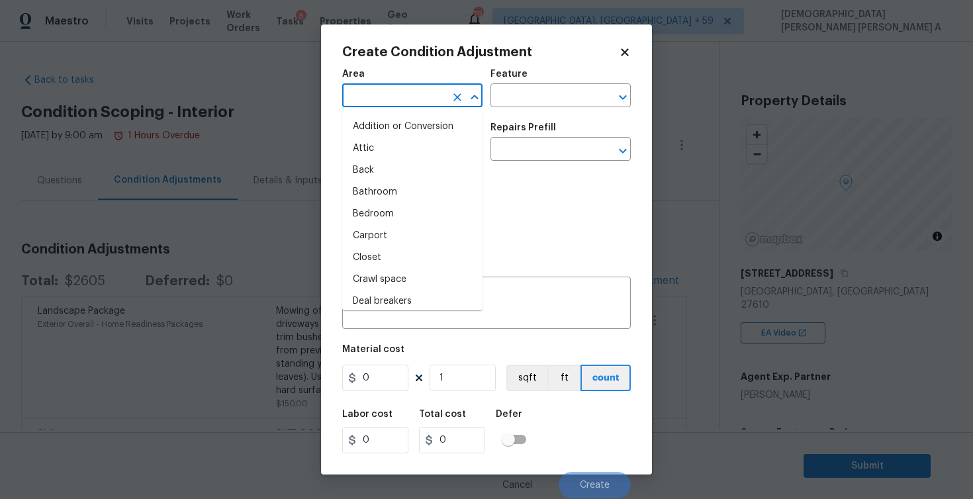
click at [388, 102] on input "text" at bounding box center [393, 97] width 103 height 21
type input "ov"
type input "e"
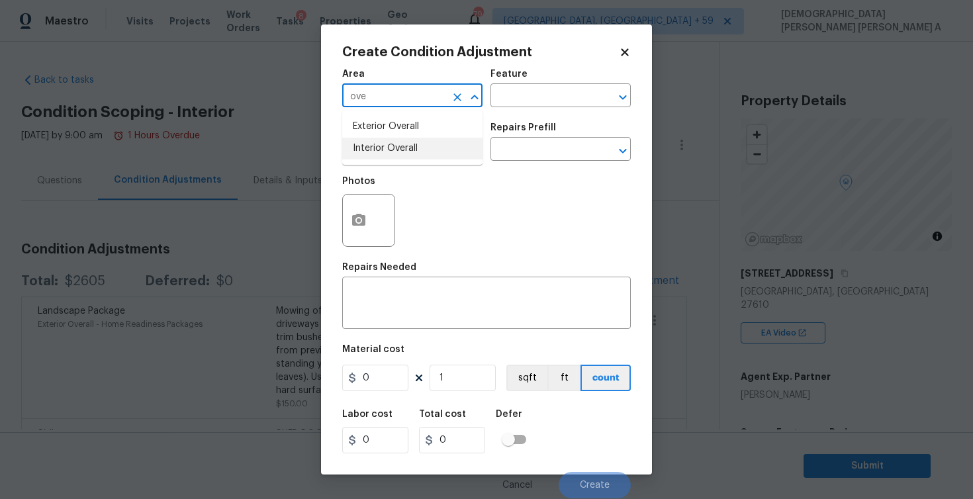
click at [407, 152] on li "Interior Overall" at bounding box center [412, 149] width 140 height 22
type input "Interior Overall"
click at [539, 101] on input "text" at bounding box center [541, 97] width 103 height 21
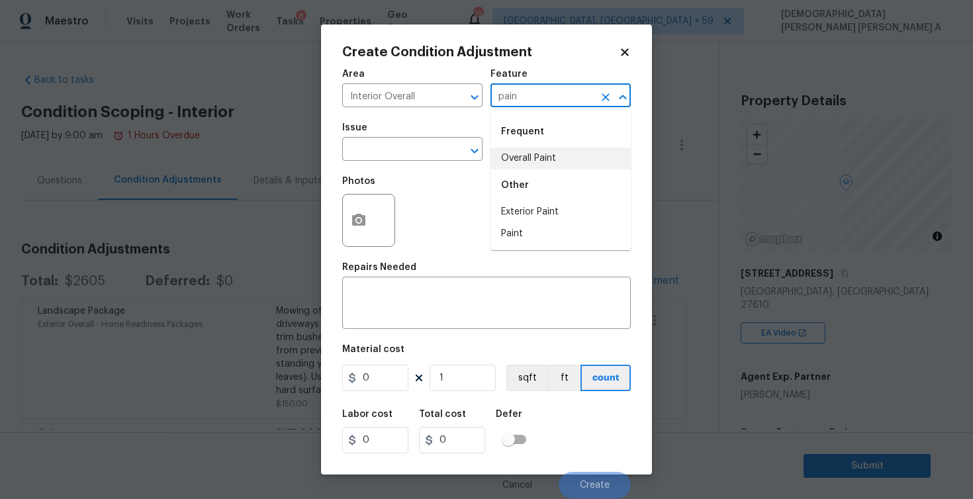
click at [543, 154] on li "Overall Paint" at bounding box center [560, 159] width 140 height 22
type input "Overall Paint"
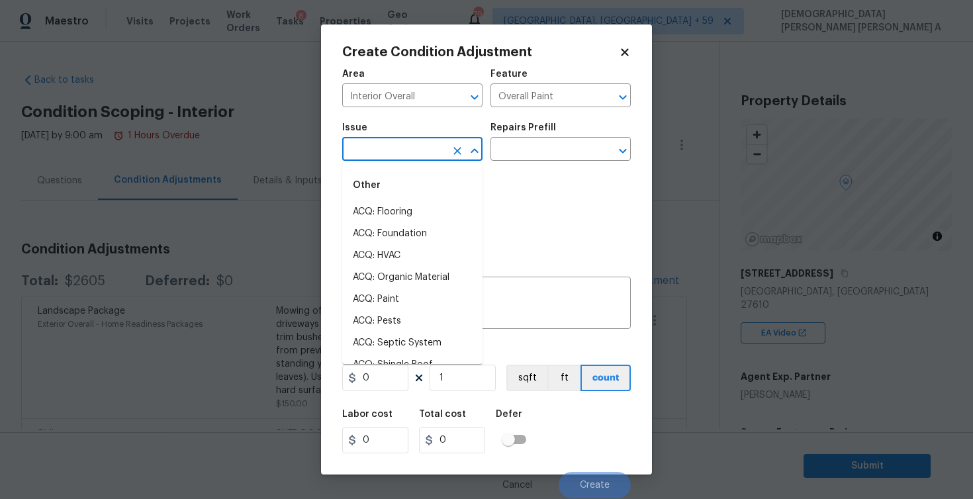
click at [382, 160] on input "text" at bounding box center [393, 150] width 103 height 21
click at [382, 157] on input "text" at bounding box center [393, 150] width 103 height 21
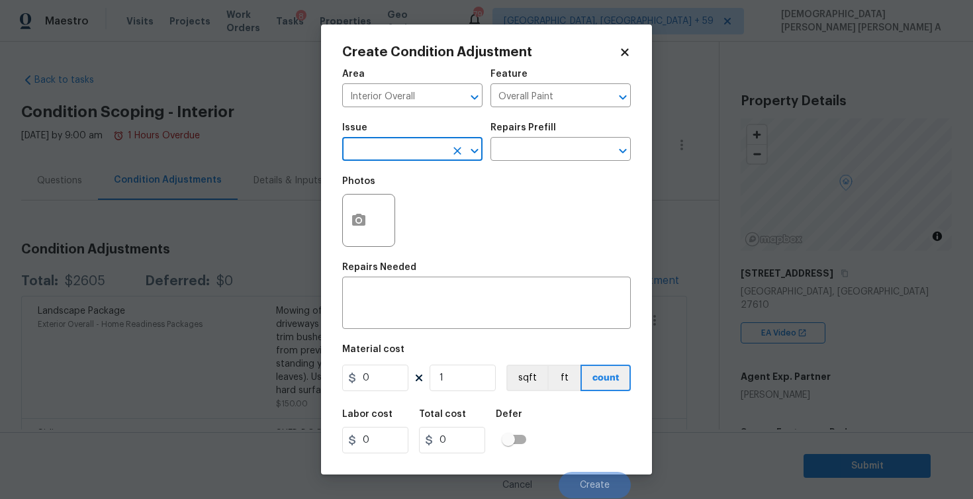
click at [382, 157] on input "text" at bounding box center [393, 150] width 103 height 21
click at [378, 212] on li "ACQ: Paint" at bounding box center [412, 212] width 140 height 22
type input "ACQ: Paint"
click at [538, 146] on input "text" at bounding box center [541, 150] width 103 height 21
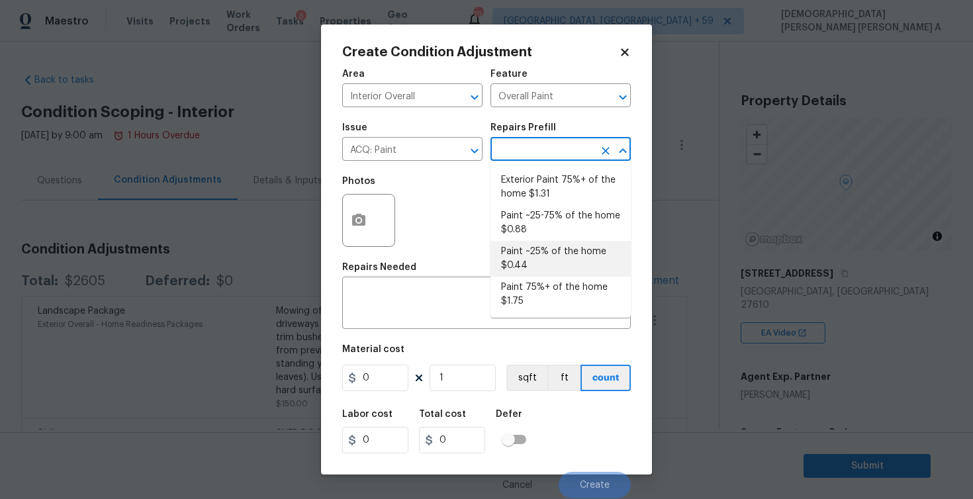
click at [551, 259] on li "Paint ~25% of the home $0.44" at bounding box center [560, 259] width 140 height 36
type input "Acquisition"
type textarea "Acquisition Scope: ~25% of the home needs interior paint"
type input "0.44"
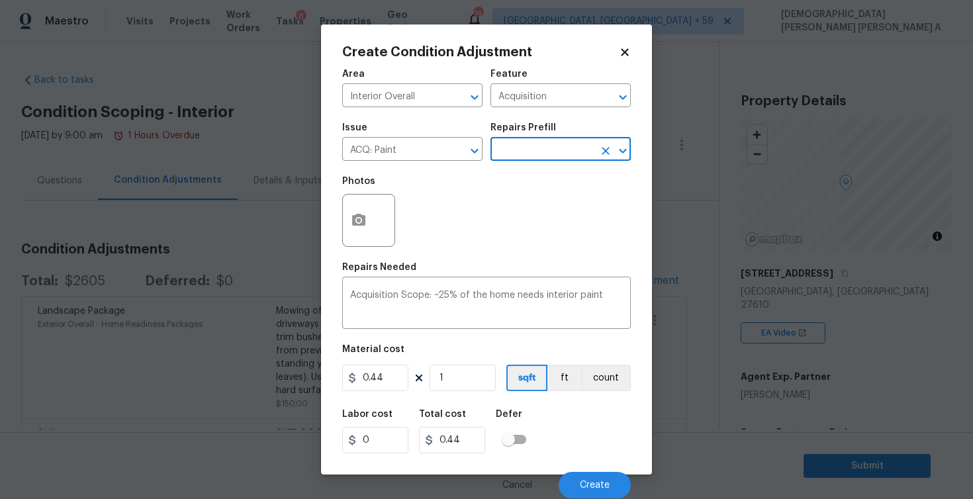
click at [619, 55] on icon at bounding box center [625, 52] width 12 height 12
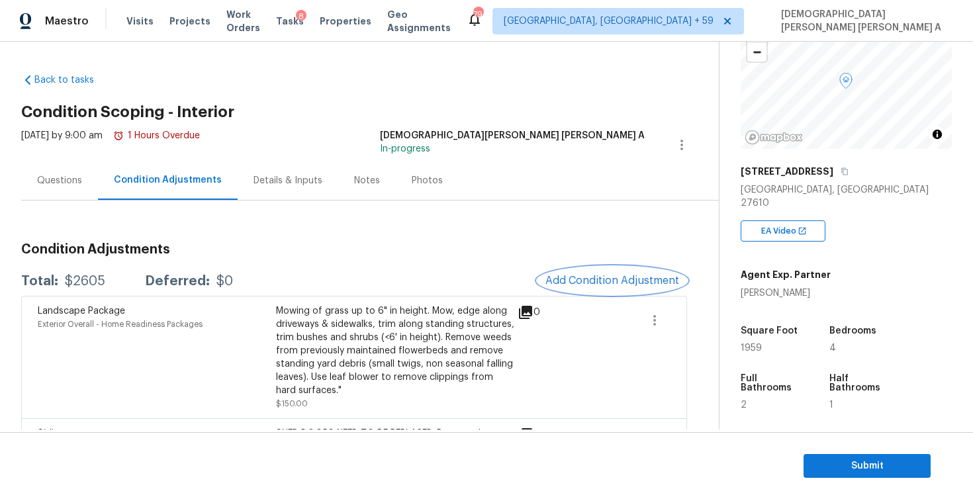
scroll to position [173, 0]
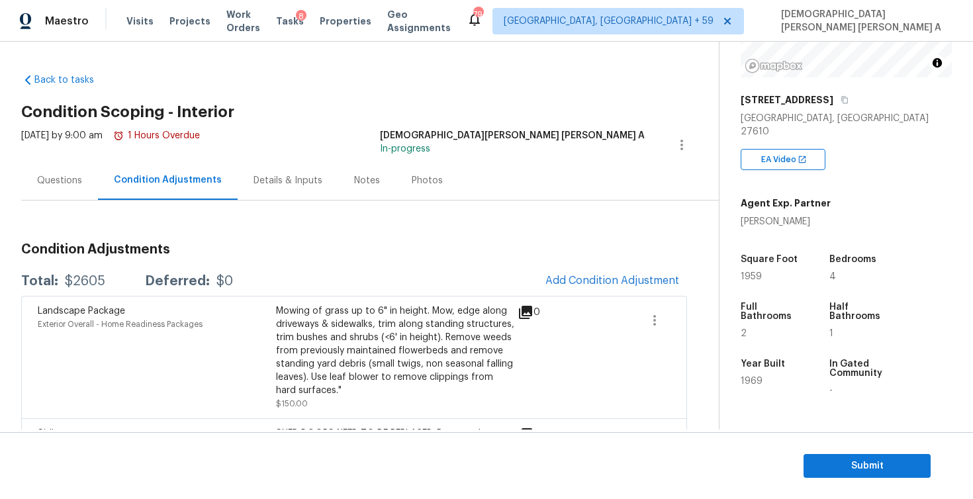
click at [609, 297] on div "Landscape Package Exterior Overall - Home Readiness Packages Mowing of grass up…" at bounding box center [354, 357] width 666 height 122
click at [588, 269] on button "Add Condition Adjustment" at bounding box center [612, 281] width 150 height 28
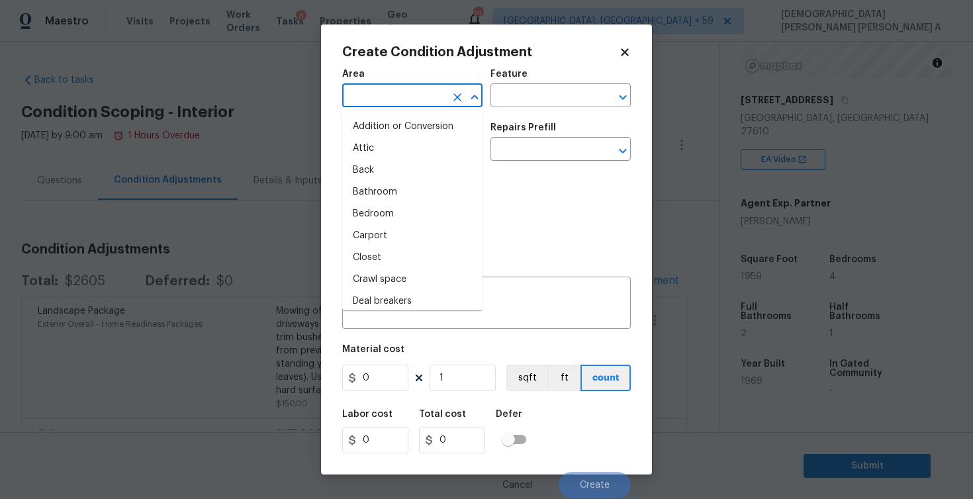
click at [415, 95] on input "text" at bounding box center [393, 97] width 103 height 21
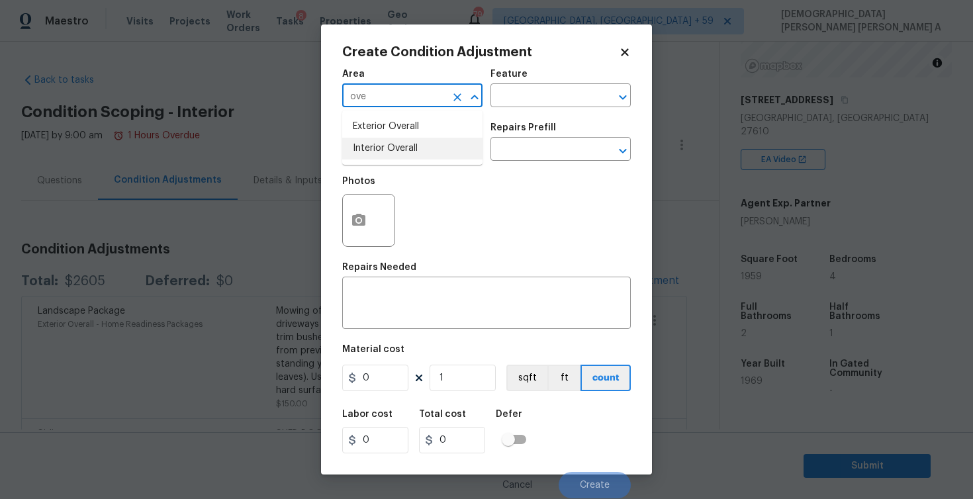
click at [424, 144] on li "Interior Overall" at bounding box center [412, 149] width 140 height 22
type input "Interior Overall"
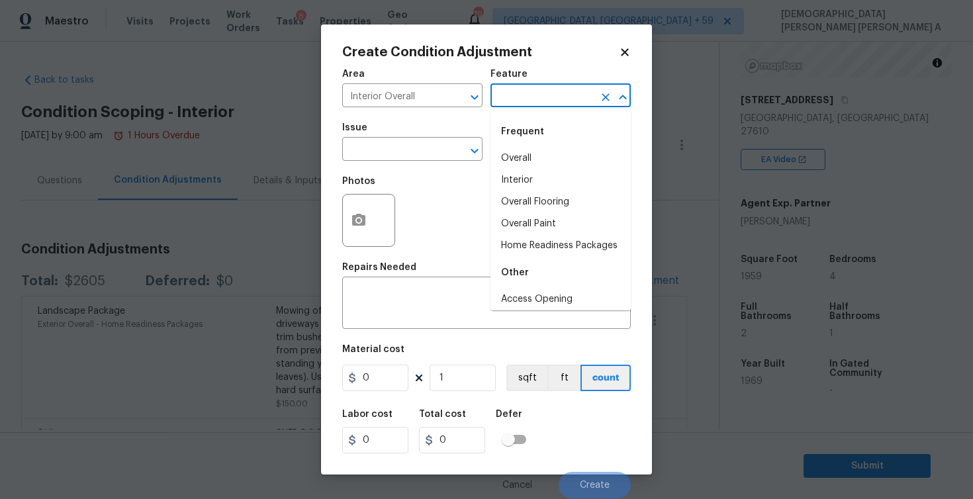
click at [492, 89] on input "text" at bounding box center [541, 97] width 103 height 21
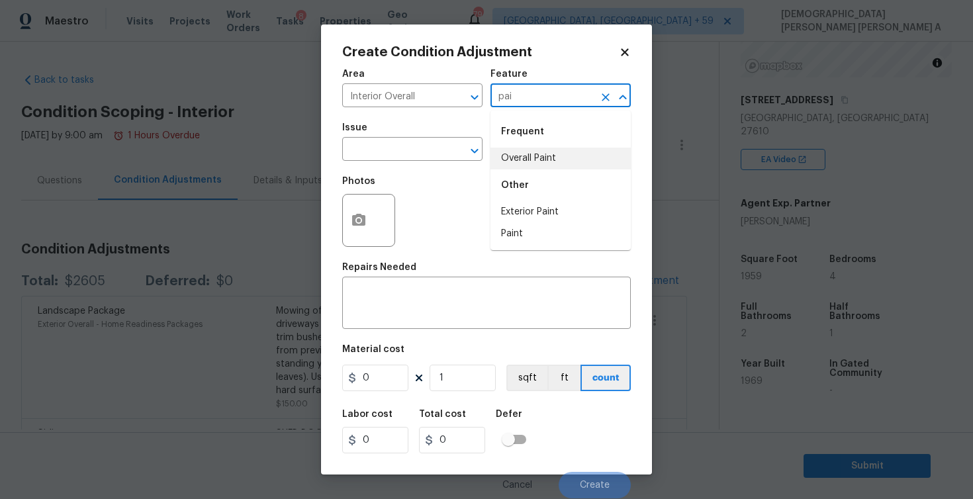
click at [519, 165] on li "Overall Paint" at bounding box center [560, 159] width 140 height 22
type input "Overall Paint"
click at [388, 145] on input "text" at bounding box center [393, 150] width 103 height 21
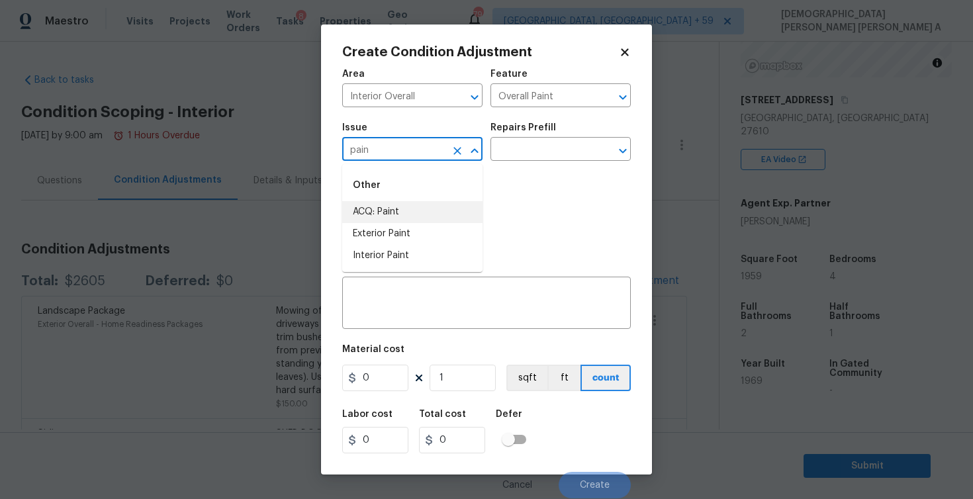
click at [412, 203] on li "ACQ: Paint" at bounding box center [412, 212] width 140 height 22
type input "ACQ: Paint"
click at [578, 134] on div "Repairs Prefill" at bounding box center [560, 131] width 140 height 17
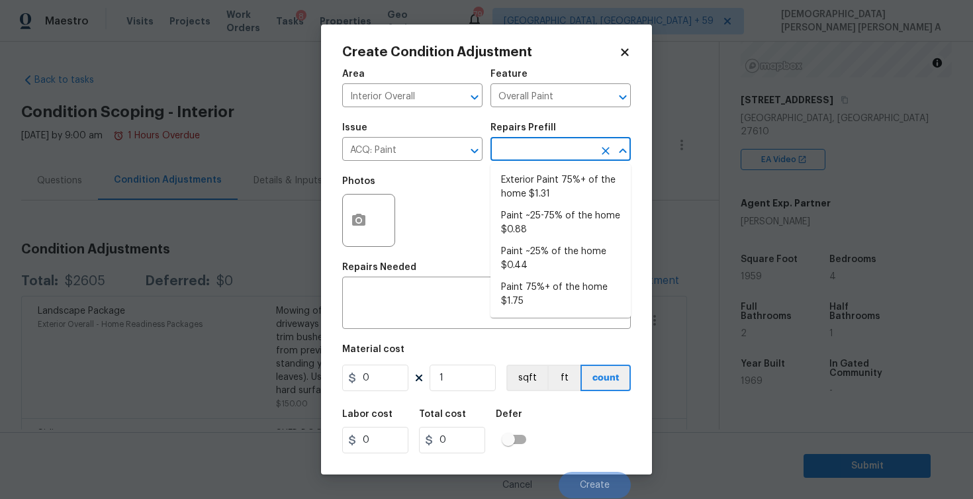
click at [569, 154] on input "text" at bounding box center [541, 150] width 103 height 21
click at [550, 258] on li "Paint ~25% of the home $0.44" at bounding box center [560, 259] width 140 height 36
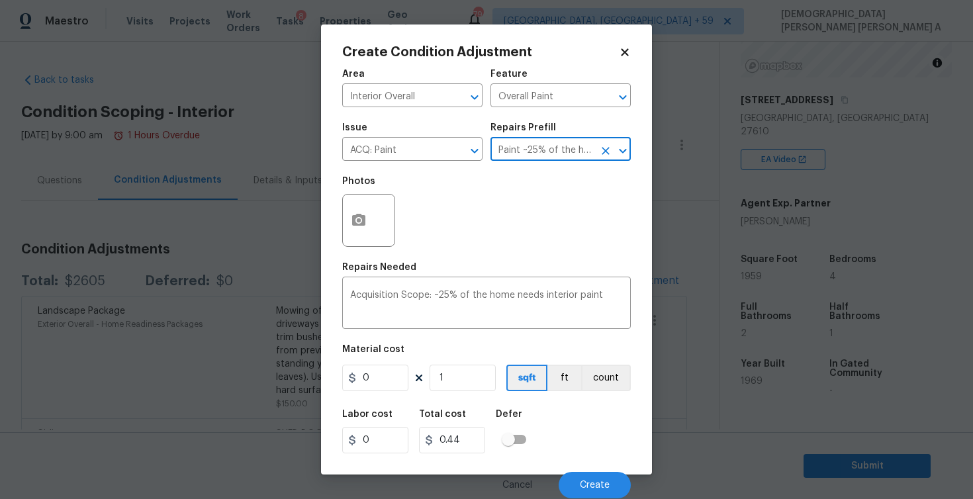
type input "Acquisition"
type textarea "Acquisition Scope: ~25% of the home needs interior paint"
type input "0.44"
click at [455, 375] on input "1" at bounding box center [463, 378] width 66 height 26
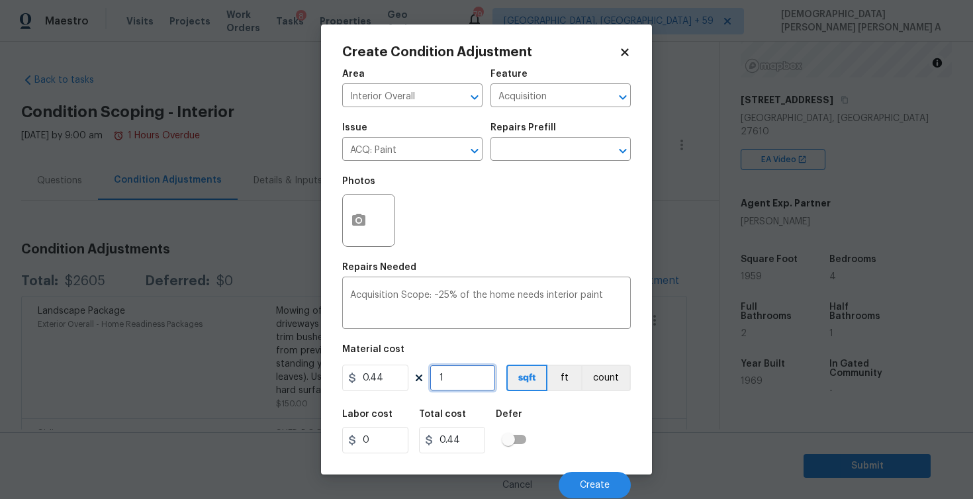
type input "19"
type input "8.36"
type input "195"
type input "85.8"
type input "1959"
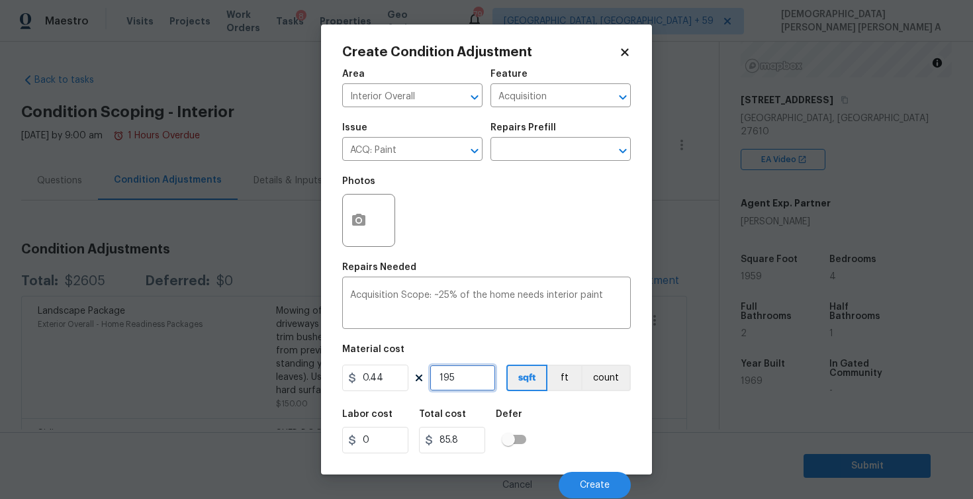
type input "861.96"
type input "1959"
click at [594, 491] on button "Create" at bounding box center [595, 485] width 72 height 26
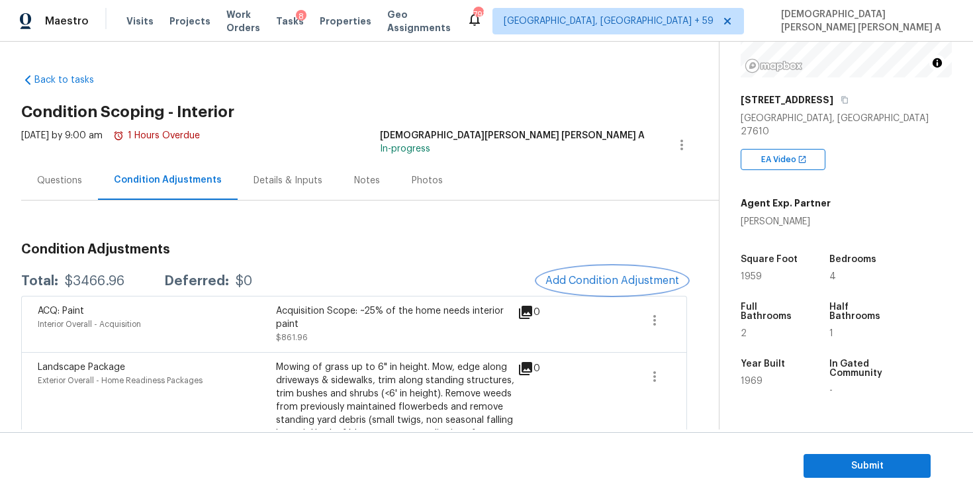
scroll to position [85, 0]
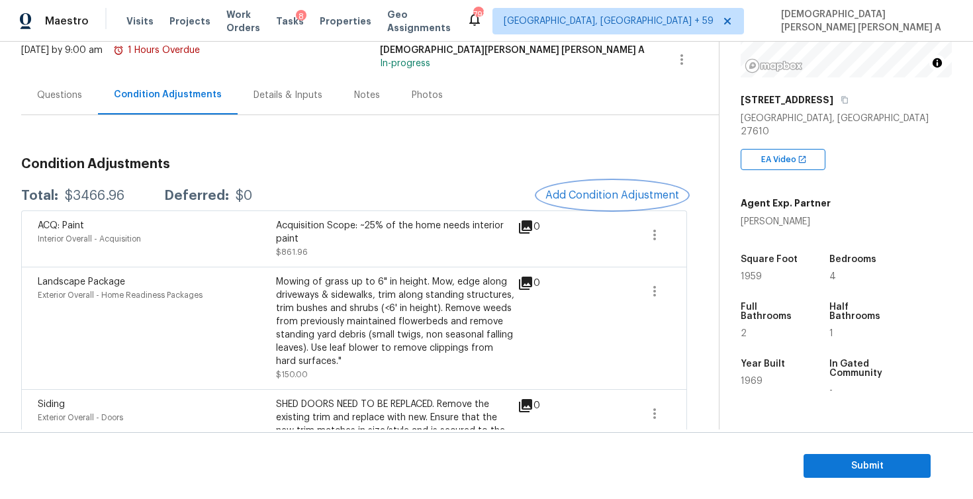
click at [580, 206] on button "Add Condition Adjustment" at bounding box center [612, 195] width 150 height 28
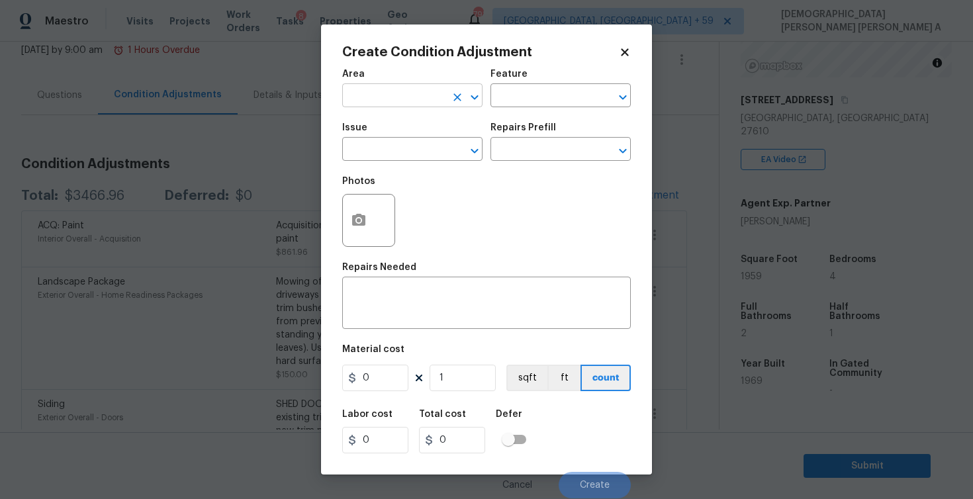
click at [420, 93] on input "text" at bounding box center [393, 97] width 103 height 21
click at [430, 146] on li "Interior Overall" at bounding box center [412, 149] width 140 height 22
type input "Interior Overall"
click at [521, 109] on div "Area Interior Overall ​ Feature ​" at bounding box center [486, 89] width 289 height 54
click at [528, 89] on input "text" at bounding box center [541, 97] width 103 height 21
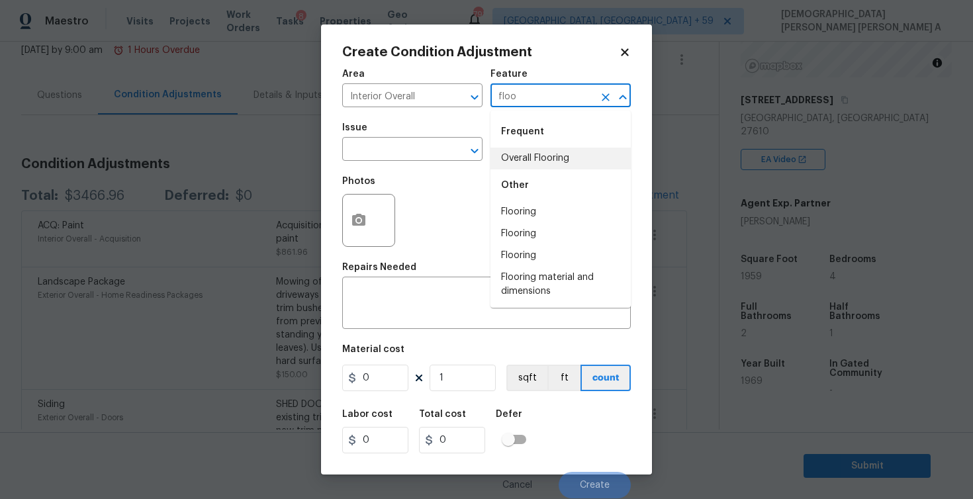
click at [524, 152] on li "Overall Flooring" at bounding box center [560, 159] width 140 height 22
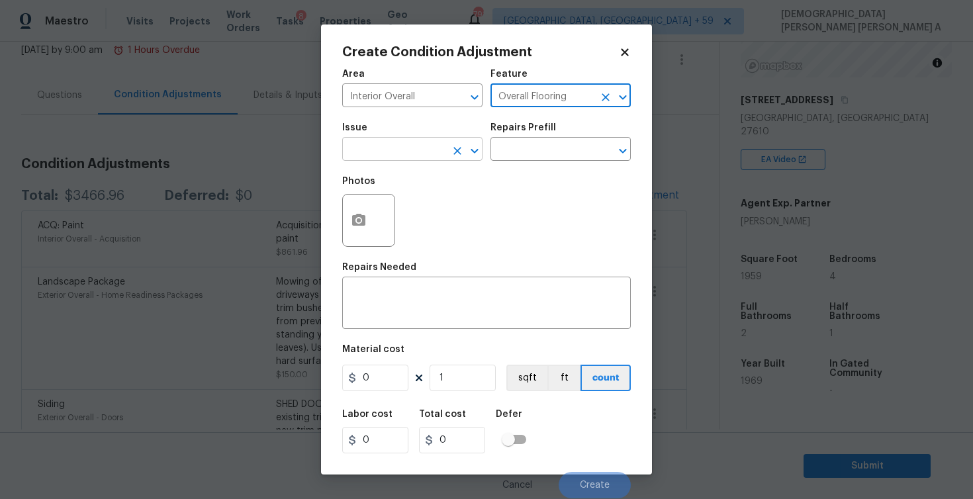
type input "Overall Flooring"
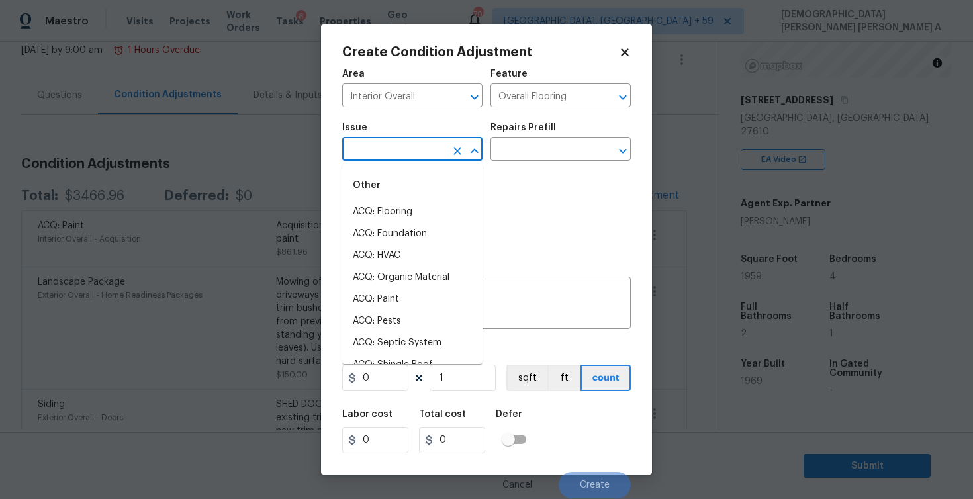
click at [433, 160] on input "text" at bounding box center [393, 150] width 103 height 21
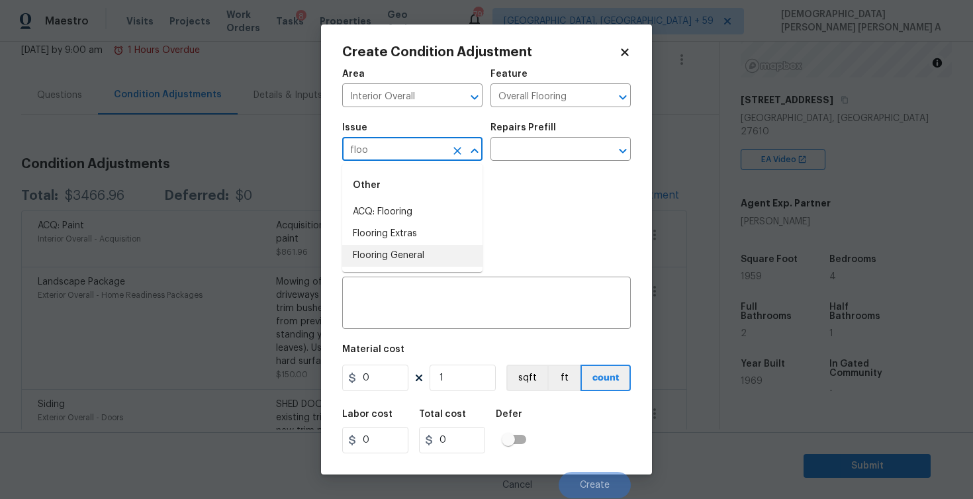
click at [455, 252] on li "Flooring General" at bounding box center [412, 256] width 140 height 22
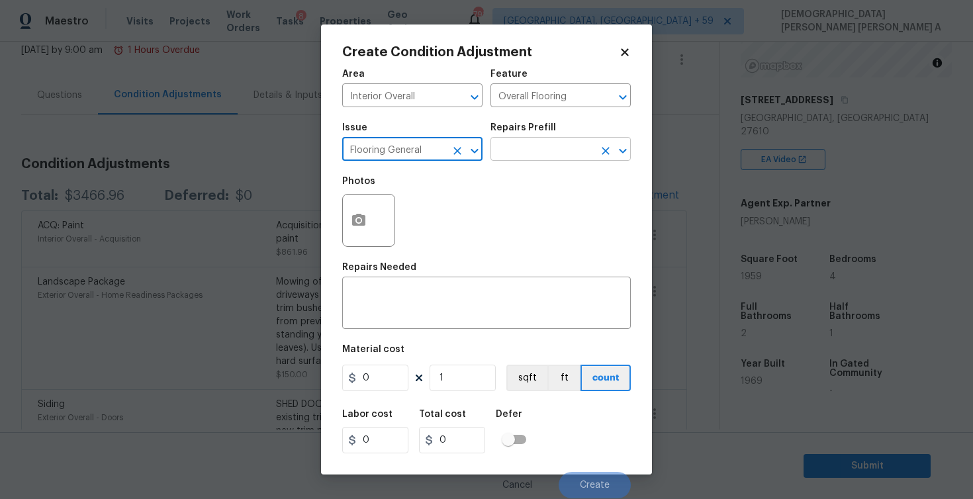
type input "Flooring General"
click at [582, 145] on input "text" at bounding box center [541, 150] width 103 height 21
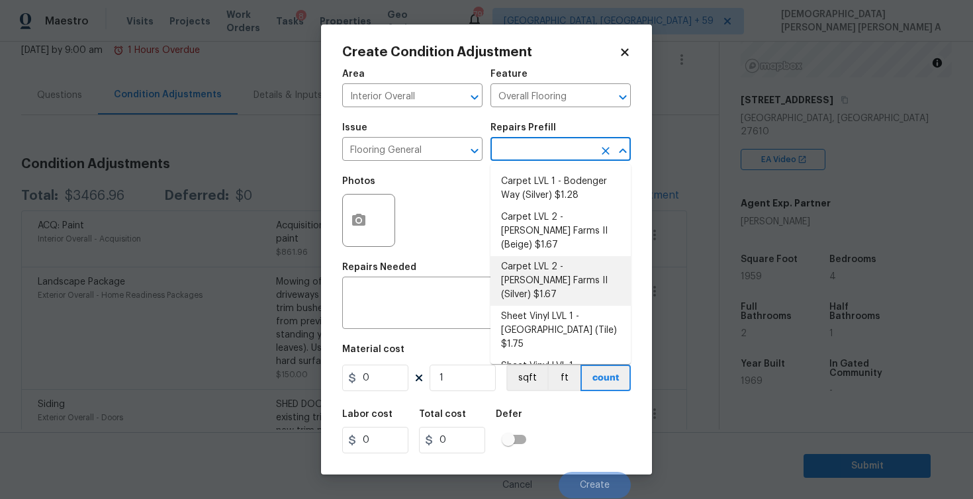
scroll to position [89, 0]
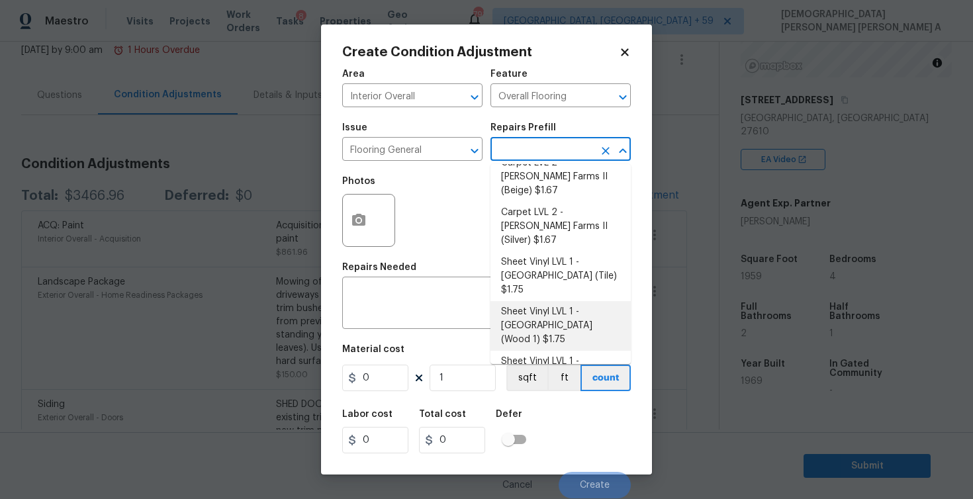
click at [555, 301] on li "Sheet Vinyl LVL 1 - Sugar Valley (Wood 1) $1.75" at bounding box center [560, 326] width 140 height 50
type textarea "Install sheet vinyl flooring (Sugar Valley - Wood "Look", 565 Beacon Hill) incl…"
type input "1.75"
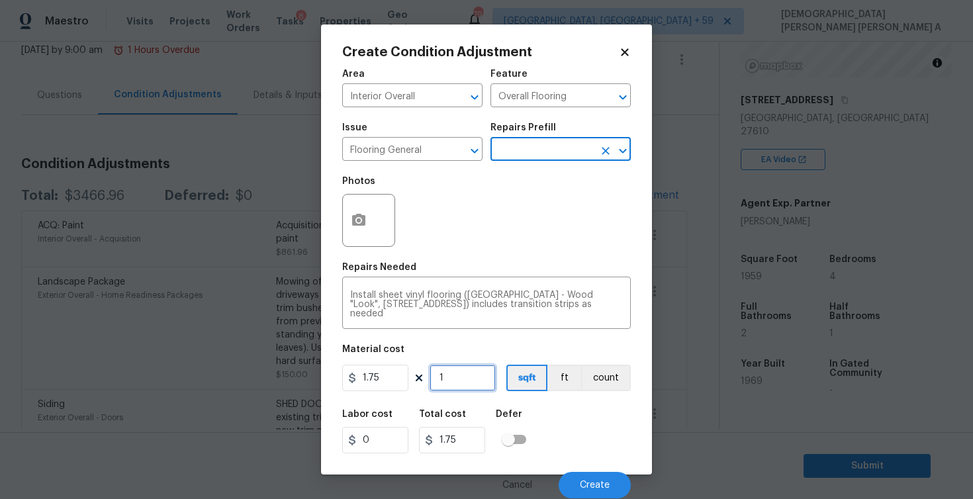
click at [456, 376] on input "1" at bounding box center [463, 378] width 66 height 26
type input "19"
type input "33.25"
type input "195"
type input "341.25"
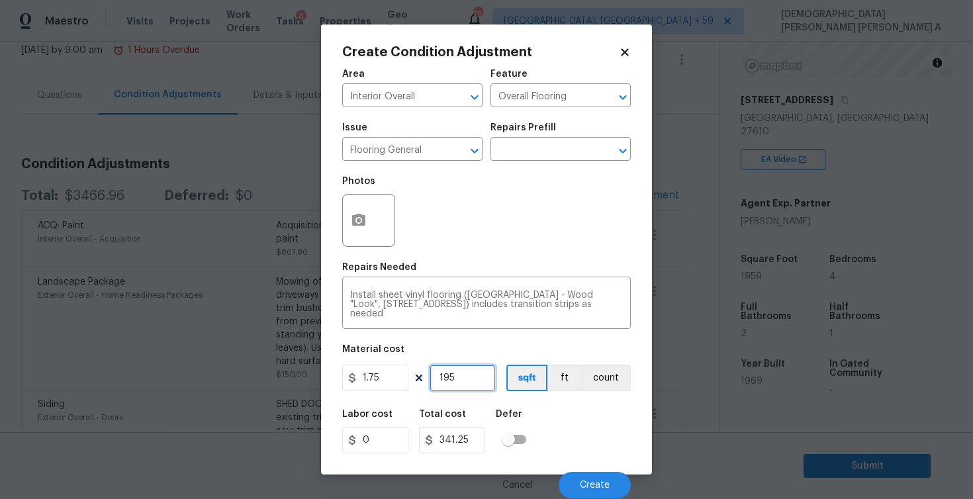
type input "1959"
type input "3428.25"
type input "1959"
click at [367, 226] on button "button" at bounding box center [359, 221] width 32 height 52
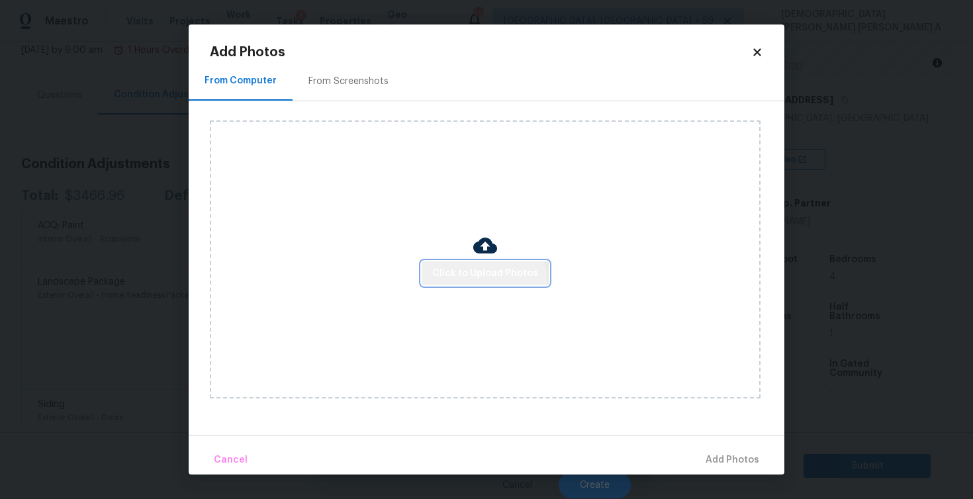
click at [484, 282] on button "Click to Upload Photos" at bounding box center [485, 273] width 127 height 24
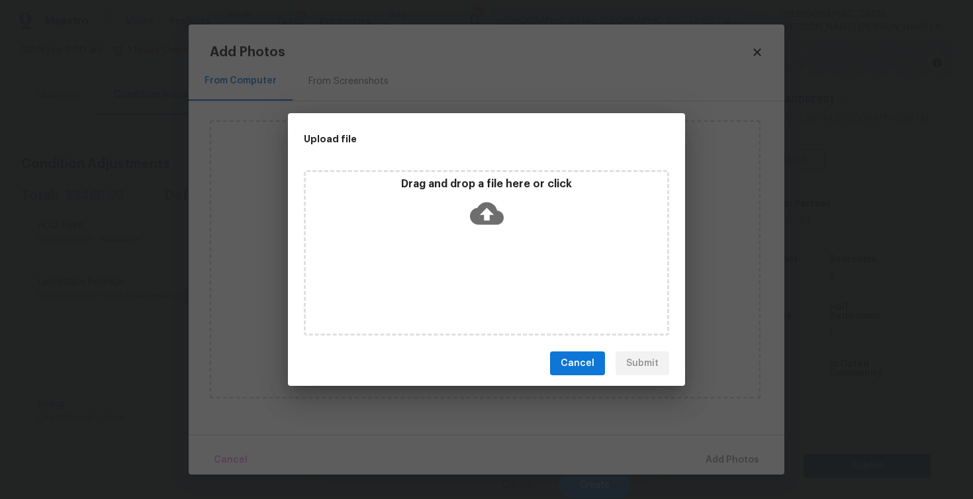
click at [492, 242] on div "Drag and drop a file here or click" at bounding box center [486, 252] width 365 height 165
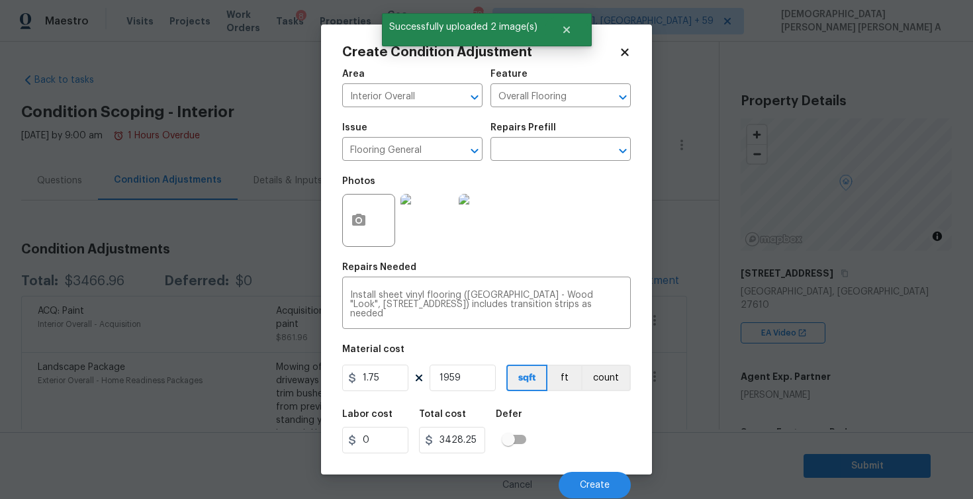
scroll to position [173, 0]
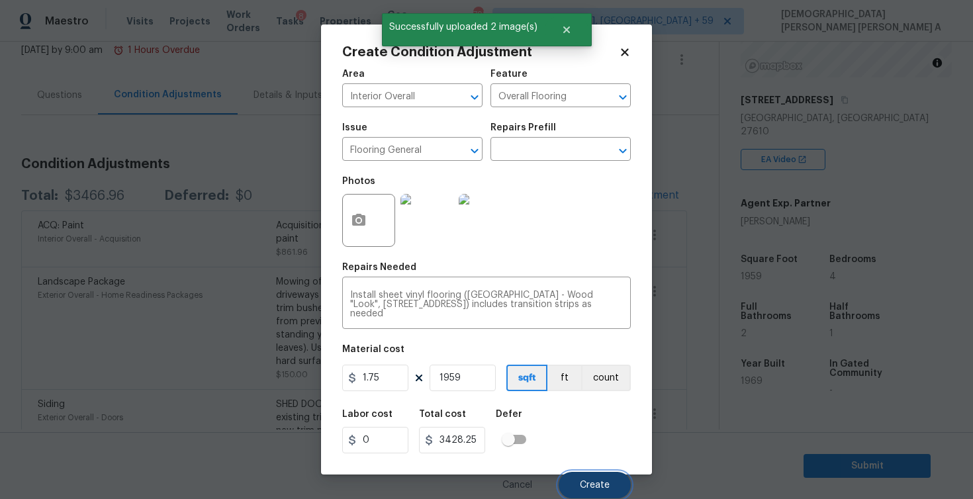
click at [604, 489] on span "Create" at bounding box center [595, 485] width 30 height 10
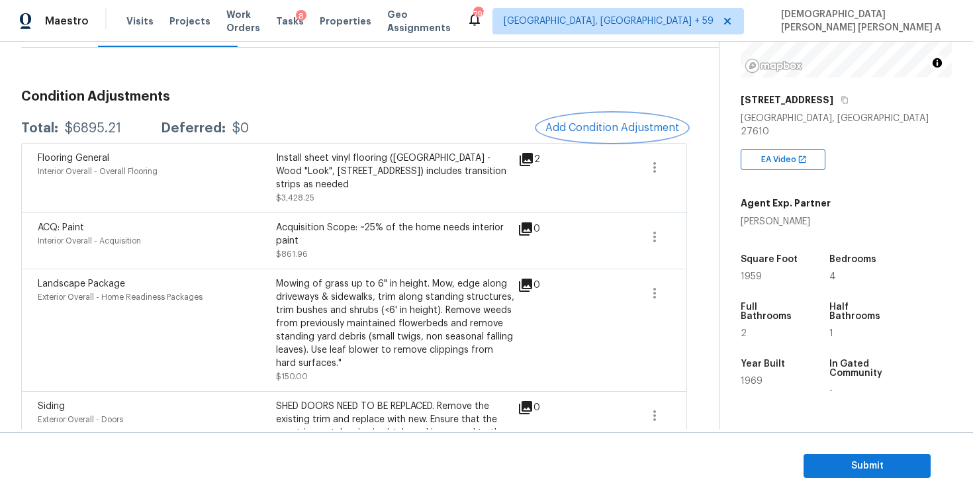
scroll to position [187, 0]
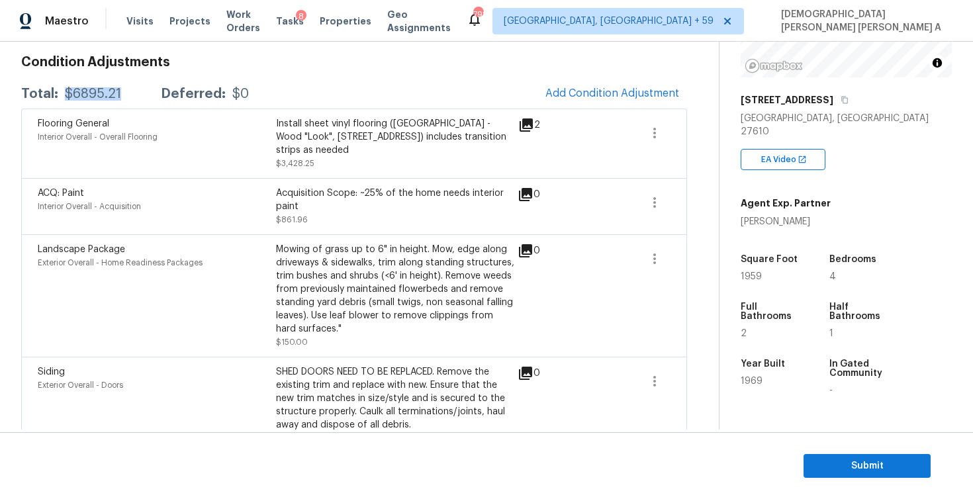
drag, startPoint x: 126, startPoint y: 99, endPoint x: 67, endPoint y: 99, distance: 59.6
click at [67, 99] on div "Total: $6895.21 Deferred: $0" at bounding box center [135, 93] width 228 height 13
copy div "$6895.21"
click at [832, 474] on button "Submit" at bounding box center [866, 466] width 127 height 24
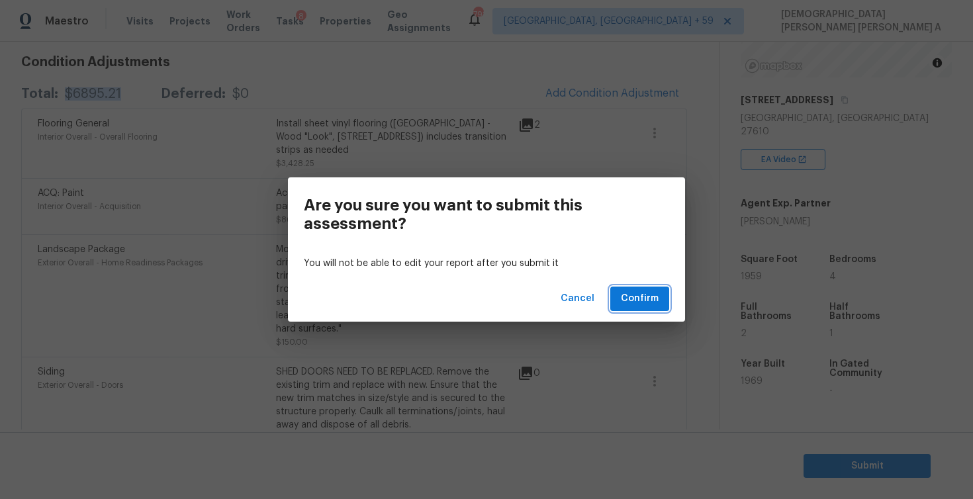
click at [635, 294] on span "Confirm" at bounding box center [640, 299] width 38 height 17
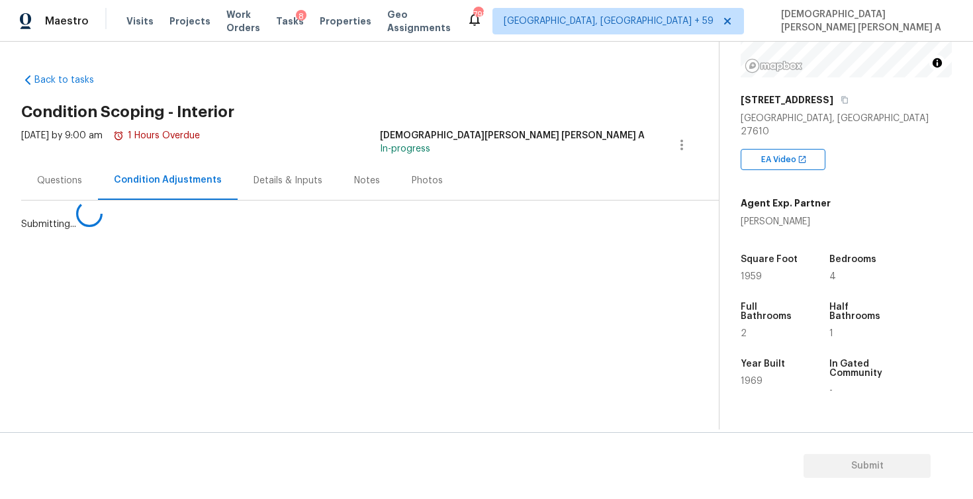
scroll to position [0, 0]
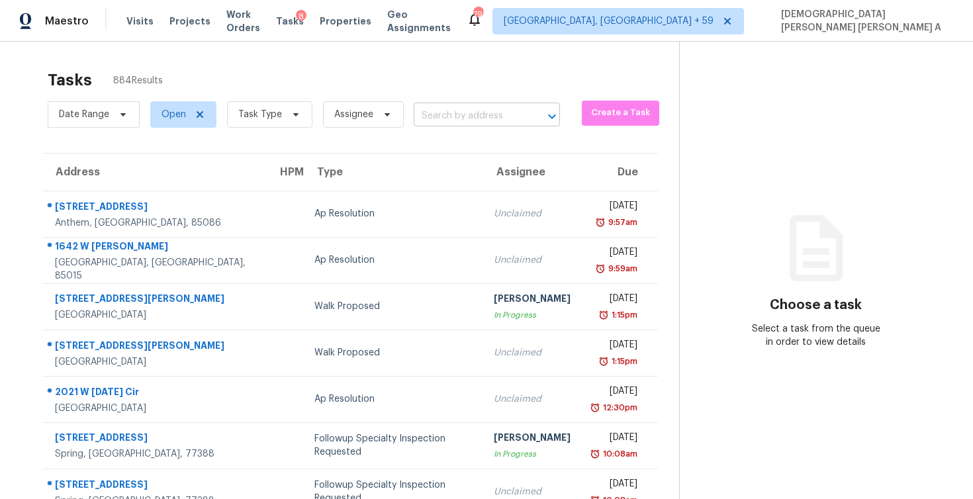
click at [491, 111] on input "text" at bounding box center [468, 116] width 109 height 21
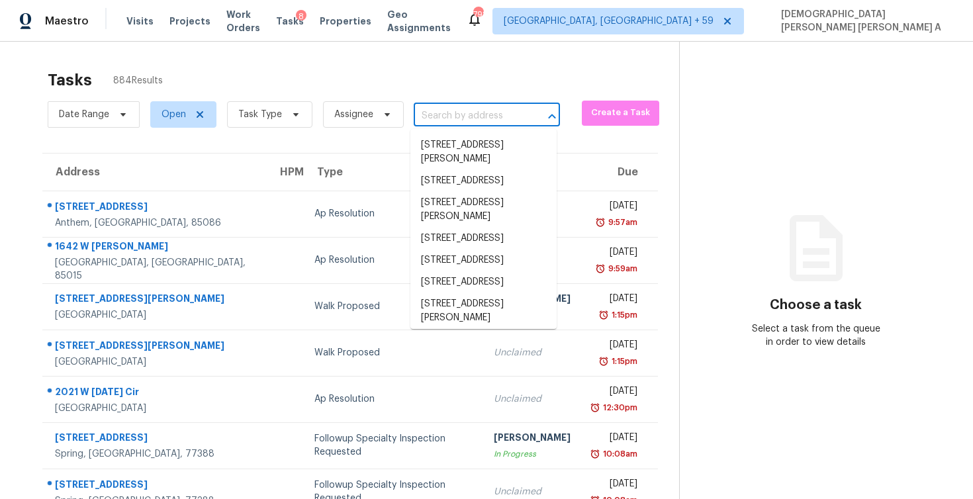
paste input "[STREET_ADDRESS]"
type input "[STREET_ADDRESS]"
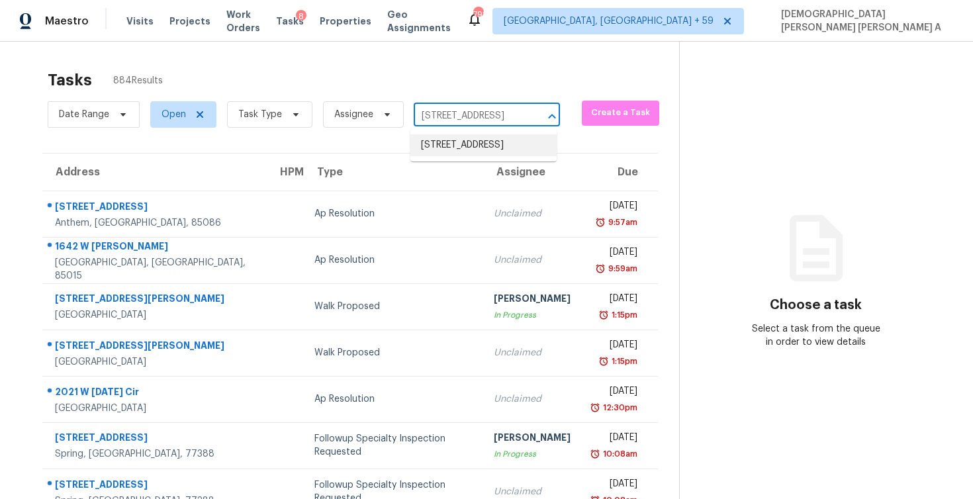
click at [492, 152] on li "[STREET_ADDRESS]" at bounding box center [483, 145] width 146 height 22
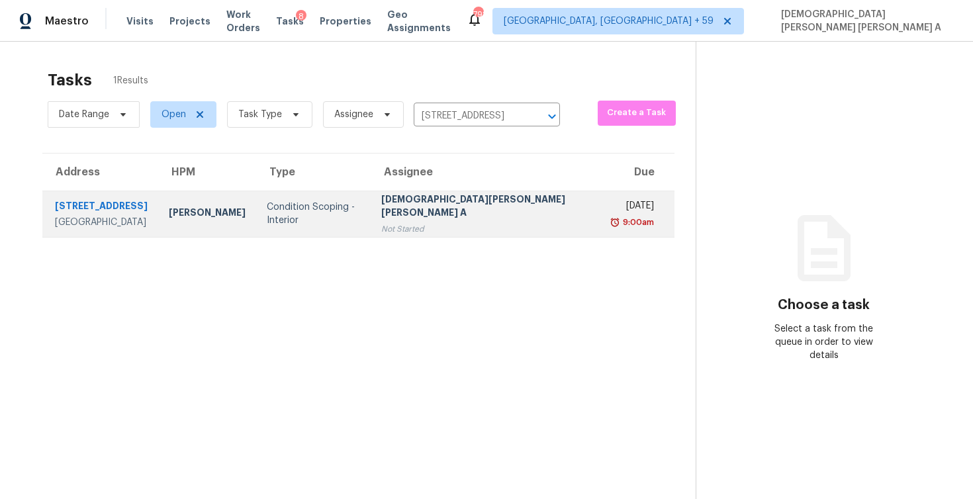
click at [520, 234] on div "Not Started" at bounding box center [486, 228] width 211 height 13
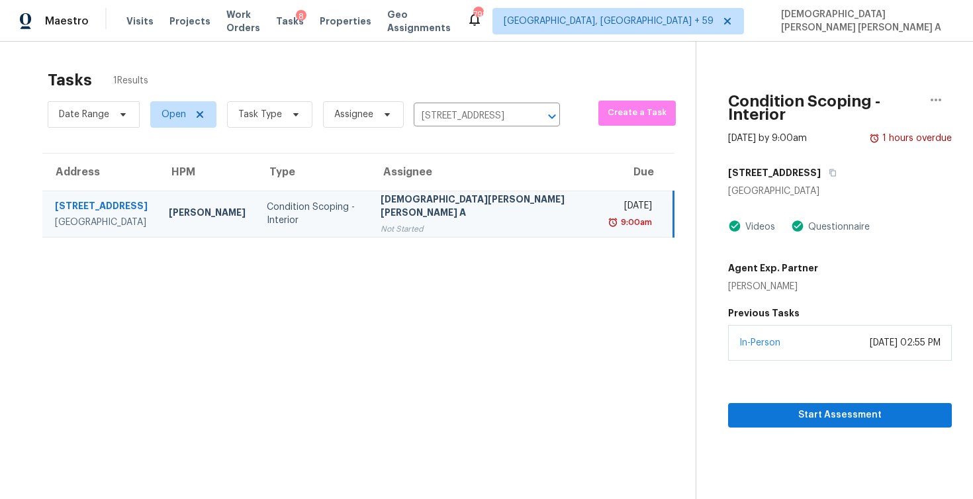
click at [778, 428] on section "Condition Scoping - Interior [DATE] by 9:00am 1 hours overdue [STREET_ADDRESS] …" at bounding box center [824, 291] width 256 height 499
click at [769, 416] on span "Start Assessment" at bounding box center [840, 415] width 203 height 17
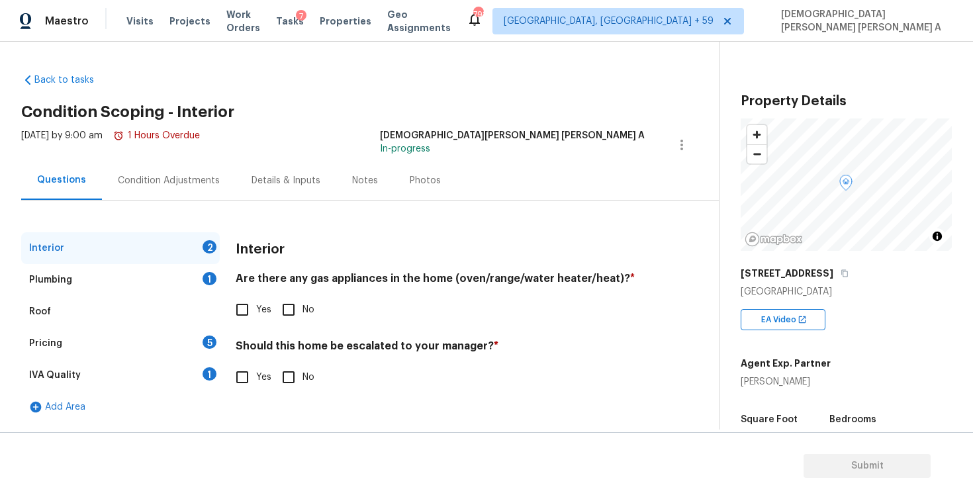
click at [618, 117] on h2 "Condition Scoping - Interior" at bounding box center [370, 111] width 698 height 13
click at [239, 308] on input "Yes" at bounding box center [242, 310] width 28 height 28
checkbox input "true"
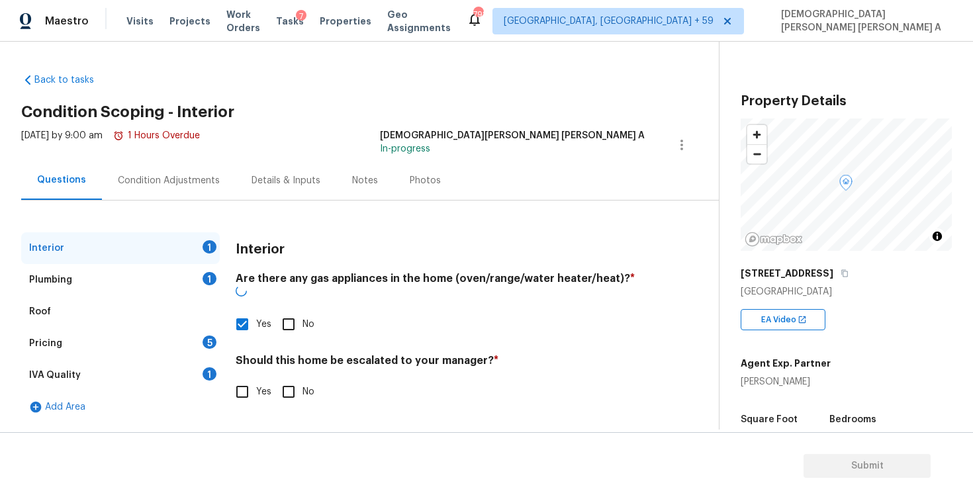
click at [289, 389] on input "No" at bounding box center [289, 392] width 28 height 28
checkbox input "true"
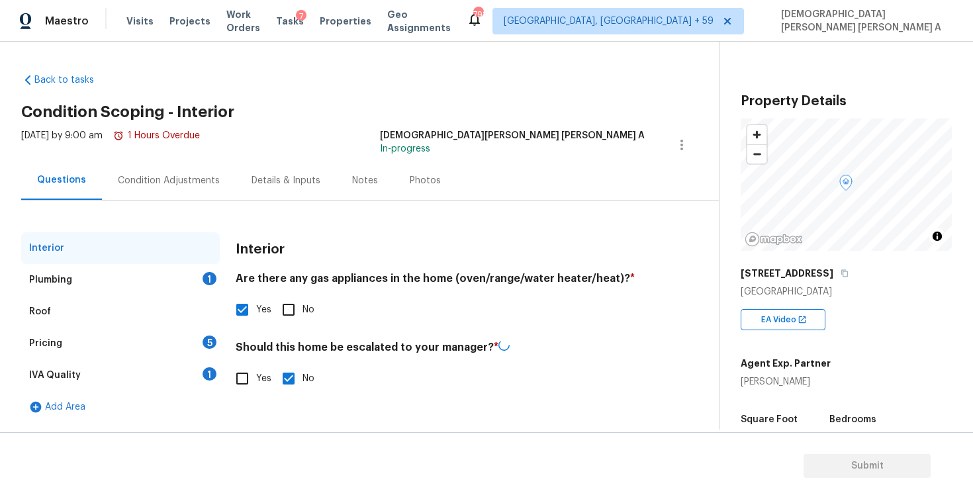
click at [148, 269] on div "Plumbing 1" at bounding box center [120, 280] width 199 height 32
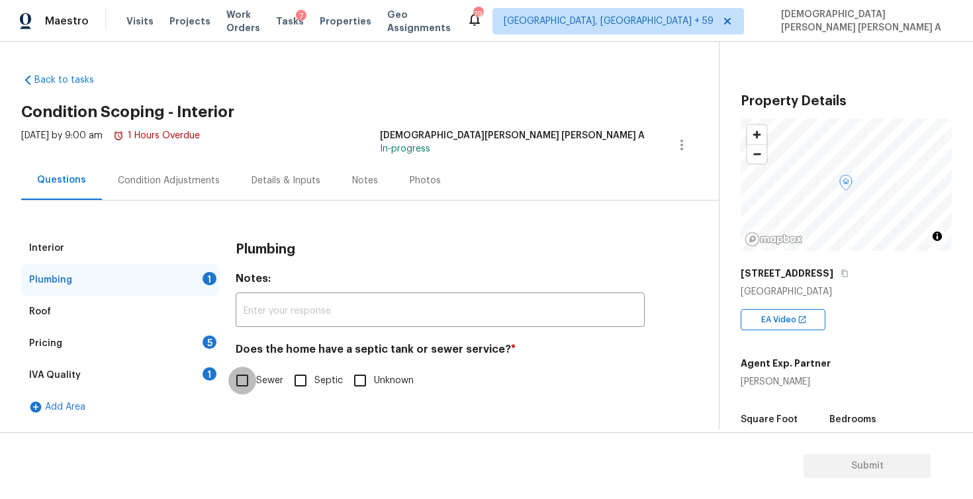
click at [237, 379] on input "Sewer" at bounding box center [242, 381] width 28 height 28
checkbox input "true"
click at [177, 345] on div "Pricing 5" at bounding box center [120, 344] width 199 height 32
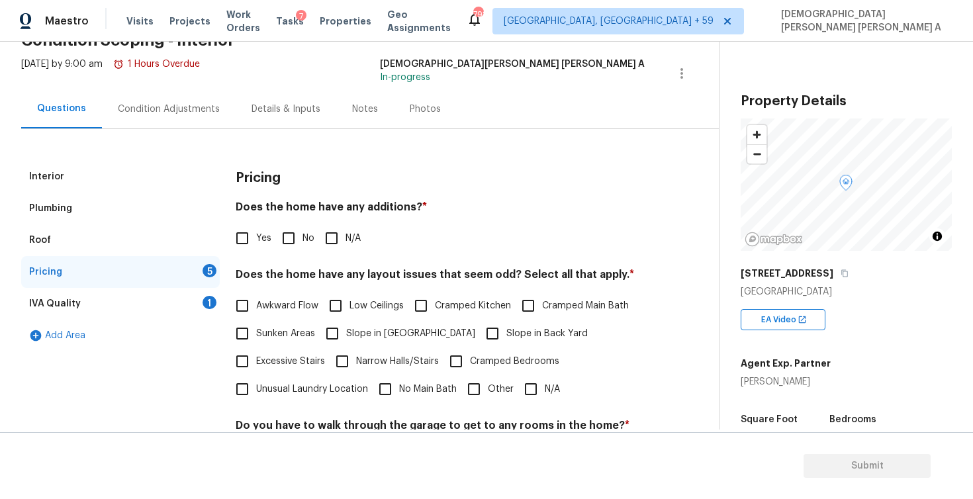
scroll to position [97, 0]
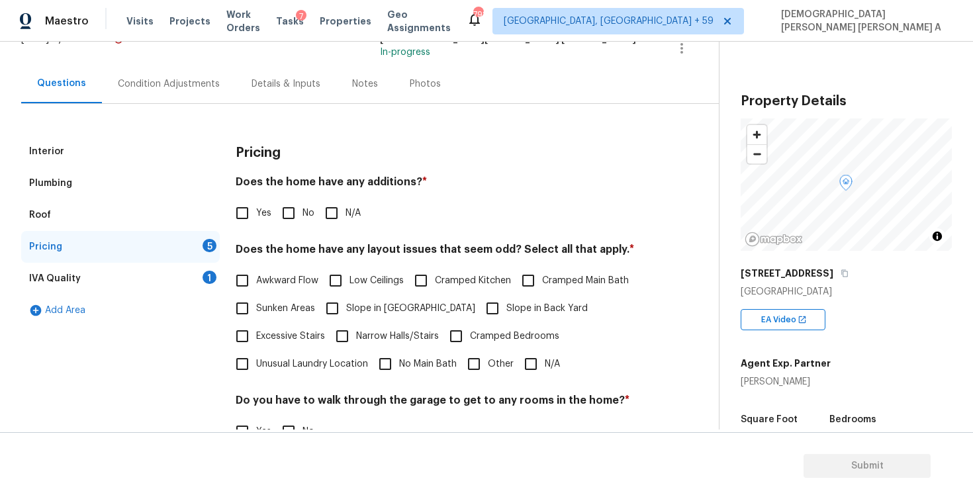
click at [285, 222] on input "No" at bounding box center [289, 213] width 28 height 28
checkbox input "true"
click at [525, 356] on input "N/A" at bounding box center [531, 364] width 28 height 28
checkbox input "true"
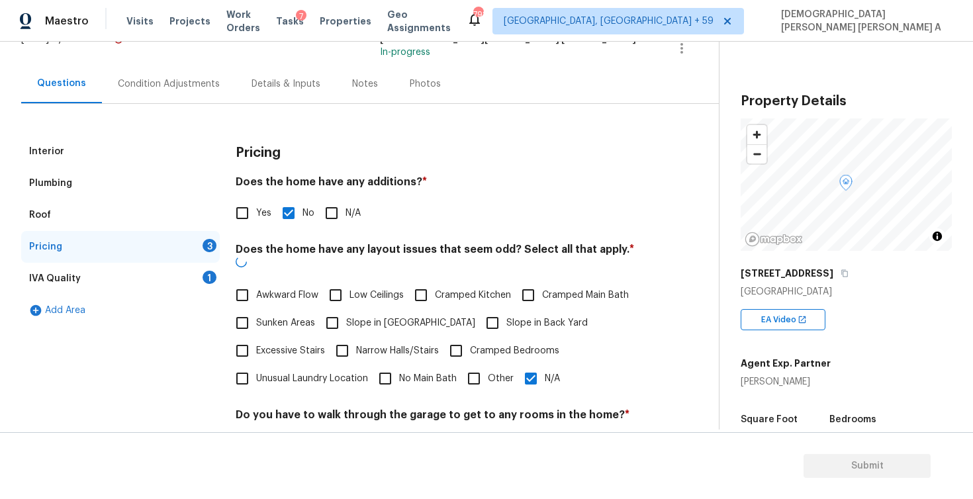
scroll to position [267, 0]
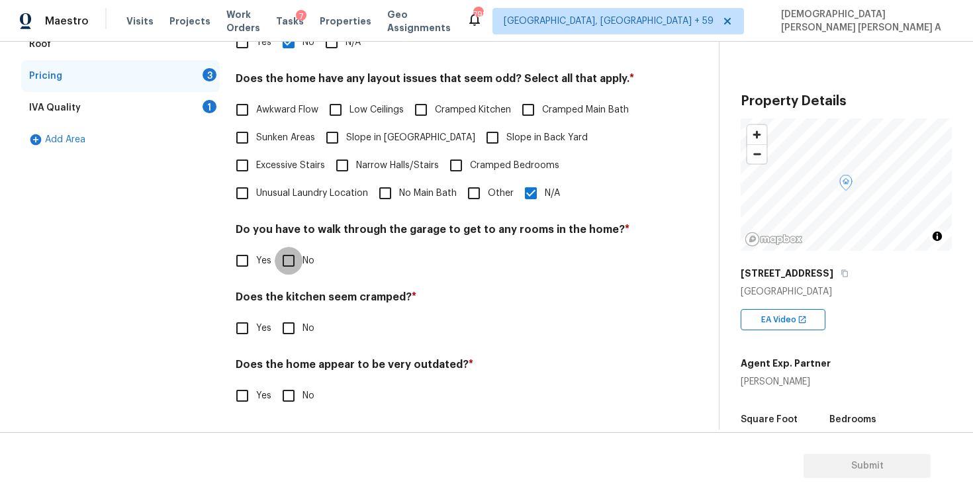
click at [279, 259] on input "No" at bounding box center [289, 261] width 28 height 28
checkbox input "true"
click at [291, 325] on input "No" at bounding box center [289, 330] width 28 height 28
checkbox input "true"
click at [287, 412] on div "Pricing Does the home have any additions? * Yes No N/A Does the home have any l…" at bounding box center [440, 196] width 409 height 462
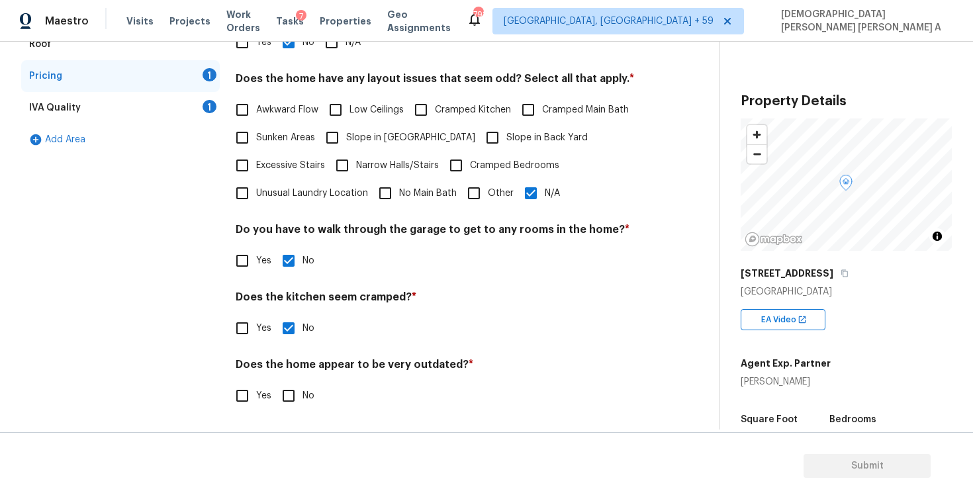
click at [285, 396] on input "No" at bounding box center [289, 396] width 28 height 28
checkbox input "true"
click at [170, 99] on div "IVA Quality 1" at bounding box center [120, 108] width 199 height 32
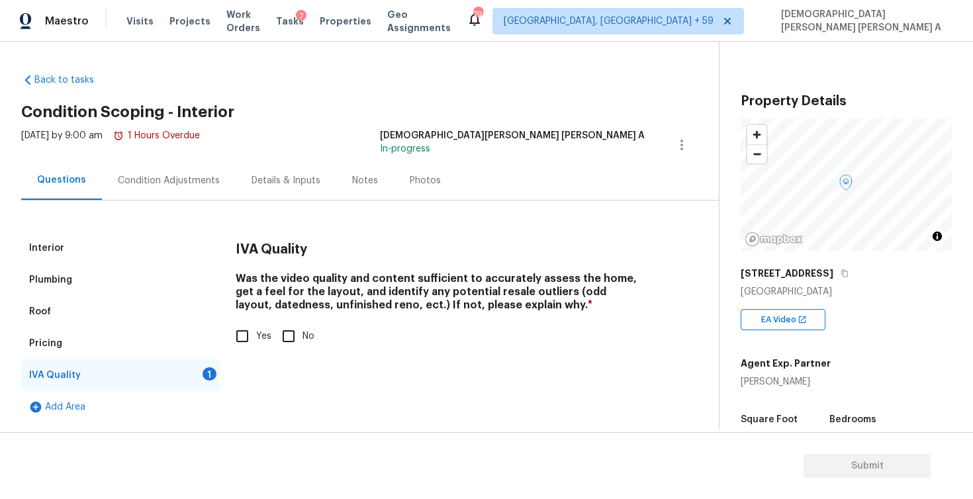
scroll to position [0, 0]
click at [245, 330] on input "Yes" at bounding box center [242, 336] width 28 height 28
checkbox input "true"
click at [163, 189] on div "Condition Adjustments" at bounding box center [169, 180] width 134 height 39
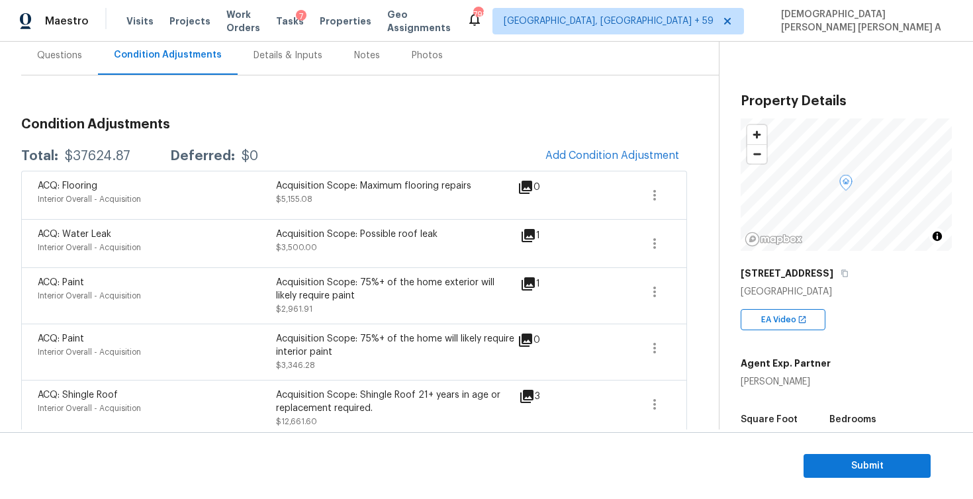
scroll to position [181, 0]
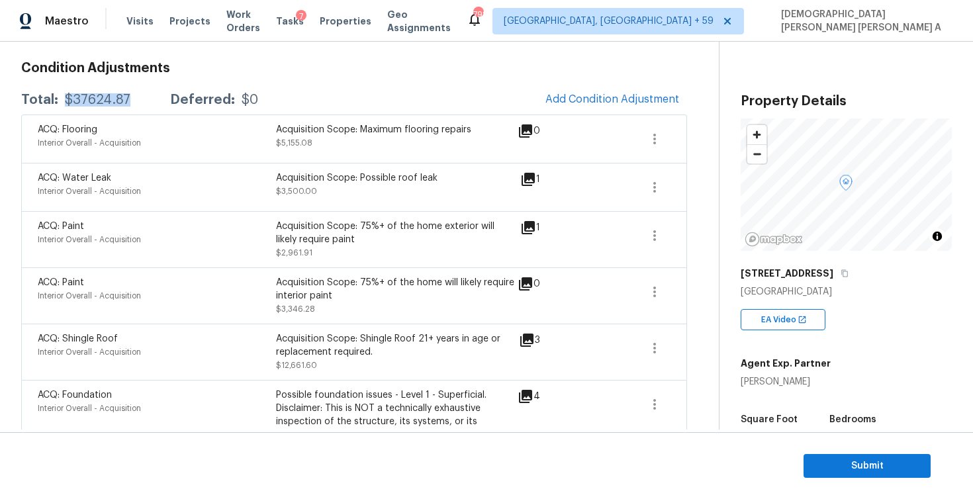
drag, startPoint x: 132, startPoint y: 99, endPoint x: 63, endPoint y: 98, distance: 69.5
click at [63, 98] on div "Total: $37624.87 Deferred: $0" at bounding box center [139, 99] width 237 height 13
copy div "$37624.87"
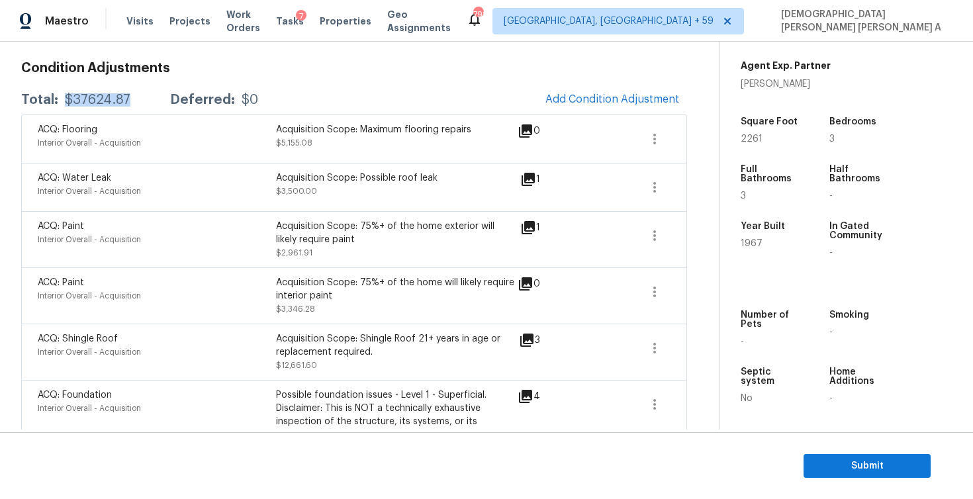
scroll to position [0, 0]
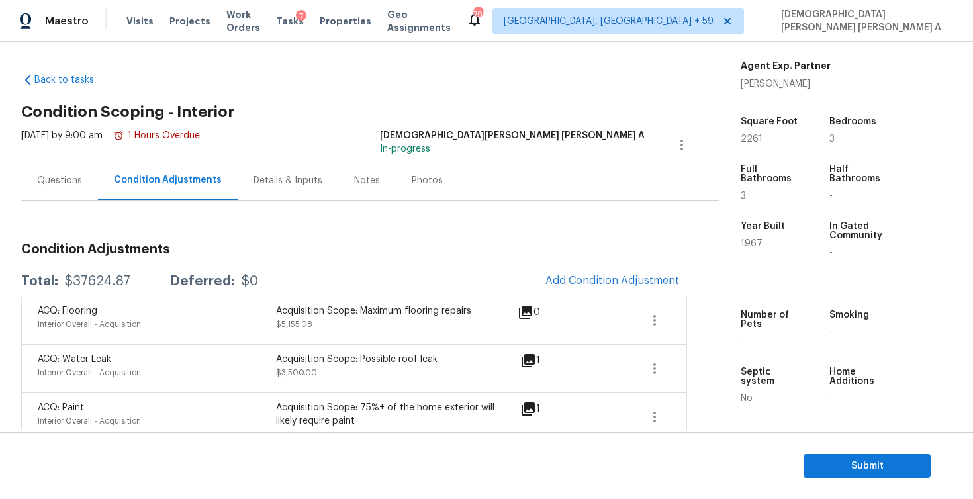
click at [56, 176] on div "Questions" at bounding box center [59, 180] width 45 height 13
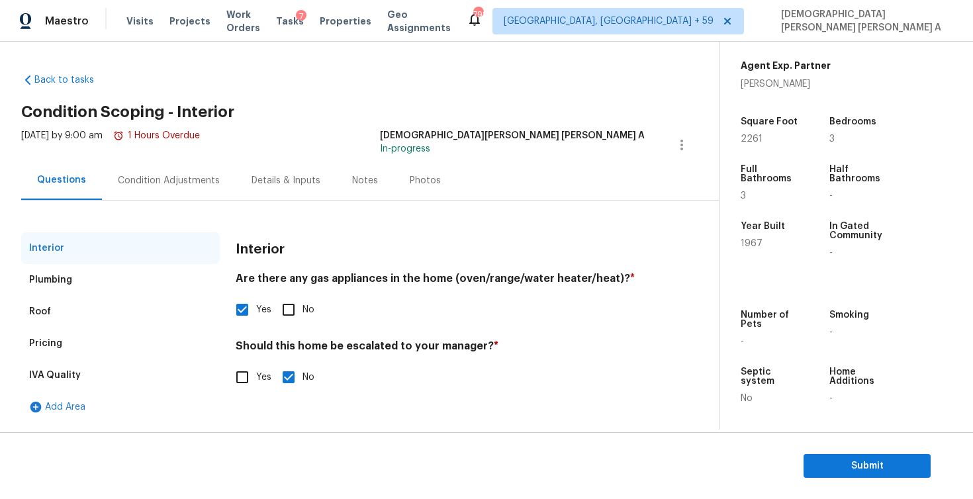
click at [291, 314] on input "No" at bounding box center [289, 310] width 28 height 28
checkbox input "true"
checkbox input "false"
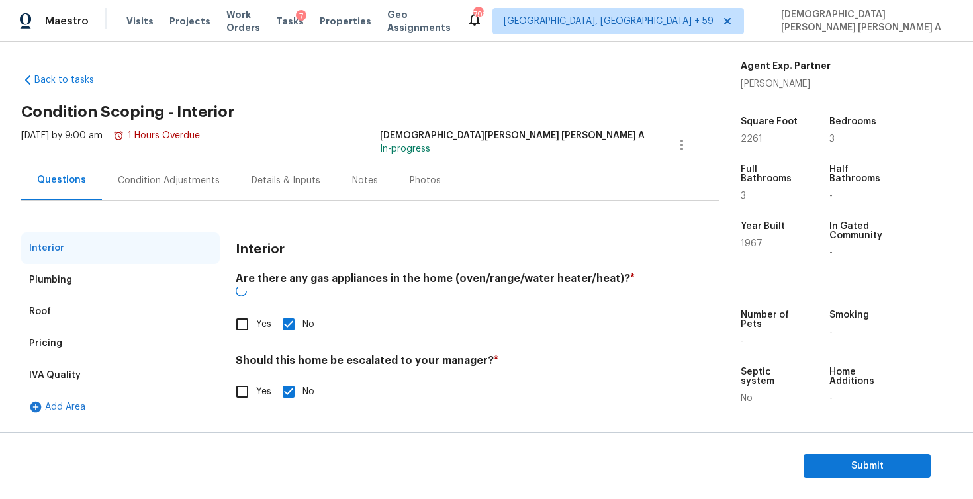
click at [142, 193] on div "Condition Adjustments" at bounding box center [169, 180] width 134 height 39
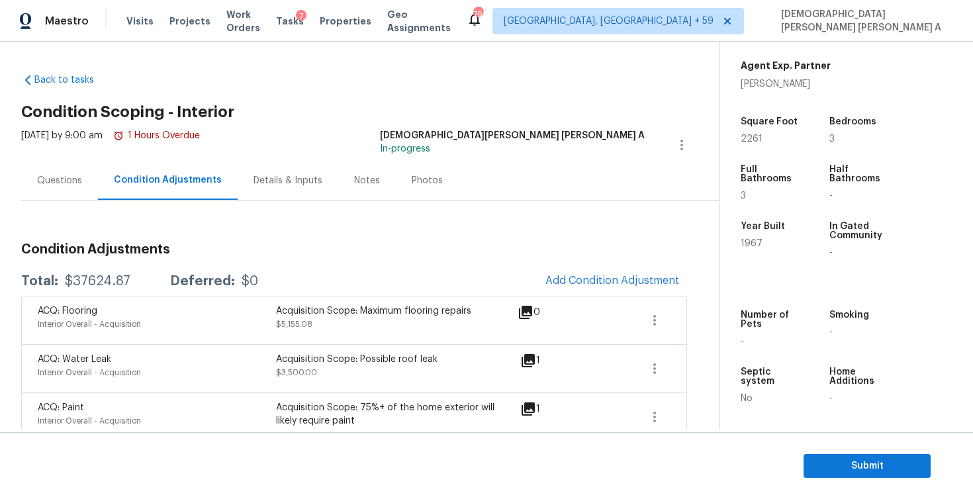
scroll to position [142, 0]
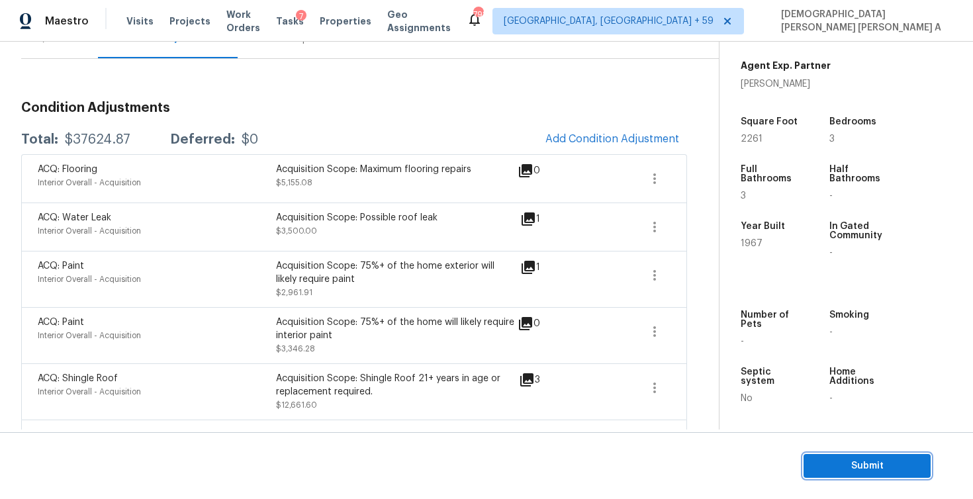
click at [874, 473] on span "Submit" at bounding box center [867, 466] width 106 height 17
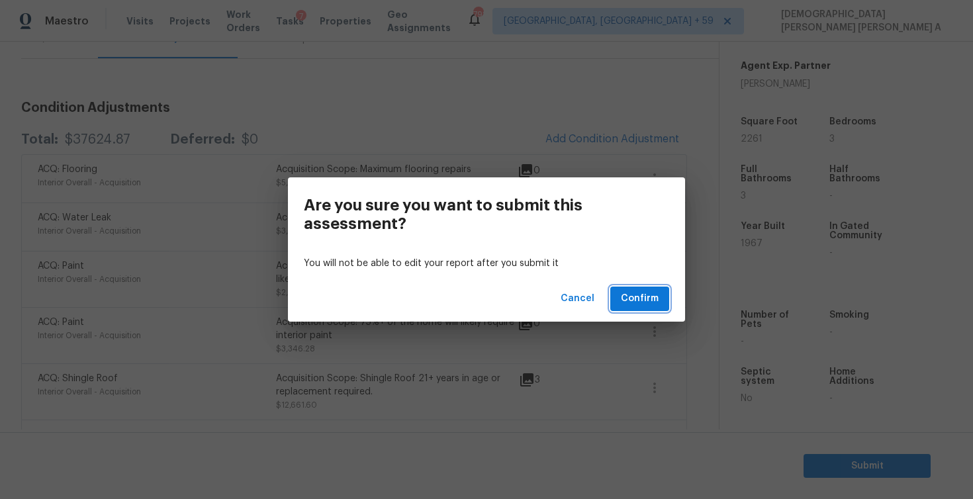
click at [625, 289] on button "Confirm" at bounding box center [639, 299] width 59 height 24
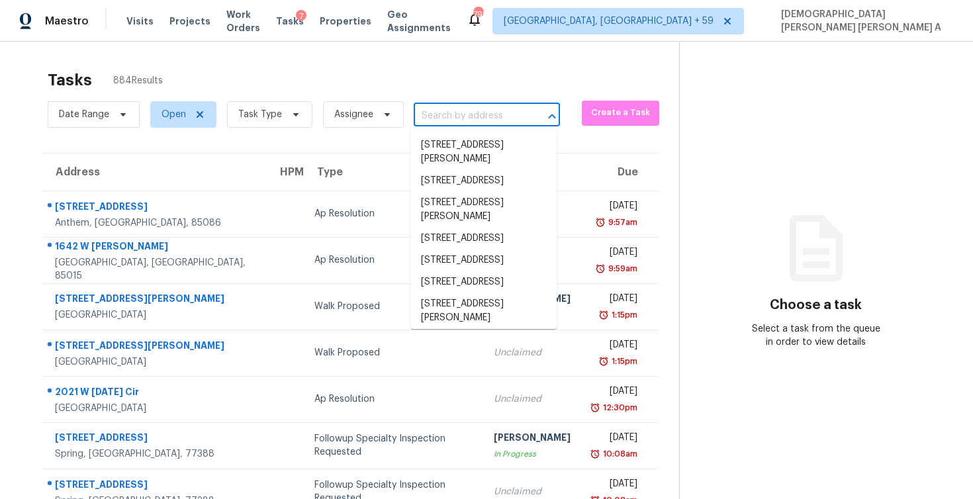
click at [473, 112] on input "text" at bounding box center [468, 116] width 109 height 21
type input "v"
paste input "526 [PERSON_NAME] [PERSON_NAME], [GEOGRAPHIC_DATA], 75166"
type input "526 [PERSON_NAME] [PERSON_NAME], [GEOGRAPHIC_DATA], 75166"
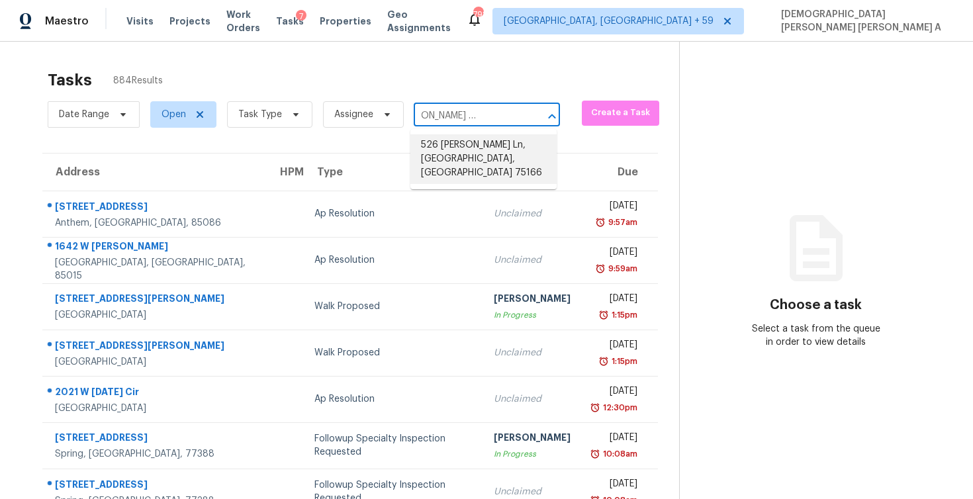
click at [439, 149] on li "526 [PERSON_NAME] Ln, [GEOGRAPHIC_DATA], [GEOGRAPHIC_DATA] 75166" at bounding box center [483, 159] width 146 height 50
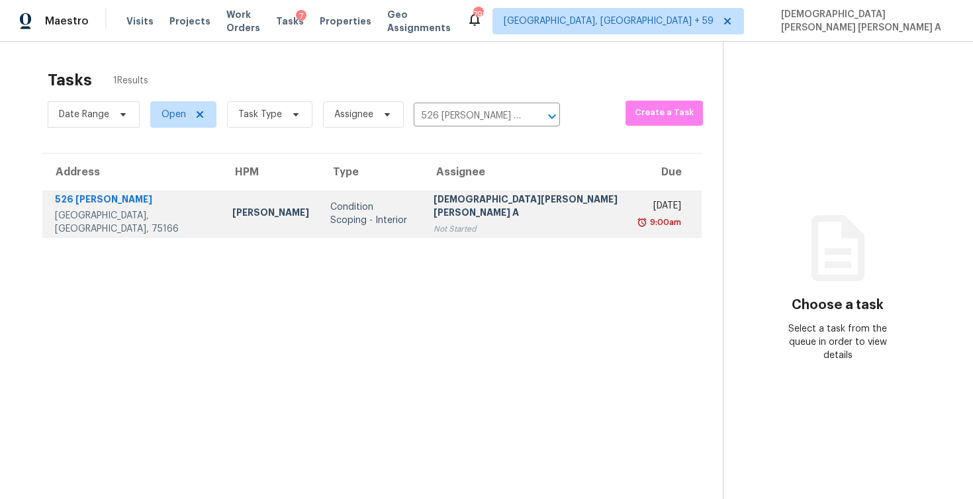
click at [642, 202] on div "[DATE]" at bounding box center [661, 207] width 39 height 17
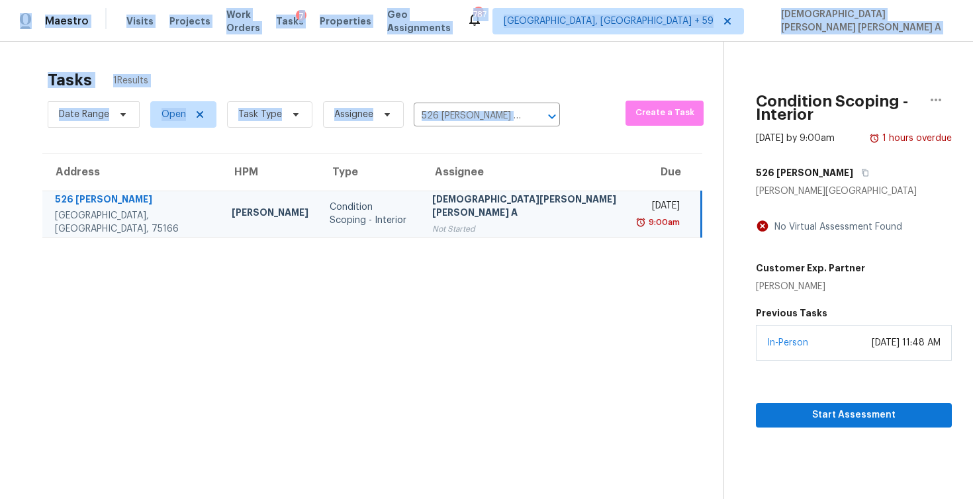
drag, startPoint x: 9, startPoint y: 5, endPoint x: 476, endPoint y: 286, distance: 545.0
click at [476, 286] on div "Maestro Visits Projects Work Orders Tasks 7 Properties Geo Assignments 787 Albu…" at bounding box center [486, 249] width 973 height 499
click at [476, 286] on section "Tasks 1 Results Date Range Open Task Type Assignee 526 Coolidge Ln, Lavon, TX 7…" at bounding box center [372, 302] width 702 height 478
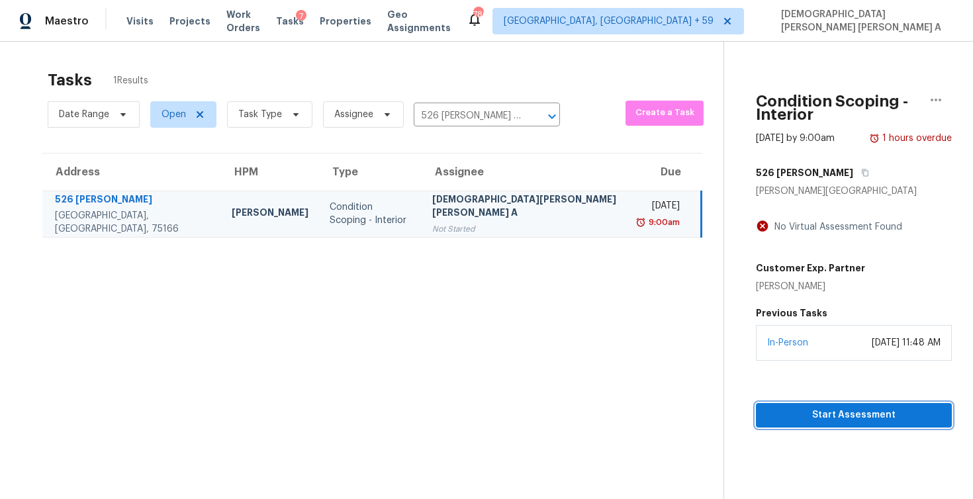
click at [766, 407] on span "Start Assessment" at bounding box center [853, 415] width 175 height 17
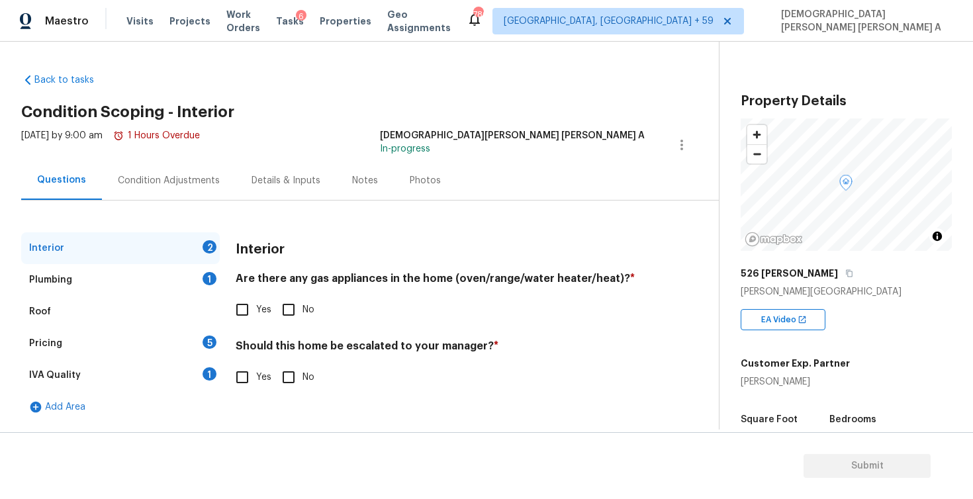
click at [533, 85] on div "Back to tasks Condition Scoping - Interior Tue, Aug 26 2025 by 9:00 am 1 Hours …" at bounding box center [370, 245] width 698 height 364
click at [290, 306] on input "No" at bounding box center [289, 310] width 28 height 28
checkbox input "true"
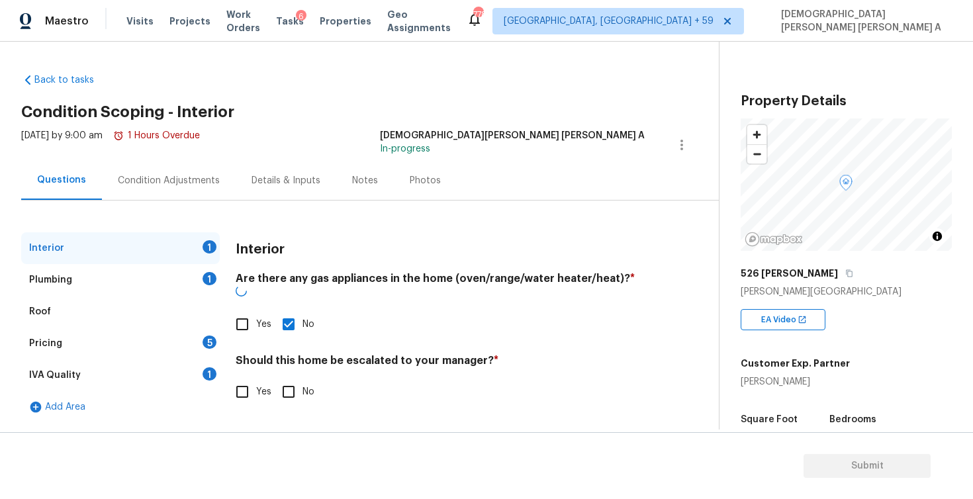
click at [234, 378] on input "Yes" at bounding box center [242, 392] width 28 height 28
checkbox input "true"
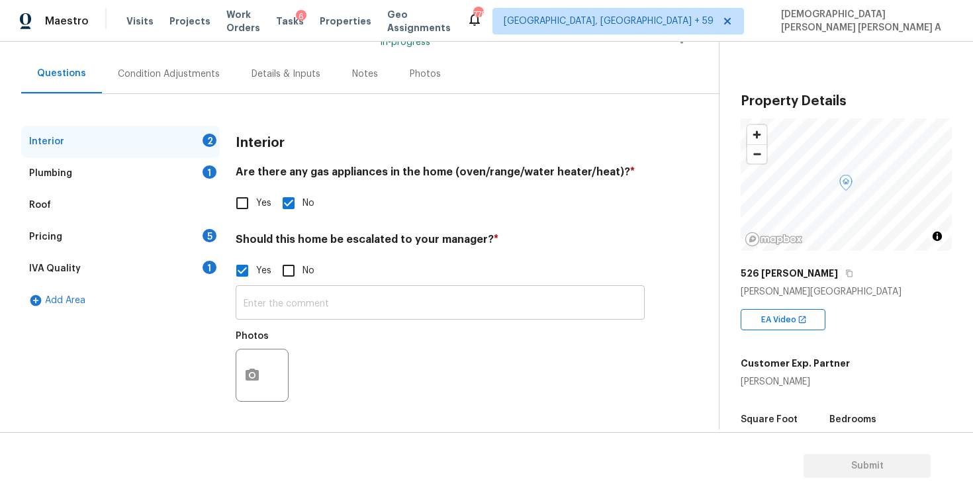
scroll to position [107, 0]
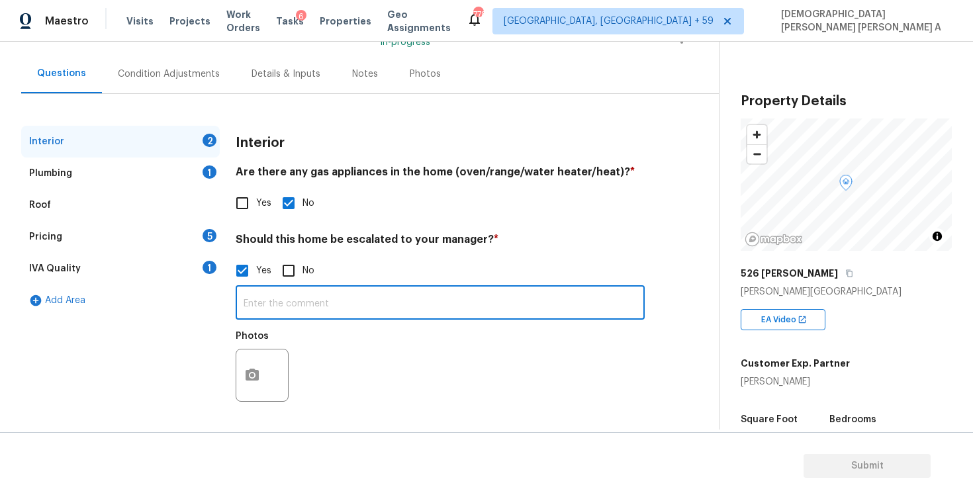
click at [300, 302] on input "text" at bounding box center [440, 304] width 409 height 31
click at [252, 371] on icon "button" at bounding box center [252, 375] width 13 height 12
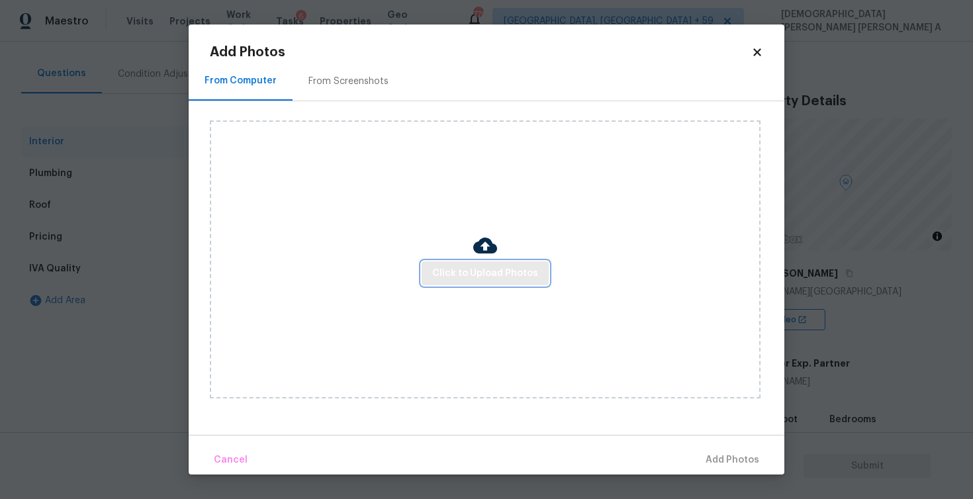
click at [453, 273] on span "Click to Upload Photos" at bounding box center [485, 273] width 106 height 17
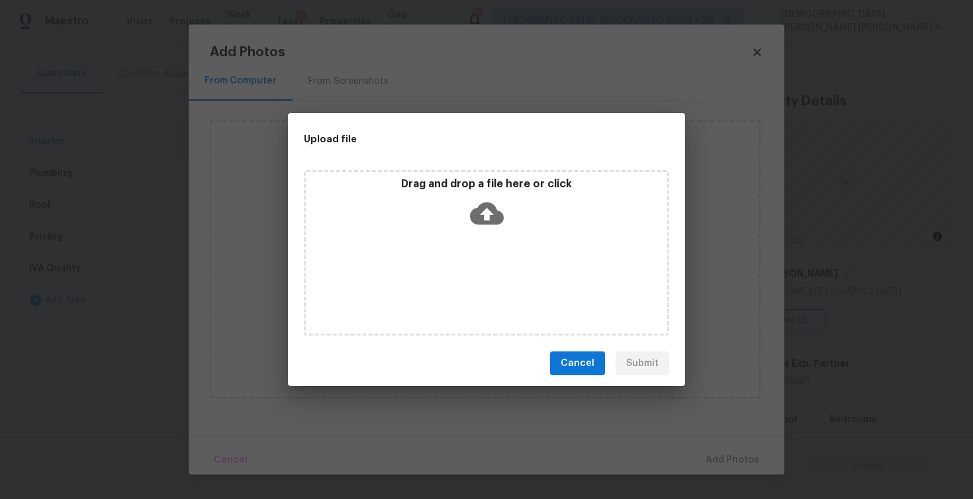
click at [469, 216] on div "Drag and drop a file here or click" at bounding box center [486, 205] width 361 height 57
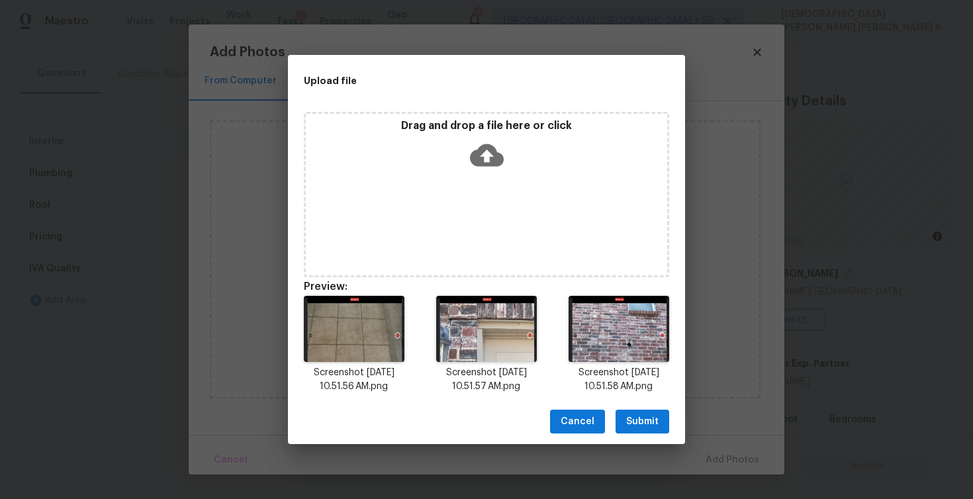
click at [645, 415] on span "Submit" at bounding box center [642, 422] width 32 height 17
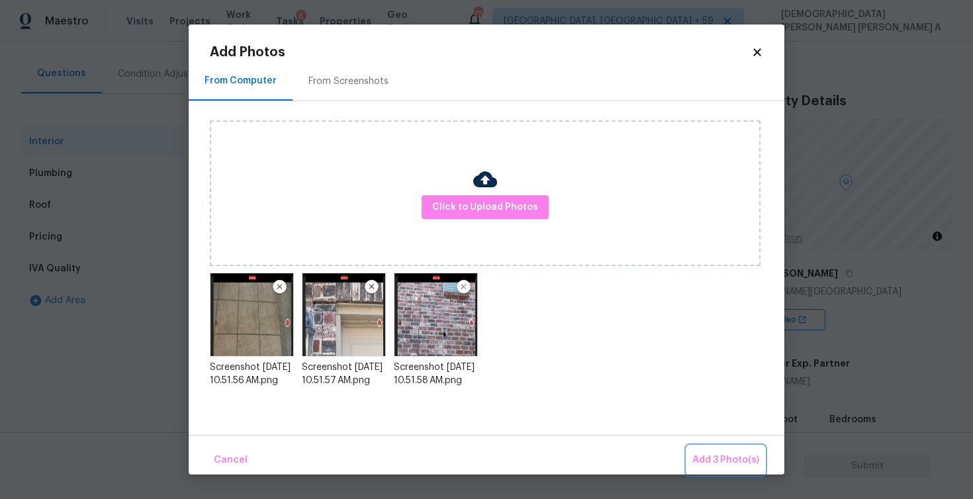
click at [751, 457] on span "Add 3 Photo(s)" at bounding box center [725, 460] width 67 height 17
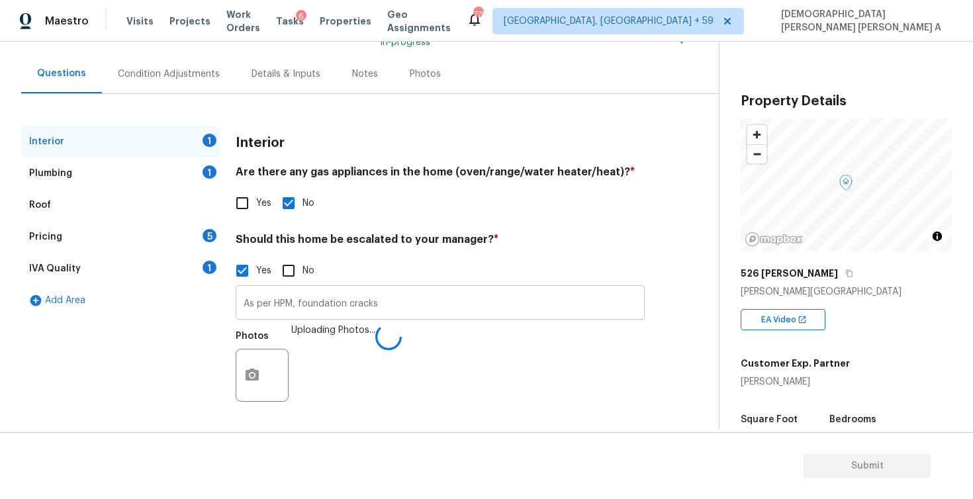
click at [445, 305] on input "As per HPM, foundation cracks" at bounding box center [440, 304] width 409 height 31
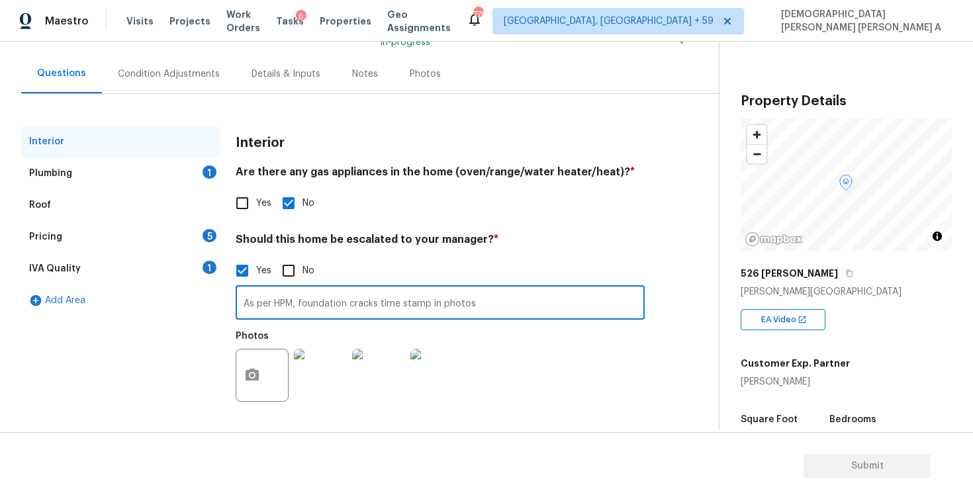
type input "As per HPM, foundation cracks time stamp in photos"
click at [121, 160] on div "Plumbing 1" at bounding box center [120, 174] width 199 height 32
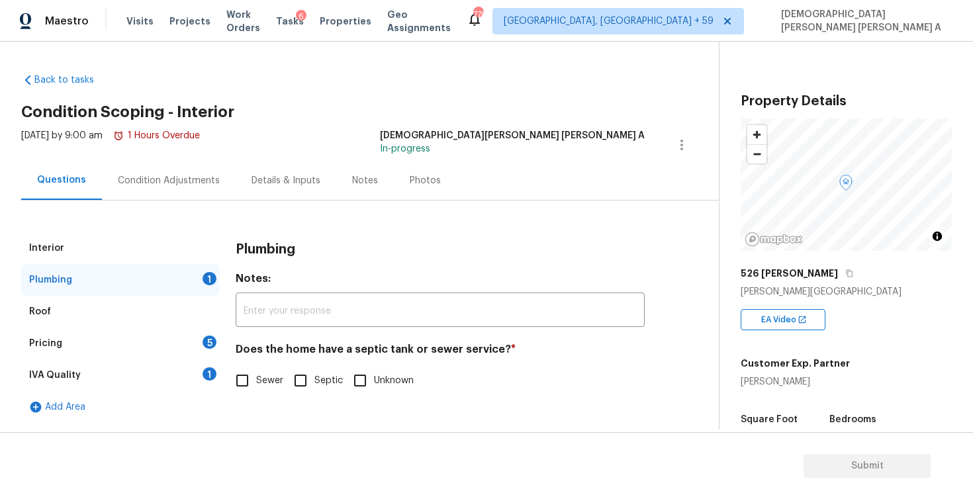
scroll to position [0, 0]
click at [251, 371] on input "Sewer" at bounding box center [242, 381] width 28 height 28
checkbox input "true"
click at [178, 342] on div "Pricing 5" at bounding box center [120, 344] width 199 height 32
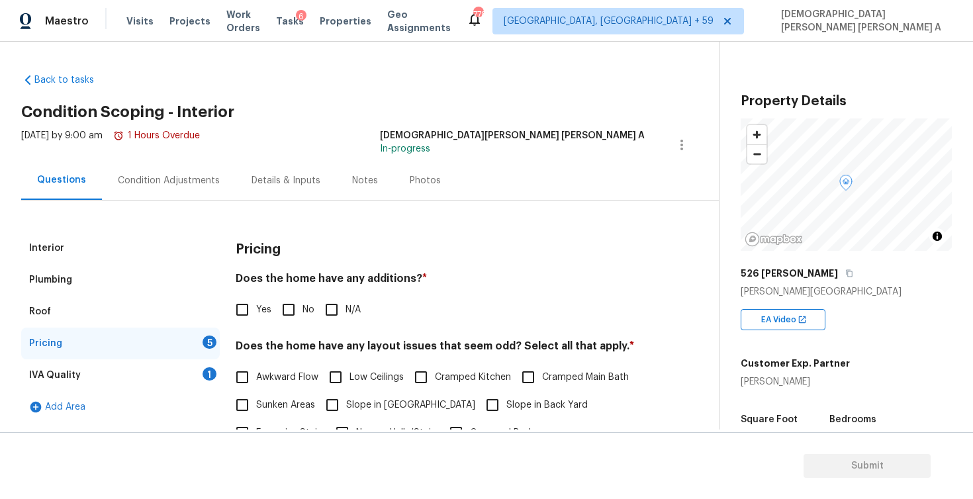
scroll to position [43, 0]
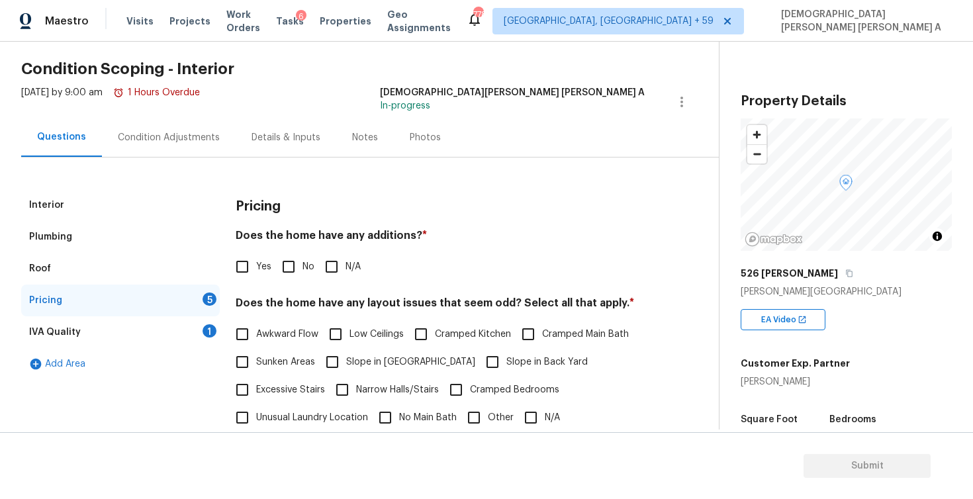
click at [287, 261] on input "No" at bounding box center [289, 267] width 28 height 28
checkbox input "true"
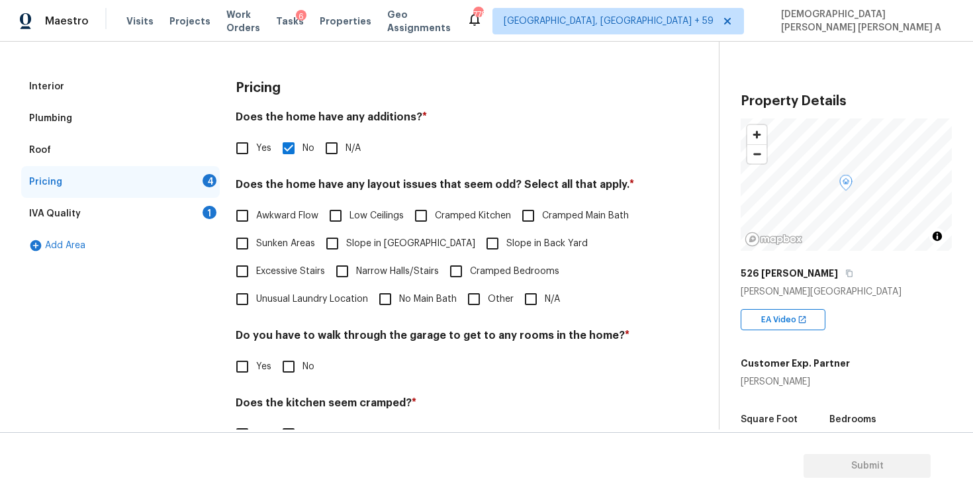
click at [531, 300] on input "N/A" at bounding box center [531, 299] width 28 height 28
checkbox input "true"
click at [293, 371] on input "No" at bounding box center [289, 367] width 28 height 28
checkbox input "true"
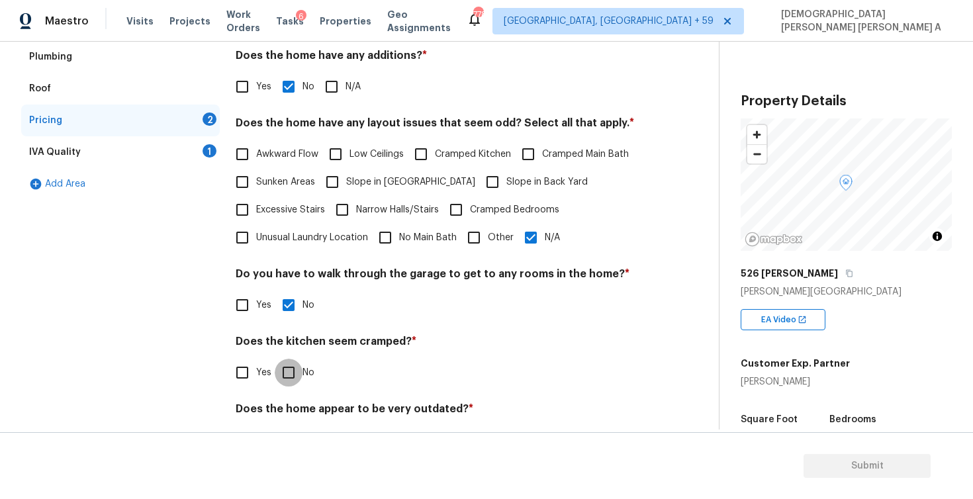
click at [291, 373] on input "No" at bounding box center [289, 373] width 28 height 28
checkbox input "true"
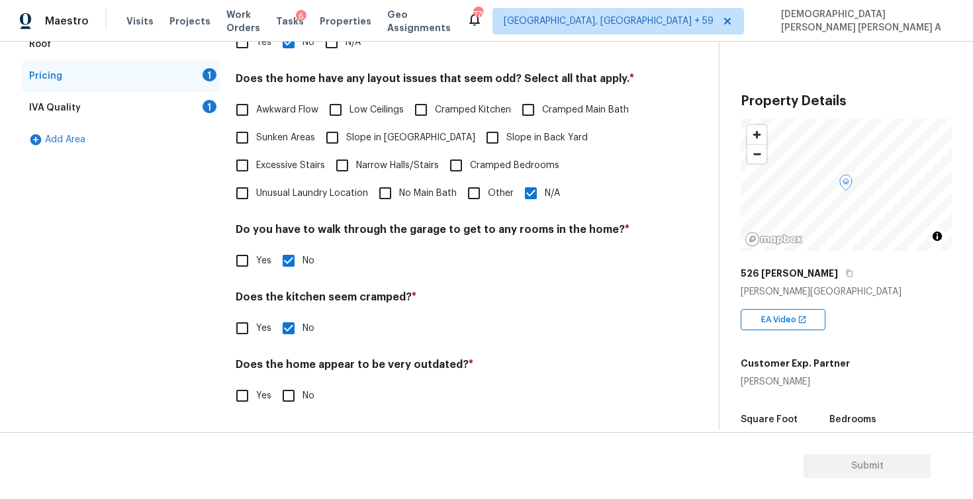
click at [285, 406] on input "No" at bounding box center [289, 396] width 28 height 28
checkbox input "true"
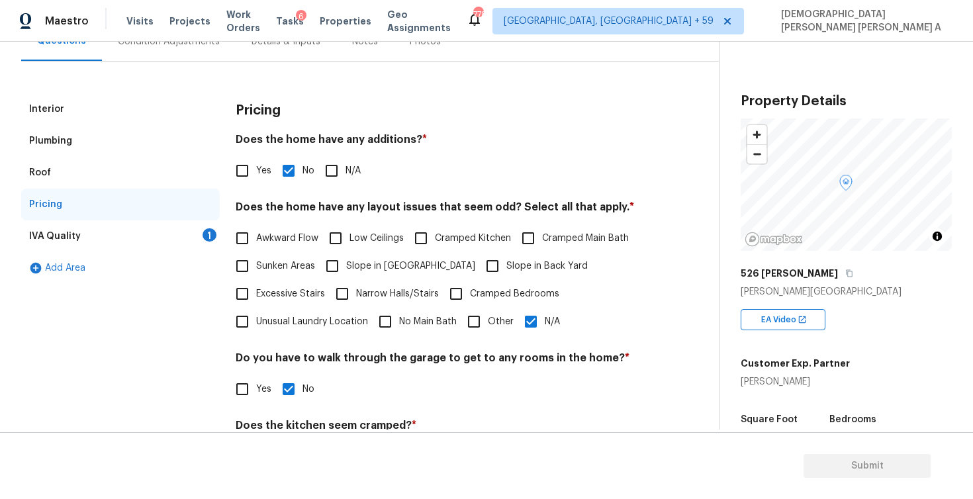
scroll to position [61, 0]
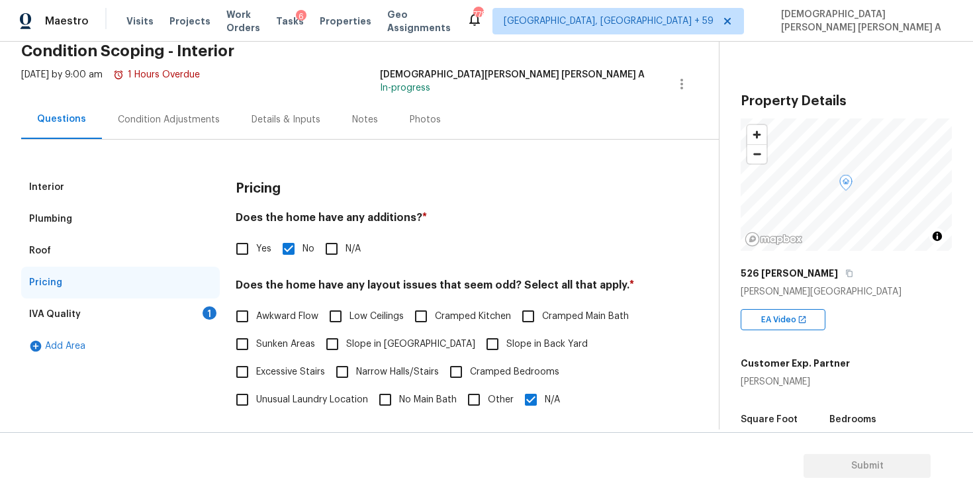
click at [165, 322] on div "IVA Quality 1" at bounding box center [120, 314] width 199 height 32
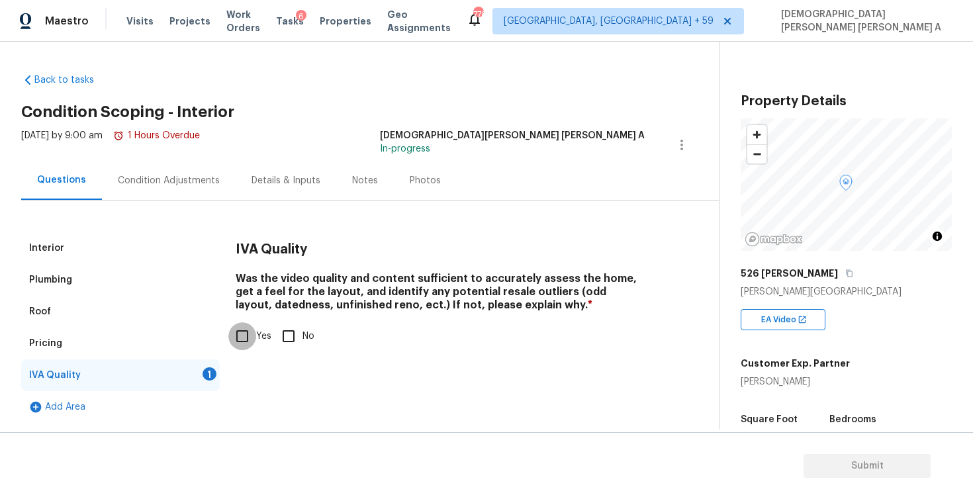
click at [242, 342] on input "Yes" at bounding box center [242, 336] width 28 height 28
checkbox input "true"
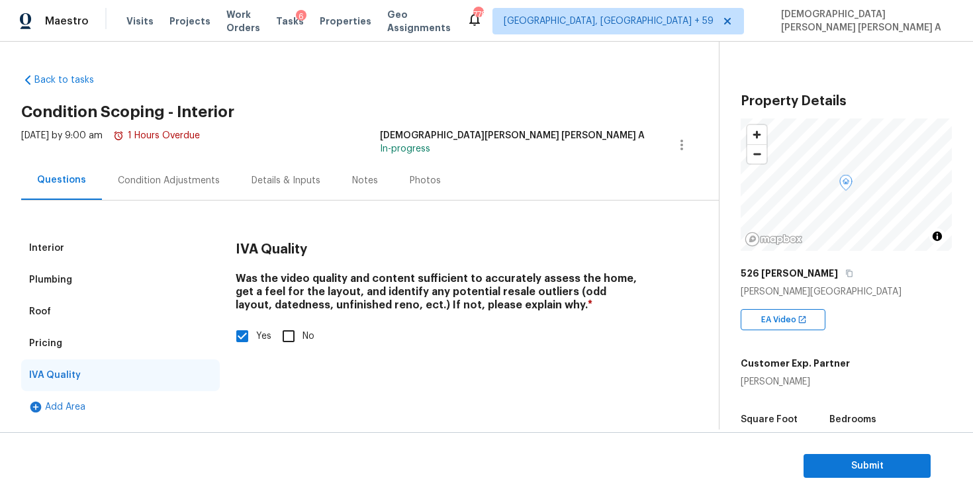
click at [174, 183] on div "Condition Adjustments" at bounding box center [169, 180] width 102 height 13
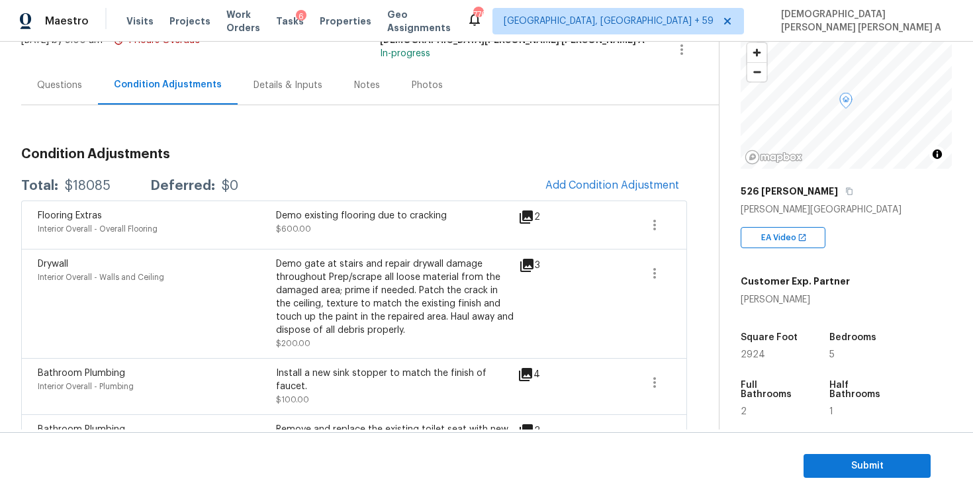
scroll to position [124, 0]
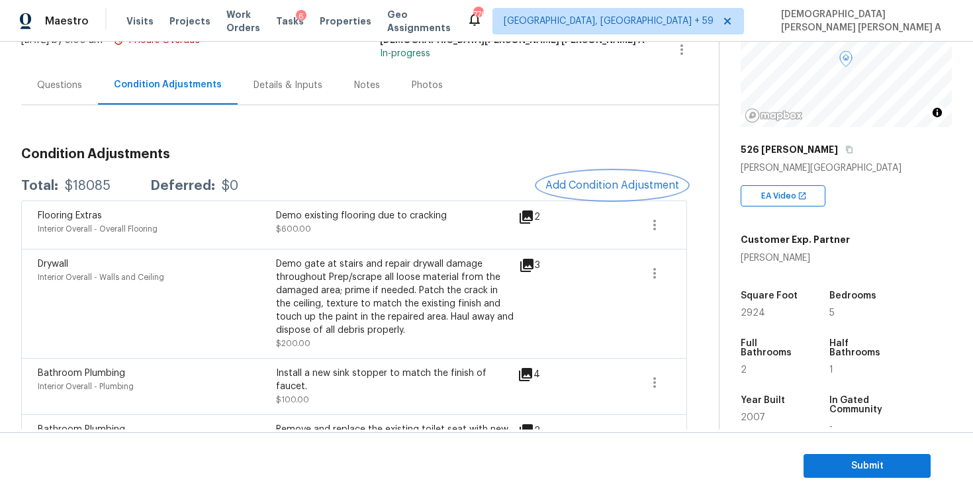
click at [613, 179] on button "Add Condition Adjustment" at bounding box center [612, 185] width 150 height 28
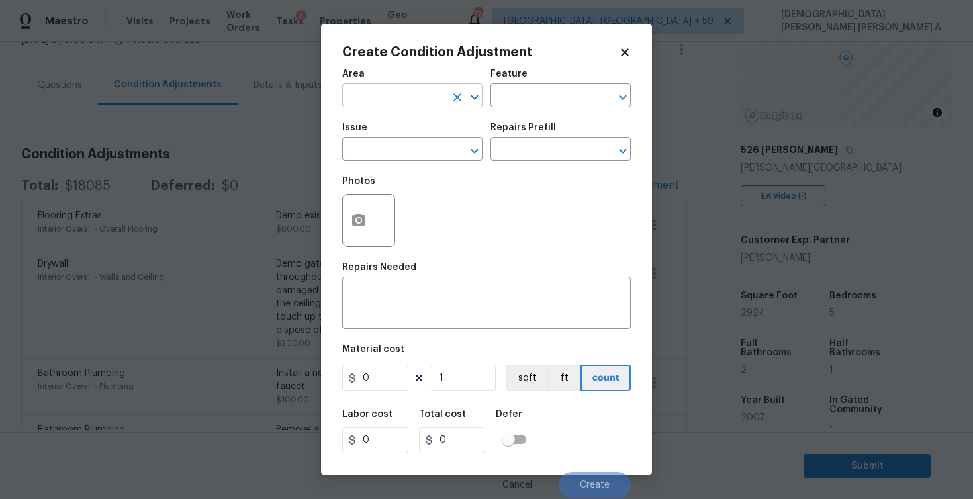
click at [381, 94] on input "text" at bounding box center [393, 97] width 103 height 21
click at [383, 156] on li "Interior Overall" at bounding box center [412, 149] width 140 height 22
type input "Interior Overall"
click at [359, 229] on button "button" at bounding box center [359, 221] width 32 height 52
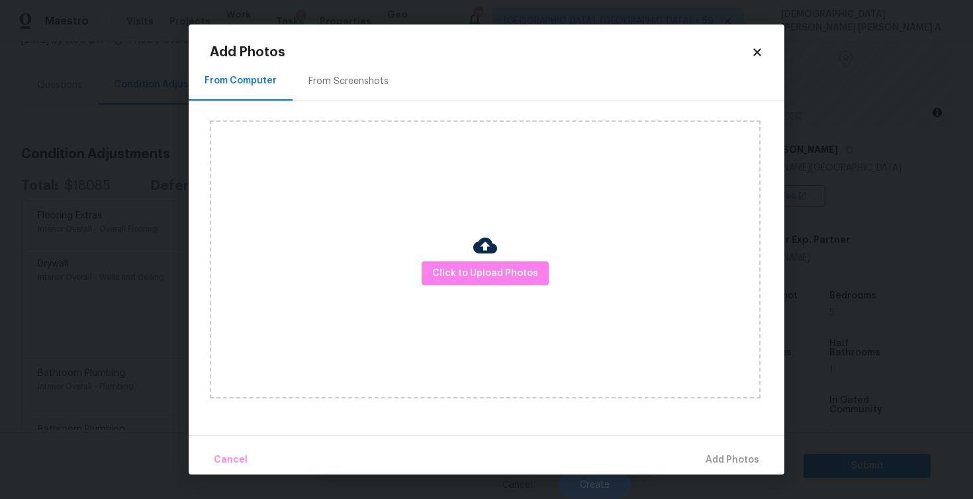
click at [369, 69] on div "From Screenshots" at bounding box center [349, 81] width 112 height 39
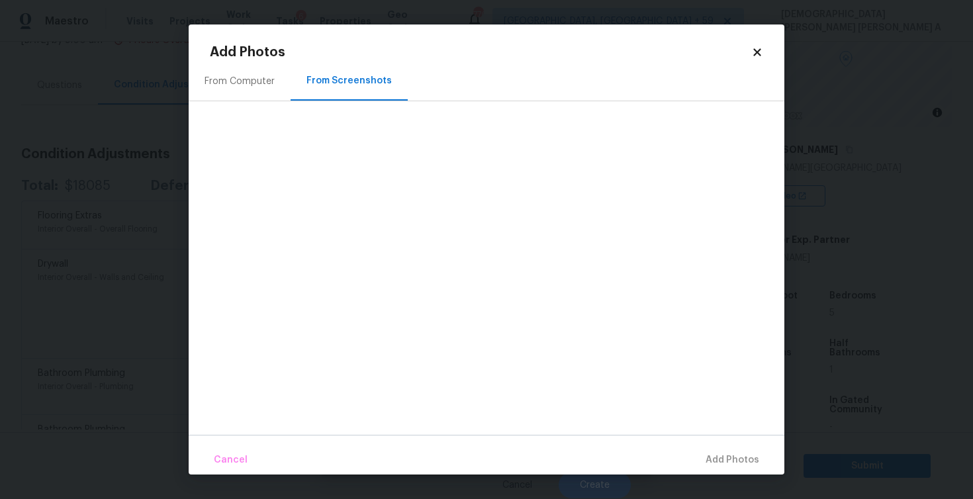
click at [228, 72] on div "From Computer" at bounding box center [240, 81] width 102 height 39
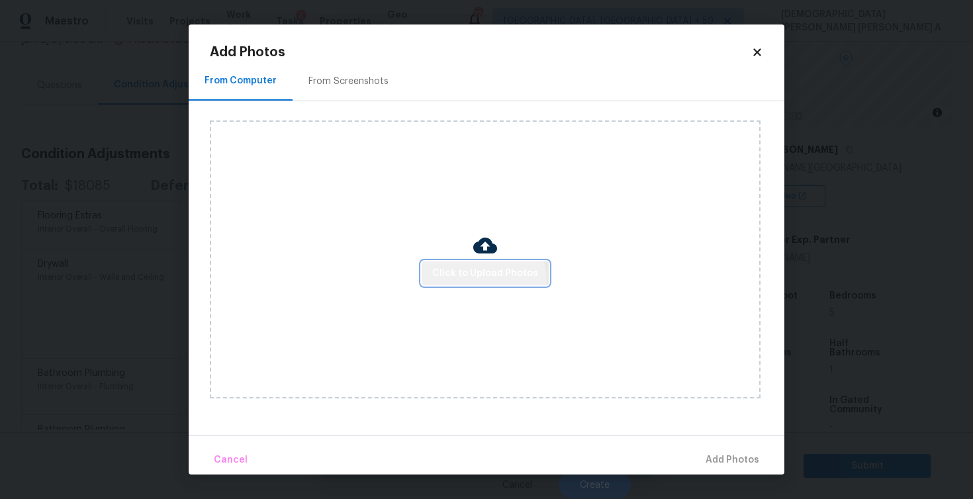
click at [479, 281] on button "Click to Upload Photos" at bounding box center [485, 273] width 127 height 24
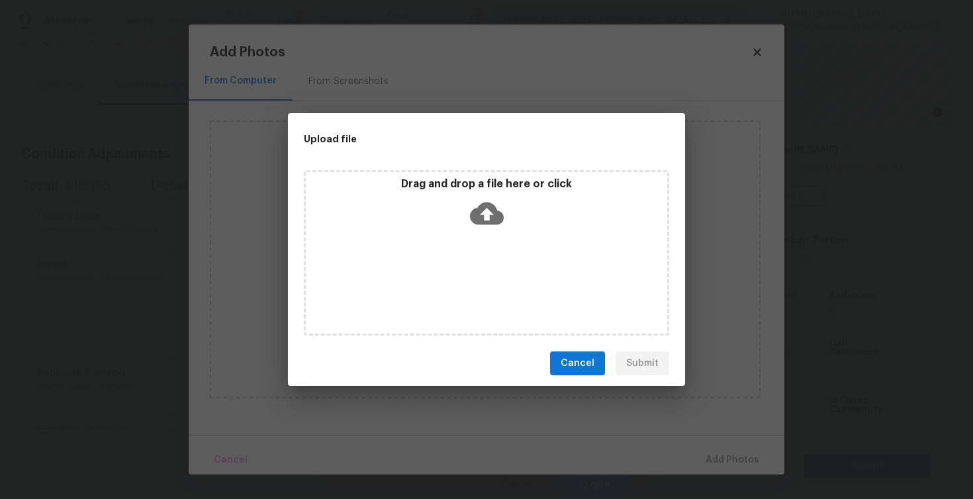
click at [490, 222] on icon at bounding box center [487, 214] width 34 height 23
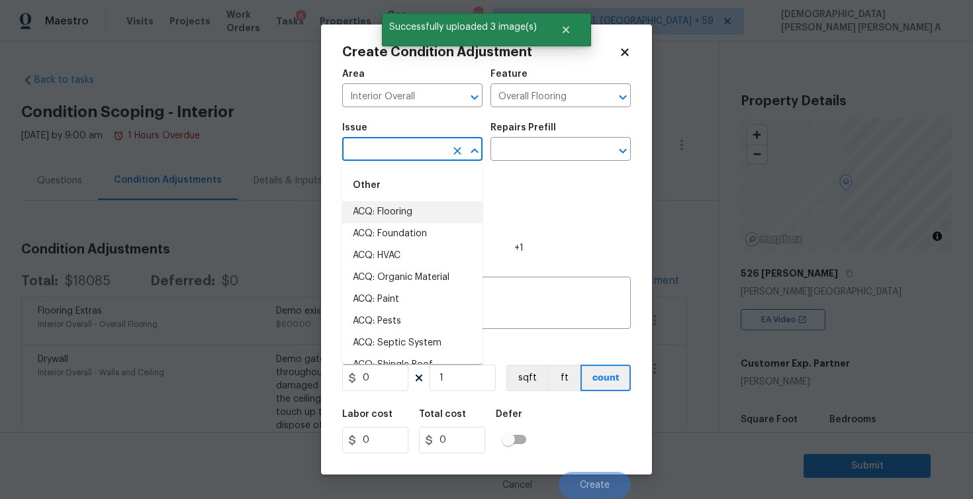
scroll to position [124, 0]
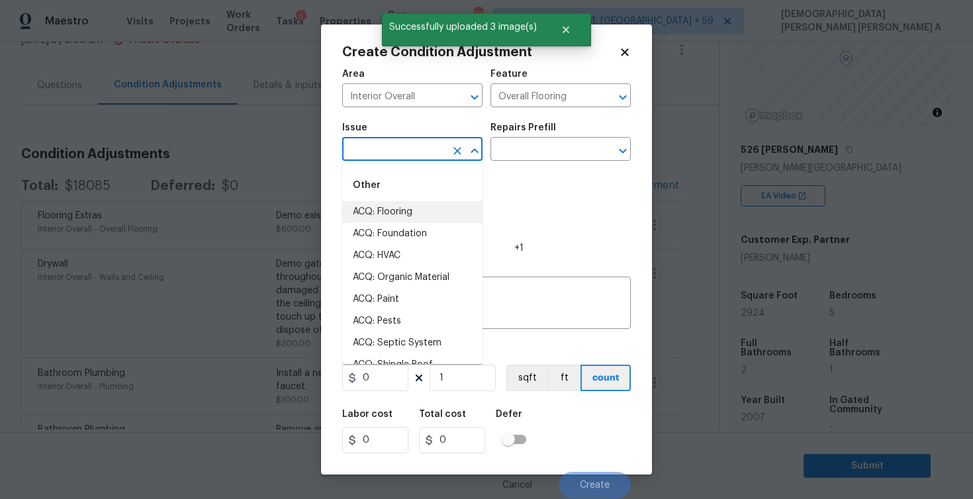
click at [413, 210] on li "ACQ: Flooring" at bounding box center [412, 212] width 140 height 22
type input "ACQ: Flooring"
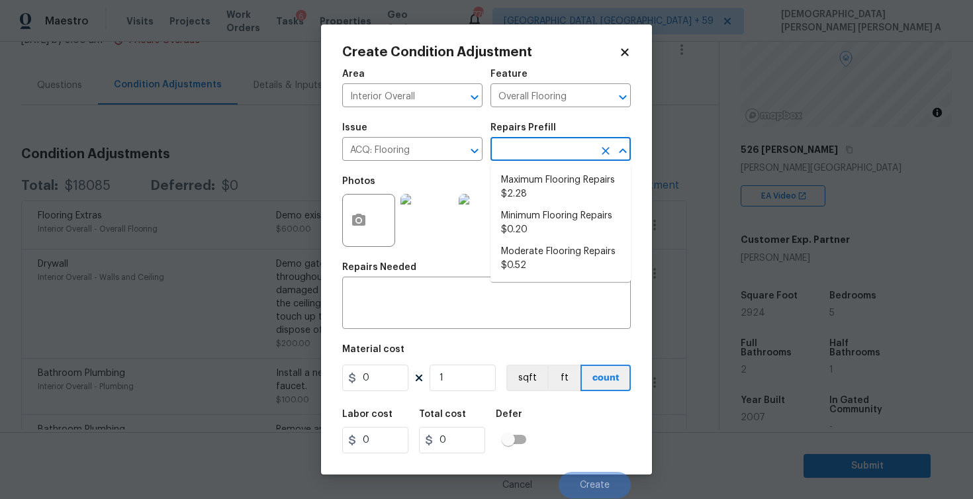
click at [549, 148] on input "text" at bounding box center [541, 150] width 103 height 21
click at [545, 186] on li "Maximum Flooring Repairs $2.28" at bounding box center [560, 187] width 140 height 36
type input "Acquisition"
type input "2.28"
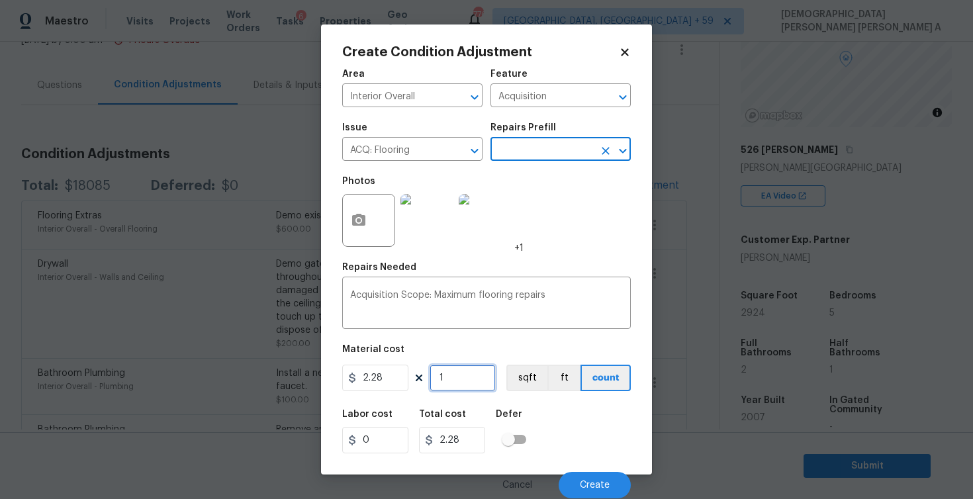
click at [463, 381] on input "1" at bounding box center [463, 378] width 66 height 26
type input "0"
type input "2"
type input "4.56"
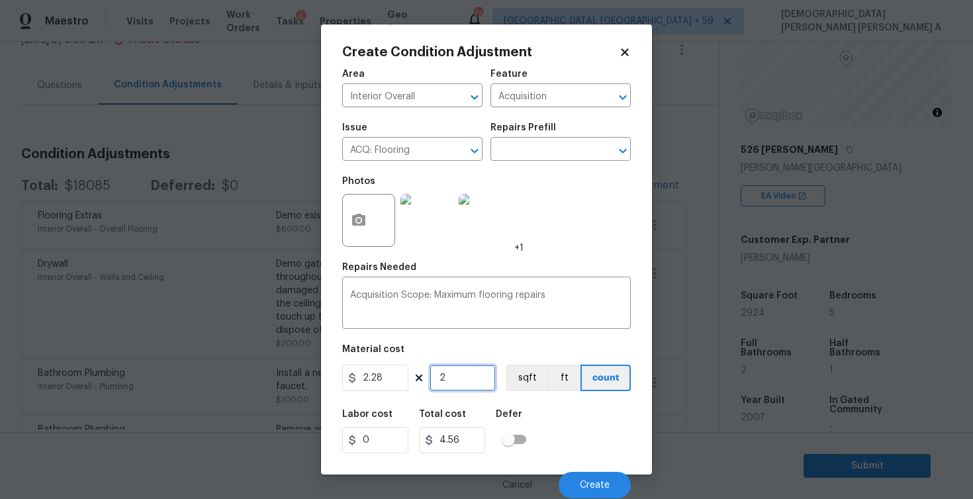
type input "29"
type input "66.12"
type input "292"
type input "665.76"
type input "2924"
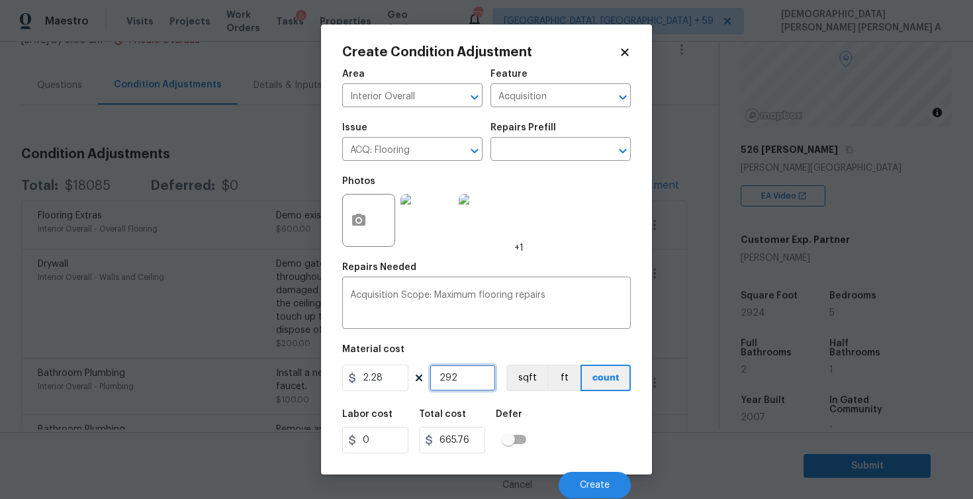
type input "6666.72"
type input "2924"
click at [527, 379] on button "sqft" at bounding box center [526, 378] width 41 height 26
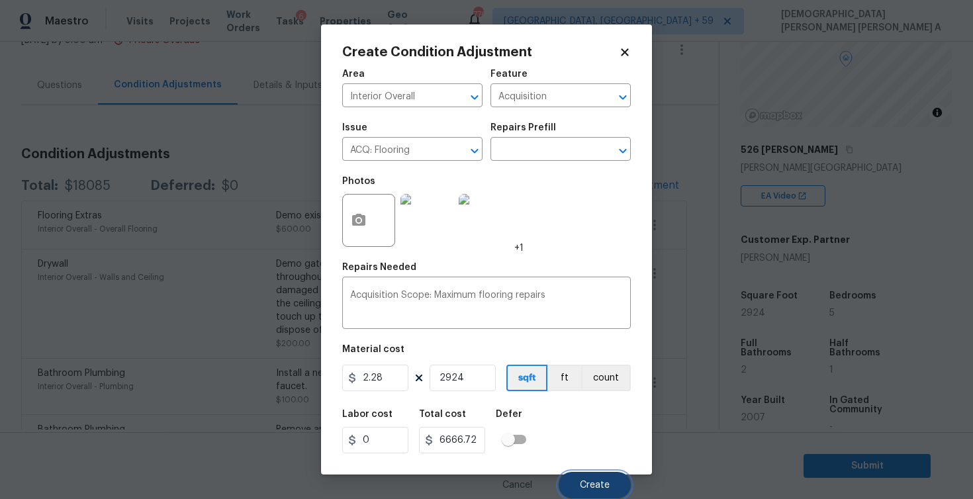
click at [596, 479] on button "Create" at bounding box center [595, 485] width 72 height 26
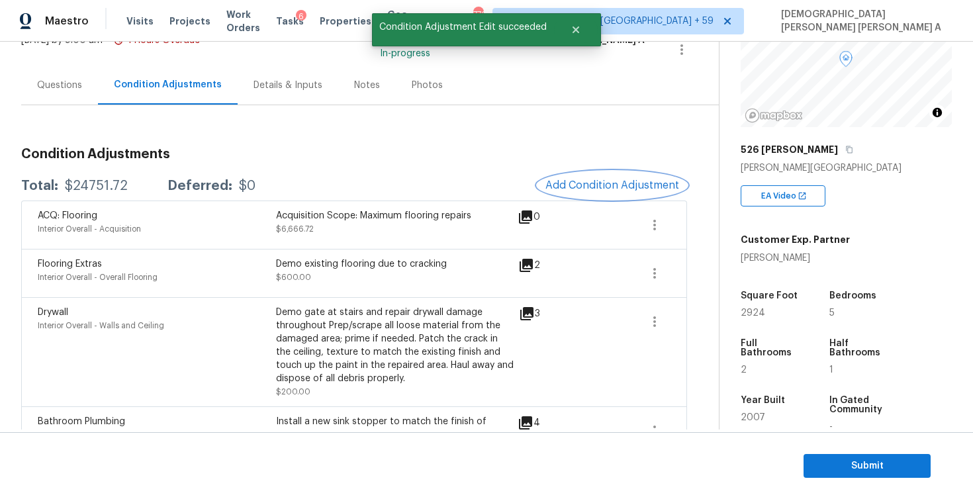
click at [619, 177] on button "Add Condition Adjustment" at bounding box center [612, 185] width 150 height 28
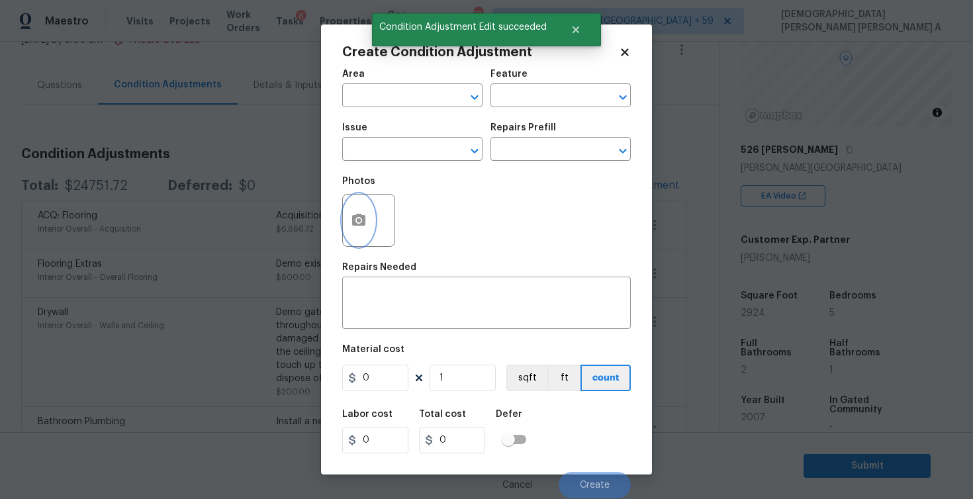
click at [367, 226] on button "button" at bounding box center [359, 221] width 32 height 52
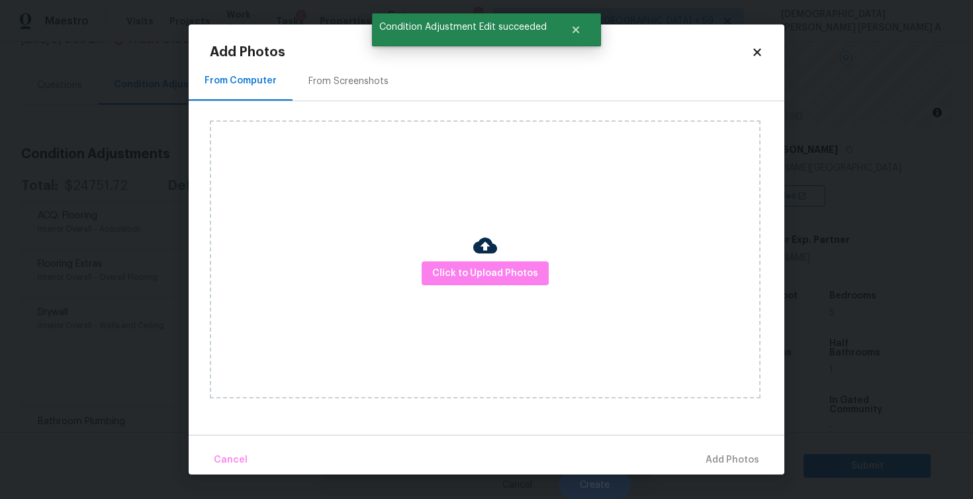
click at [506, 286] on div "Click to Upload Photos" at bounding box center [485, 259] width 551 height 278
click at [510, 263] on button "Click to Upload Photos" at bounding box center [485, 273] width 127 height 24
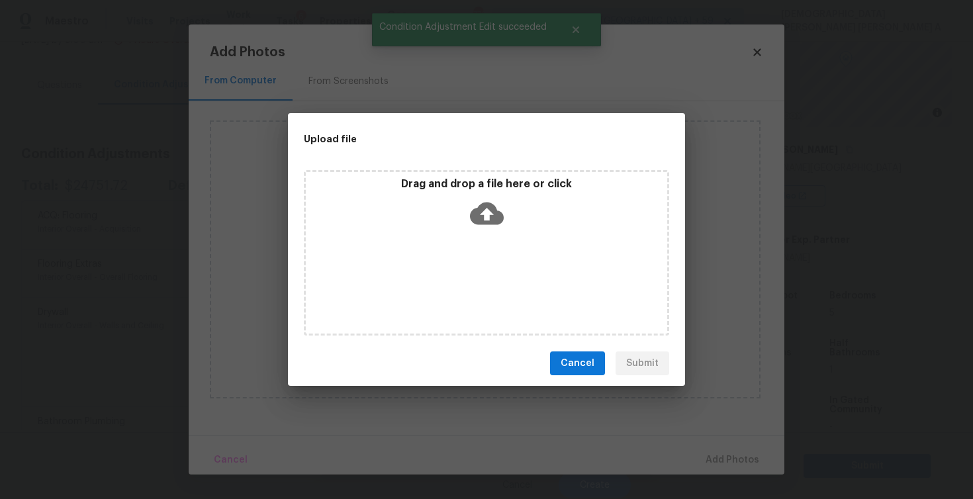
click at [508, 237] on div "Drag and drop a file here or click" at bounding box center [486, 252] width 365 height 165
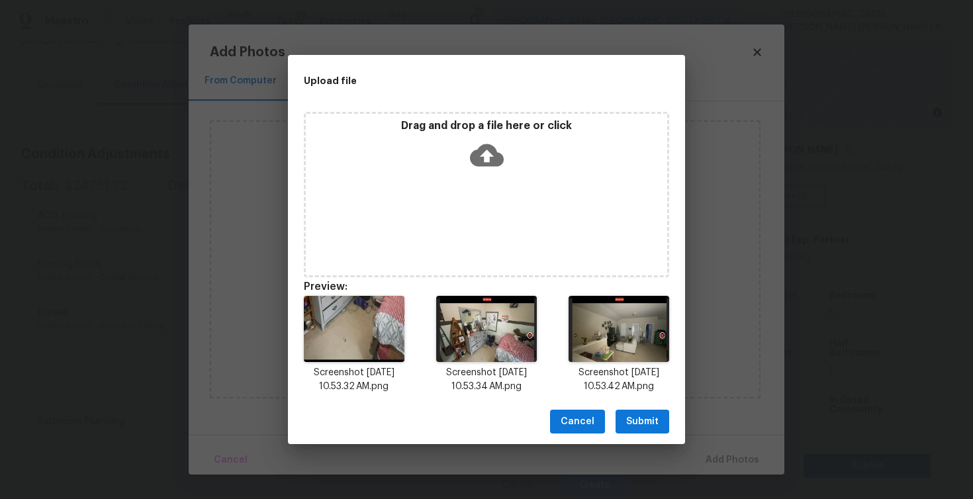
click at [645, 420] on span "Submit" at bounding box center [642, 422] width 32 height 17
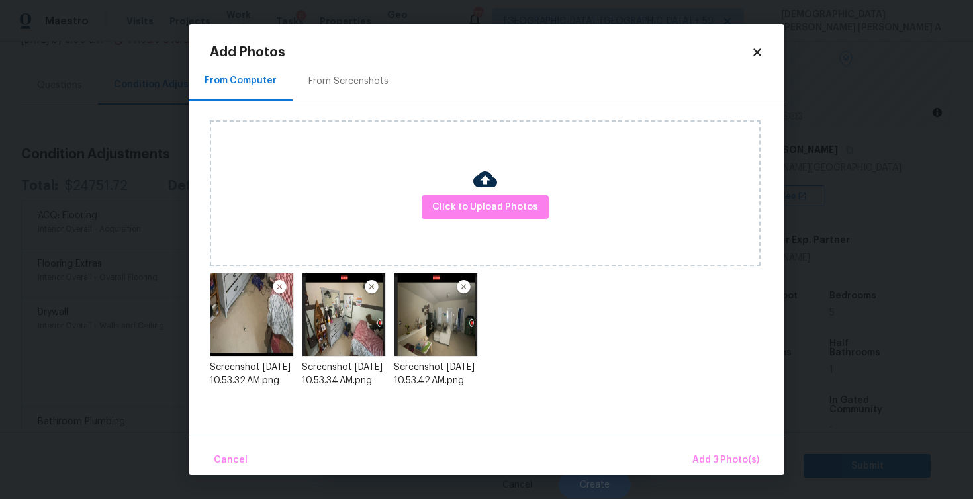
click at [723, 445] on div "Cancel Add 3 Photo(s)" at bounding box center [487, 455] width 596 height 40
click at [720, 447] on button "Add 3 Photo(s)" at bounding box center [725, 460] width 77 height 28
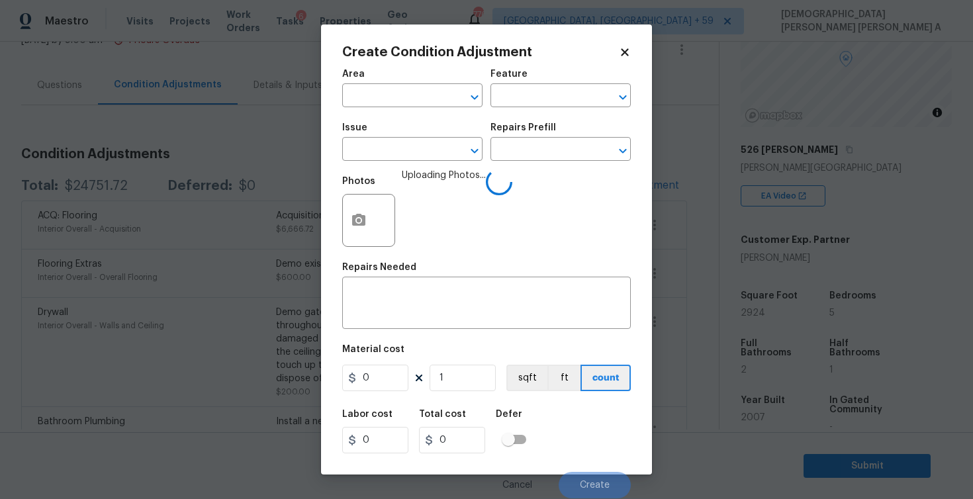
click at [385, 107] on span "Area ​" at bounding box center [412, 89] width 140 height 54
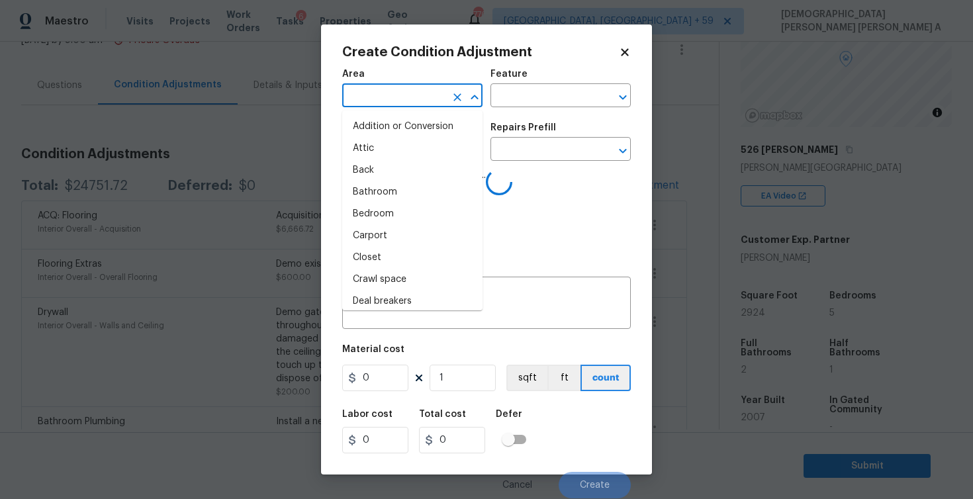
click at [383, 91] on input "text" at bounding box center [393, 97] width 103 height 21
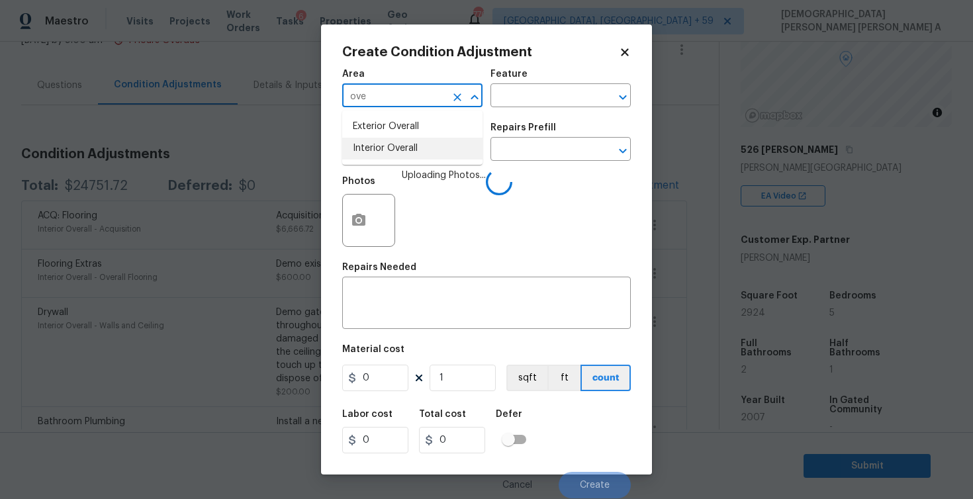
click at [406, 141] on li "Interior Overall" at bounding box center [412, 149] width 140 height 22
type input "Interior Overall"
click at [570, 87] on input "text" at bounding box center [541, 97] width 103 height 21
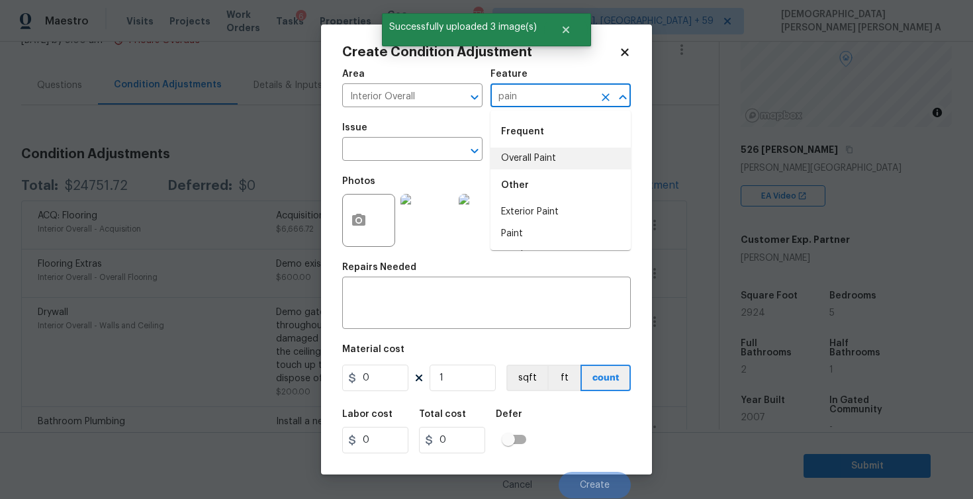
click at [564, 149] on li "Overall Paint" at bounding box center [560, 159] width 140 height 22
type input "Overall Paint"
click at [409, 154] on input "text" at bounding box center [393, 150] width 103 height 21
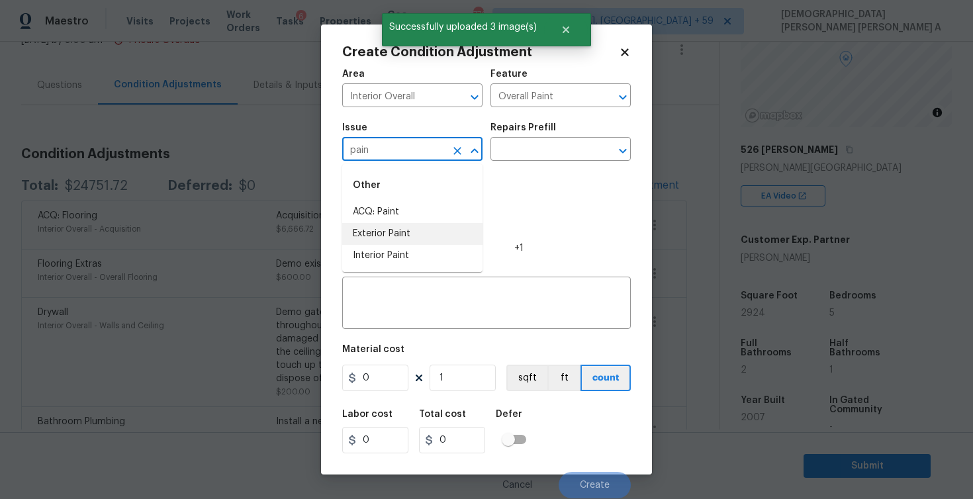
click at [413, 213] on li "ACQ: Paint" at bounding box center [412, 212] width 140 height 22
type input "ACQ: Paint"
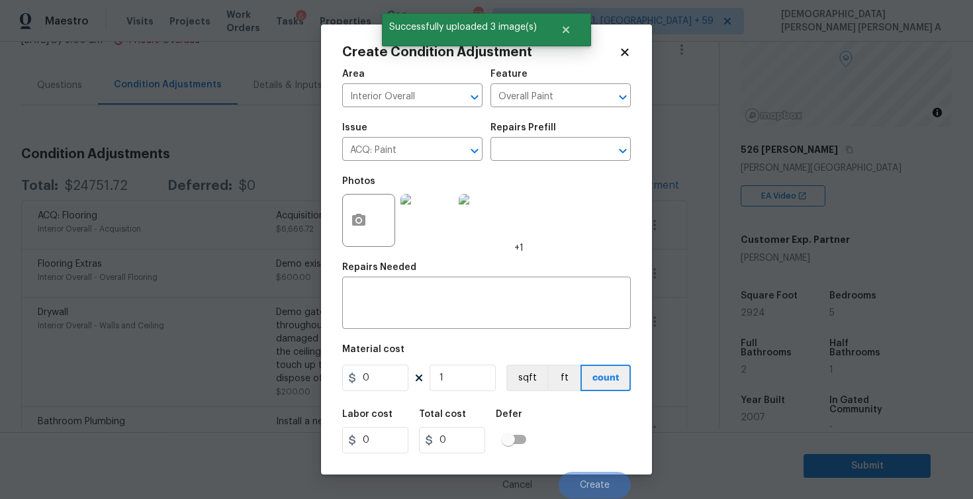
click at [569, 138] on div "Repairs Prefill" at bounding box center [560, 131] width 140 height 17
click at [566, 150] on input "text" at bounding box center [541, 150] width 103 height 21
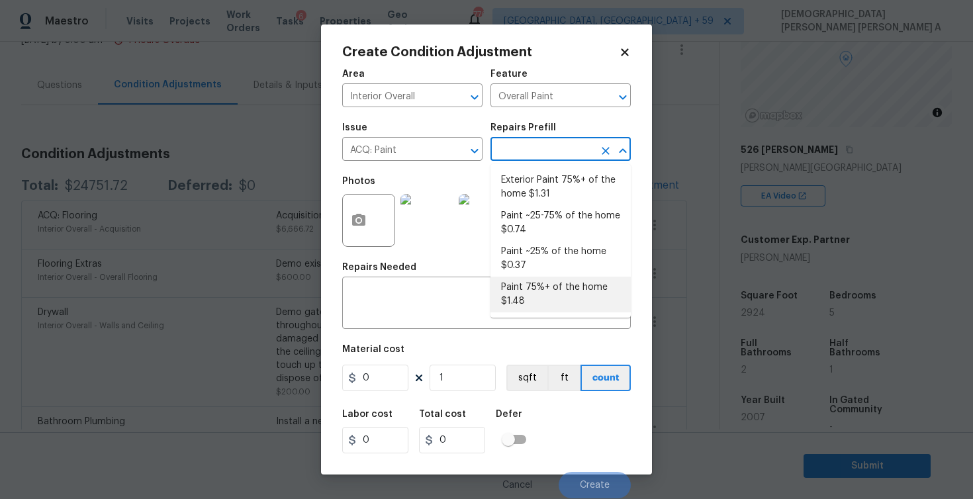
click at [563, 295] on li "Paint 75%+ of the home $1.48" at bounding box center [560, 295] width 140 height 36
type input "Acquisition"
type textarea "Acquisition Scope: 75%+ of the home will likely require interior paint"
type input "1.48"
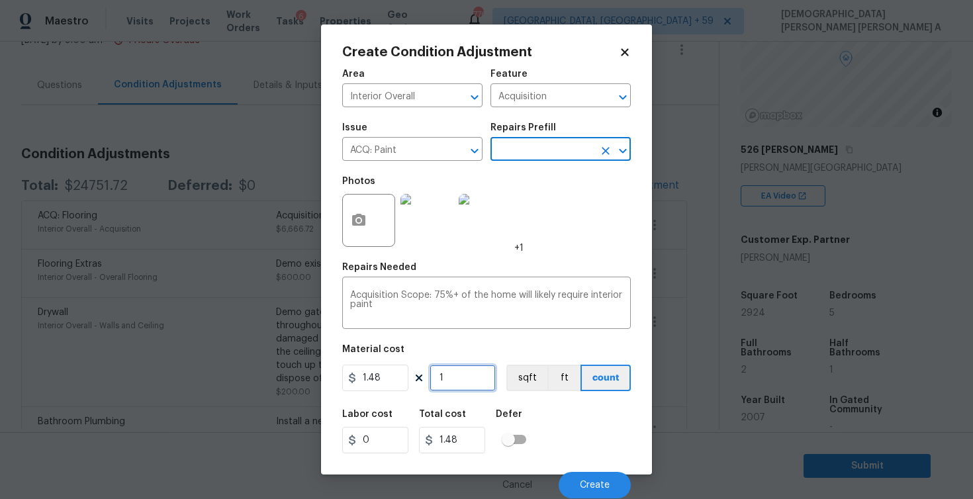
click at [469, 388] on input "1" at bounding box center [463, 378] width 66 height 26
type input "0"
type input "2"
type input "2.96"
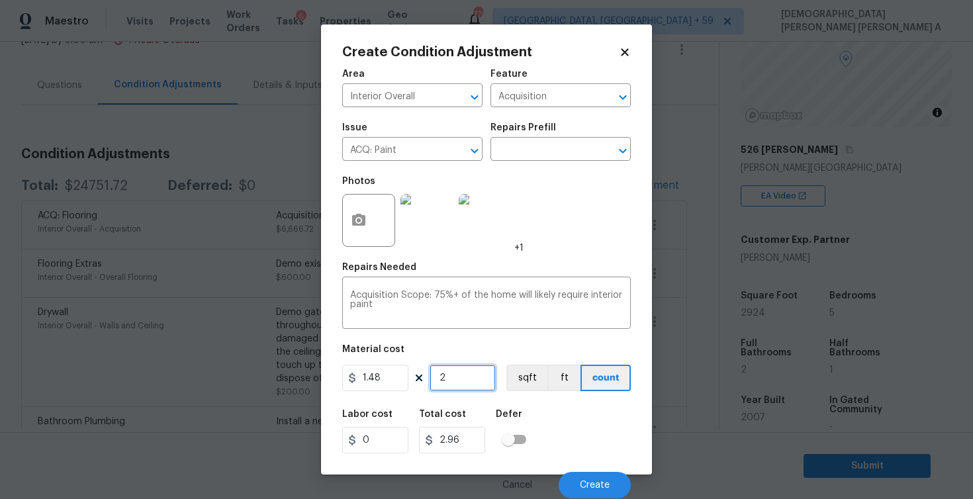
type input "29"
type input "42.92"
type input "292"
type input "432.16"
type input "2924"
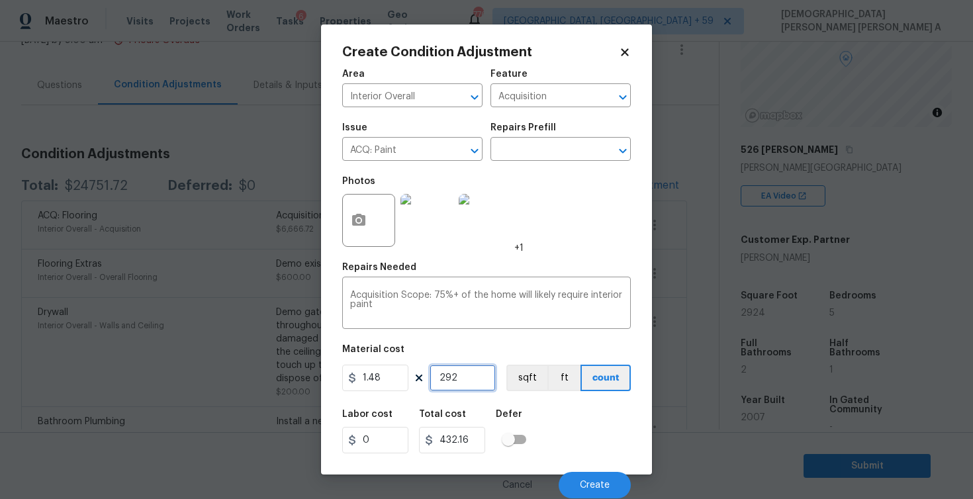
type input "4327.52"
type input "2924"
click at [525, 380] on button "sqft" at bounding box center [526, 378] width 41 height 26
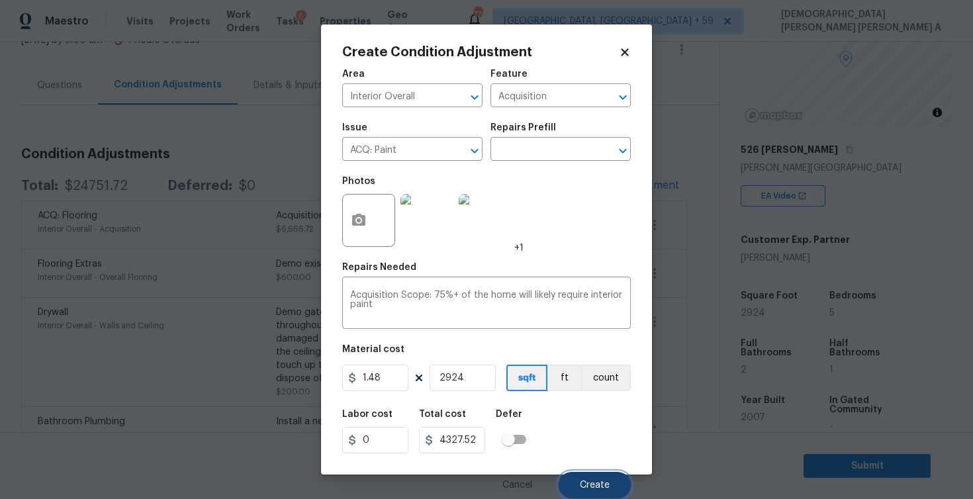
click at [581, 488] on span "Create" at bounding box center [595, 485] width 30 height 10
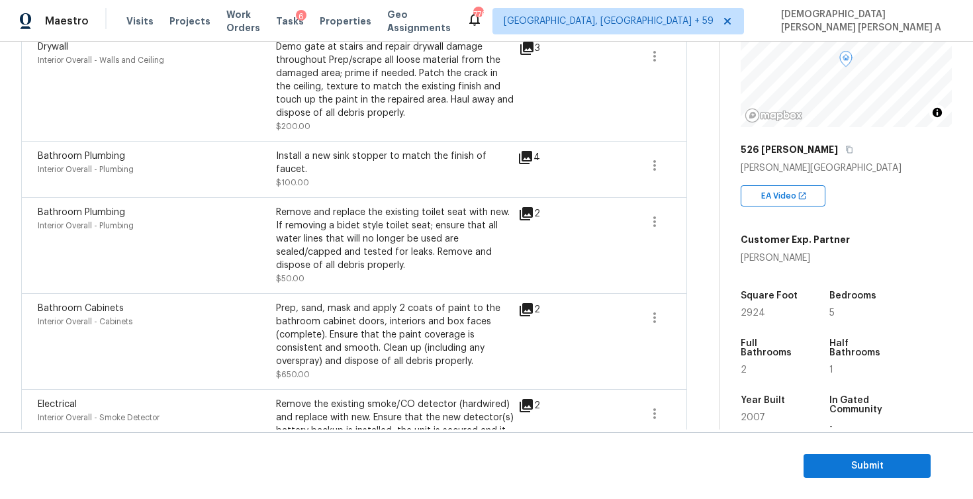
scroll to position [442, 0]
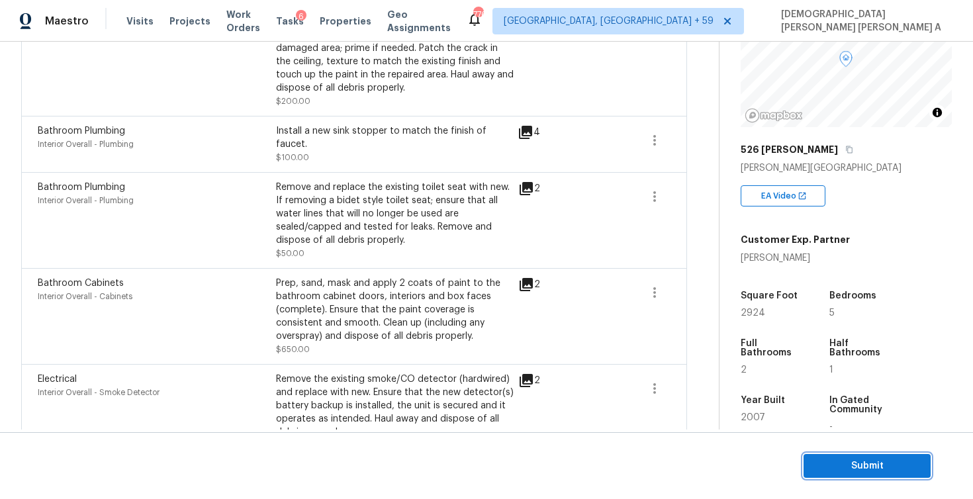
click at [907, 464] on span "Submit" at bounding box center [867, 466] width 106 height 17
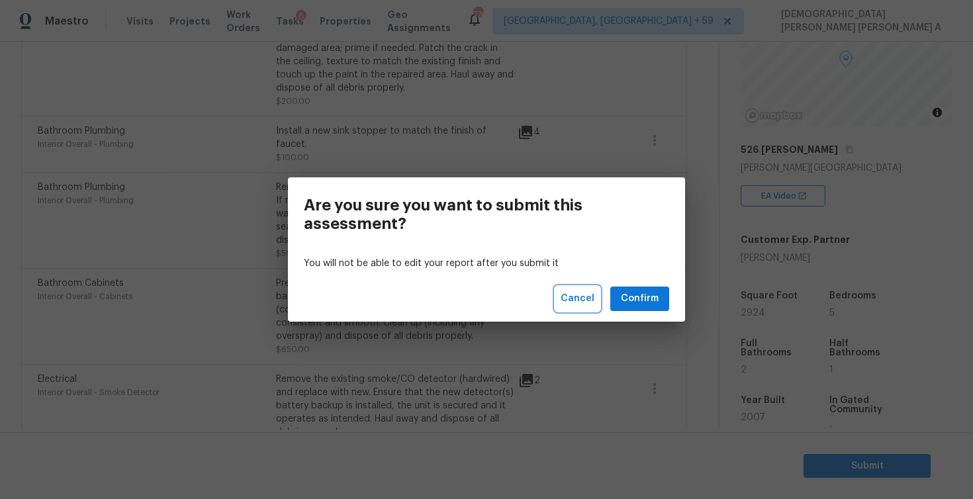
click at [567, 295] on span "Cancel" at bounding box center [578, 299] width 34 height 17
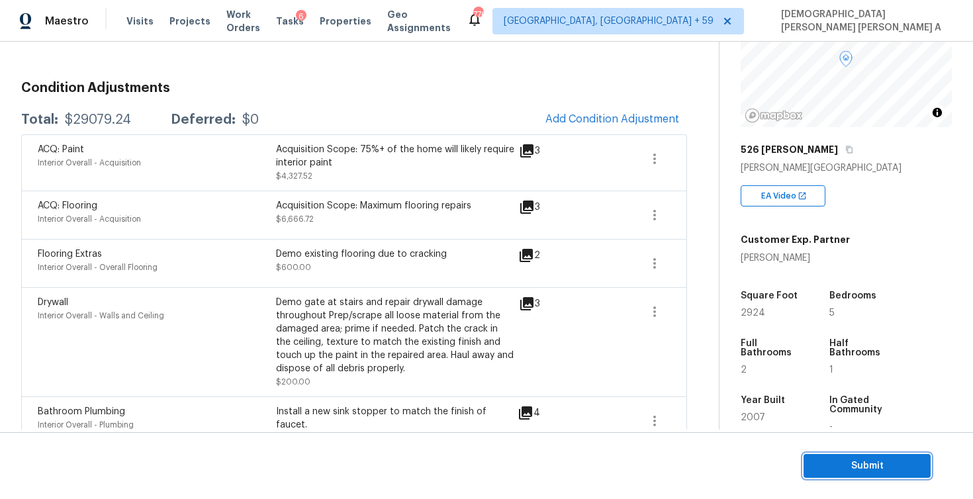
scroll to position [0, 0]
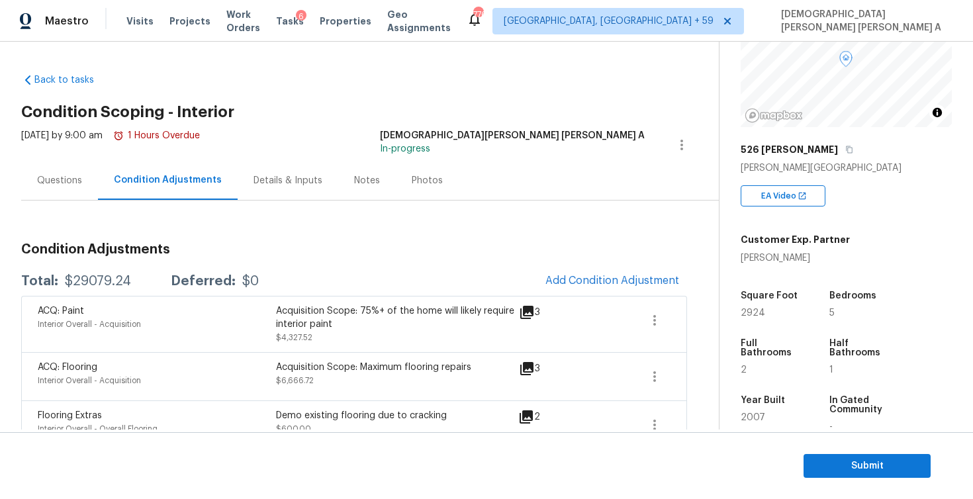
click at [51, 194] on div "Questions" at bounding box center [59, 180] width 77 height 39
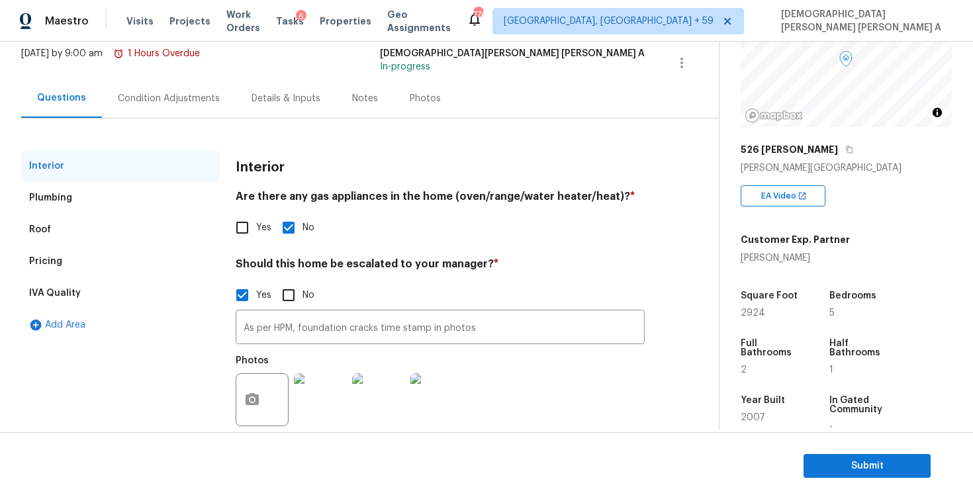
scroll to position [107, 0]
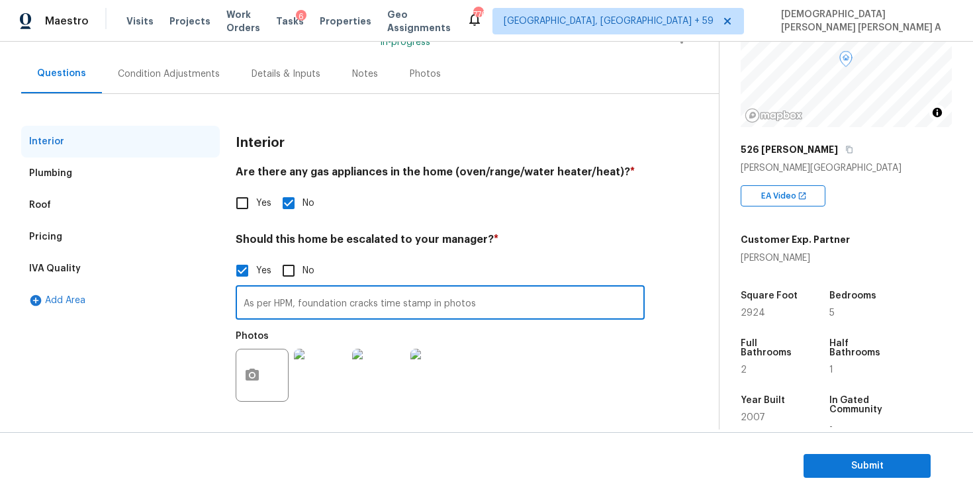
click at [336, 298] on input "As per HPM, foundation cracks time stamp in photos" at bounding box center [440, 304] width 409 height 31
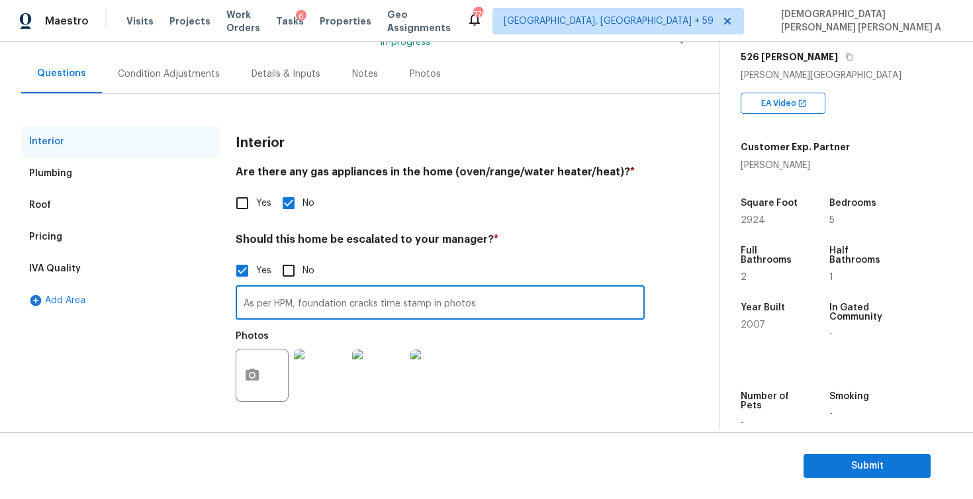
click at [144, 71] on div "Condition Adjustments" at bounding box center [169, 74] width 102 height 13
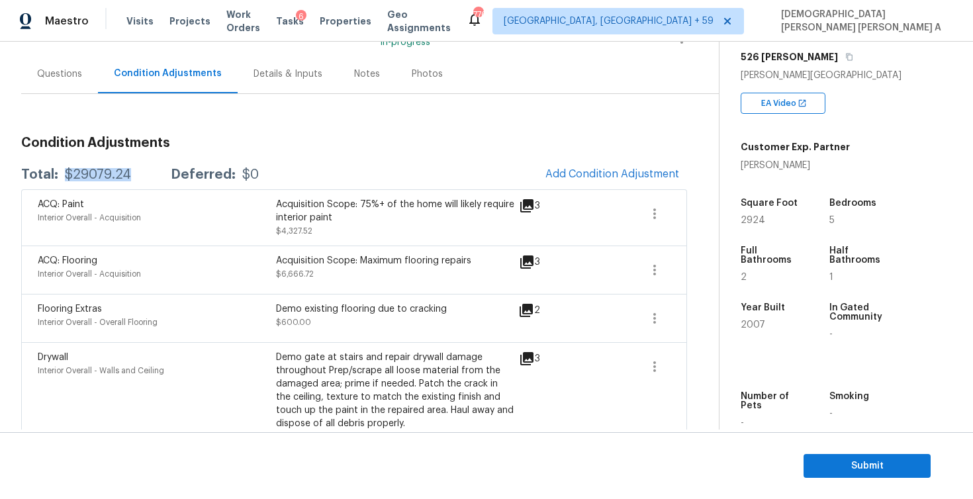
drag, startPoint x: 128, startPoint y: 171, endPoint x: 66, endPoint y: 171, distance: 62.2
click at [66, 171] on div "$29079.24" at bounding box center [98, 174] width 66 height 13
copy div "$29079.24"
click at [860, 471] on span "Submit" at bounding box center [867, 466] width 106 height 17
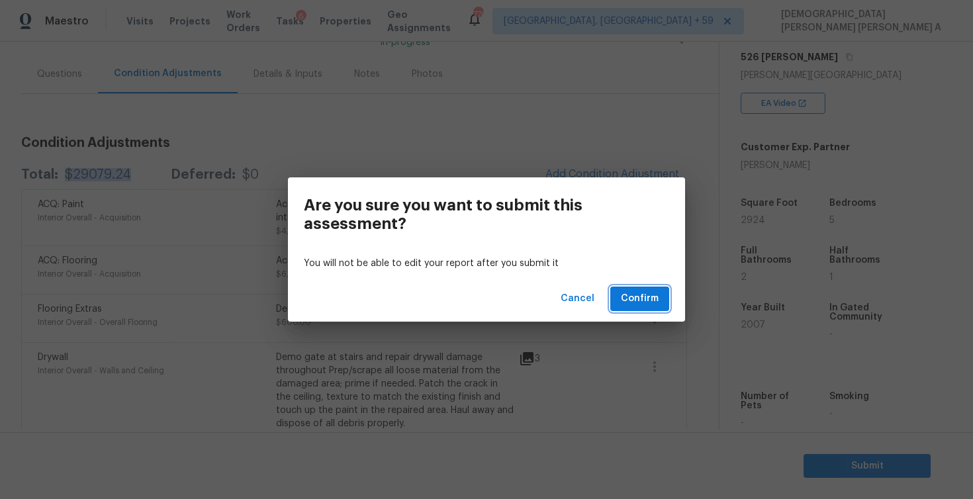
click at [627, 298] on span "Confirm" at bounding box center [640, 299] width 38 height 17
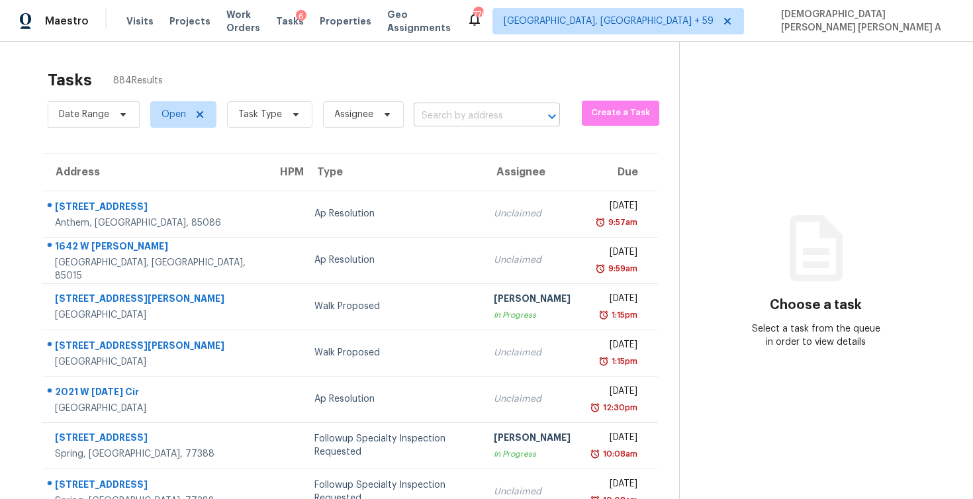
click at [502, 113] on input "text" at bounding box center [468, 116] width 109 height 21
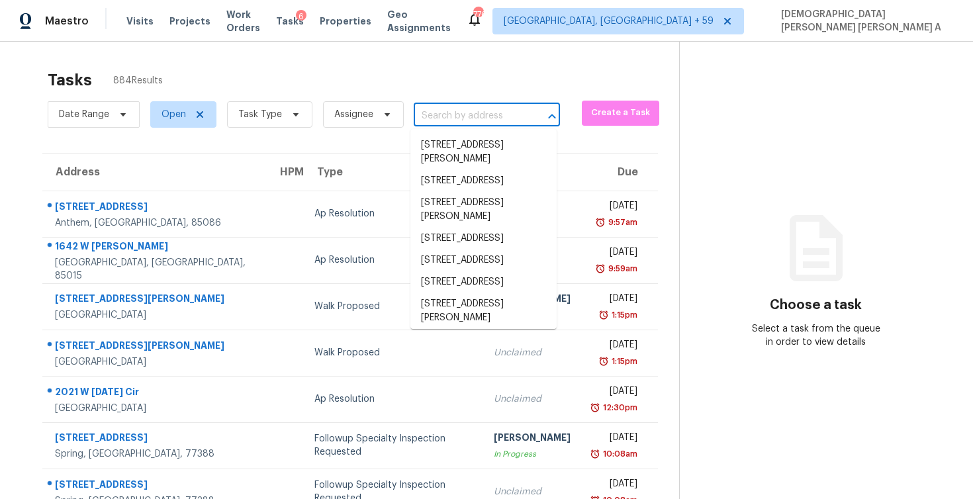
paste input "2097 E Oriole Dr Gilbert, AZ, 85297"
type input "2097 E Oriole Dr Gilbert, AZ, 85297"
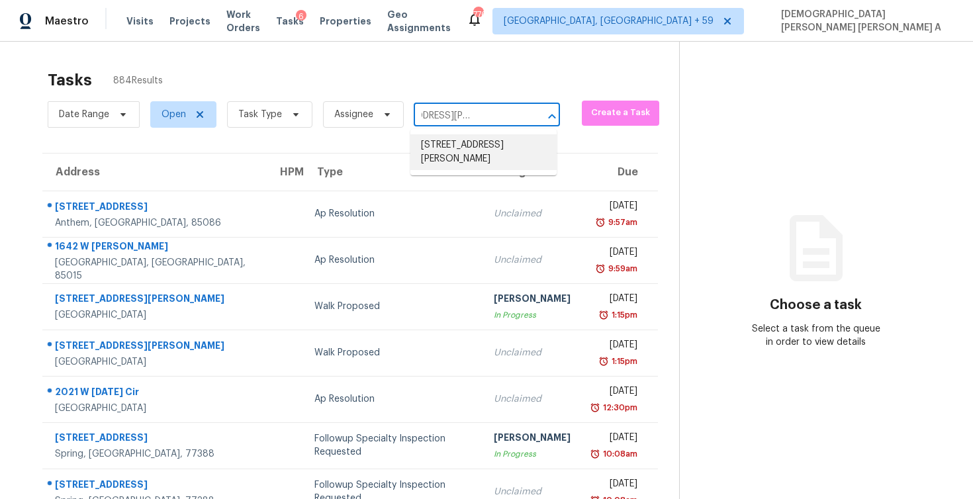
click at [480, 146] on li "2097 E Oriole Dr, Gilbert, AZ 85297" at bounding box center [483, 152] width 146 height 36
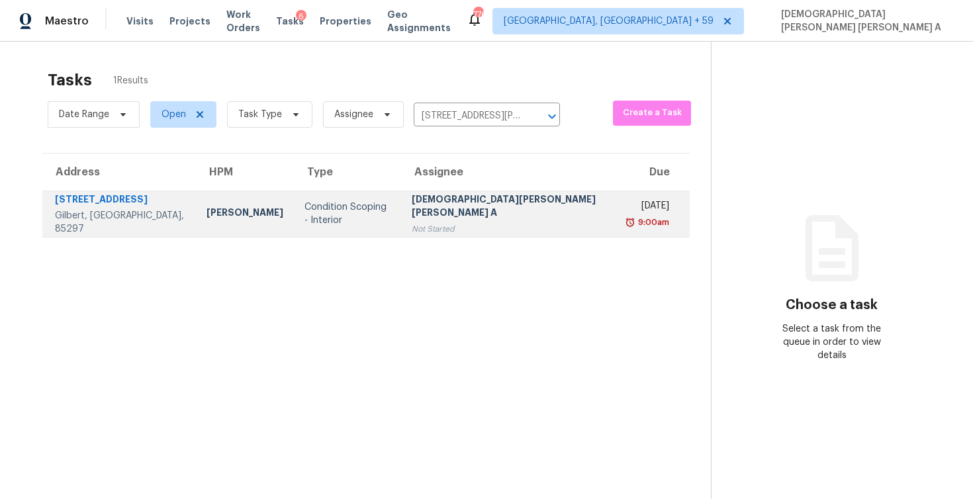
click at [500, 227] on div "Not Started" at bounding box center [510, 228] width 197 height 13
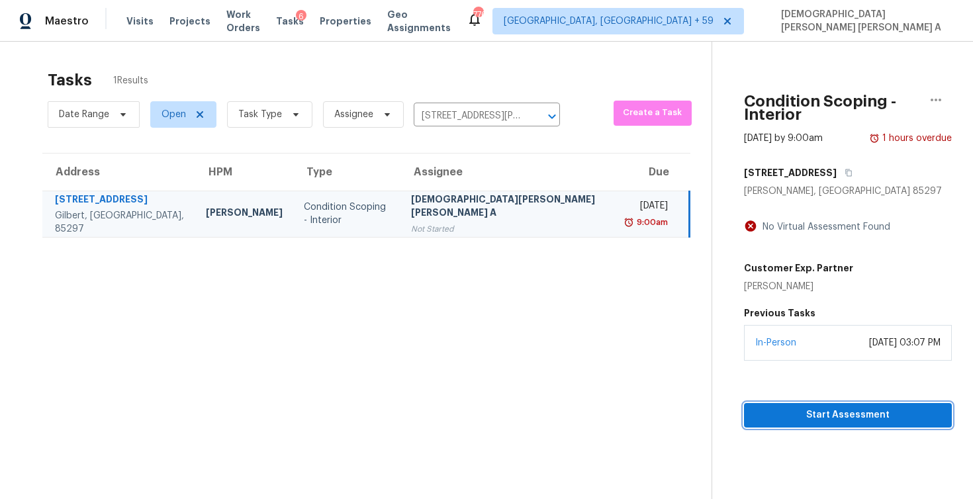
click at [793, 410] on button "Start Assessment" at bounding box center [848, 415] width 208 height 24
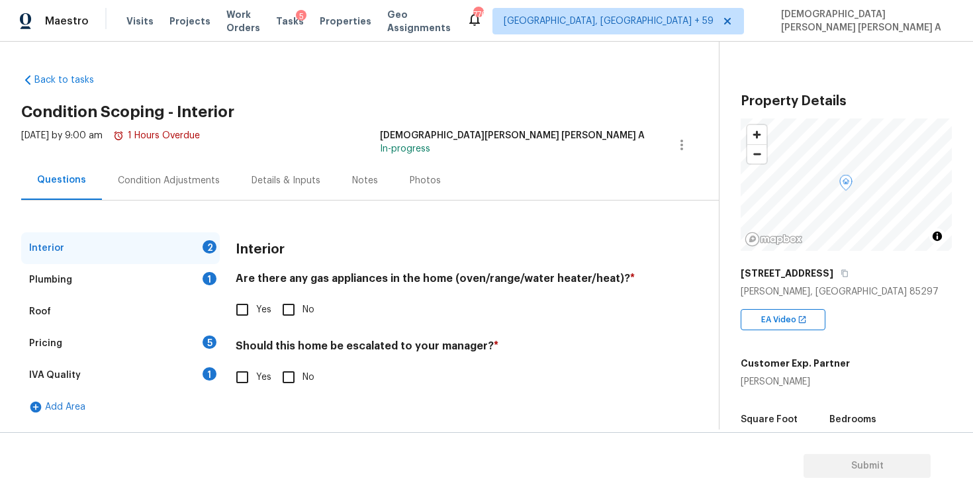
click at [542, 117] on h2 "Condition Scoping - Interior" at bounding box center [370, 111] width 698 height 13
click at [245, 316] on input "Yes" at bounding box center [242, 310] width 28 height 28
checkbox input "true"
click at [293, 384] on input "No" at bounding box center [289, 377] width 28 height 28
checkbox input "true"
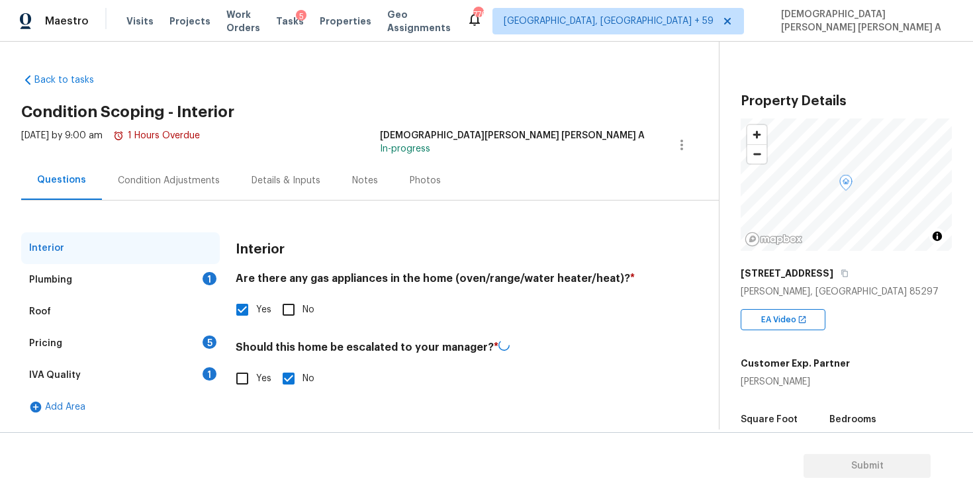
click at [161, 277] on div "Plumbing 1" at bounding box center [120, 280] width 199 height 32
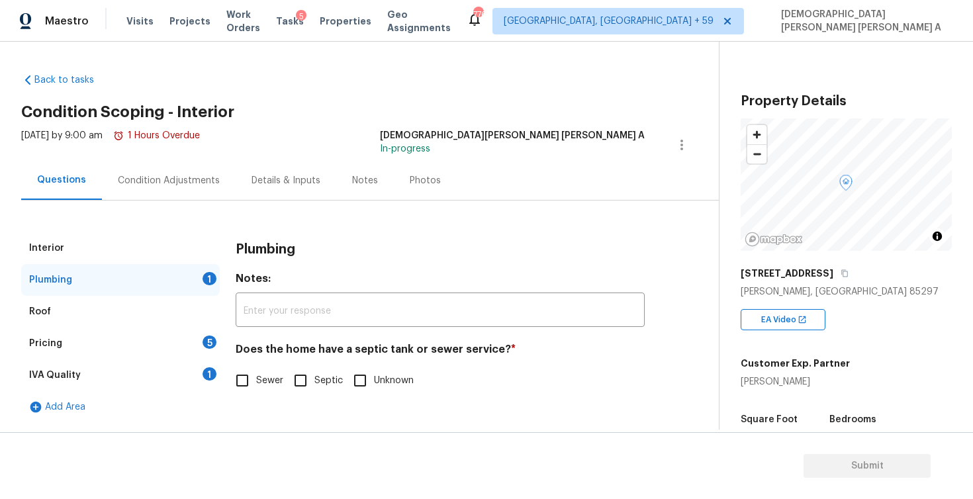
click at [246, 396] on div "Plumbing Notes: ​ Does the home have a septic tank or sewer service? * Sewer Se…" at bounding box center [440, 321] width 409 height 178
click at [236, 379] on input "Sewer" at bounding box center [242, 381] width 28 height 28
checkbox input "true"
click at [164, 339] on div "Pricing 5" at bounding box center [120, 344] width 199 height 32
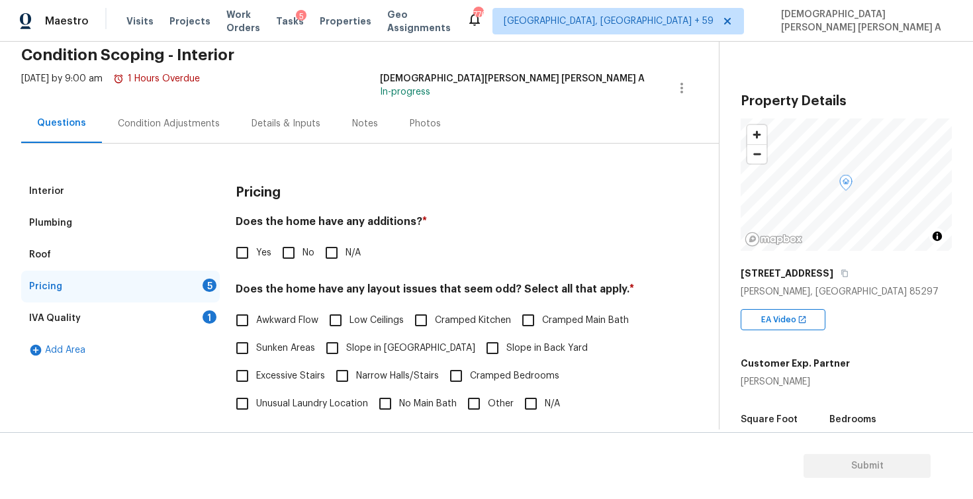
scroll to position [94, 0]
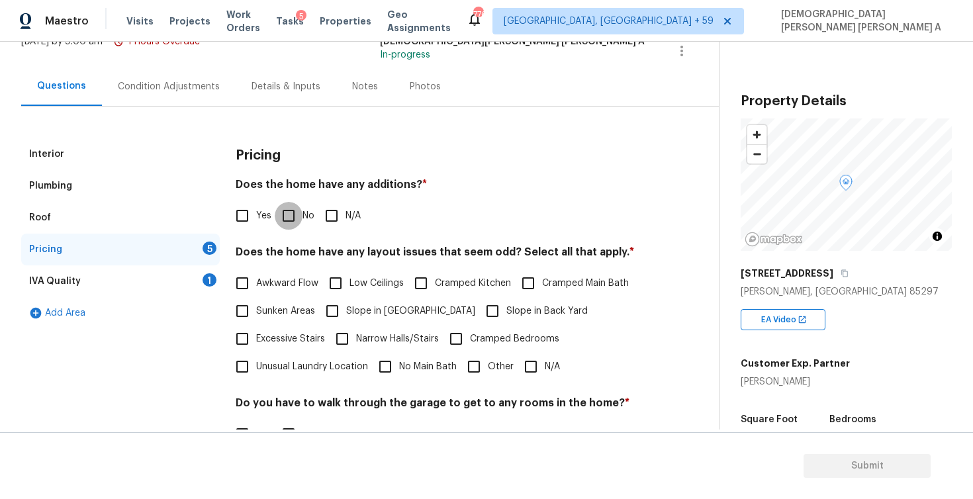
click at [288, 220] on input "No" at bounding box center [289, 216] width 28 height 28
checkbox input "true"
click at [531, 366] on input "N/A" at bounding box center [531, 367] width 28 height 28
checkbox input "true"
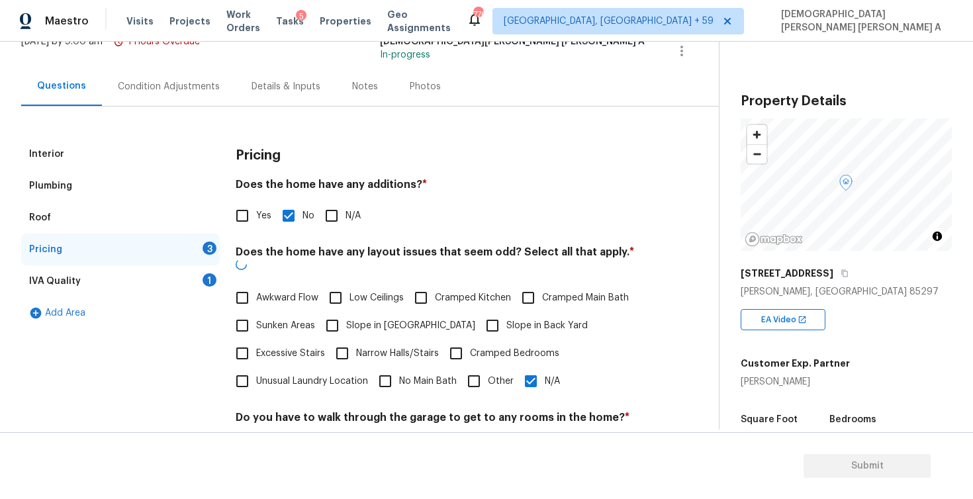
scroll to position [241, 0]
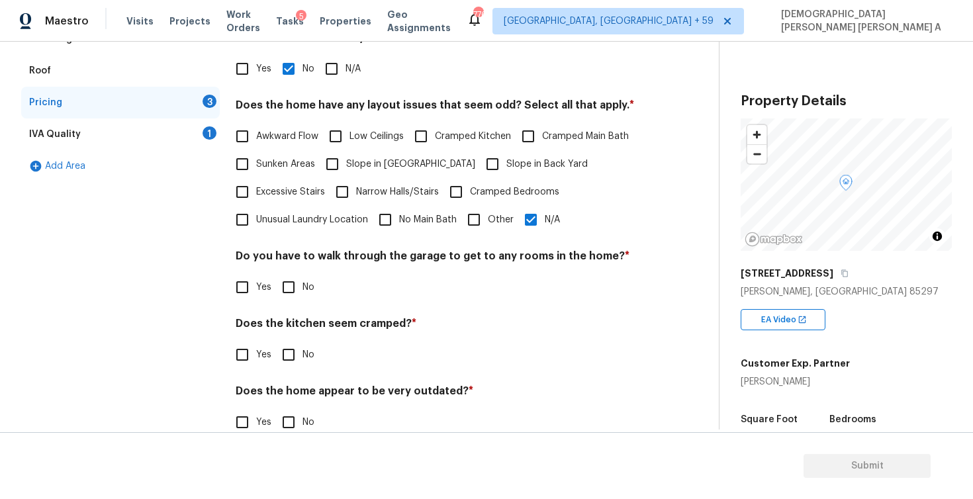
click at [294, 291] on input "No" at bounding box center [289, 287] width 28 height 28
checkbox input "true"
click at [287, 356] on input "No" at bounding box center [289, 356] width 28 height 28
checkbox input "true"
click at [285, 413] on input "No" at bounding box center [289, 422] width 28 height 28
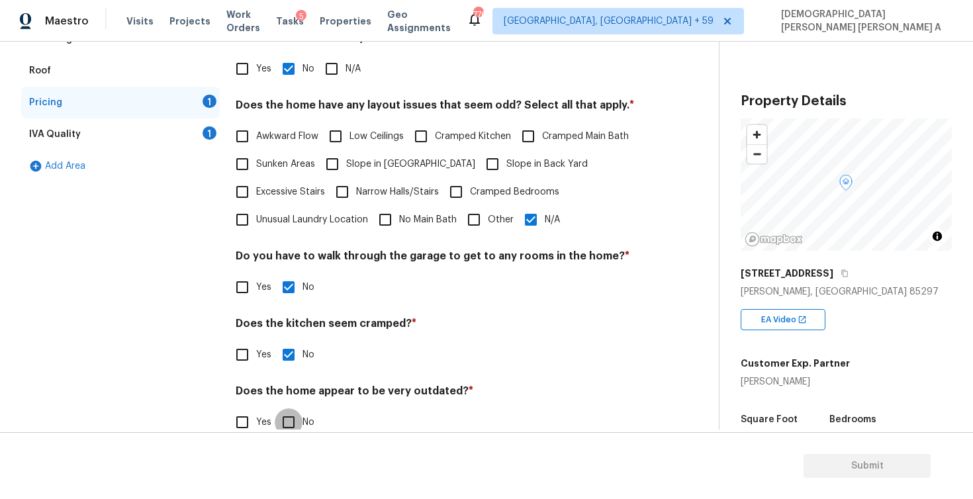
checkbox input "true"
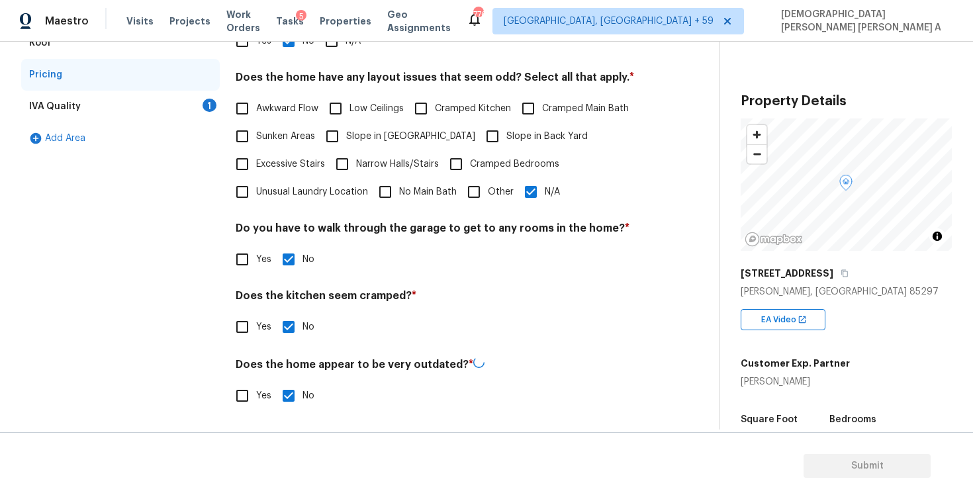
scroll to position [148, 0]
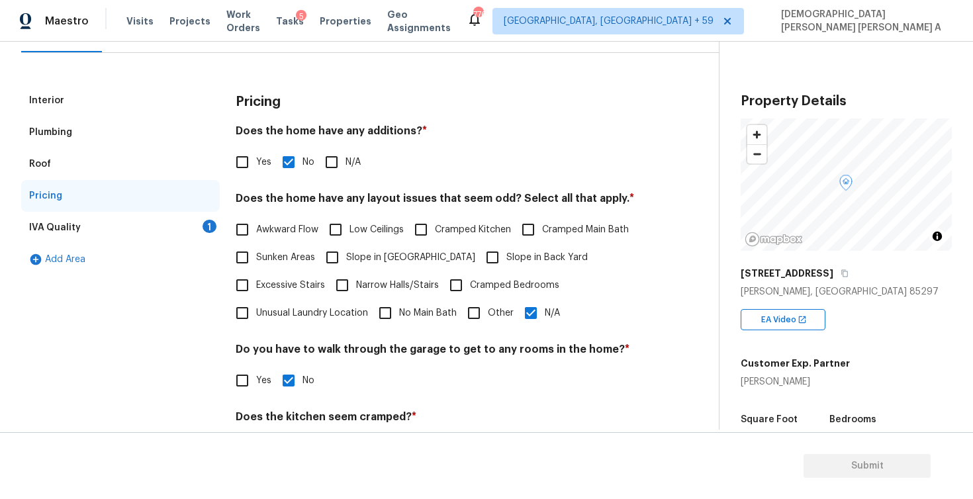
click at [194, 208] on div "Pricing" at bounding box center [120, 196] width 199 height 32
click at [193, 236] on div "IVA Quality 1" at bounding box center [120, 228] width 199 height 32
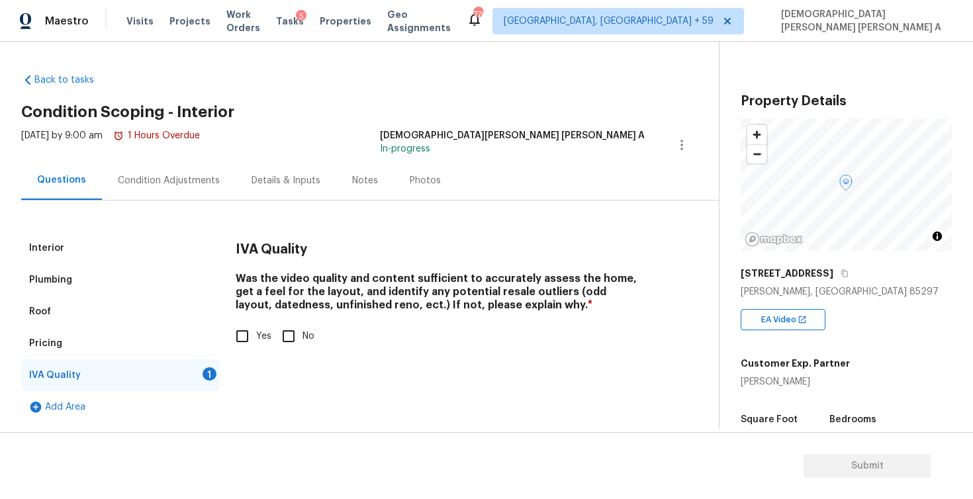
click at [231, 332] on input "Yes" at bounding box center [242, 336] width 28 height 28
checkbox input "true"
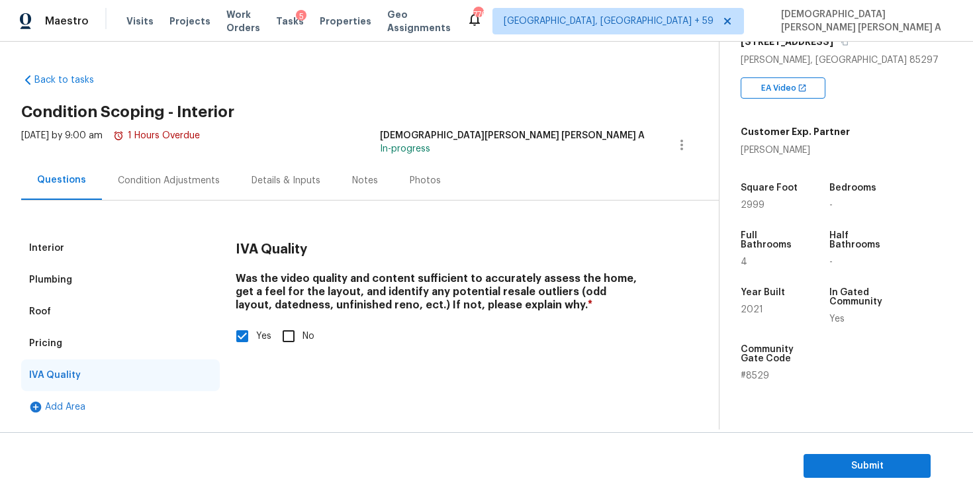
scroll to position [343, 0]
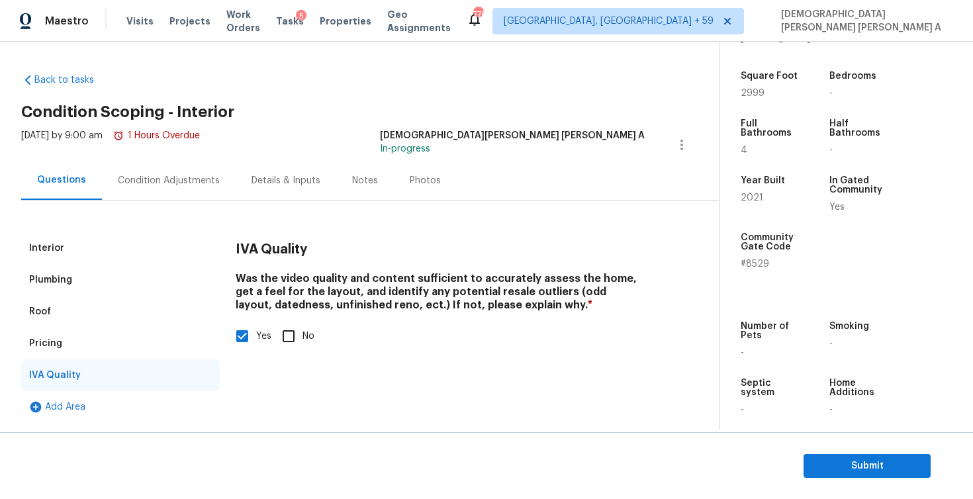
click at [171, 177] on div "Condition Adjustments" at bounding box center [169, 180] width 102 height 13
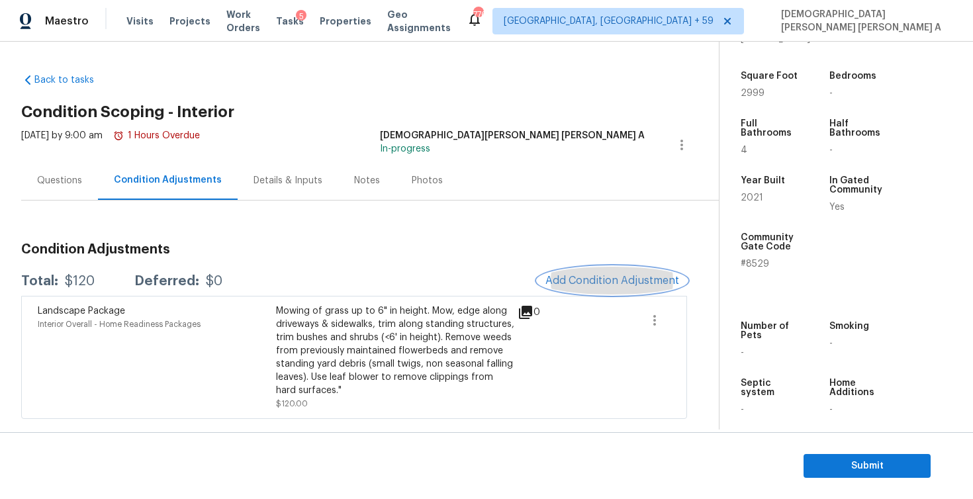
click at [603, 273] on button "Add Condition Adjustment" at bounding box center [612, 281] width 150 height 28
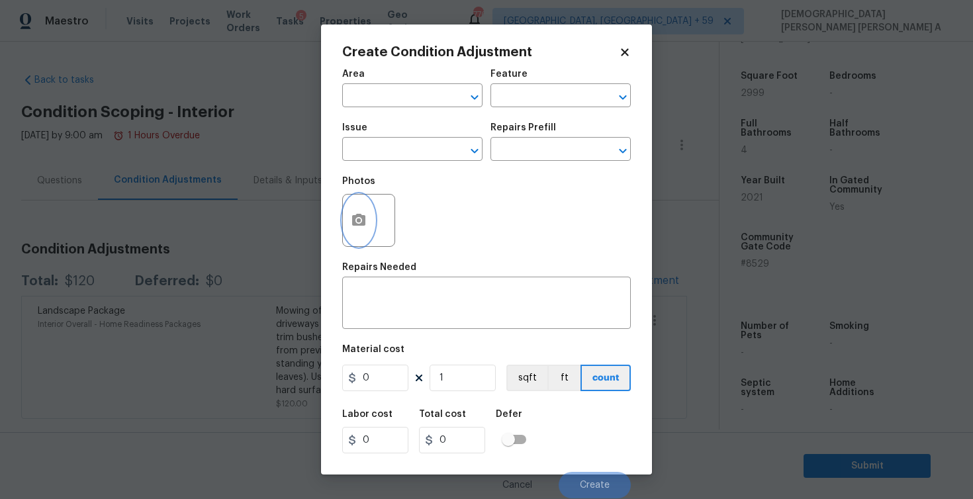
click at [371, 225] on button "button" at bounding box center [359, 221] width 32 height 52
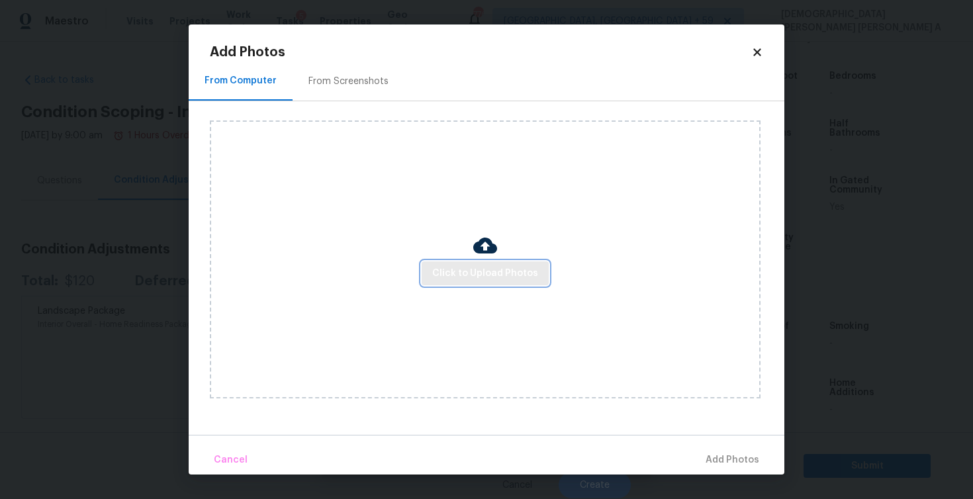
click at [496, 275] on span "Click to Upload Photos" at bounding box center [485, 273] width 106 height 17
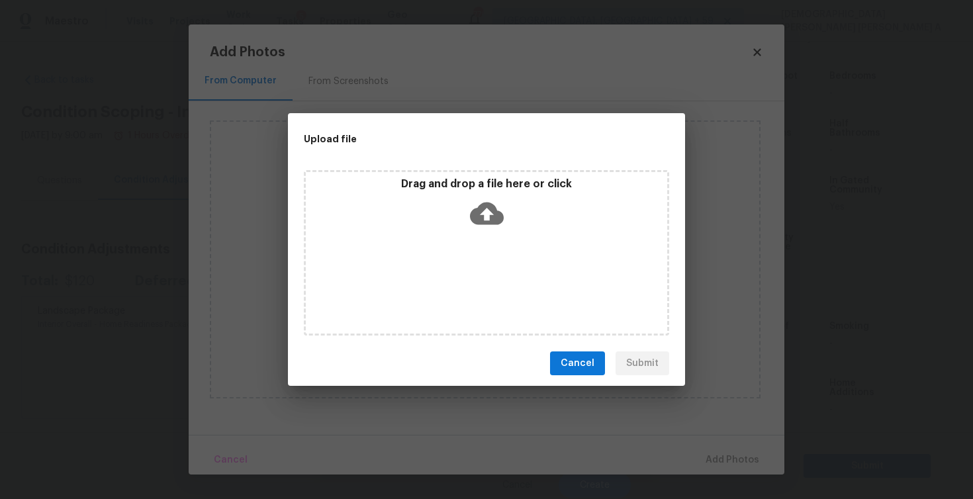
click at [492, 214] on icon at bounding box center [487, 214] width 34 height 23
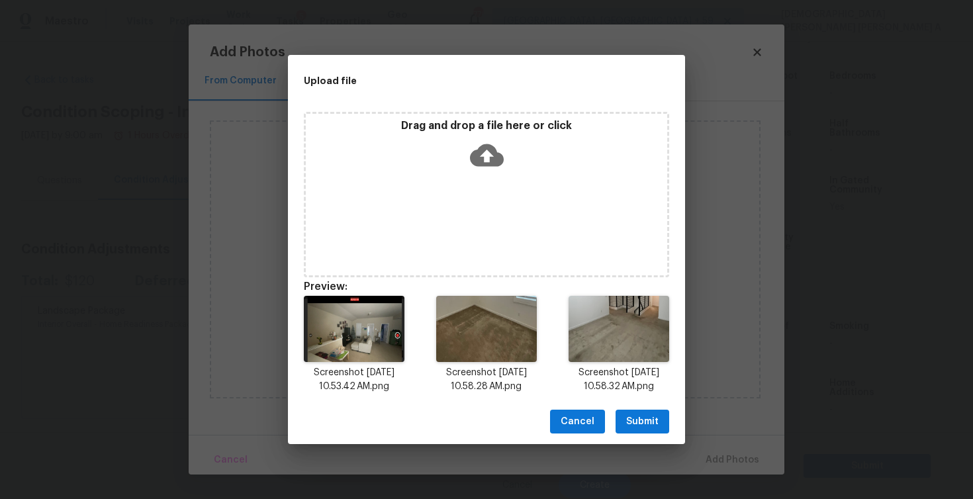
click at [653, 417] on span "Submit" at bounding box center [642, 422] width 32 height 17
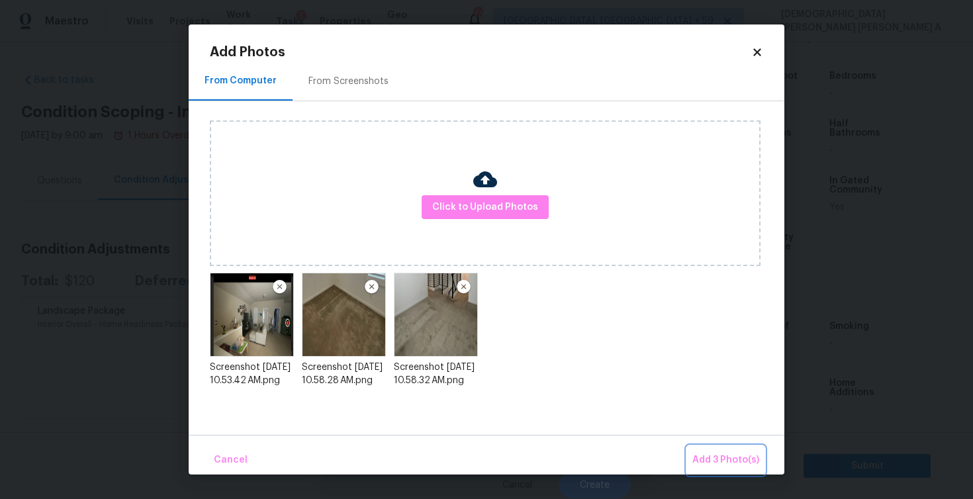
click at [728, 447] on button "Add 3 Photo(s)" at bounding box center [725, 460] width 77 height 28
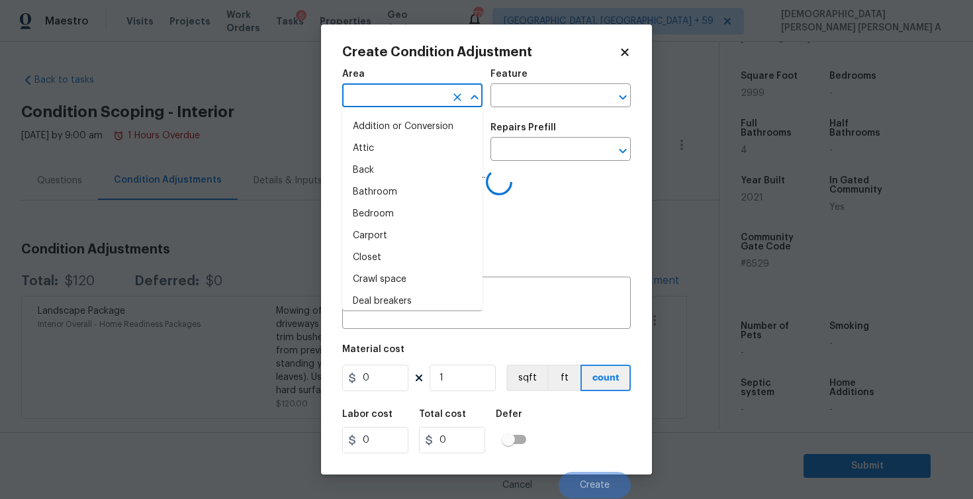
click at [375, 93] on input "text" at bounding box center [393, 97] width 103 height 21
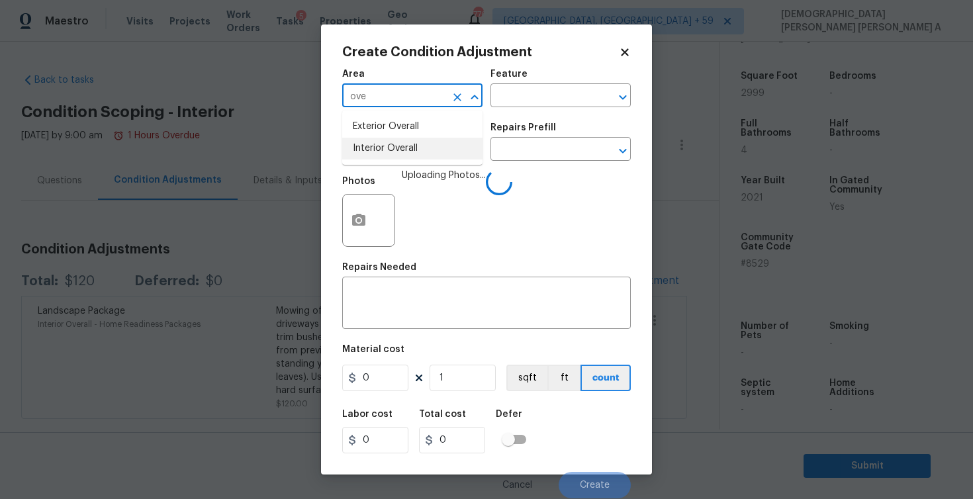
click at [359, 144] on li "Interior Overall" at bounding box center [412, 149] width 140 height 22
type input "Interior Overall"
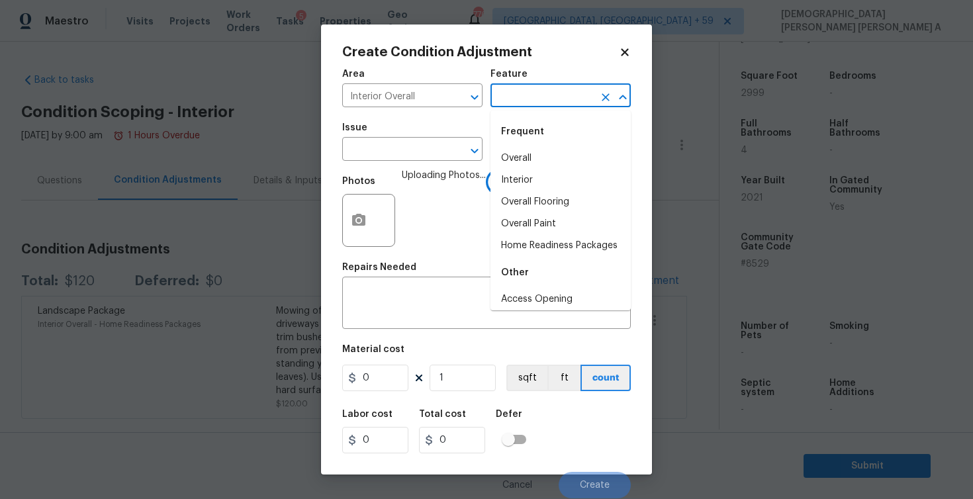
click at [542, 98] on input "text" at bounding box center [541, 97] width 103 height 21
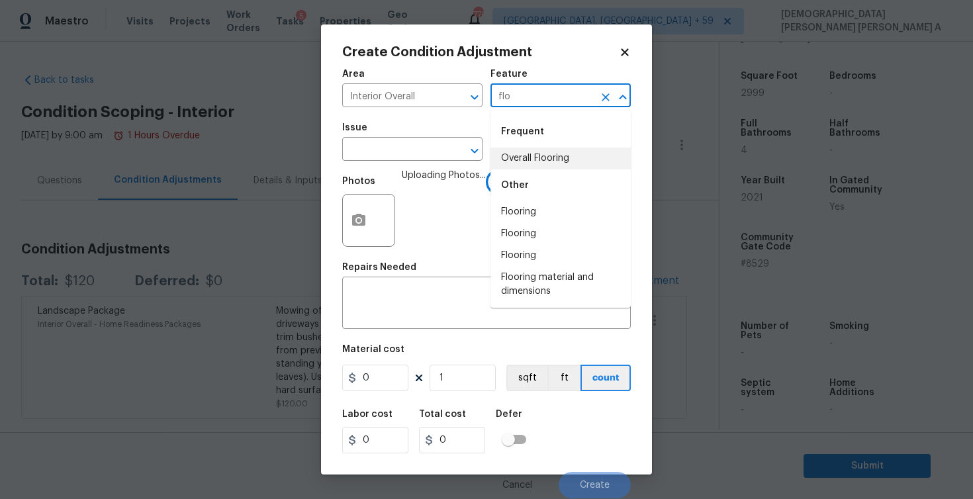
click at [531, 155] on li "Overall Flooring" at bounding box center [560, 159] width 140 height 22
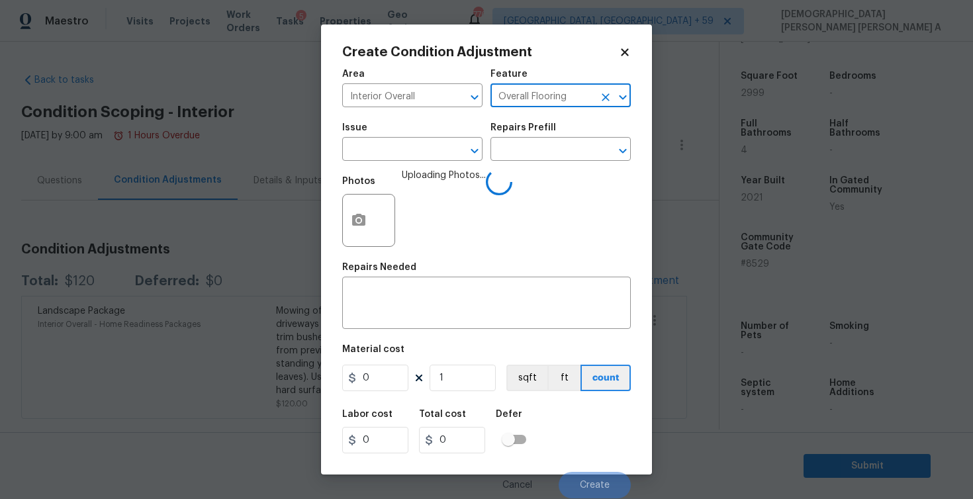
type input "Overall Flooring"
click at [416, 134] on div "Issue" at bounding box center [412, 131] width 140 height 17
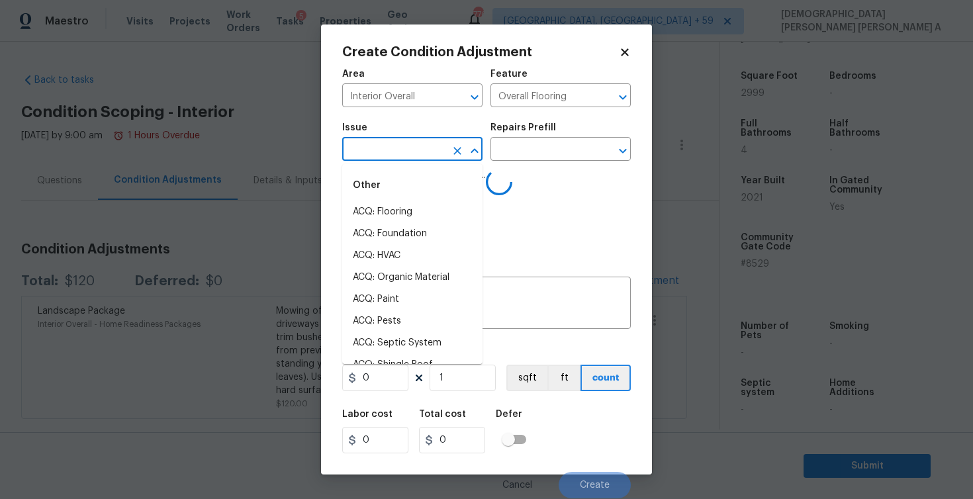
click at [412, 144] on input "text" at bounding box center [393, 150] width 103 height 21
type input "floo"
click at [406, 216] on li "ACQ: Flooring" at bounding box center [412, 212] width 140 height 22
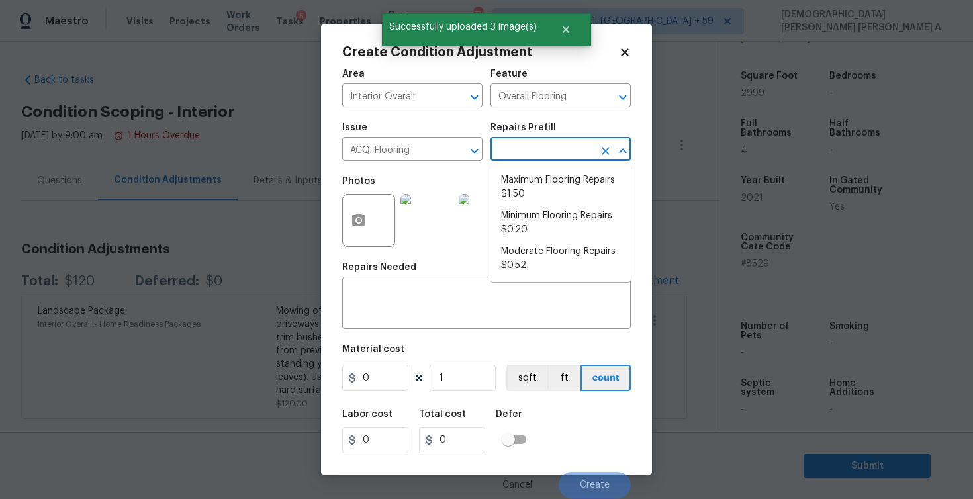
click at [549, 157] on input "text" at bounding box center [541, 150] width 103 height 21
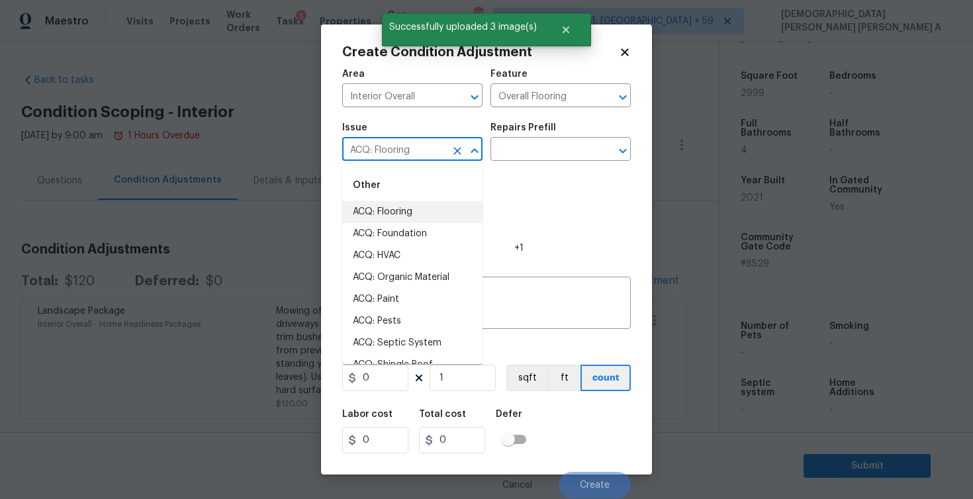
click at [416, 152] on input "ACQ: Flooring" at bounding box center [393, 150] width 103 height 21
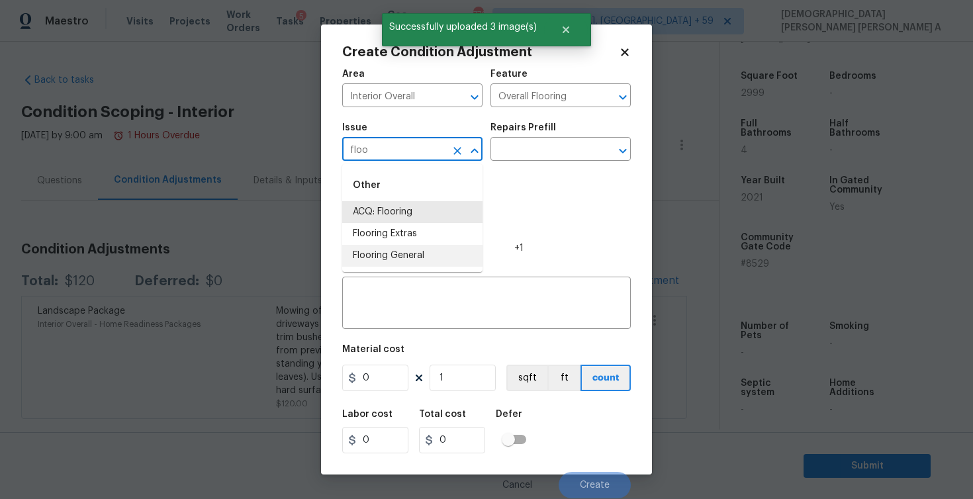
click at [415, 251] on li "Flooring General" at bounding box center [412, 256] width 140 height 22
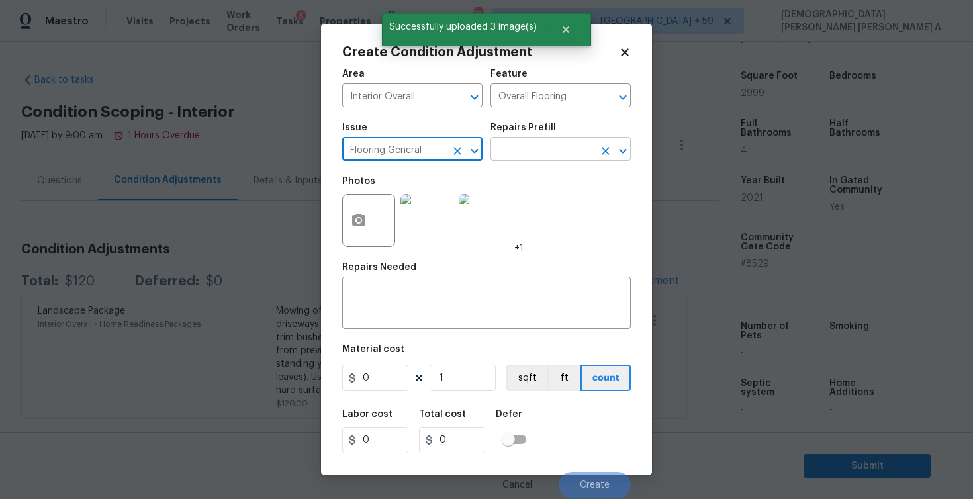
type input "Flooring General"
click at [560, 141] on input "text" at bounding box center [541, 150] width 103 height 21
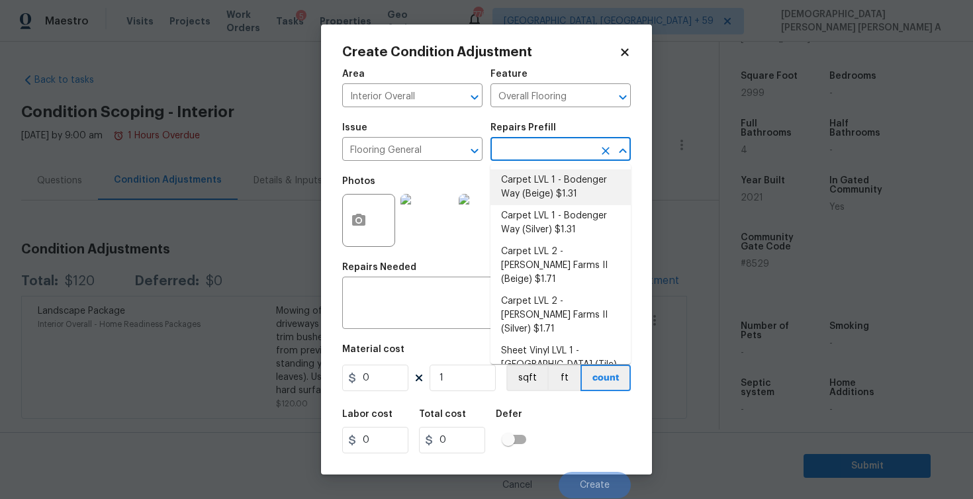
click at [571, 181] on li "Carpet LVL 1 - Bodenger Way (Beige) $1.31" at bounding box center [560, 187] width 140 height 36
type textarea "Install new carpet. (Bodenger Way 749 Bird Bath, Beige) at all previously carpe…"
type input "1.31"
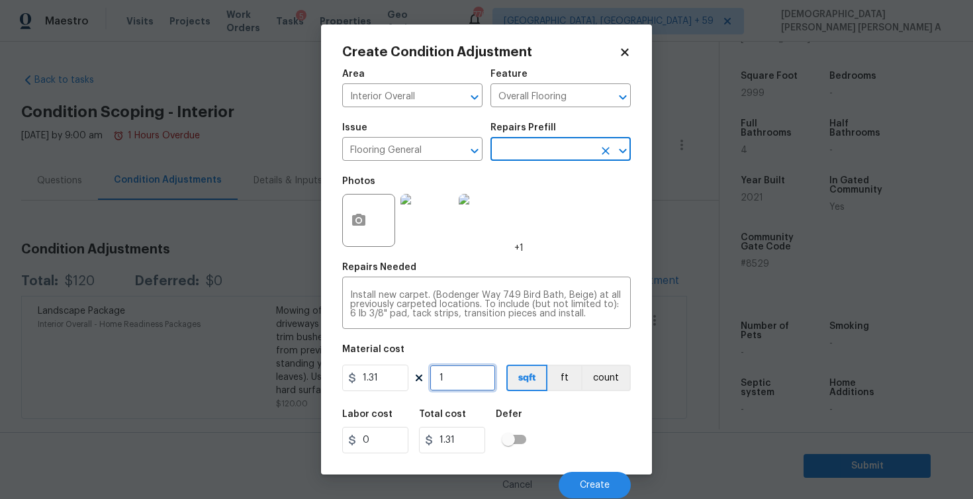
click at [451, 383] on input "1" at bounding box center [463, 378] width 66 height 26
type input "0"
type input "2"
type input "2.62"
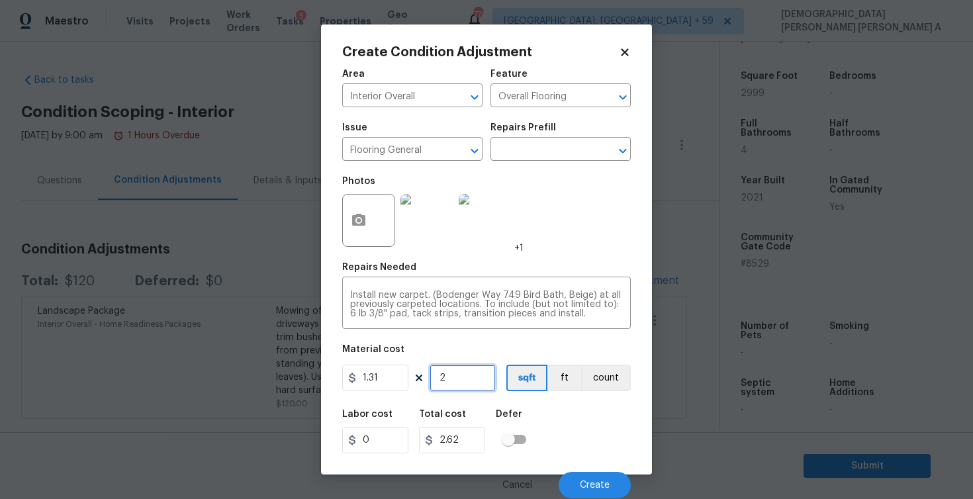
type input "25"
type input "32.75"
type input "250"
type input "327.5"
type input "2500"
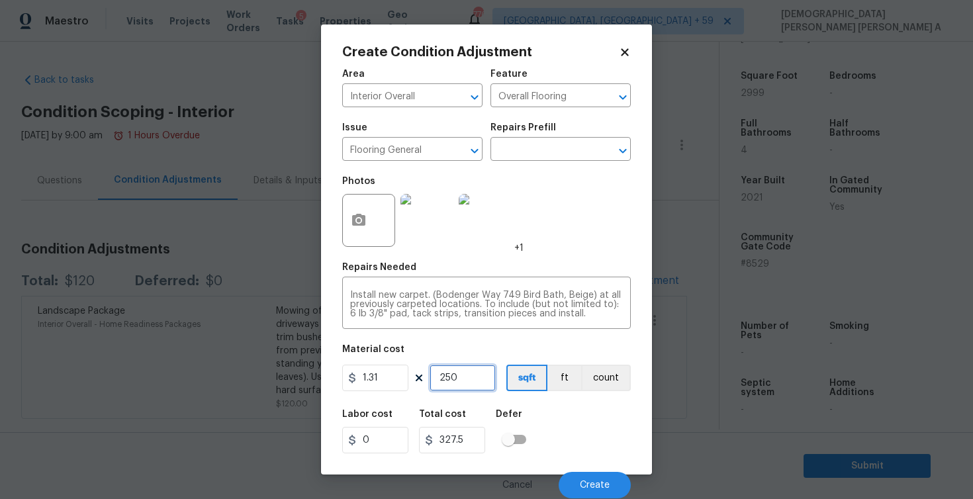
type input "3275"
type input "2500"
click at [617, 485] on button "Create" at bounding box center [595, 485] width 72 height 26
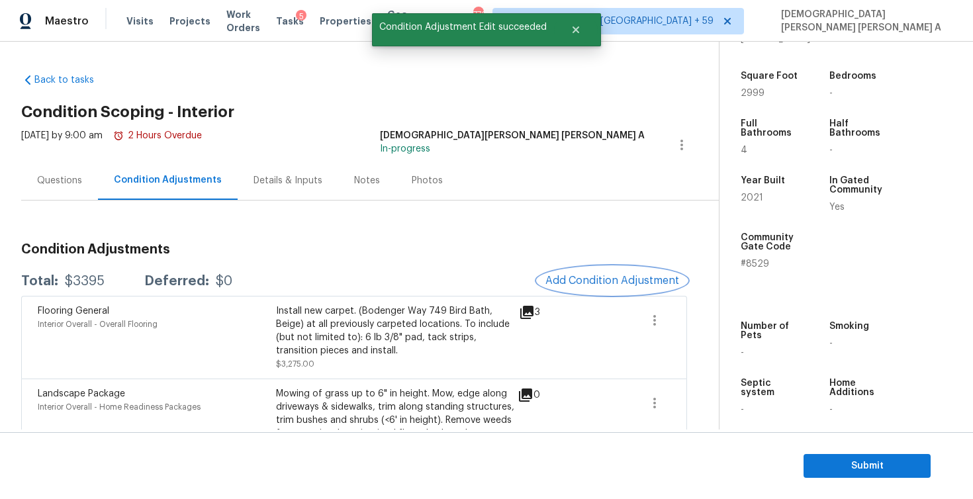
scroll to position [58, 0]
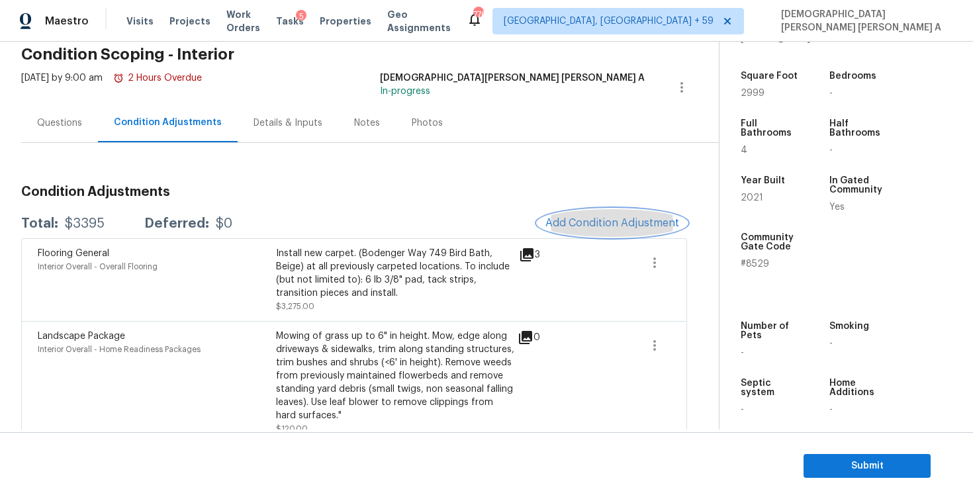
click at [600, 222] on span "Add Condition Adjustment" at bounding box center [612, 223] width 134 height 12
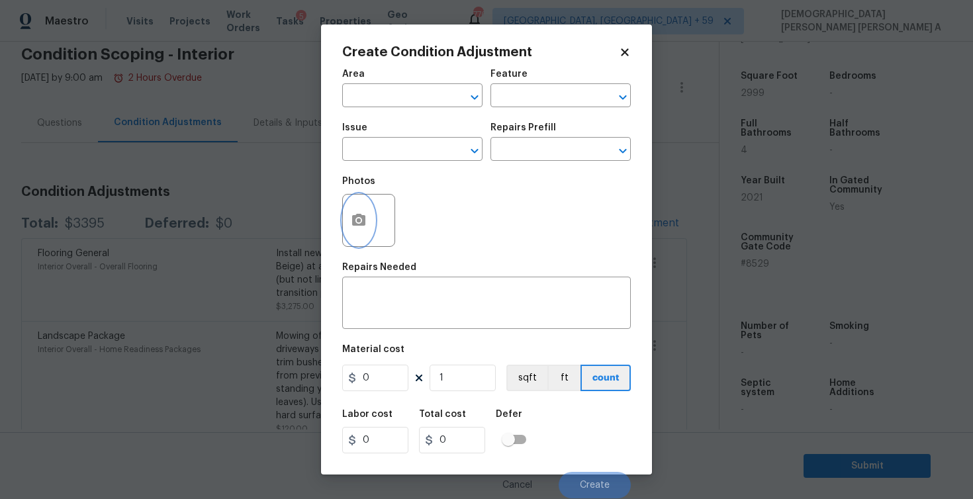
click at [353, 214] on icon "button" at bounding box center [359, 220] width 16 height 16
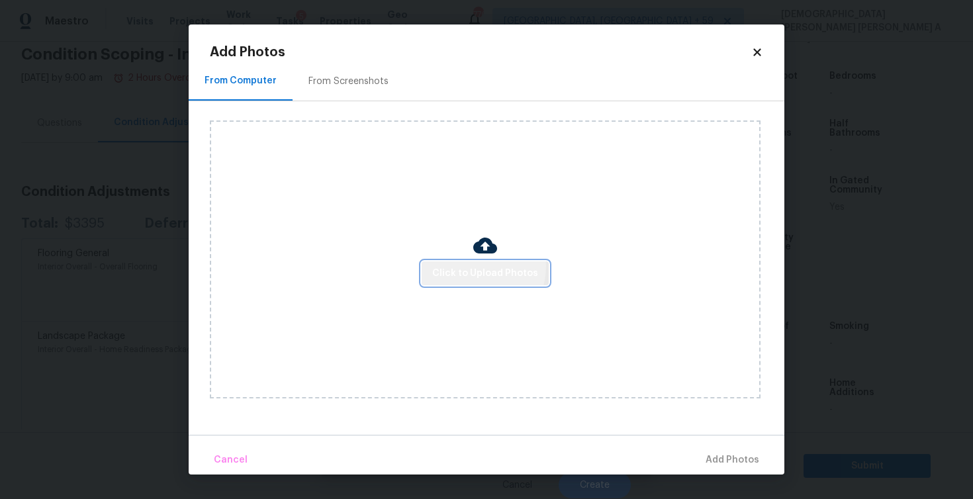
click at [479, 266] on span "Click to Upload Photos" at bounding box center [485, 273] width 106 height 17
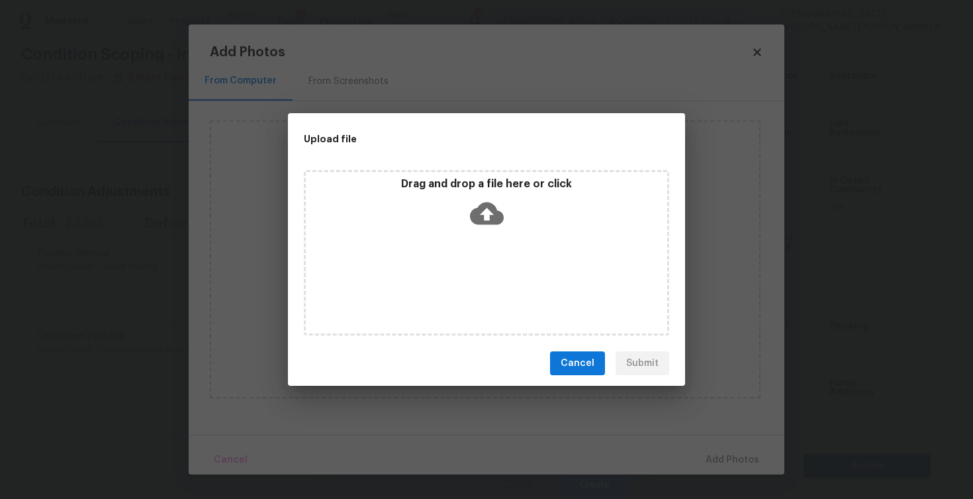
click at [479, 221] on icon at bounding box center [487, 214] width 34 height 23
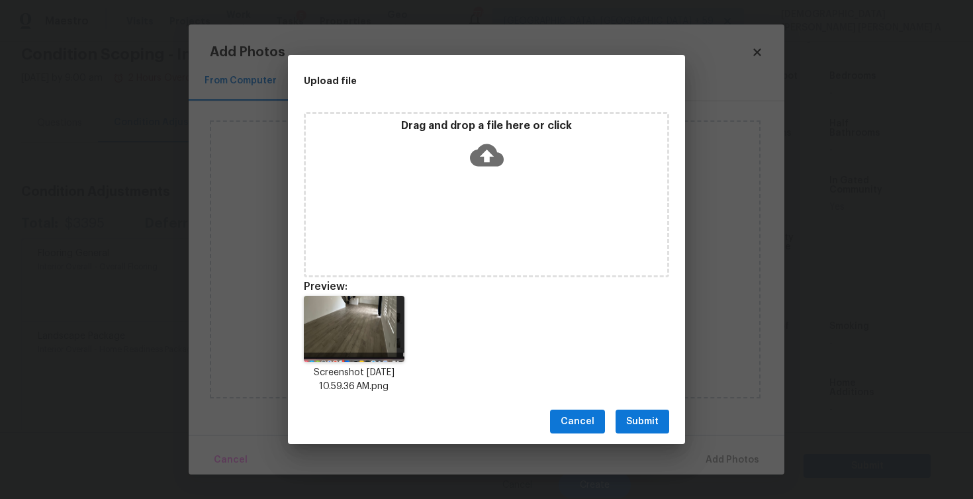
click at [649, 423] on span "Submit" at bounding box center [642, 422] width 32 height 17
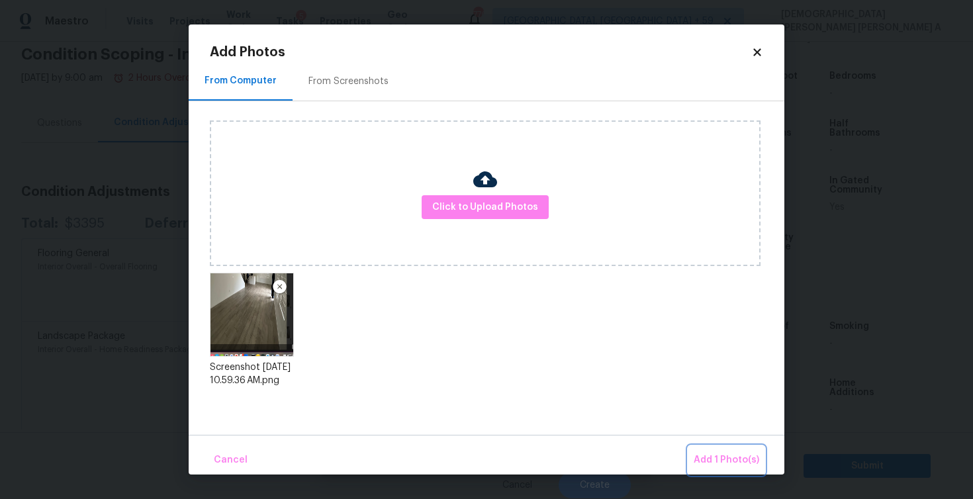
click at [719, 449] on button "Add 1 Photo(s)" at bounding box center [726, 460] width 76 height 28
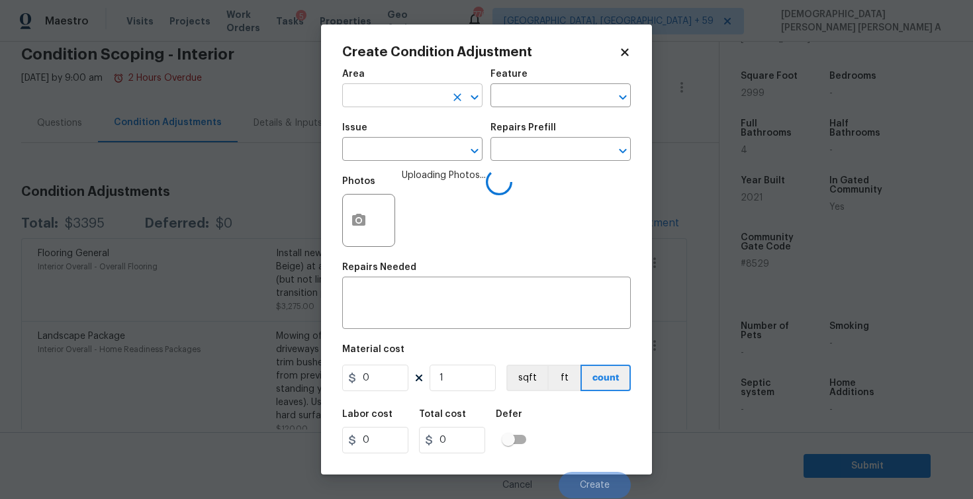
click at [373, 103] on input "text" at bounding box center [393, 97] width 103 height 21
click at [393, 154] on li "Interior Overall" at bounding box center [412, 149] width 140 height 22
type input "Interior Overall"
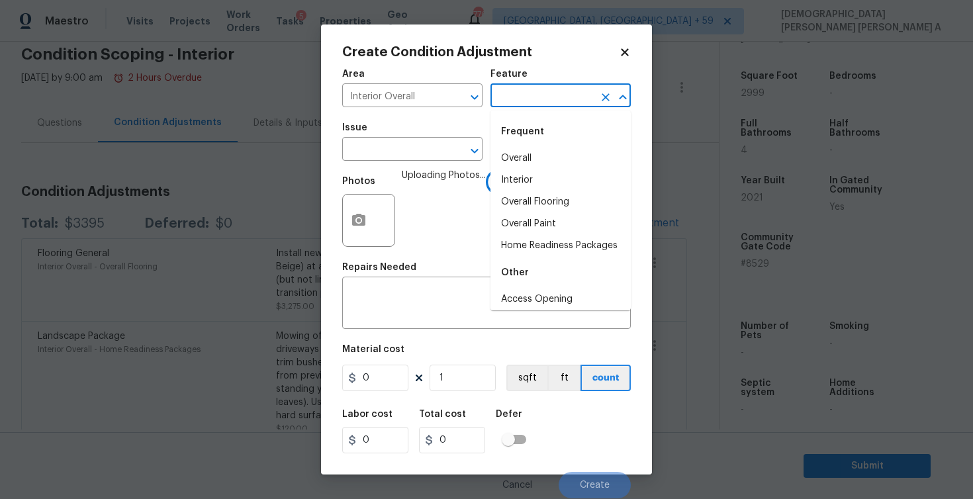
click at [559, 97] on input "text" at bounding box center [541, 97] width 103 height 21
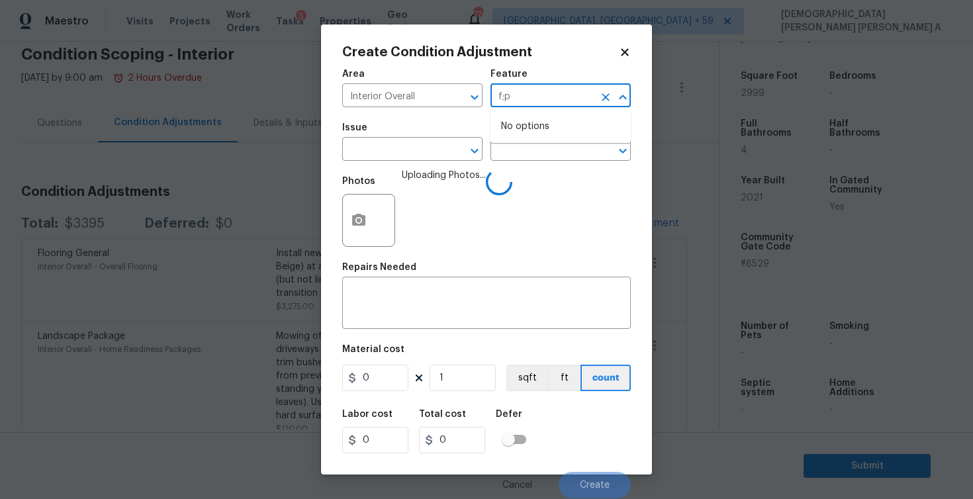
type input "f;pp"
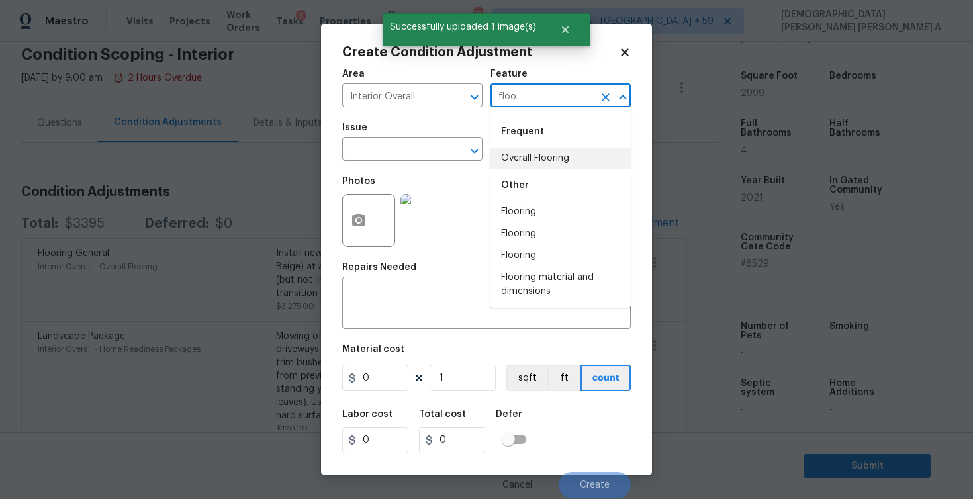
click at [545, 160] on li "Overall Flooring" at bounding box center [560, 159] width 140 height 22
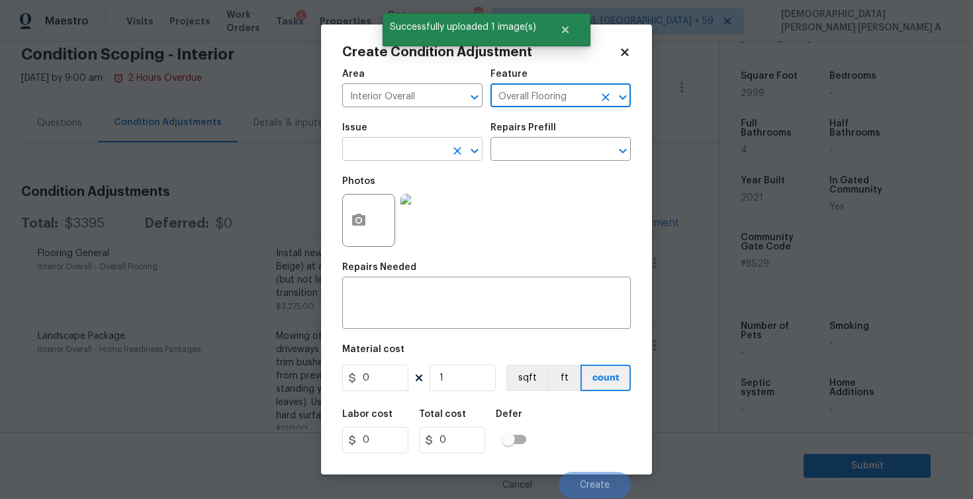
type input "Overall Flooring"
click at [426, 152] on input "text" at bounding box center [393, 150] width 103 height 21
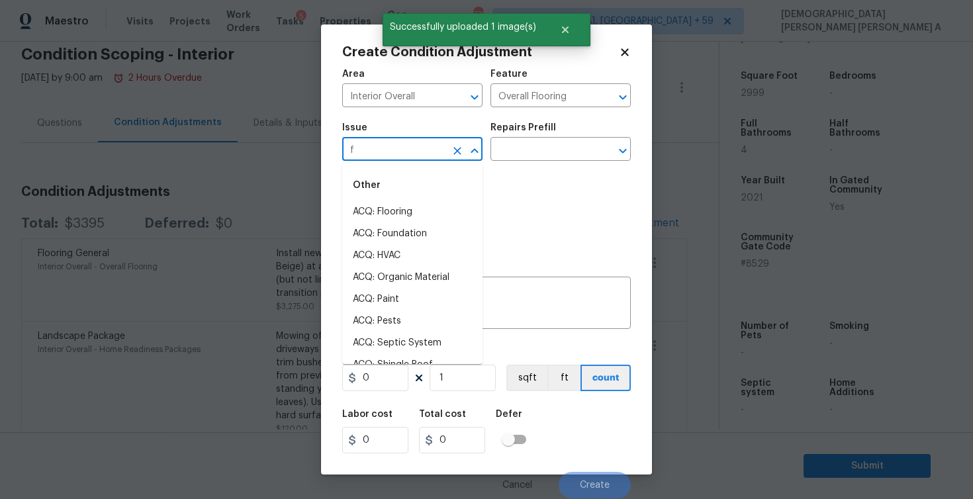
type input "fl"
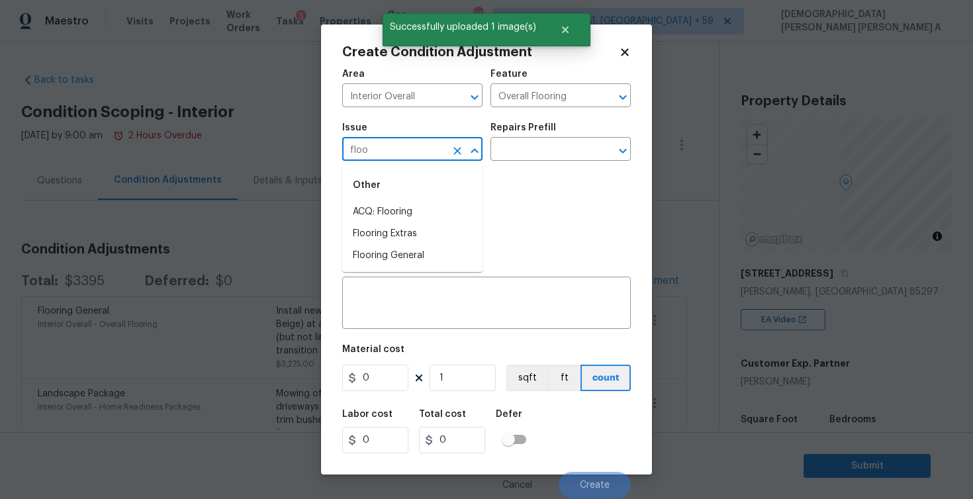
scroll to position [343, 0]
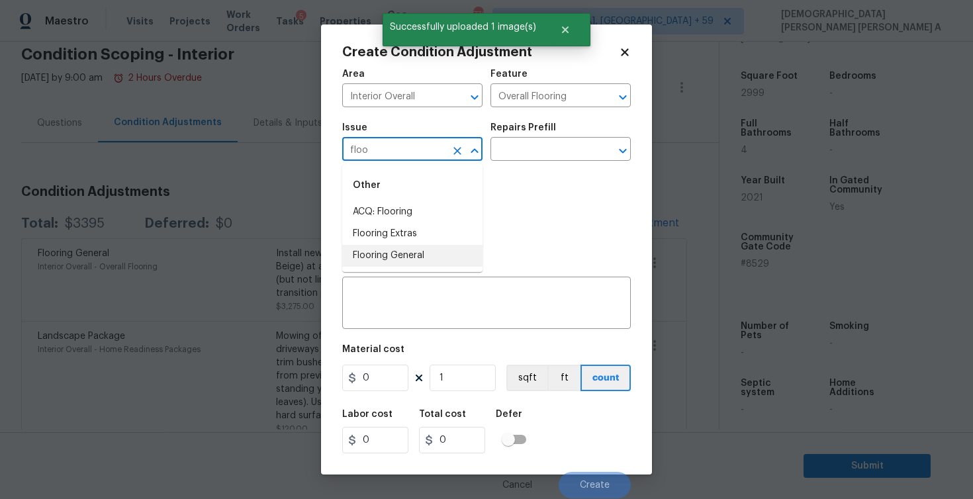
click at [418, 257] on li "Flooring General" at bounding box center [412, 256] width 140 height 22
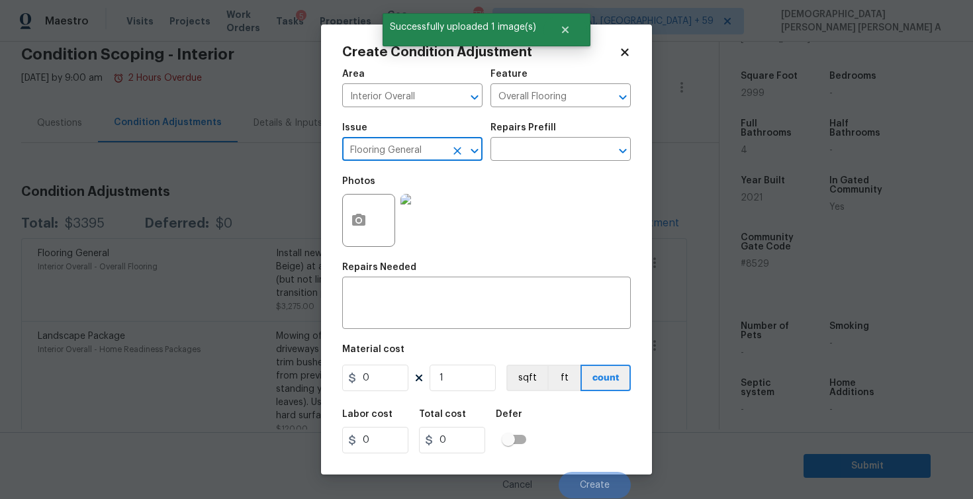
type input "Flooring General"
click at [535, 136] on div "Repairs Prefill" at bounding box center [560, 131] width 140 height 17
click at [533, 142] on input "text" at bounding box center [541, 150] width 103 height 21
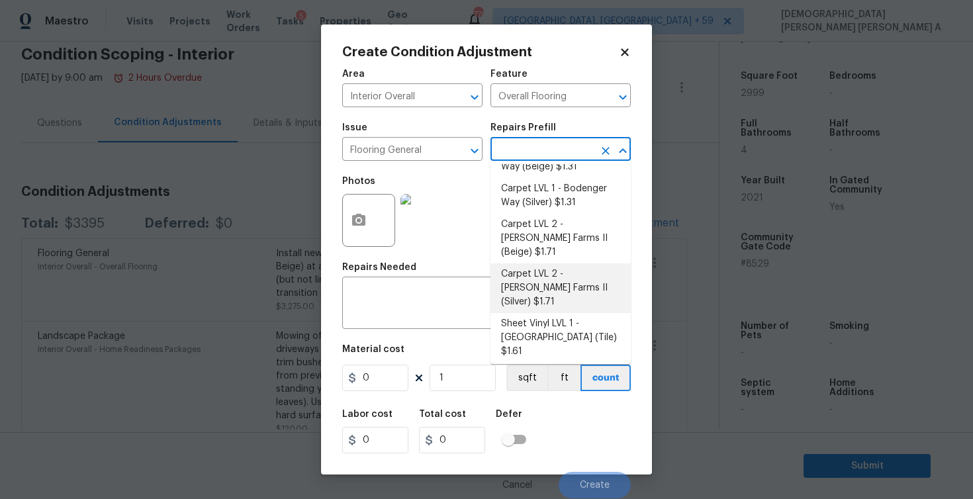
scroll to position [33, 0]
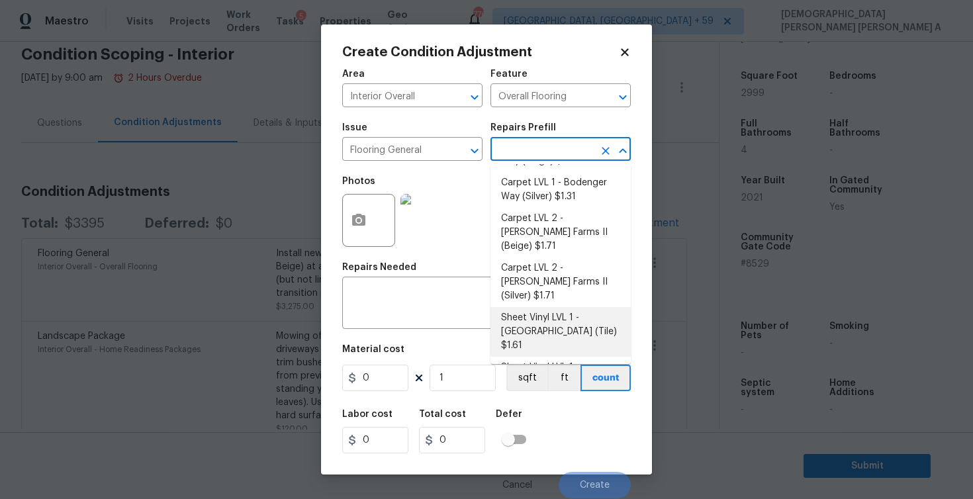
click at [543, 307] on li "Sheet Vinyl LVL 1 - Sugar Valley (Tile) $1.61" at bounding box center [560, 332] width 140 height 50
type input "1.61"
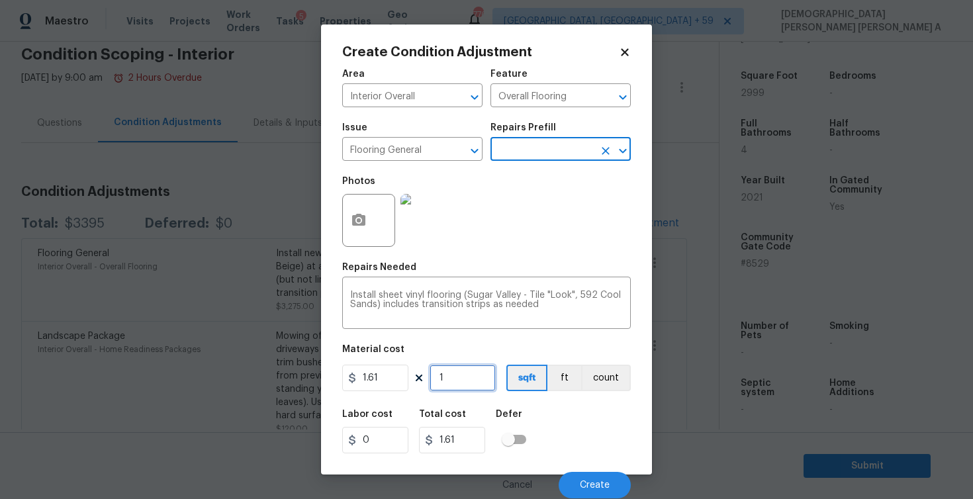
click at [459, 379] on input "1" at bounding box center [463, 378] width 66 height 26
type input "0"
type input "4"
type input "6.44"
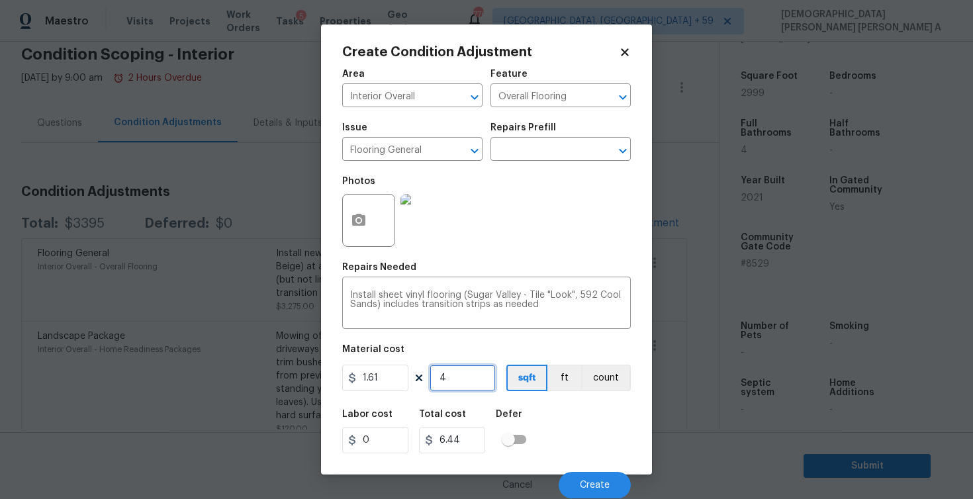
type input "49"
type input "78.89"
type input "499"
type input "803.39"
type input "499"
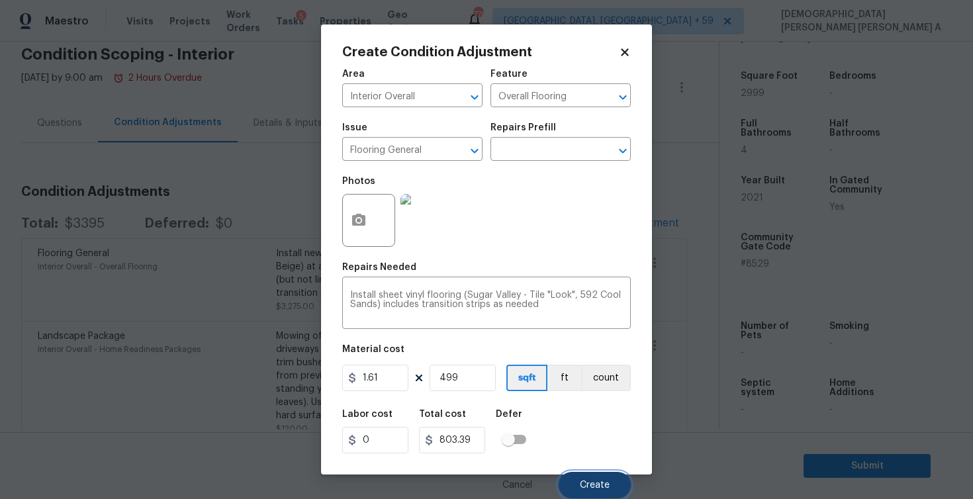
click at [604, 489] on span "Create" at bounding box center [595, 485] width 30 height 10
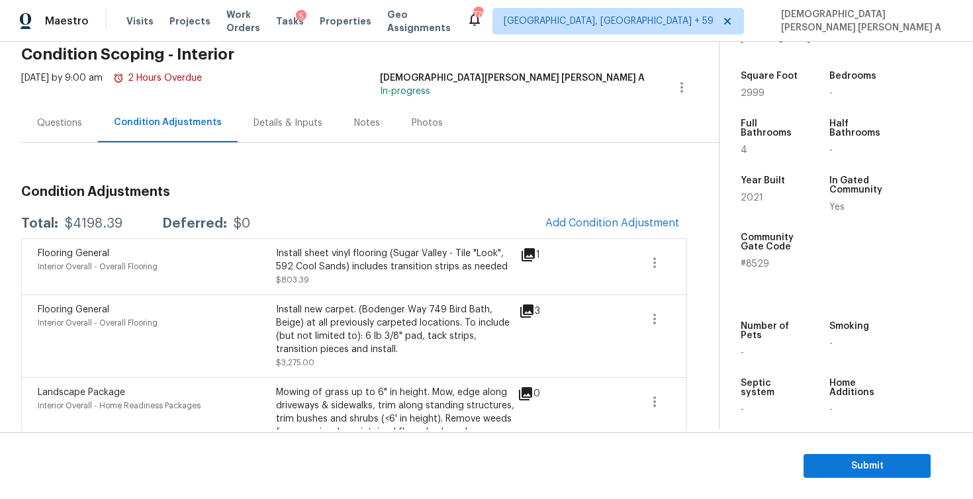
click at [613, 207] on div "Condition Adjustments Total: $4198.39 Deferred: $0 Add Condition Adjustment Flo…" at bounding box center [354, 338] width 666 height 326
click at [617, 225] on span "Add Condition Adjustment" at bounding box center [612, 223] width 134 height 12
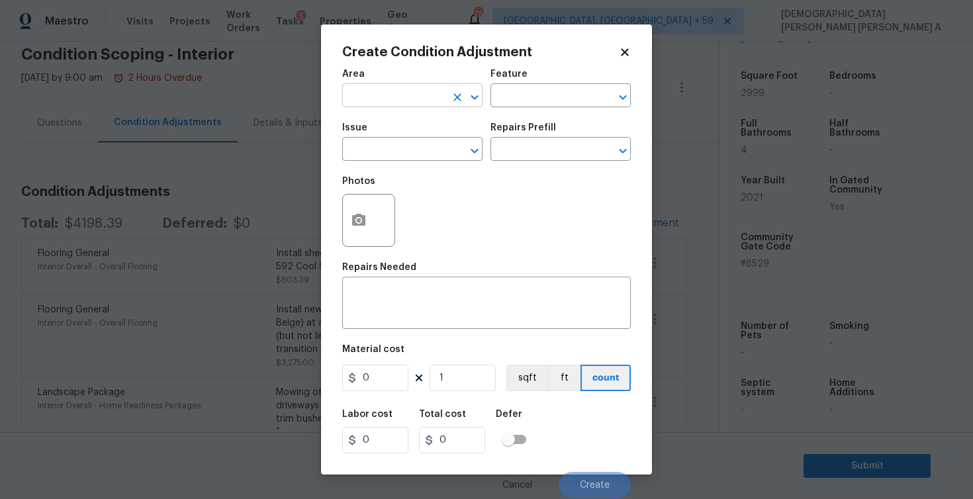
click at [380, 101] on input "text" at bounding box center [393, 97] width 103 height 21
click at [396, 154] on li "Interior Overall" at bounding box center [412, 149] width 140 height 22
type input "Interior Overall"
click at [355, 232] on button "button" at bounding box center [359, 221] width 32 height 52
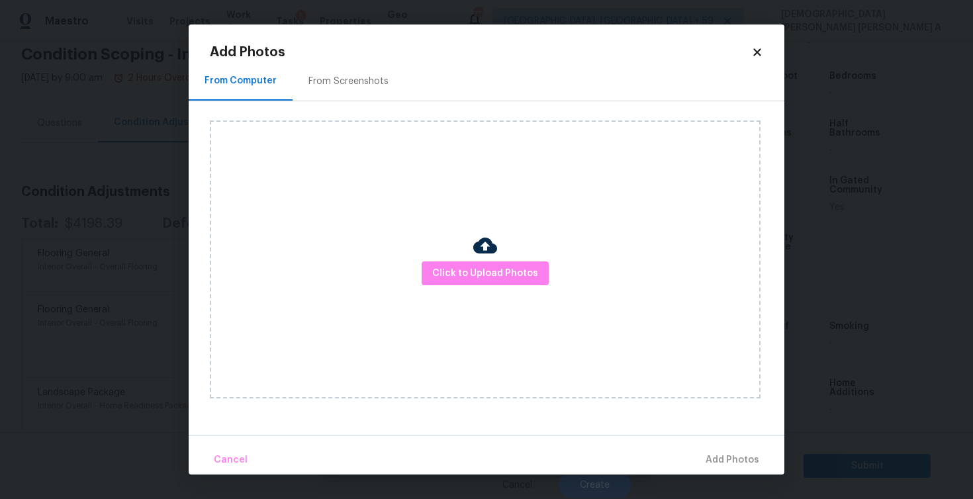
click at [516, 253] on div "Click to Upload Photos" at bounding box center [485, 259] width 551 height 278
click at [499, 273] on span "Click to Upload Photos" at bounding box center [485, 273] width 106 height 17
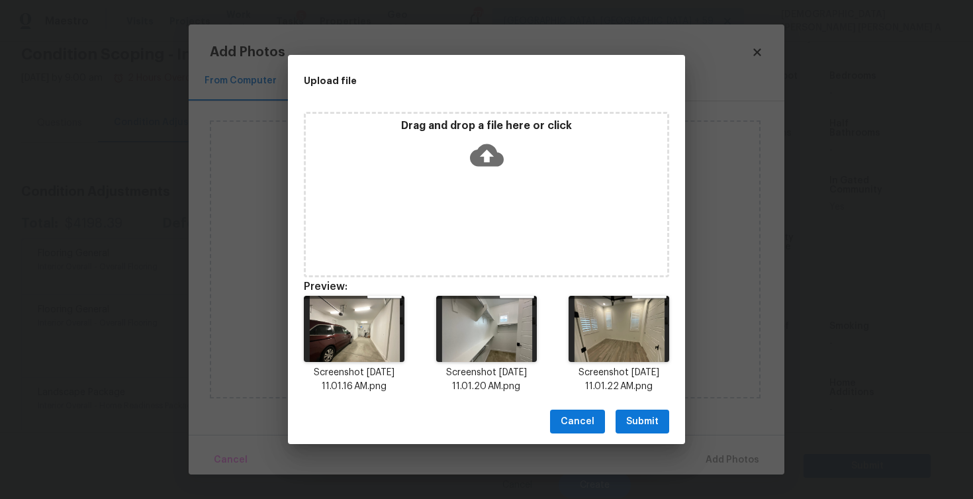
click at [651, 432] on button "Submit" at bounding box center [642, 422] width 54 height 24
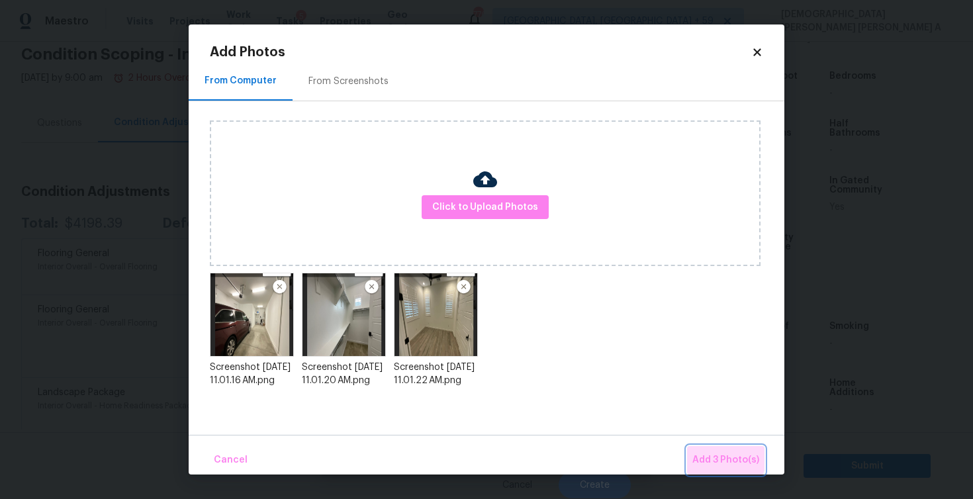
click at [701, 452] on span "Add 3 Photo(s)" at bounding box center [725, 460] width 67 height 17
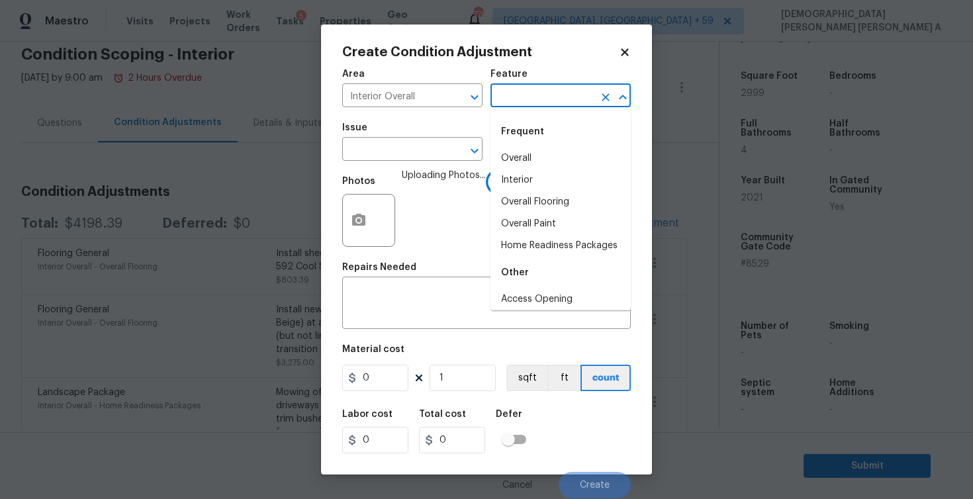
click at [537, 95] on input "text" at bounding box center [541, 97] width 103 height 21
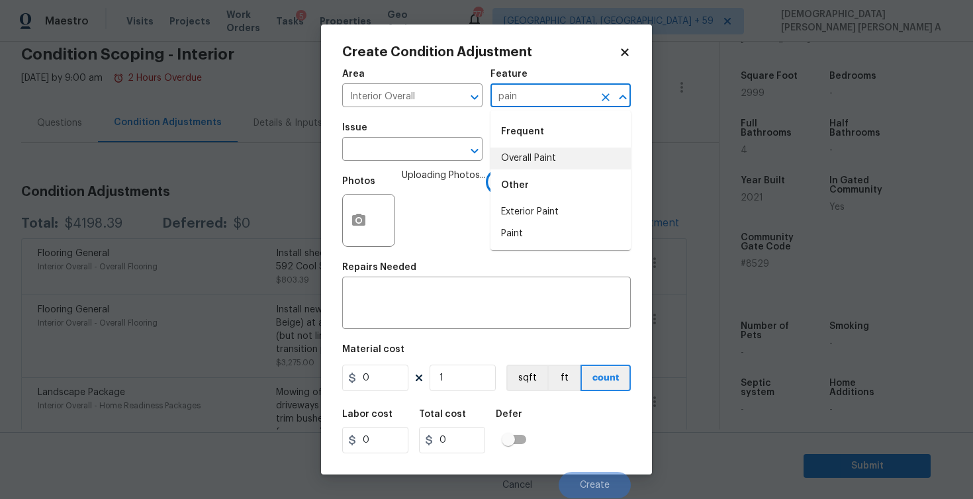
click at [547, 157] on li "Overall Paint" at bounding box center [560, 159] width 140 height 22
type input "Overall Paint"
click at [422, 152] on input "text" at bounding box center [393, 150] width 103 height 21
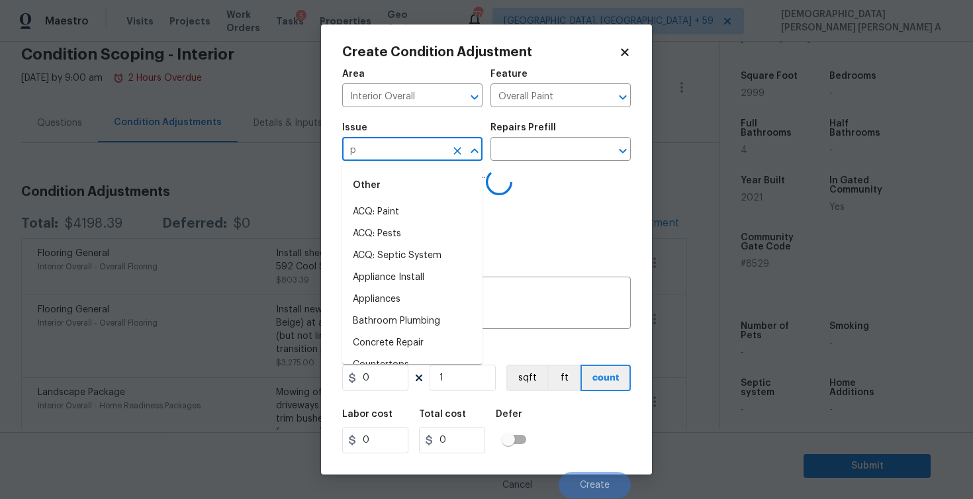
type input "pa"
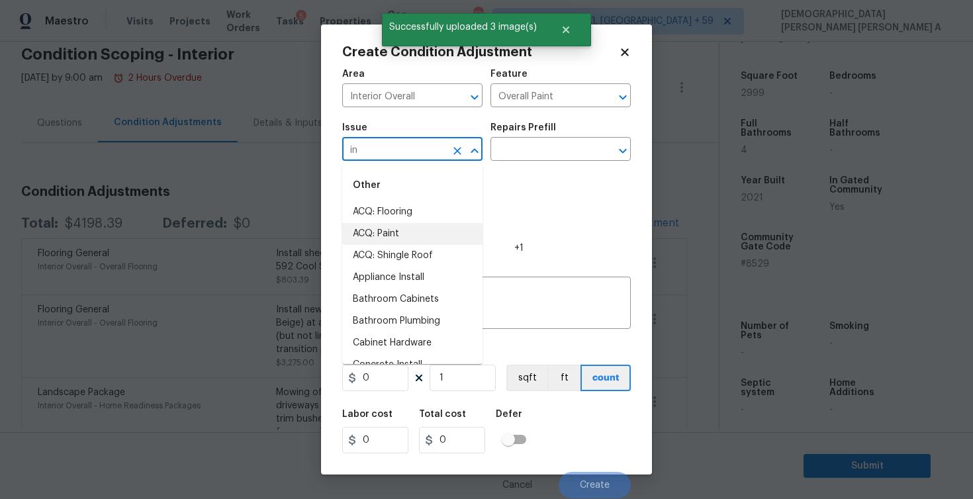
click at [408, 232] on li "ACQ: Paint" at bounding box center [412, 234] width 140 height 22
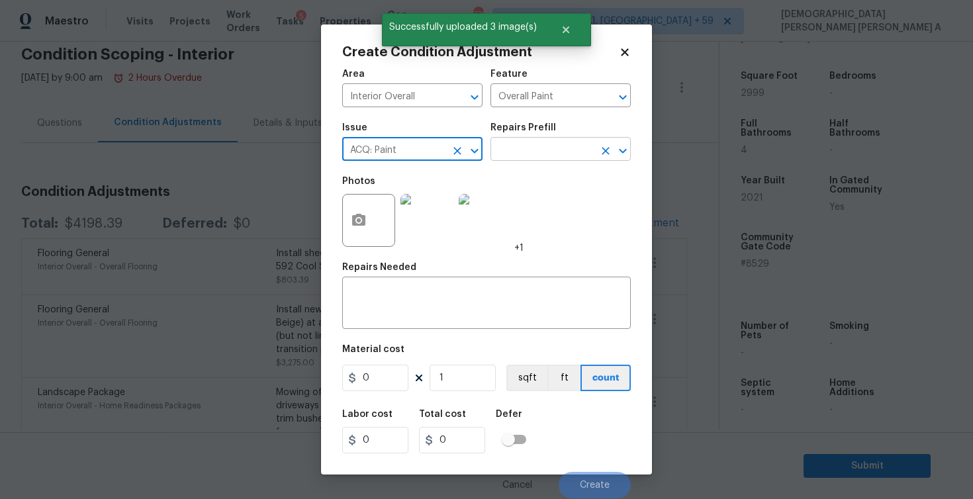
type input "ACQ: Paint"
click at [574, 150] on input "text" at bounding box center [541, 150] width 103 height 21
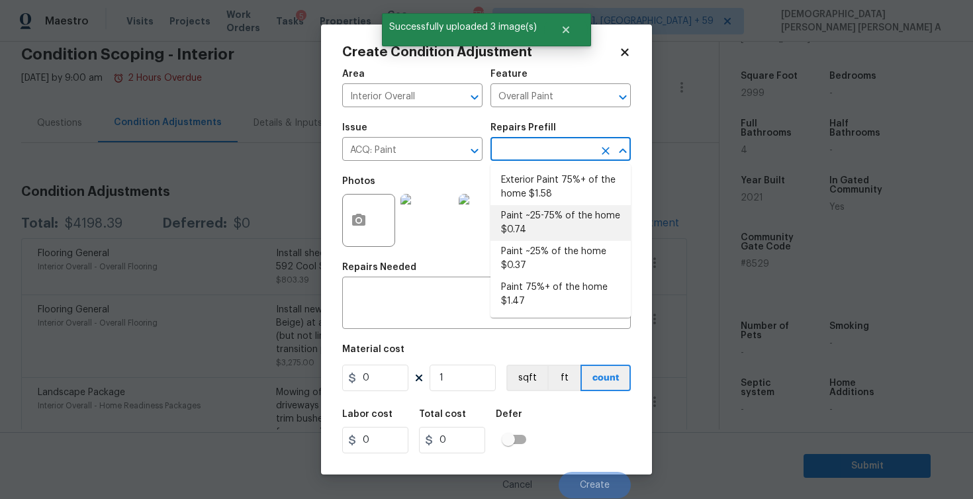
click at [559, 210] on li "Paint ~25-75% of the home $0.74" at bounding box center [560, 223] width 140 height 36
type input "Acquisition"
type textarea "Acquisition Scope: ~25 - 75% of the home needs interior paint"
type input "0.74"
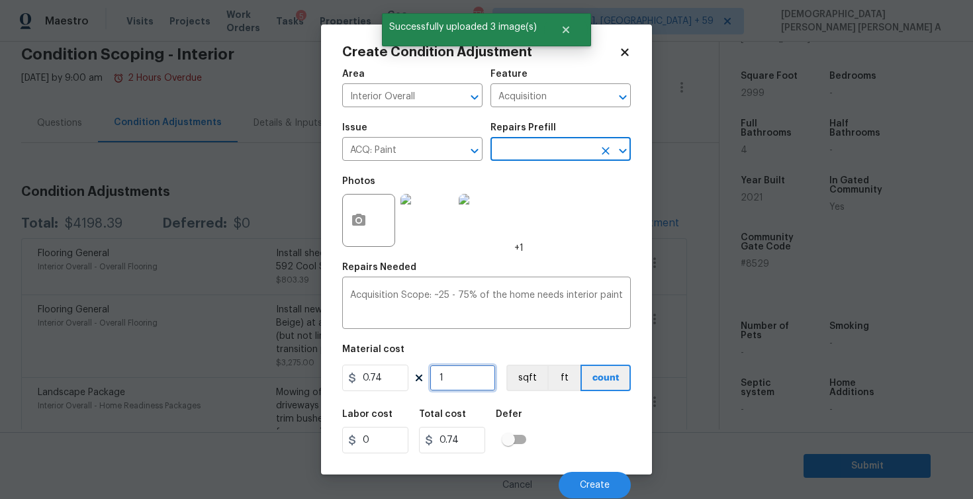
click at [484, 377] on input "1" at bounding box center [463, 378] width 66 height 26
type input "0"
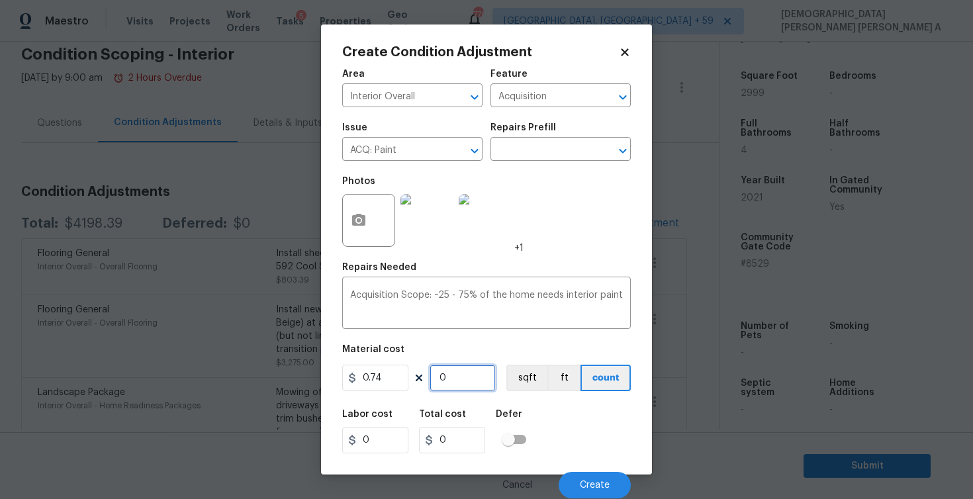
type input "2"
type input "1.48"
type input "29"
type input "21.46"
type input "299"
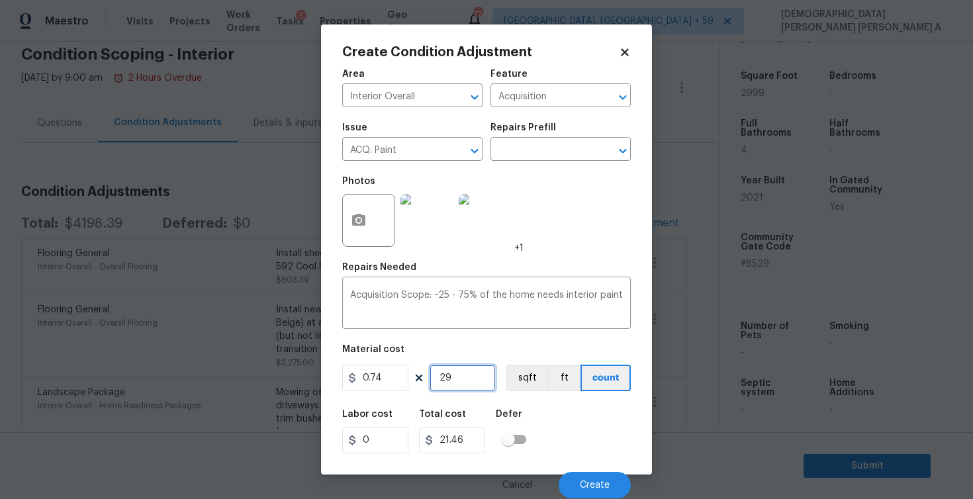
type input "221.26"
type input "2999"
type input "2219.26"
type input "2999"
click at [529, 383] on button "sqft" at bounding box center [526, 378] width 41 height 26
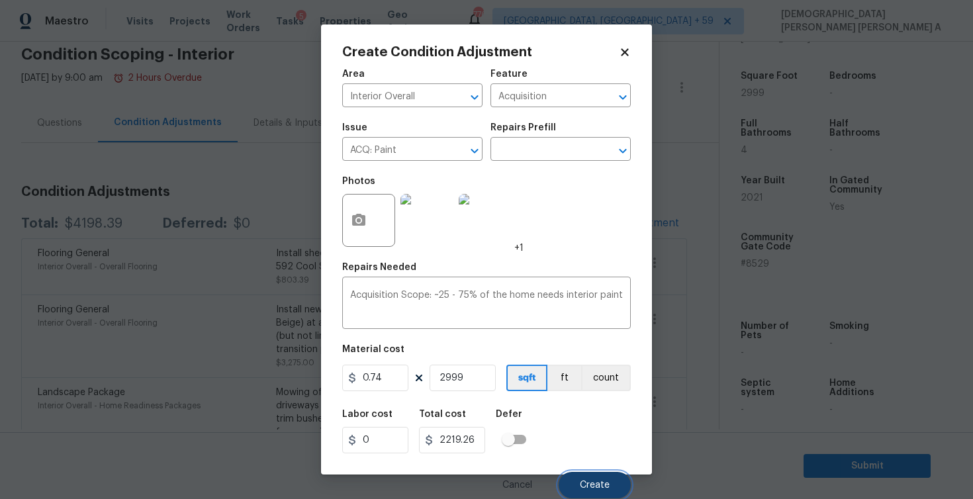
click at [593, 481] on span "Create" at bounding box center [595, 485] width 30 height 10
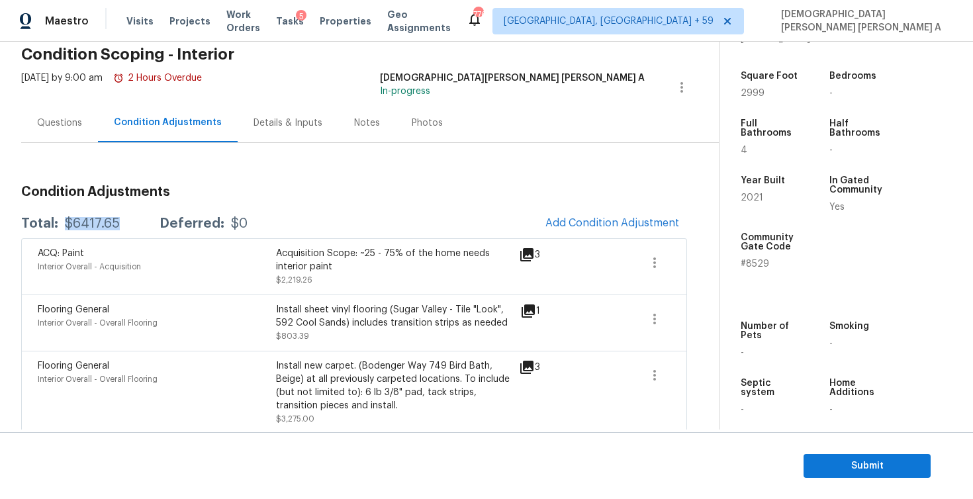
drag, startPoint x: 114, startPoint y: 229, endPoint x: 65, endPoint y: 226, distance: 49.7
click at [65, 226] on div "$6417.65" at bounding box center [92, 223] width 55 height 13
copy div "$6417.65"
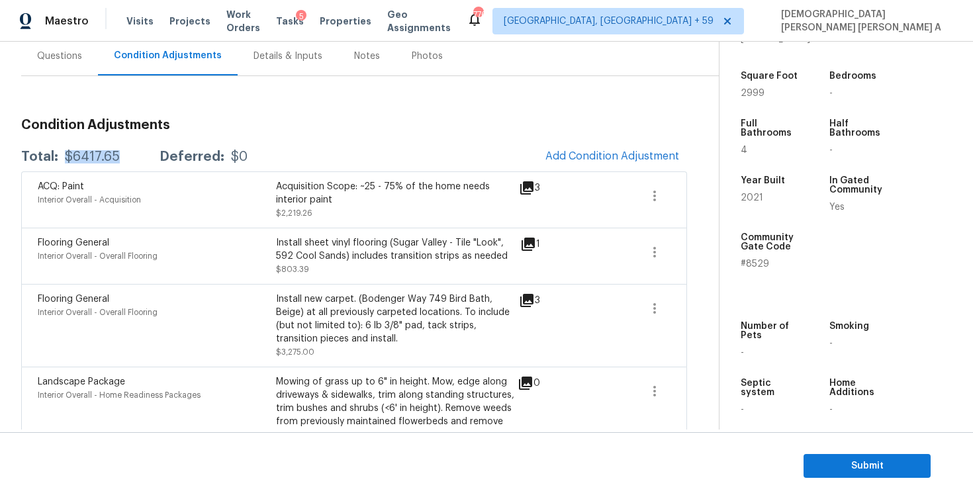
scroll to position [137, 0]
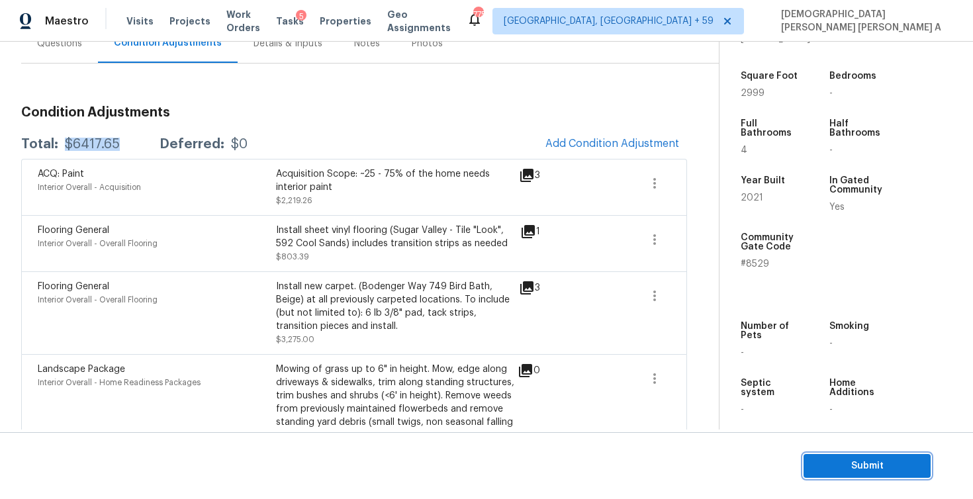
click at [837, 469] on span "Submit" at bounding box center [867, 466] width 106 height 17
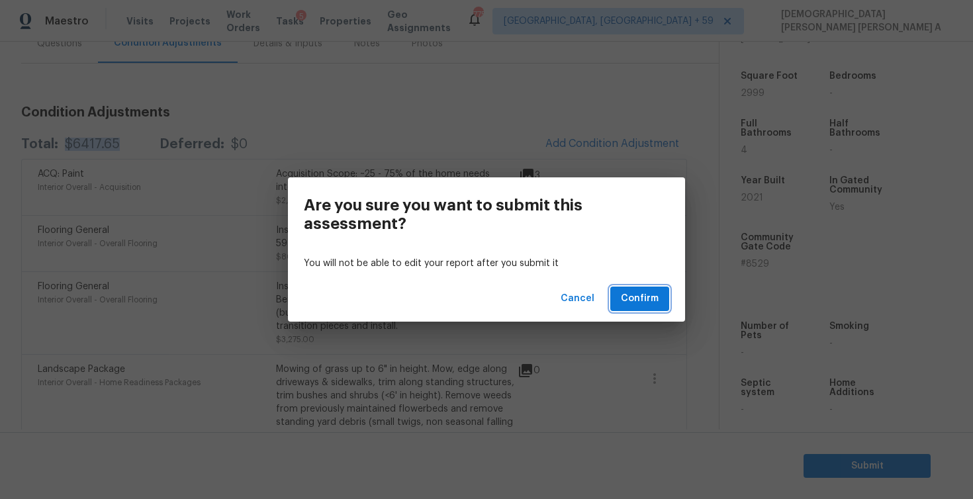
click at [640, 310] on button "Confirm" at bounding box center [639, 299] width 59 height 24
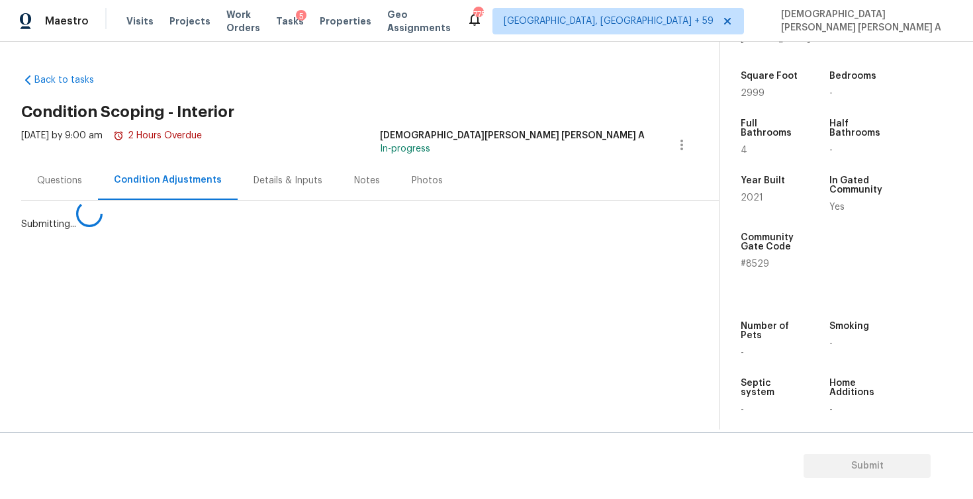
scroll to position [0, 0]
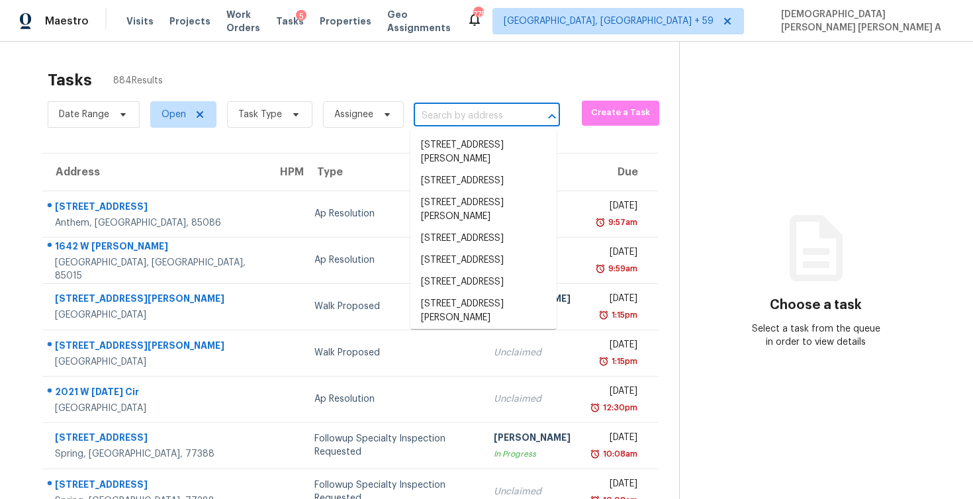
click at [490, 116] on input "text" at bounding box center [468, 116] width 109 height 21
paste input "5786 Rockhill Rd Fort Worth, TX, 76112"
type input "5786 Rockhill Rd Fort Worth, TX, 76112"
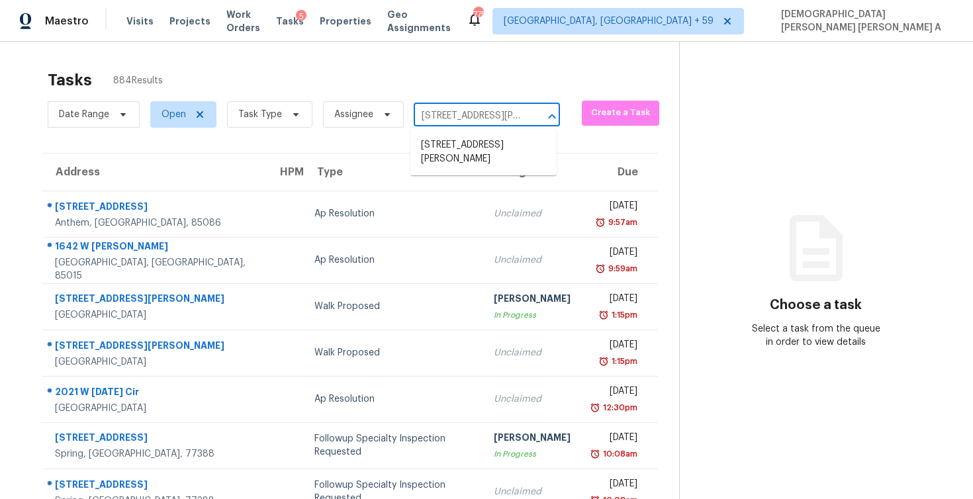
scroll to position [0, 63]
click at [482, 158] on li "5786 Rockhill Rd, Fort Worth, TX 76112" at bounding box center [483, 152] width 146 height 36
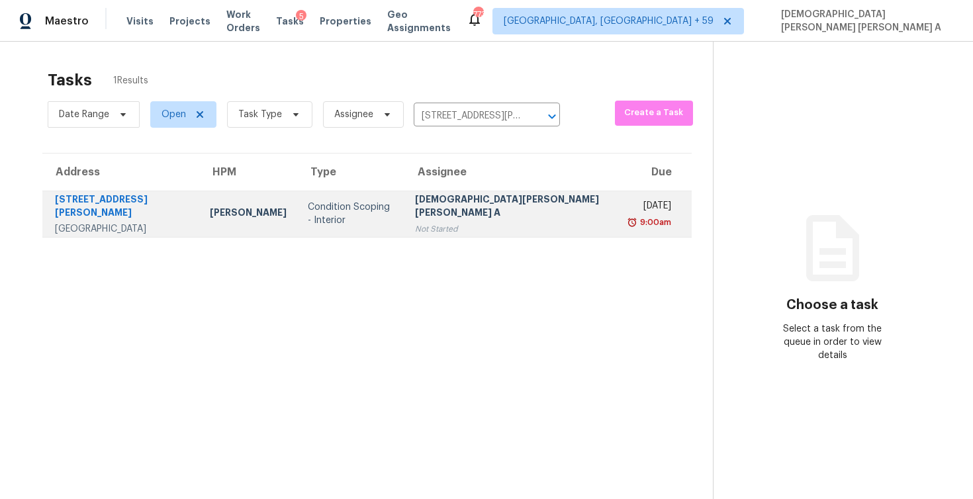
click at [519, 210] on td "Mohamed Azeem Mohsin A Not Started" at bounding box center [512, 214] width 216 height 46
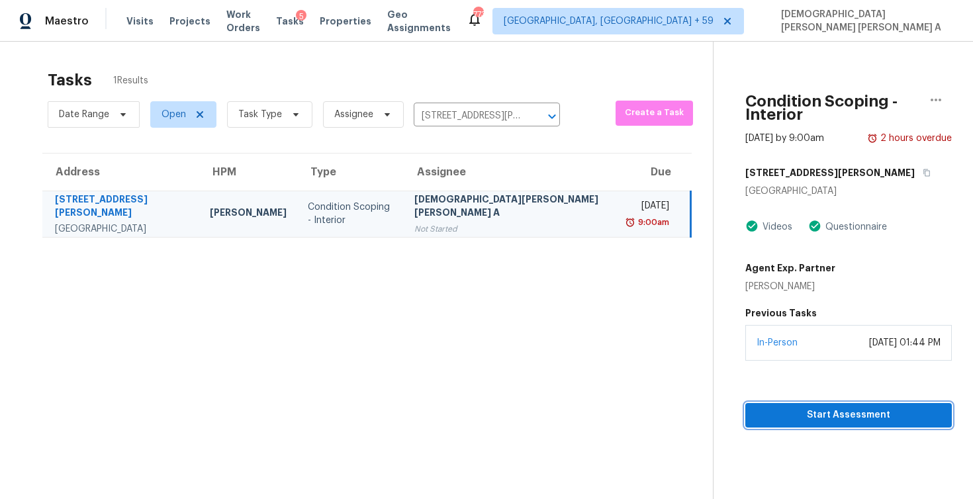
click at [803, 407] on span "Start Assessment" at bounding box center [848, 415] width 185 height 17
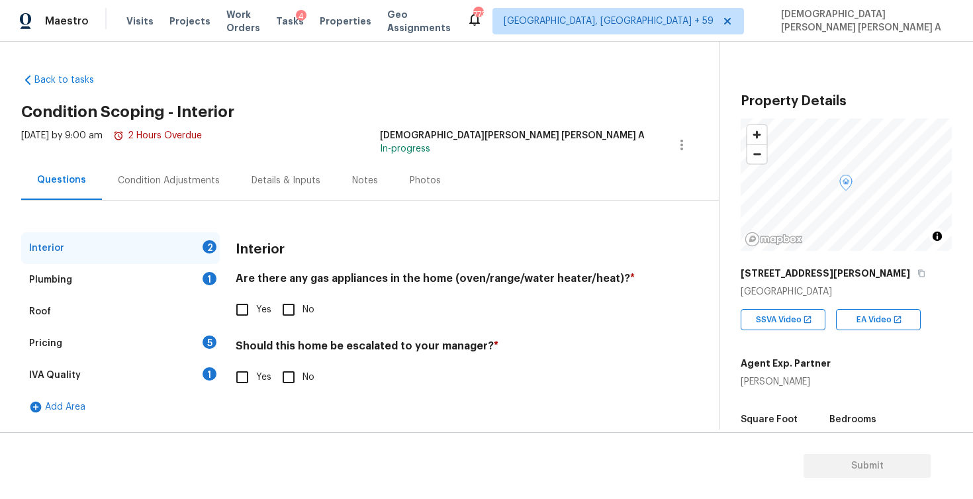
click at [637, 94] on div "Back to tasks Condition Scoping - Interior Tue, Aug 26 2025 by 9:00 am 2 Hours …" at bounding box center [370, 245] width 698 height 364
click at [244, 305] on input "Yes" at bounding box center [242, 310] width 28 height 28
checkbox input "true"
click at [242, 385] on input "Yes" at bounding box center [242, 377] width 28 height 28
checkbox input "true"
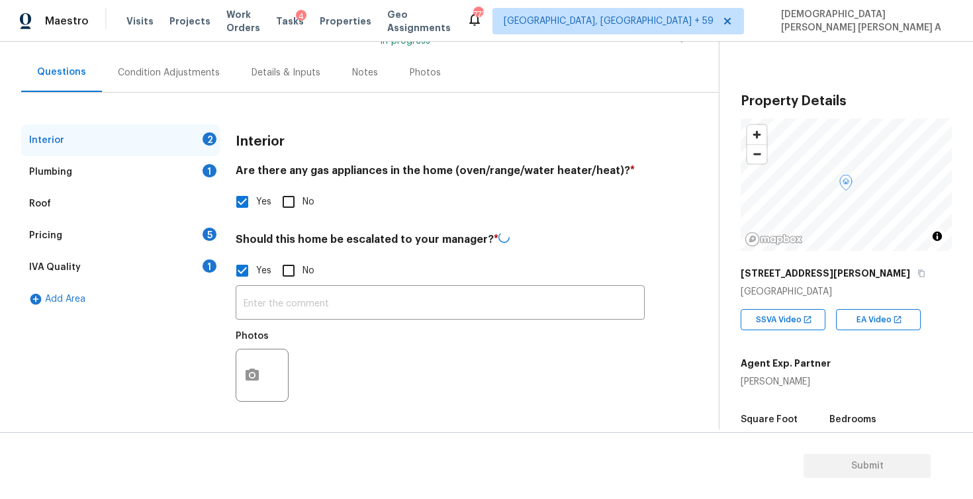
scroll to position [107, 0]
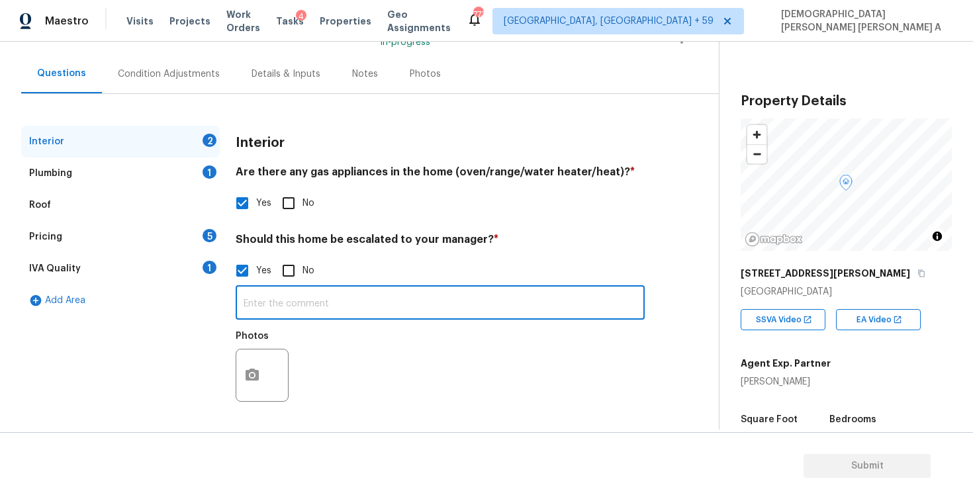
click at [272, 318] on input "text" at bounding box center [440, 304] width 409 height 31
paste input "Large slab cracks with major walkability throughout the house"
type input "As per HPM, Large slab cracks with major walkability throughout the house"
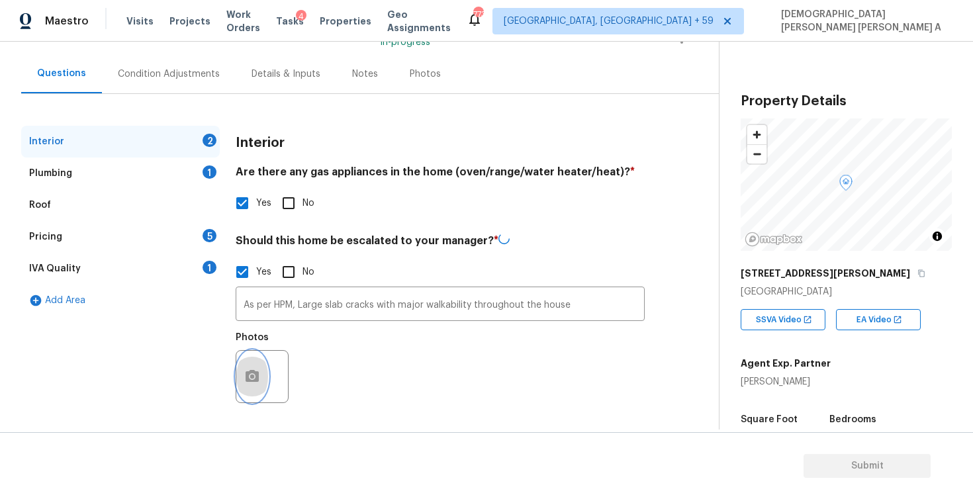
click at [253, 376] on circle "button" at bounding box center [252, 377] width 4 height 4
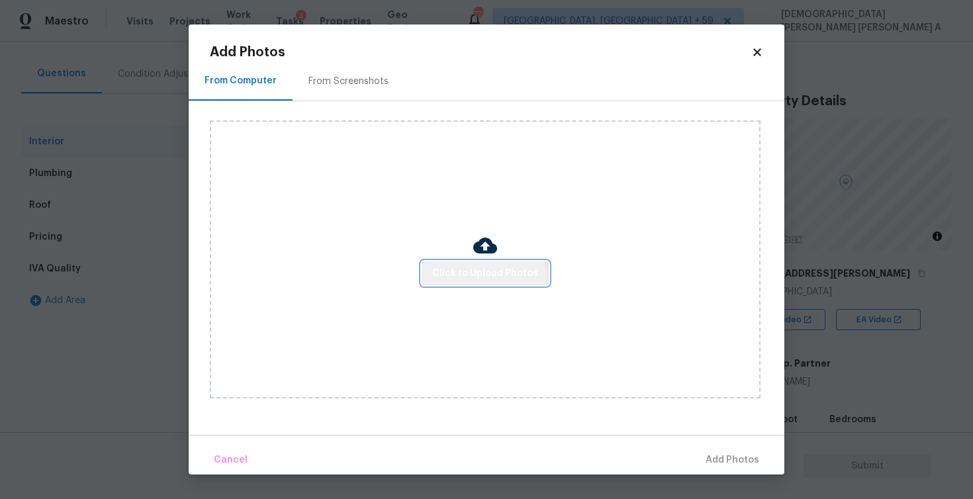
click at [479, 281] on span "Click to Upload Photos" at bounding box center [485, 273] width 106 height 17
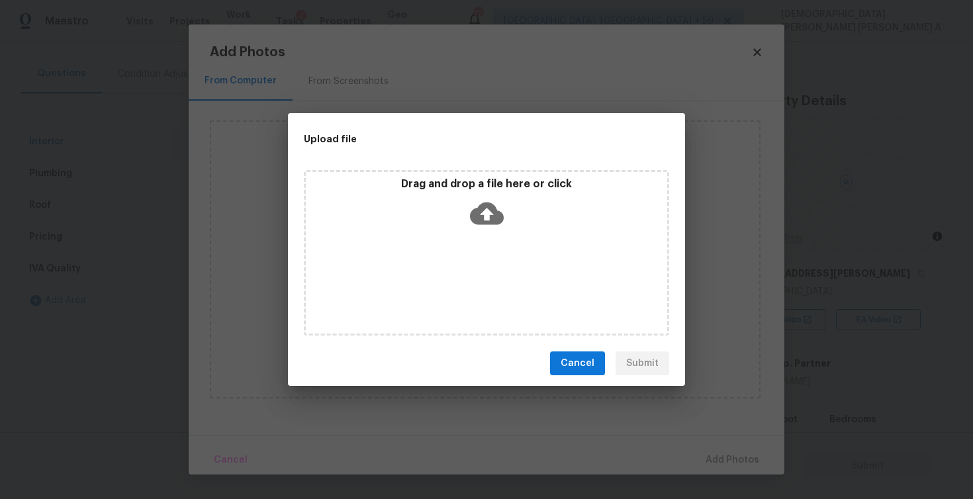
click at [494, 232] on div "Drag and drop a file here or click" at bounding box center [486, 205] width 361 height 57
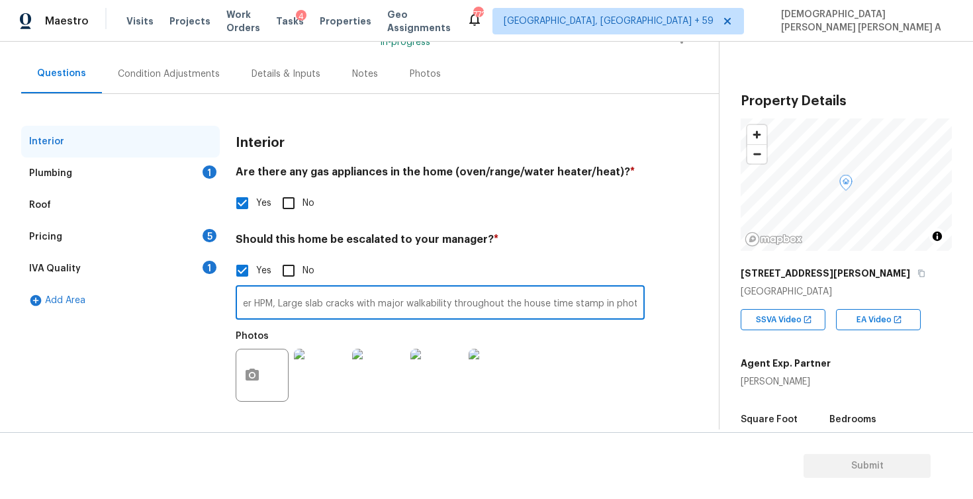
scroll to position [0, 26]
type input "As per HPM, Large slab cracks with major walkability throughout the house time …"
click at [144, 181] on div "Plumbing 1" at bounding box center [120, 174] width 199 height 32
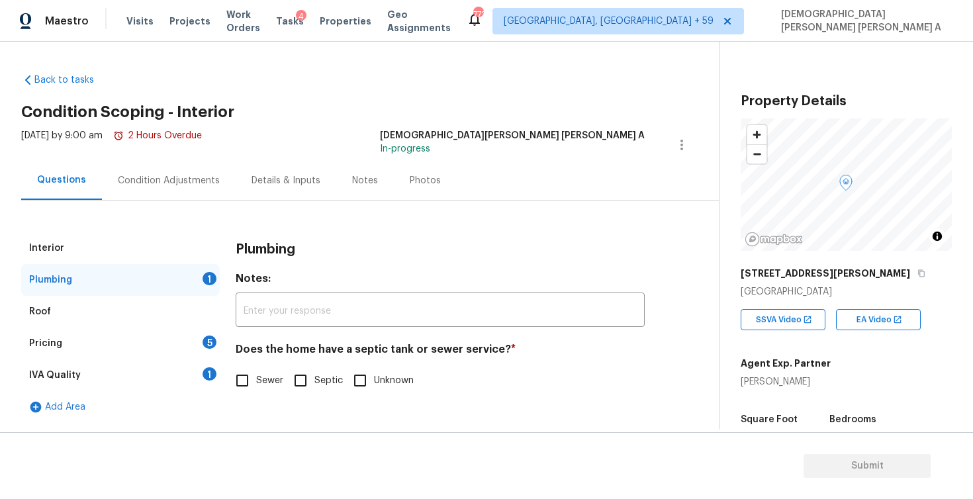
click at [246, 383] on input "Sewer" at bounding box center [242, 381] width 28 height 28
checkbox input "true"
click at [158, 351] on div "Pricing 5" at bounding box center [120, 344] width 199 height 32
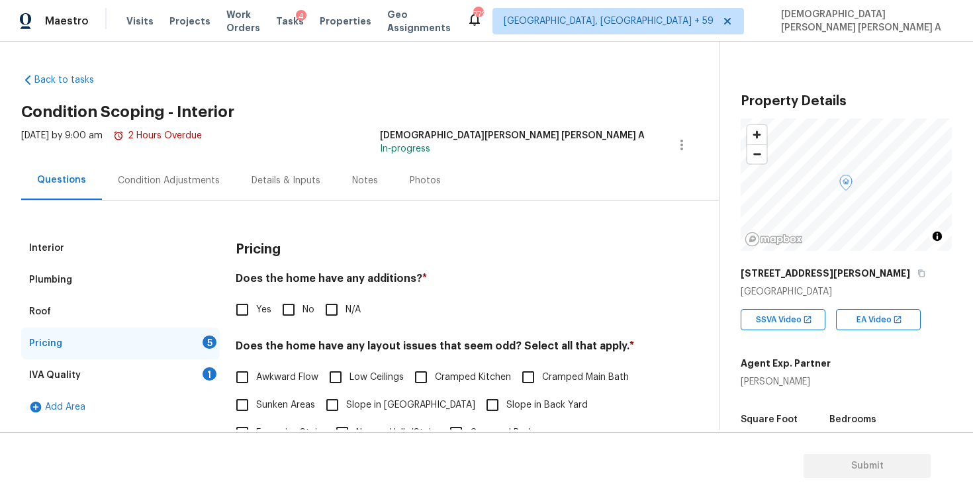
click at [293, 320] on input "No" at bounding box center [289, 310] width 28 height 28
checkbox input "true"
click at [335, 386] on input "Low Ceilings" at bounding box center [336, 377] width 28 height 28
checkbox input "true"
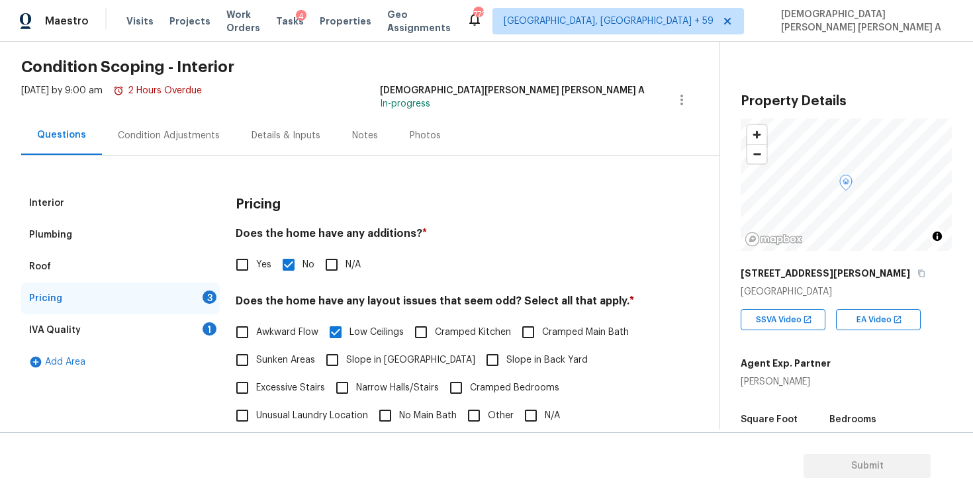
scroll to position [65, 0]
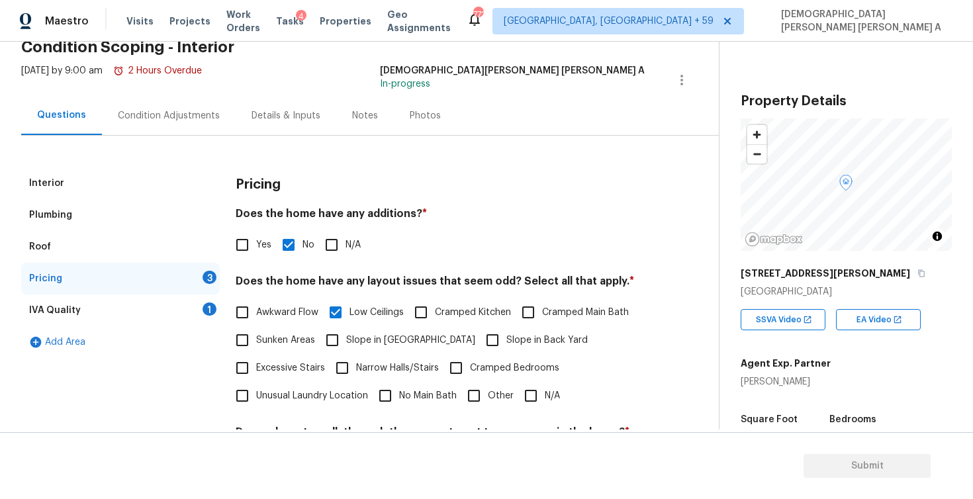
click at [535, 313] on input "Cramped Main Bath" at bounding box center [528, 312] width 28 height 28
checkbox input "true"
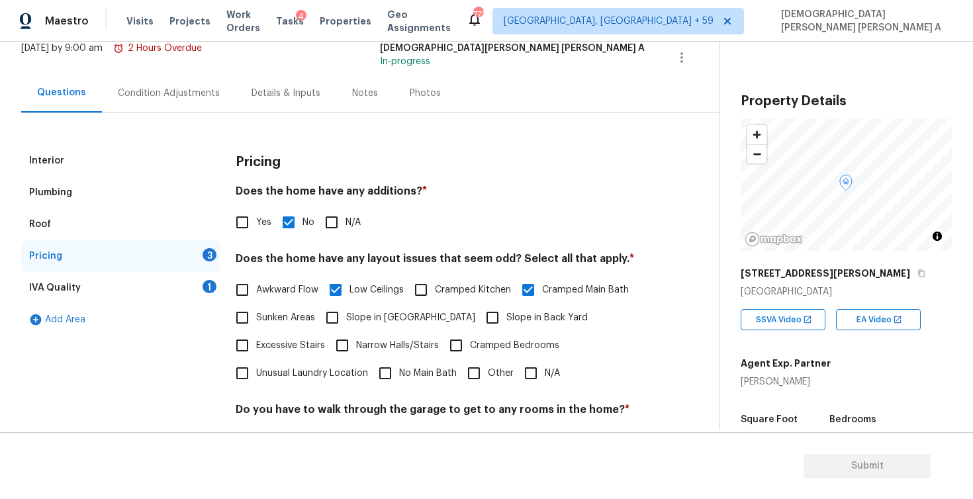
click at [337, 318] on input "Slope in [GEOGRAPHIC_DATA]" at bounding box center [332, 318] width 28 height 28
checkbox input "true"
click at [479, 316] on input "Slope in Back Yard" at bounding box center [493, 318] width 28 height 28
checkbox input "true"
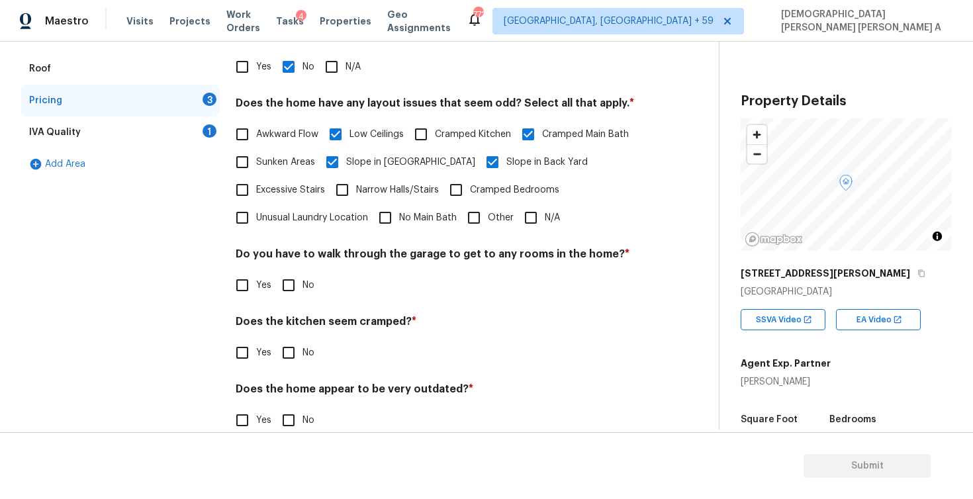
scroll to position [261, 0]
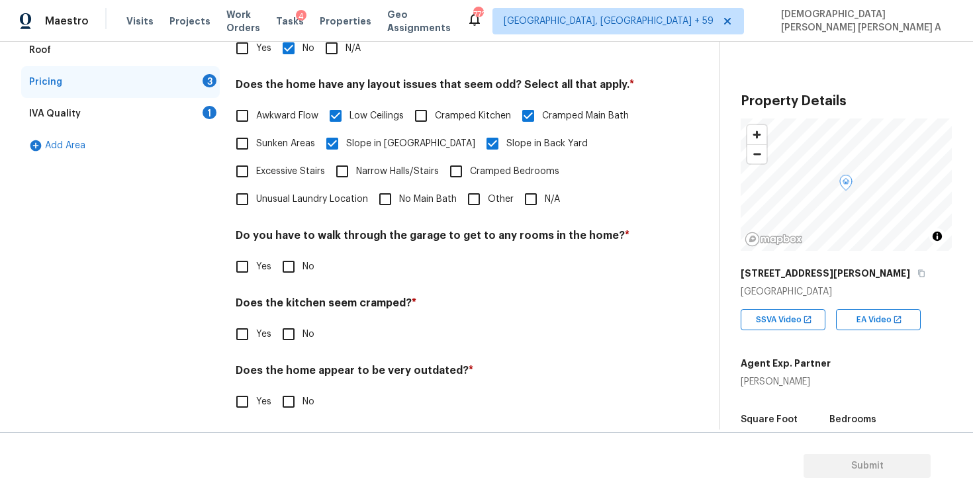
click at [300, 269] on input "No" at bounding box center [289, 267] width 28 height 28
checkbox input "true"
click at [280, 339] on input "No" at bounding box center [289, 336] width 28 height 28
checkbox input "true"
click at [287, 408] on input "No" at bounding box center [289, 402] width 28 height 28
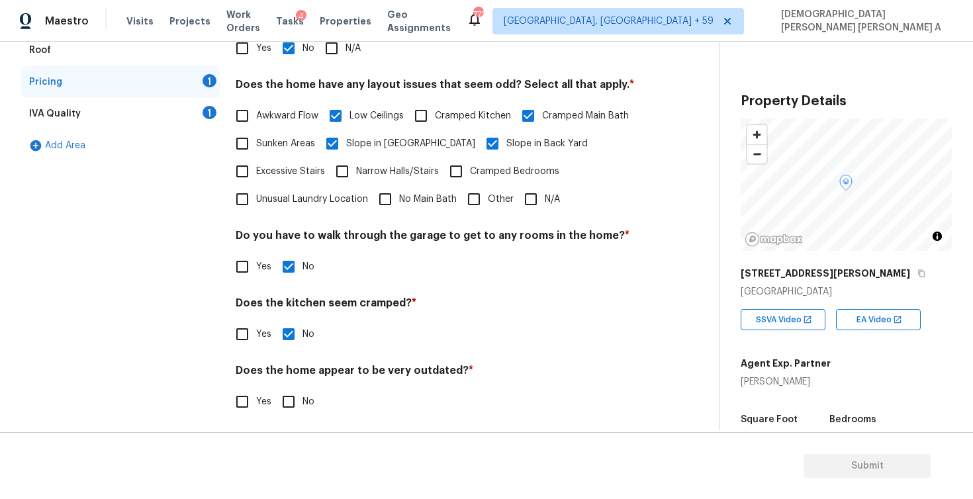
checkbox input "true"
click at [199, 113] on div "IVA Quality 1" at bounding box center [120, 114] width 199 height 32
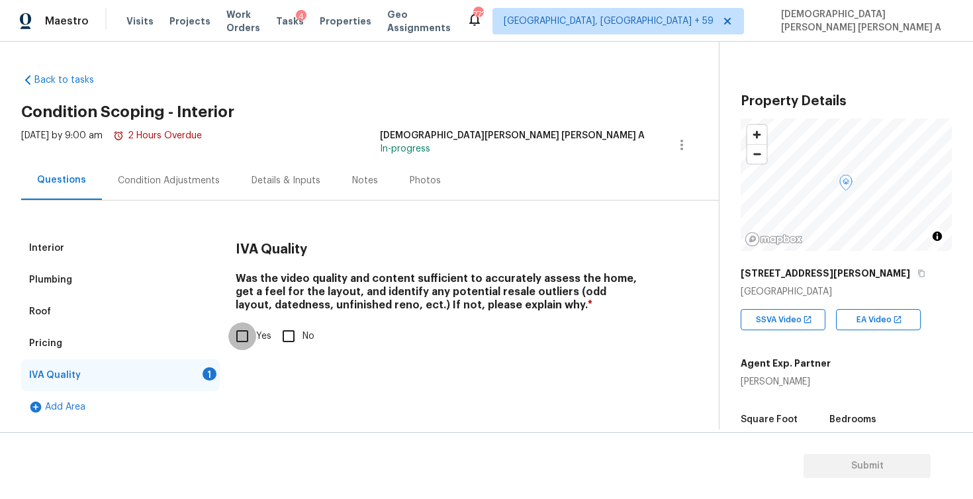
click at [241, 341] on input "Yes" at bounding box center [242, 336] width 28 height 28
checkbox input "true"
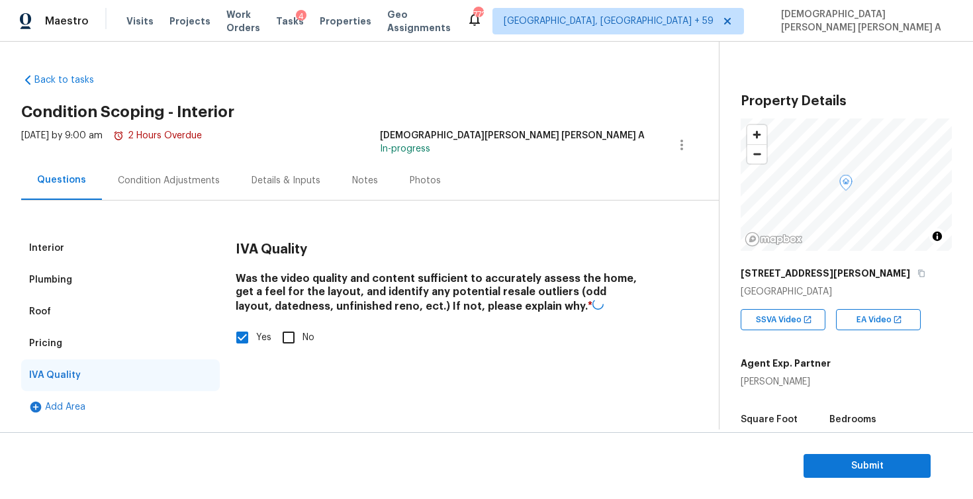
click at [178, 177] on div "Condition Adjustments" at bounding box center [169, 180] width 102 height 13
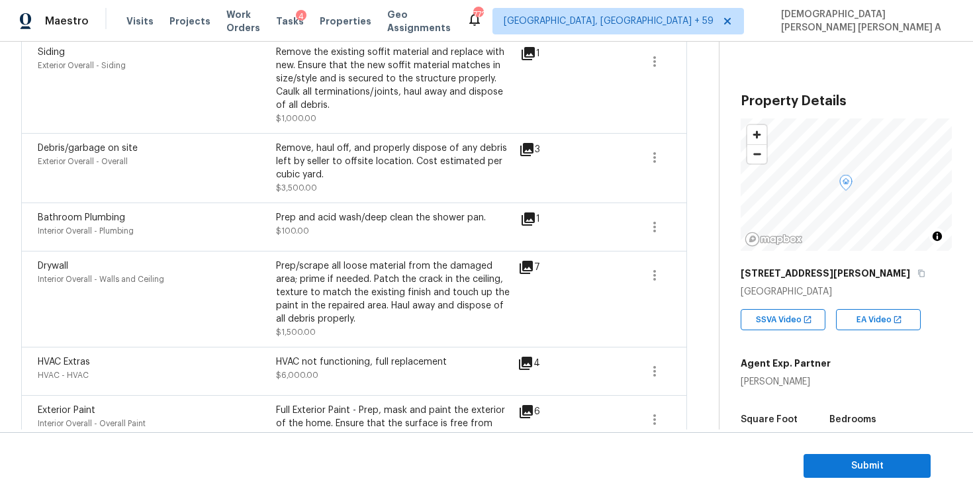
scroll to position [56, 0]
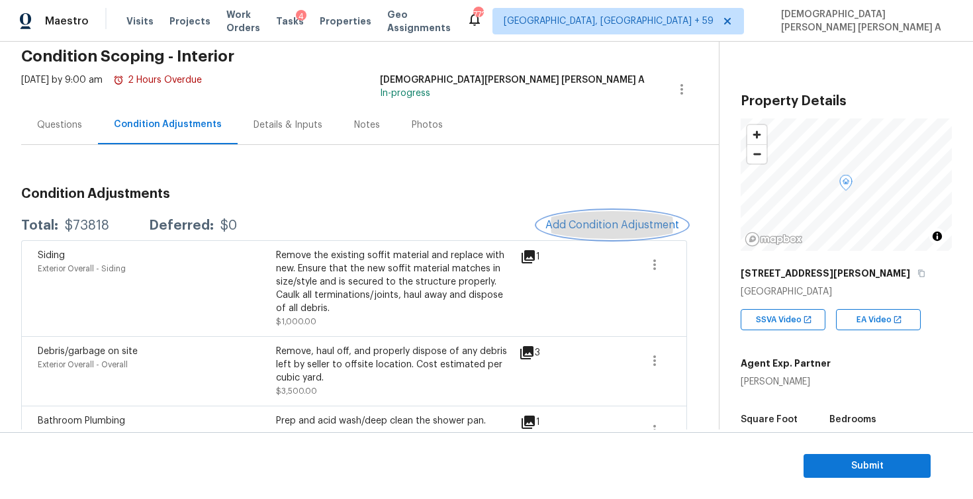
click at [606, 227] on span "Add Condition Adjustment" at bounding box center [612, 225] width 134 height 12
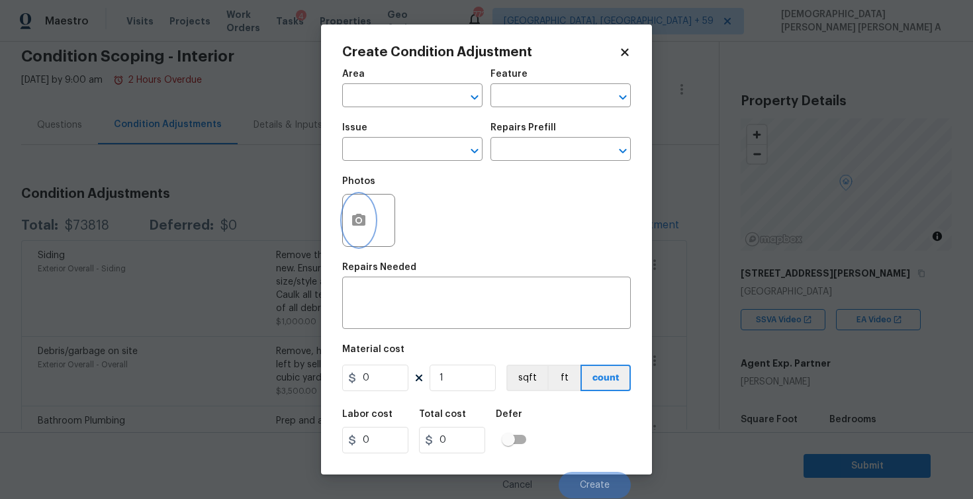
click at [359, 230] on button "button" at bounding box center [359, 221] width 32 height 52
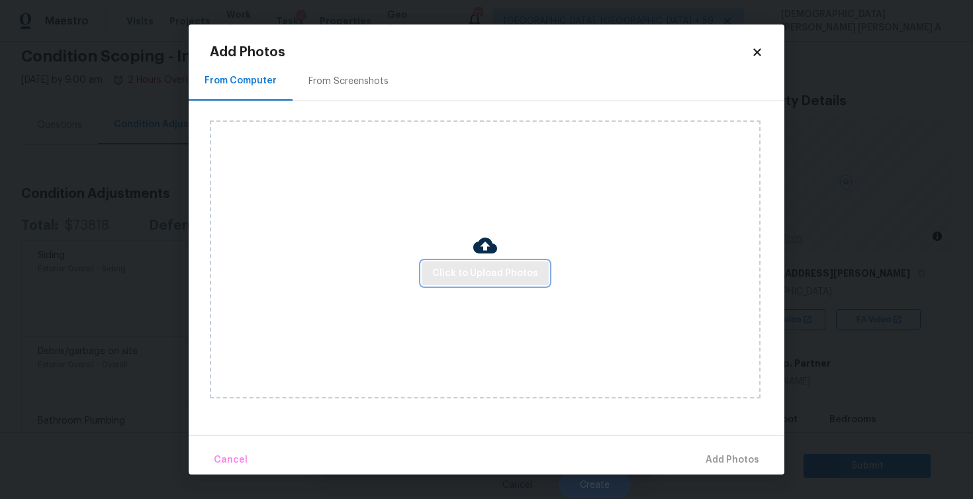
click at [497, 266] on span "Click to Upload Photos" at bounding box center [485, 273] width 106 height 17
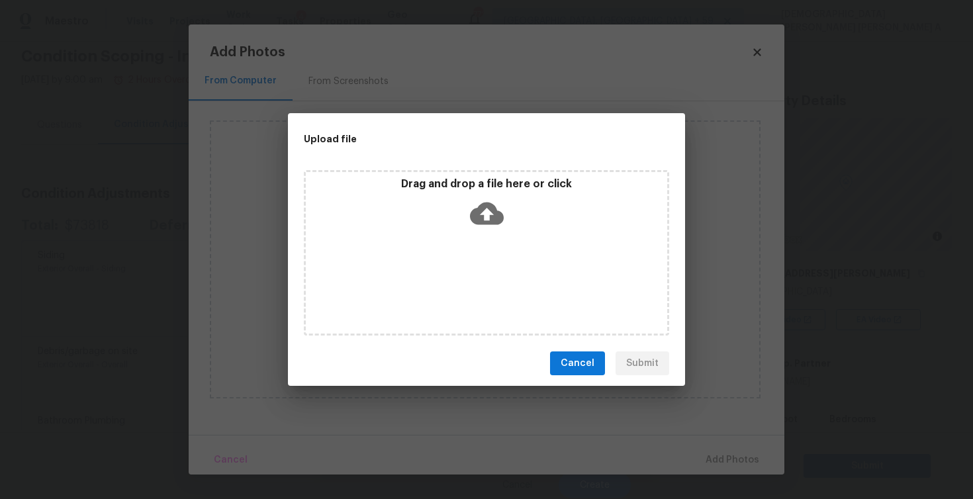
click at [497, 210] on icon at bounding box center [487, 214] width 34 height 23
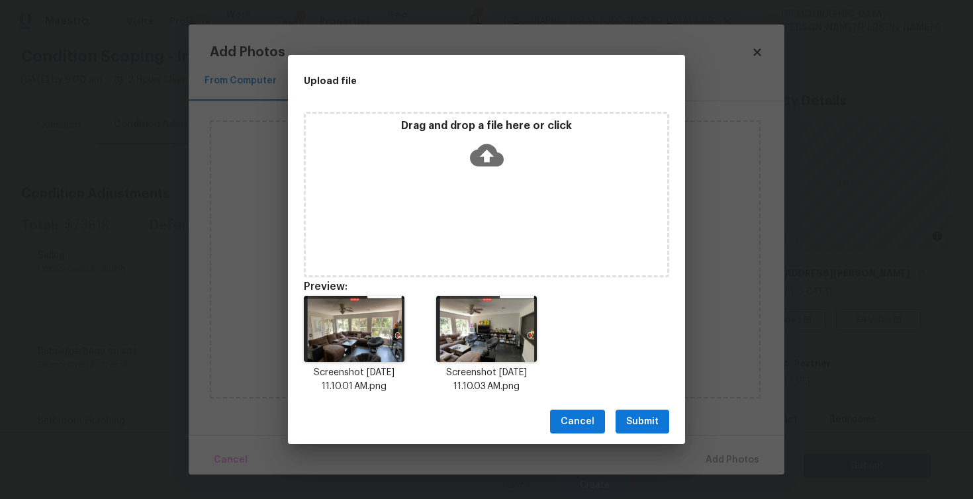
click at [645, 427] on span "Submit" at bounding box center [642, 422] width 32 height 17
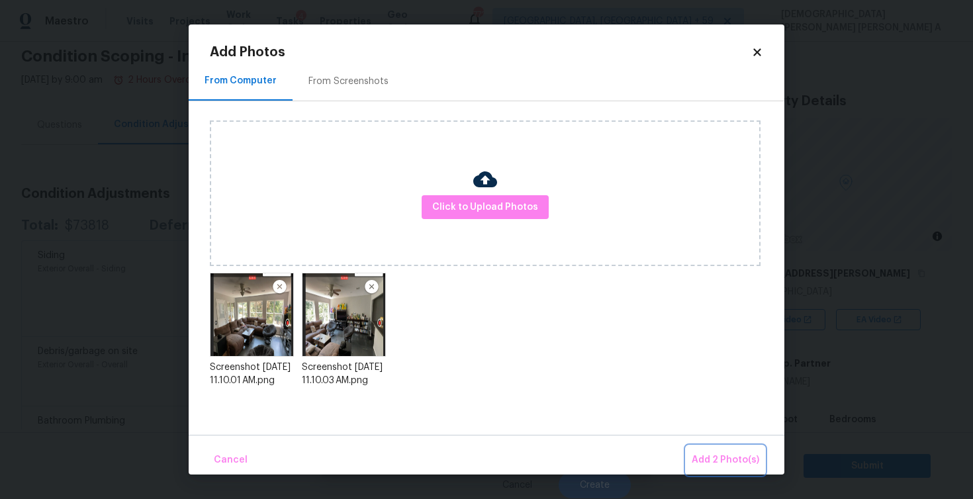
click at [709, 459] on span "Add 2 Photo(s)" at bounding box center [726, 460] width 68 height 17
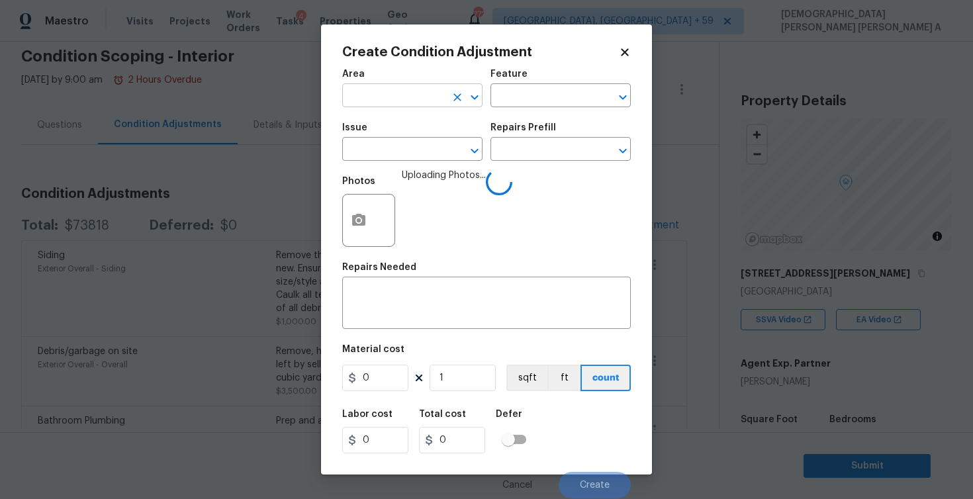
click at [391, 92] on input "text" at bounding box center [393, 97] width 103 height 21
click at [372, 147] on li "Interior Overall" at bounding box center [412, 149] width 140 height 22
type input "Interior Overall"
click at [541, 100] on input "text" at bounding box center [541, 97] width 103 height 21
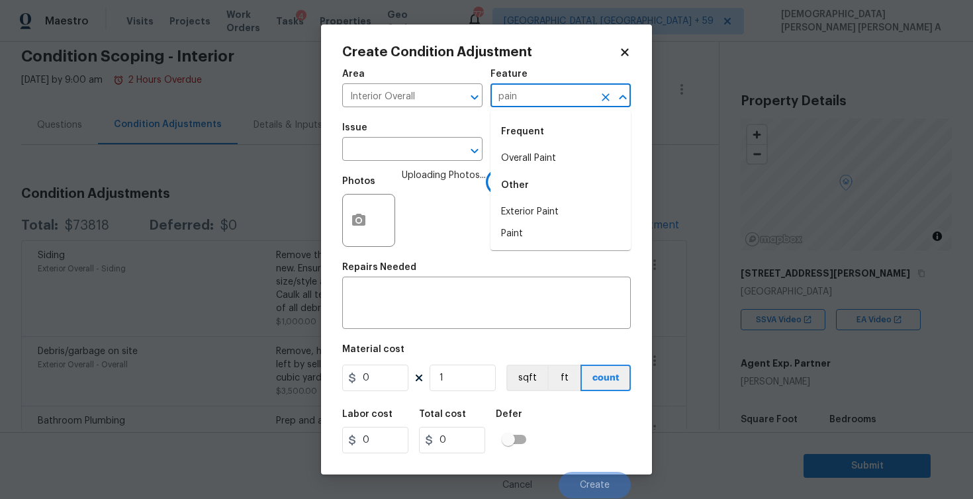
click at [528, 141] on div "Frequent" at bounding box center [560, 132] width 140 height 32
click at [522, 152] on li "Overall Paint" at bounding box center [560, 159] width 140 height 22
type input "Overall Paint"
click at [437, 149] on input "text" at bounding box center [393, 150] width 103 height 21
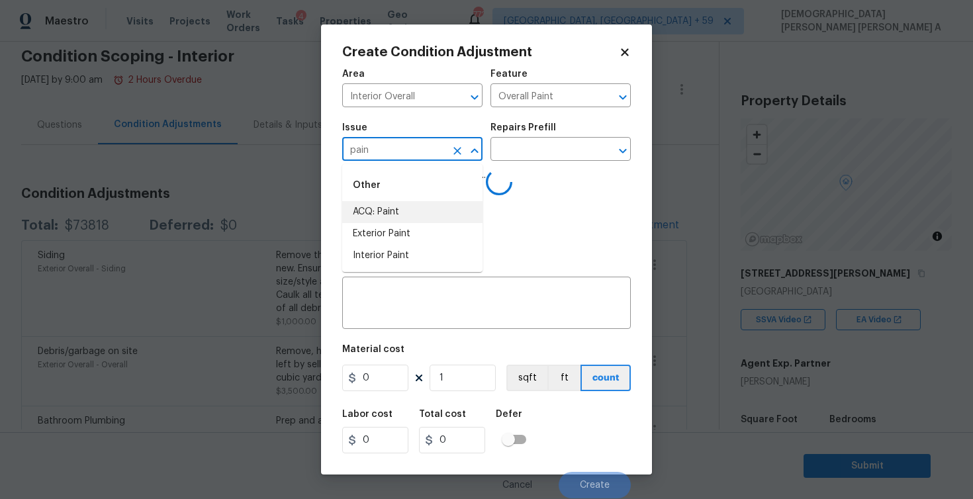
click at [409, 206] on li "ACQ: Paint" at bounding box center [412, 212] width 140 height 22
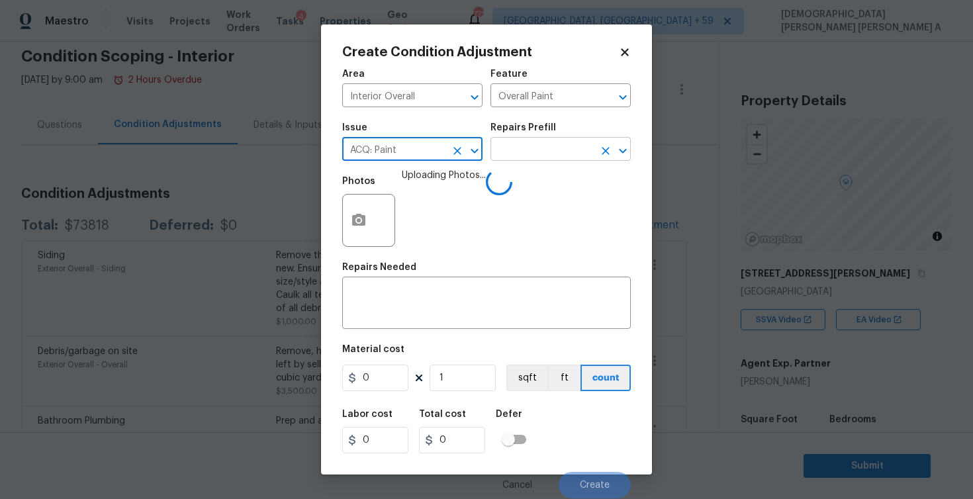
type input "ACQ: Paint"
click at [510, 144] on input "text" at bounding box center [541, 150] width 103 height 21
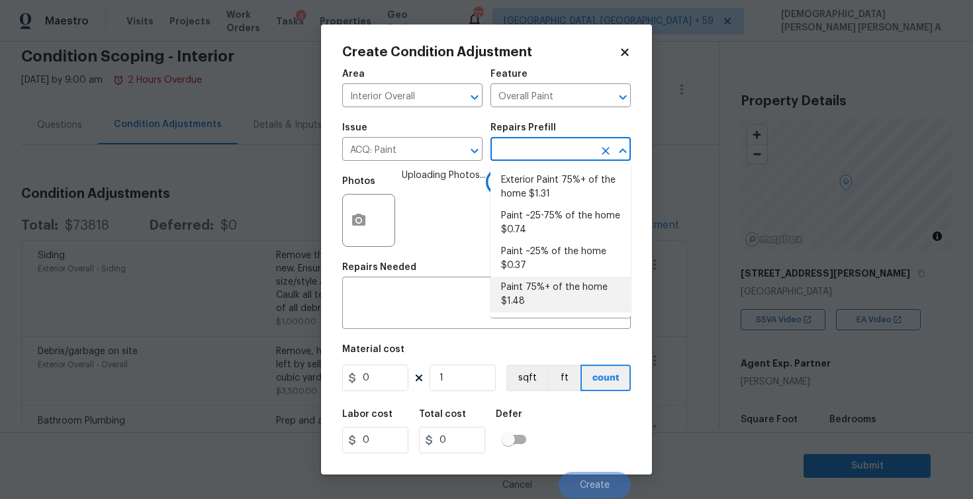
click at [527, 291] on li "Paint 75%+ of the home $1.48" at bounding box center [560, 295] width 140 height 36
type input "Acquisition"
type textarea "Acquisition Scope: 75%+ of the home will likely require interior paint"
type input "1.48"
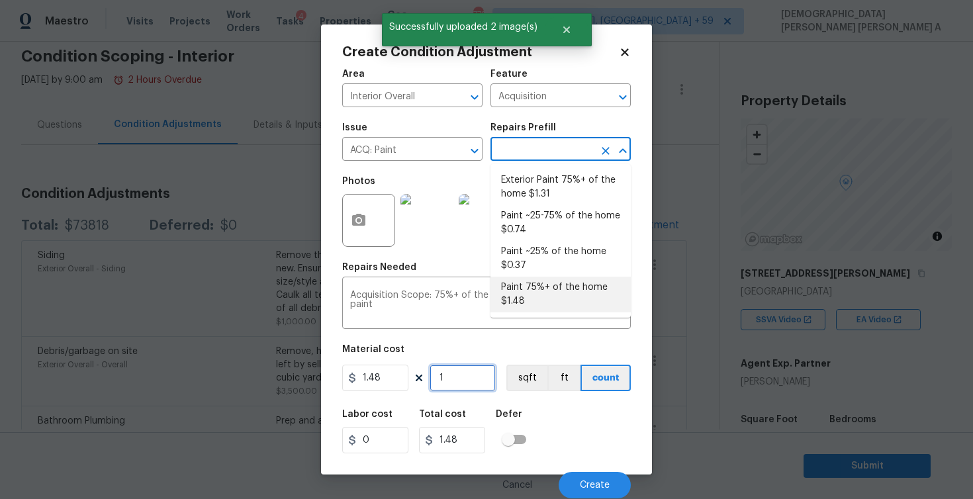
click at [468, 373] on input "1" at bounding box center [463, 378] width 66 height 26
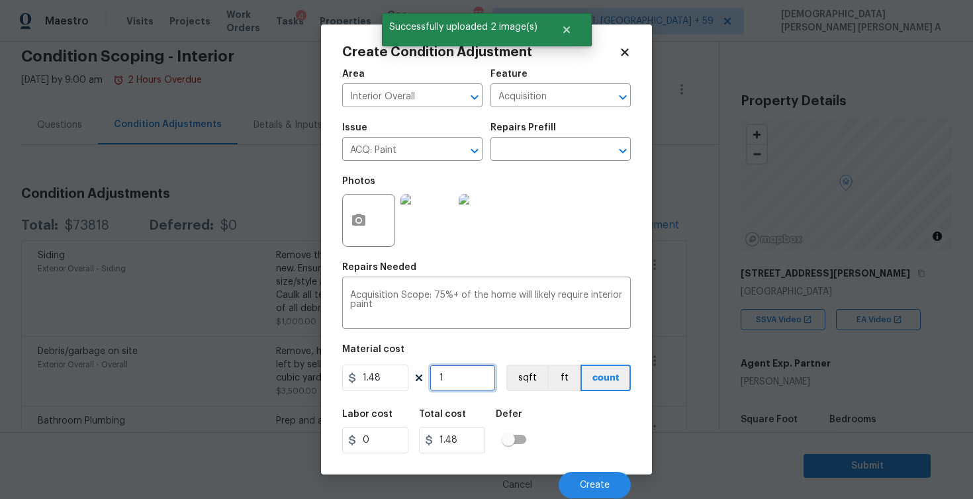
type input "19"
type input "28.12"
type input "190"
type input "281.2"
type input "1906"
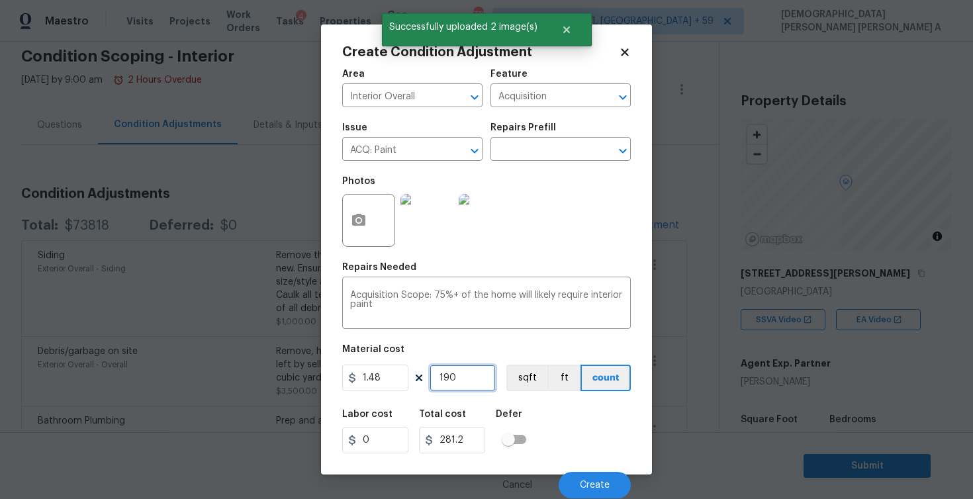
type input "2820.88"
type input "1906"
click at [576, 481] on button "Create" at bounding box center [595, 485] width 72 height 26
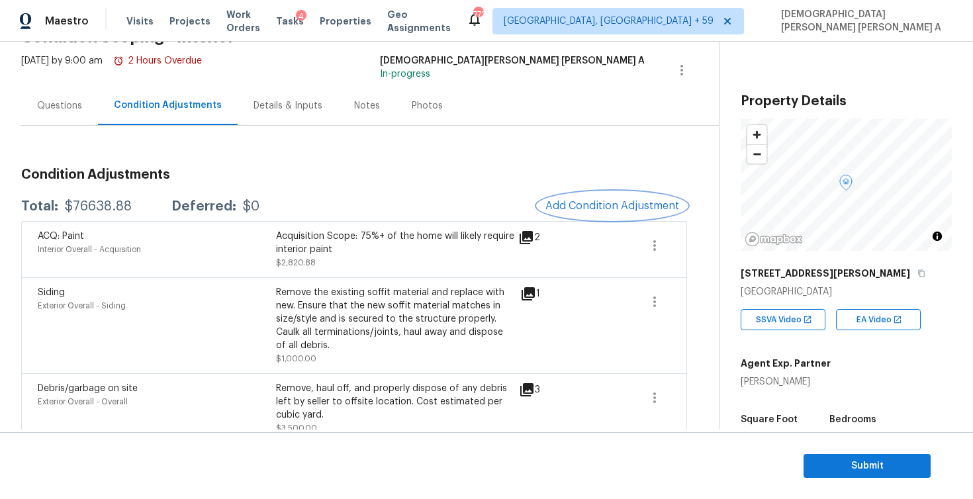
scroll to position [64, 0]
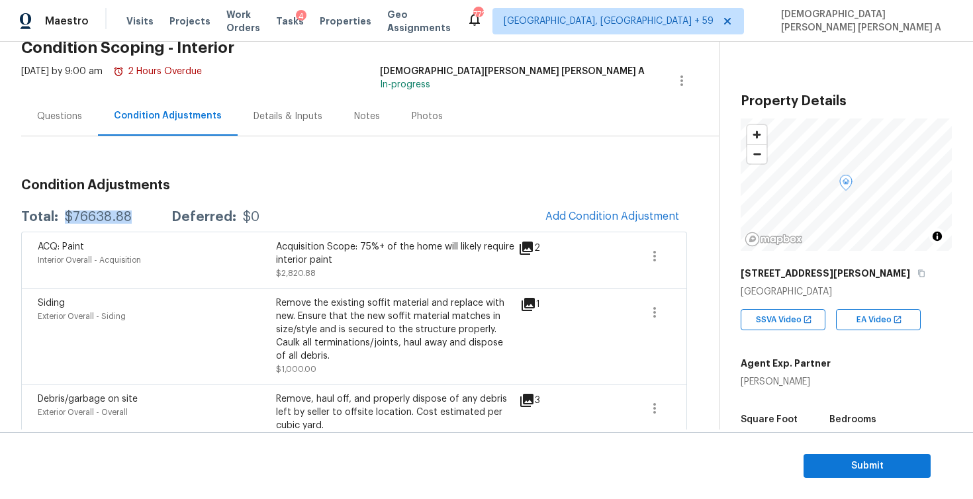
drag, startPoint x: 136, startPoint y: 219, endPoint x: 62, endPoint y: 217, distance: 73.5
click at [62, 217] on div "Total: $76638.88 Deferred: $0" at bounding box center [140, 216] width 238 height 13
copy div "$76638.88"
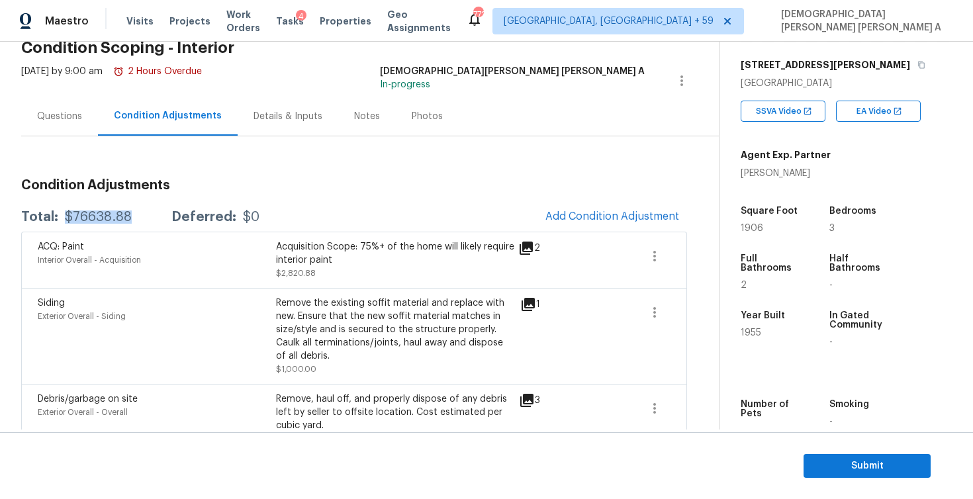
scroll to position [298, 0]
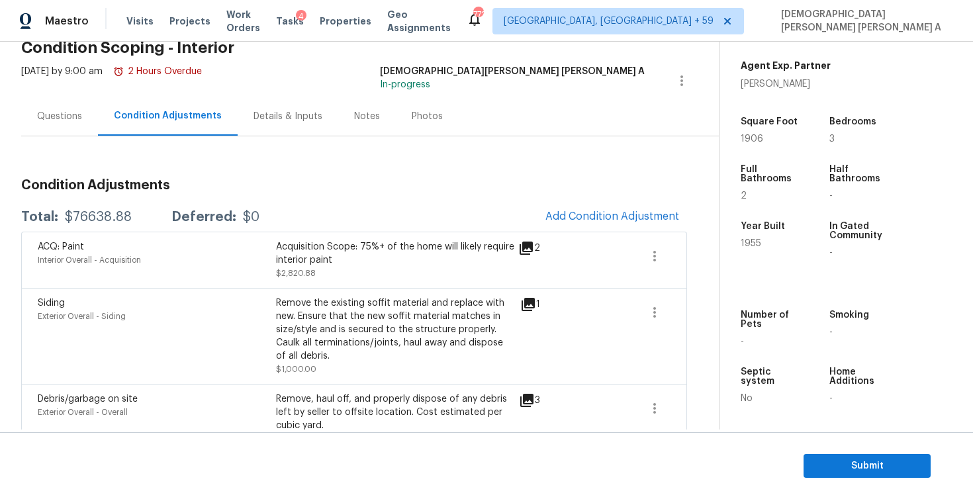
click at [58, 105] on div "Questions" at bounding box center [59, 116] width 77 height 39
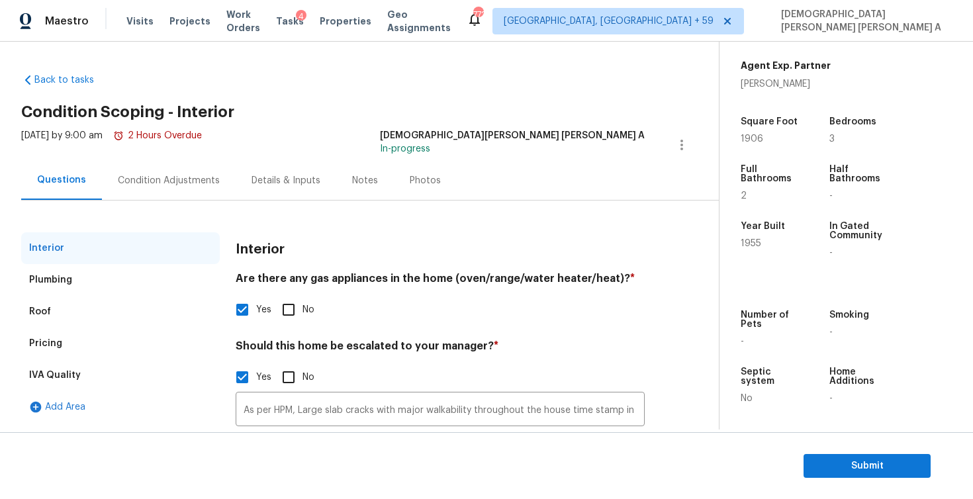
scroll to position [107, 0]
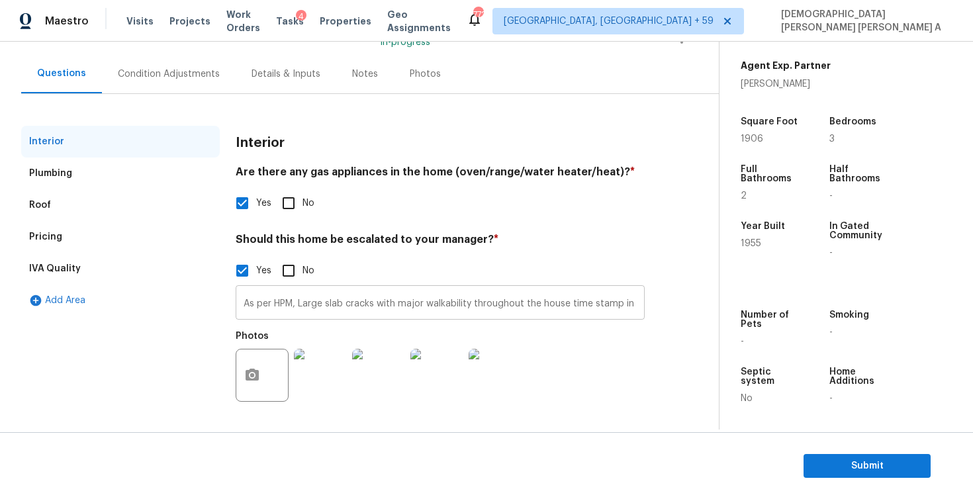
click at [346, 306] on input "As per HPM, Large slab cracks with major walkability throughout the house time …" at bounding box center [440, 304] width 409 height 31
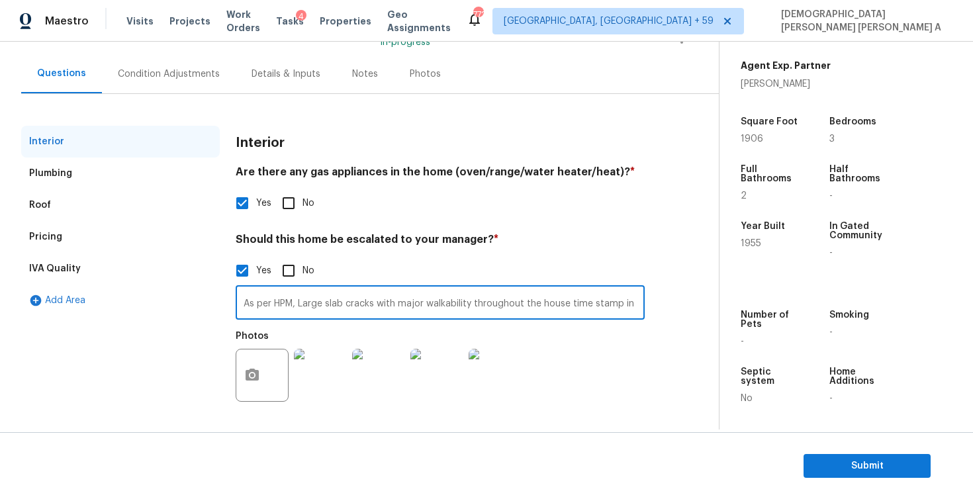
click at [346, 306] on input "As per HPM, Large slab cracks with major walkability throughout the house time …" at bounding box center [440, 304] width 409 height 31
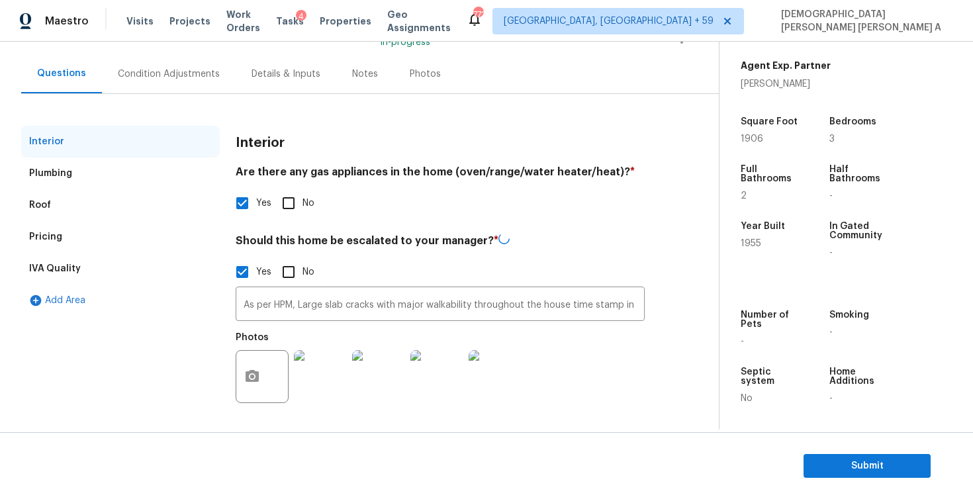
click at [541, 248] on h4 "Should this home be escalated to your manager? *" at bounding box center [440, 243] width 409 height 20
click at [129, 81] on div "Condition Adjustments" at bounding box center [169, 73] width 134 height 39
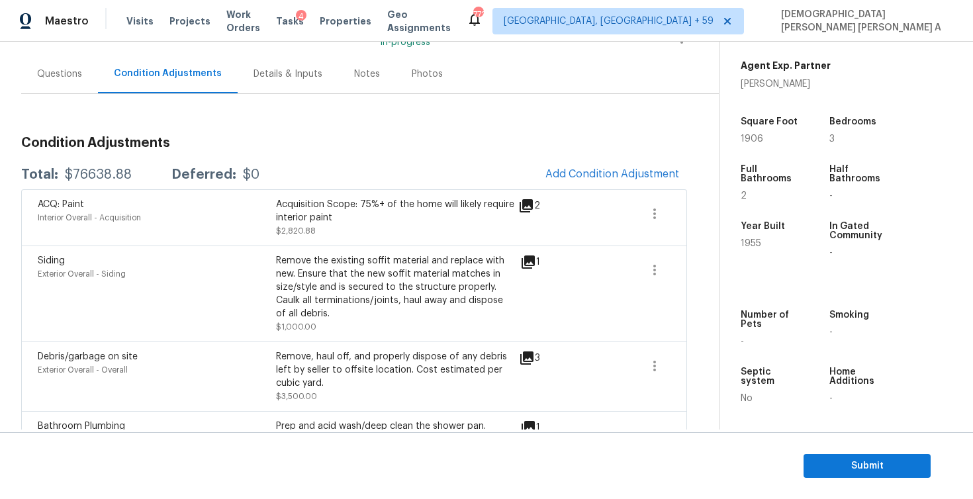
scroll to position [128, 0]
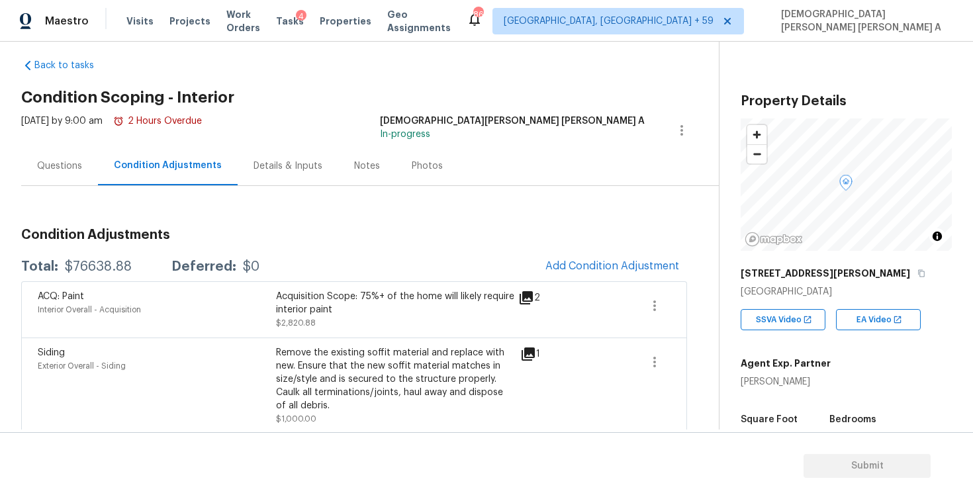
click at [50, 170] on div "Questions" at bounding box center [59, 166] width 45 height 13
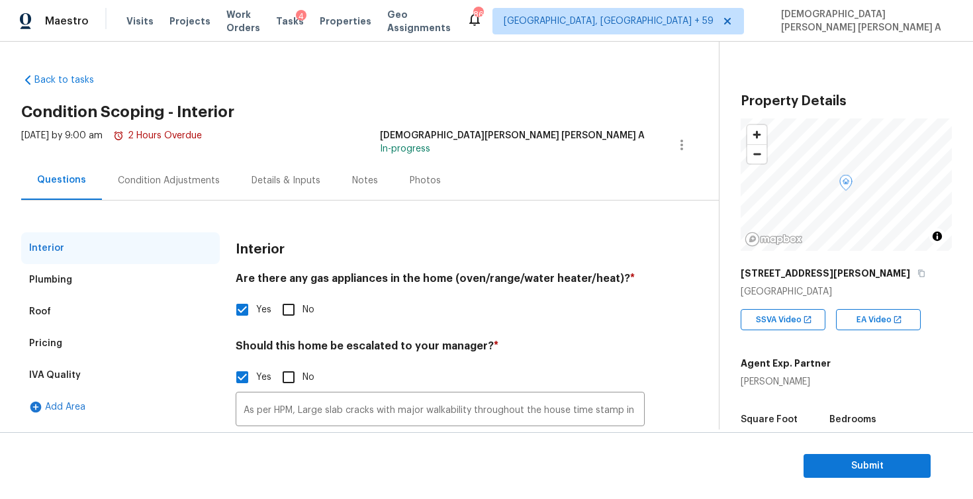
scroll to position [107, 0]
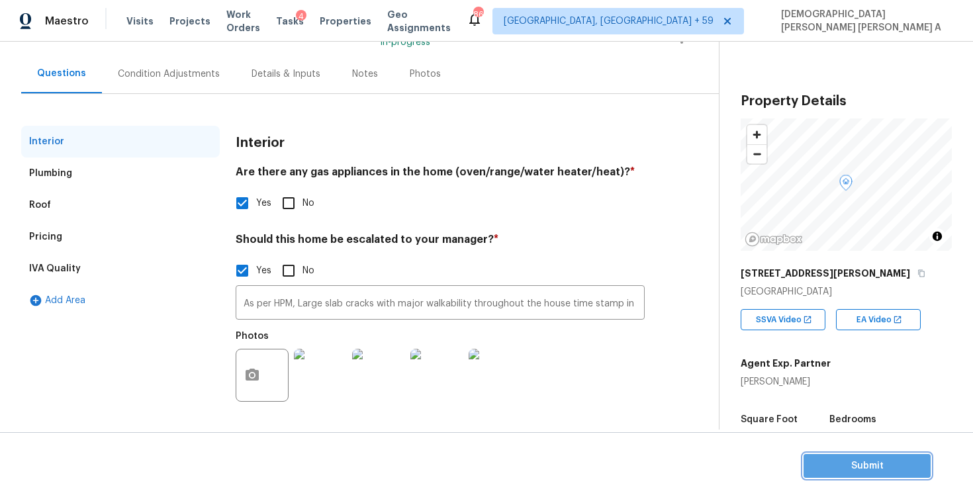
click at [900, 467] on span "Submit" at bounding box center [867, 466] width 106 height 17
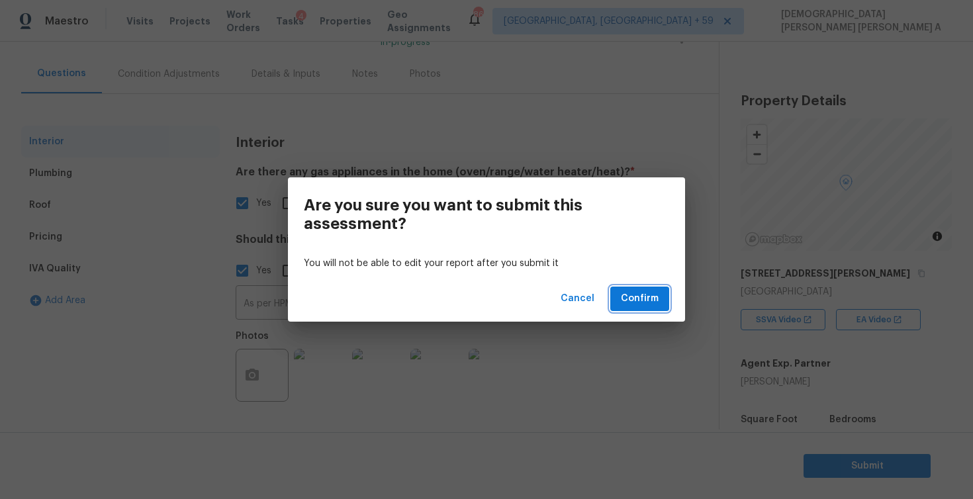
click at [634, 300] on span "Confirm" at bounding box center [640, 299] width 38 height 17
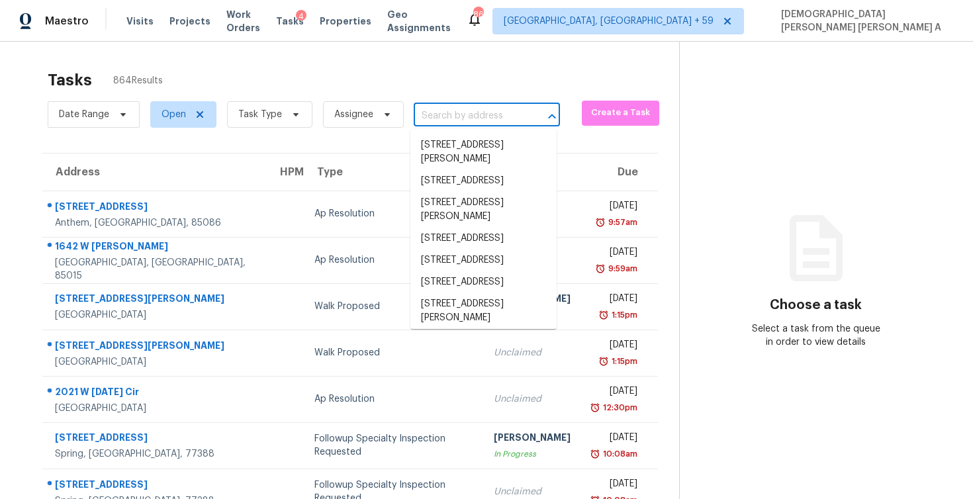
click at [467, 121] on input "text" at bounding box center [468, 116] width 109 height 21
paste input "[STREET_ADDRESS][PERSON_NAME][PERSON_NAME]"
type input "[STREET_ADDRESS][PERSON_NAME][PERSON_NAME]"
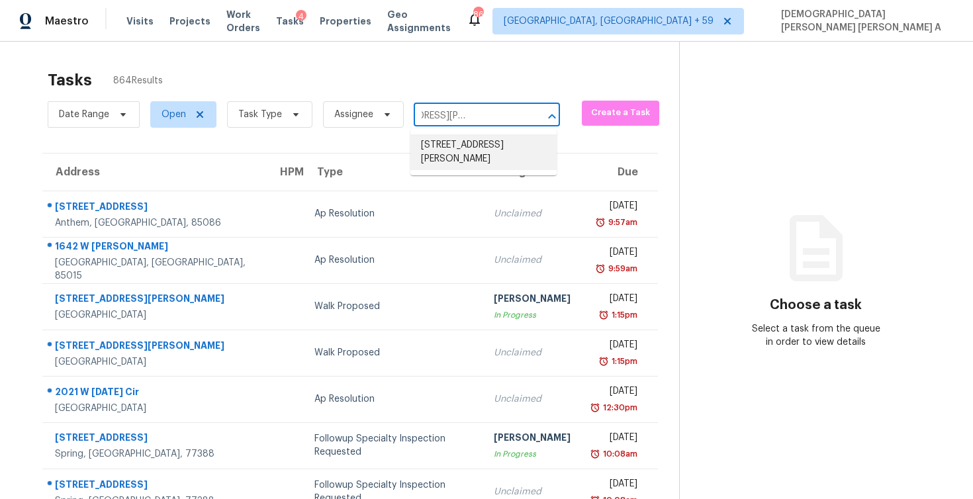
click at [470, 140] on li "[STREET_ADDRESS][PERSON_NAME]" at bounding box center [483, 152] width 146 height 36
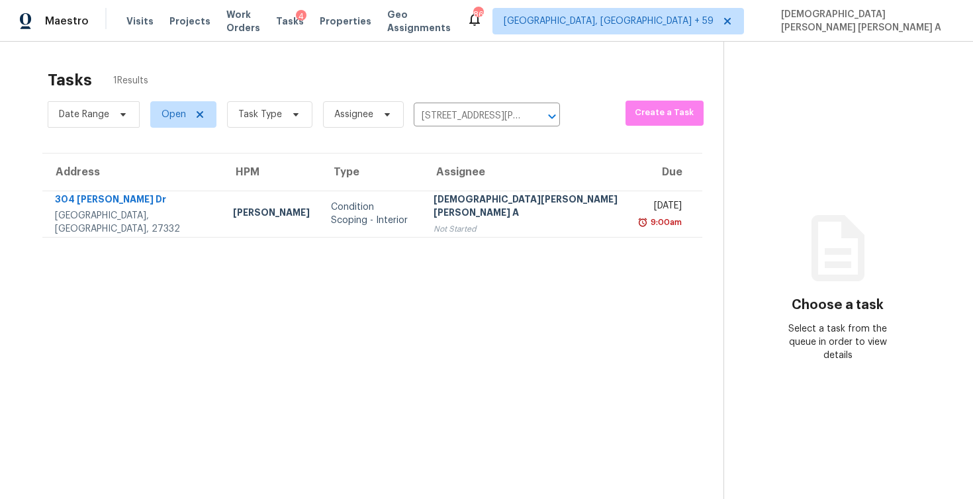
click at [479, 212] on div "[DEMOGRAPHIC_DATA][PERSON_NAME] [PERSON_NAME] A" at bounding box center [526, 208] width 187 height 30
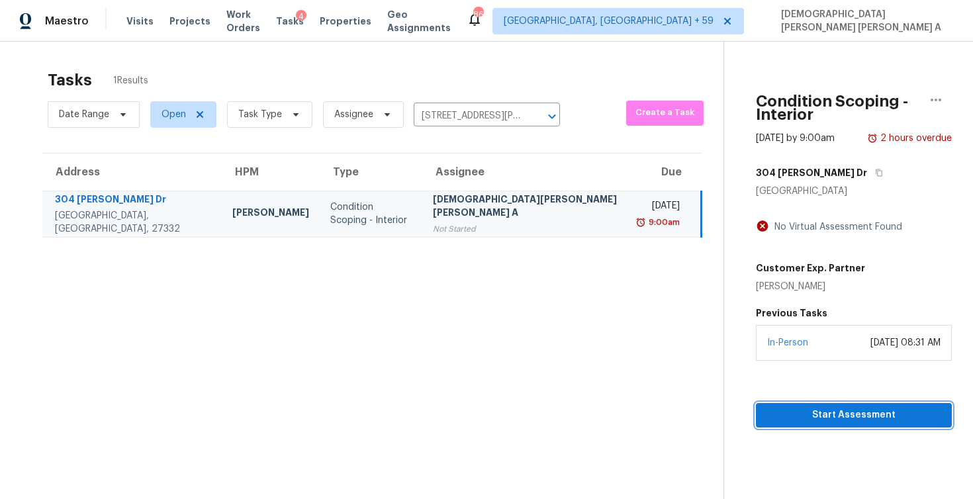
click at [805, 407] on span "Start Assessment" at bounding box center [853, 415] width 175 height 17
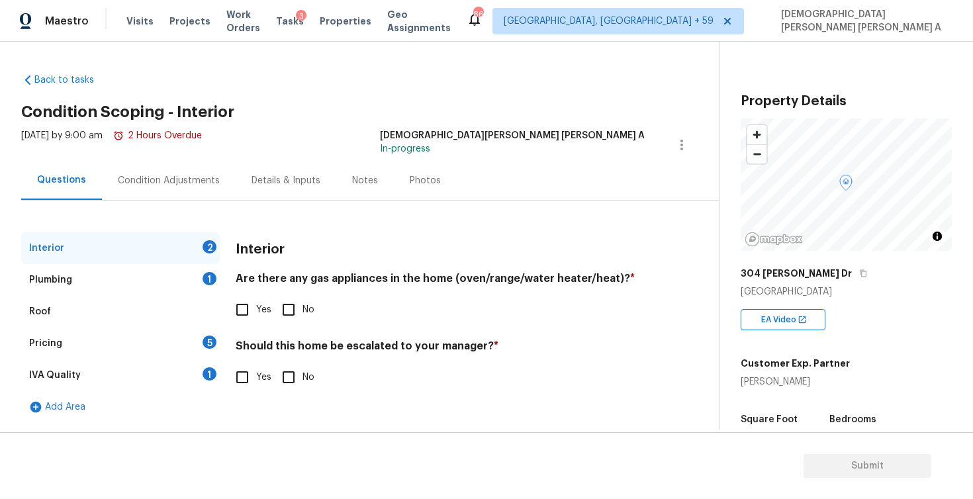
click at [580, 87] on div "Back to tasks Condition Scoping - Interior [DATE] by 9:00 am 2 Hours Overdue [P…" at bounding box center [370, 245] width 698 height 364
click at [291, 314] on input "No" at bounding box center [289, 310] width 28 height 28
checkbox input "true"
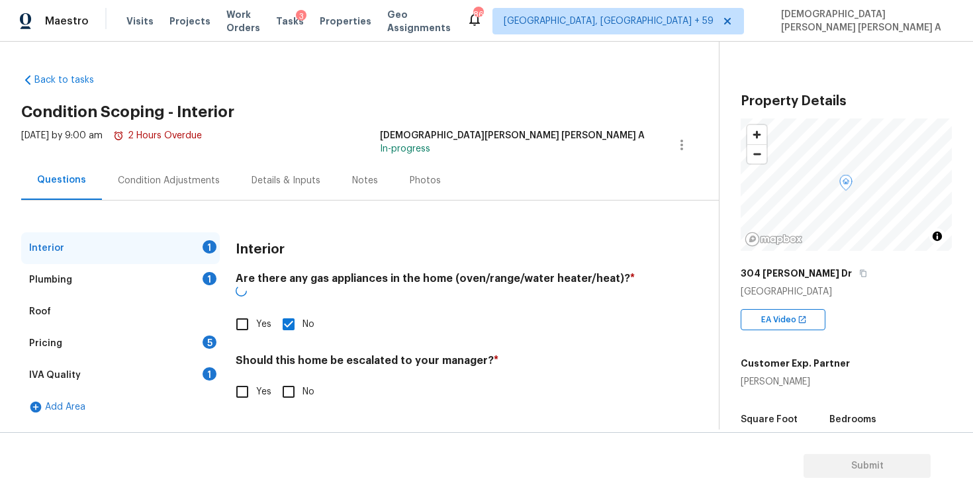
click at [288, 379] on input "No" at bounding box center [289, 392] width 28 height 28
checkbox input "true"
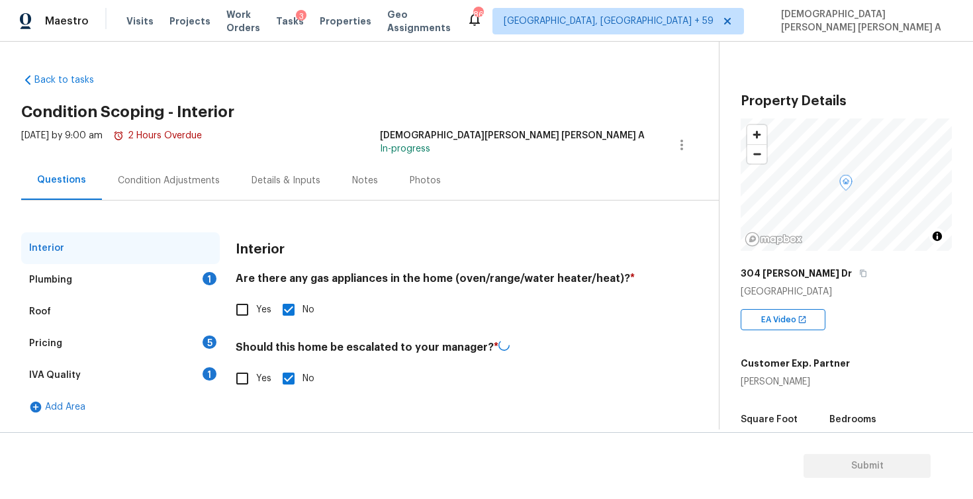
click at [187, 273] on div "Plumbing 1" at bounding box center [120, 280] width 199 height 32
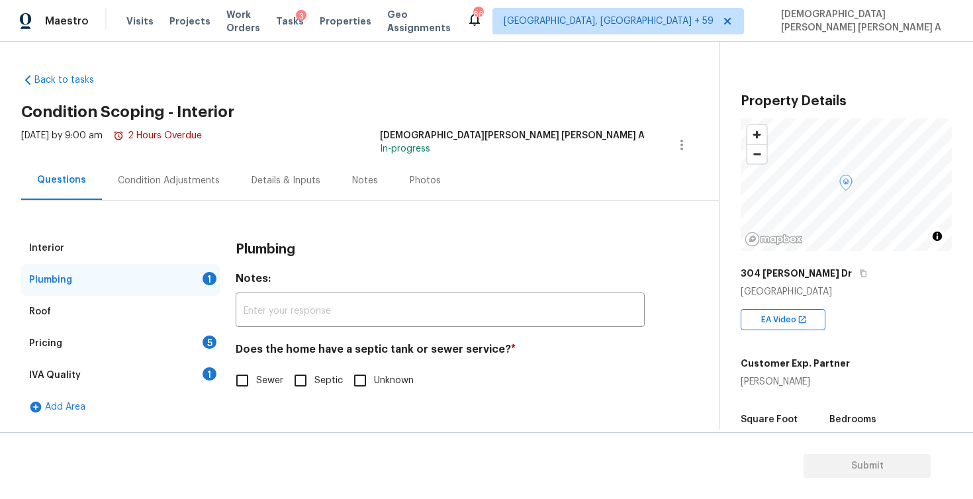
click at [231, 387] on input "Sewer" at bounding box center [242, 381] width 28 height 28
checkbox input "true"
click at [140, 336] on div "Pricing 5" at bounding box center [120, 344] width 199 height 32
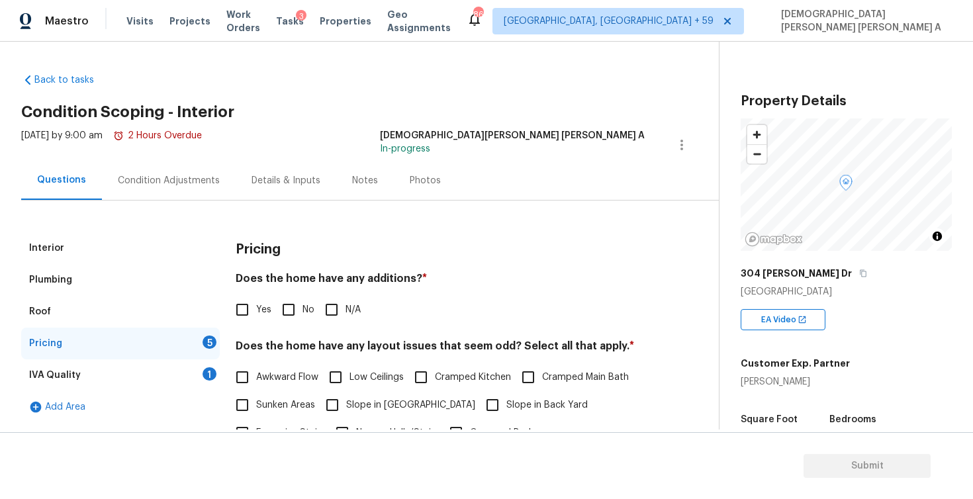
click at [286, 314] on input "No" at bounding box center [289, 310] width 28 height 28
checkbox input "true"
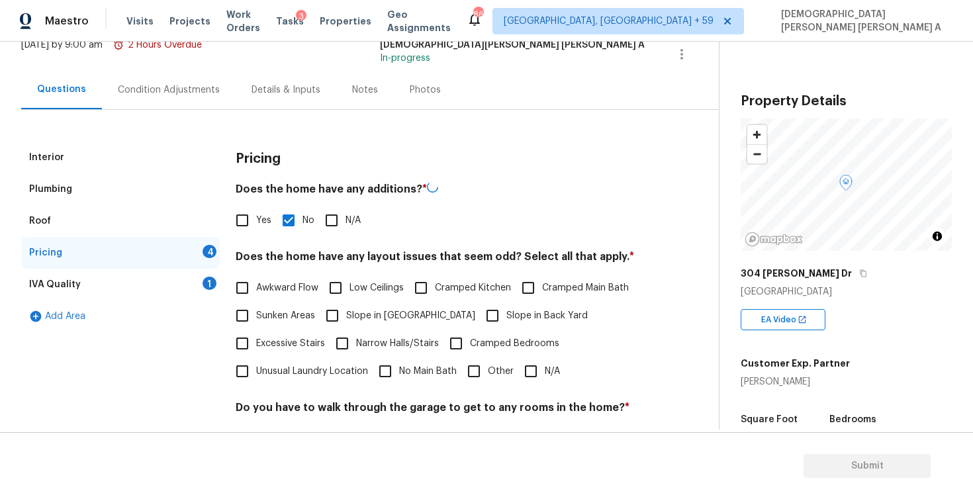
scroll to position [201, 0]
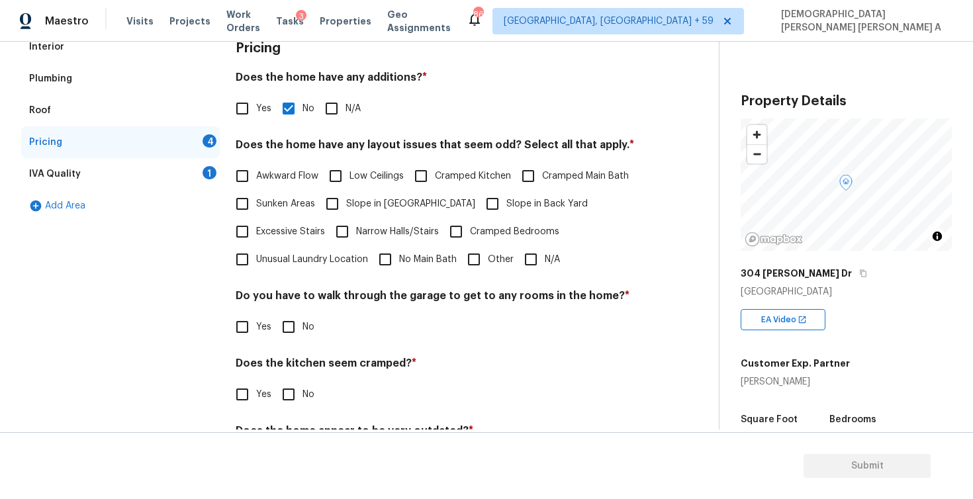
click at [524, 255] on input "N/A" at bounding box center [531, 260] width 28 height 28
checkbox input "true"
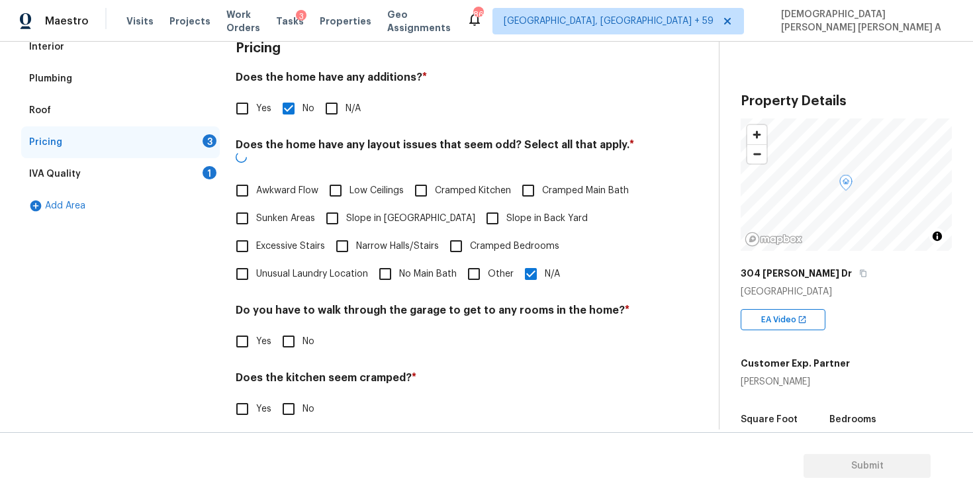
click at [275, 330] on input "No" at bounding box center [289, 342] width 28 height 28
checkbox input "true"
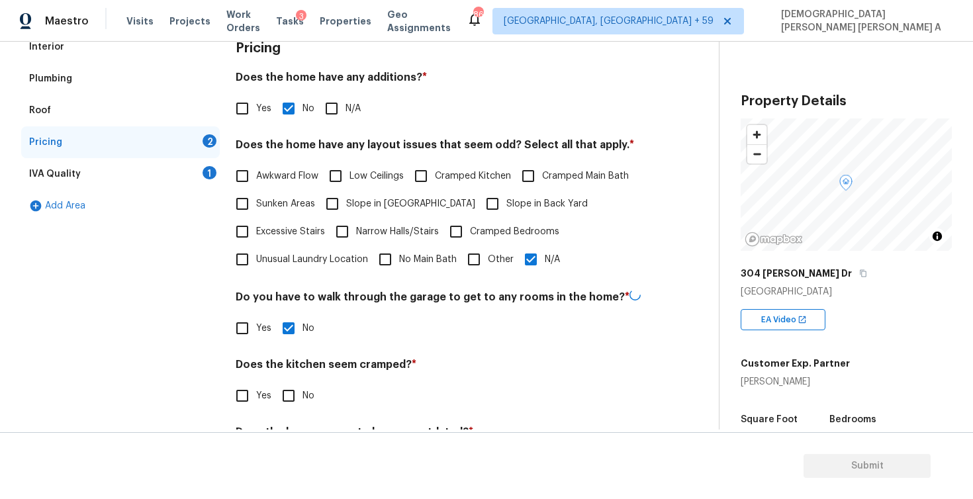
click at [294, 398] on input "No" at bounding box center [289, 396] width 28 height 28
checkbox input "true"
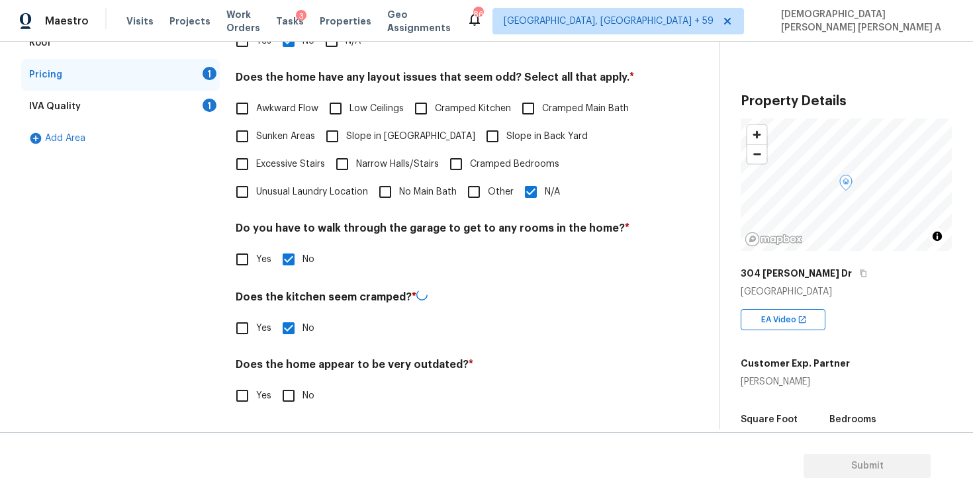
scroll to position [267, 0]
click at [285, 409] on input "No" at bounding box center [289, 396] width 28 height 28
checkbox input "true"
click at [156, 106] on div "IVA Quality 1" at bounding box center [120, 108] width 199 height 32
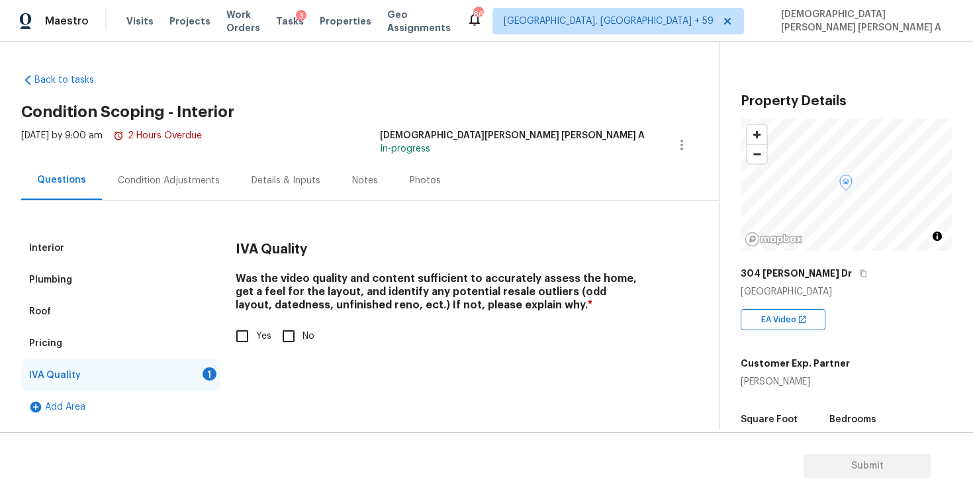
scroll to position [0, 0]
click at [247, 340] on input "Yes" at bounding box center [242, 336] width 28 height 28
checkbox input "true"
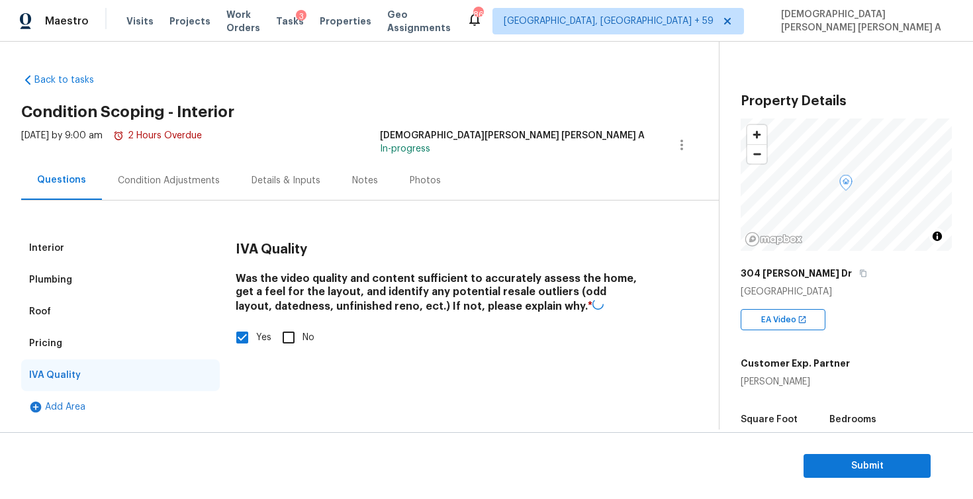
click at [183, 201] on div "Interior Plumbing Roof Pricing IVA Quality Add Area IVA Quality Was the video q…" at bounding box center [354, 312] width 666 height 222
click at [179, 190] on div "Condition Adjustments" at bounding box center [169, 180] width 134 height 39
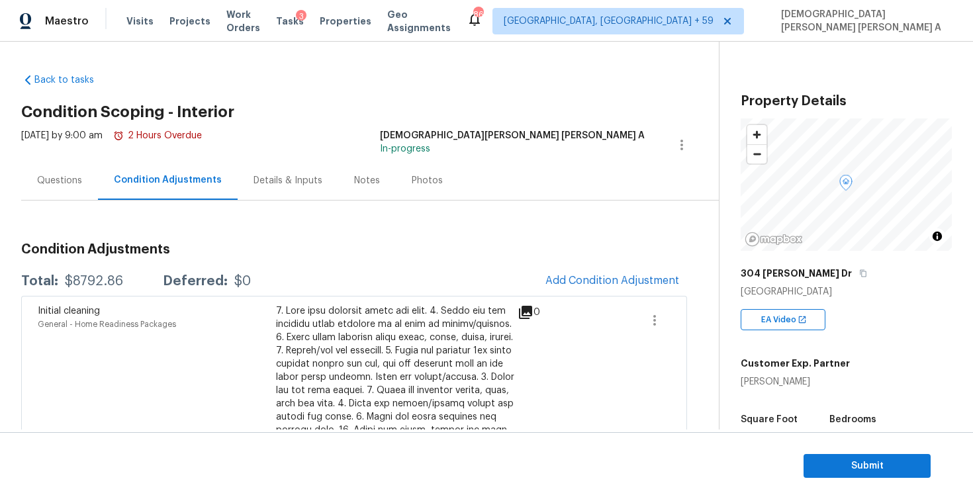
click at [56, 183] on div "Questions" at bounding box center [59, 180] width 45 height 13
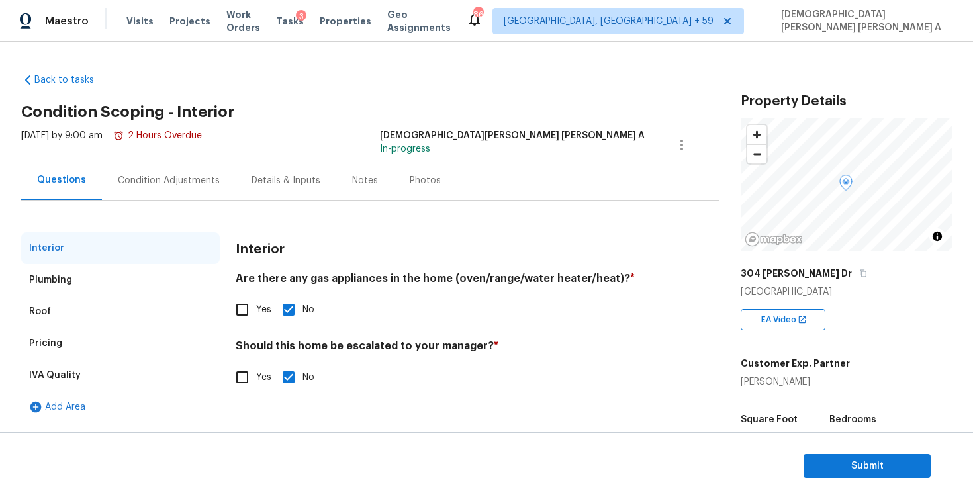
click at [63, 347] on div "Pricing" at bounding box center [120, 344] width 199 height 32
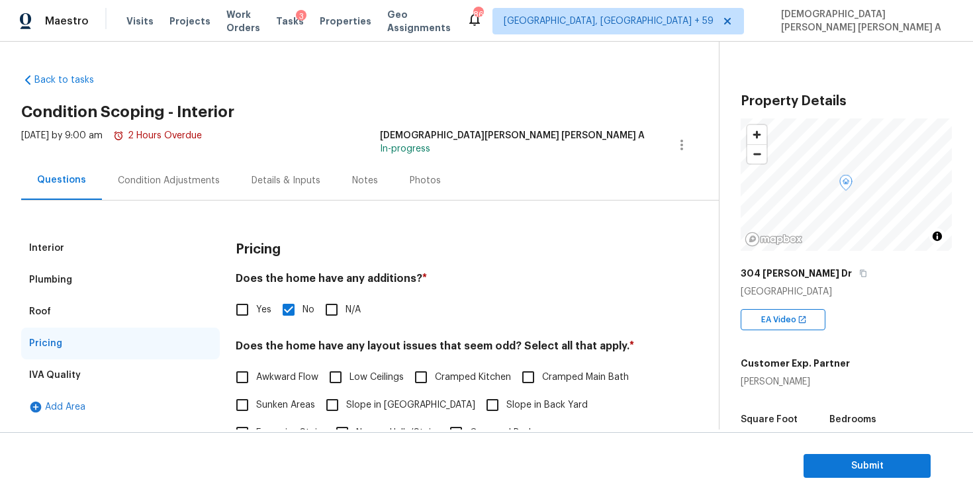
scroll to position [267, 0]
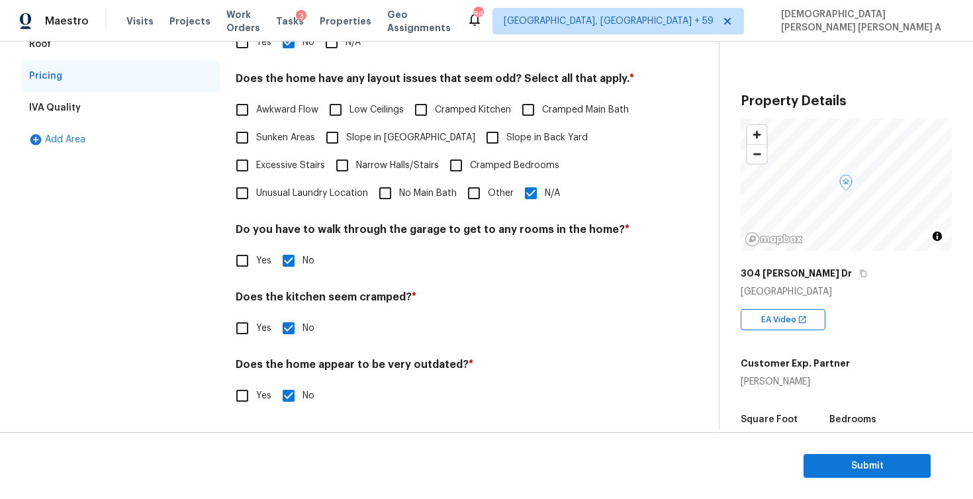
click at [469, 194] on input "Other" at bounding box center [474, 193] width 28 height 28
checkbox input "true"
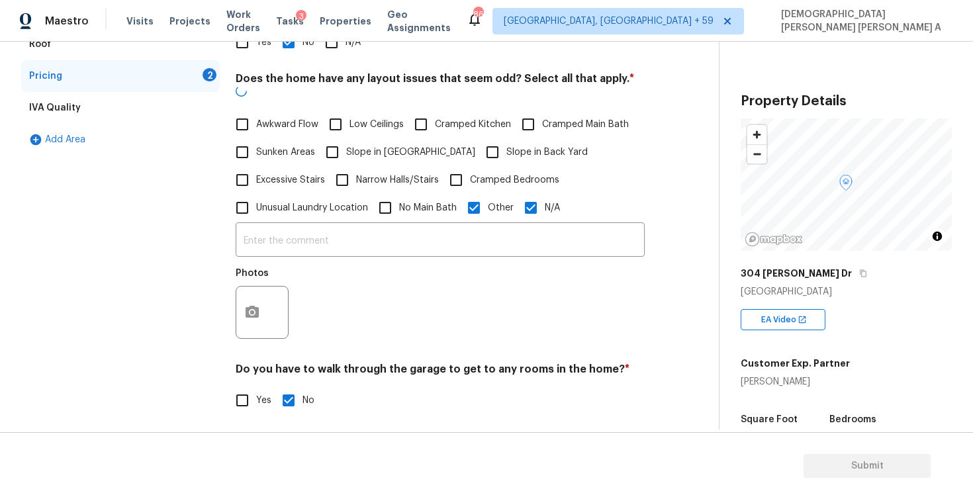
click at [549, 201] on span "N/A" at bounding box center [552, 208] width 15 height 14
click at [545, 197] on input "N/A" at bounding box center [531, 208] width 28 height 28
checkbox input "false"
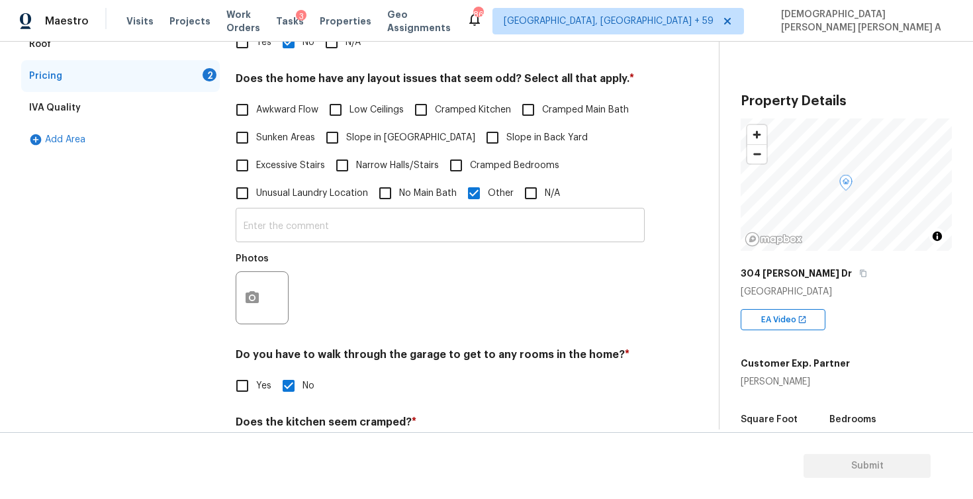
click at [349, 228] on input "text" at bounding box center [440, 226] width 409 height 31
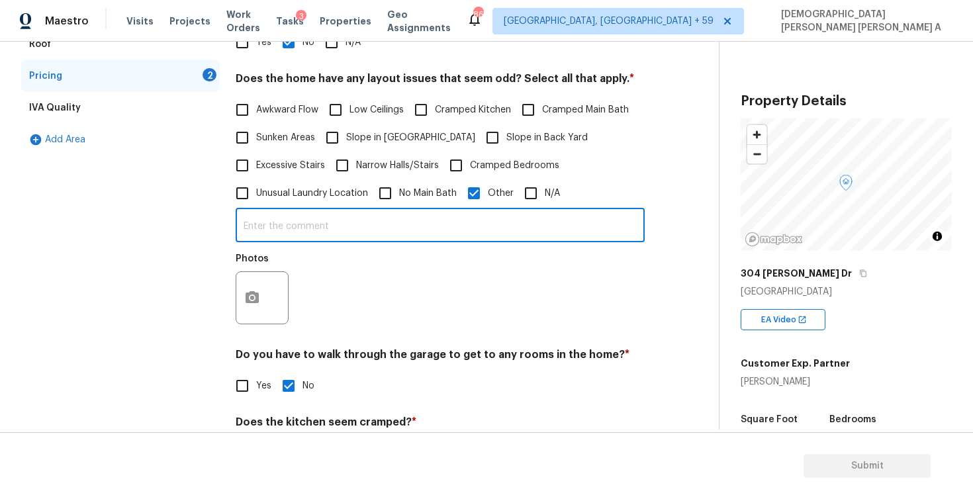
paste input "Small slope towards the home in the backyard"
type input "Small slope towards the home in the backyard"
click at [257, 302] on icon "button" at bounding box center [252, 297] width 13 height 12
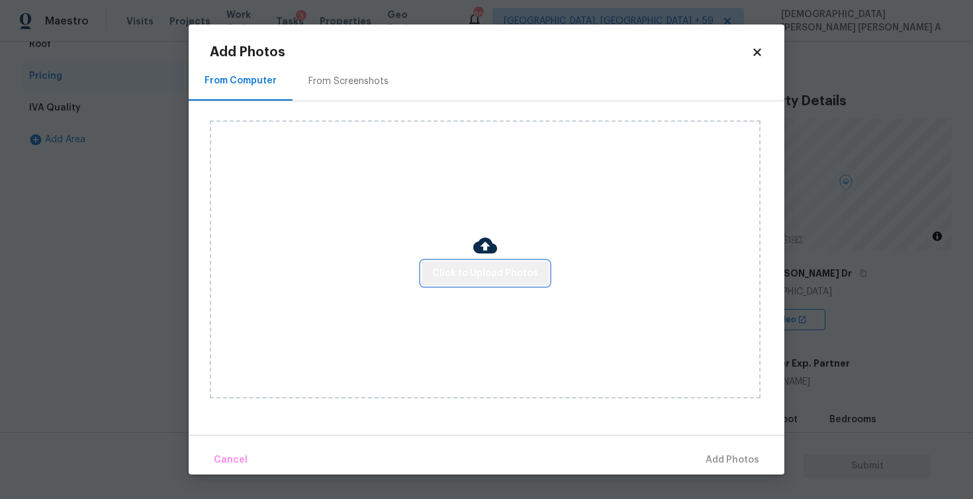
click at [498, 275] on span "Click to Upload Photos" at bounding box center [485, 273] width 106 height 17
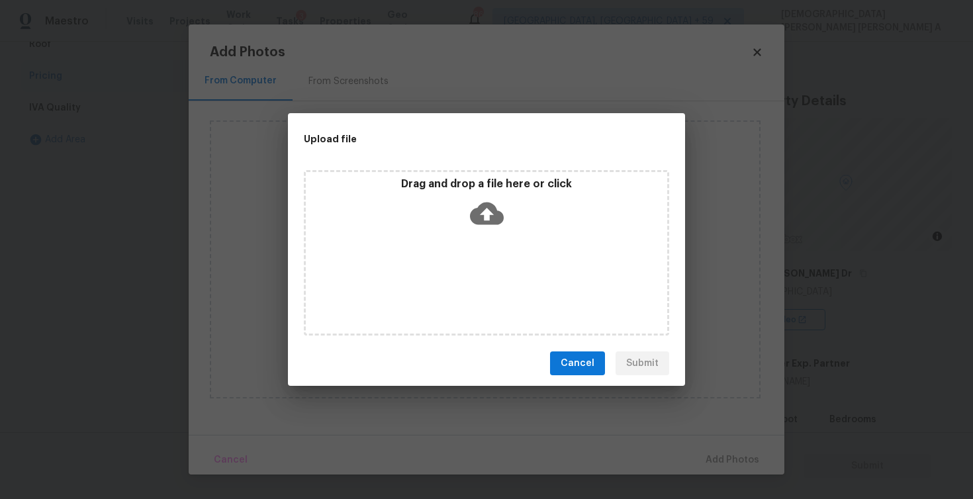
click at [497, 230] on div "Drag and drop a file here or click" at bounding box center [486, 205] width 361 height 57
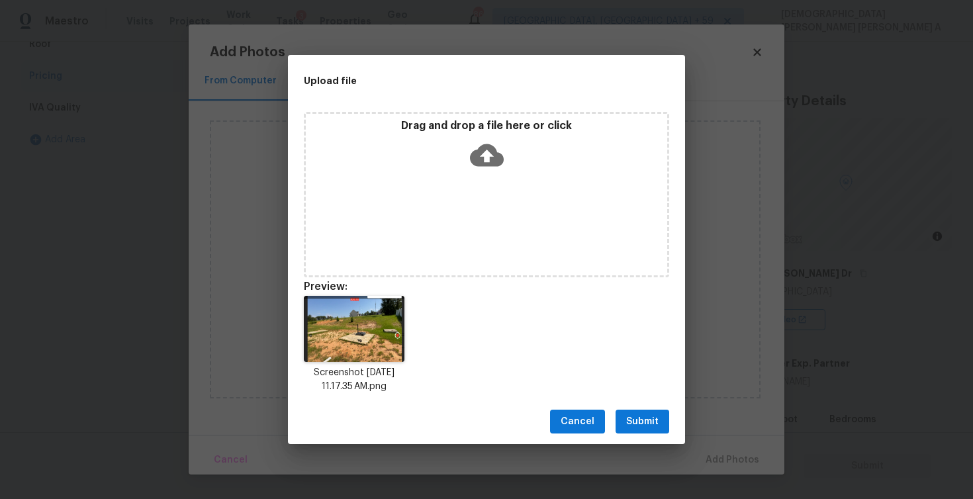
click at [650, 428] on span "Submit" at bounding box center [642, 422] width 32 height 17
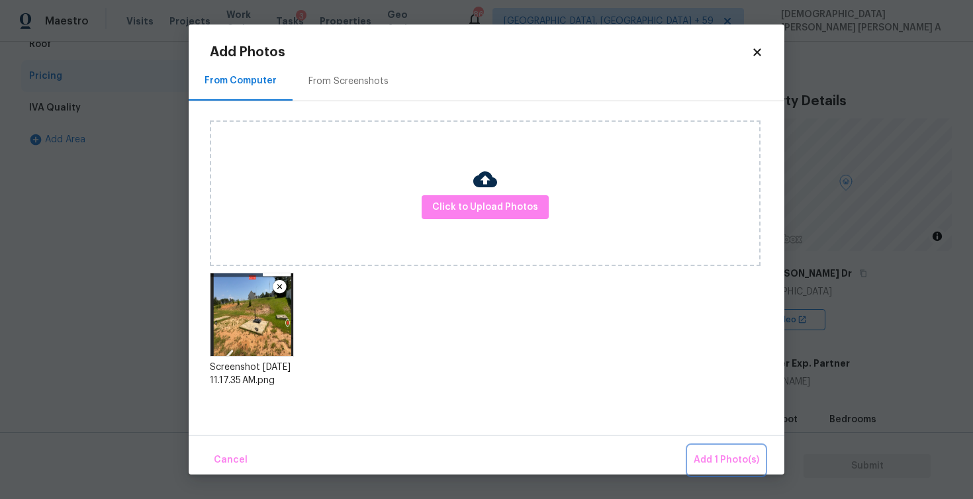
click at [723, 451] on button "Add 1 Photo(s)" at bounding box center [726, 460] width 76 height 28
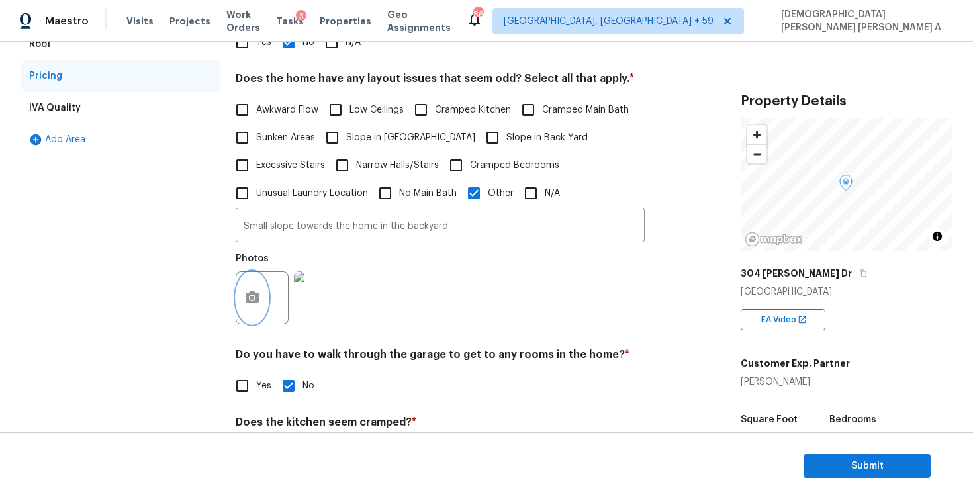
scroll to position [0, 0]
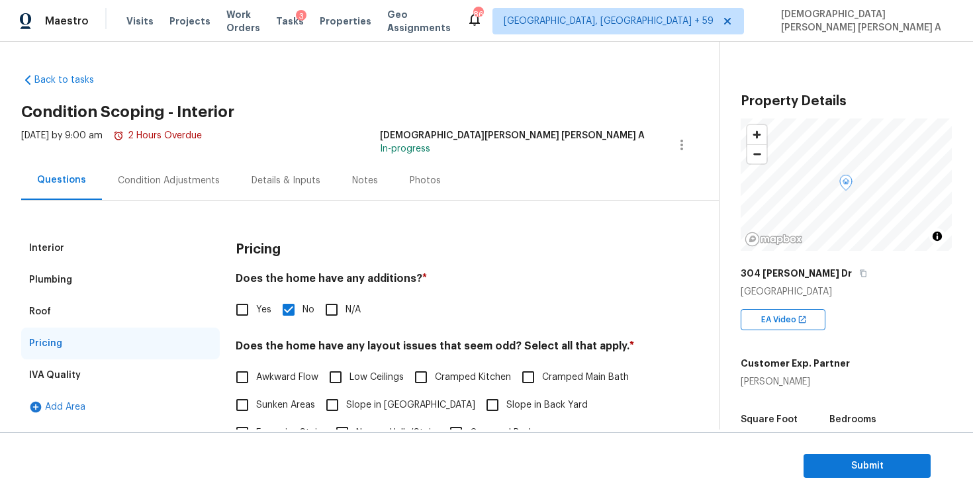
click at [146, 175] on div "Condition Adjustments" at bounding box center [169, 180] width 102 height 13
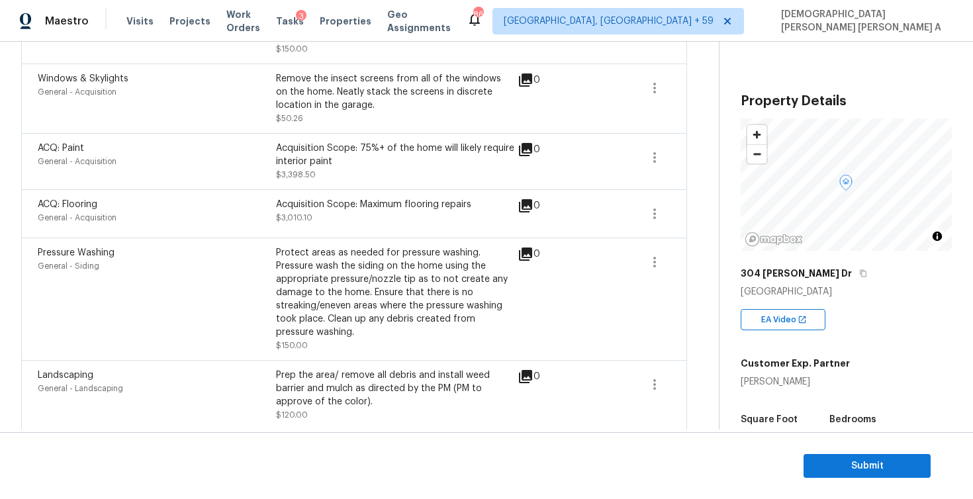
scroll to position [819, 0]
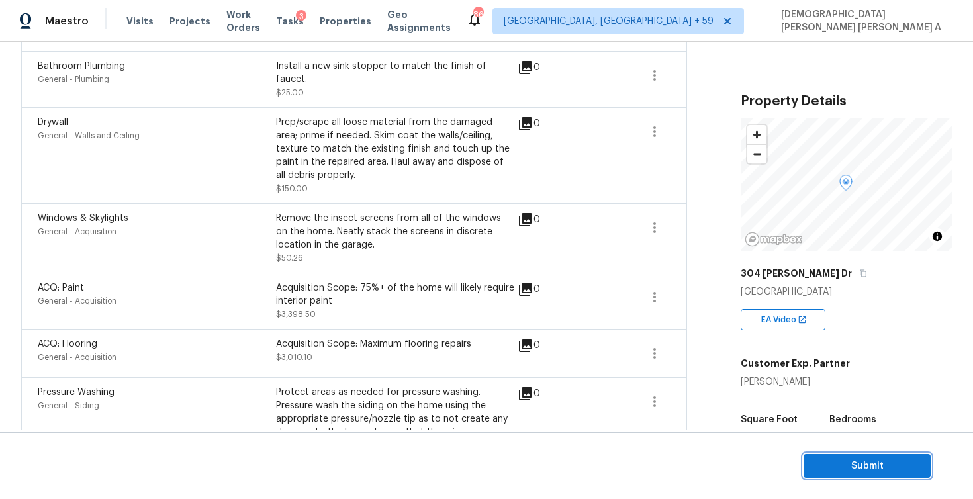
click at [873, 465] on span "Submit" at bounding box center [867, 466] width 106 height 17
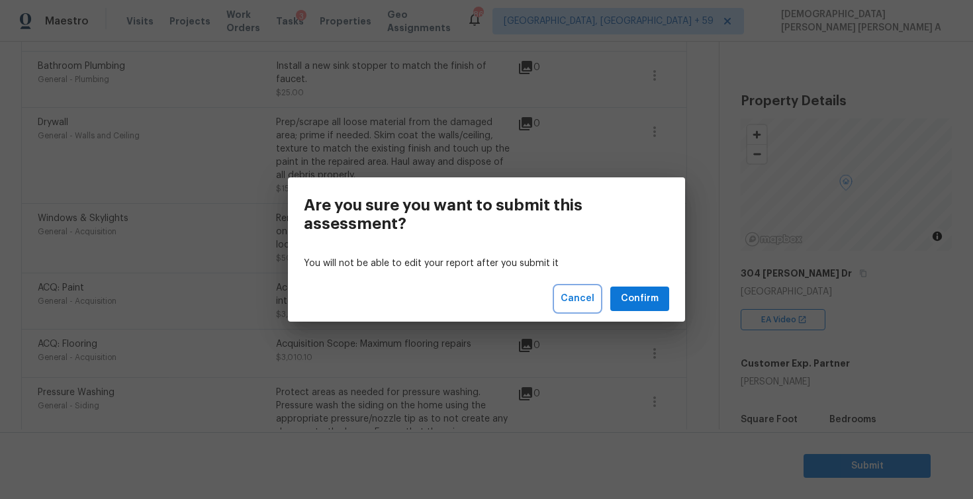
click at [572, 298] on span "Cancel" at bounding box center [578, 299] width 34 height 17
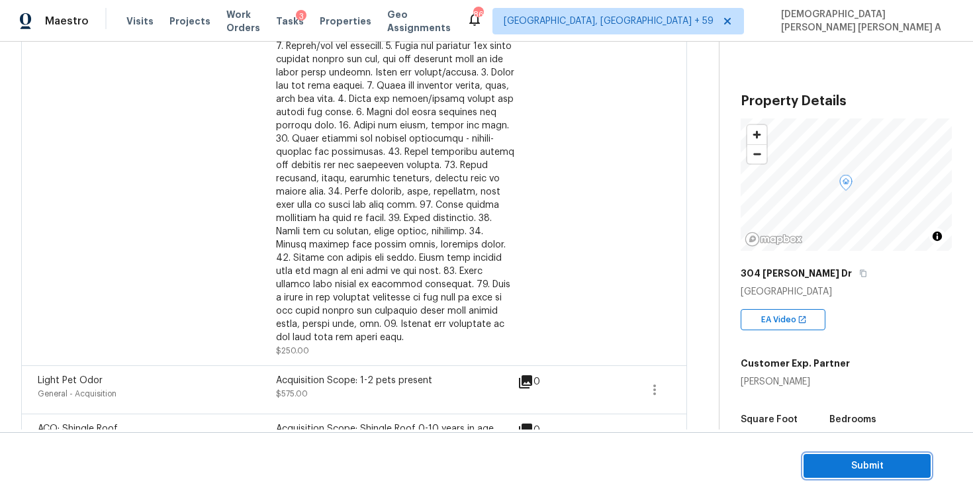
scroll to position [0, 0]
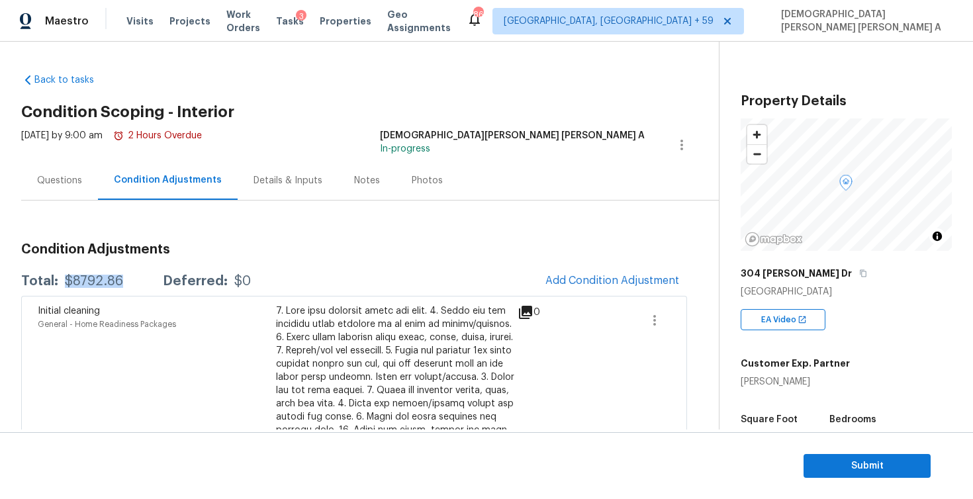
drag, startPoint x: 132, startPoint y: 275, endPoint x: 62, endPoint y: 275, distance: 69.5
click at [62, 275] on div "Total: $8792.86 Deferred: $0" at bounding box center [136, 281] width 230 height 13
copy div "$8792.86"
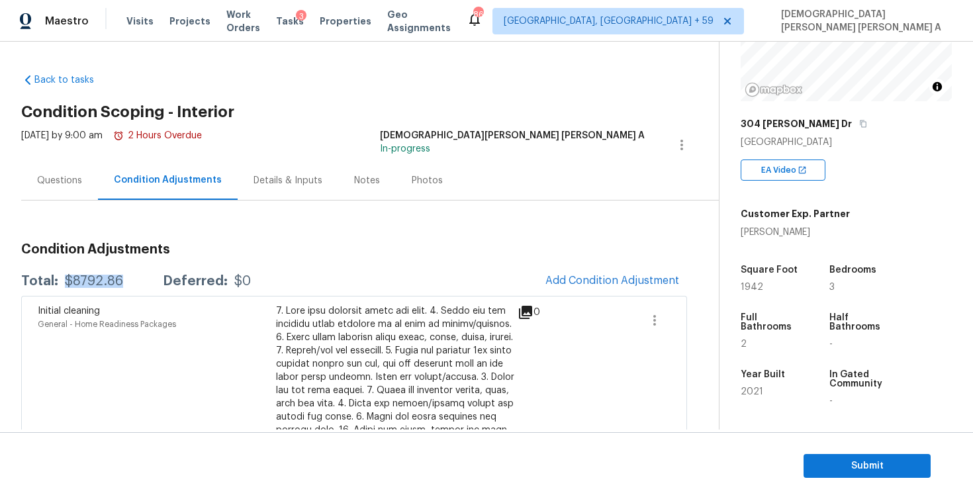
scroll to position [253, 0]
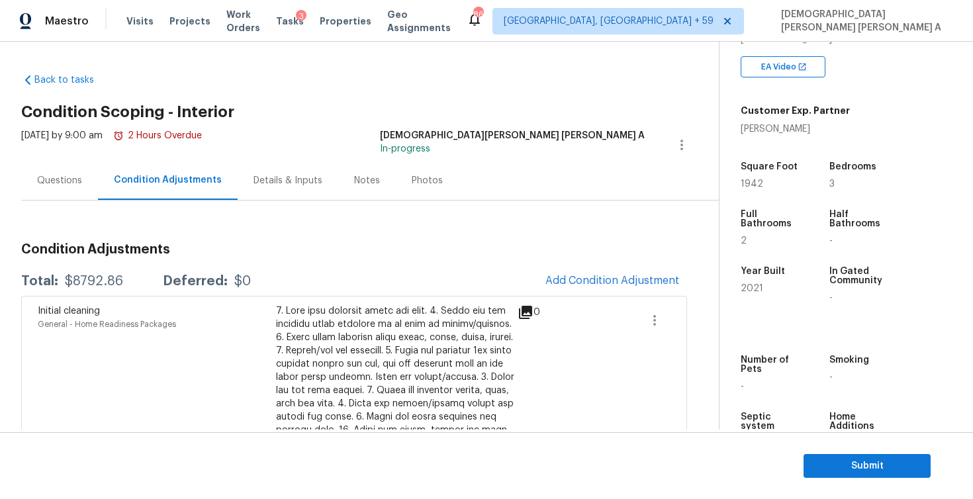
click at [846, 449] on section "Submit" at bounding box center [486, 466] width 973 height 68
click at [832, 466] on span "Submit" at bounding box center [867, 466] width 106 height 17
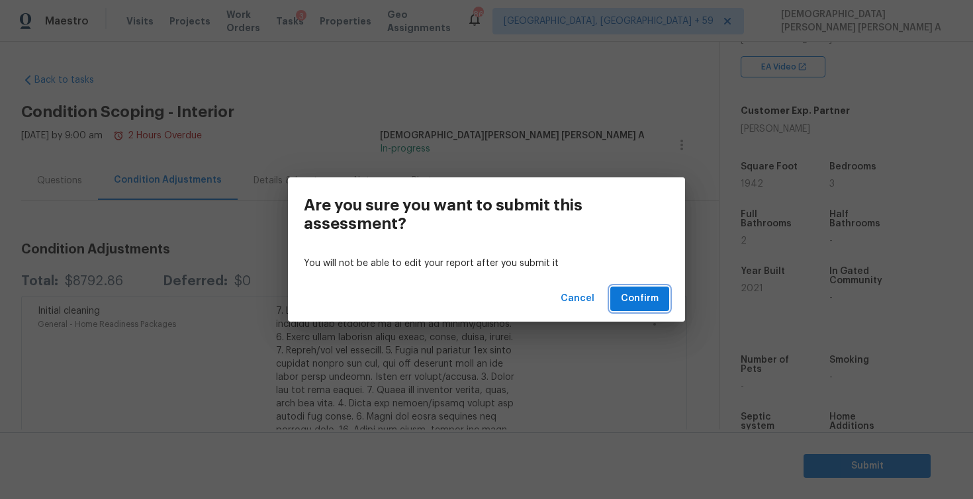
click at [647, 296] on span "Confirm" at bounding box center [640, 299] width 38 height 17
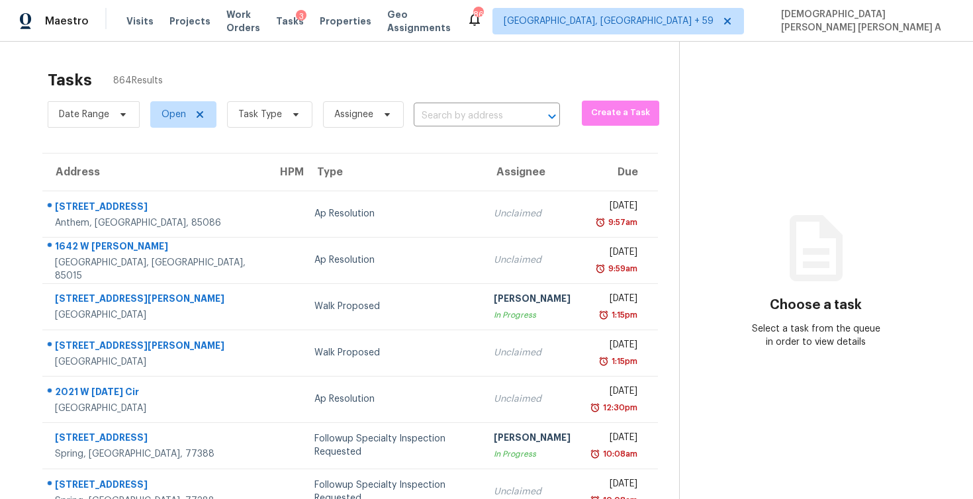
click at [435, 127] on div "Date Range Open Task Type Assignee ​" at bounding box center [304, 114] width 512 height 34
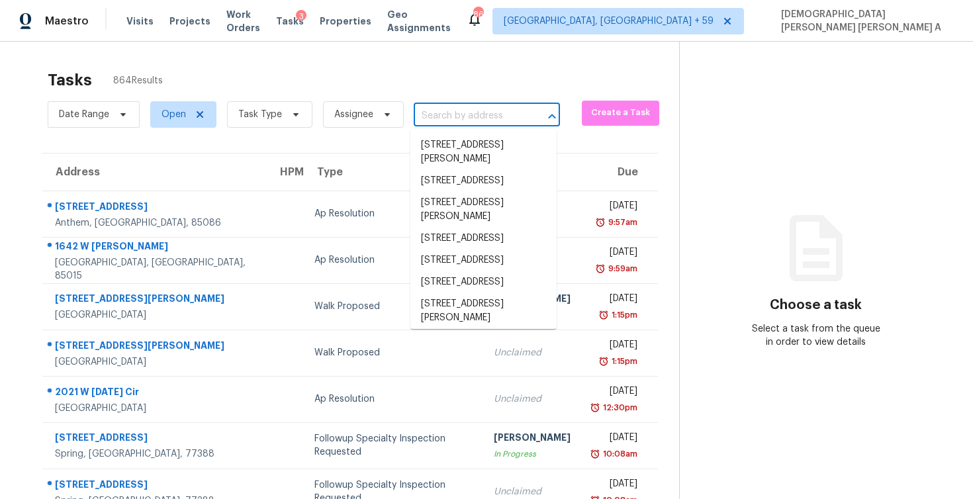
click at [437, 115] on input "text" at bounding box center [468, 116] width 109 height 21
paste input "24243 Gold Cheyenne Way Katy, TX, 77493"
type input "24243 Gold Cheyenne Way Katy, TX, 77493"
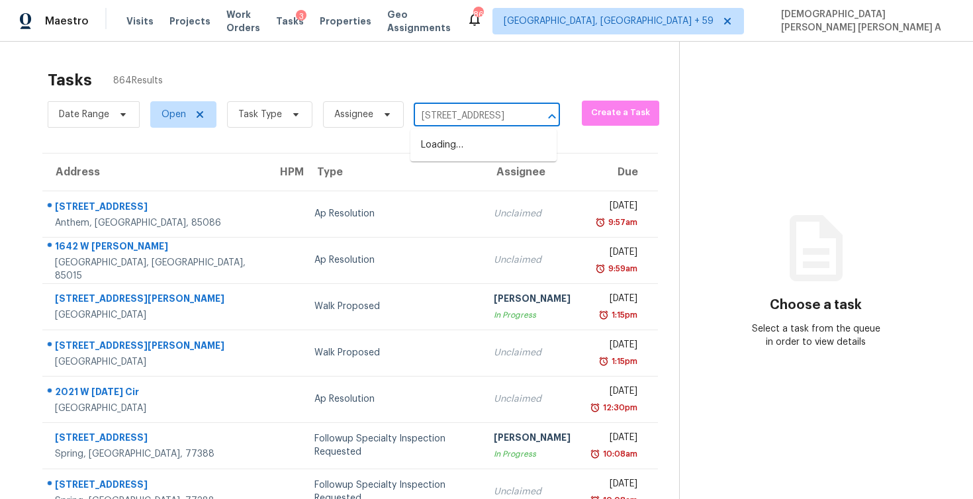
scroll to position [0, 84]
click at [471, 156] on li "24243 Gold Cheyenne Way, Katy, TX 77493" at bounding box center [483, 145] width 146 height 22
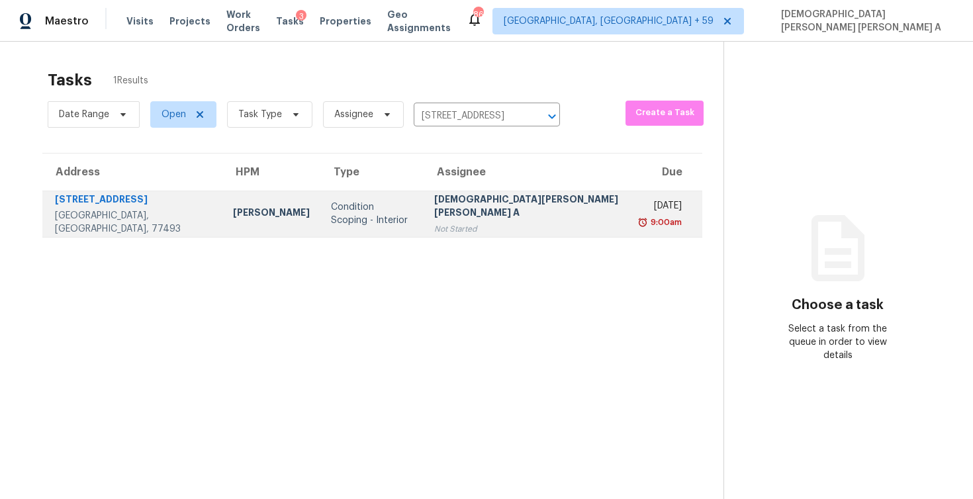
click at [480, 199] on div "[DEMOGRAPHIC_DATA][PERSON_NAME] [PERSON_NAME] A" at bounding box center [527, 208] width 187 height 30
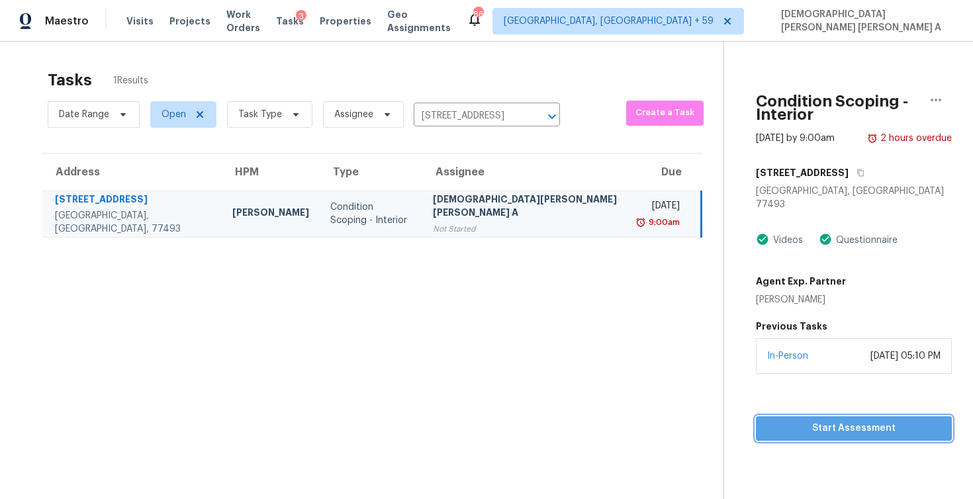
click at [773, 420] on span "Start Assessment" at bounding box center [853, 428] width 175 height 17
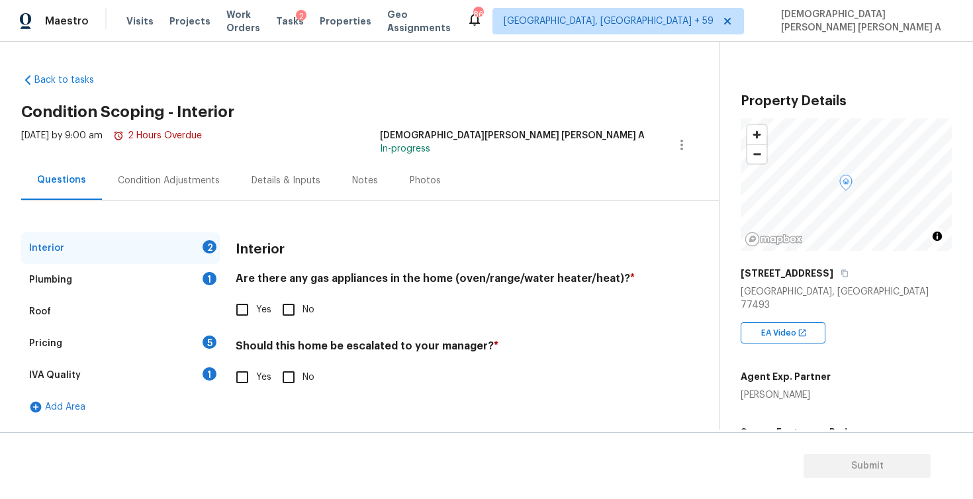
click at [553, 110] on h2 "Condition Scoping - Interior" at bounding box center [370, 111] width 698 height 13
click at [295, 310] on input "No" at bounding box center [289, 310] width 28 height 28
checkbox input "true"
click at [295, 374] on input "No" at bounding box center [289, 377] width 28 height 28
checkbox input "true"
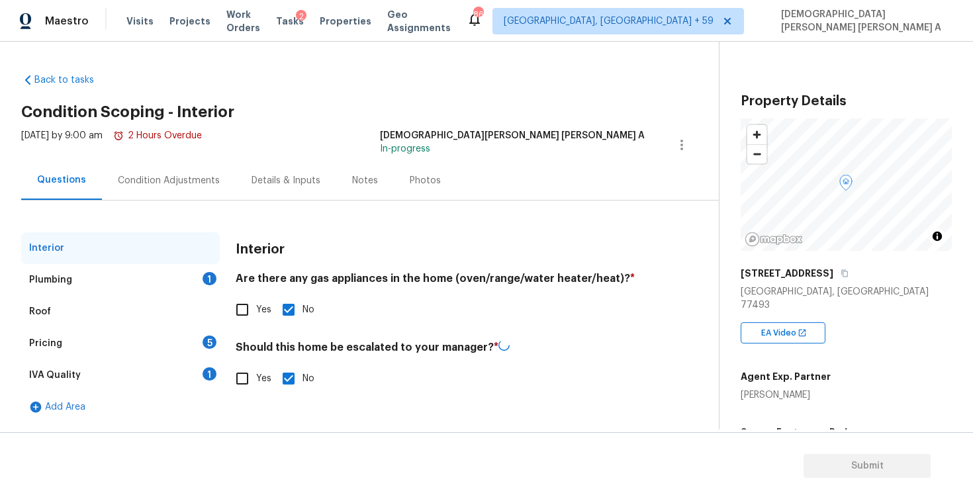
click at [246, 319] on input "Yes" at bounding box center [242, 310] width 28 height 28
checkbox input "true"
checkbox input "false"
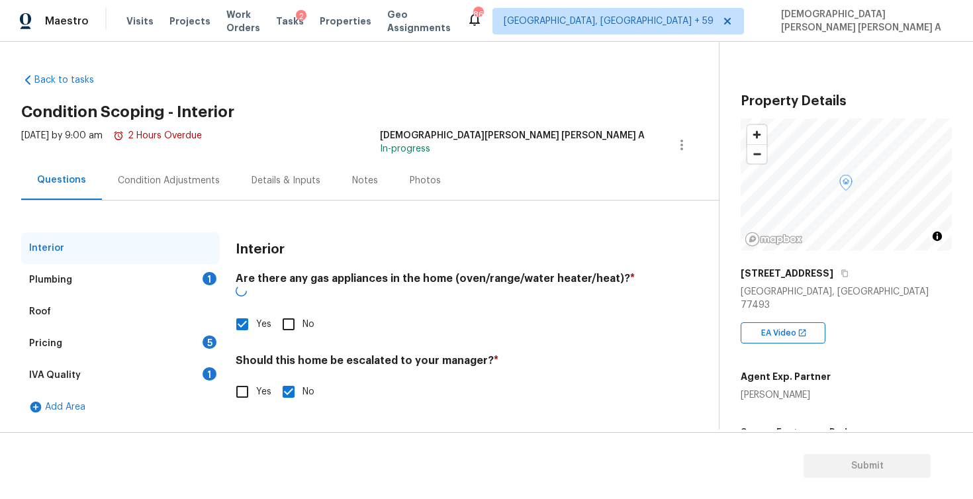
click at [167, 279] on div "Plumbing 1" at bounding box center [120, 280] width 199 height 32
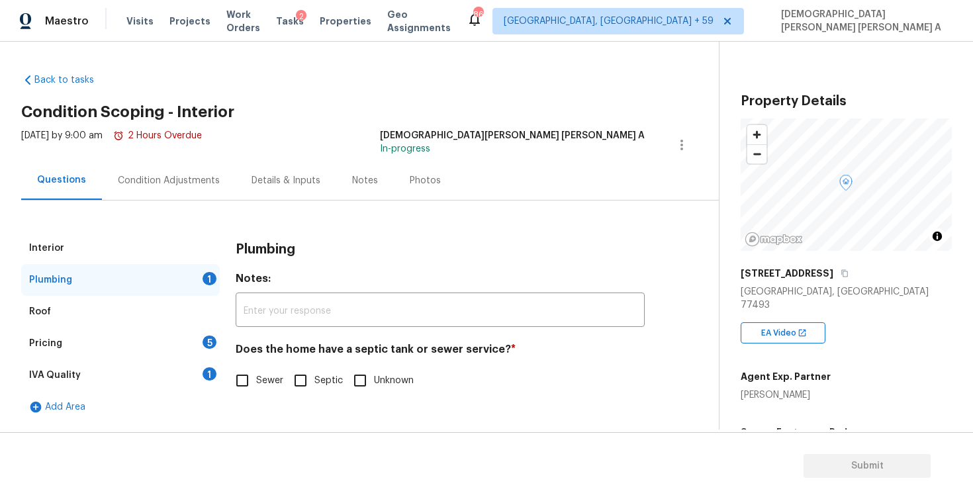
click at [232, 378] on input "Sewer" at bounding box center [242, 381] width 28 height 28
checkbox input "true"
click at [163, 328] on div "Pricing 5" at bounding box center [120, 344] width 199 height 32
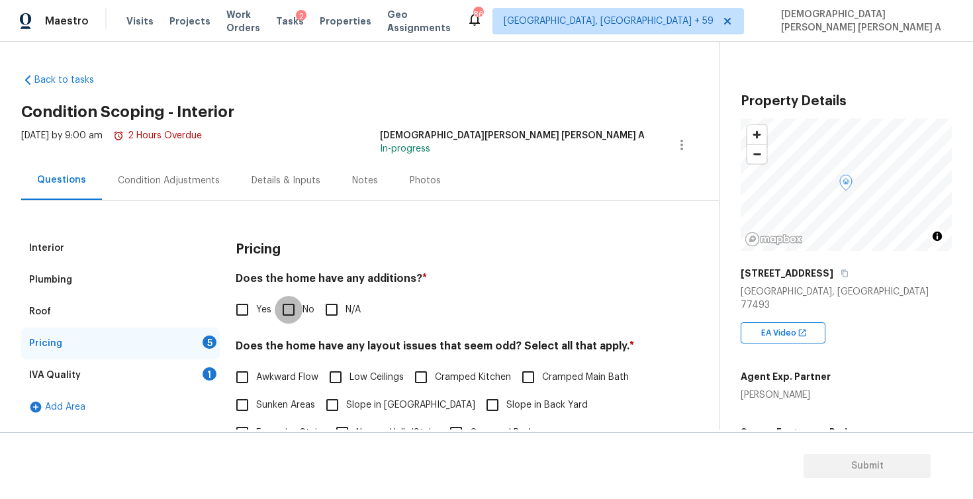
click at [294, 312] on input "No" at bounding box center [289, 310] width 28 height 28
checkbox input "true"
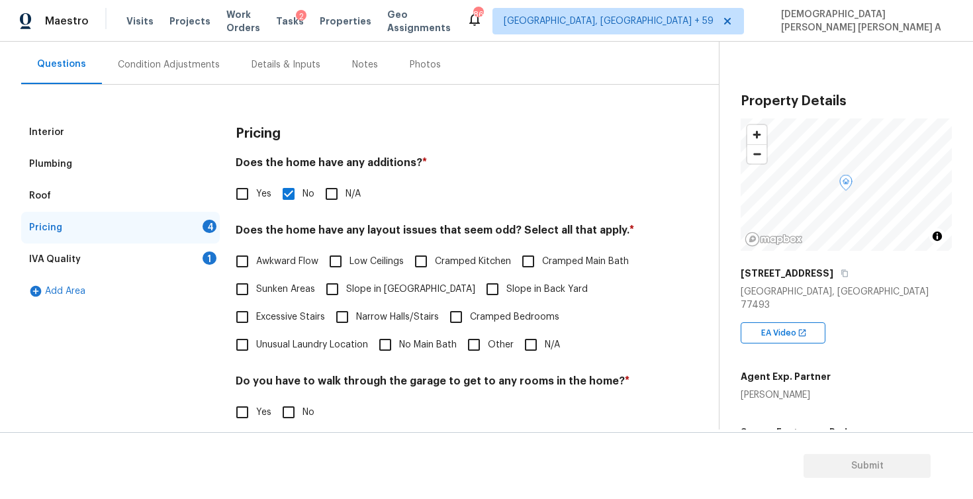
scroll to position [201, 0]
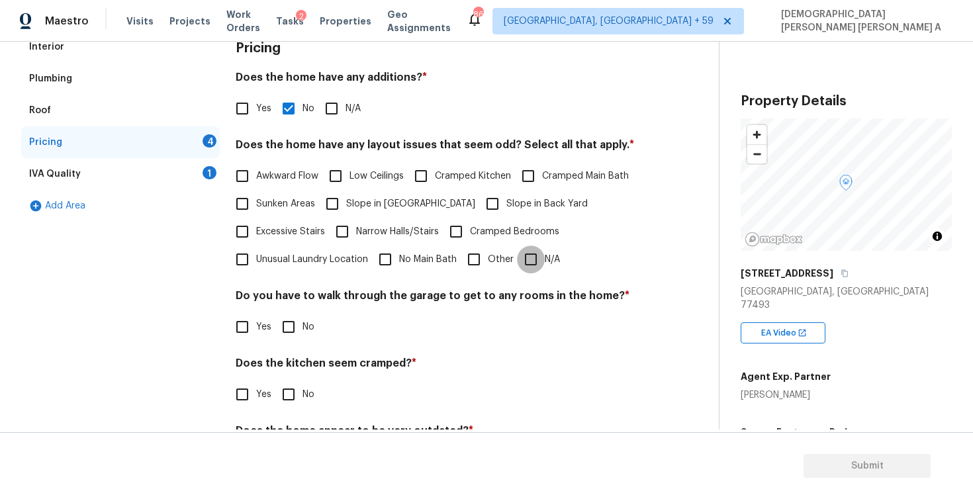
click at [533, 263] on input "N/A" at bounding box center [531, 260] width 28 height 28
checkbox input "true"
click at [273, 330] on div "Yes No" at bounding box center [440, 327] width 409 height 28
click at [293, 334] on input "No" at bounding box center [289, 327] width 28 height 28
checkbox input "true"
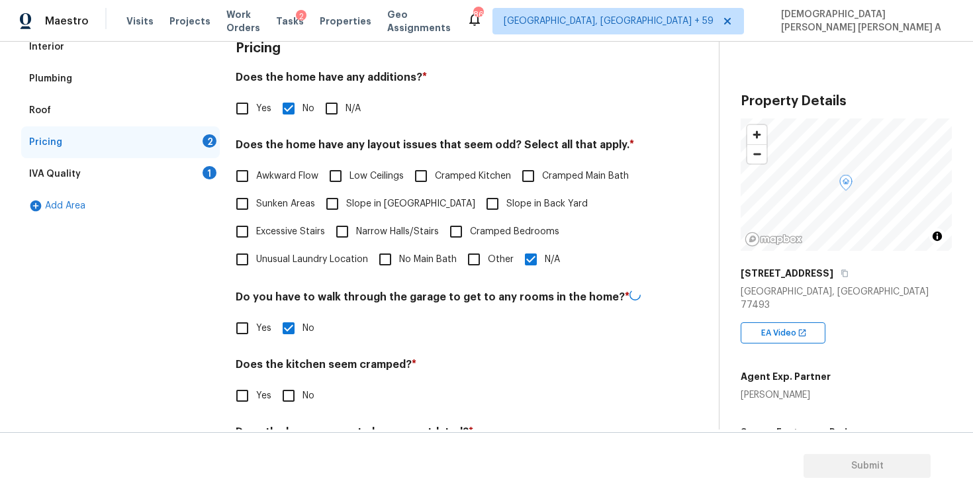
click at [291, 387] on input "No" at bounding box center [289, 396] width 28 height 28
checkbox input "true"
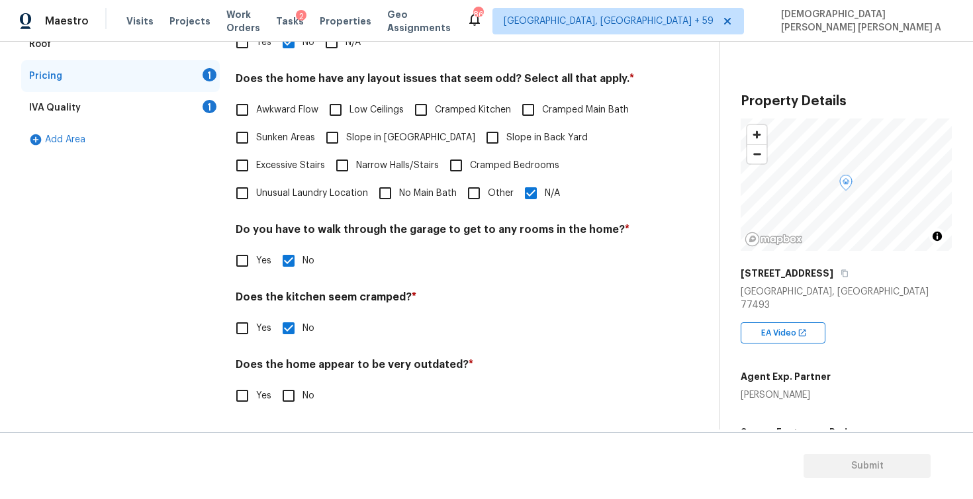
scroll to position [267, 0]
click at [284, 406] on input "No" at bounding box center [289, 396] width 28 height 28
checkbox input "true"
click at [188, 95] on div "IVA Quality 1" at bounding box center [120, 108] width 199 height 32
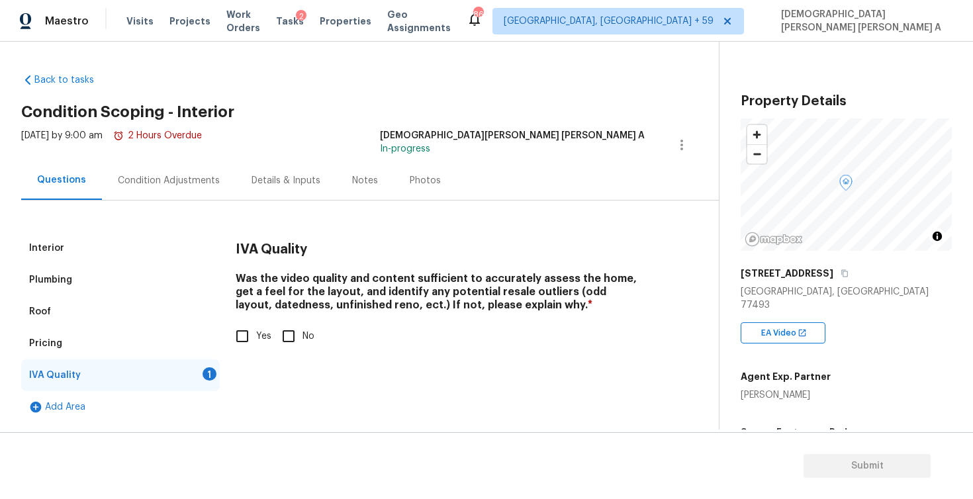
scroll to position [0, 0]
click at [240, 337] on input "Yes" at bounding box center [242, 336] width 28 height 28
checkbox input "true"
click at [156, 193] on div "Condition Adjustments" at bounding box center [169, 180] width 134 height 39
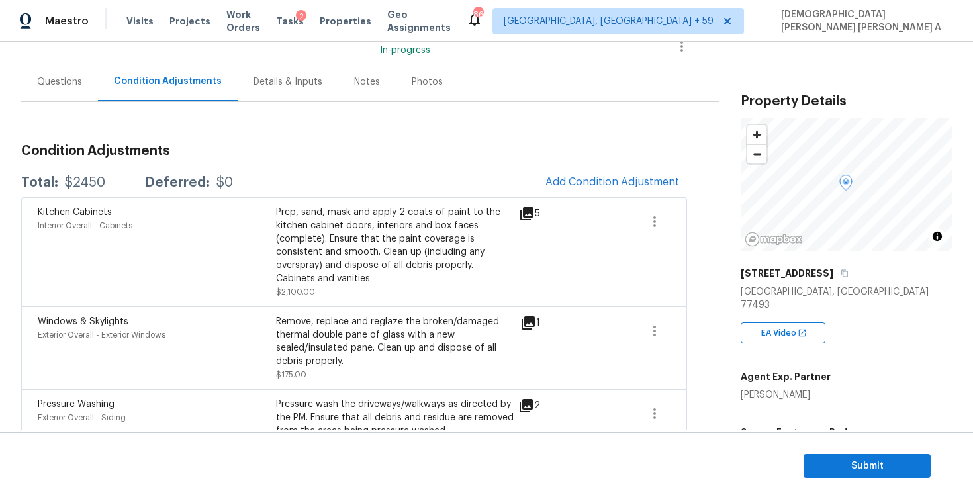
scroll to position [114, 0]
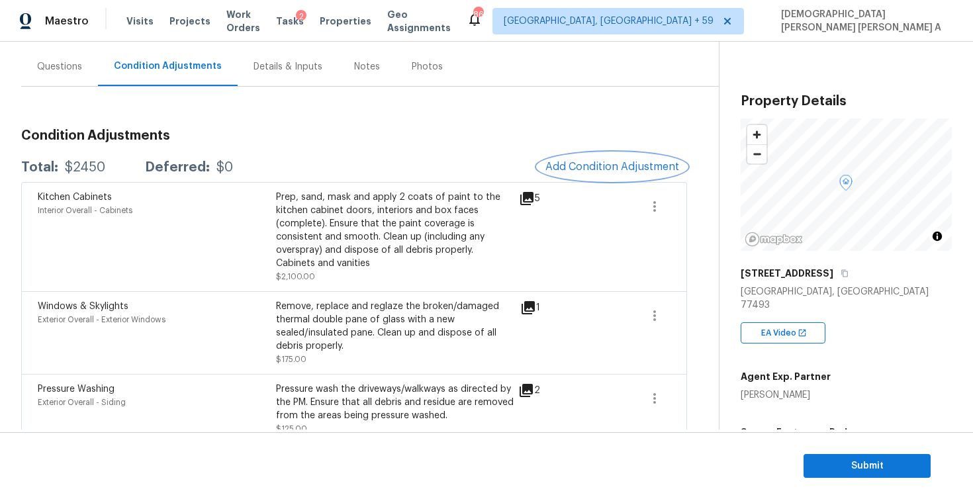
click at [604, 174] on button "Add Condition Adjustment" at bounding box center [612, 167] width 150 height 28
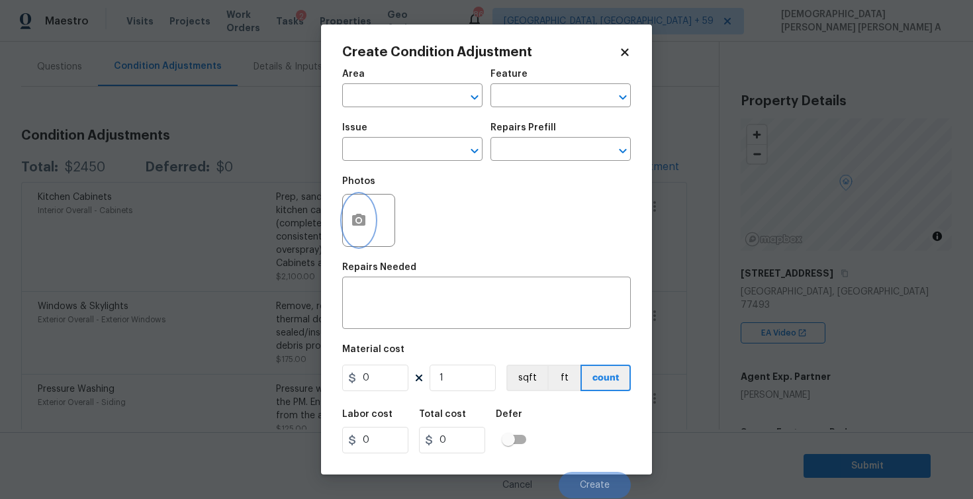
click at [353, 234] on button "button" at bounding box center [359, 221] width 32 height 52
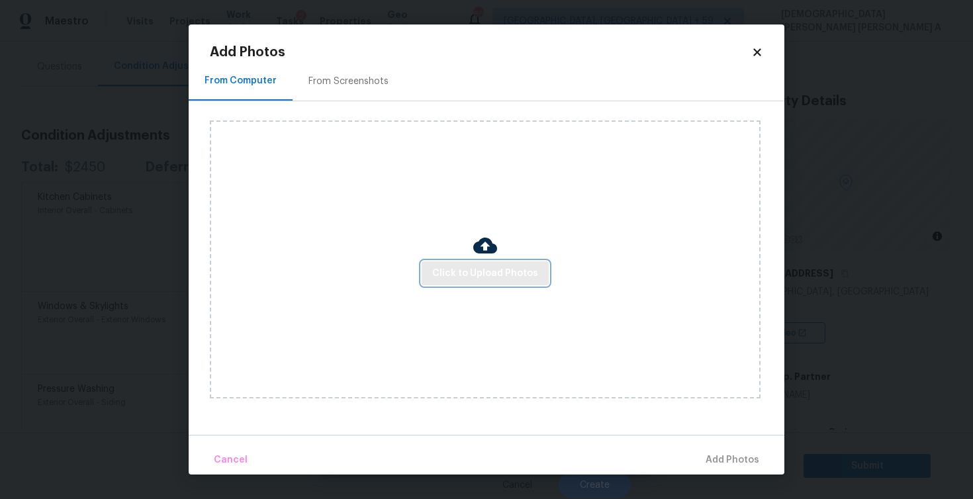
click at [487, 284] on button "Click to Upload Photos" at bounding box center [485, 273] width 127 height 24
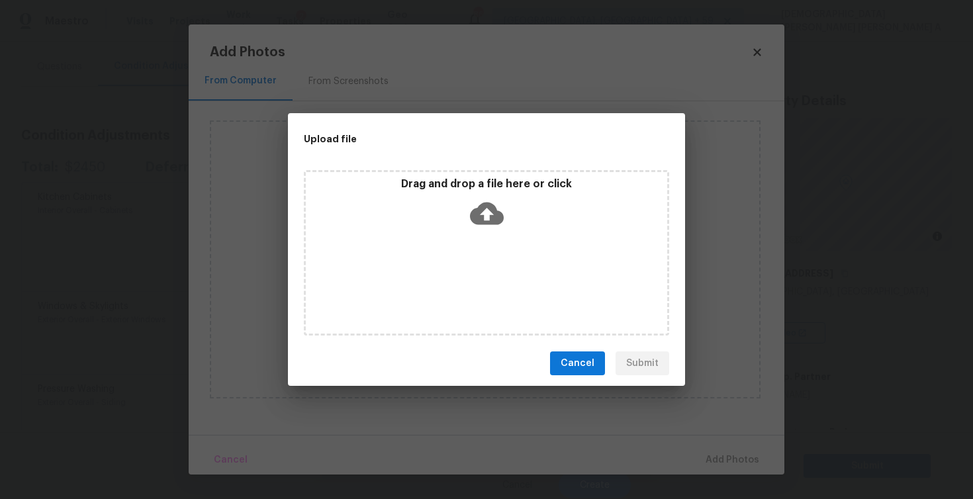
click at [488, 236] on div "Drag and drop a file here or click" at bounding box center [486, 252] width 365 height 165
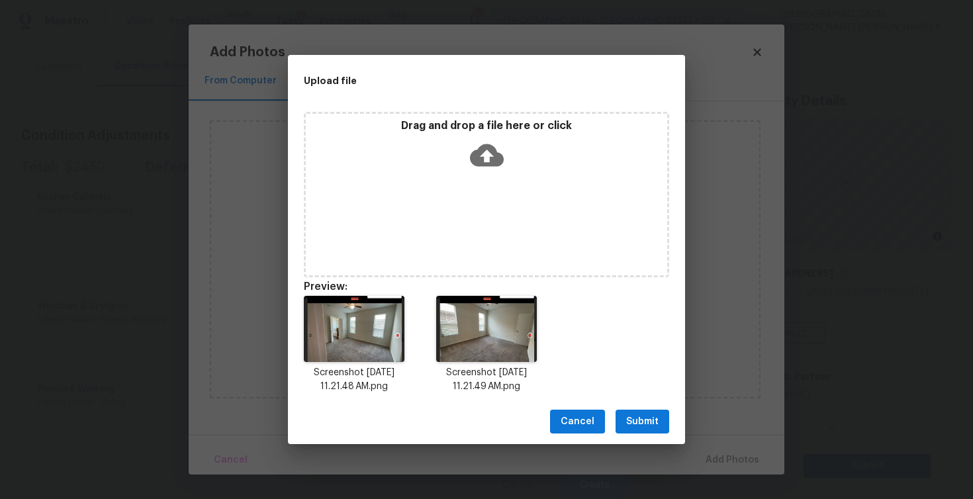
click at [641, 430] on button "Submit" at bounding box center [642, 422] width 54 height 24
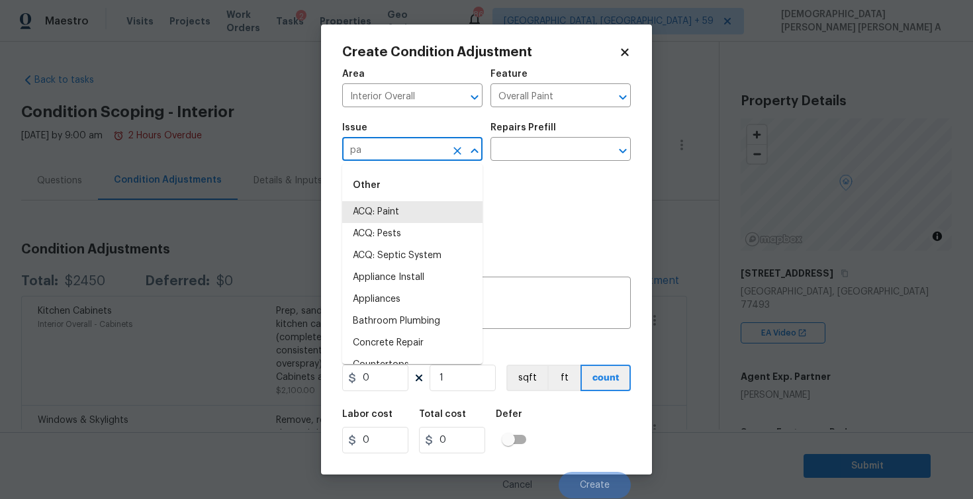
scroll to position [114, 0]
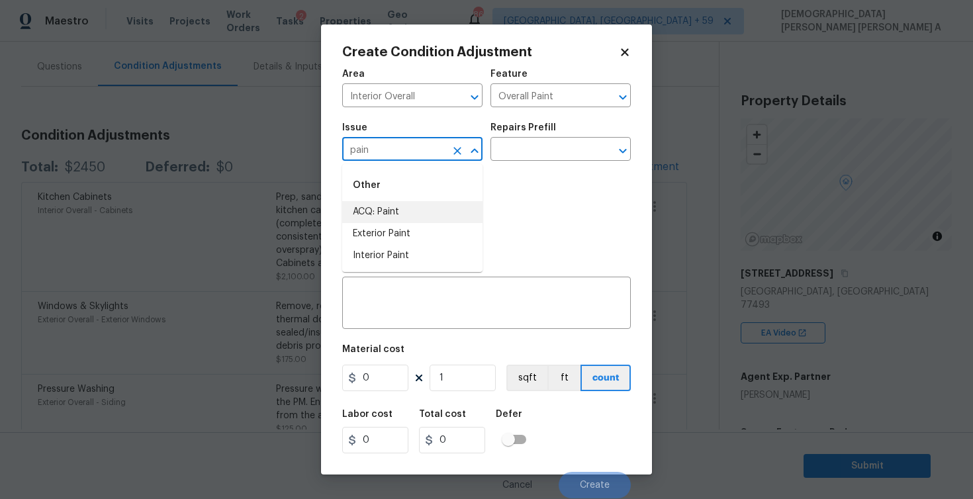
click at [411, 211] on li "ACQ: Paint" at bounding box center [412, 212] width 140 height 22
type input "ACQ: Paint"
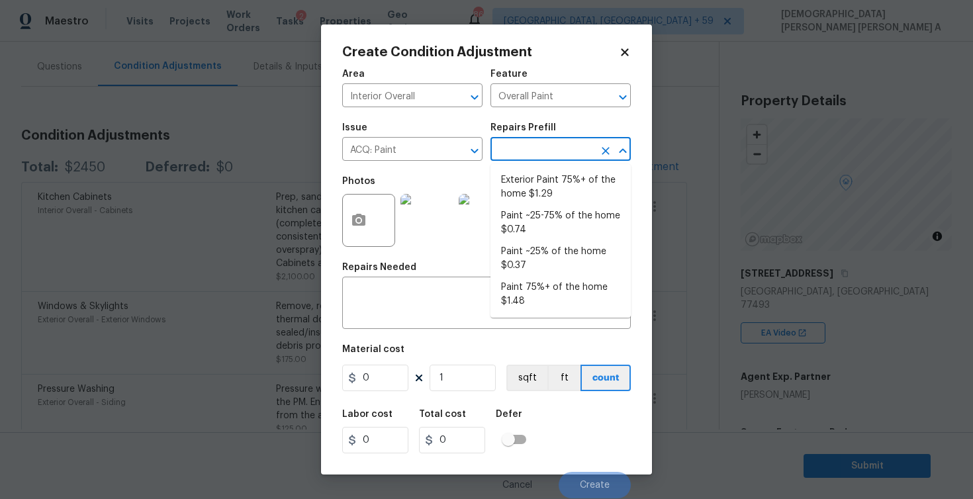
click at [541, 154] on input "text" at bounding box center [541, 150] width 103 height 21
click at [541, 212] on li "Paint ~25-75% of the home $0.74" at bounding box center [560, 223] width 140 height 36
type input "Acquisition"
type input "0.74"
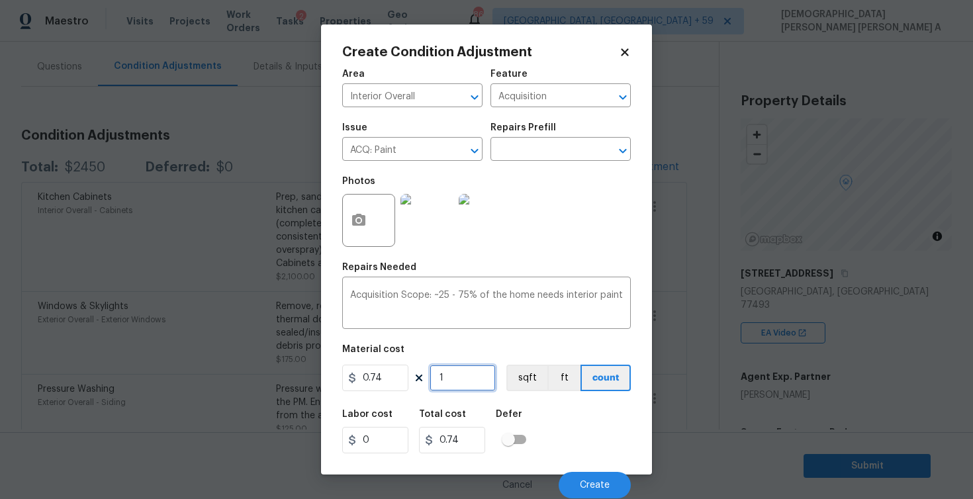
click at [471, 380] on input "1" at bounding box center [463, 378] width 66 height 26
type input "0"
type input "2"
type input "1.48"
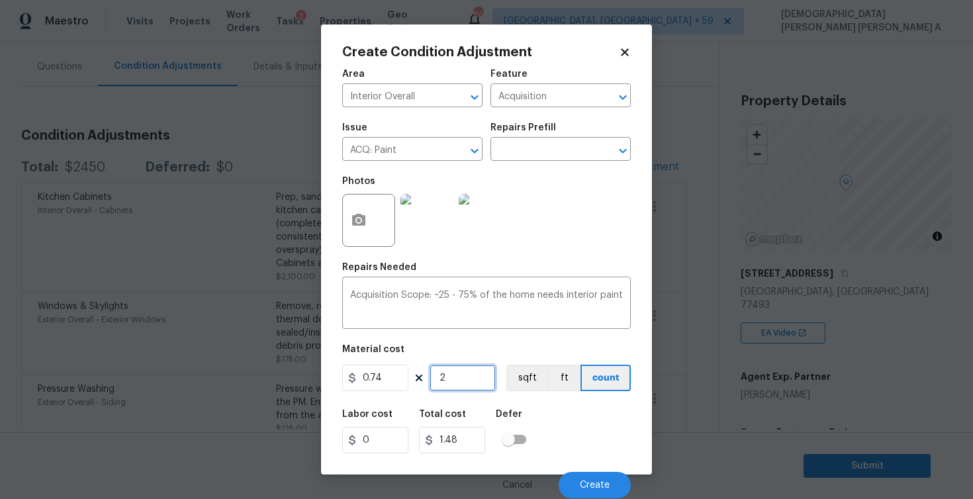
type input "21"
type input "15.54"
type input "218"
type input "161.32"
type input "2186"
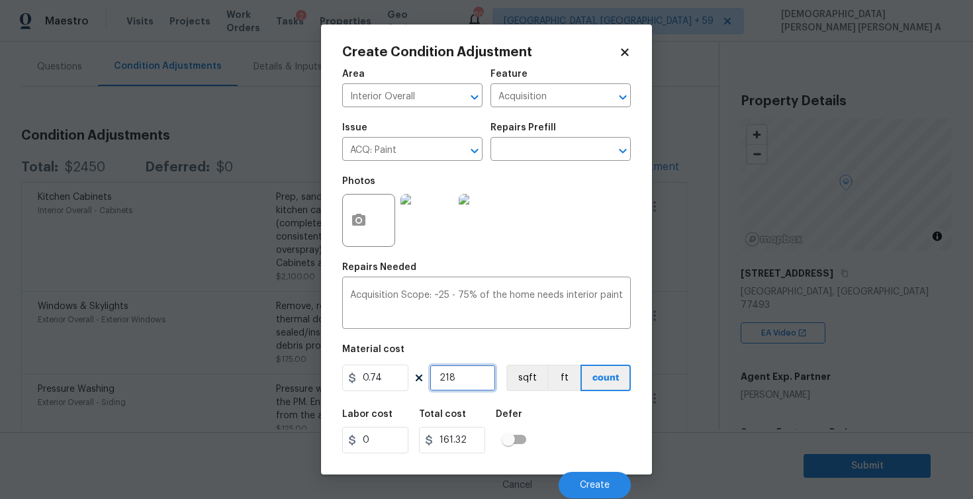
type input "1617.64"
type input "2186"
click at [511, 376] on button "sqft" at bounding box center [526, 378] width 41 height 26
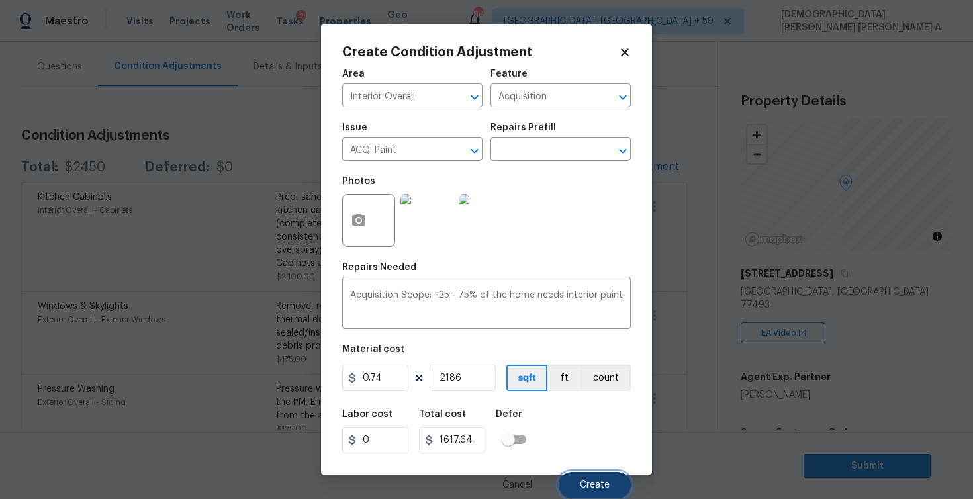
click at [596, 488] on span "Create" at bounding box center [595, 485] width 30 height 10
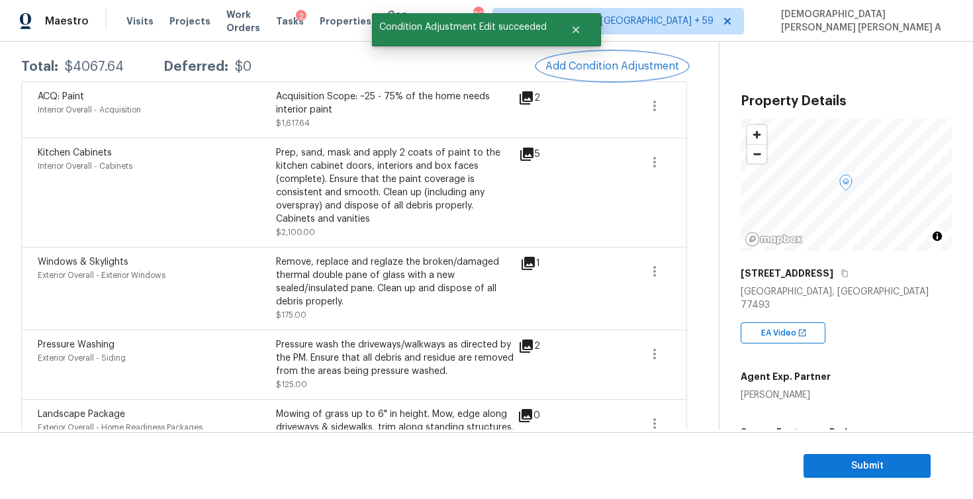
scroll to position [236, 0]
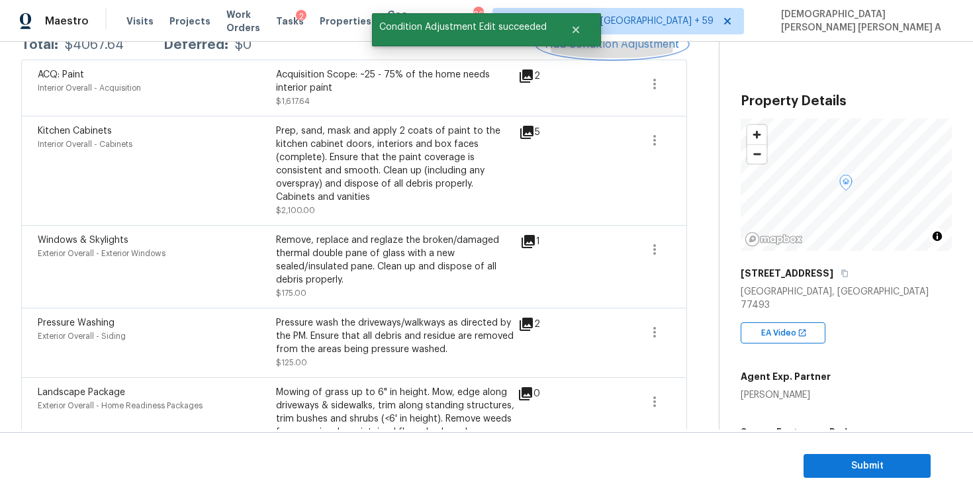
click at [611, 44] on span "Add Condition Adjustment" at bounding box center [612, 44] width 134 height 12
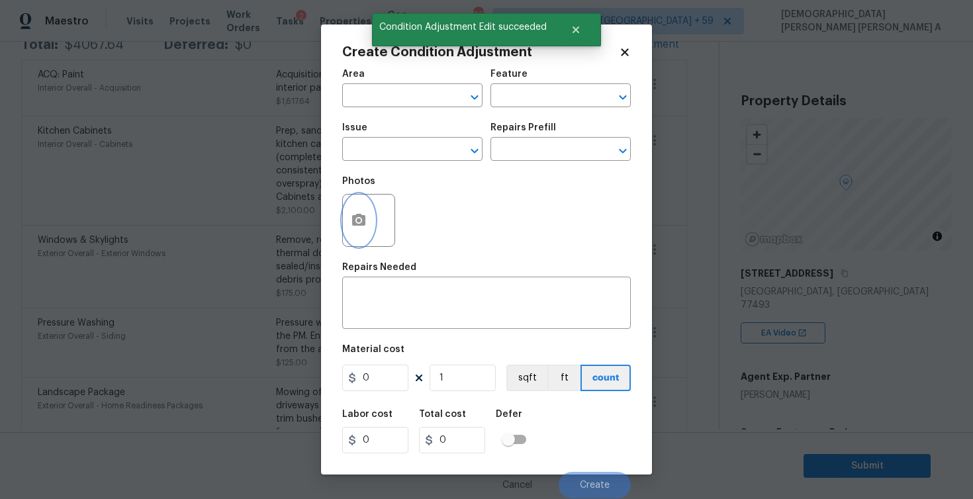
click at [353, 212] on button "button" at bounding box center [359, 221] width 32 height 52
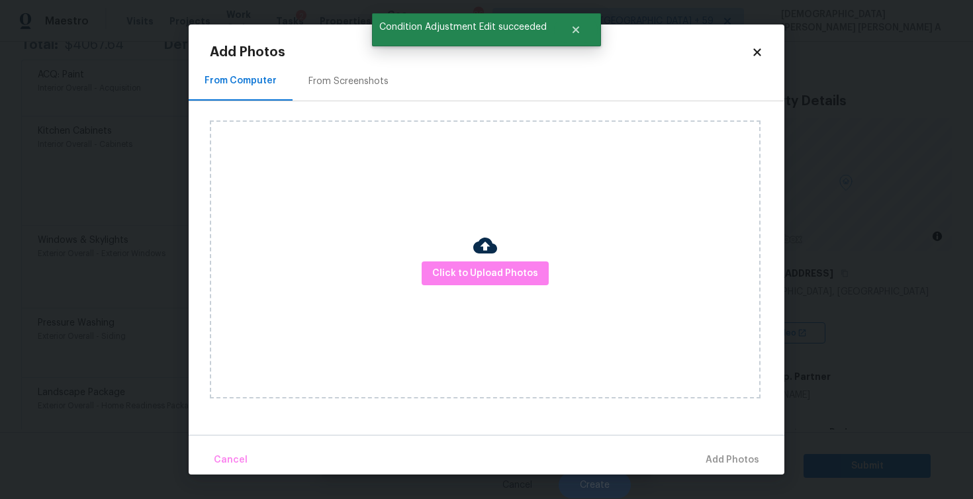
click at [482, 258] on div at bounding box center [485, 248] width 24 height 28
click at [483, 269] on span "Click to Upload Photos" at bounding box center [485, 273] width 106 height 17
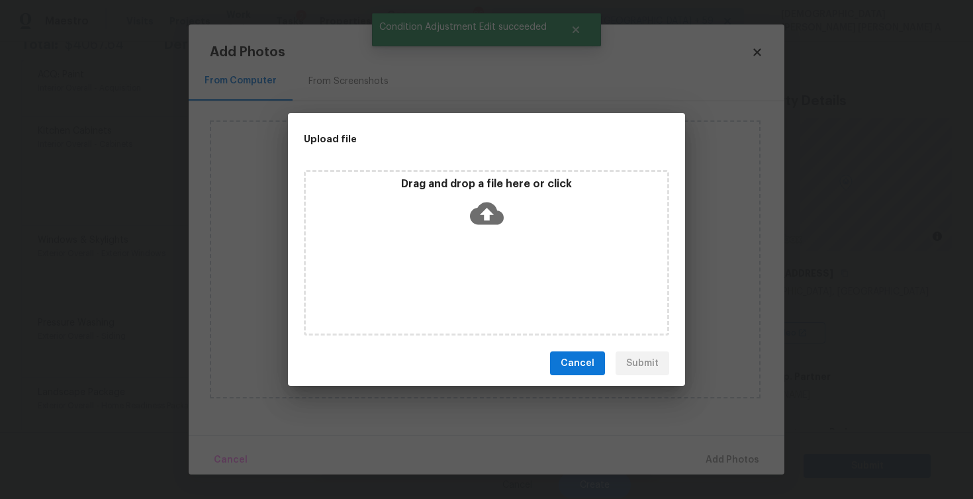
click at [483, 269] on div "Drag and drop a file here or click" at bounding box center [486, 252] width 365 height 165
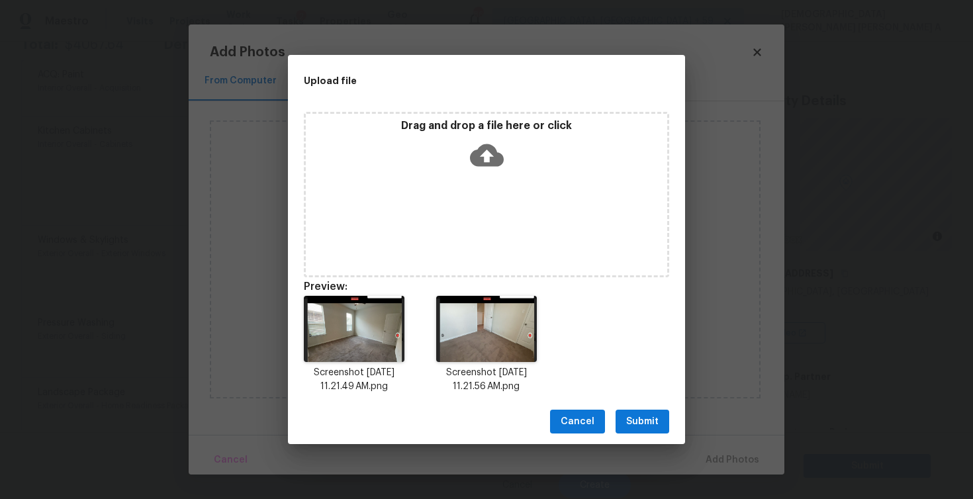
click at [639, 418] on span "Submit" at bounding box center [642, 422] width 32 height 17
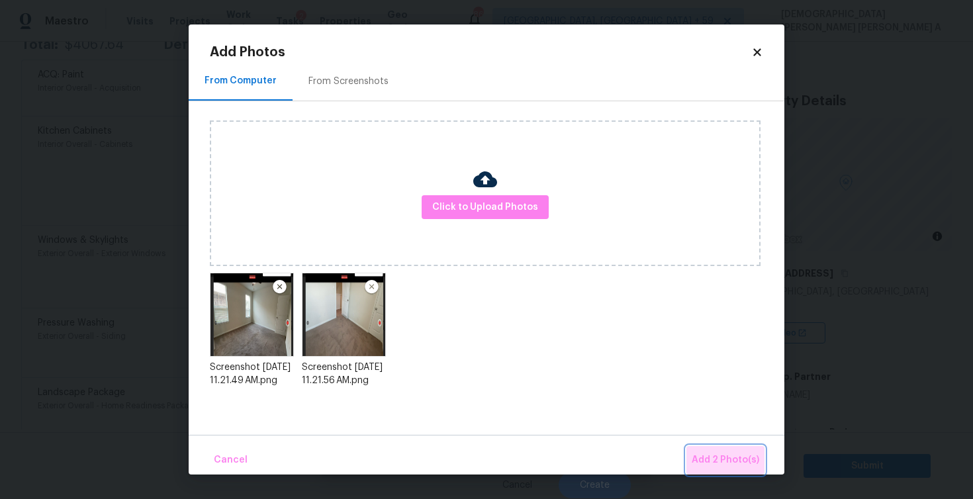
click at [729, 459] on span "Add 2 Photo(s)" at bounding box center [726, 460] width 68 height 17
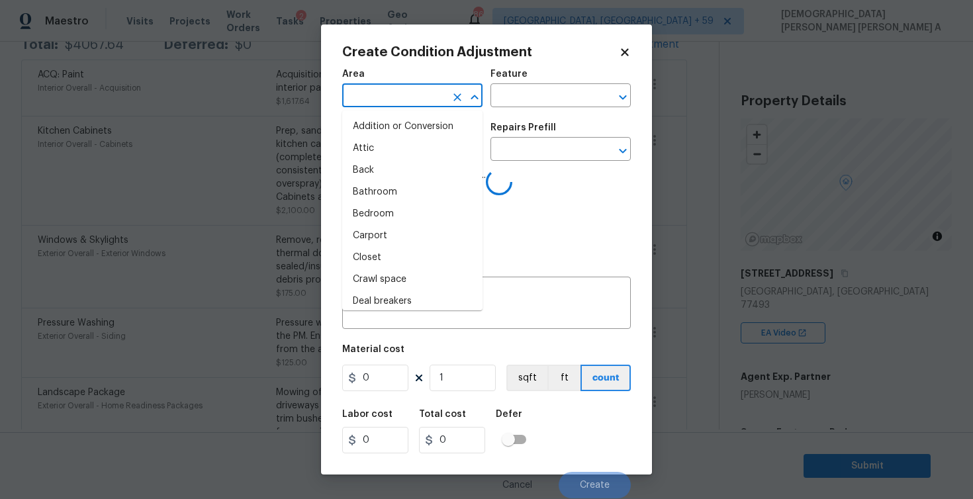
click at [388, 91] on input "text" at bounding box center [393, 97] width 103 height 21
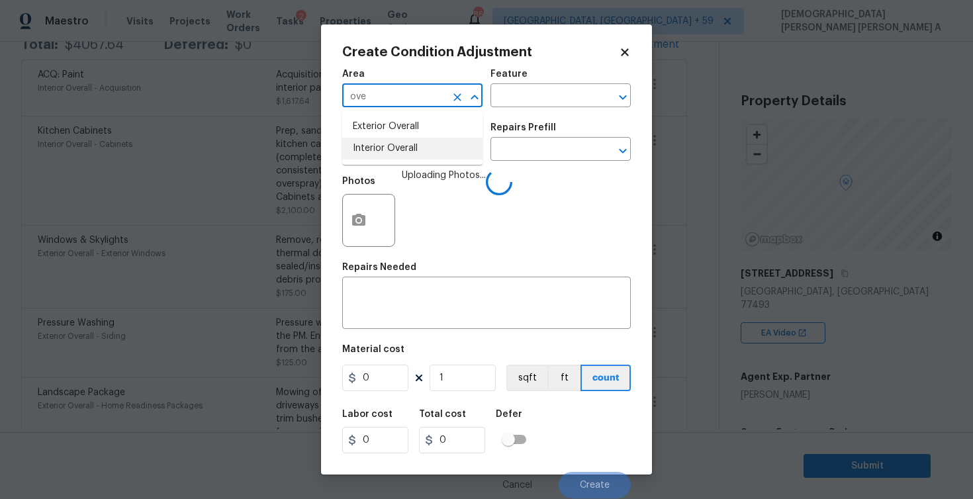
click at [412, 138] on li "Interior Overall" at bounding box center [412, 149] width 140 height 22
type input "Interior Overall"
click at [539, 89] on input "text" at bounding box center [541, 97] width 103 height 21
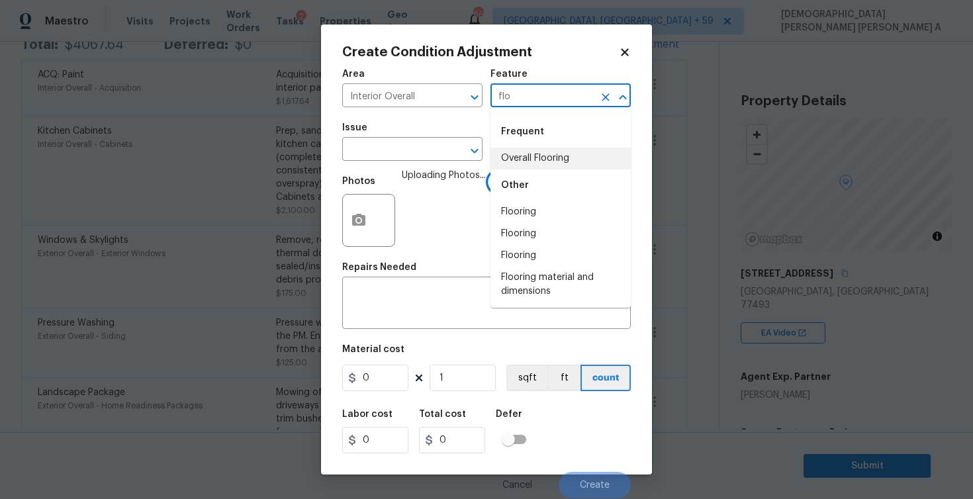
click at [535, 169] on div "Other" at bounding box center [560, 185] width 140 height 32
click at [525, 157] on li "Overall Flooring" at bounding box center [560, 159] width 140 height 22
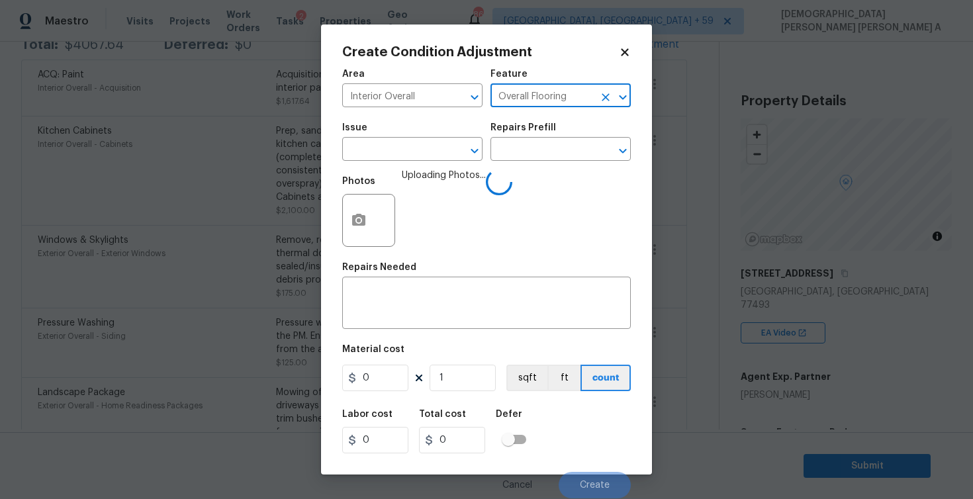
type input "Overall Flooring"
click at [414, 161] on span "Issue ​" at bounding box center [412, 142] width 140 height 54
click at [412, 153] on input "text" at bounding box center [393, 150] width 103 height 21
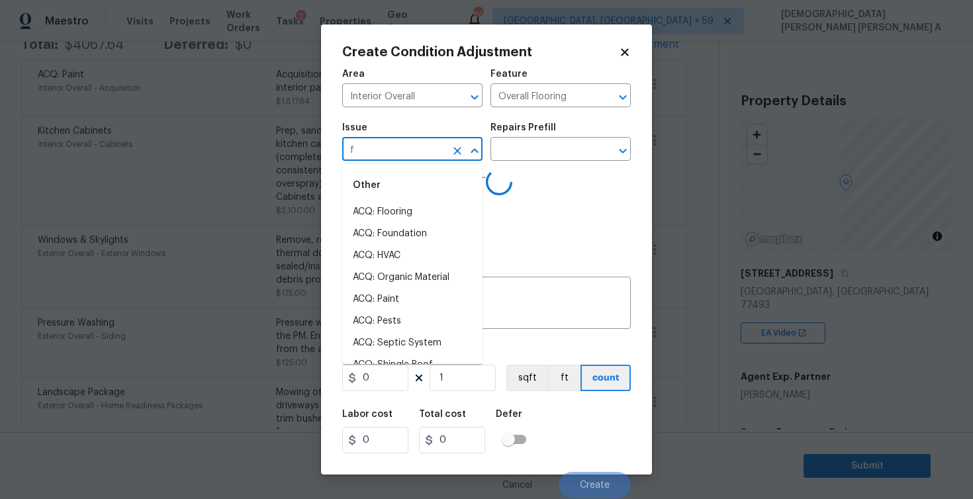
type input "fl"
type input "o"
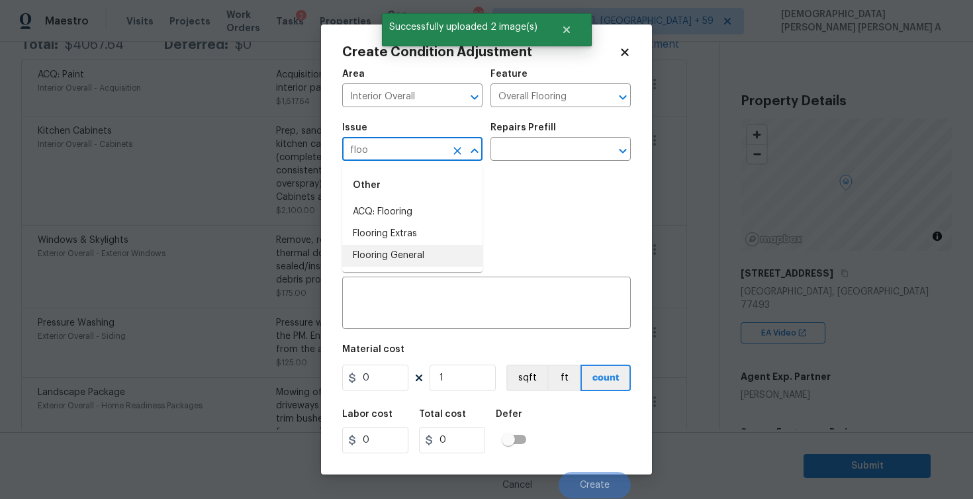
click at [407, 260] on li "Flooring General" at bounding box center [412, 256] width 140 height 22
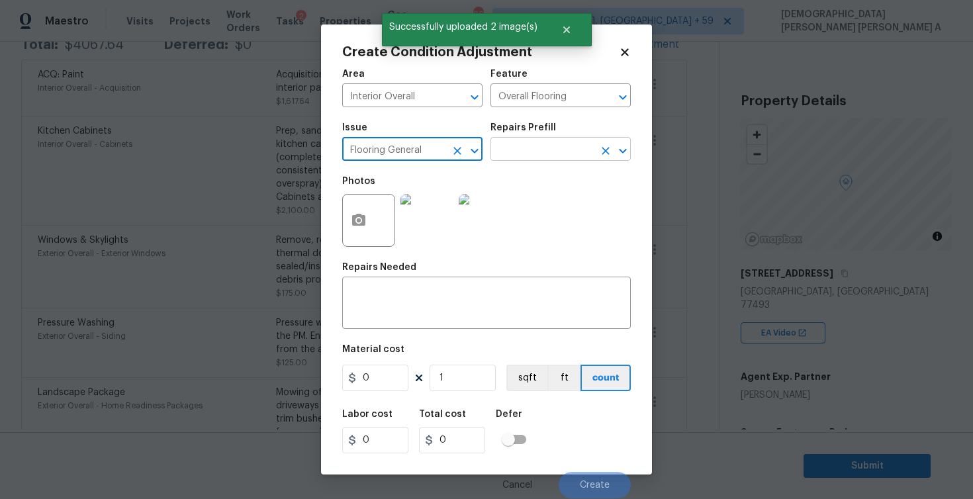
type input "Flooring General"
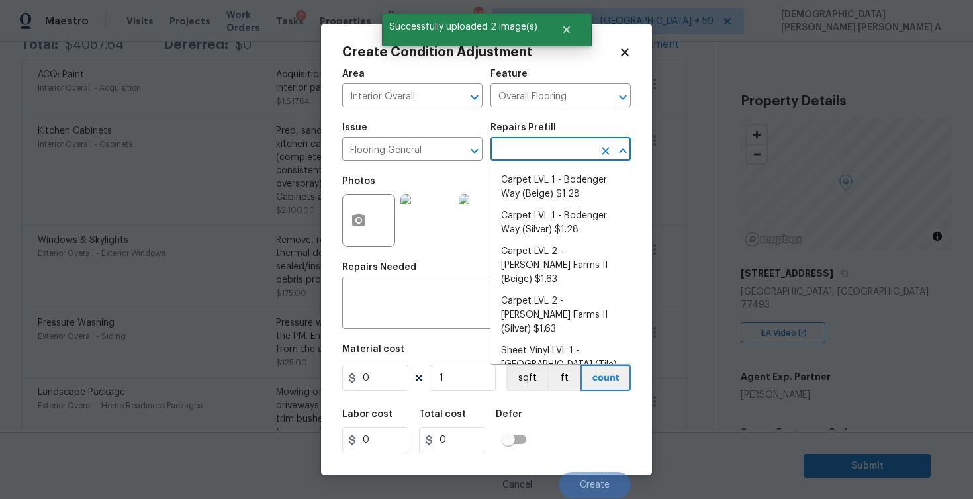
click at [557, 145] on input "text" at bounding box center [541, 150] width 103 height 21
click at [550, 190] on li "Carpet LVL 1 - Bodenger Way (Beige) $1.28" at bounding box center [560, 187] width 140 height 36
type textarea "Install new carpet. (Bodenger Way 749 Bird Bath, Beige) at all previously carpe…"
type input "1.28"
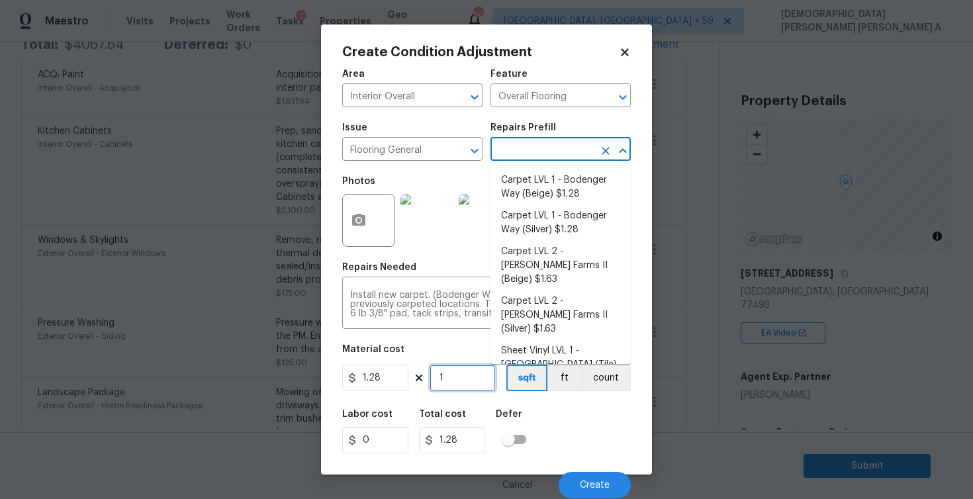
click at [465, 378] on input "1" at bounding box center [463, 378] width 66 height 26
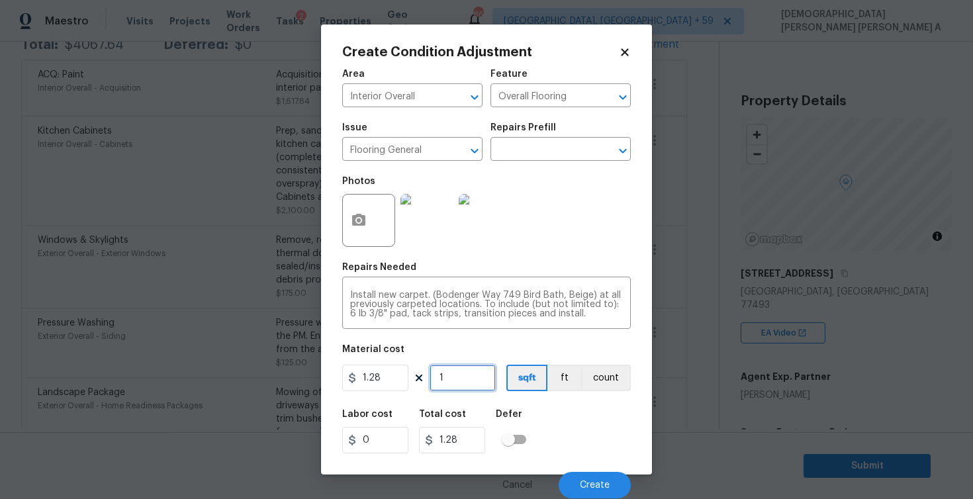
type input "15"
type input "19.2"
type input "150"
type input "192"
type input "1500"
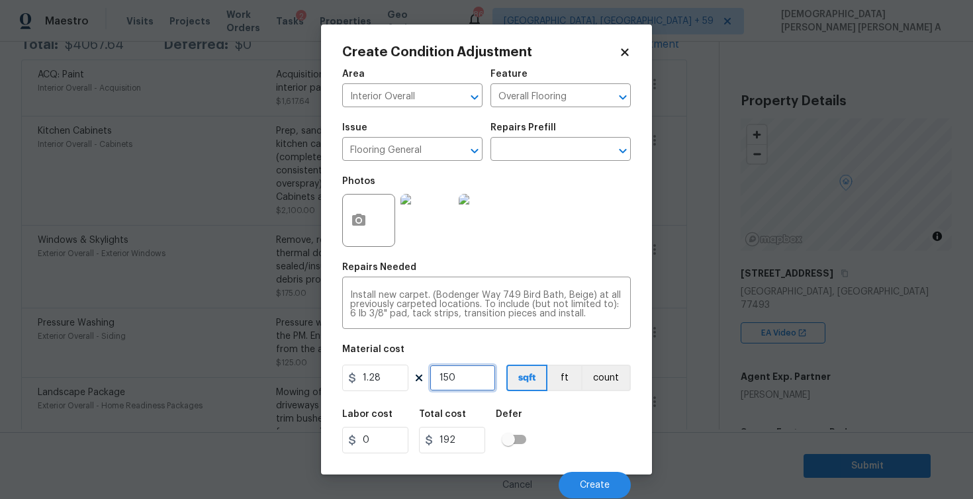
type input "1920"
type input "1500"
click at [596, 494] on button "Create" at bounding box center [595, 485] width 72 height 26
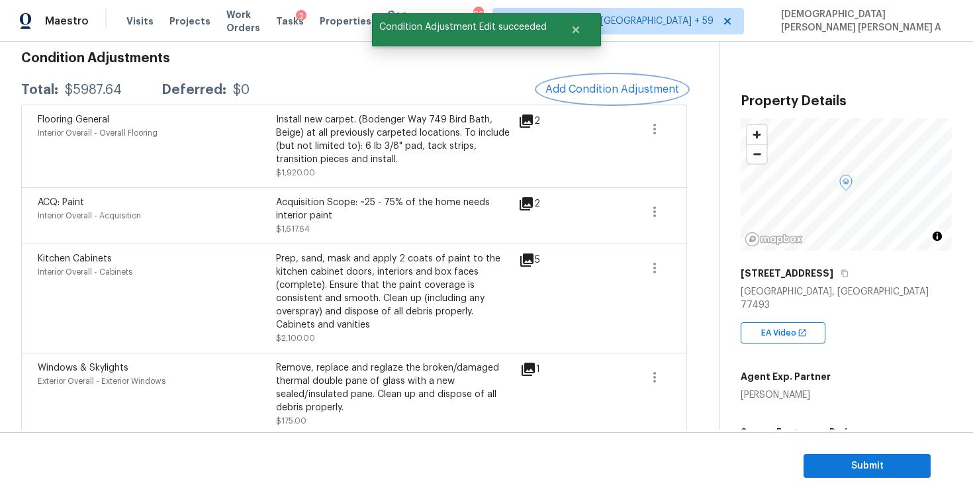
scroll to position [165, 0]
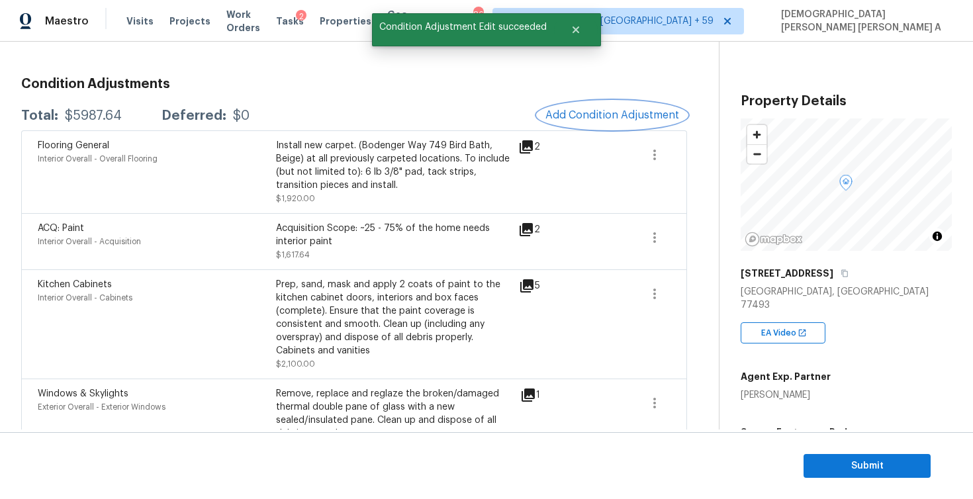
click at [623, 115] on span "Add Condition Adjustment" at bounding box center [612, 115] width 134 height 12
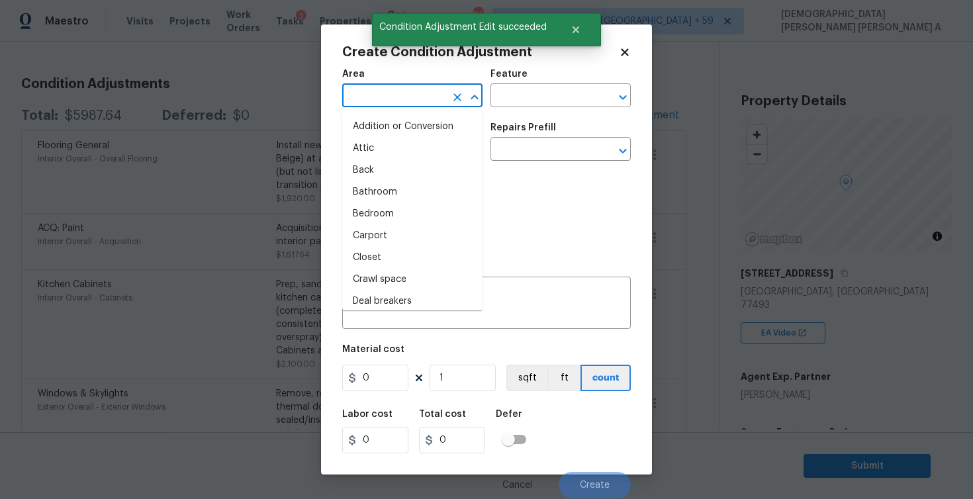
click at [406, 103] on input "text" at bounding box center [393, 97] width 103 height 21
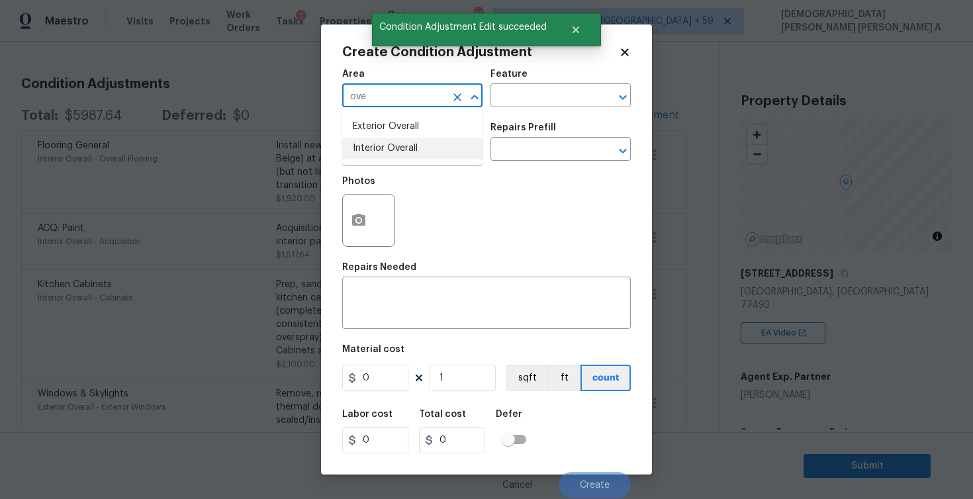
click at [432, 149] on li "Interior Overall" at bounding box center [412, 149] width 140 height 22
type input "Interior Overall"
click at [527, 83] on div "Feature" at bounding box center [560, 77] width 140 height 17
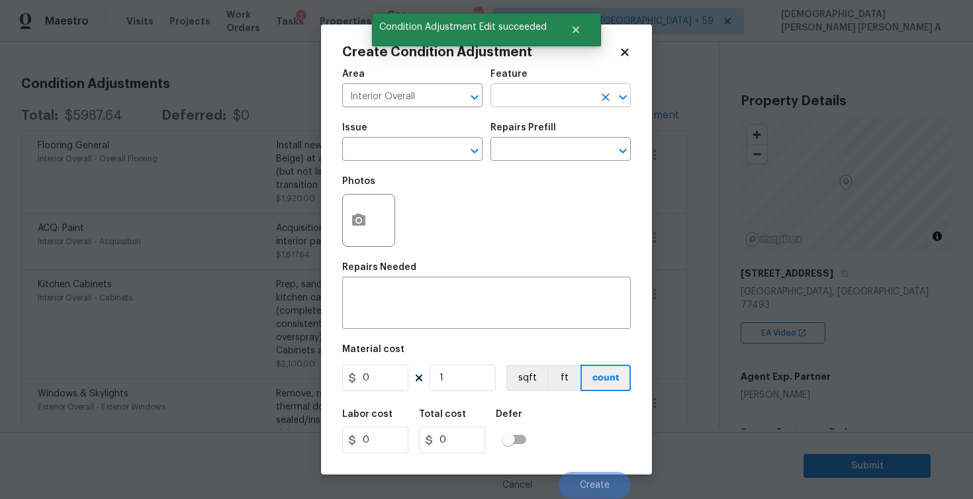
click at [524, 96] on input "text" at bounding box center [541, 97] width 103 height 21
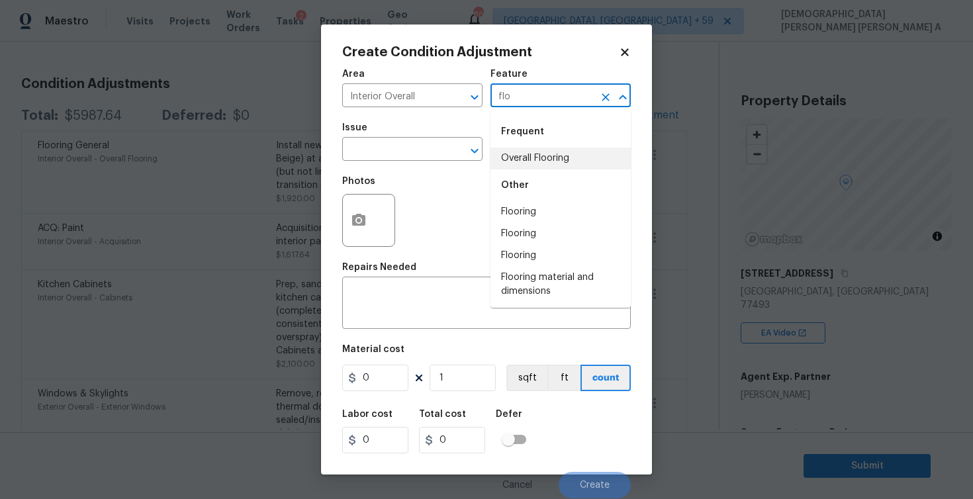
click at [523, 148] on li "Overall Flooring" at bounding box center [560, 159] width 140 height 22
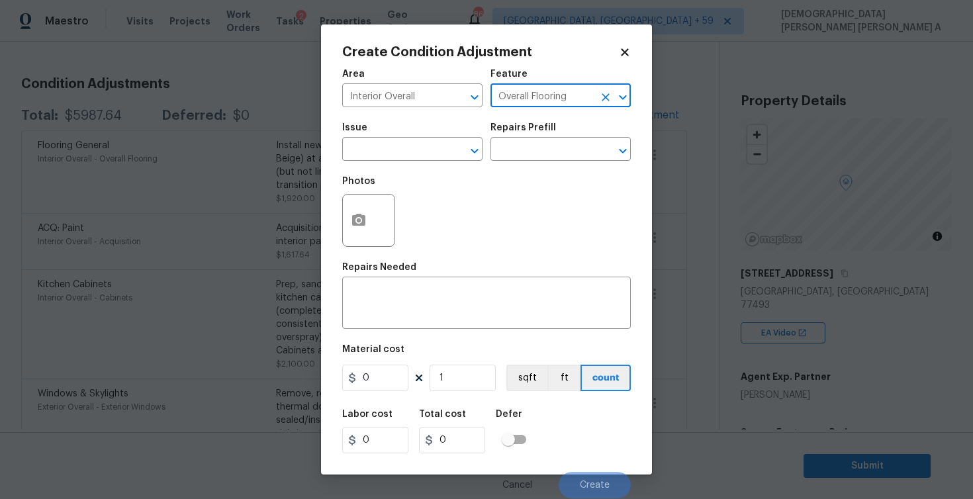
type input "Overall Flooring"
click at [398, 139] on div "Issue" at bounding box center [412, 131] width 140 height 17
click at [396, 149] on input "text" at bounding box center [393, 150] width 103 height 21
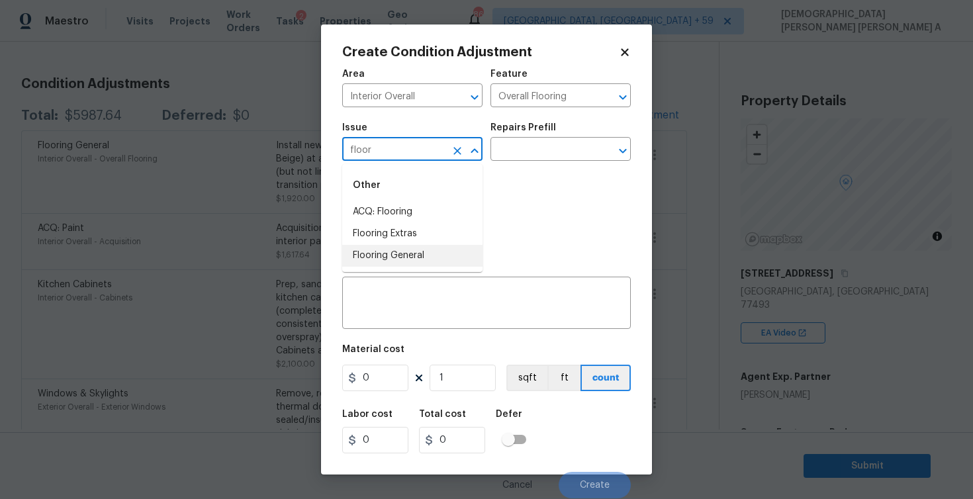
click at [408, 246] on li "Flooring General" at bounding box center [412, 256] width 140 height 22
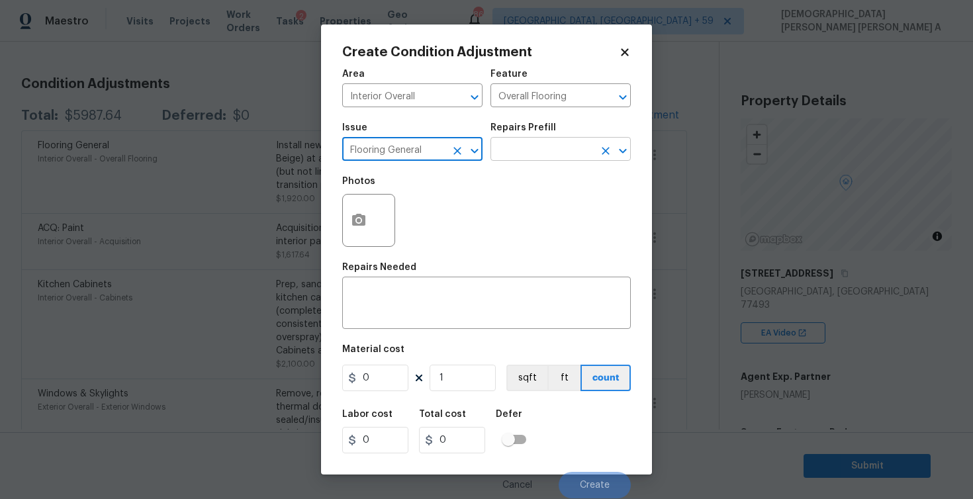
type input "Flooring General"
click at [549, 148] on input "text" at bounding box center [541, 150] width 103 height 21
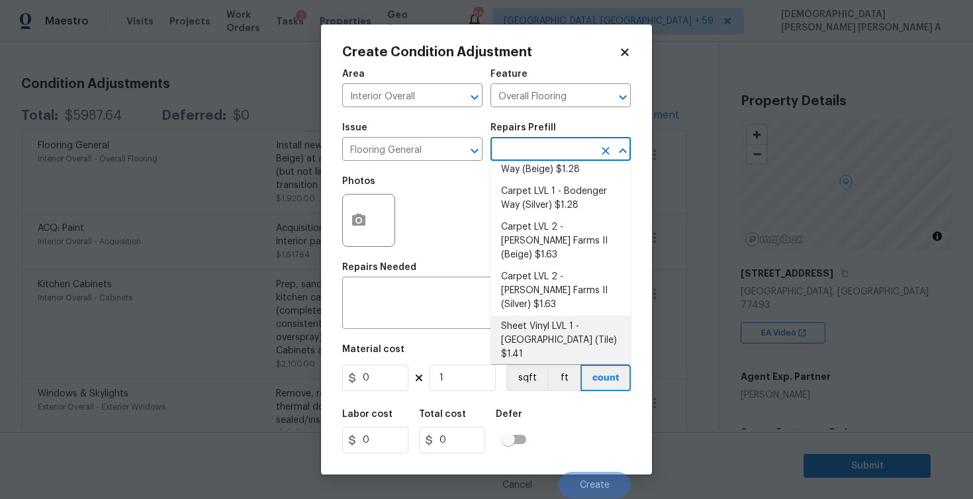
scroll to position [60, 0]
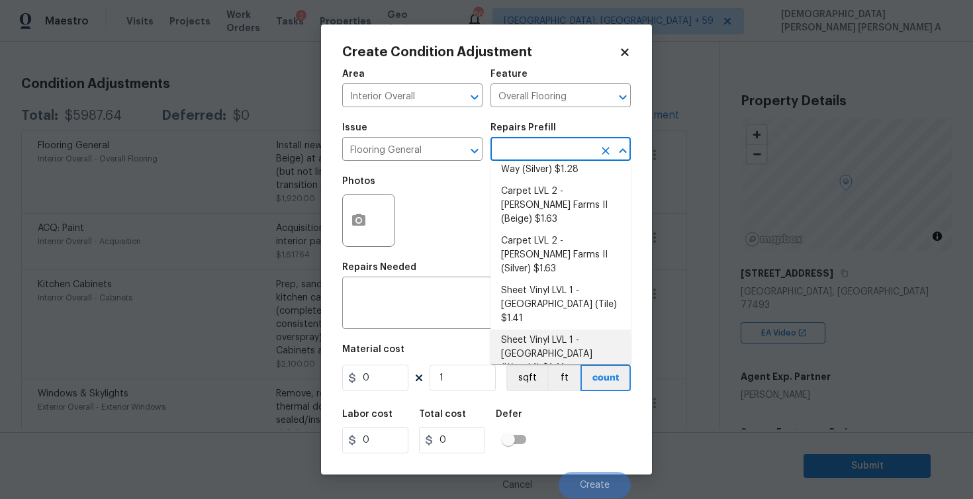
click at [547, 330] on li "Sheet Vinyl LVL 1 - [GEOGRAPHIC_DATA] (Wood 1) $1.41" at bounding box center [560, 355] width 140 height 50
type textarea "Install sheet vinyl flooring ([GEOGRAPHIC_DATA] - Wood "Look", [STREET_ADDRESS]…"
type input "1.41"
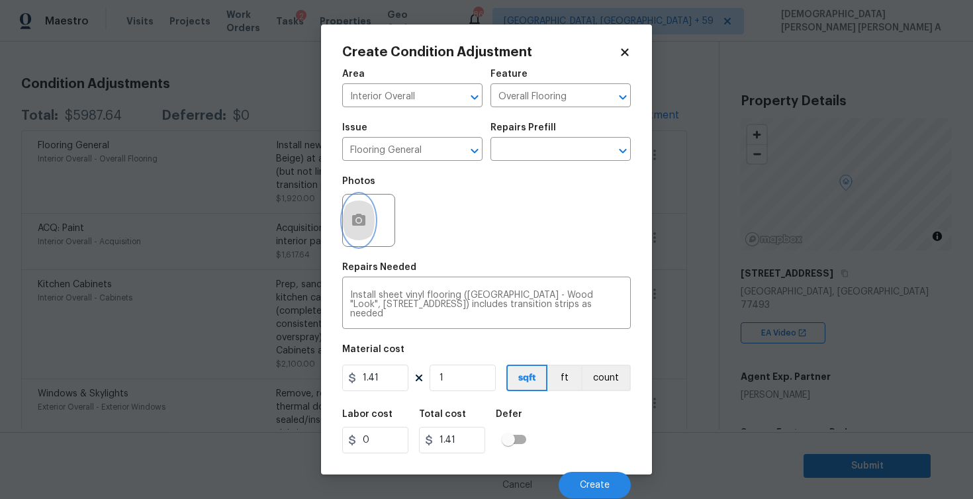
click at [358, 220] on circle "button" at bounding box center [359, 220] width 4 height 4
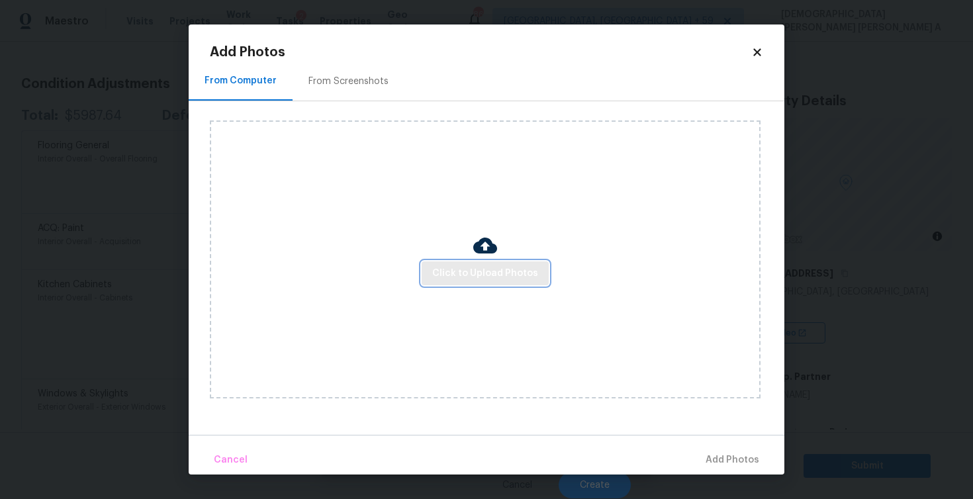
click at [483, 281] on span "Click to Upload Photos" at bounding box center [485, 273] width 106 height 17
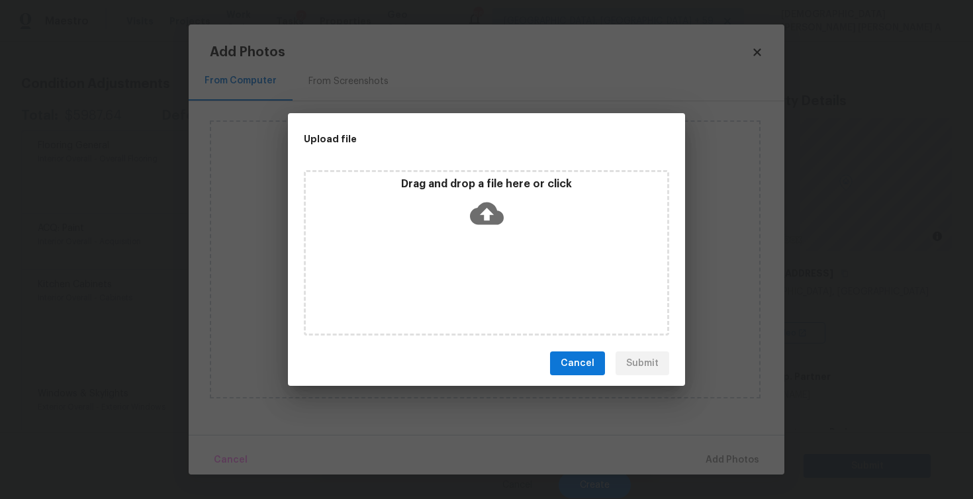
click at [482, 229] on icon at bounding box center [487, 214] width 34 height 34
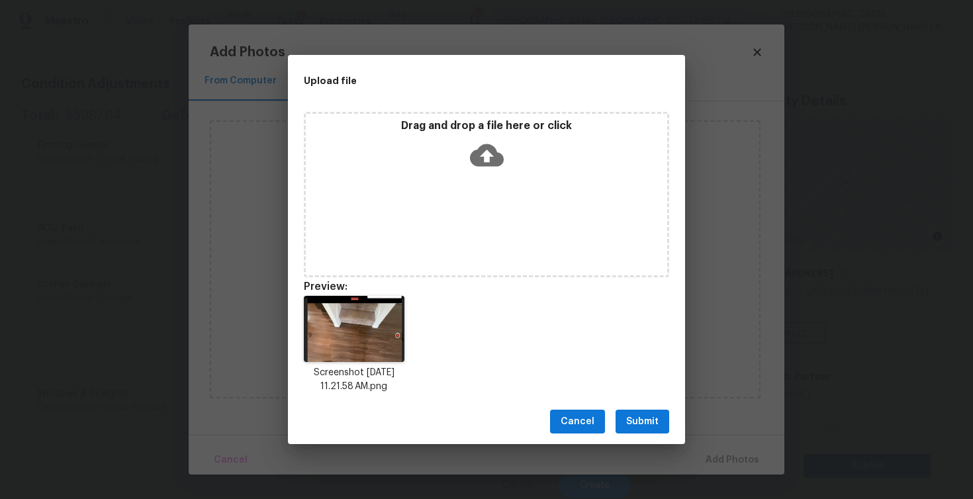
click at [644, 423] on span "Submit" at bounding box center [642, 422] width 32 height 17
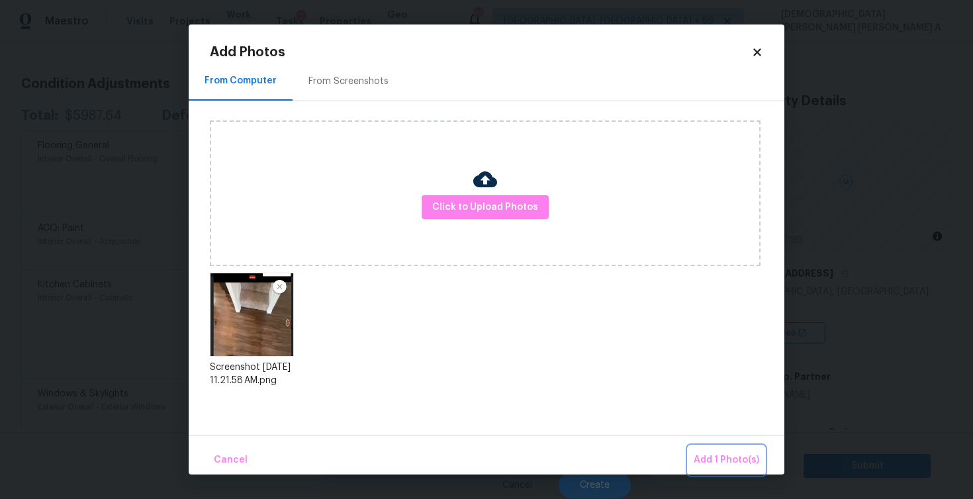
click at [727, 447] on button "Add 1 Photo(s)" at bounding box center [726, 460] width 76 height 28
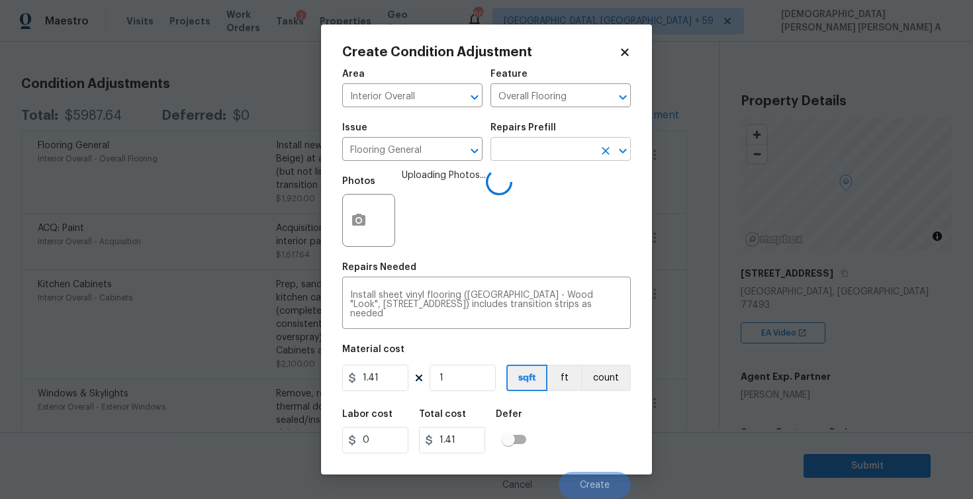
click at [543, 142] on input "text" at bounding box center [541, 150] width 103 height 21
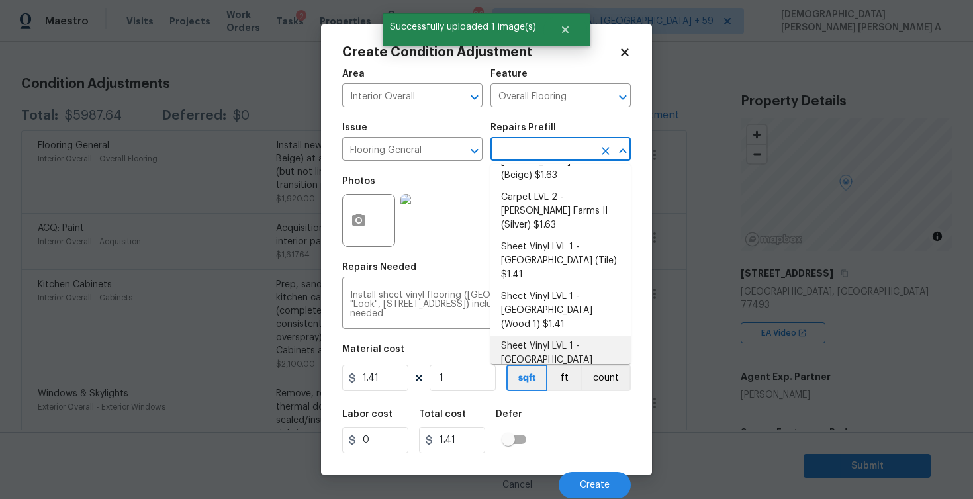
scroll to position [148, 0]
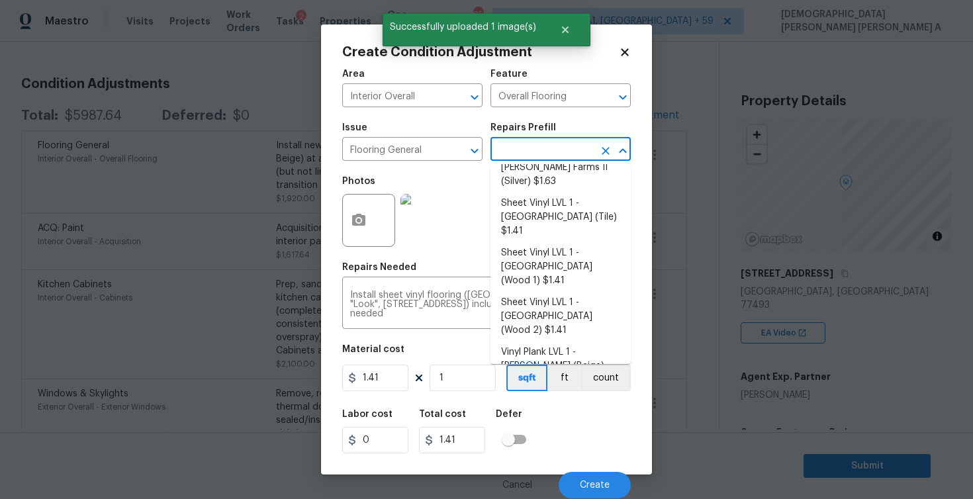
click at [565, 445] on div "Labor cost 0 Total cost 1.41 Defer" at bounding box center [486, 432] width 289 height 60
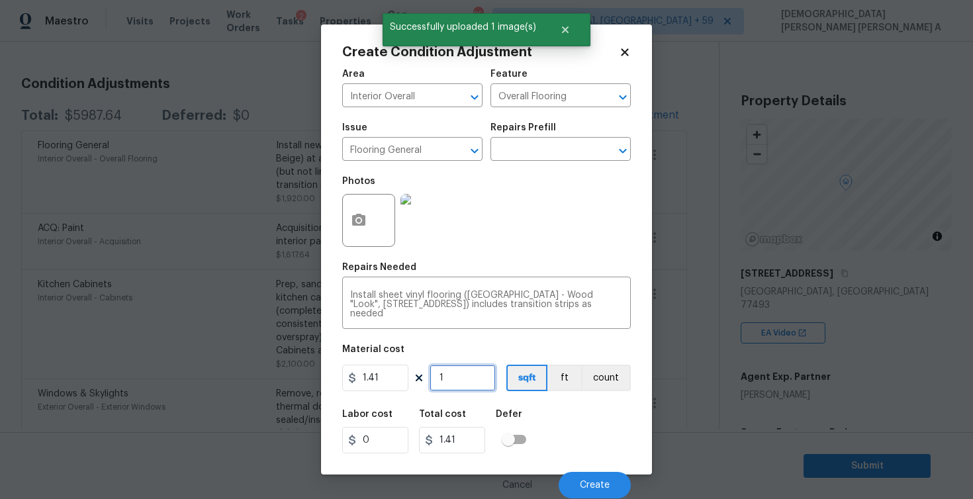
click at [473, 386] on input "1" at bounding box center [463, 378] width 66 height 26
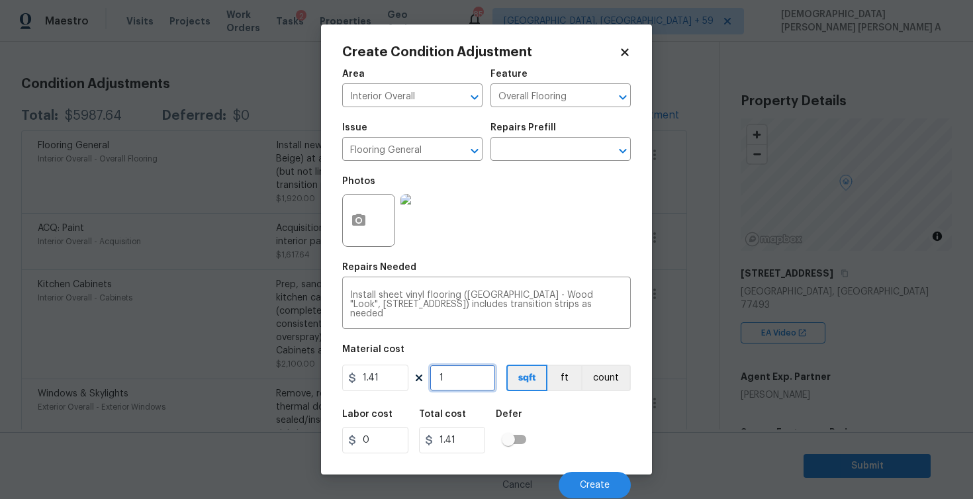
type input "0"
type input "6"
type input "8.46"
type input "68"
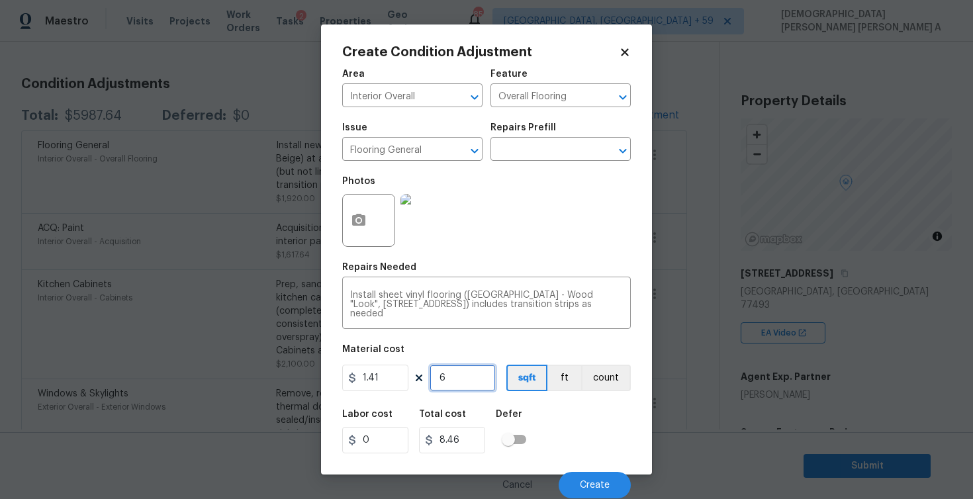
type input "95.88"
type input "686"
type input "967.26"
type input "686"
click at [590, 488] on span "Create" at bounding box center [595, 485] width 30 height 10
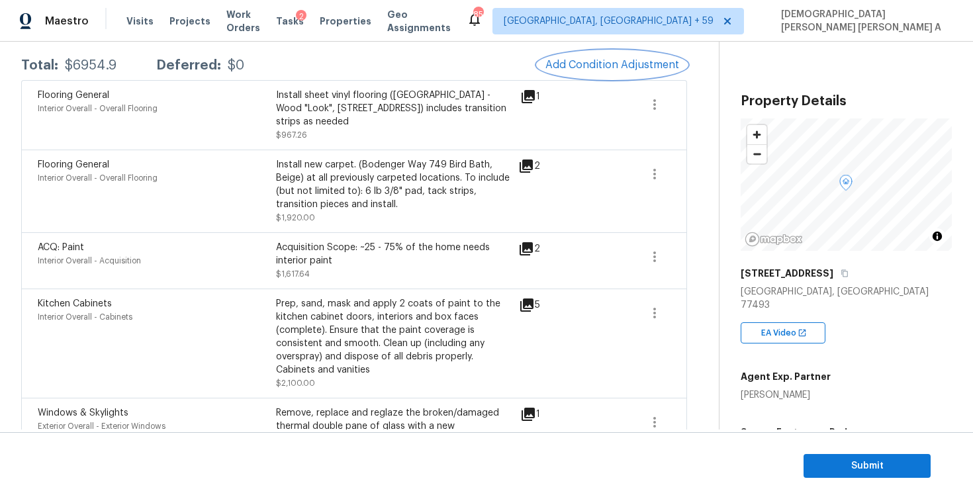
scroll to position [208, 0]
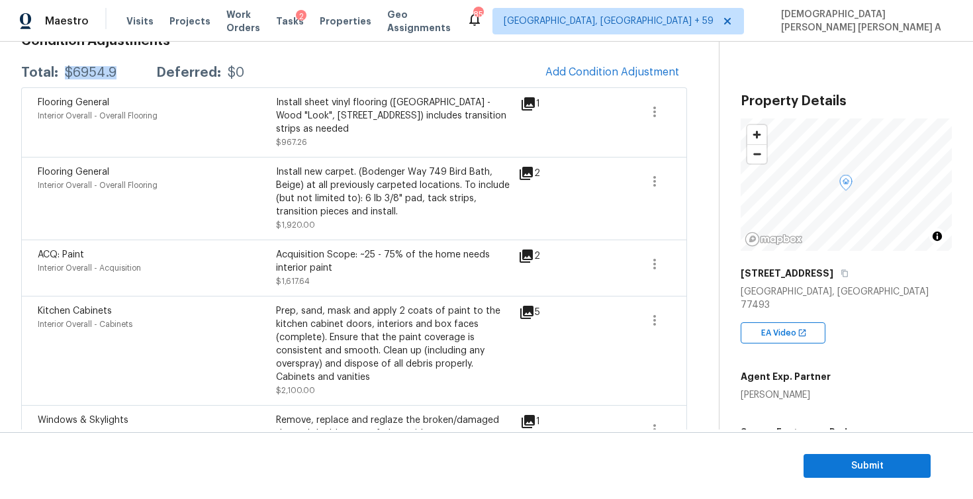
drag, startPoint x: 128, startPoint y: 78, endPoint x: 60, endPoint y: 73, distance: 67.7
click at [60, 73] on div "Total: $6954.9 Deferred: $0" at bounding box center [132, 72] width 223 height 13
copy div "$6954.9"
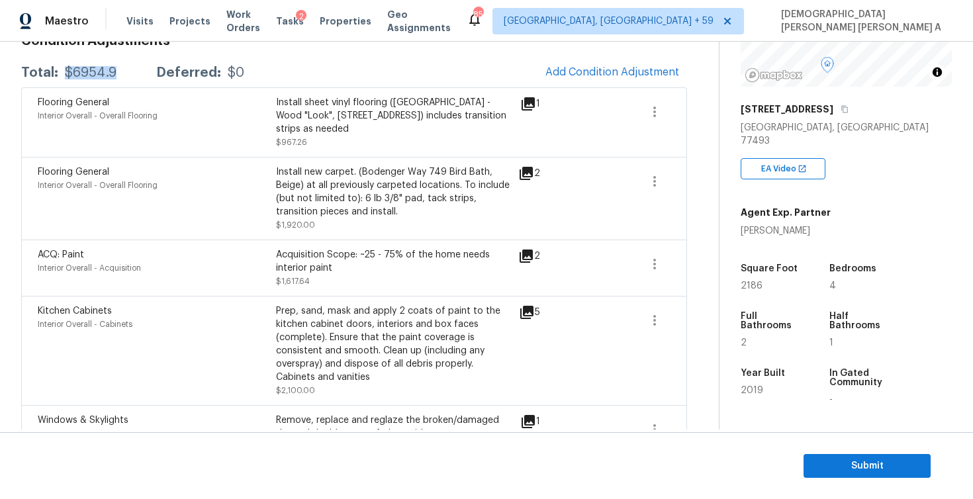
scroll to position [165, 0]
click at [826, 456] on button "Submit" at bounding box center [866, 466] width 127 height 24
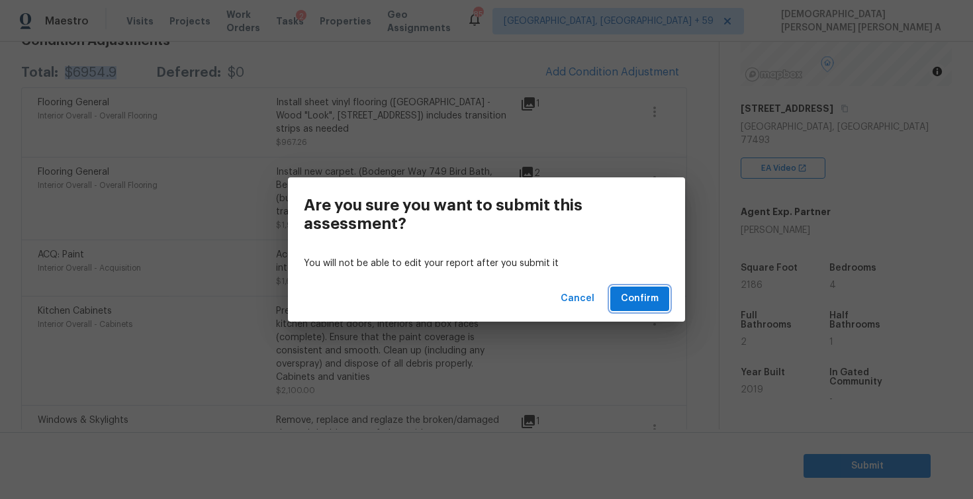
click at [622, 299] on span "Confirm" at bounding box center [640, 299] width 38 height 17
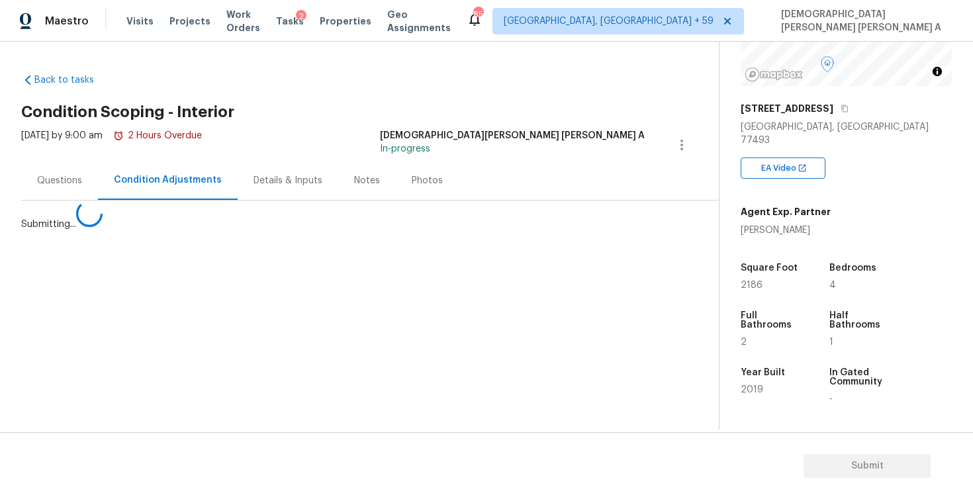
scroll to position [0, 0]
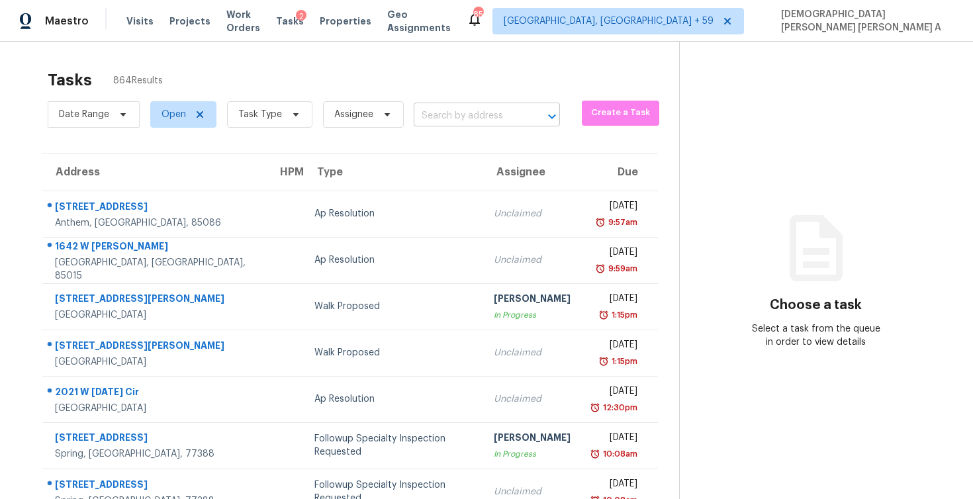
click at [446, 123] on input "text" at bounding box center [468, 116] width 109 height 21
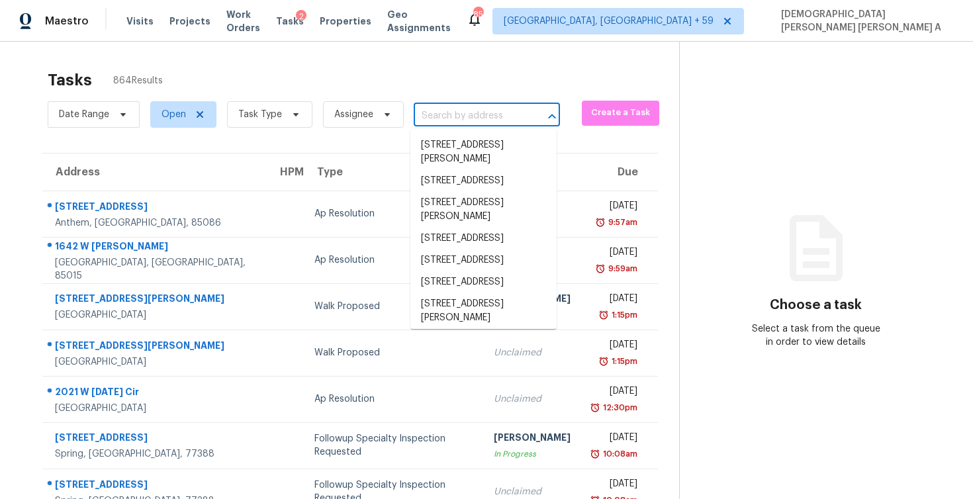
paste input "[STREET_ADDRESS]"
type input "[STREET_ADDRESS]"
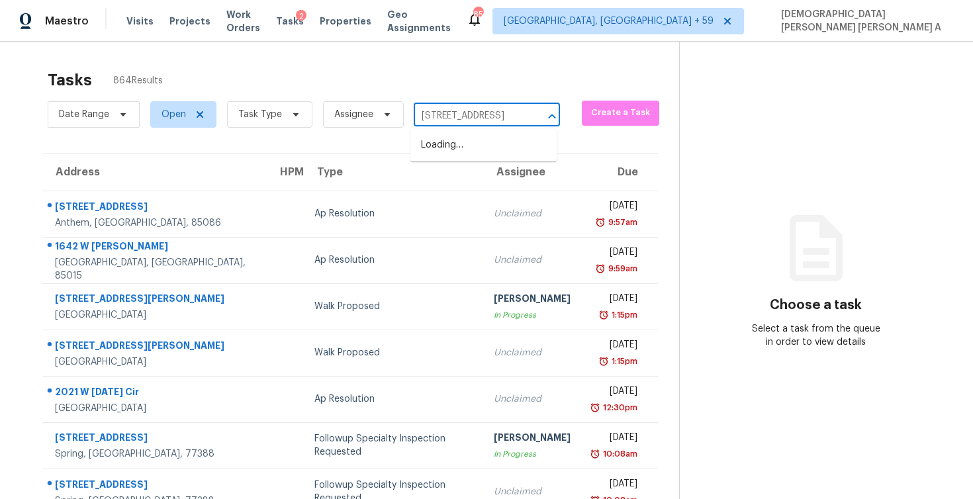
scroll to position [0, 71]
click at [456, 149] on li "[STREET_ADDRESS]" at bounding box center [483, 145] width 146 height 22
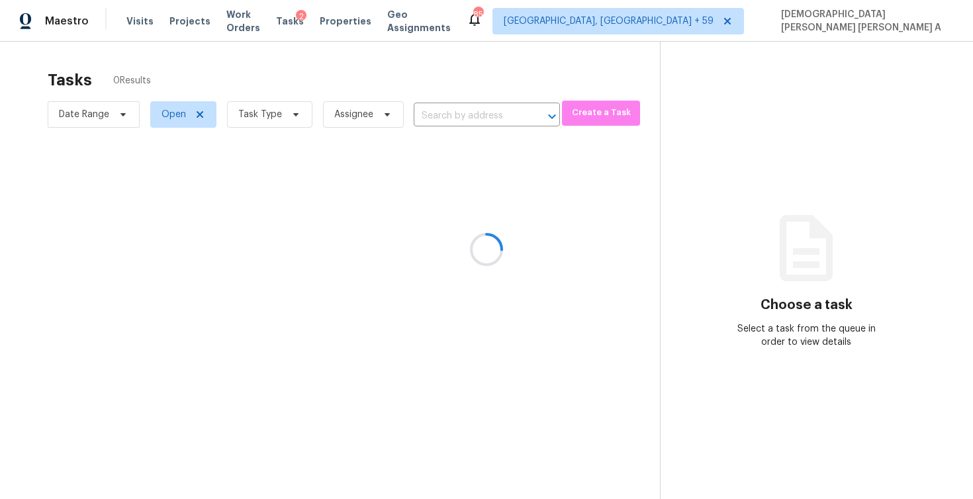
type input "[STREET_ADDRESS]"
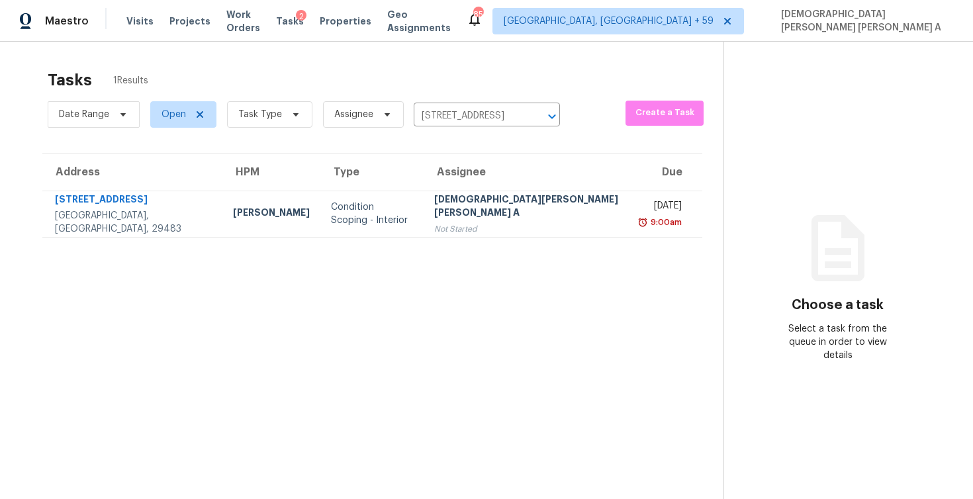
click at [444, 201] on div "[DEMOGRAPHIC_DATA][PERSON_NAME] [PERSON_NAME] A" at bounding box center [527, 208] width 187 height 30
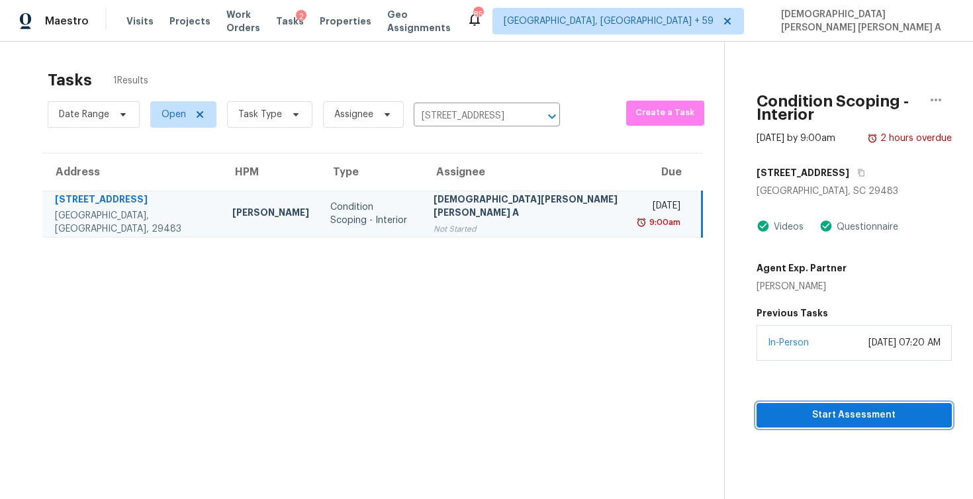
click at [790, 407] on span "Start Assessment" at bounding box center [854, 415] width 174 height 17
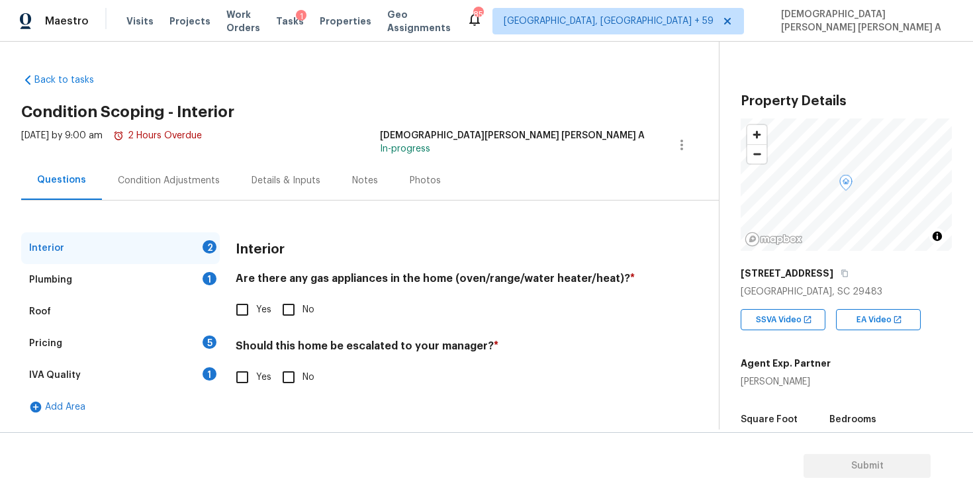
click at [605, 126] on div "Back to tasks Condition Scoping - Interior [DATE] by 9:00 am 2 Hours Overdue [P…" at bounding box center [370, 245] width 698 height 364
click at [286, 308] on input "No" at bounding box center [289, 310] width 28 height 28
checkbox input "true"
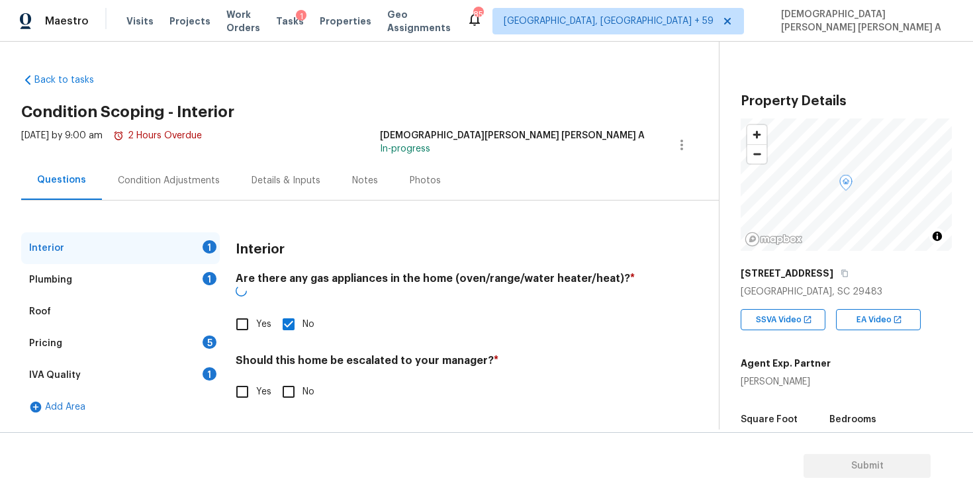
click at [289, 364] on div "Should this home be escalated to your manager? * Yes No" at bounding box center [440, 380] width 409 height 52
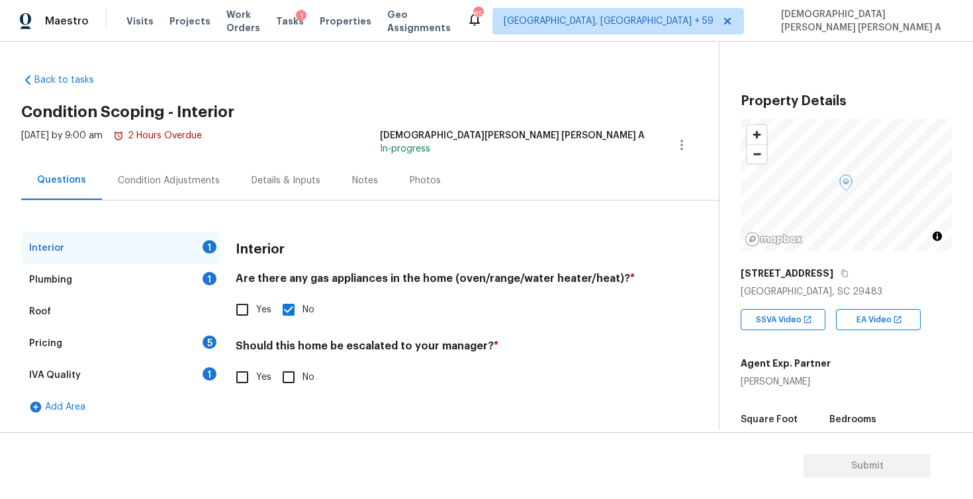
click at [283, 369] on input "No" at bounding box center [289, 377] width 28 height 28
checkbox input "true"
click at [206, 301] on div "Roof" at bounding box center [120, 312] width 199 height 32
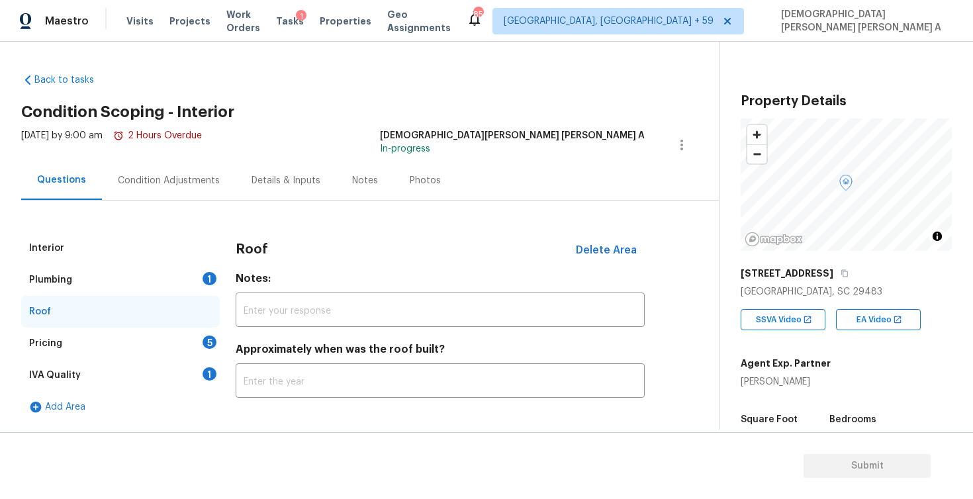
click at [187, 273] on div "Plumbing 1" at bounding box center [120, 280] width 199 height 32
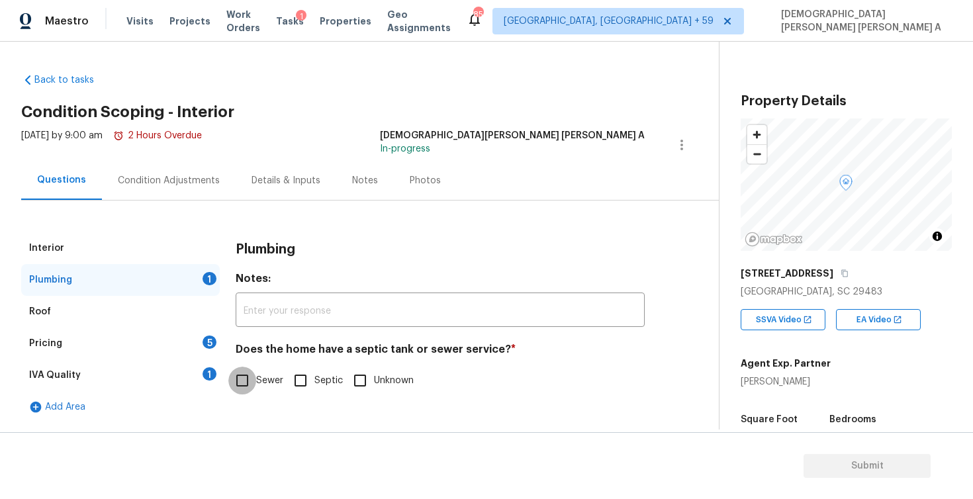
click at [241, 371] on input "Sewer" at bounding box center [242, 381] width 28 height 28
checkbox input "true"
click at [176, 347] on div "Pricing 5" at bounding box center [120, 344] width 199 height 32
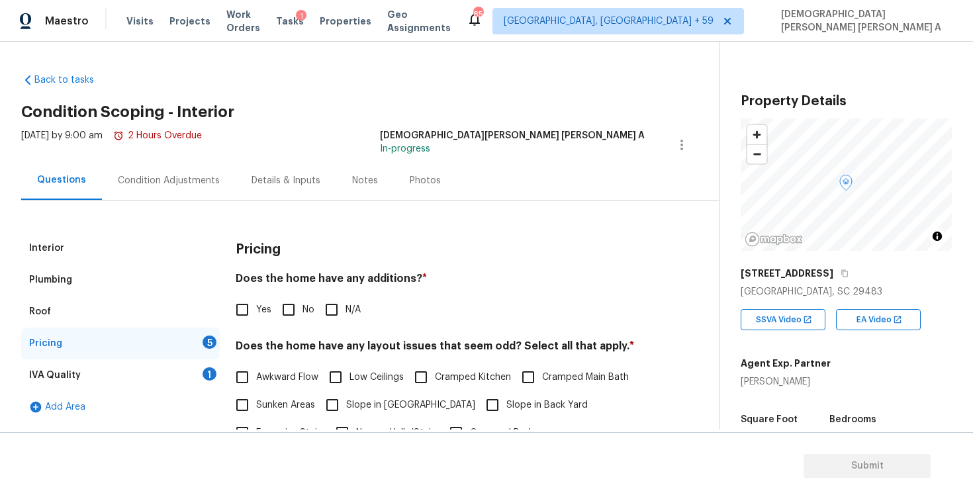
click at [285, 310] on input "No" at bounding box center [289, 310] width 28 height 28
checkbox input "true"
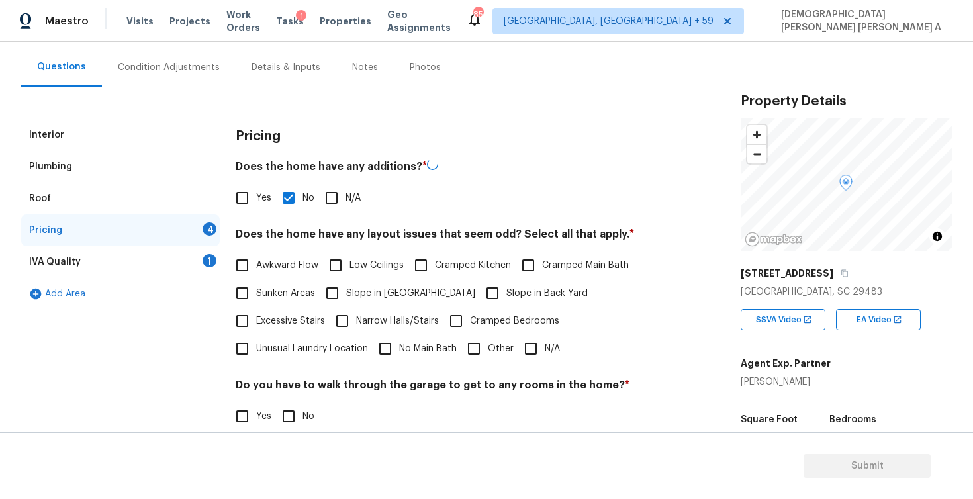
scroll to position [251, 0]
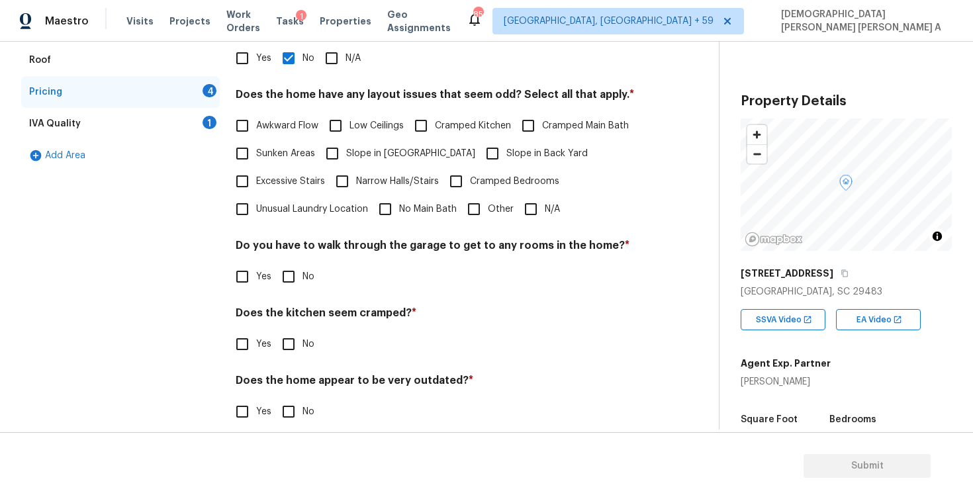
click at [527, 212] on input "N/A" at bounding box center [531, 209] width 28 height 28
checkbox input "true"
click at [290, 277] on input "No" at bounding box center [289, 277] width 28 height 28
checkbox input "true"
click at [290, 336] on input "No" at bounding box center [289, 346] width 28 height 28
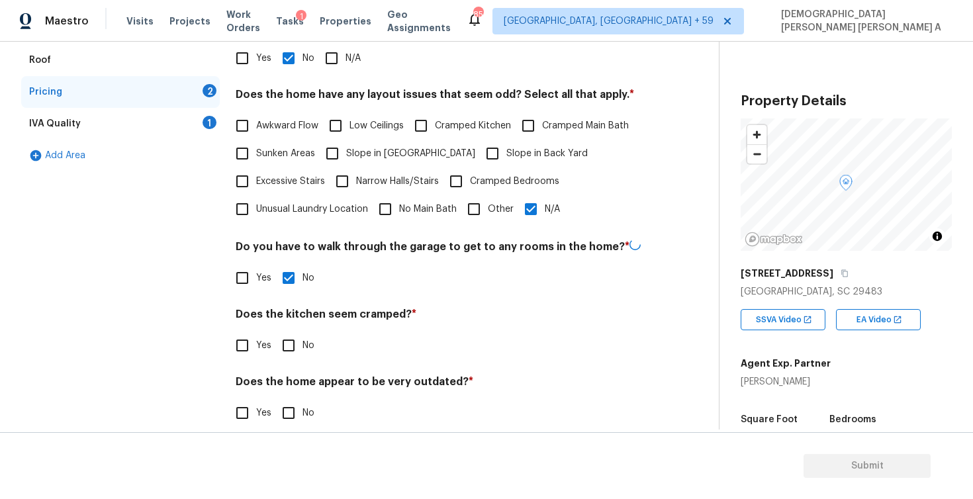
checkbox input "true"
click at [291, 402] on input "No" at bounding box center [289, 413] width 28 height 28
checkbox input "true"
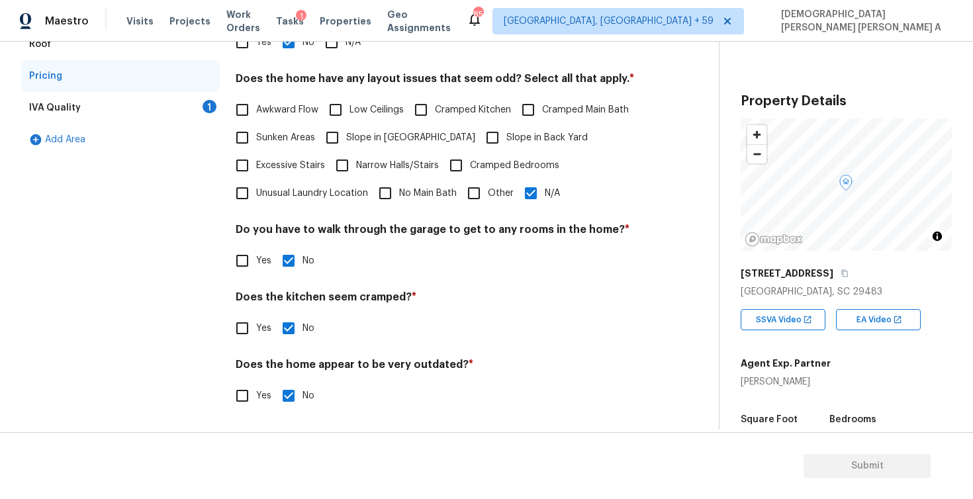
scroll to position [267, 0]
click at [179, 133] on div "Add Area" at bounding box center [120, 140] width 199 height 32
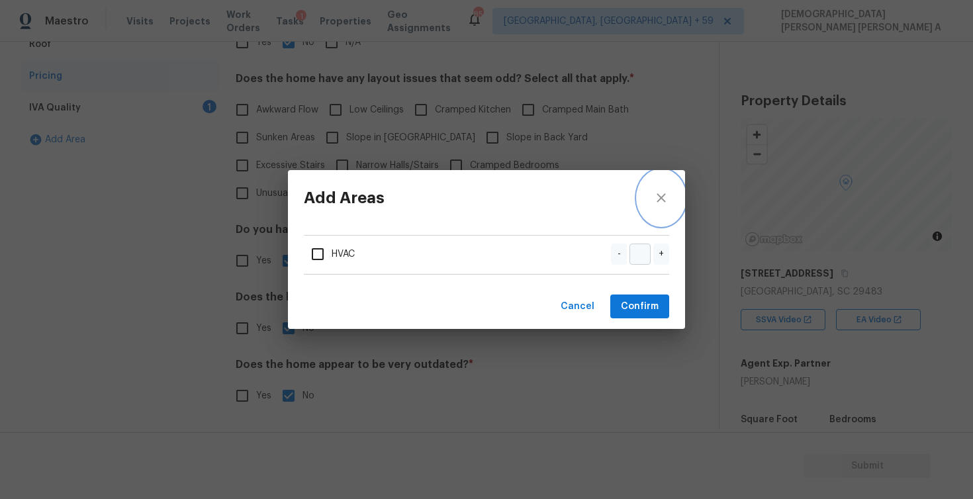
click at [669, 194] on button "close" at bounding box center [661, 198] width 48 height 56
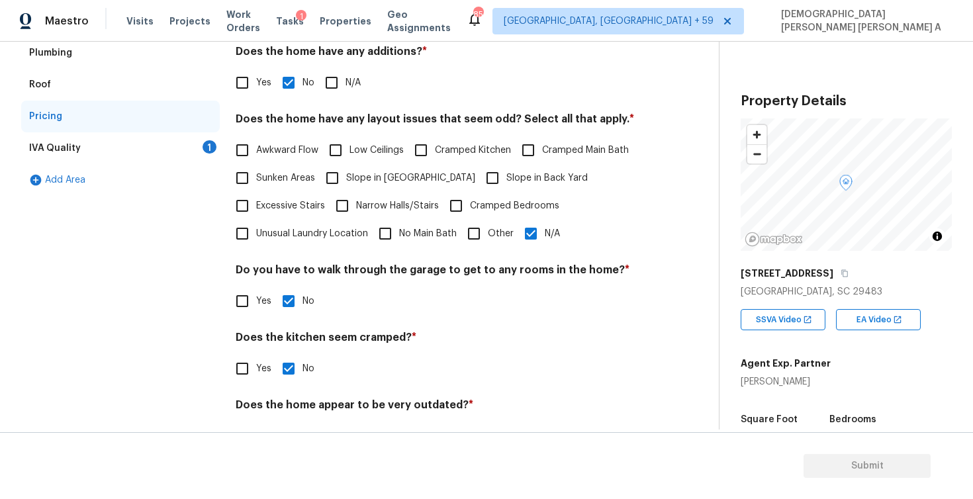
scroll to position [210, 0]
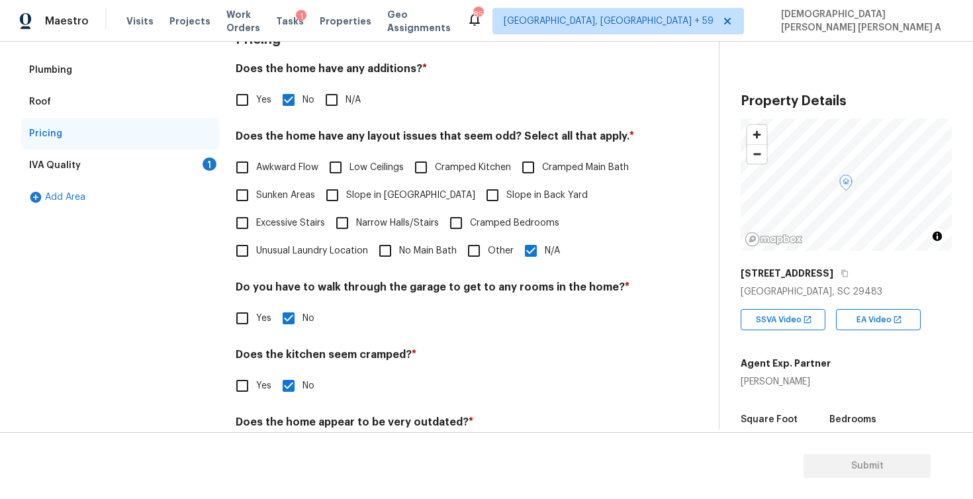
click at [128, 160] on div "IVA Quality 1" at bounding box center [120, 166] width 199 height 32
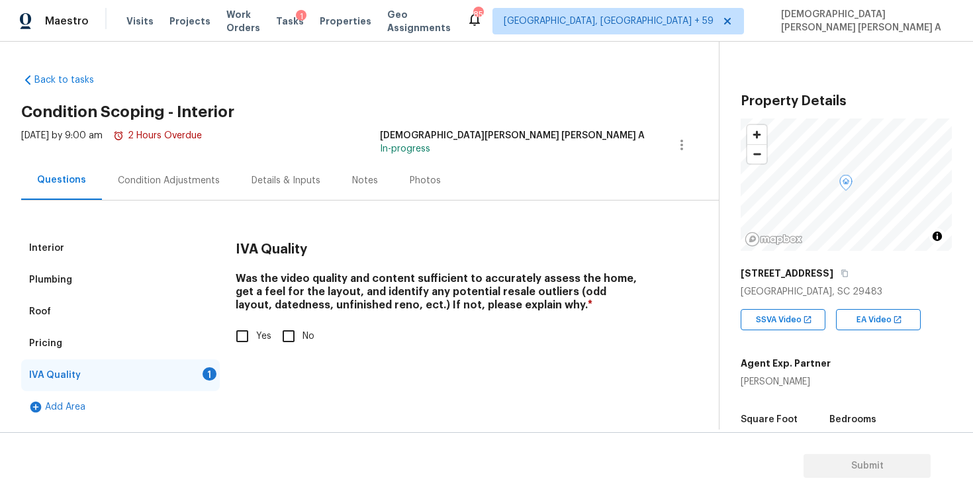
click at [237, 340] on input "Yes" at bounding box center [242, 336] width 28 height 28
checkbox input "true"
click at [139, 181] on div "Condition Adjustments" at bounding box center [169, 180] width 102 height 13
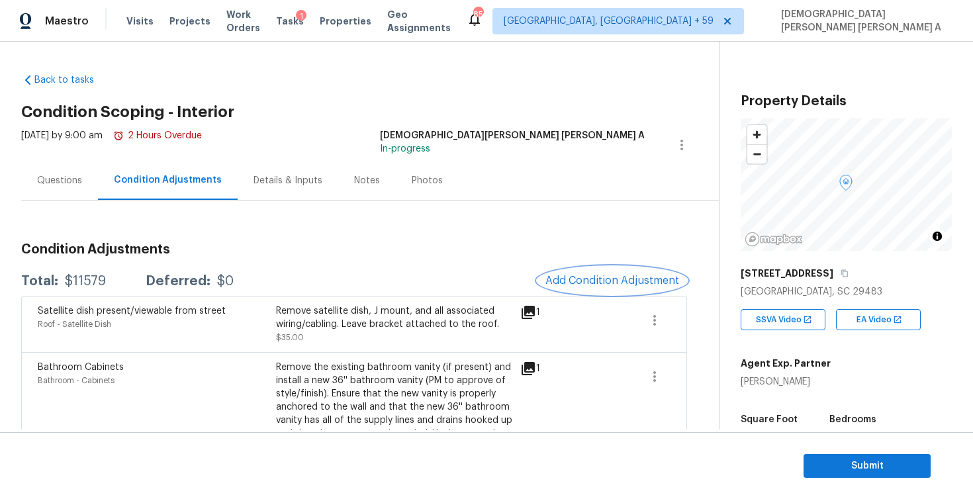
click at [593, 289] on button "Add Condition Adjustment" at bounding box center [612, 281] width 150 height 28
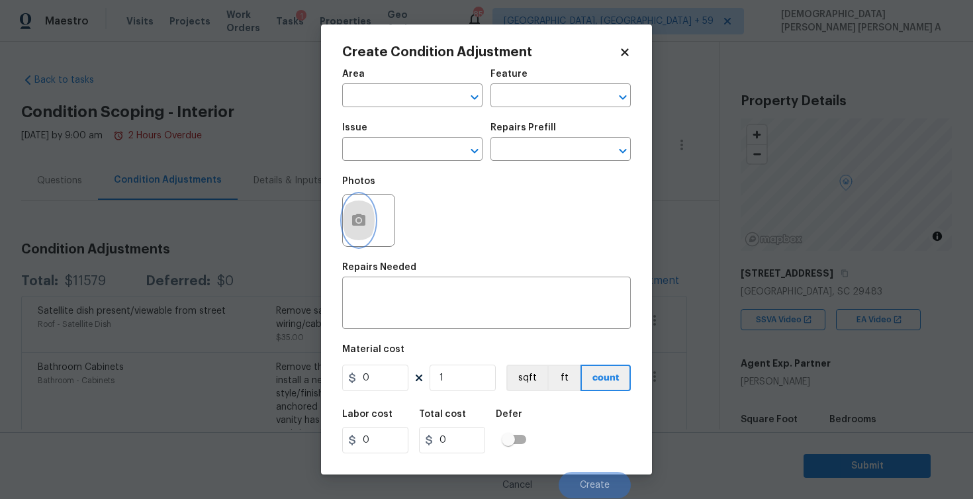
click at [347, 227] on button "button" at bounding box center [359, 221] width 32 height 52
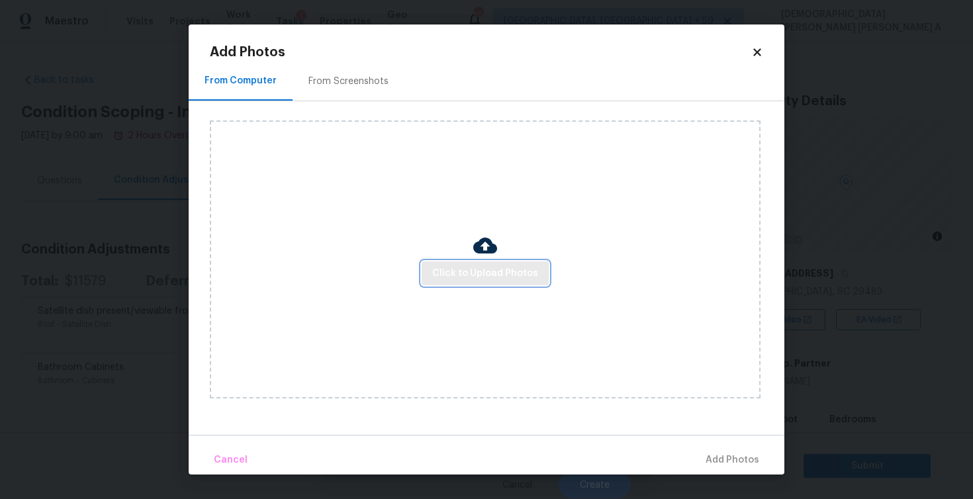
click at [489, 270] on span "Click to Upload Photos" at bounding box center [485, 273] width 106 height 17
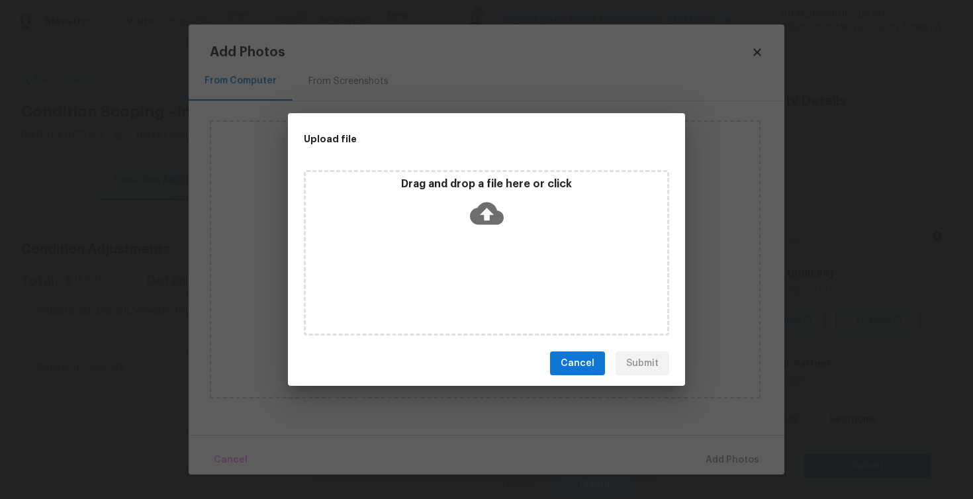
click at [479, 204] on icon at bounding box center [487, 214] width 34 height 23
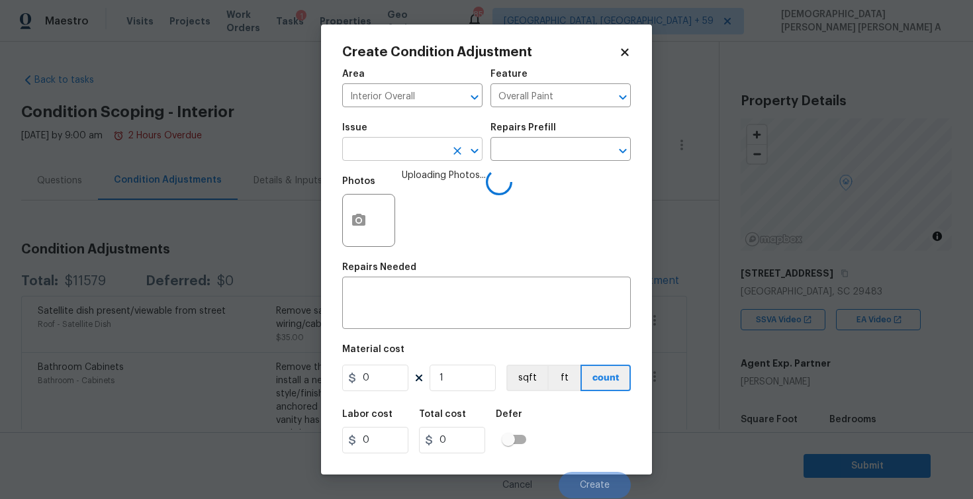
click at [374, 150] on input "text" at bounding box center [393, 150] width 103 height 21
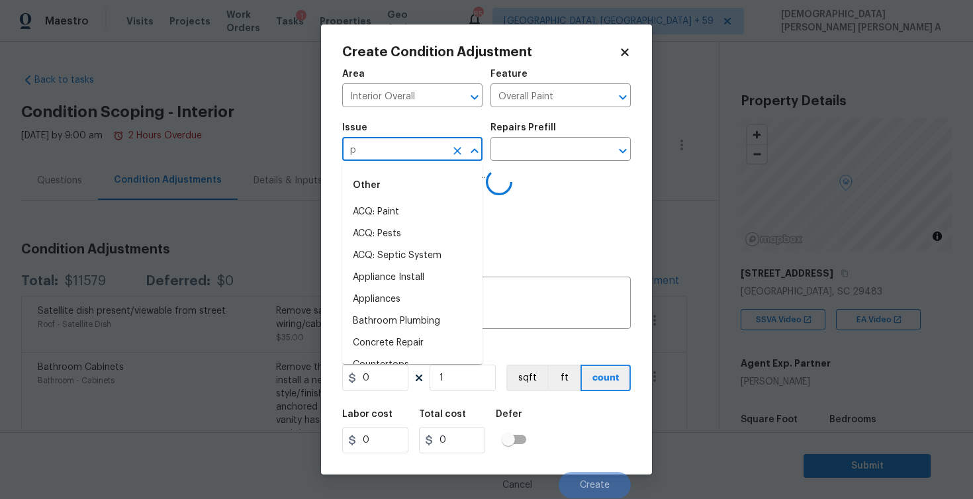
type input "pa"
type input "i"
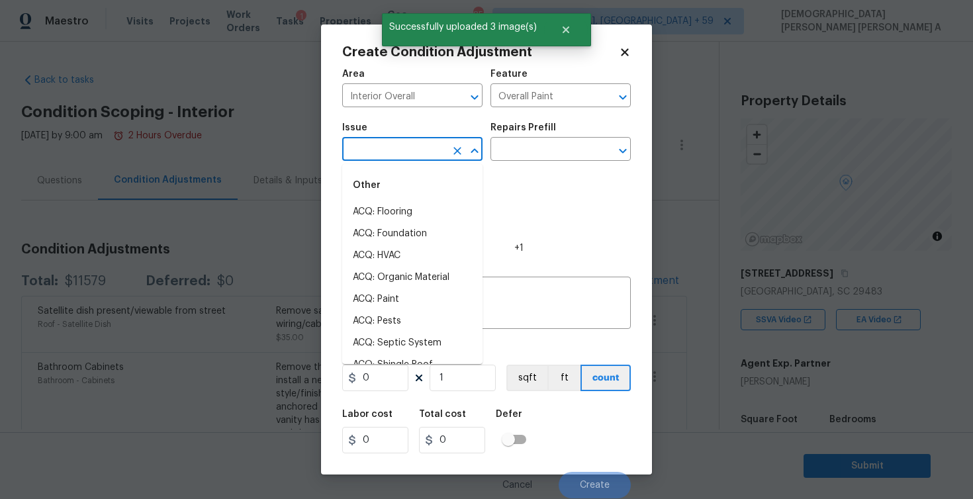
type input "n"
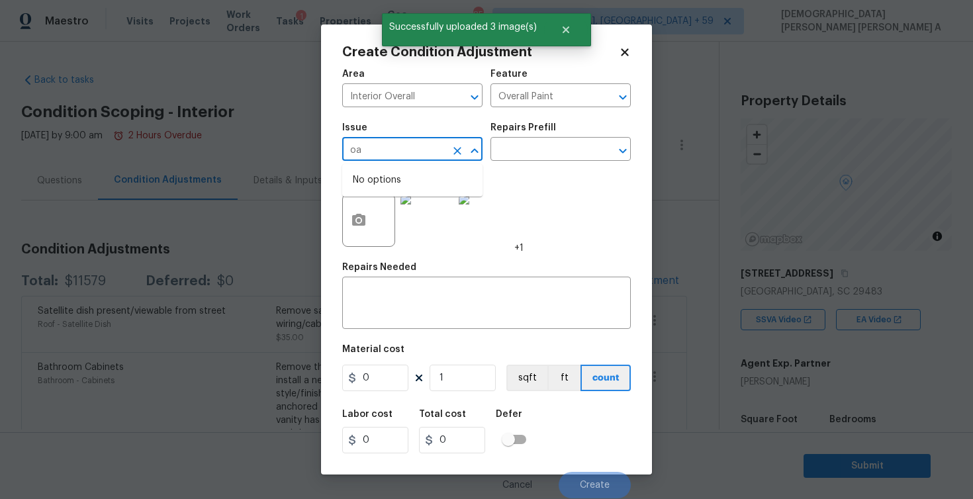
type input "o"
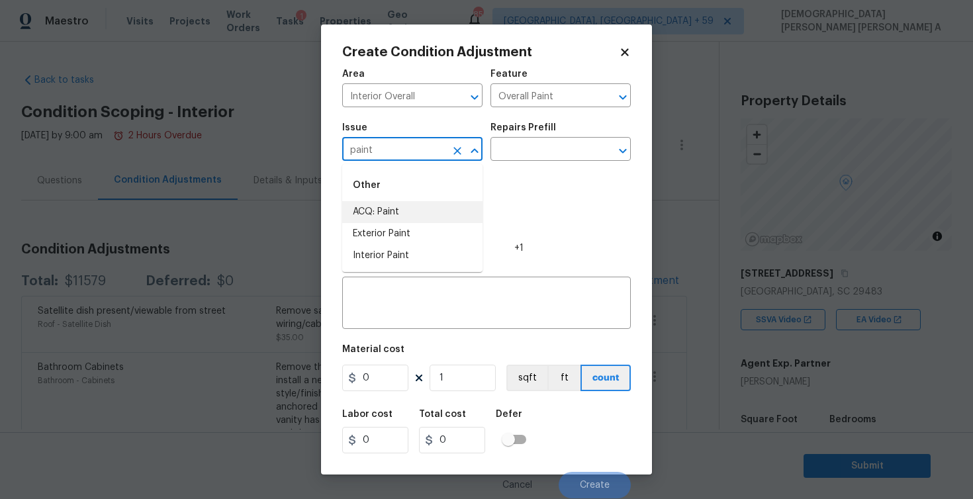
click at [418, 205] on li "ACQ: Paint" at bounding box center [412, 212] width 140 height 22
type input "ACQ: Paint"
click at [534, 150] on input "text" at bounding box center [541, 150] width 103 height 21
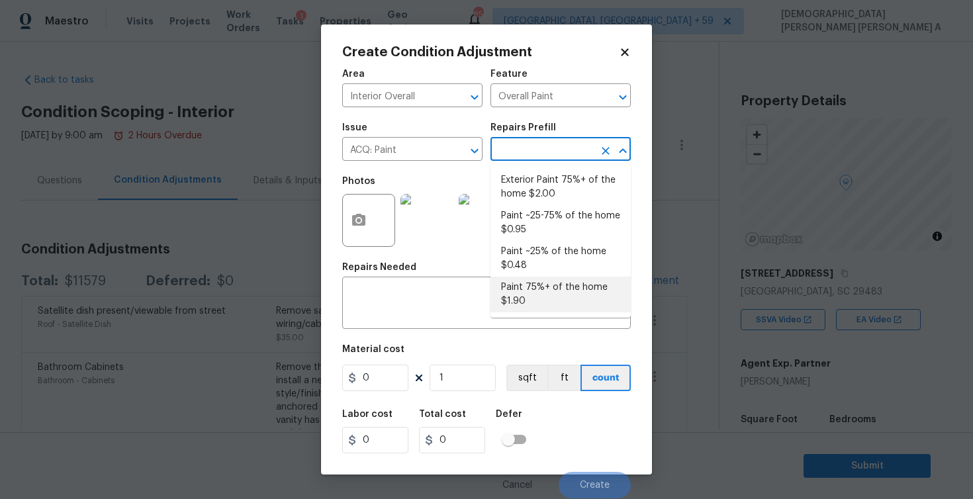
click at [545, 283] on li "Paint 75%+ of the home $1.90" at bounding box center [560, 295] width 140 height 36
type input "Acquisition"
type input "1.9"
click at [463, 373] on input "1" at bounding box center [463, 378] width 66 height 26
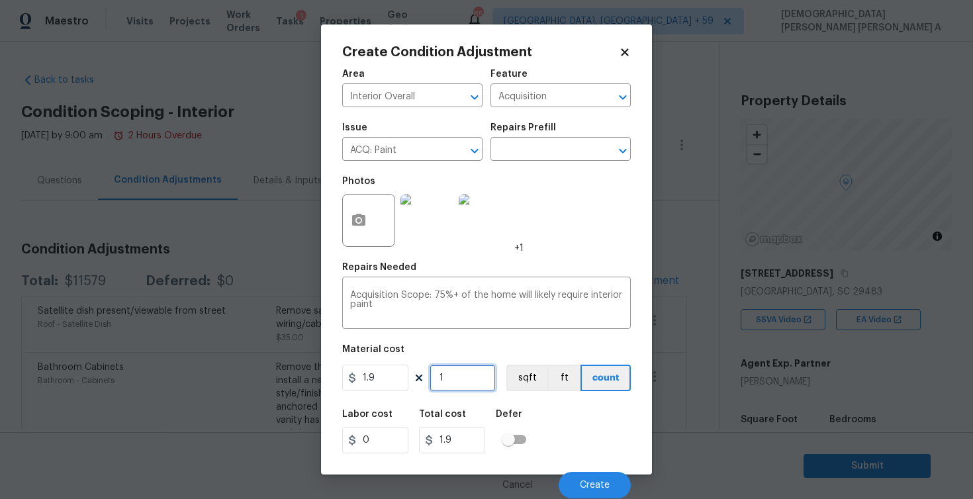
type input "14"
type input "26.6"
type input "142"
type input "269.8"
type input "14"
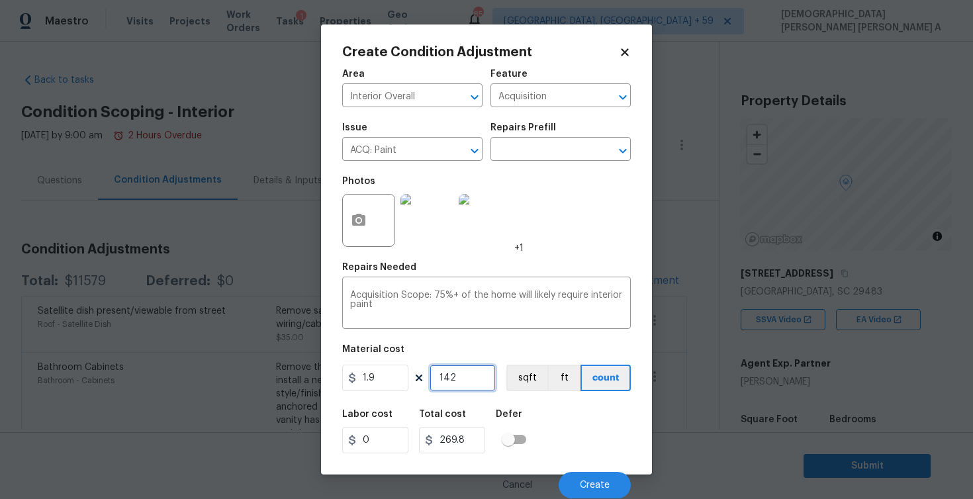
type input "26.6"
type input "143"
type input "271.7"
type input "1434"
type input "2724.6"
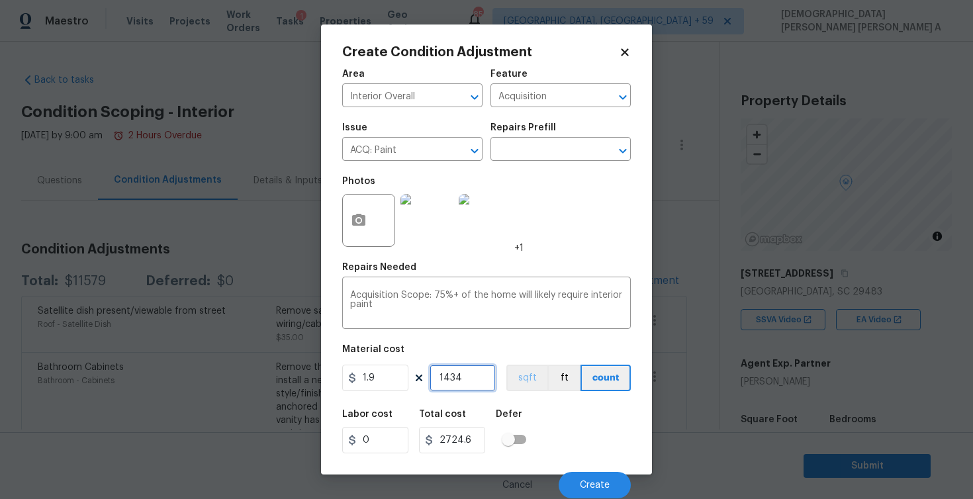
type input "1434"
click at [509, 376] on button "sqft" at bounding box center [526, 378] width 41 height 26
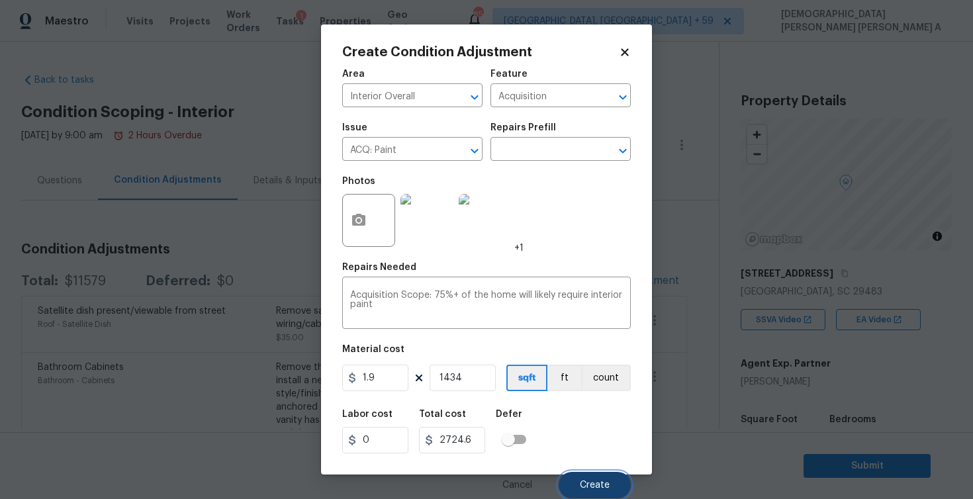
click at [607, 482] on span "Create" at bounding box center [595, 485] width 30 height 10
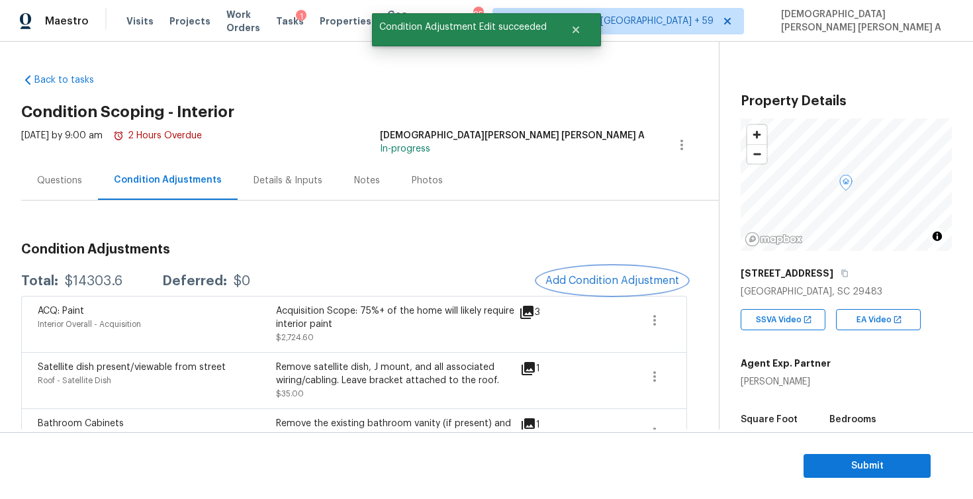
scroll to position [146, 0]
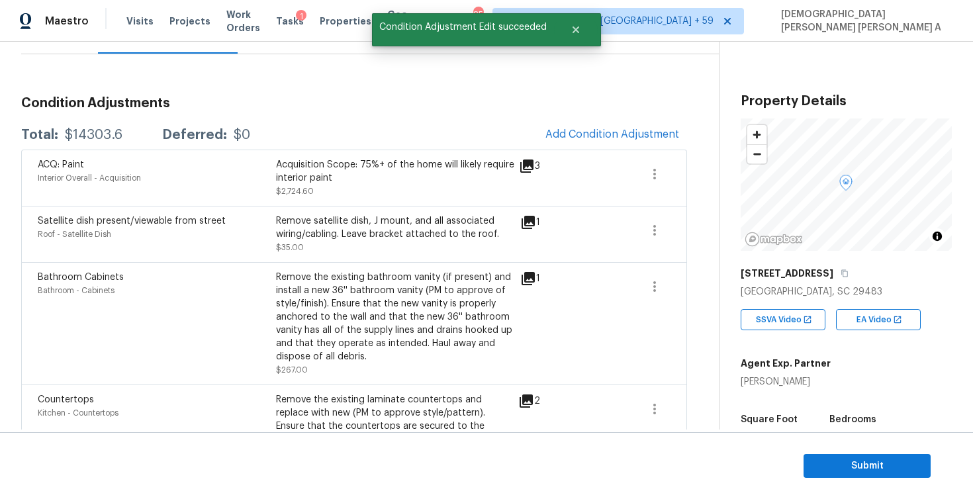
click at [589, 120] on span "Add Condition Adjustment" at bounding box center [612, 134] width 150 height 29
click at [579, 143] on button "Add Condition Adjustment" at bounding box center [612, 134] width 150 height 28
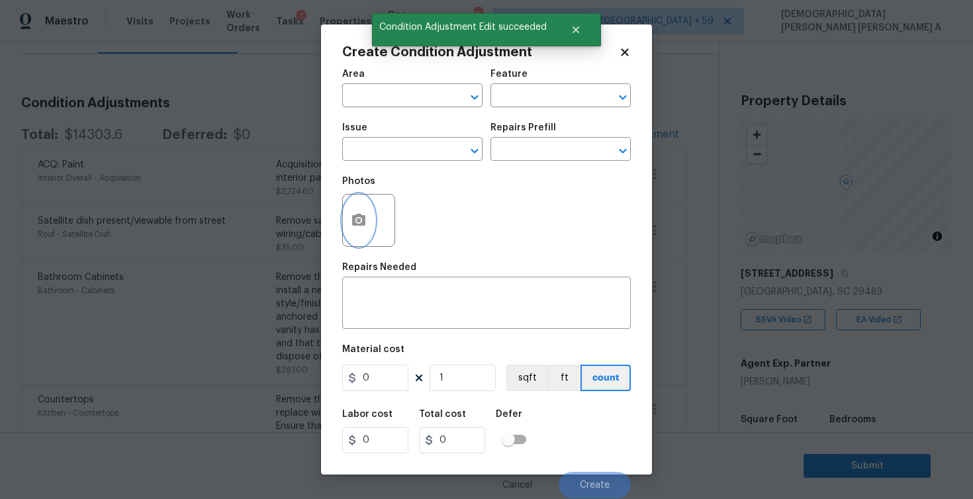
click at [351, 236] on button "button" at bounding box center [359, 221] width 32 height 52
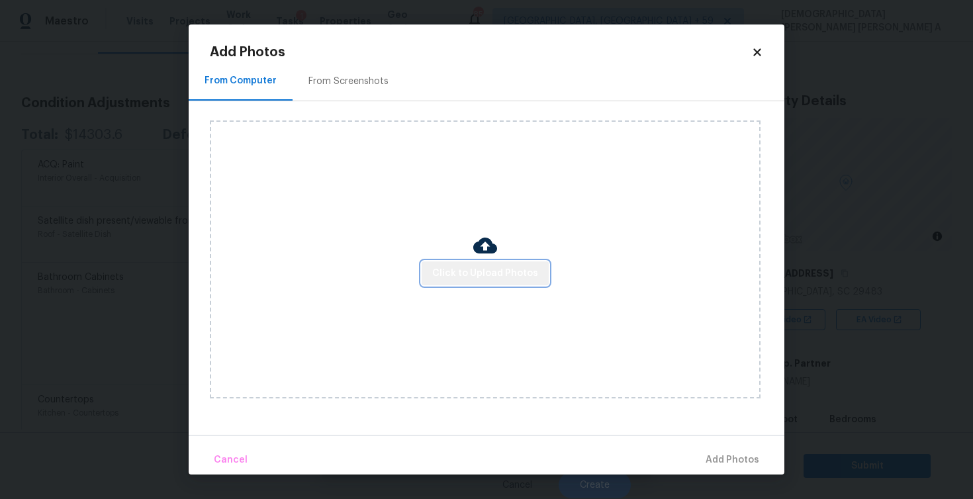
click at [498, 278] on span "Click to Upload Photos" at bounding box center [485, 273] width 106 height 17
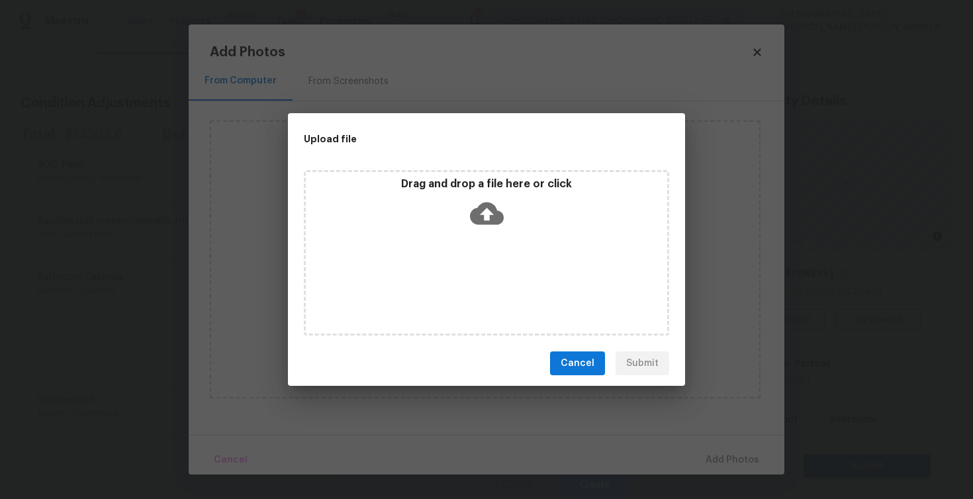
click at [495, 226] on icon at bounding box center [487, 214] width 34 height 34
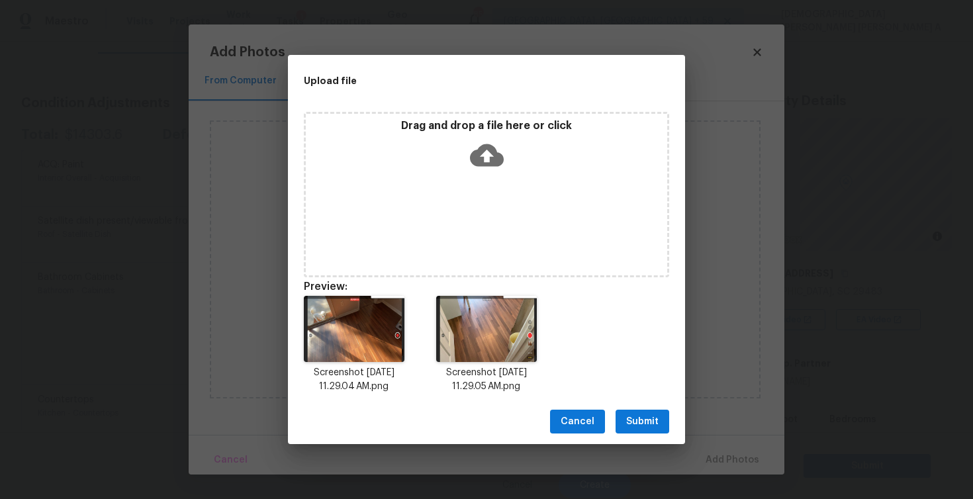
click at [641, 425] on span "Submit" at bounding box center [642, 422] width 32 height 17
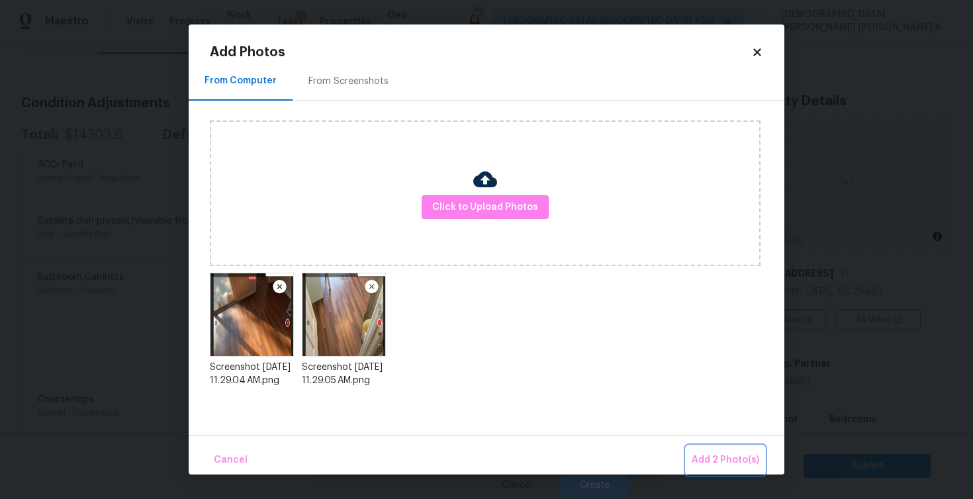
click at [716, 448] on button "Add 2 Photo(s)" at bounding box center [725, 460] width 78 height 28
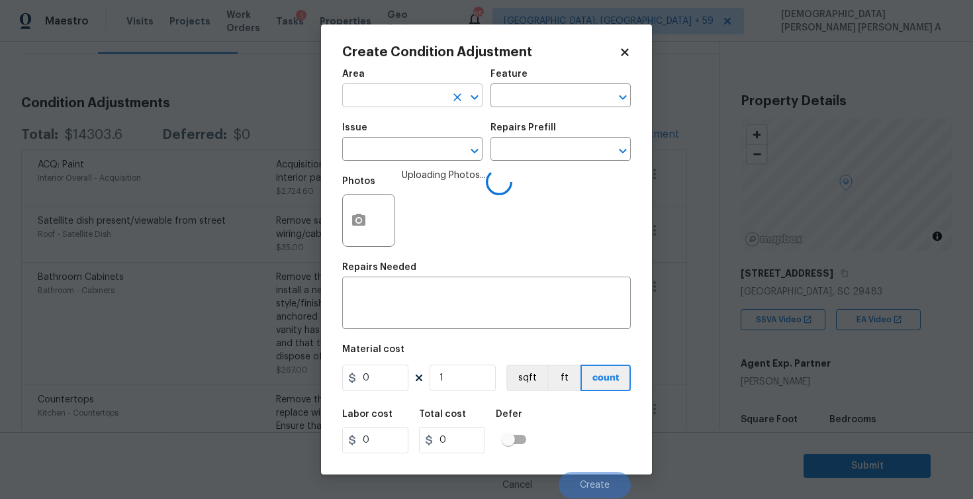
click at [431, 95] on input "text" at bounding box center [393, 97] width 103 height 21
click at [435, 144] on li "Interior Overall" at bounding box center [412, 149] width 140 height 22
type input "Interior Overall"
click at [527, 100] on input "text" at bounding box center [541, 97] width 103 height 21
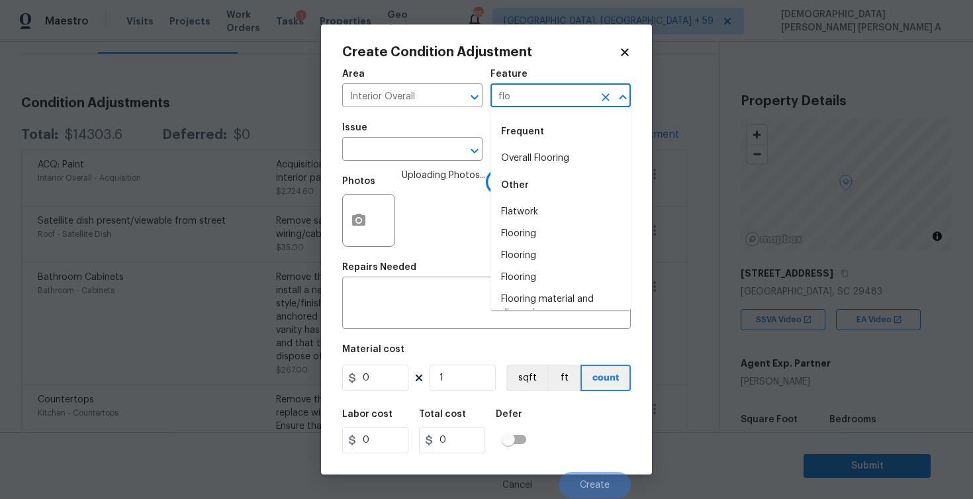
type input "floo"
click at [525, 151] on li "Overall Flooring" at bounding box center [560, 159] width 140 height 22
type input "Overall"
click at [382, 151] on input "text" at bounding box center [393, 150] width 103 height 21
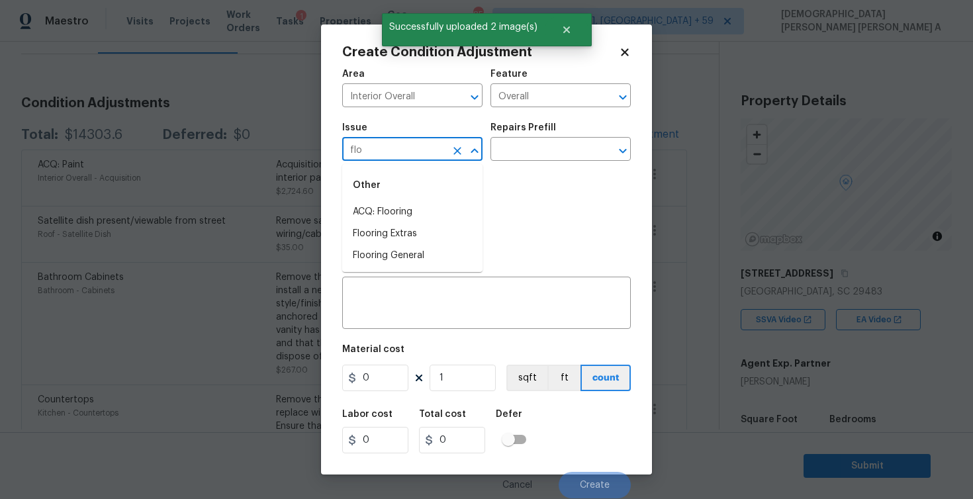
type input "floo"
click at [423, 261] on li "Flooring General" at bounding box center [412, 256] width 140 height 22
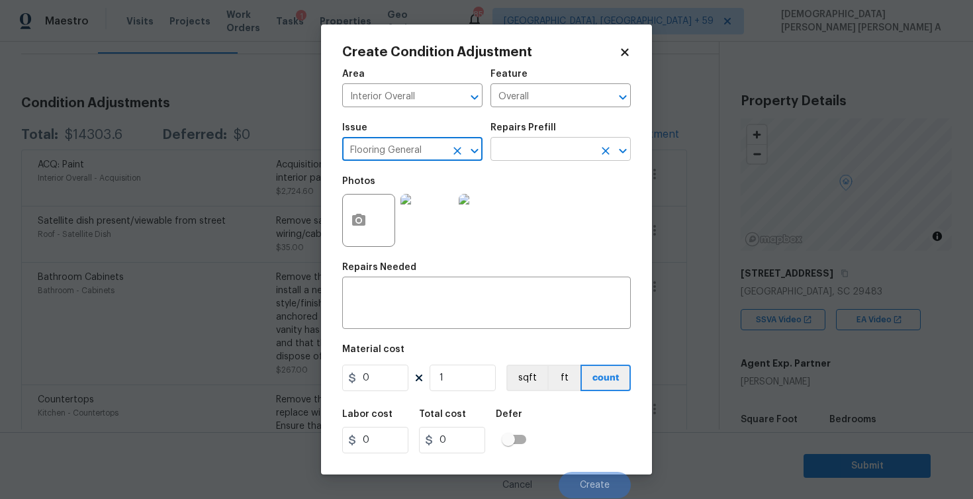
type input "Flooring General"
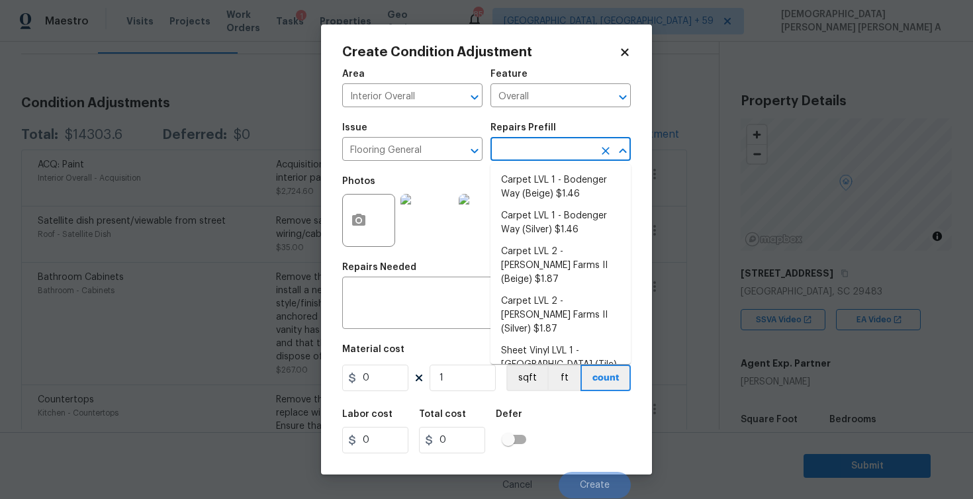
click at [560, 154] on input "text" at bounding box center [541, 150] width 103 height 21
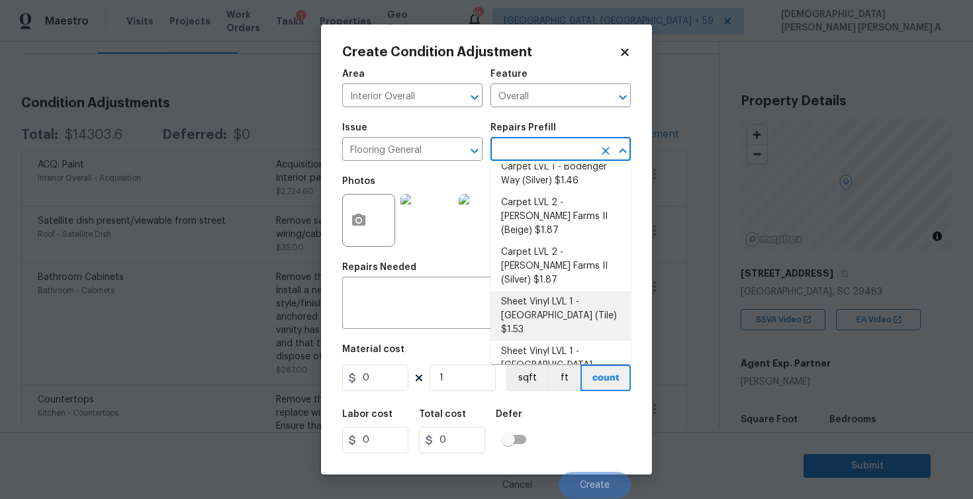
scroll to position [71, 0]
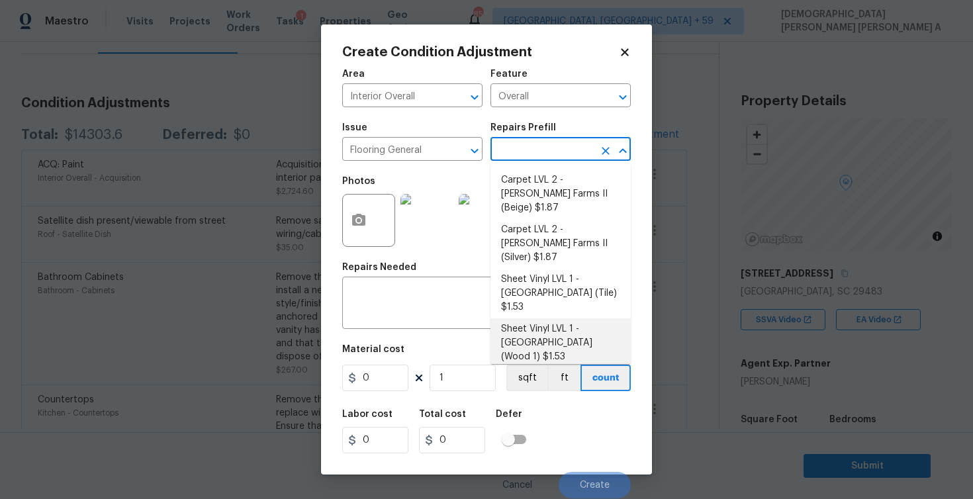
click at [557, 318] on li "Sheet Vinyl LVL 1 - [GEOGRAPHIC_DATA] (Wood 1) $1.53" at bounding box center [560, 343] width 140 height 50
type input "Overall Flooring"
type textarea "Install sheet vinyl flooring ([GEOGRAPHIC_DATA] - Wood "Look", [STREET_ADDRESS]…"
type input "1.53"
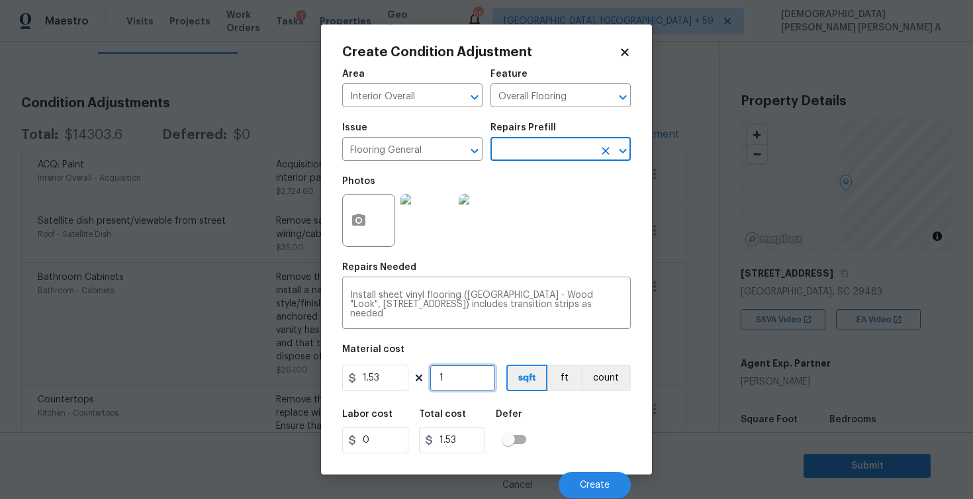
click at [464, 372] on input "1" at bounding box center [463, 378] width 66 height 26
type input "0"
type input "4"
type input "6.12"
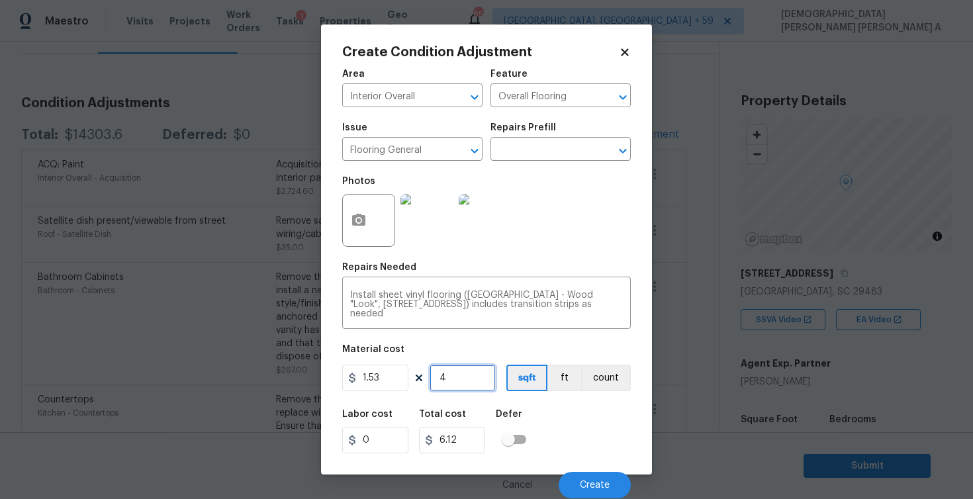
type input "40"
type input "61.2"
type input "400"
type input "612"
type input "400"
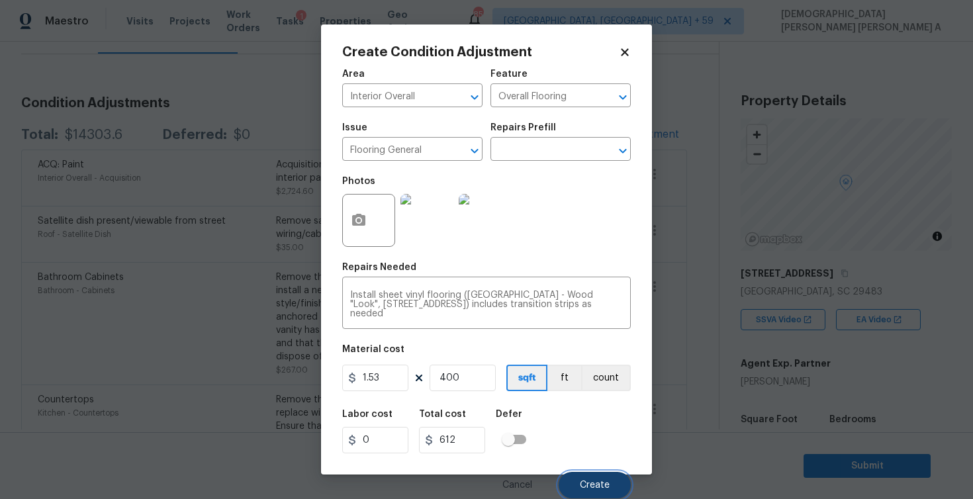
click at [589, 473] on button "Create" at bounding box center [595, 485] width 72 height 26
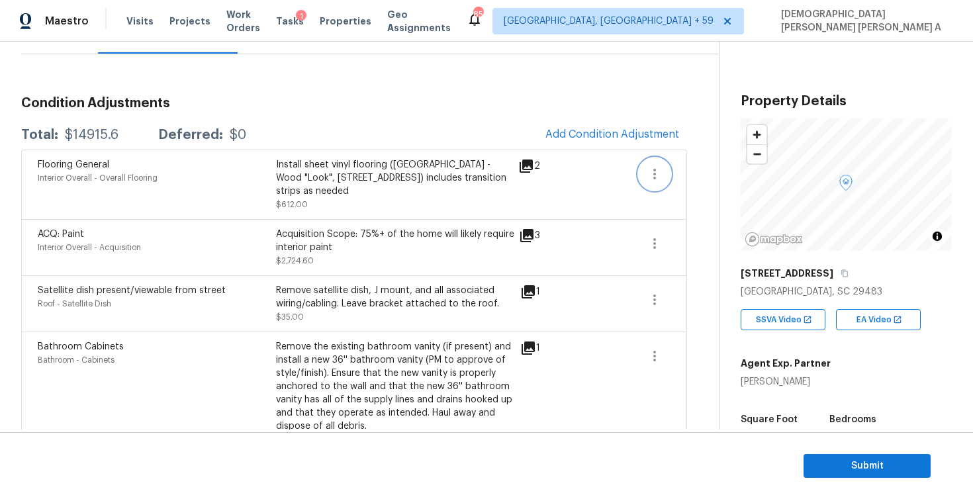
click at [657, 169] on icon "button" at bounding box center [655, 174] width 16 height 16
click at [691, 169] on div "Edit" at bounding box center [729, 171] width 103 height 13
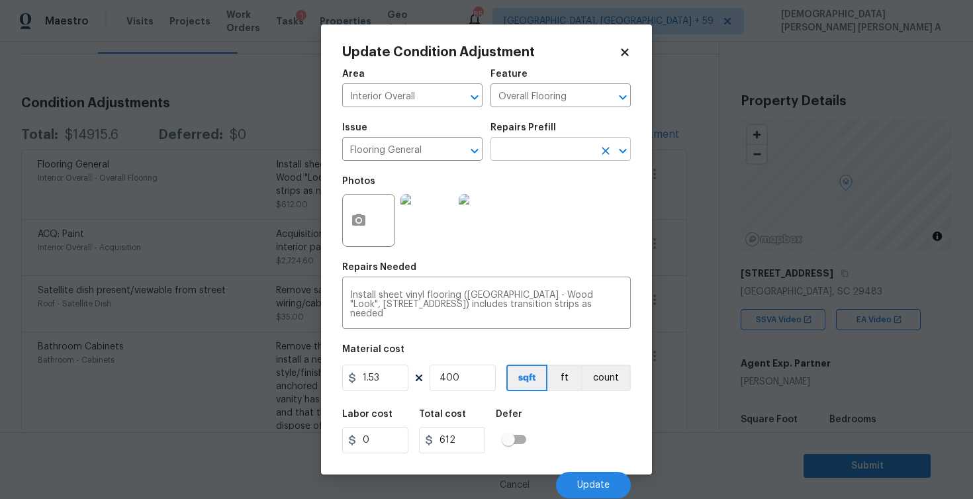
click at [563, 149] on input "text" at bounding box center [541, 150] width 103 height 21
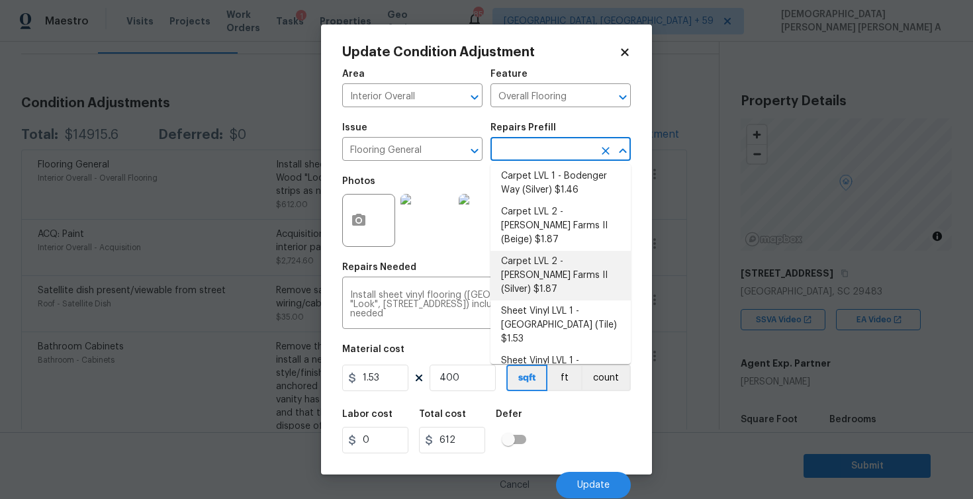
scroll to position [49, 0]
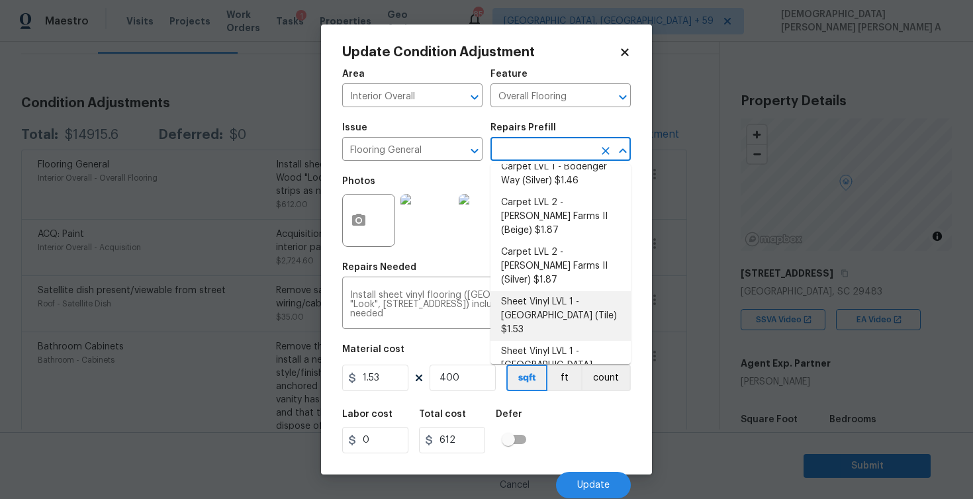
click at [555, 291] on li "Sheet Vinyl LVL 1 - [GEOGRAPHIC_DATA] (Tile) $1.53" at bounding box center [560, 316] width 140 height 50
type textarea "Install sheet vinyl flooring (Sugar Valley - Tile "Look", 592 Cool Sands) inclu…"
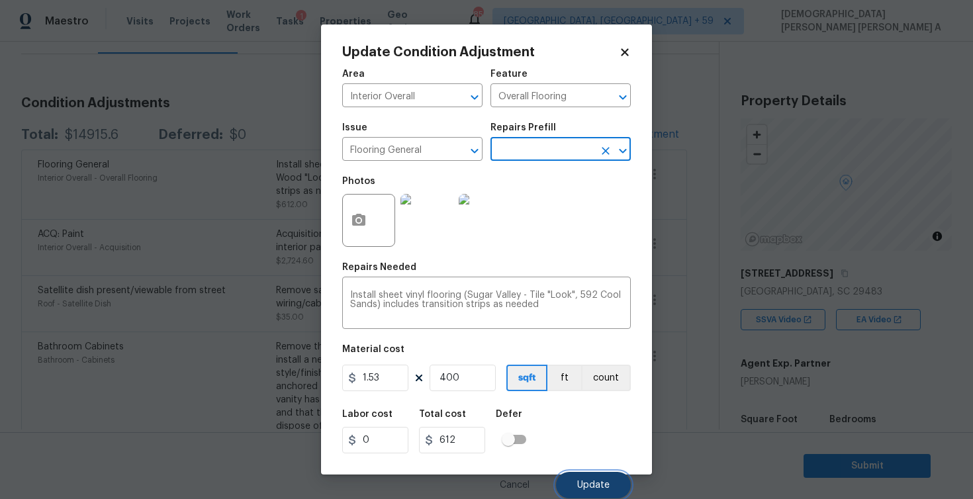
click at [584, 479] on button "Update" at bounding box center [593, 485] width 75 height 26
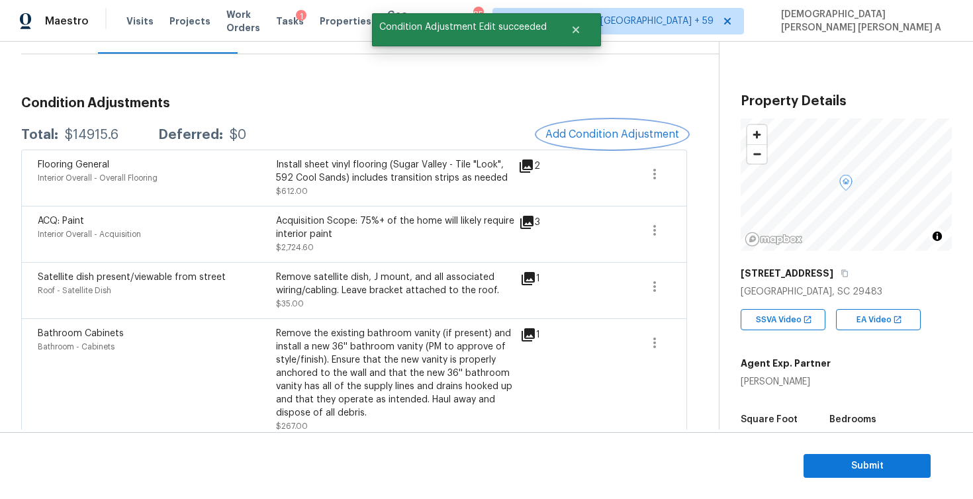
click at [598, 126] on button "Add Condition Adjustment" at bounding box center [612, 134] width 150 height 28
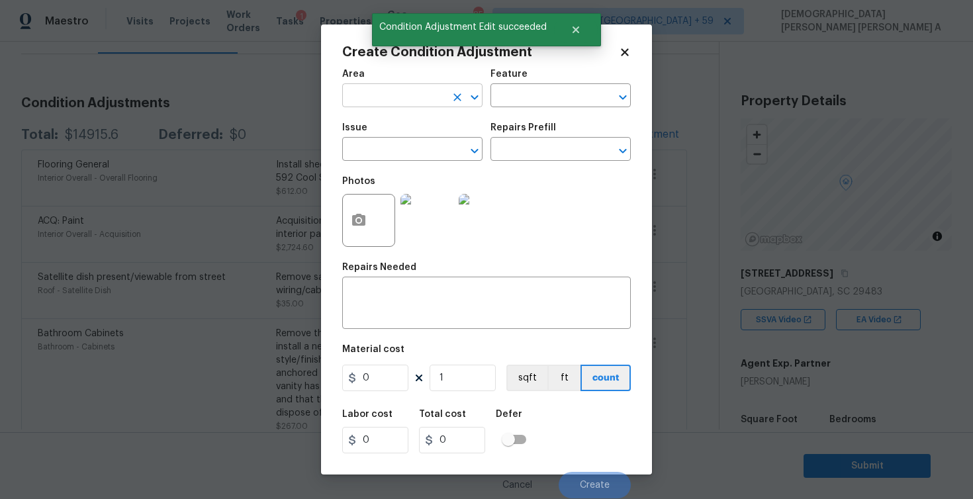
click at [420, 93] on input "text" at bounding box center [393, 97] width 103 height 21
click at [432, 154] on li "Interior Overall" at bounding box center [412, 149] width 140 height 22
type input "Interior Overall"
click at [534, 98] on input "text" at bounding box center [541, 97] width 103 height 21
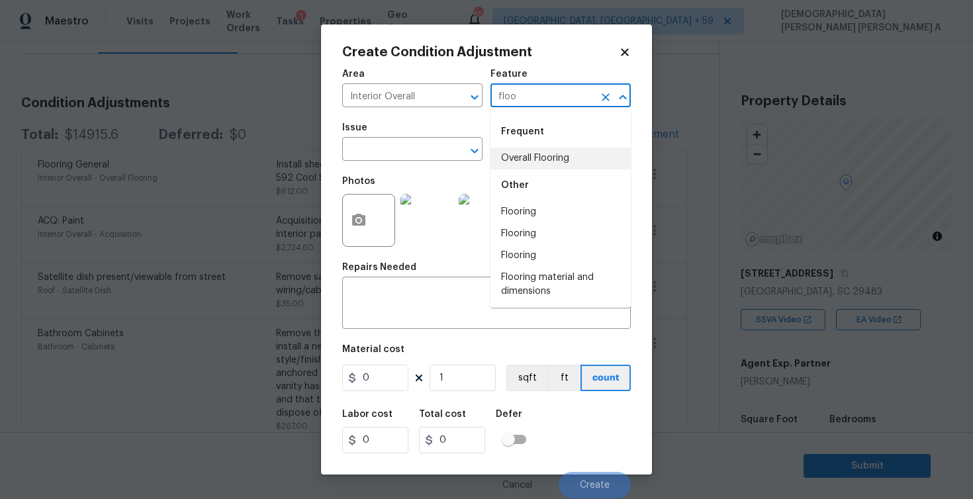
click at [529, 148] on li "Overall Flooring" at bounding box center [560, 159] width 140 height 22
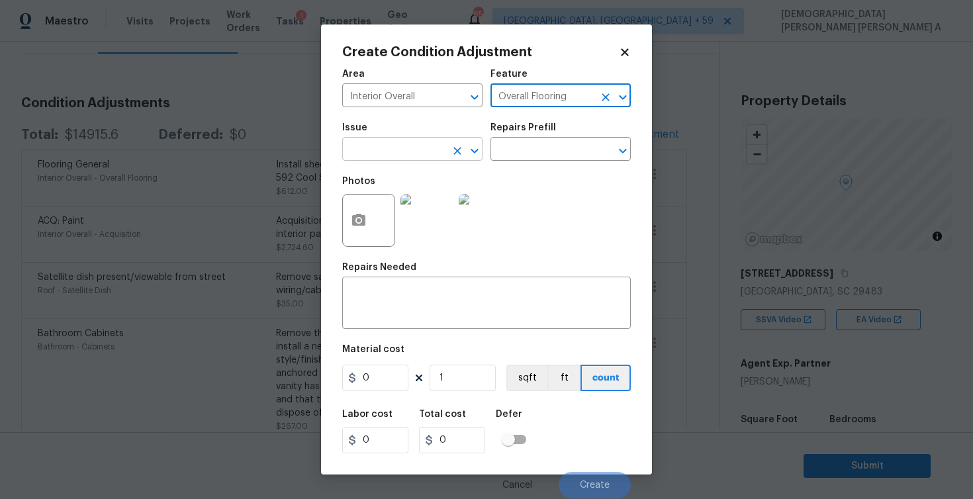
type input "Overall Flooring"
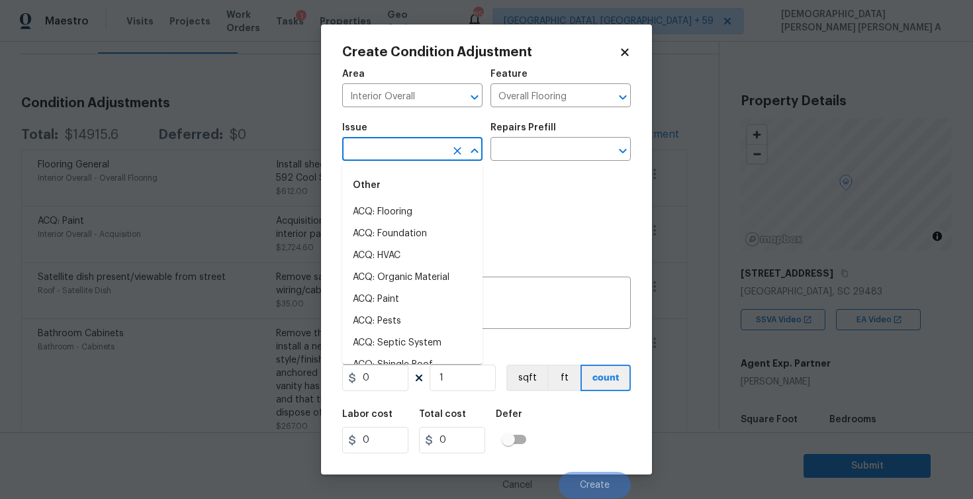
click at [413, 153] on input "text" at bounding box center [393, 150] width 103 height 21
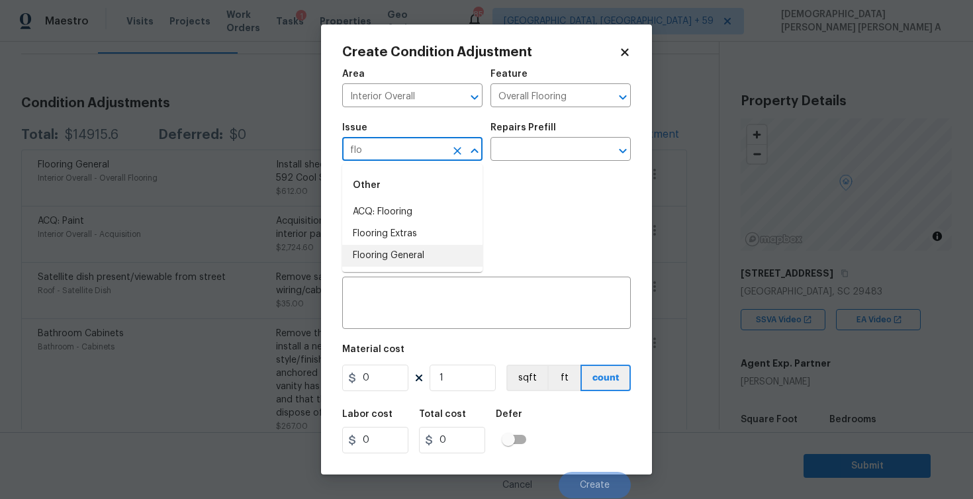
click at [420, 256] on li "Flooring General" at bounding box center [412, 256] width 140 height 22
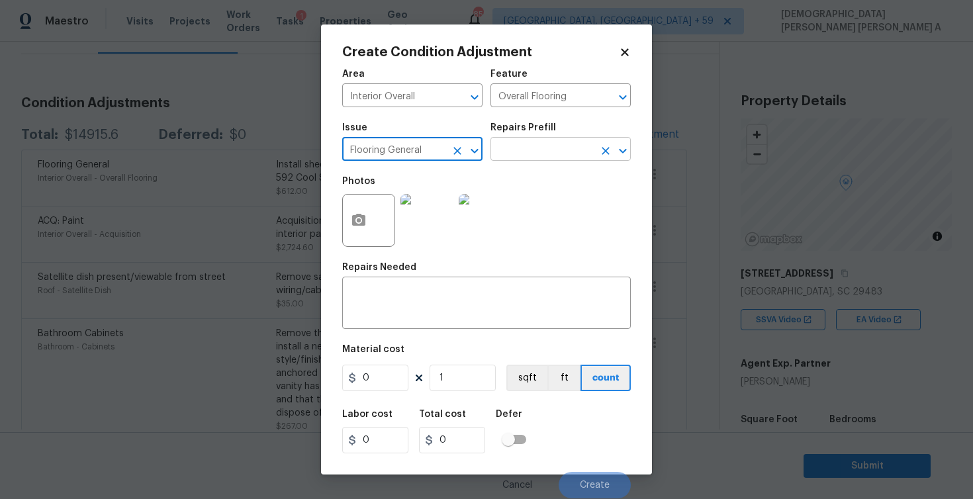
type input "Flooring General"
click at [587, 144] on input "text" at bounding box center [541, 150] width 103 height 21
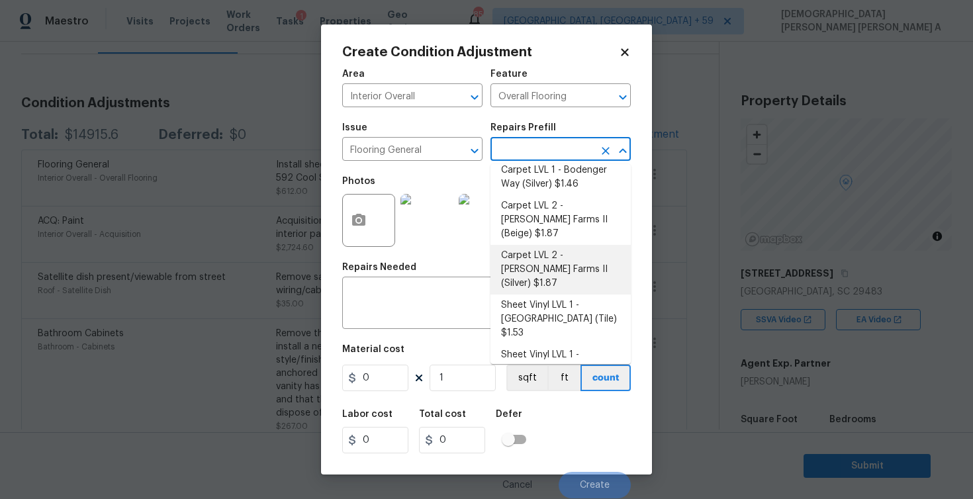
scroll to position [53, 0]
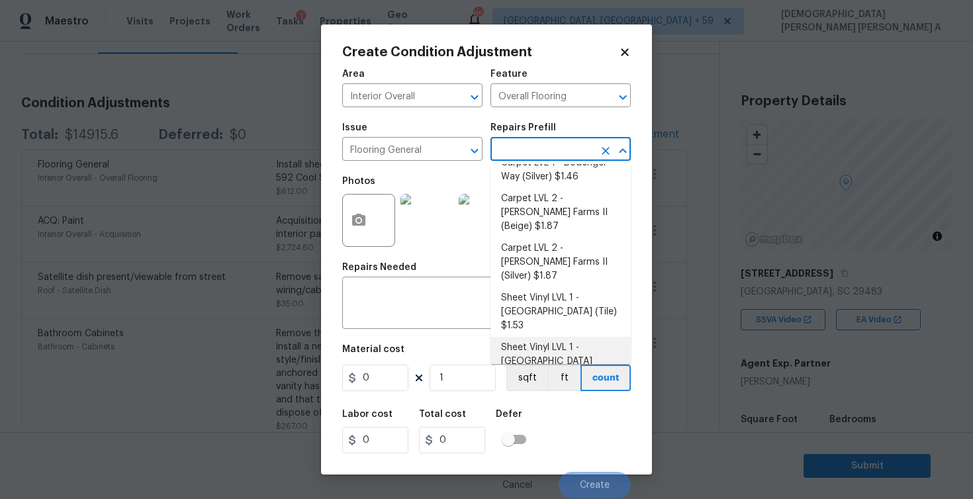
click at [556, 337] on li "Sheet Vinyl LVL 1 - [GEOGRAPHIC_DATA] (Wood 1) $1.53" at bounding box center [560, 362] width 140 height 50
type textarea "Install sheet vinyl flooring ([GEOGRAPHIC_DATA] - Wood "Look", [STREET_ADDRESS]…"
type input "1.53"
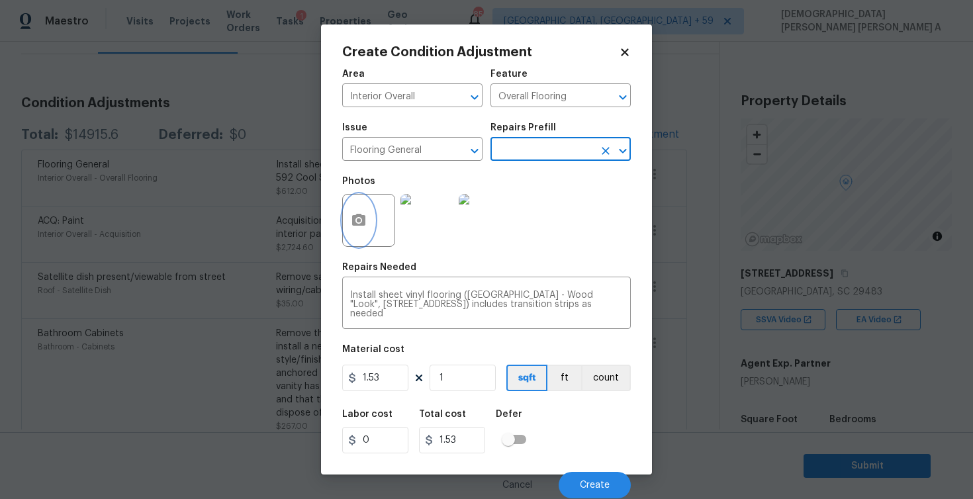
click at [357, 228] on icon "button" at bounding box center [359, 220] width 16 height 16
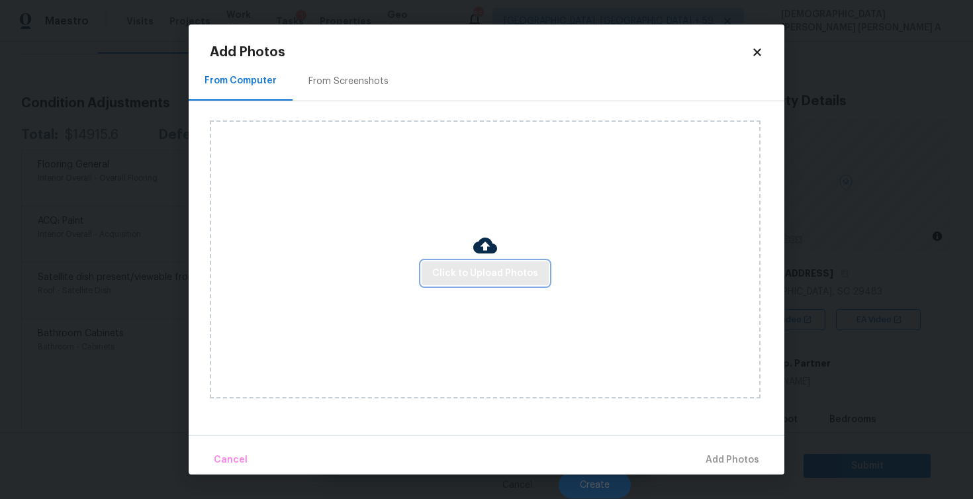
click at [479, 279] on span "Click to Upload Photos" at bounding box center [485, 273] width 106 height 17
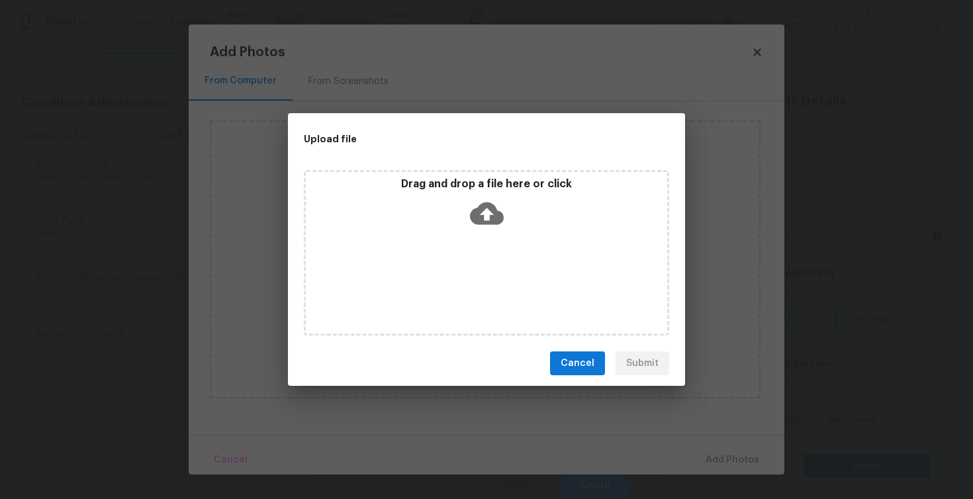
click at [490, 197] on icon at bounding box center [487, 214] width 34 height 34
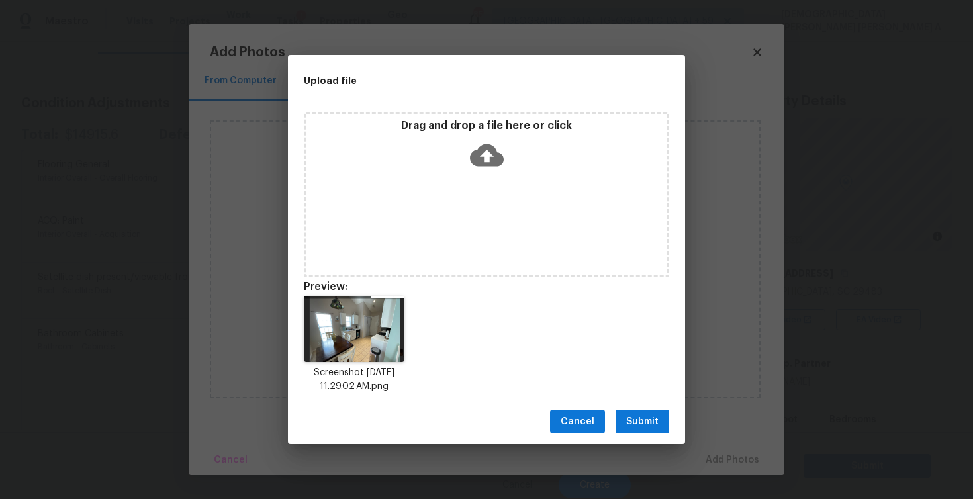
click at [645, 426] on span "Submit" at bounding box center [642, 422] width 32 height 17
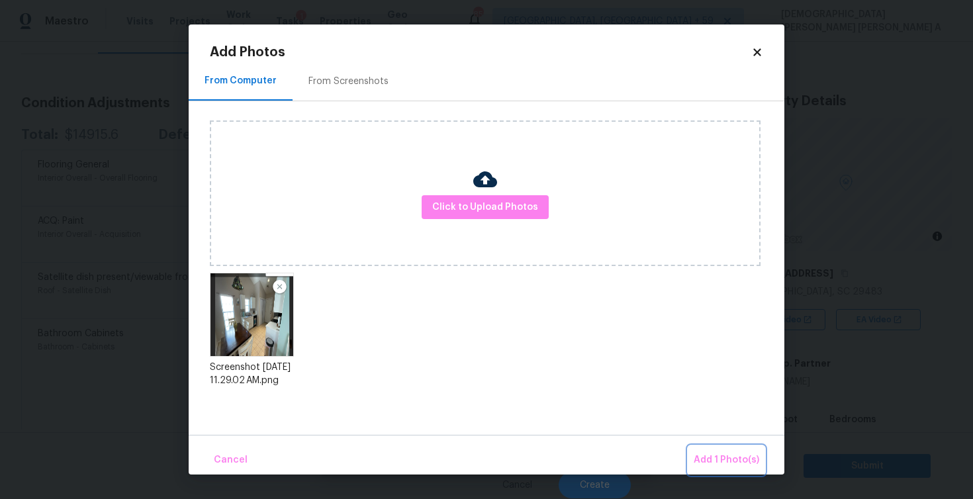
click at [722, 456] on span "Add 1 Photo(s)" at bounding box center [727, 460] width 66 height 17
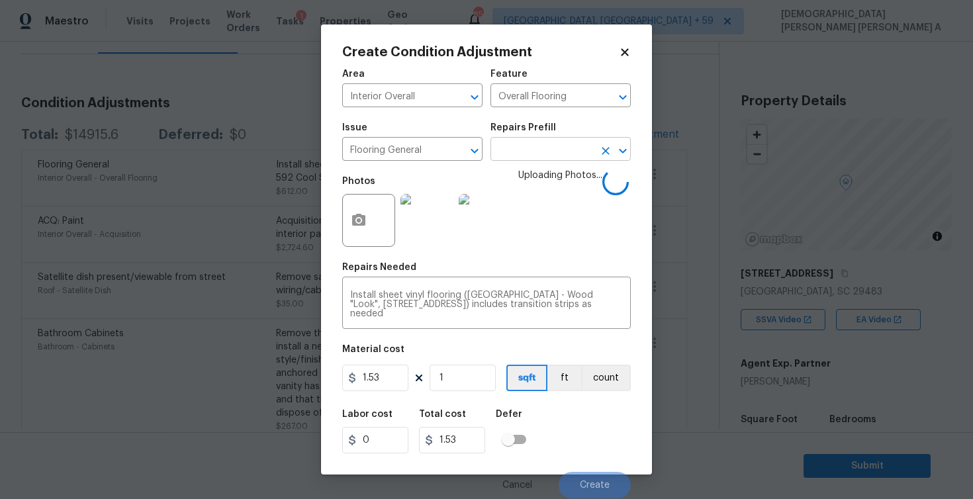
click at [566, 156] on input "text" at bounding box center [541, 150] width 103 height 21
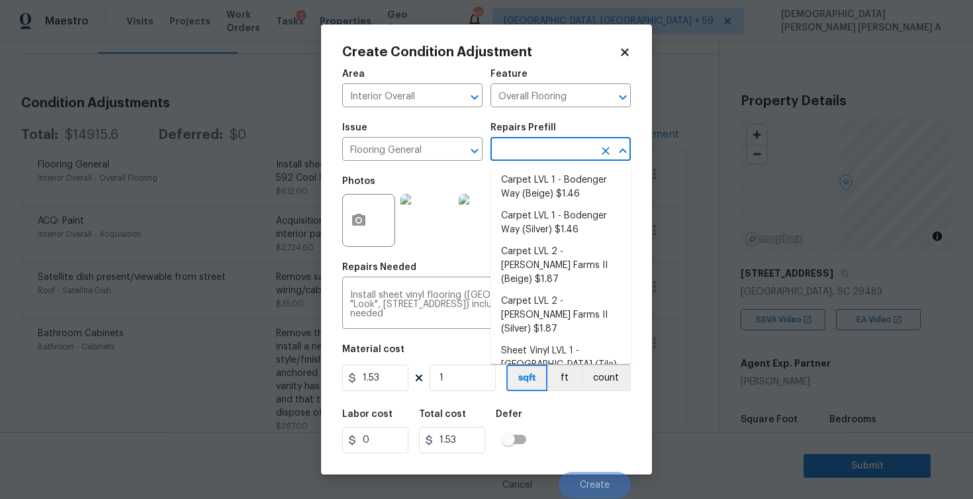
scroll to position [20, 0]
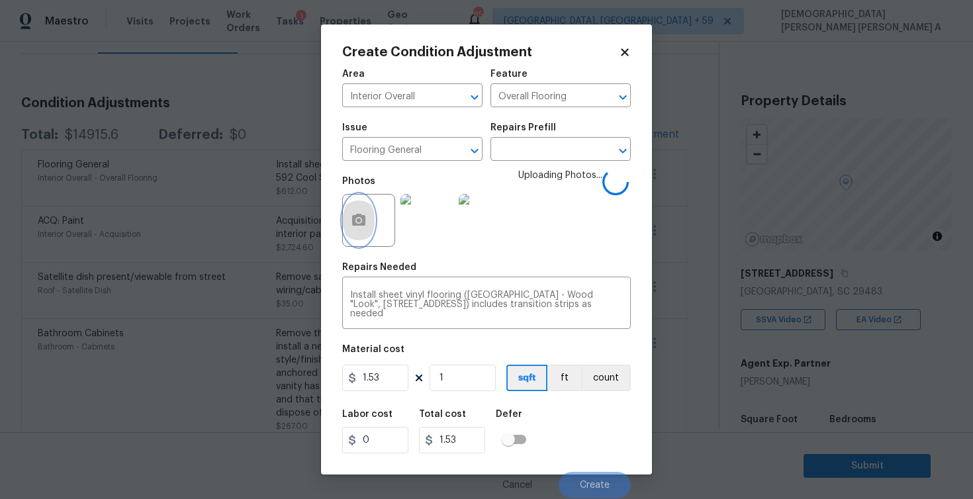
click at [359, 221] on circle "button" at bounding box center [359, 220] width 4 height 4
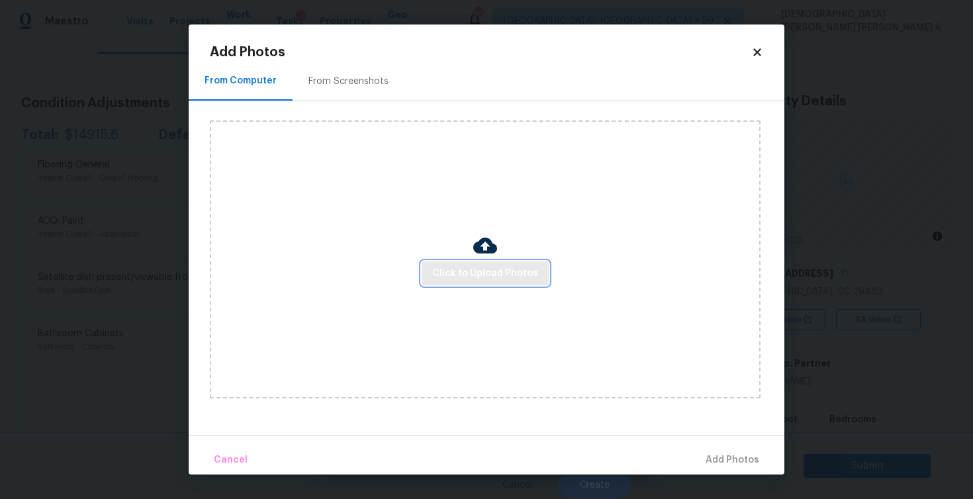
click at [452, 281] on button "Click to Upload Photos" at bounding box center [485, 273] width 127 height 24
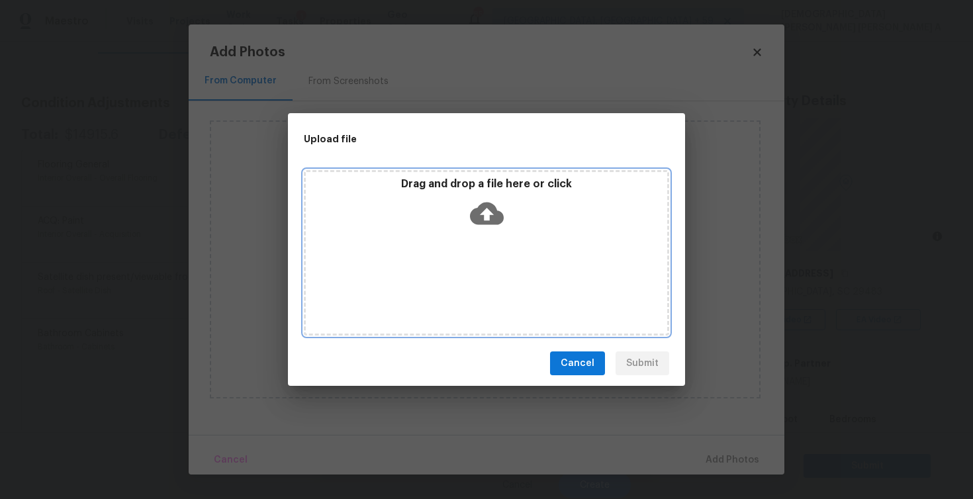
click at [458, 252] on div "Drag and drop a file here or click" at bounding box center [486, 252] width 365 height 165
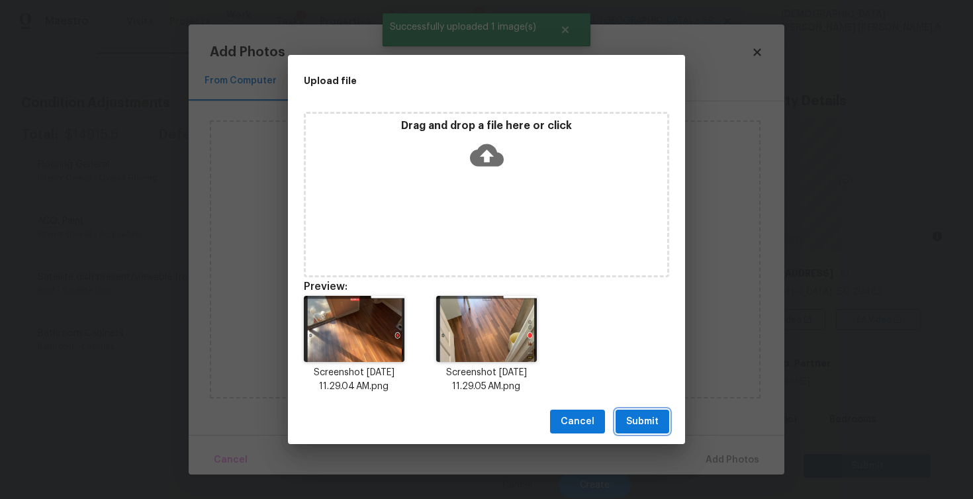
click at [635, 419] on span "Submit" at bounding box center [642, 422] width 32 height 17
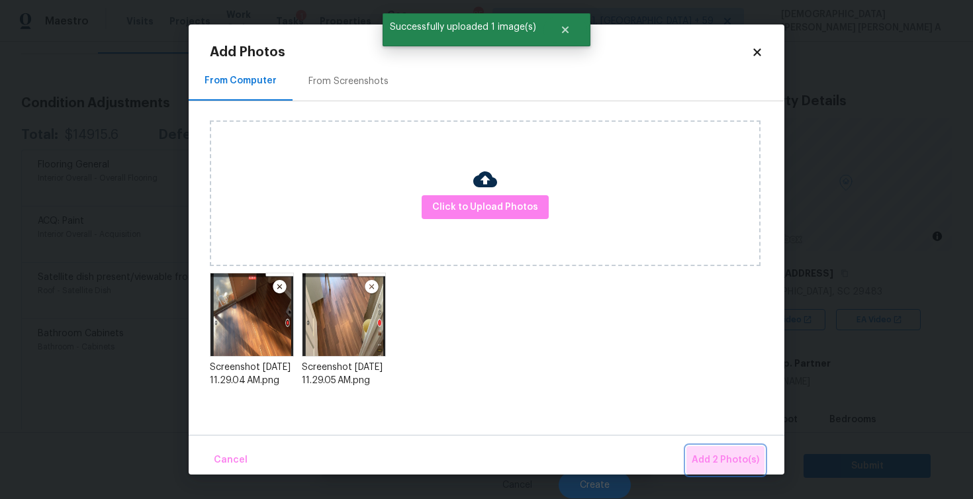
click at [737, 448] on button "Add 2 Photo(s)" at bounding box center [725, 460] width 78 height 28
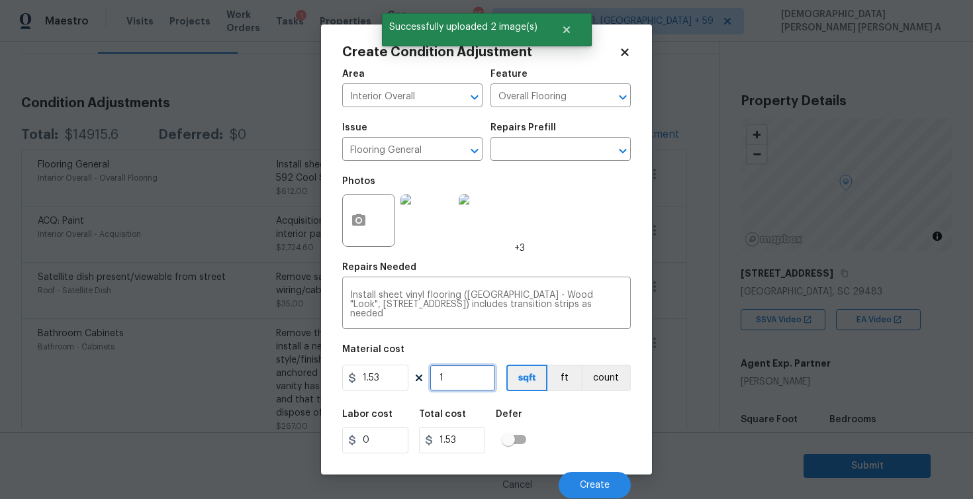
click at [470, 378] on input "1" at bounding box center [463, 378] width 66 height 26
type input "10"
type input "15.3"
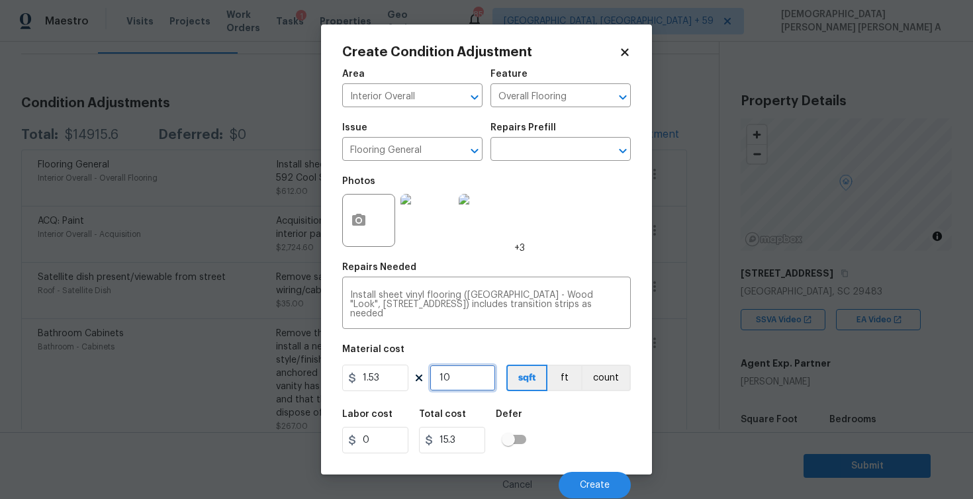
type input "103"
type input "157.59"
type input "1034"
type input "1582.02"
type input "1034"
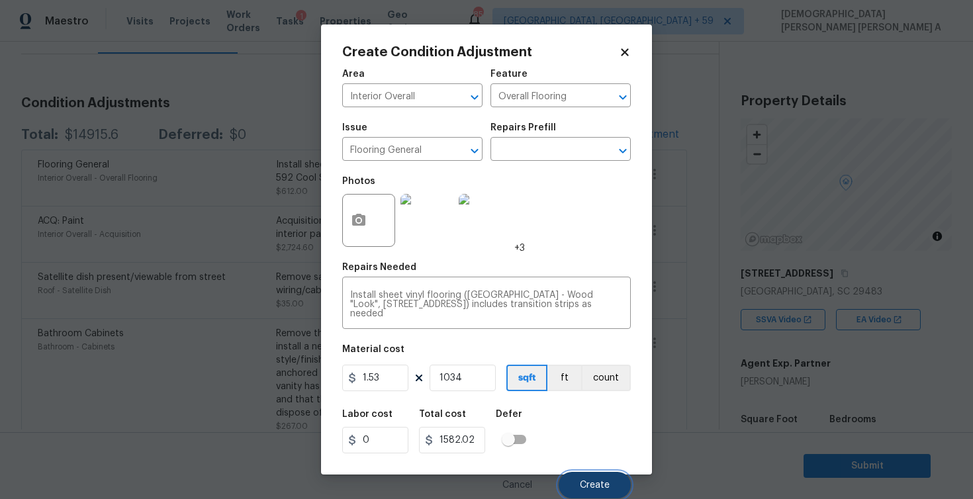
click at [605, 480] on span "Create" at bounding box center [595, 485] width 30 height 10
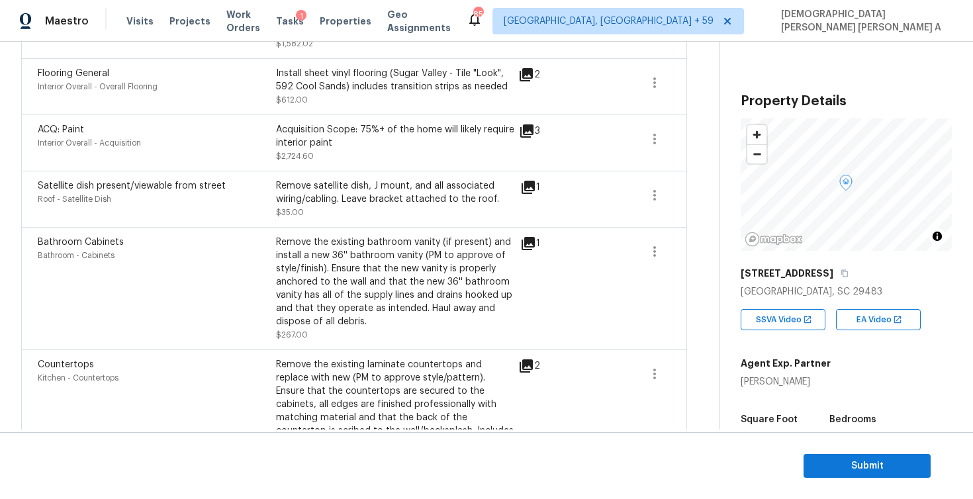
scroll to position [154, 0]
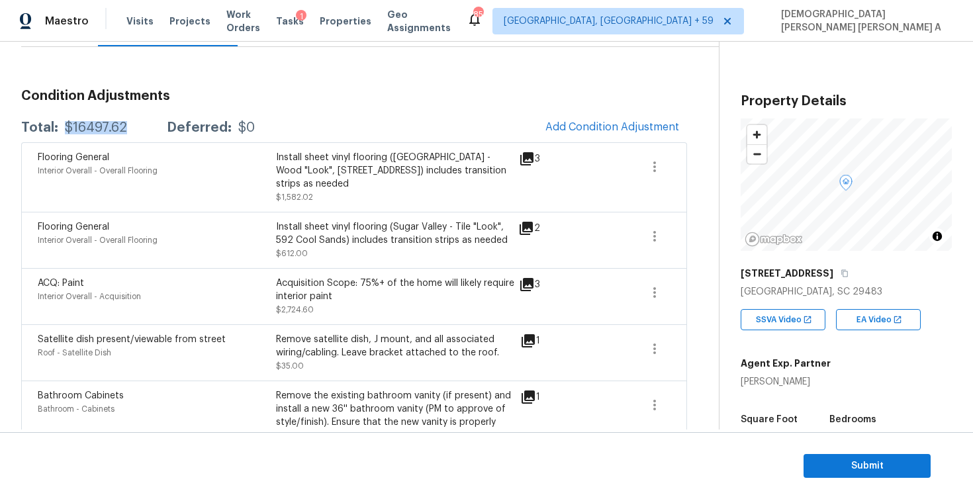
drag, startPoint x: 128, startPoint y: 130, endPoint x: 65, endPoint y: 126, distance: 63.0
click at [65, 126] on div "Total: $16497.62 Deferred: $0" at bounding box center [138, 127] width 234 height 13
copy div "$16497.62"
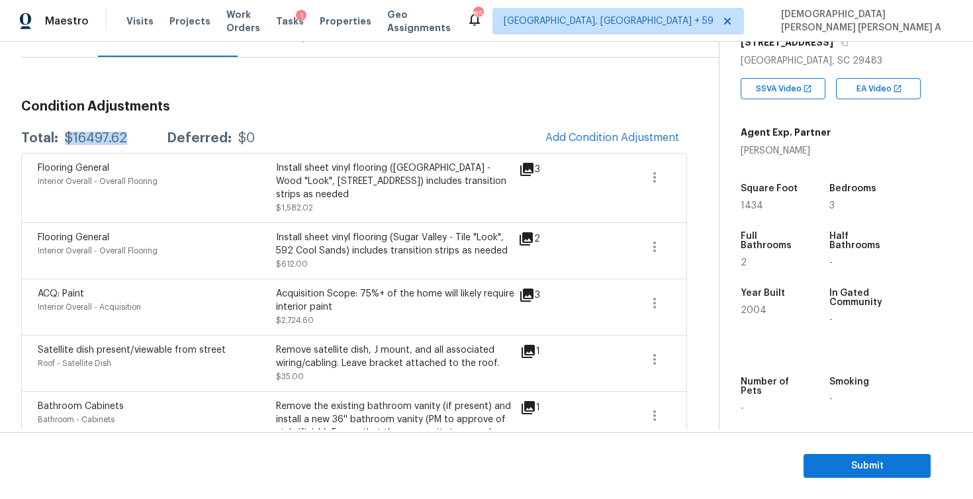
scroll to position [70, 0]
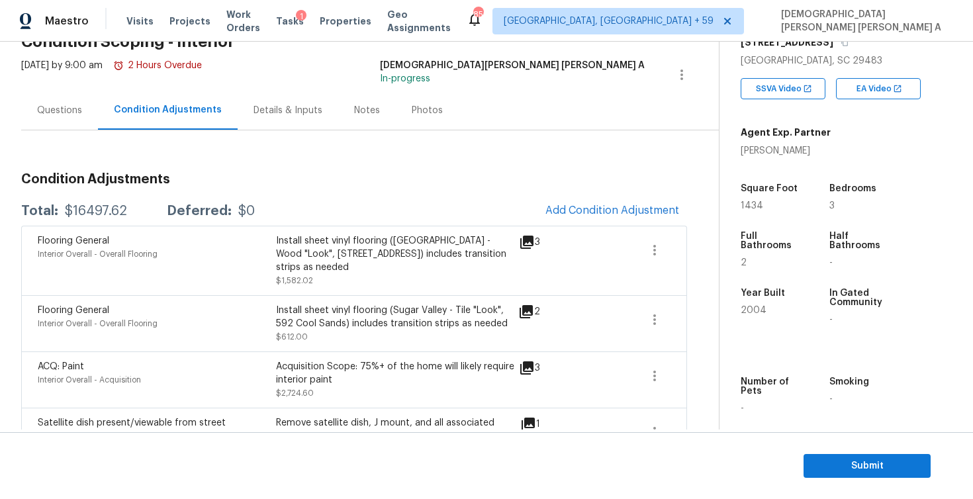
click at [607, 226] on div "Flooring General Interior Overall - Overall Flooring Install sheet vinyl floori…" at bounding box center [354, 260] width 666 height 69
click at [568, 207] on span "Add Condition Adjustment" at bounding box center [612, 211] width 134 height 12
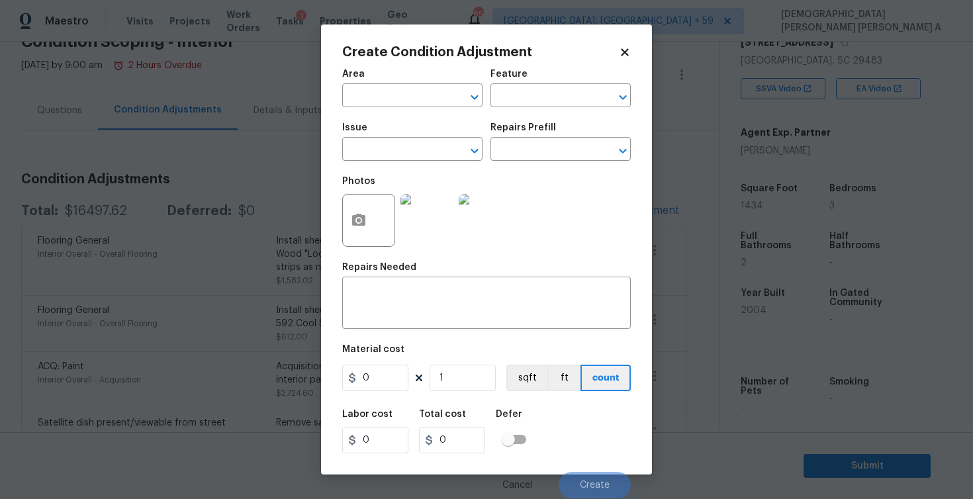
click at [420, 86] on div "Area" at bounding box center [412, 77] width 140 height 17
click at [421, 107] on span "Area ​" at bounding box center [412, 89] width 140 height 54
click at [415, 94] on input "text" at bounding box center [393, 97] width 103 height 21
click at [432, 152] on li "Interior Overall" at bounding box center [412, 149] width 140 height 22
type input "Interior Overall"
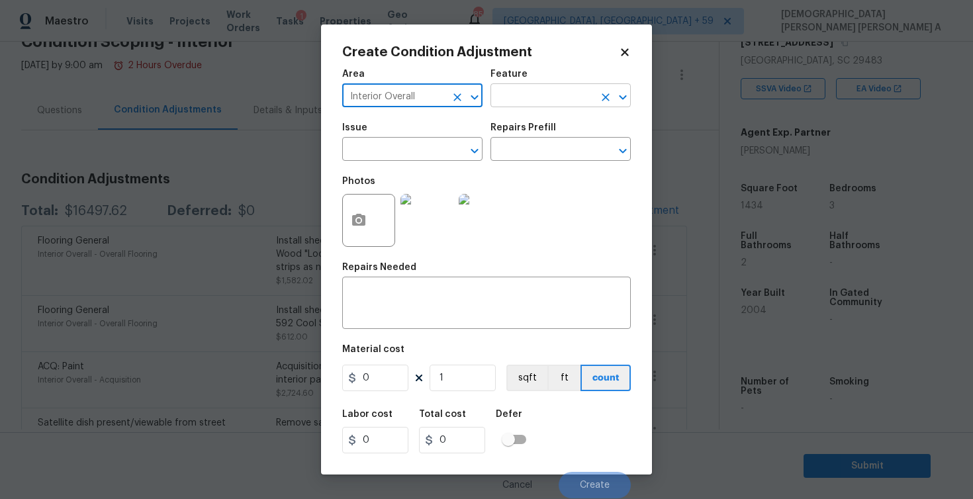
click at [503, 98] on input "text" at bounding box center [541, 97] width 103 height 21
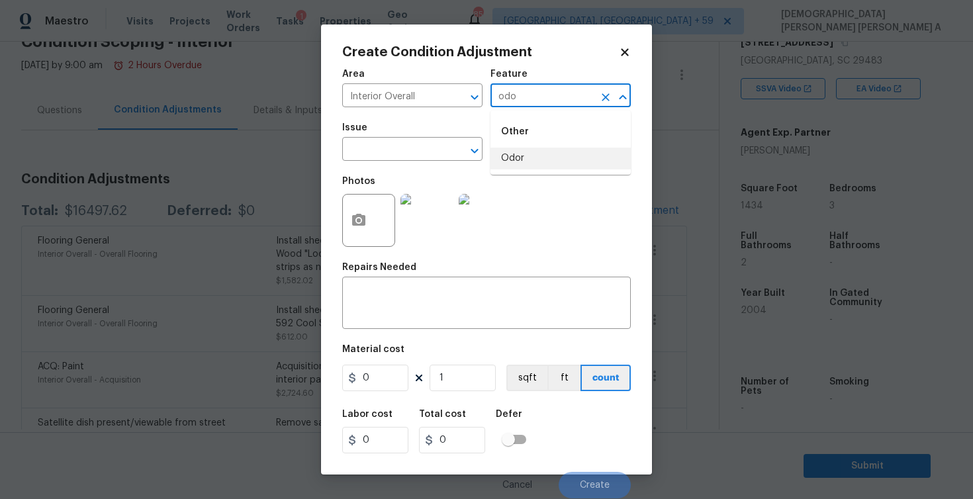
click at [518, 150] on li "Odor" at bounding box center [560, 159] width 140 height 22
type input "Odor"
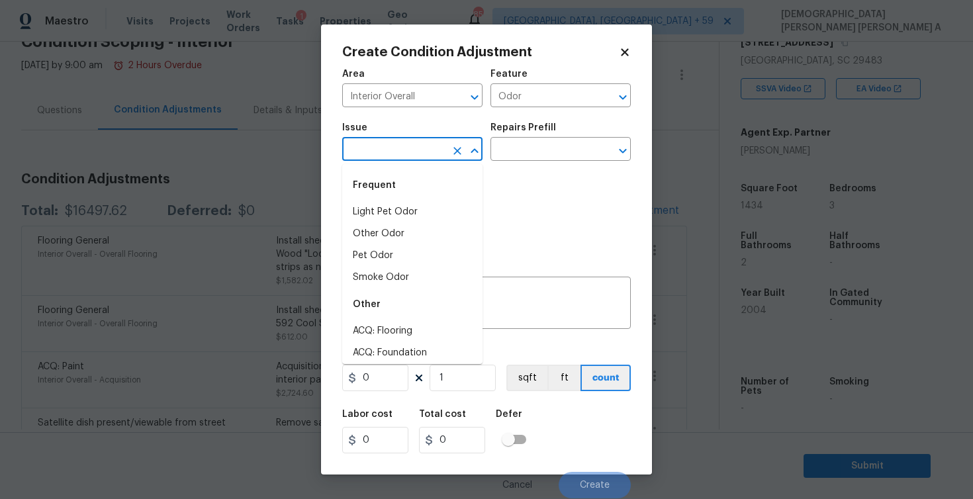
click at [428, 159] on input "text" at bounding box center [393, 150] width 103 height 21
click at [422, 212] on li "Light Pet Odor" at bounding box center [412, 212] width 140 height 22
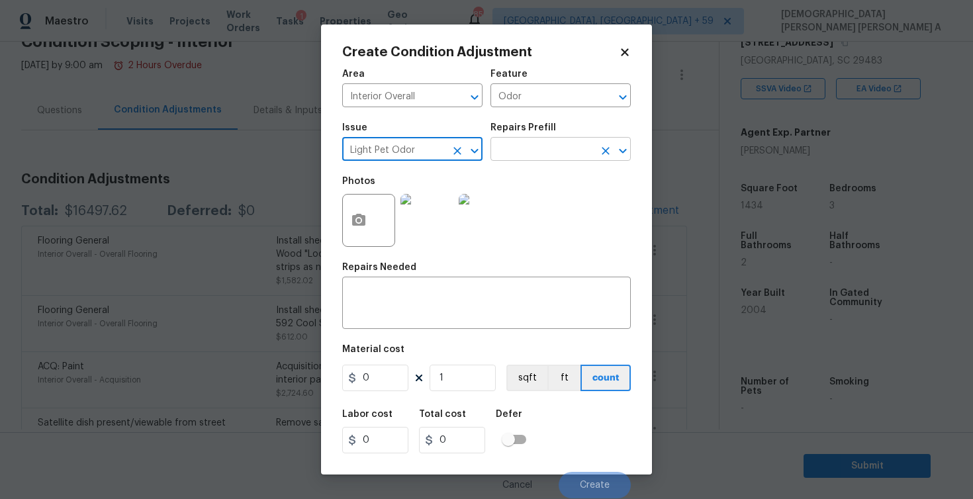
type input "Light Pet Odor"
click at [525, 148] on input "text" at bounding box center [541, 150] width 103 height 21
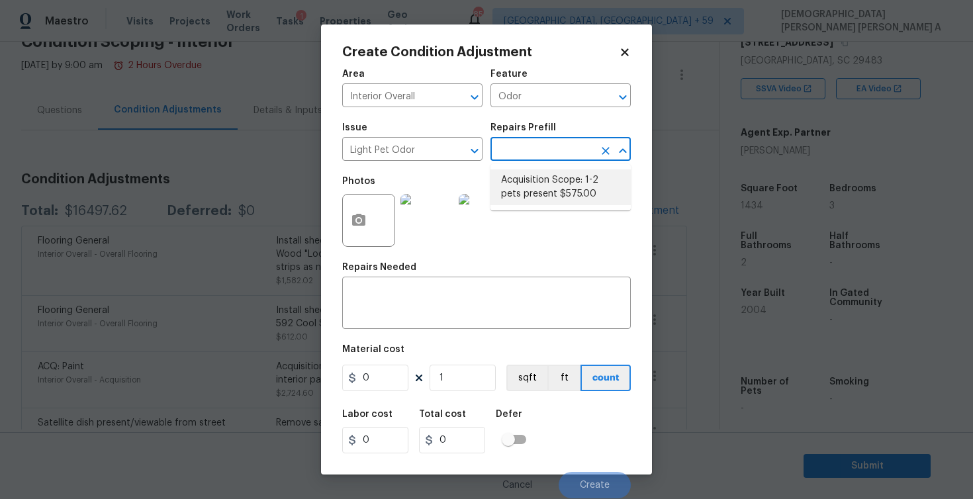
click at [525, 189] on li "Acquisition Scope: 1-2 pets present $575.00" at bounding box center [560, 187] width 140 height 36
type textarea "Acquisition Scope: 1-2 pets present"
type input "575"
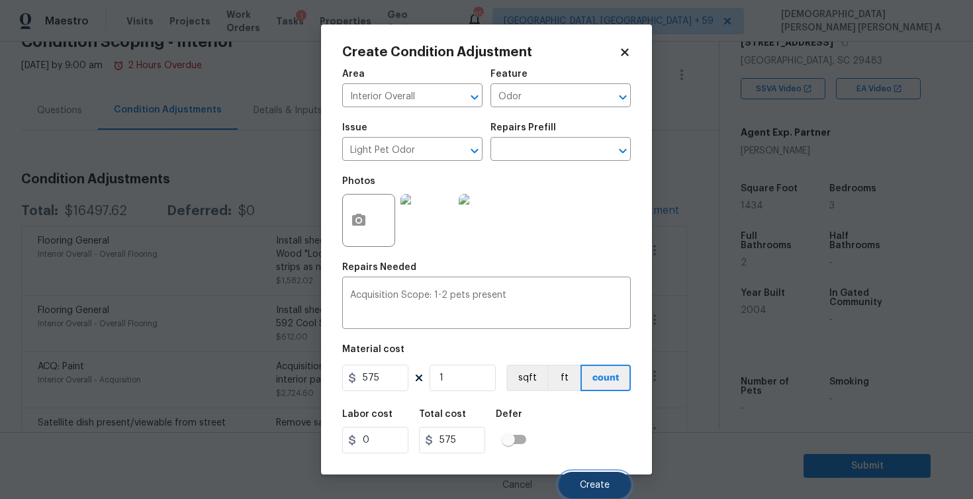
click at [607, 489] on span "Create" at bounding box center [595, 485] width 30 height 10
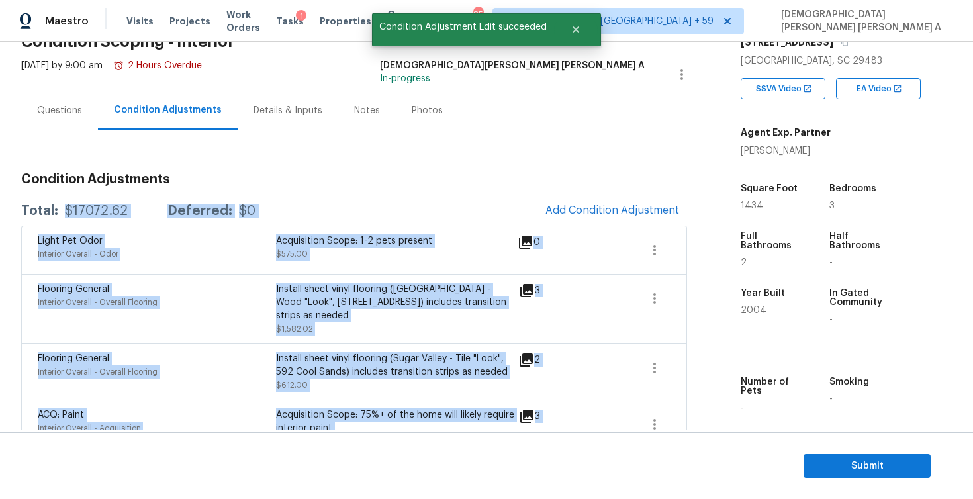
drag, startPoint x: 128, startPoint y: 212, endPoint x: 66, endPoint y: 210, distance: 62.9
click at [66, 210] on div "$17072.62" at bounding box center [96, 211] width 63 height 13
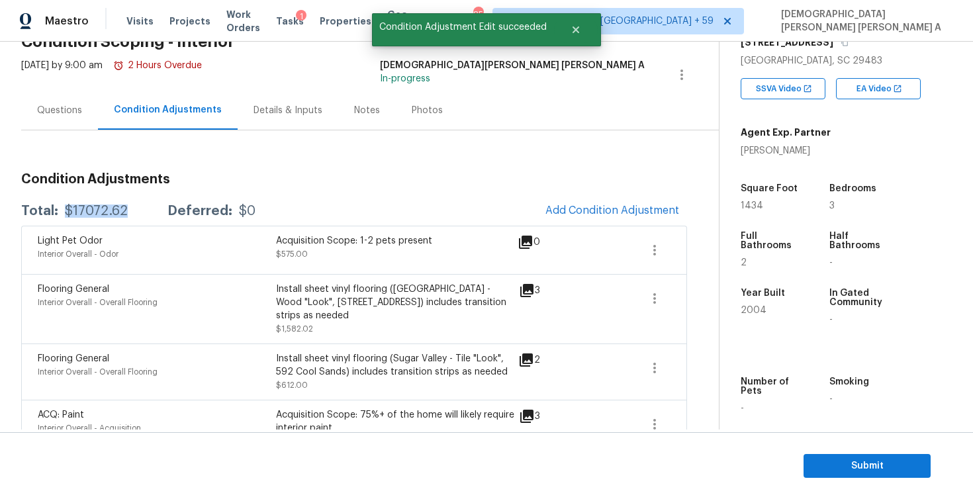
drag, startPoint x: 131, startPoint y: 210, endPoint x: 64, endPoint y: 210, distance: 66.8
click at [64, 210] on div "Total: $17072.62 Deferred: $0" at bounding box center [138, 211] width 234 height 13
copy div "$17072.62"
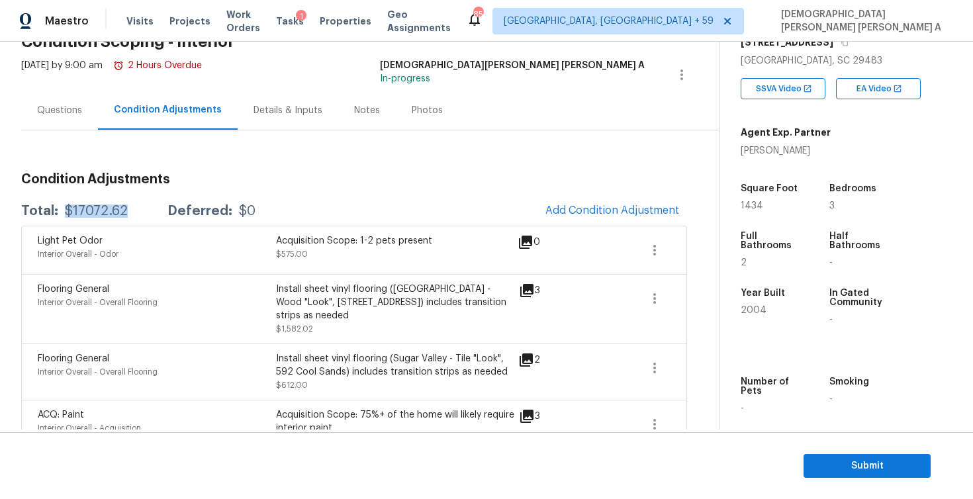
copy div "$17072.62"
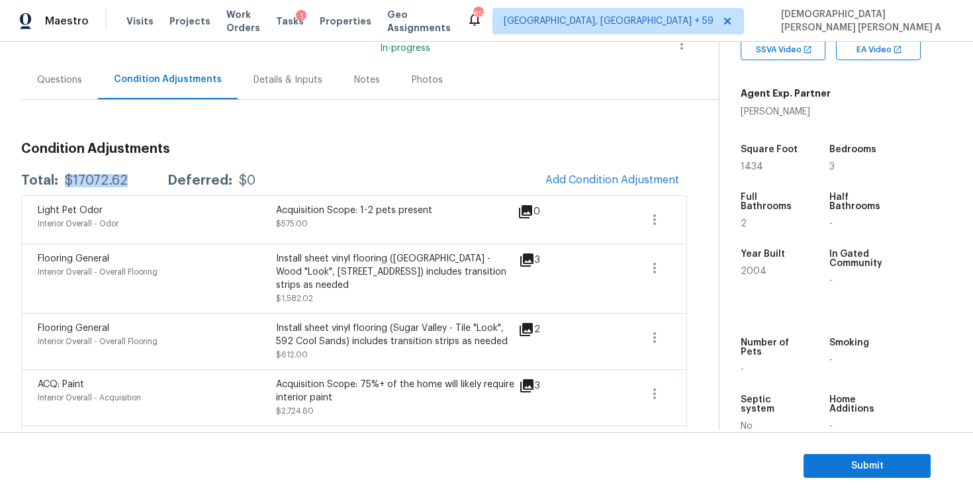
scroll to position [289, 0]
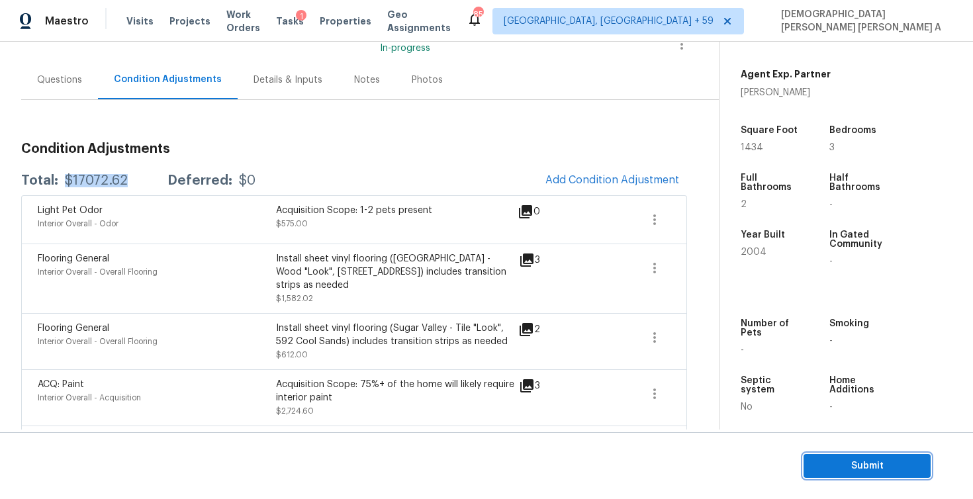
click at [852, 460] on span "Submit" at bounding box center [867, 466] width 106 height 17
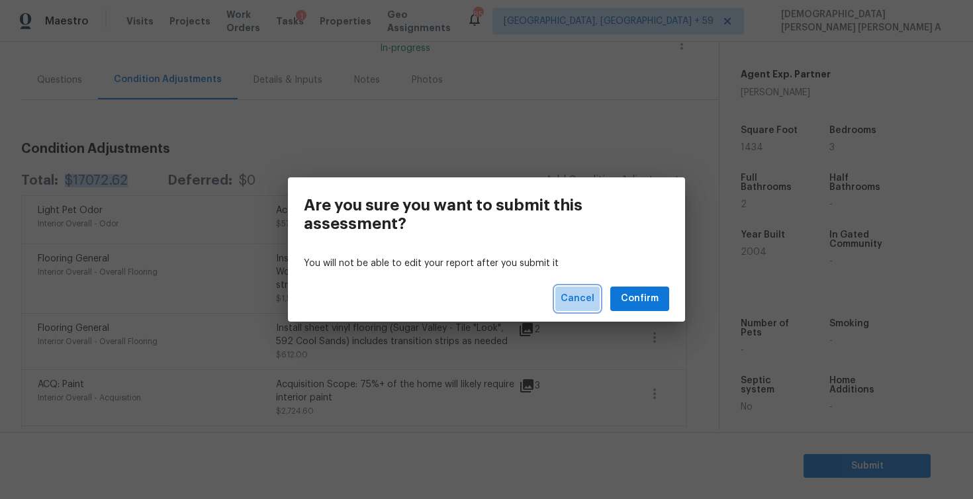
click at [577, 294] on span "Cancel" at bounding box center [578, 299] width 34 height 17
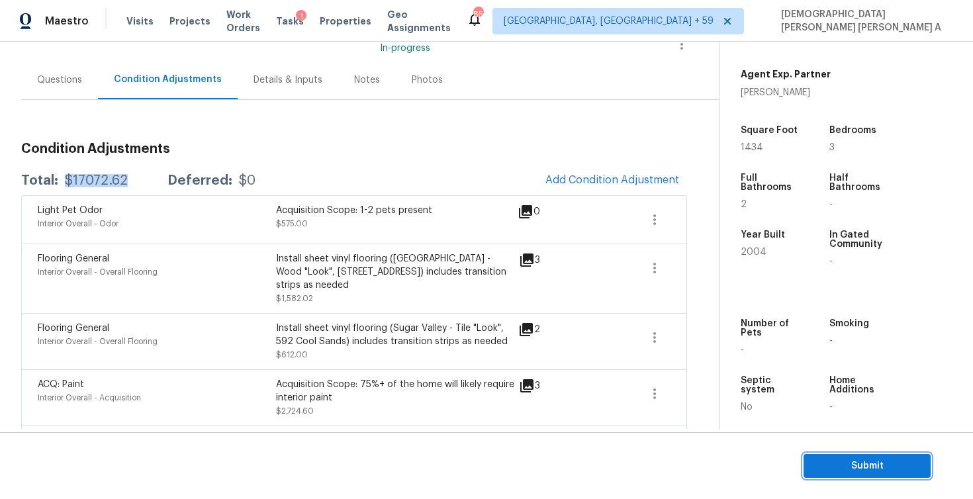
scroll to position [142, 0]
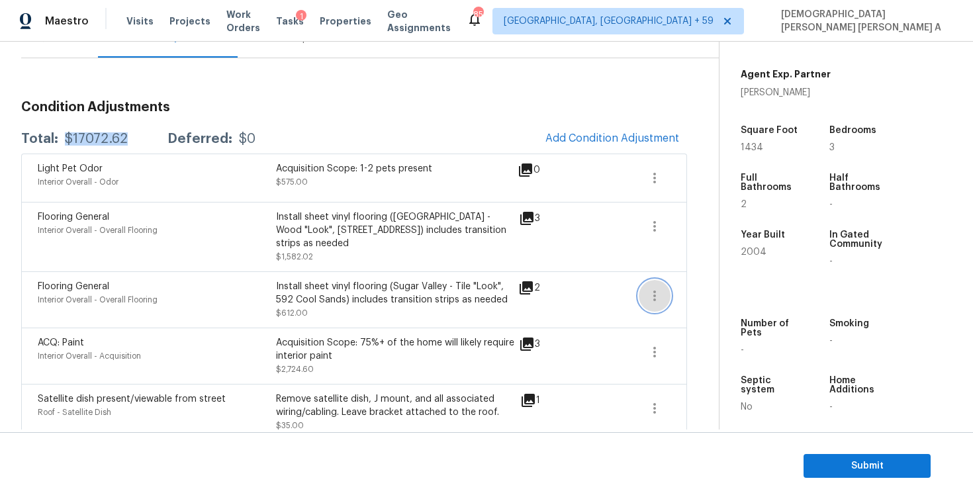
click at [649, 288] on icon "button" at bounding box center [655, 296] width 16 height 16
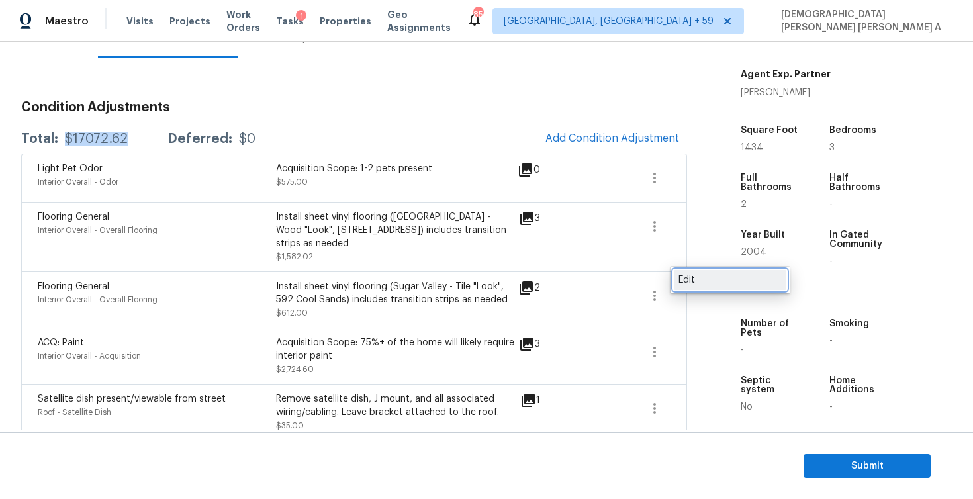
click at [698, 281] on div "Edit" at bounding box center [729, 279] width 103 height 13
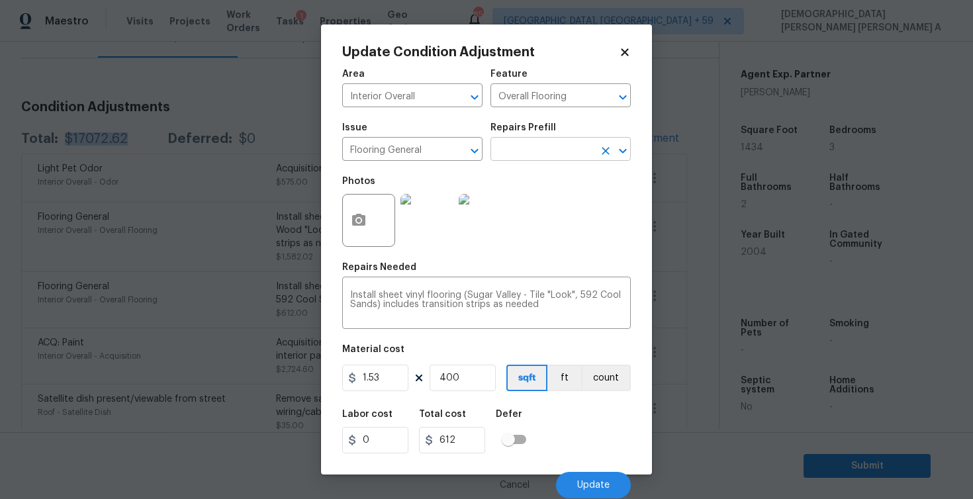
click at [576, 159] on input "text" at bounding box center [541, 150] width 103 height 21
click at [576, 157] on input "text" at bounding box center [541, 150] width 103 height 21
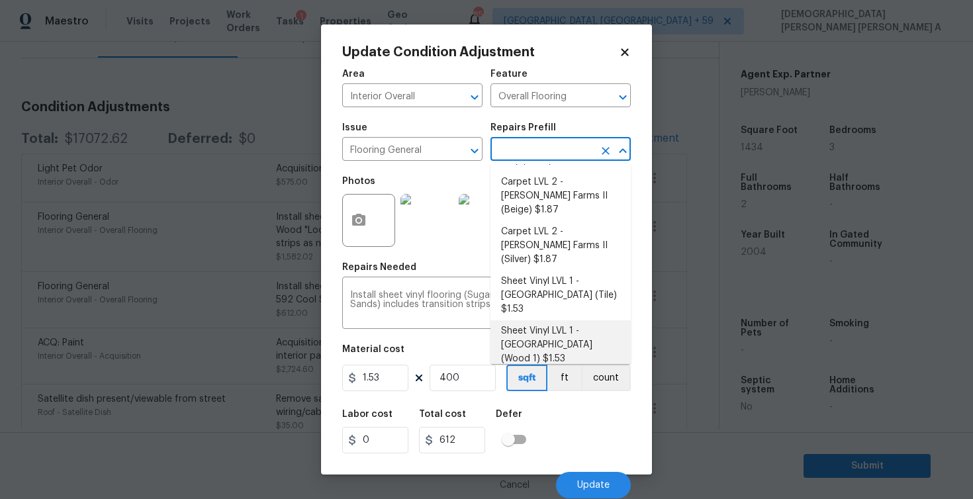
scroll to position [0, 0]
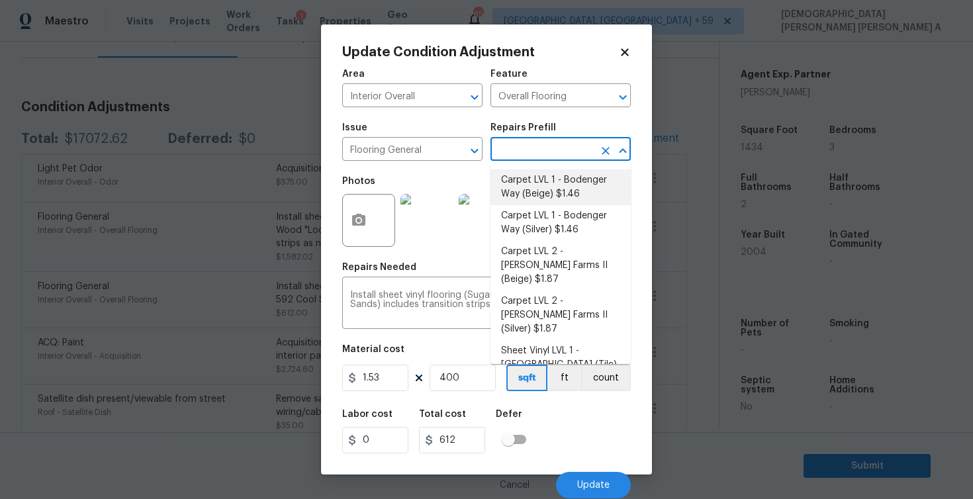
click at [623, 51] on icon at bounding box center [624, 51] width 7 height 7
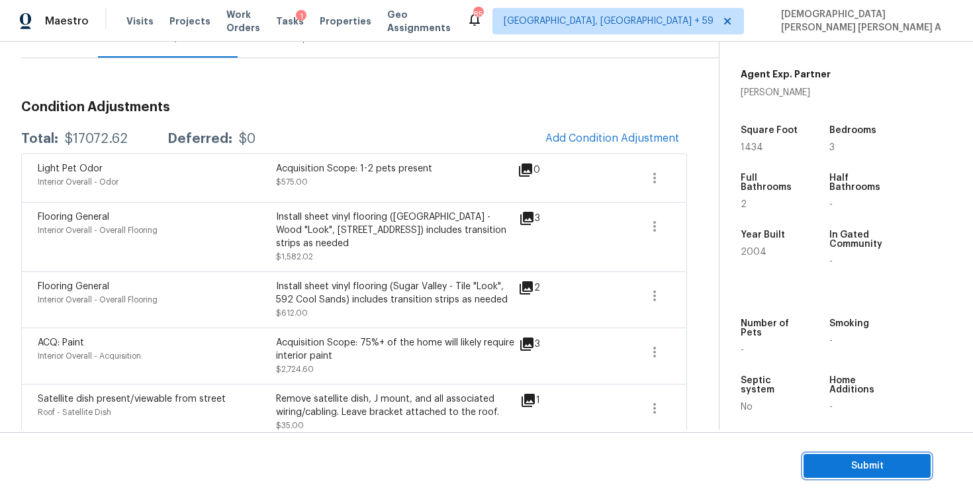
click at [856, 470] on span "Submit" at bounding box center [867, 466] width 106 height 17
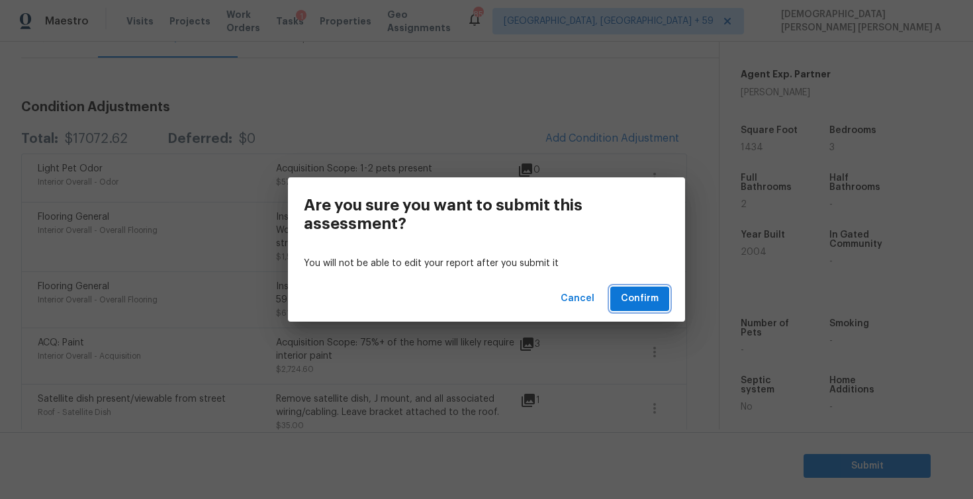
click at [633, 293] on span "Confirm" at bounding box center [640, 299] width 38 height 17
